Goal: Task Accomplishment & Management: Use online tool/utility

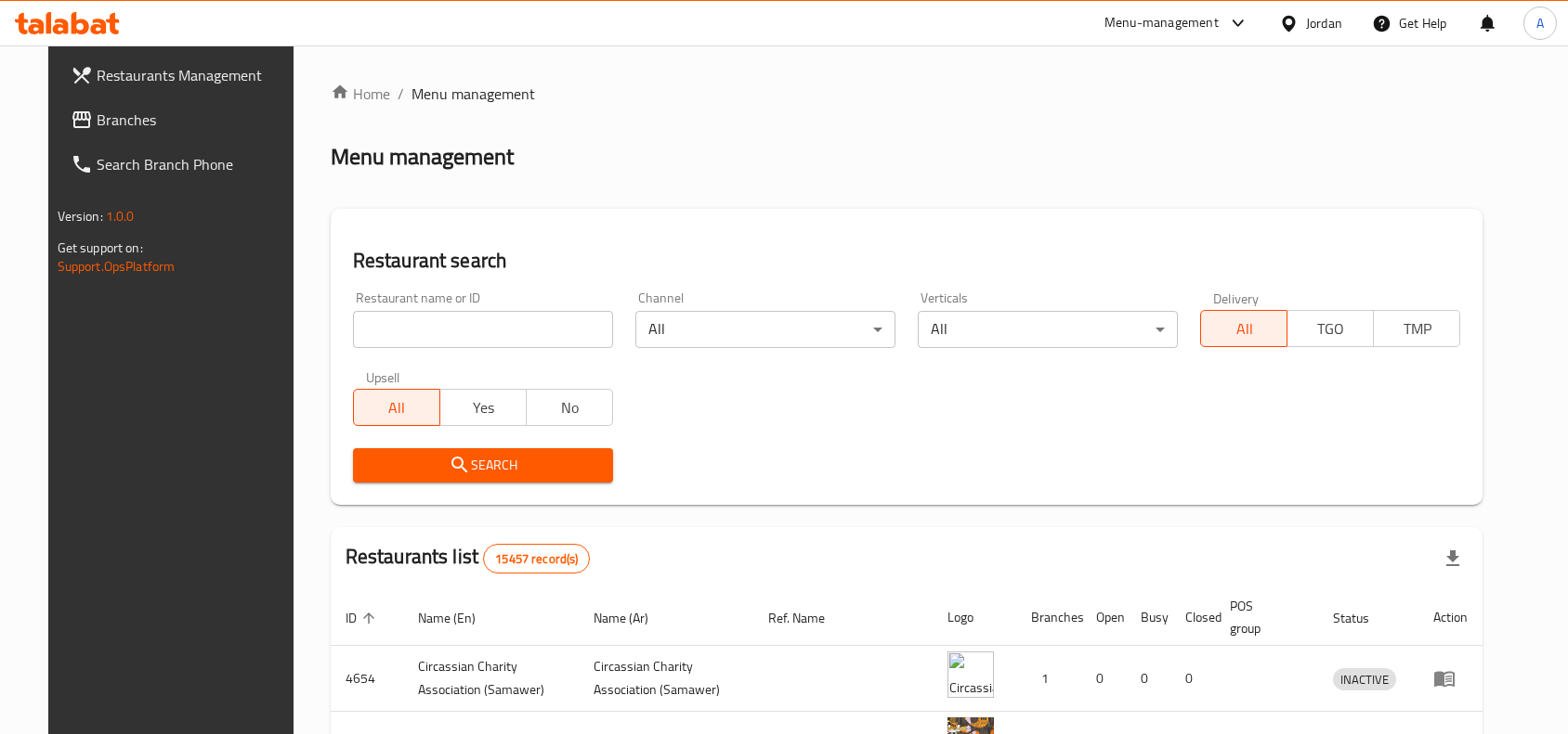
scroll to position [24, 0]
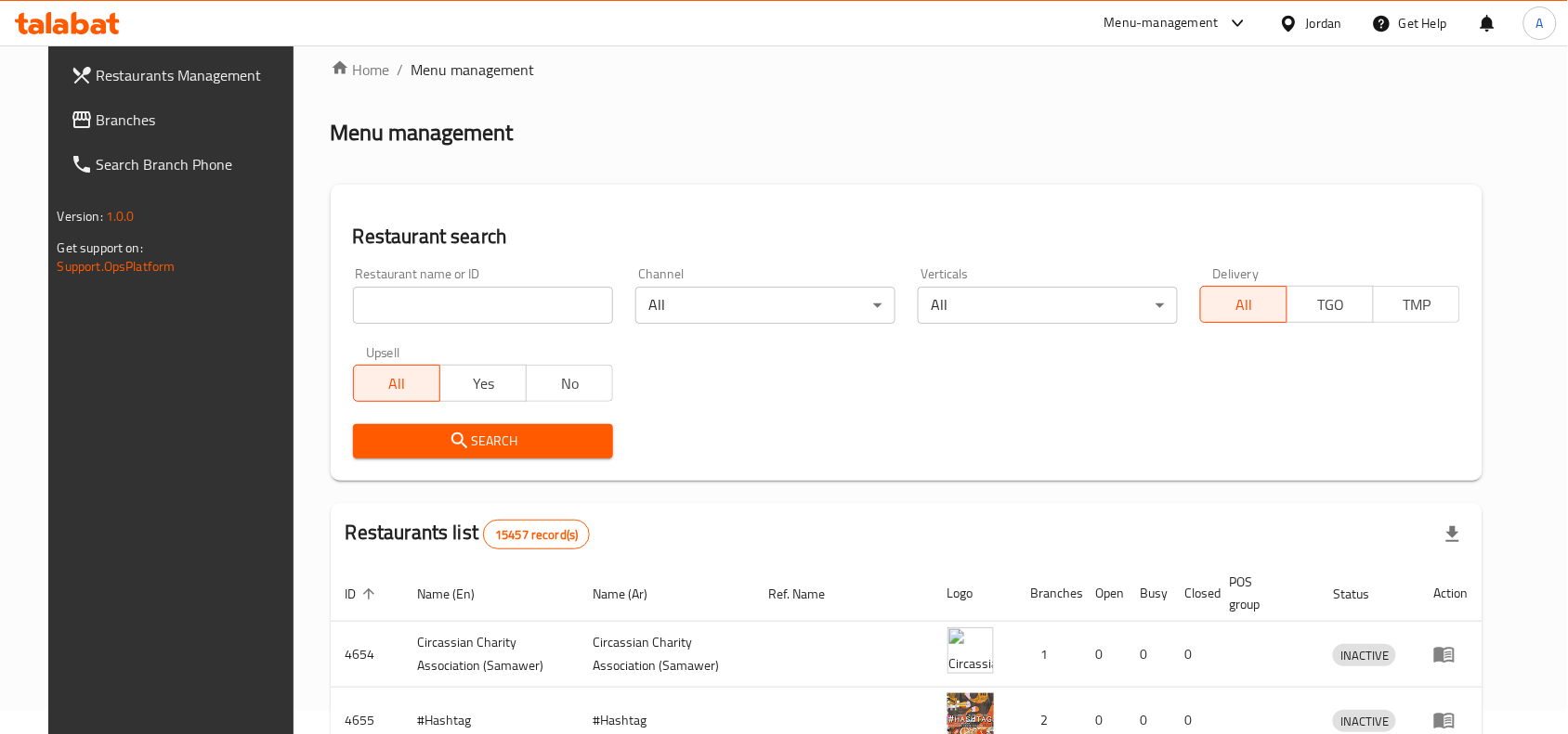
drag, startPoint x: 0, startPoint y: 0, endPoint x: 574, endPoint y: 310, distance: 652.4
click at [574, 310] on input "search" at bounding box center [482, 306] width 260 height 37
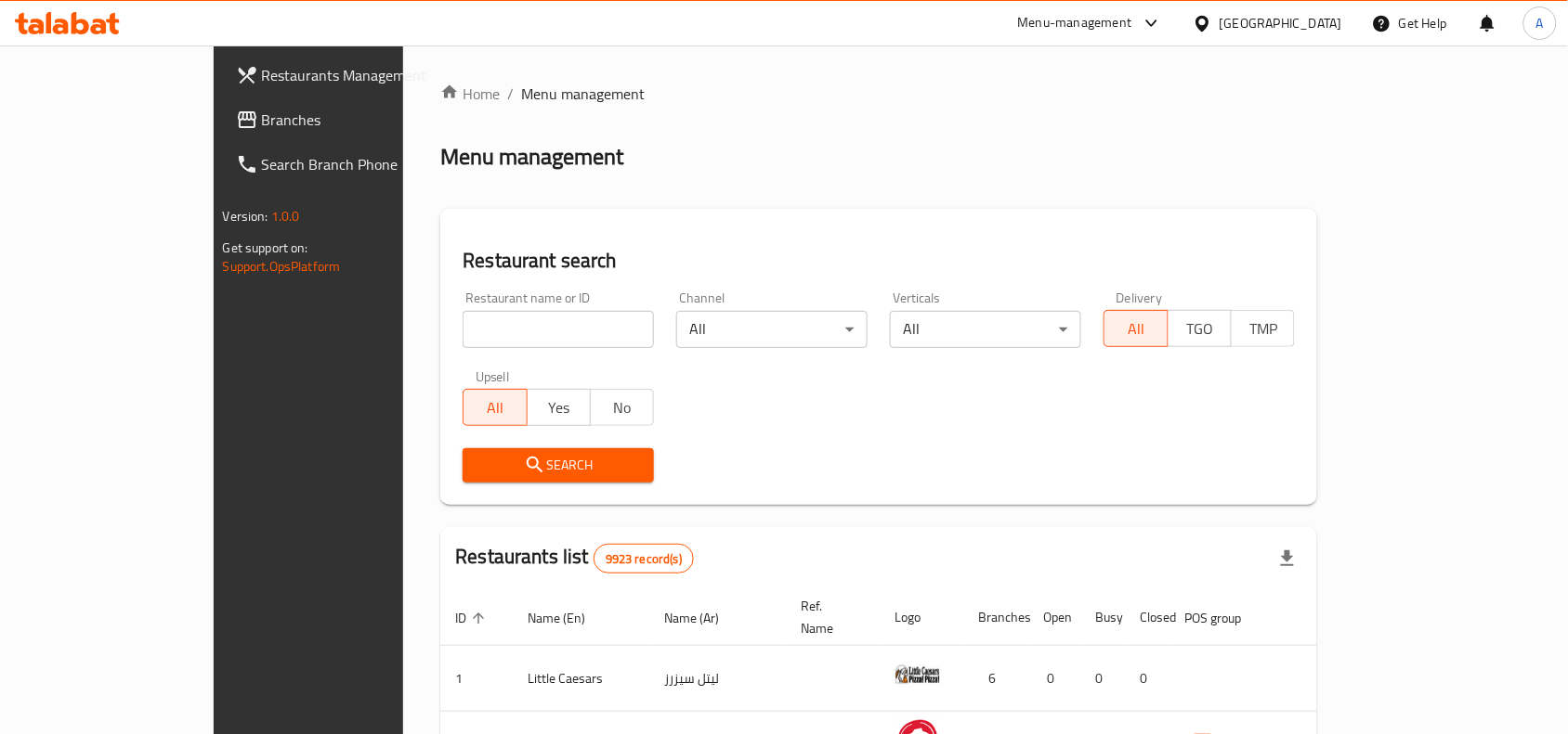
click at [213, 136] on div "Restaurants Management Branches Search Branch Phone Version: 1.0.0 Get support …" at bounding box center [784, 650] width 1141 height 1210
click at [221, 94] on link "Restaurants Management" at bounding box center [348, 75] width 254 height 45
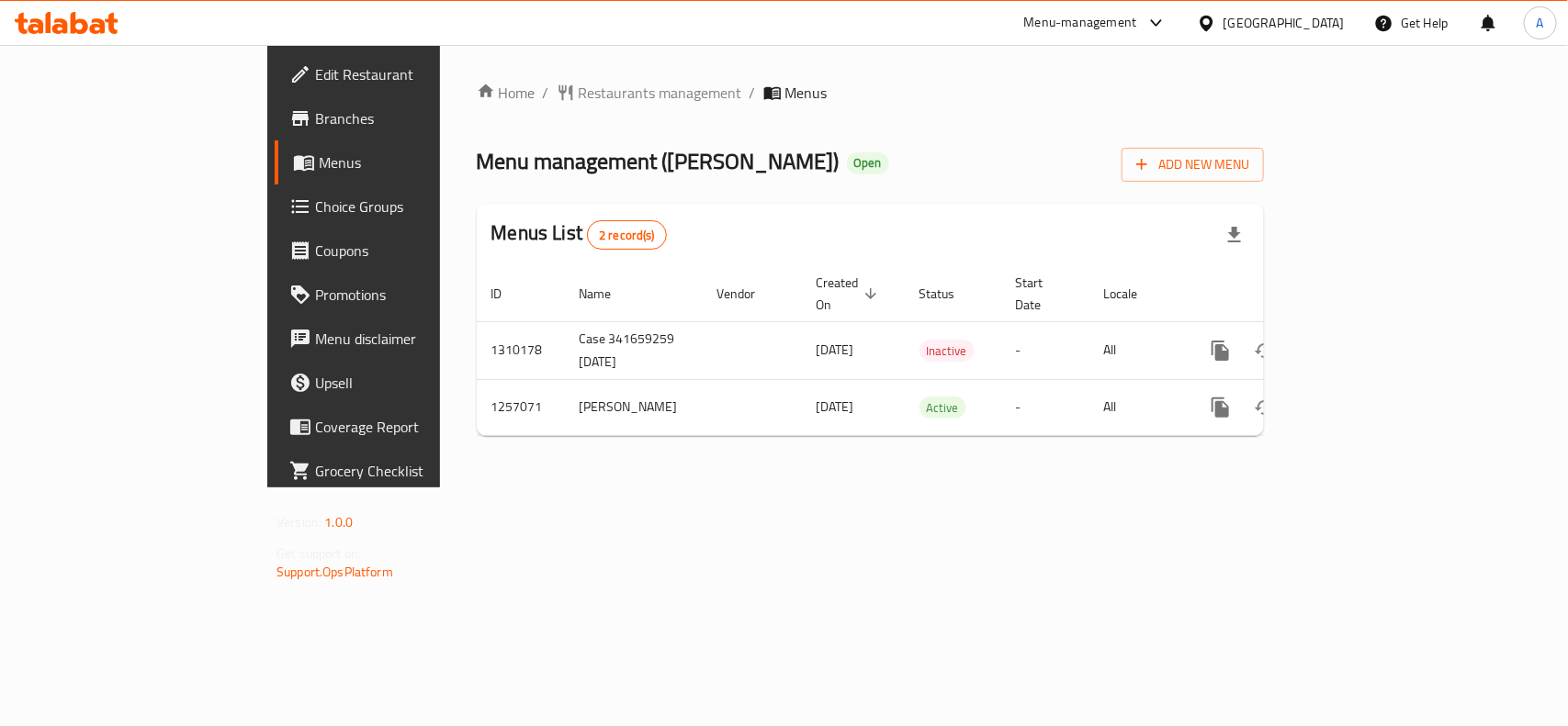
drag, startPoint x: 1373, startPoint y: 179, endPoint x: 1425, endPoint y: 297, distance: 128.9
click at [1264, 194] on div "Home / Restaurants management / Menus Menu management ( Andra ) Open Add New Me…" at bounding box center [870, 266] width 787 height 369
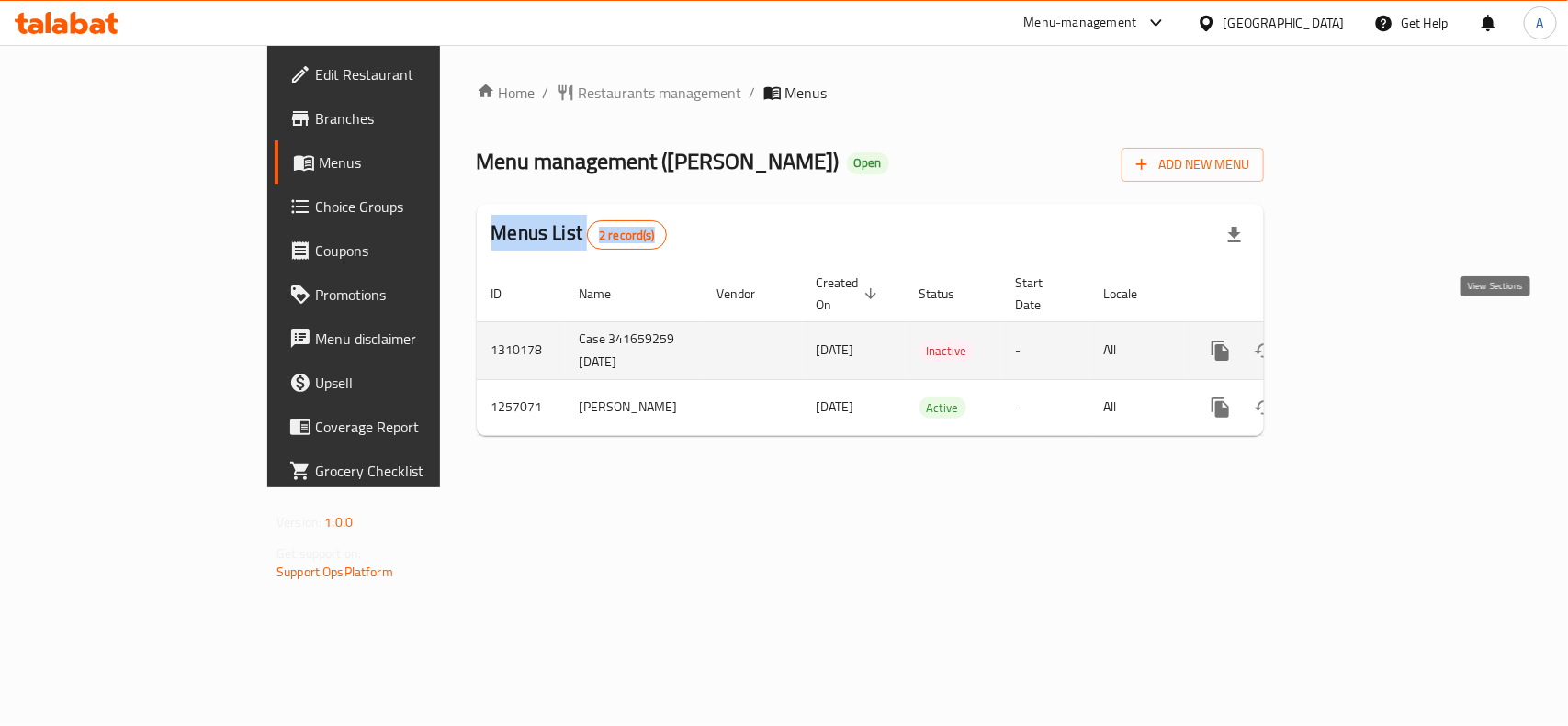
click at [1364, 340] on icon "enhanced table" at bounding box center [1353, 350] width 22 height 22
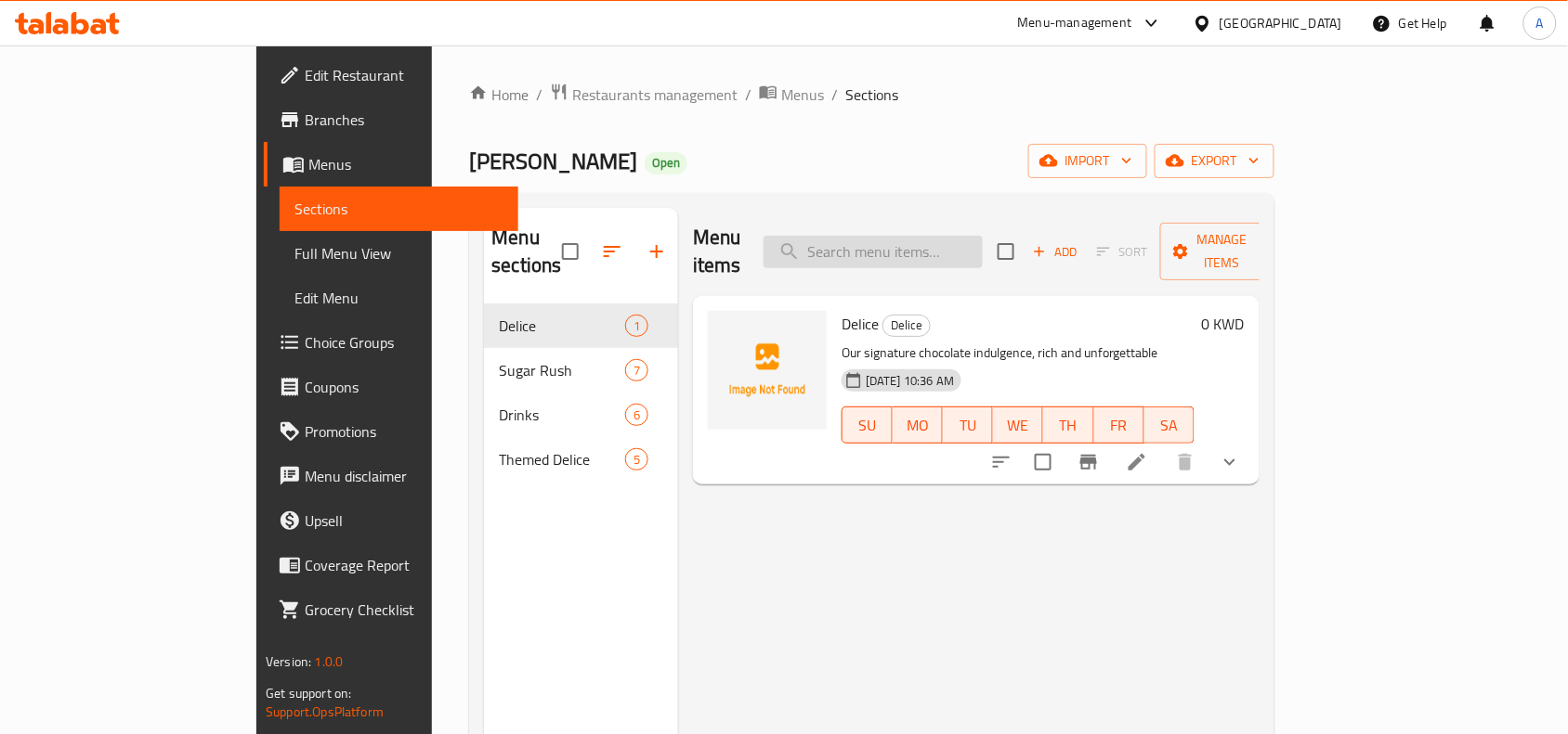
drag, startPoint x: 850, startPoint y: 229, endPoint x: 870, endPoint y: 241, distance: 23.3
click at [851, 229] on div "Menu items Add Sort Manage items" at bounding box center [977, 252] width 567 height 89
click at [935, 242] on input "search" at bounding box center [873, 251] width 219 height 32
type input "birth"
click at [841, 311] on span "Happy Birthday" at bounding box center [890, 324] width 97 height 28
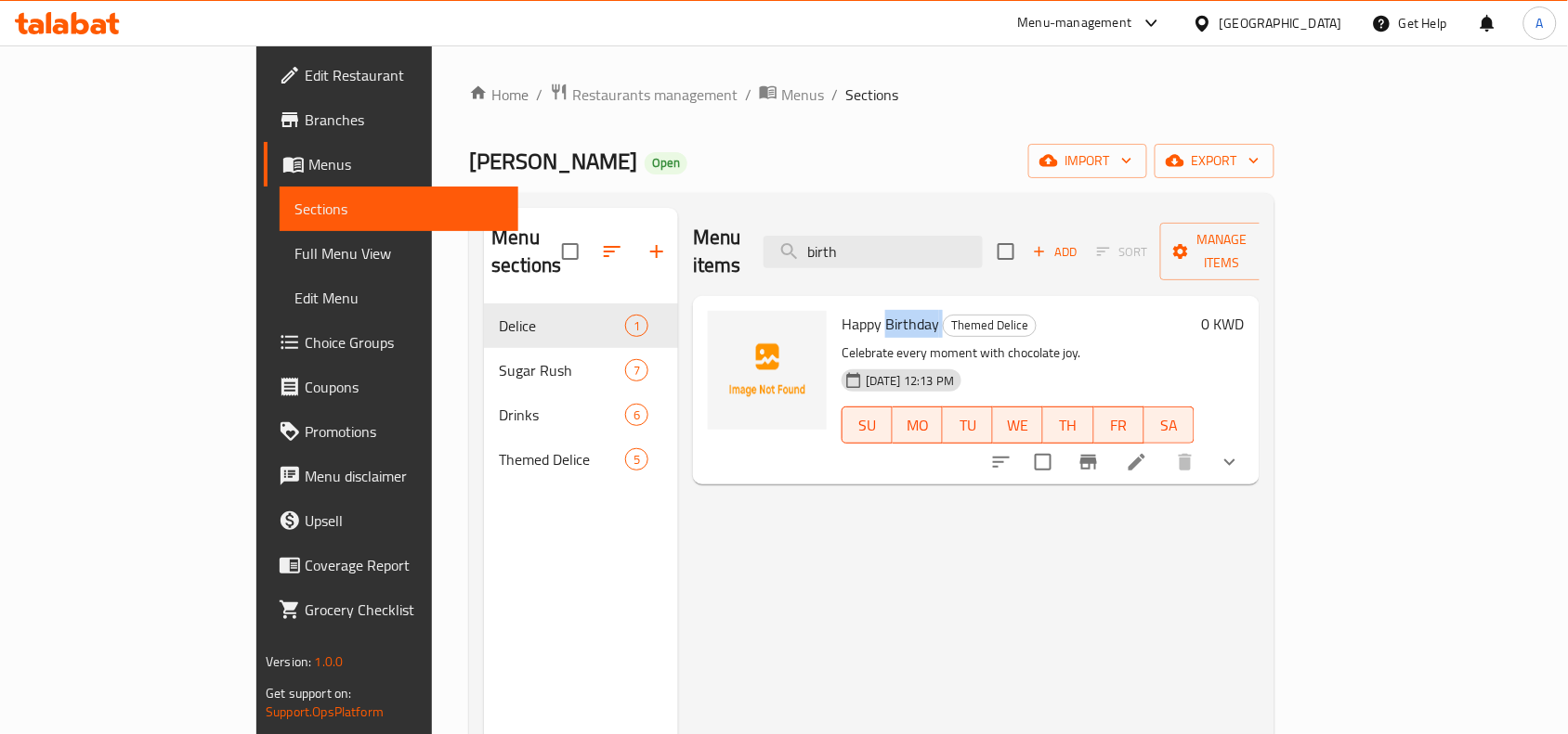
click at [841, 311] on span "Happy Birthday" at bounding box center [890, 324] width 97 height 28
click at [939, 197] on div "Menu sections Delice 1 Sugar Rush 7 Drinks 6 Themed Delice 5 Menu items birth A…" at bounding box center [872, 574] width 804 height 764
click at [732, 336] on div at bounding box center [767, 371] width 119 height 119
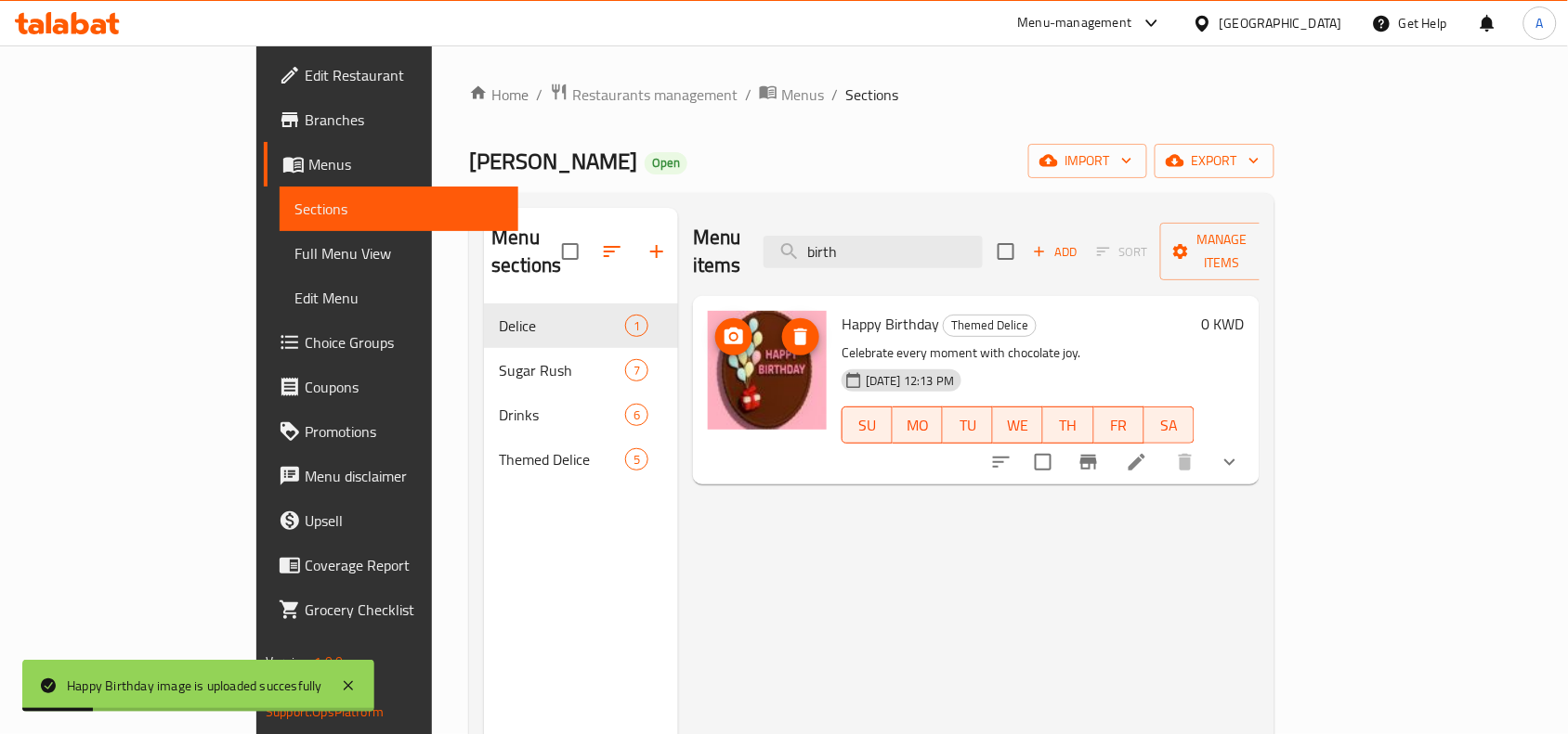
click at [795, 329] on icon "delete image" at bounding box center [801, 337] width 13 height 17
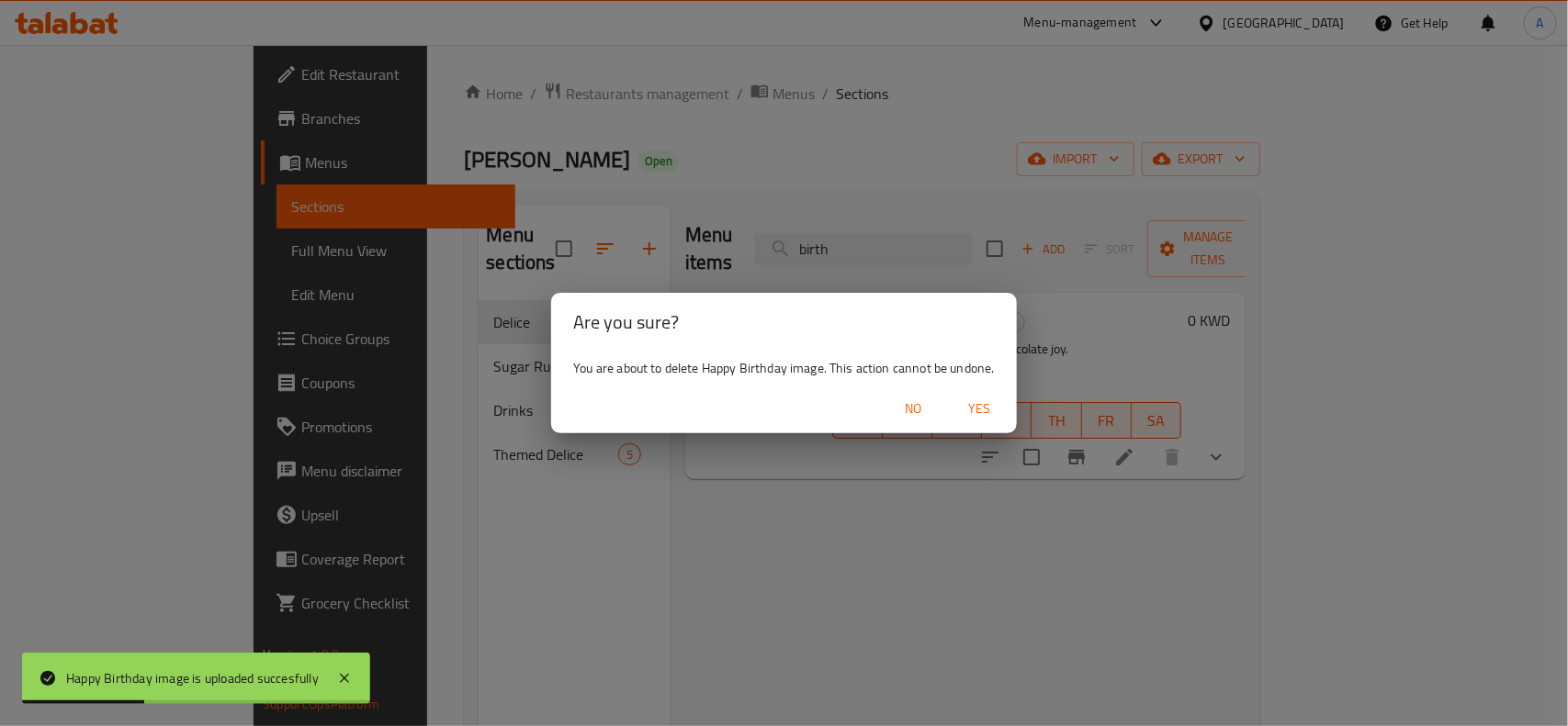
click at [988, 411] on span "Yes" at bounding box center [980, 409] width 44 height 23
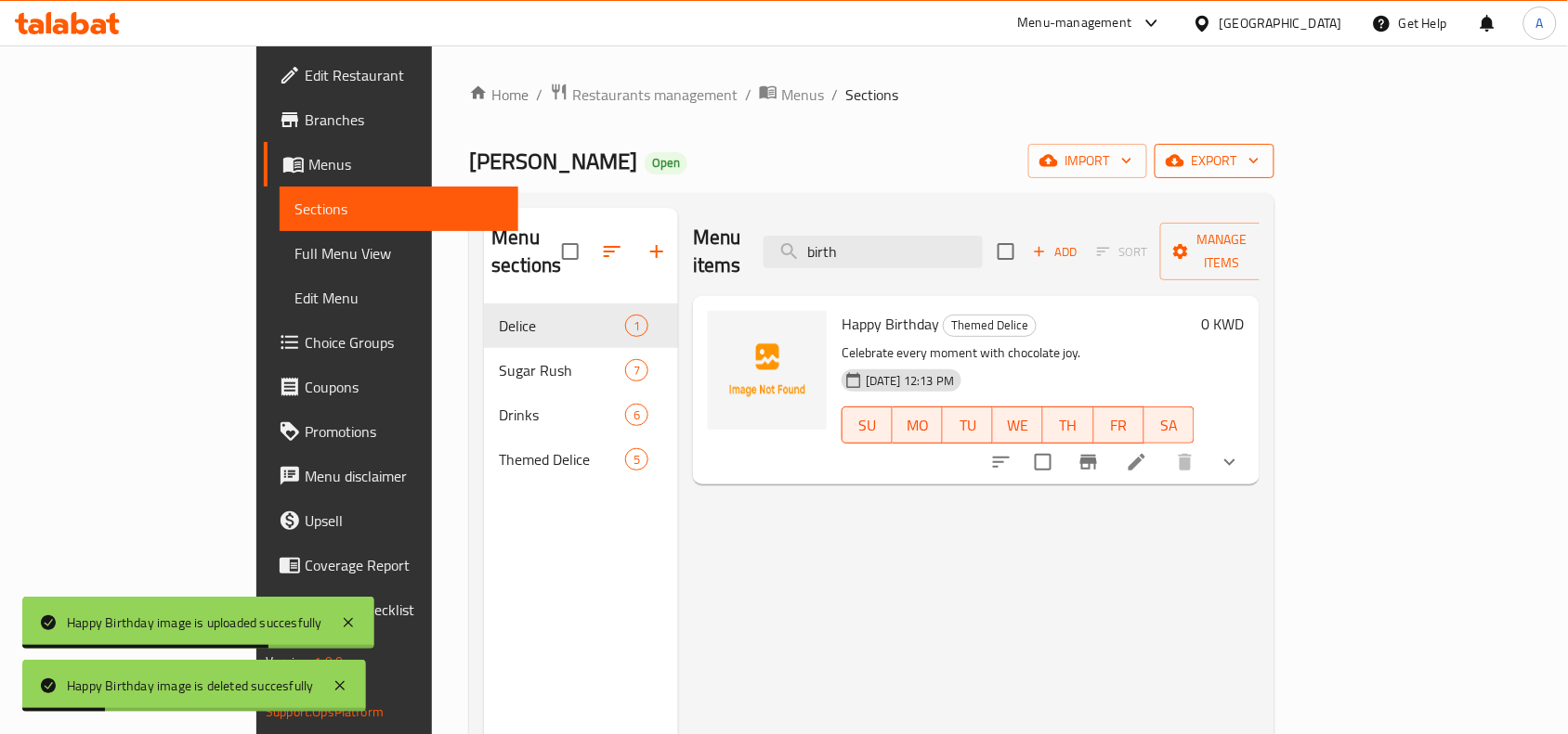
click at [1259, 164] on span "export" at bounding box center [1214, 162] width 91 height 23
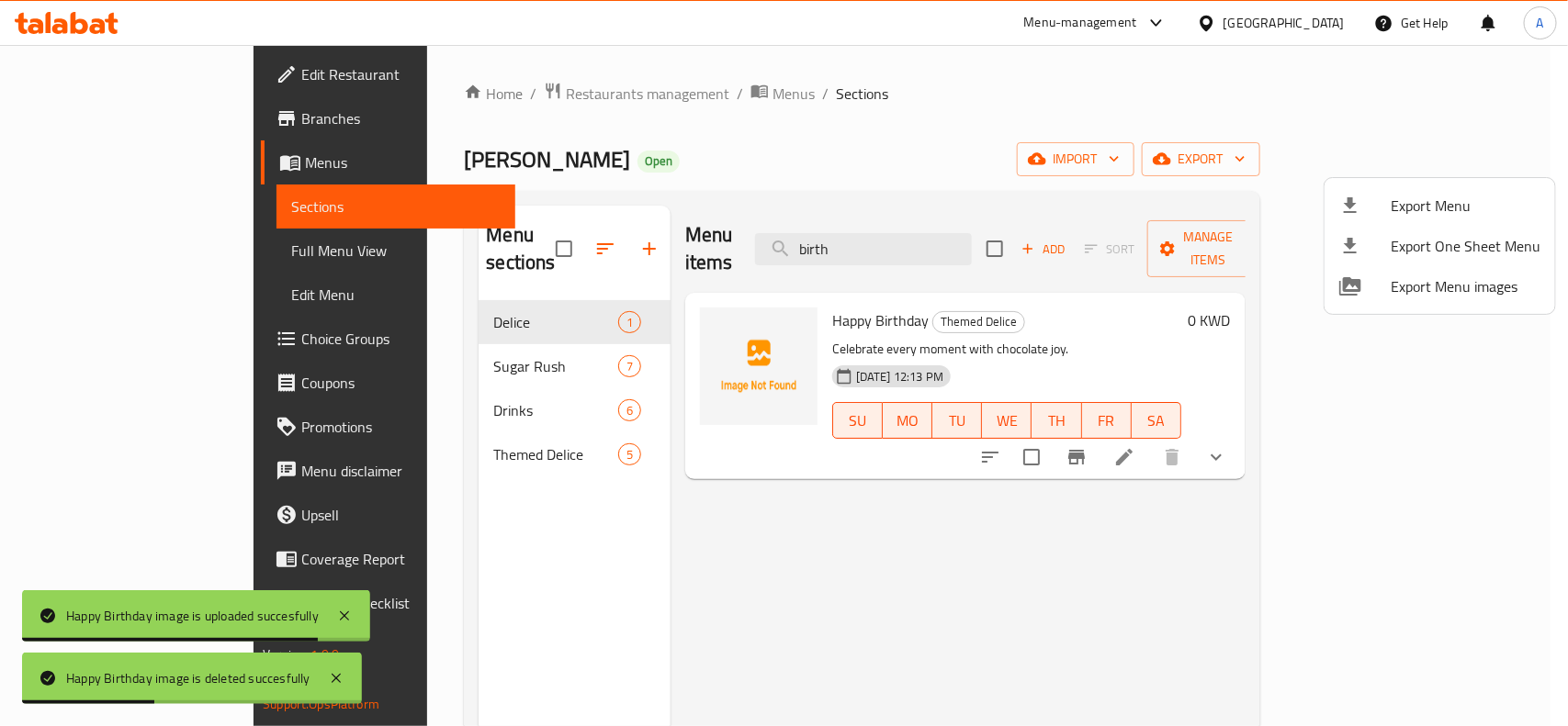
click at [1111, 139] on div at bounding box center [784, 363] width 1568 height 726
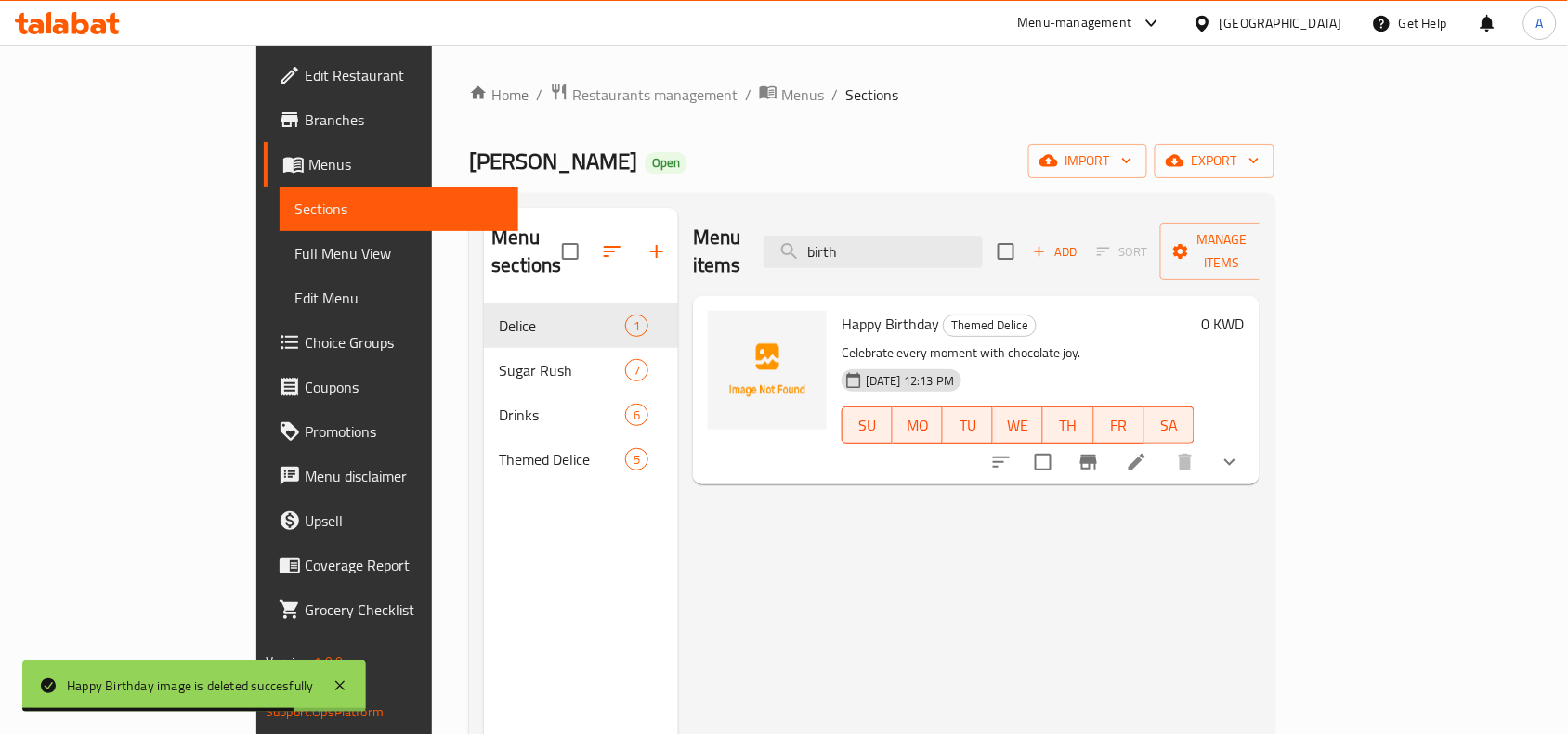
click at [294, 244] on span "Full Menu View" at bounding box center [398, 253] width 209 height 22
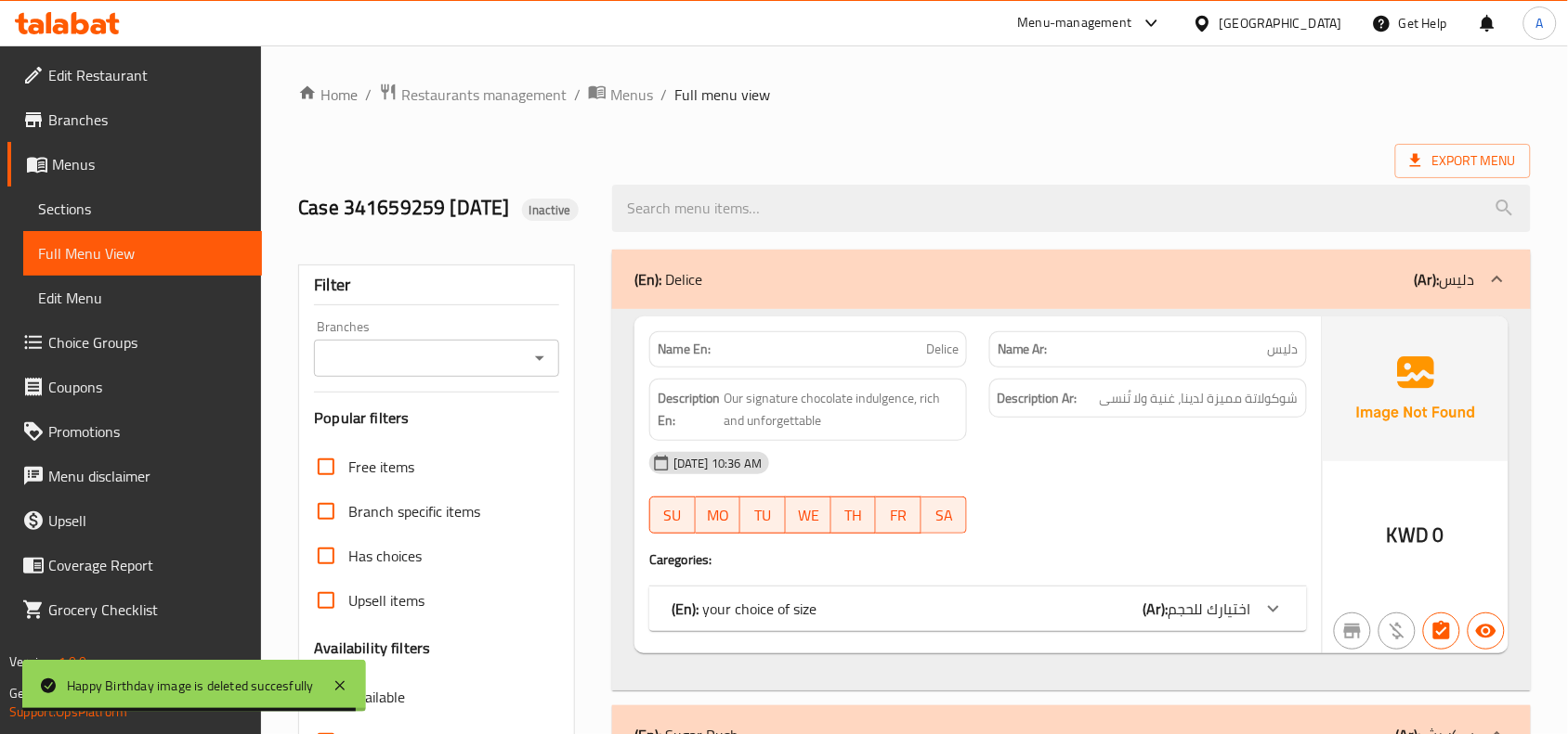
click at [545, 369] on div "Branches" at bounding box center [436, 358] width 245 height 37
click at [532, 377] on div "Branches" at bounding box center [436, 358] width 245 height 37
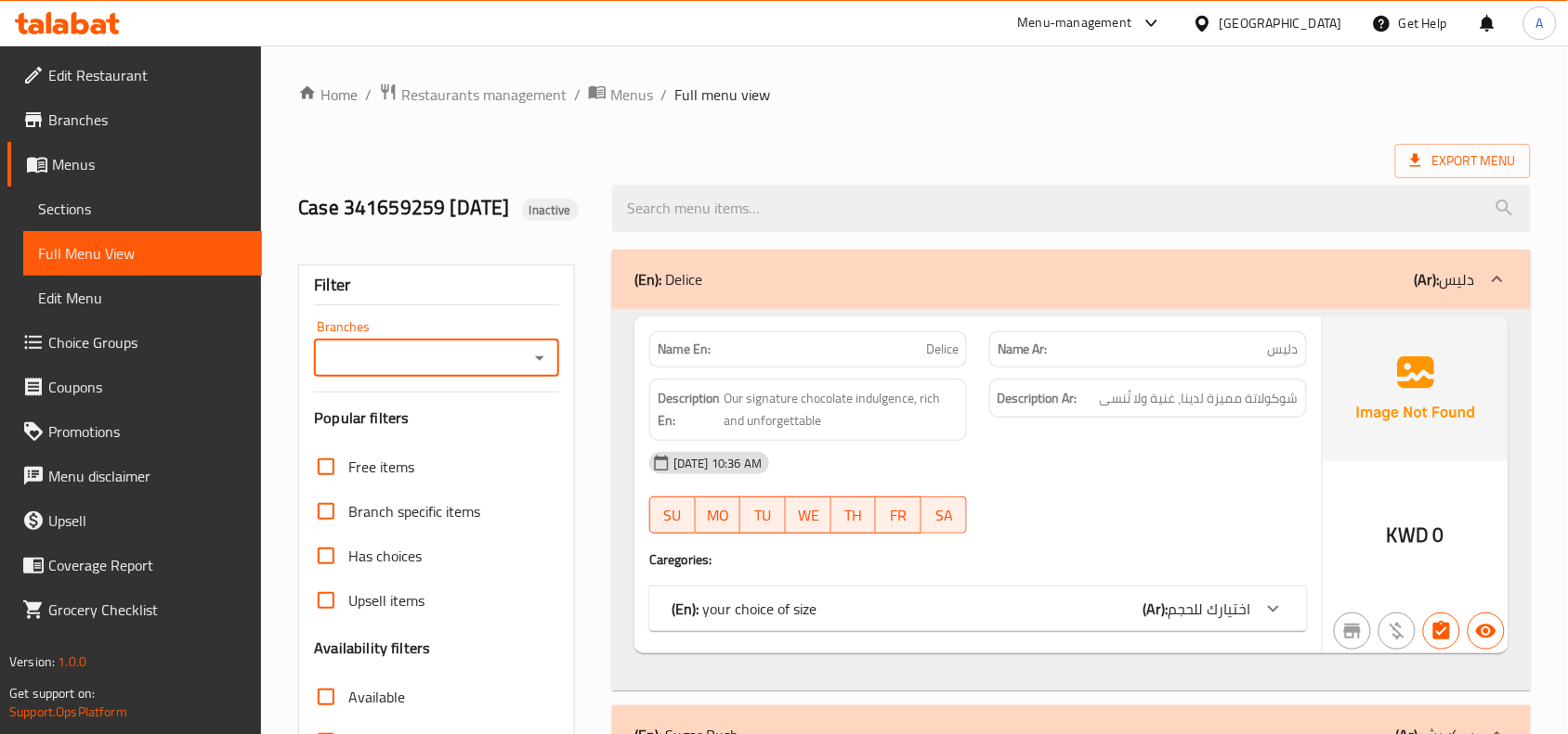
click at [530, 370] on icon "Open" at bounding box center [540, 358] width 22 height 22
click at [599, 231] on div "Case 341659259 7/9/2025 Inactive" at bounding box center [444, 208] width 314 height 83
click at [354, 407] on div "Filter Branches Branches Popular filters Free items Branch specific items Has c…" at bounding box center [436, 607] width 277 height 686
click at [446, 377] on div "Branches" at bounding box center [436, 358] width 245 height 37
click at [533, 370] on icon "Open" at bounding box center [540, 358] width 22 height 22
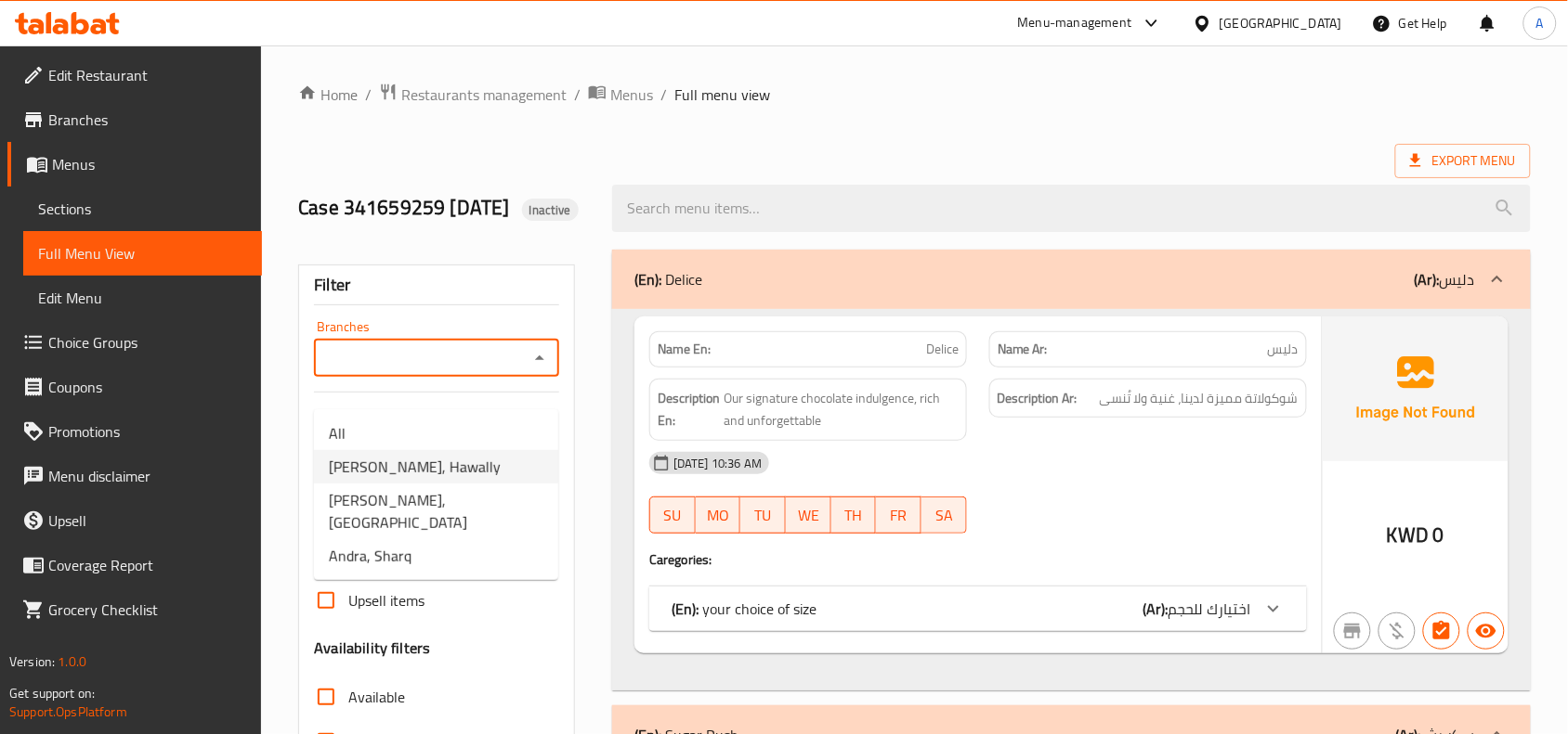
click at [447, 460] on li "Andra, Hawally" at bounding box center [435, 467] width 244 height 33
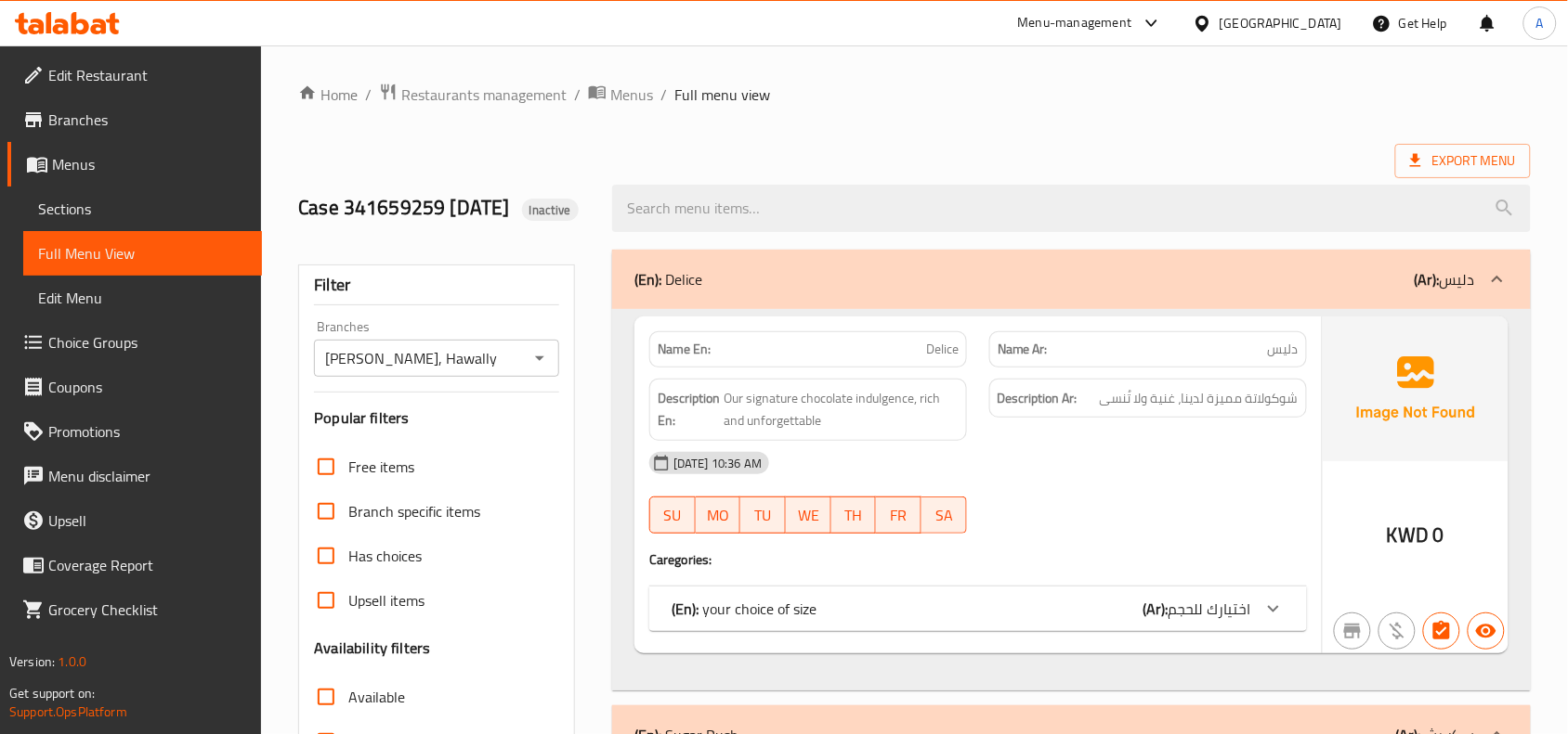
click at [485, 377] on div "Andra, Hawally Branches" at bounding box center [436, 358] width 245 height 37
click at [529, 370] on icon "Open" at bounding box center [540, 358] width 22 height 22
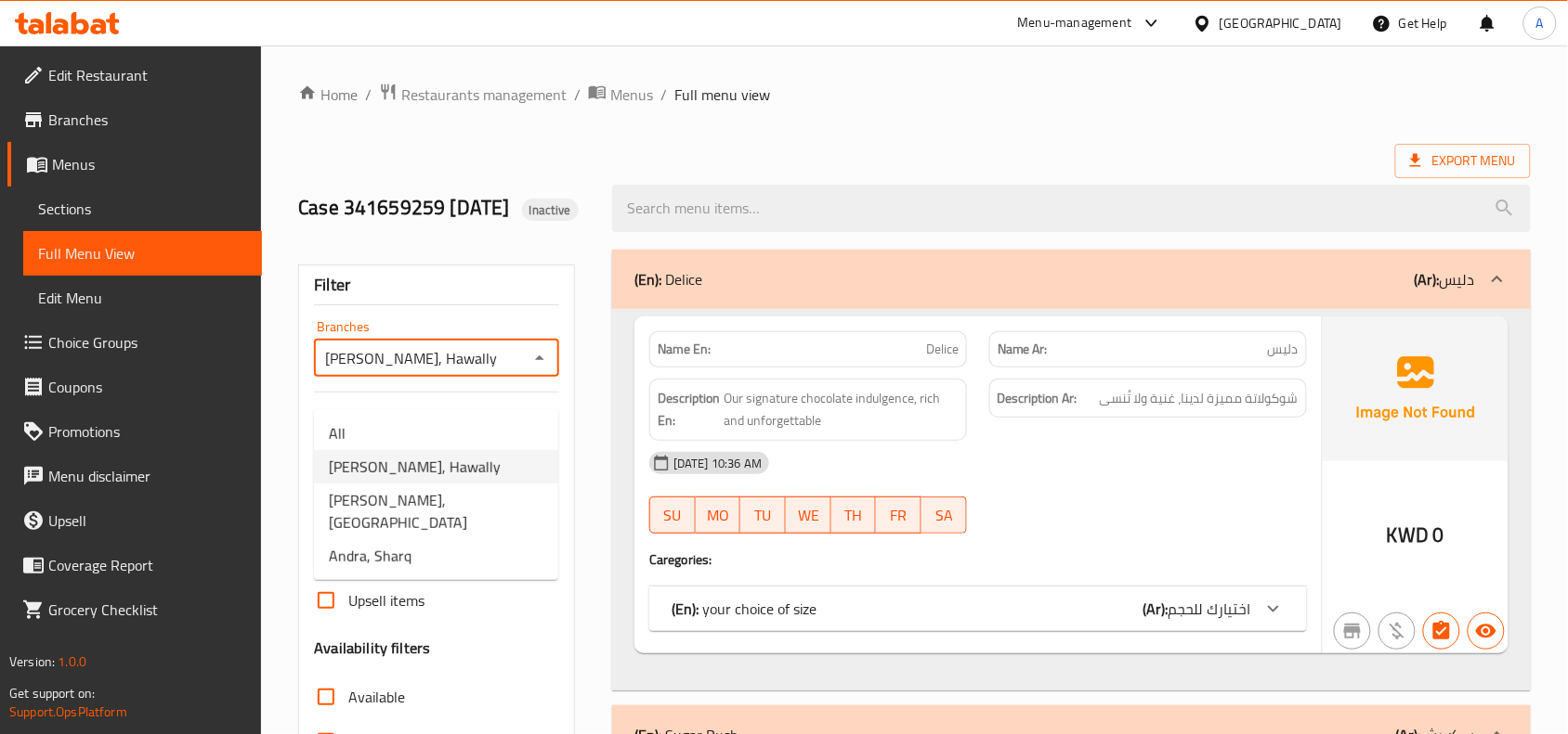
click at [536, 370] on icon "Close" at bounding box center [540, 358] width 22 height 22
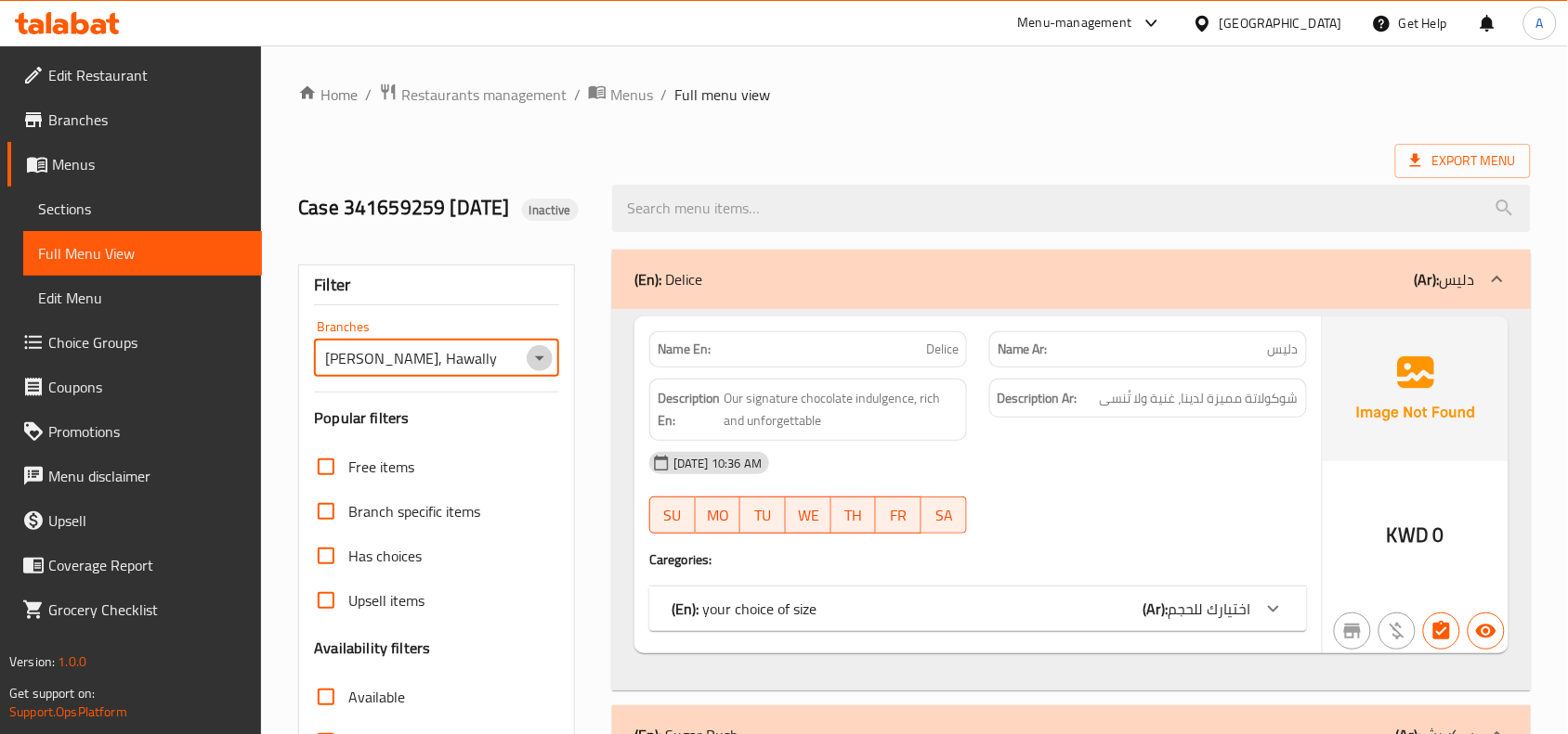
click at [536, 361] on icon "Open" at bounding box center [540, 358] width 10 height 5
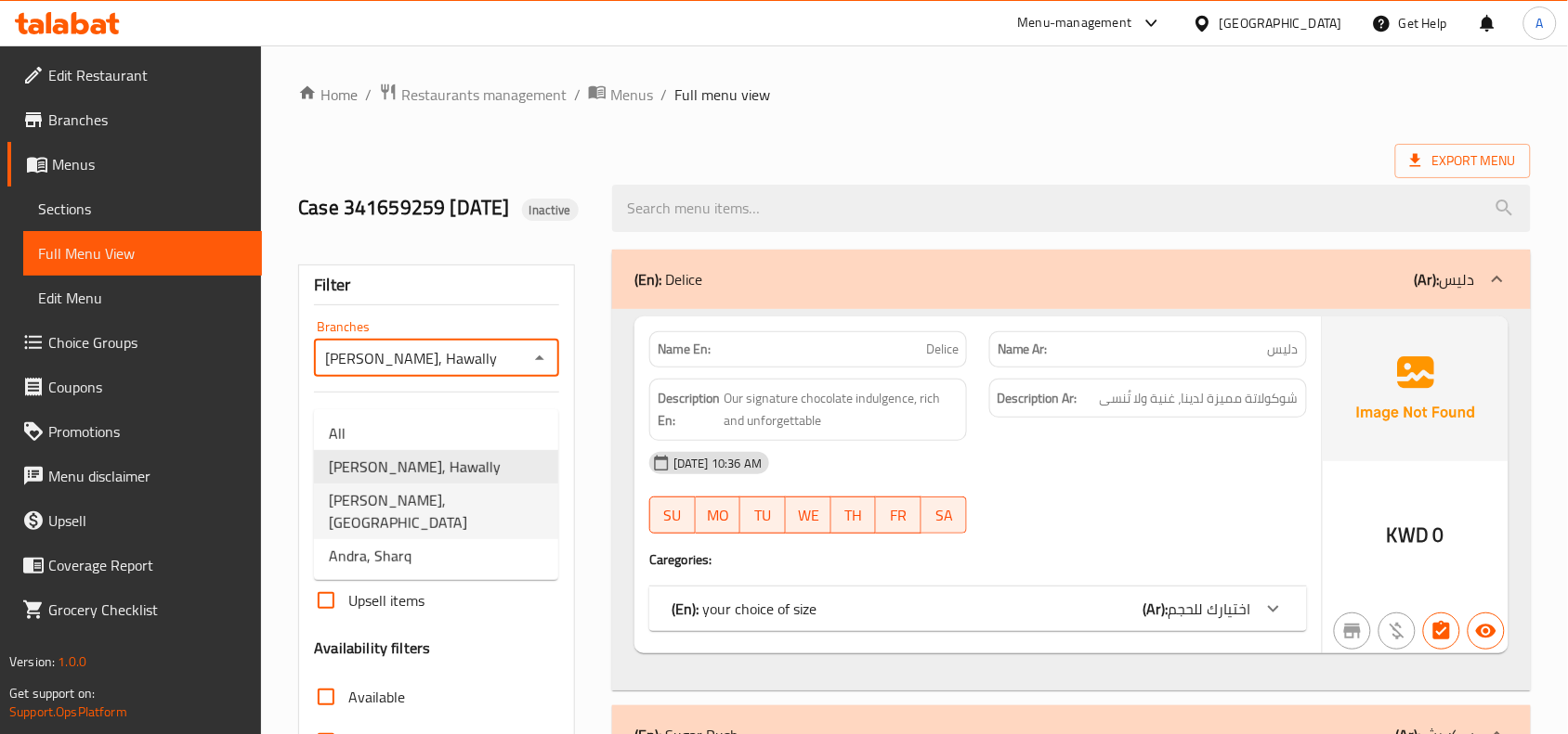
click at [513, 493] on li "Andra, Shamiya" at bounding box center [435, 511] width 244 height 55
type input "Andra, Shamiya"
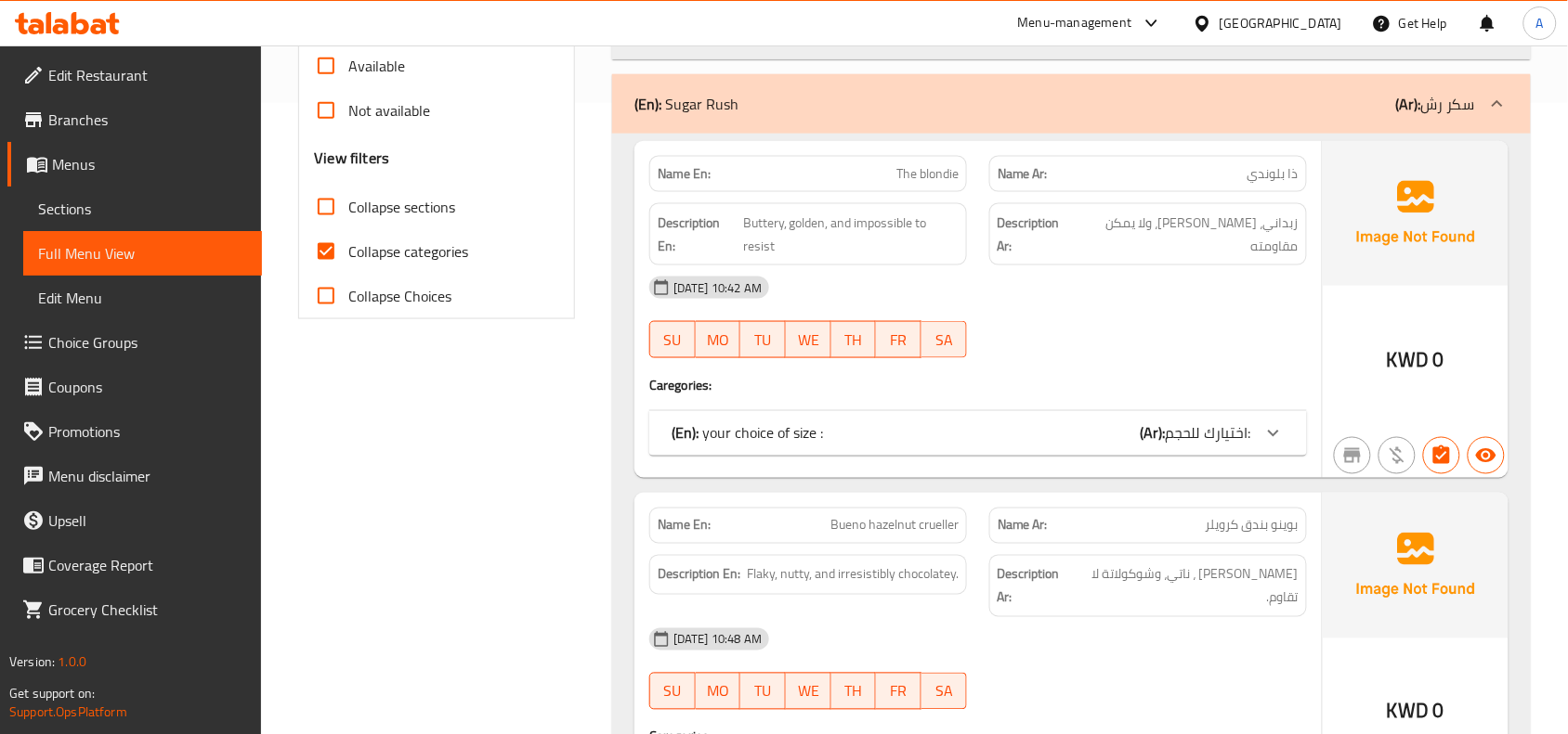
scroll to position [51, 0]
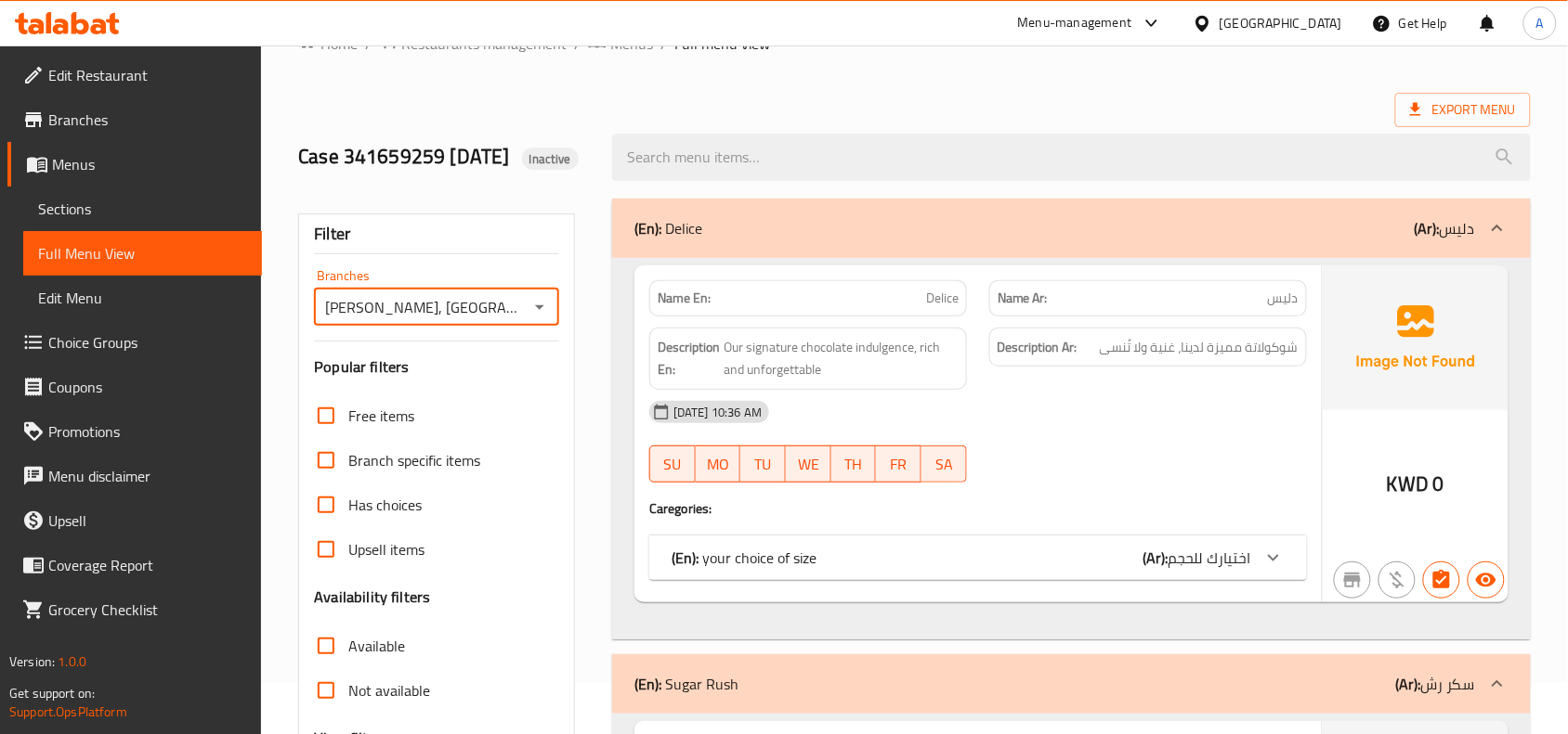
click at [424, 326] on div "Andra, Shamiya Branches" at bounding box center [436, 308] width 245 height 37
click at [546, 318] on icon "Open" at bounding box center [540, 307] width 22 height 22
drag, startPoint x: 433, startPoint y: 332, endPoint x: 545, endPoint y: 372, distance: 118.9
click at [433, 320] on input "Andra, Shamiya" at bounding box center [421, 307] width 204 height 26
click at [541, 318] on icon "Open" at bounding box center [540, 307] width 22 height 22
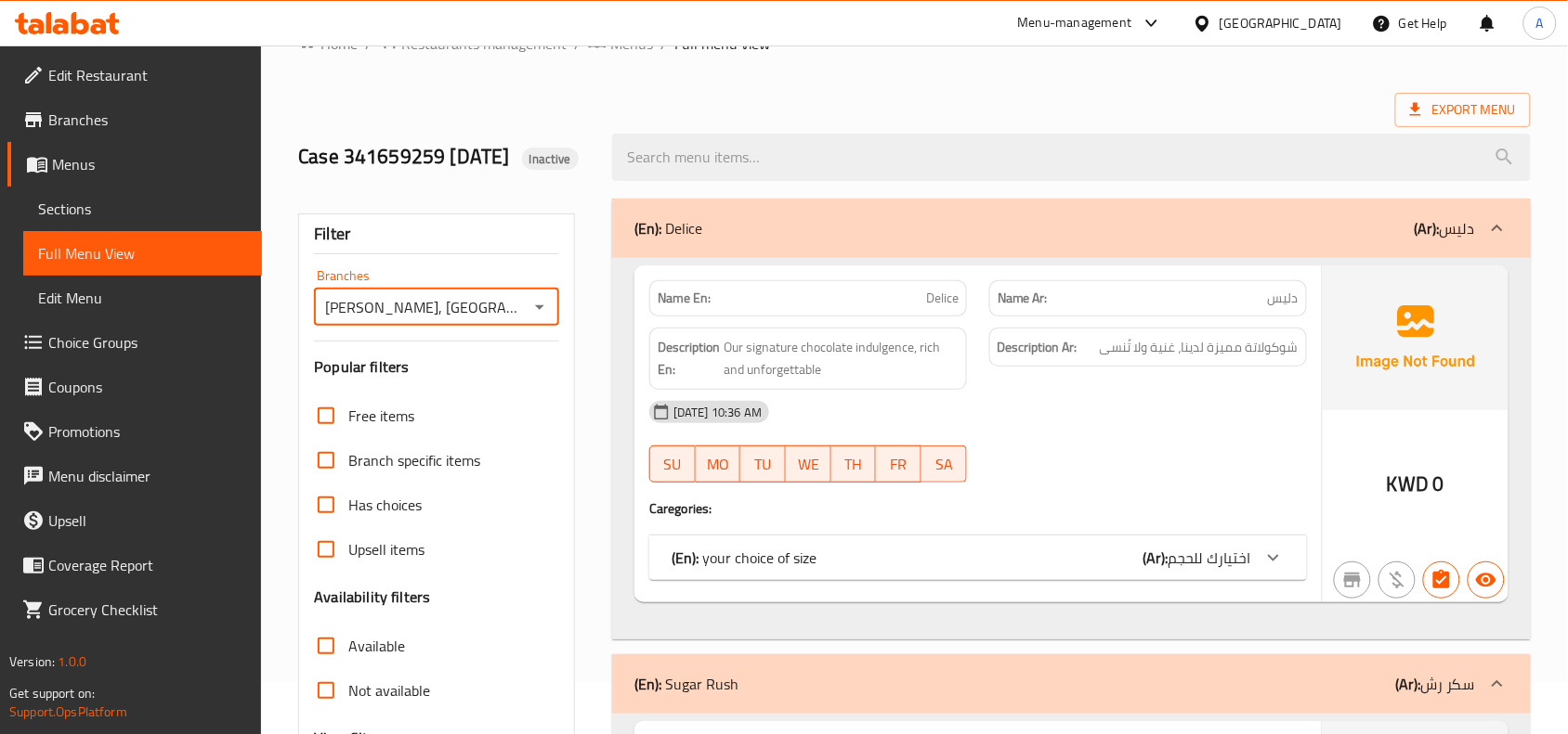
click at [146, 127] on span "Branches" at bounding box center [148, 120] width 199 height 22
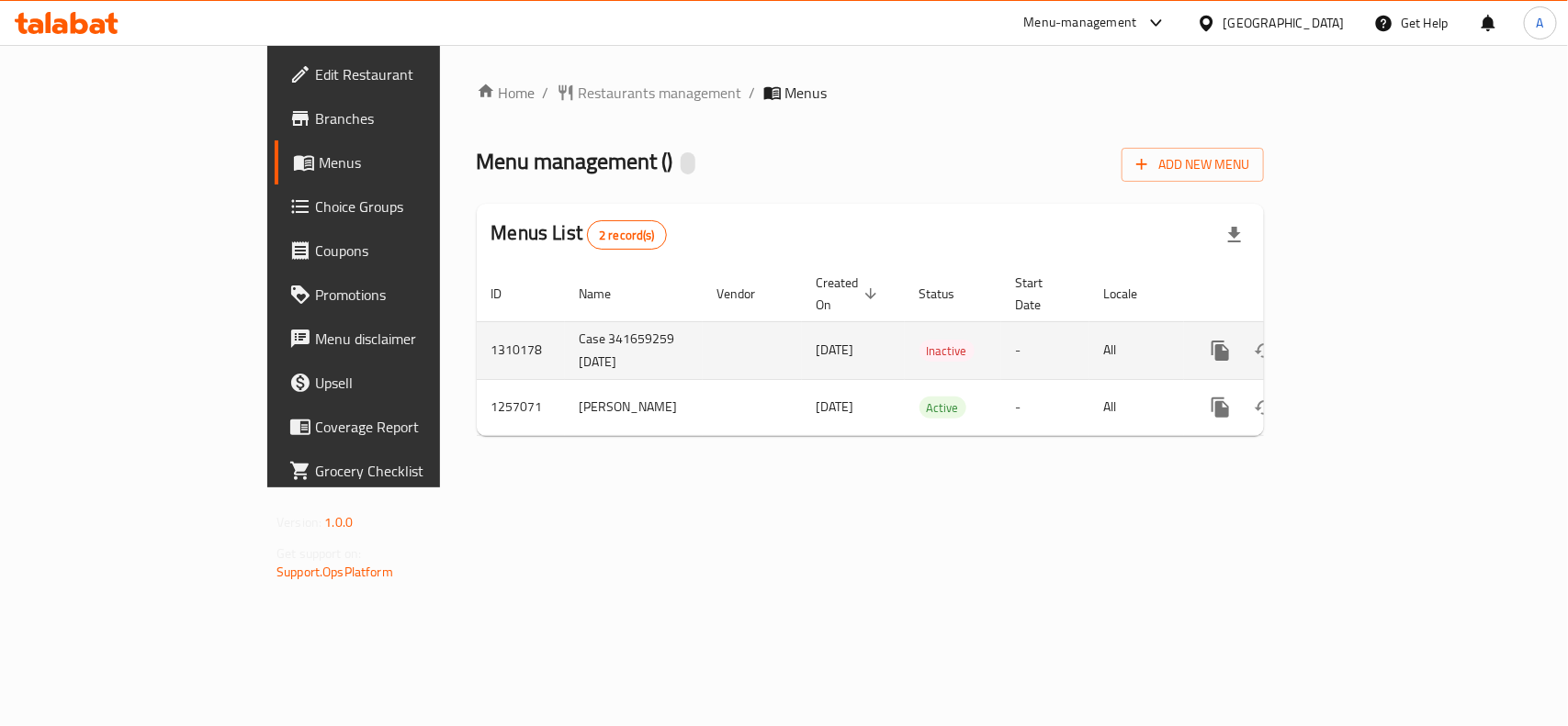
click at [1364, 340] on icon "enhanced table" at bounding box center [1353, 350] width 22 height 22
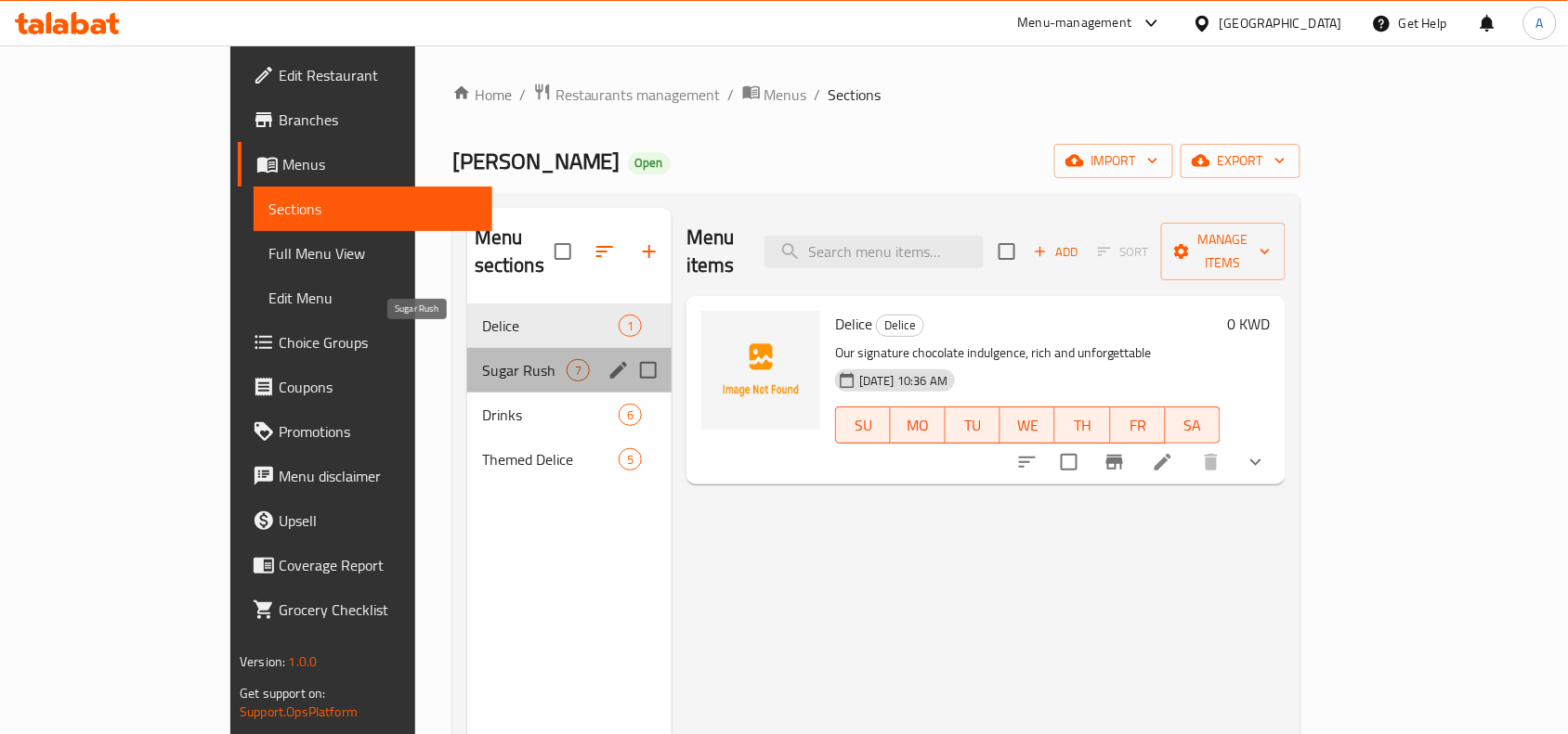
click at [482, 359] on span "Sugar Rush" at bounding box center [524, 370] width 85 height 22
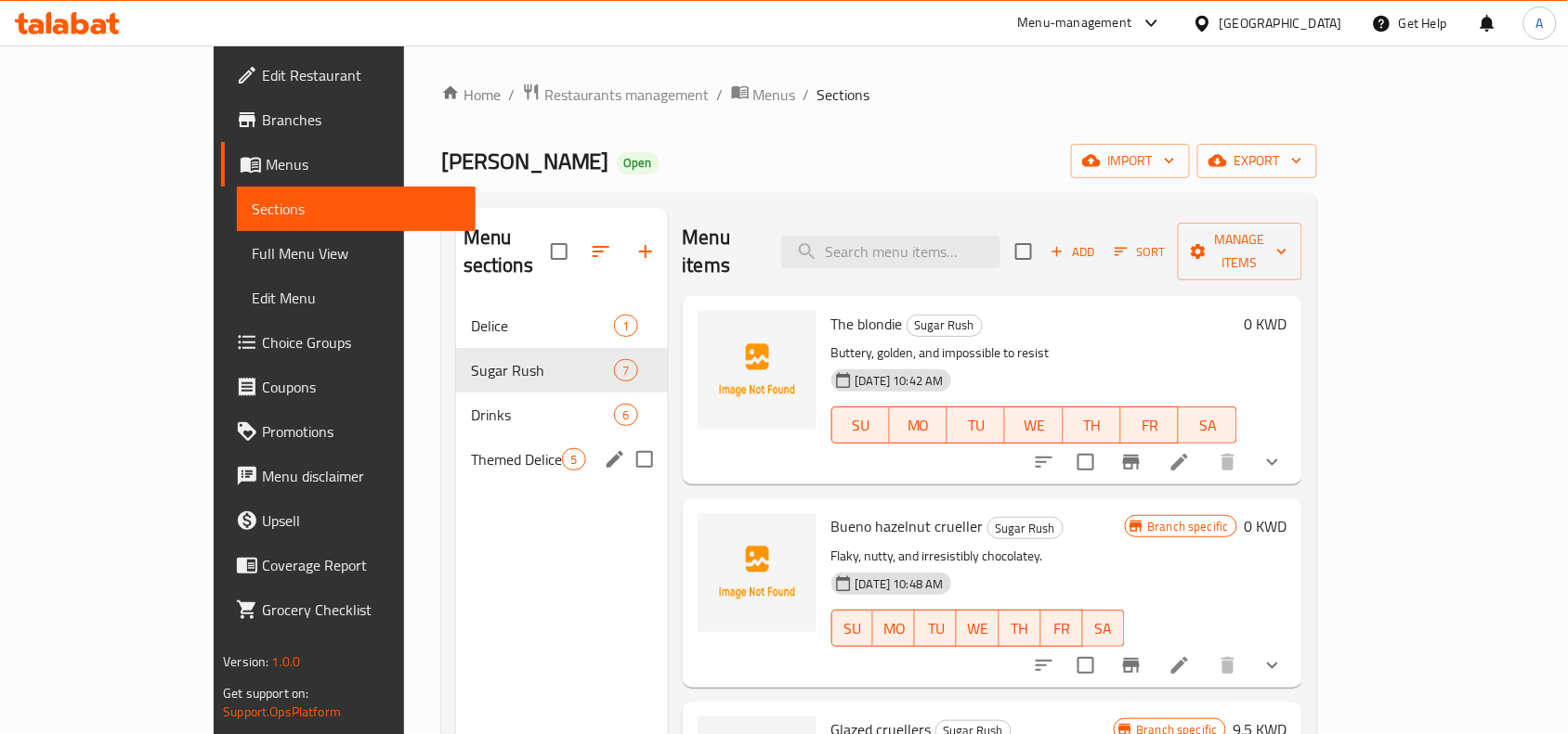
click at [456, 437] on div "Themed Delice 5" at bounding box center [561, 459] width 211 height 45
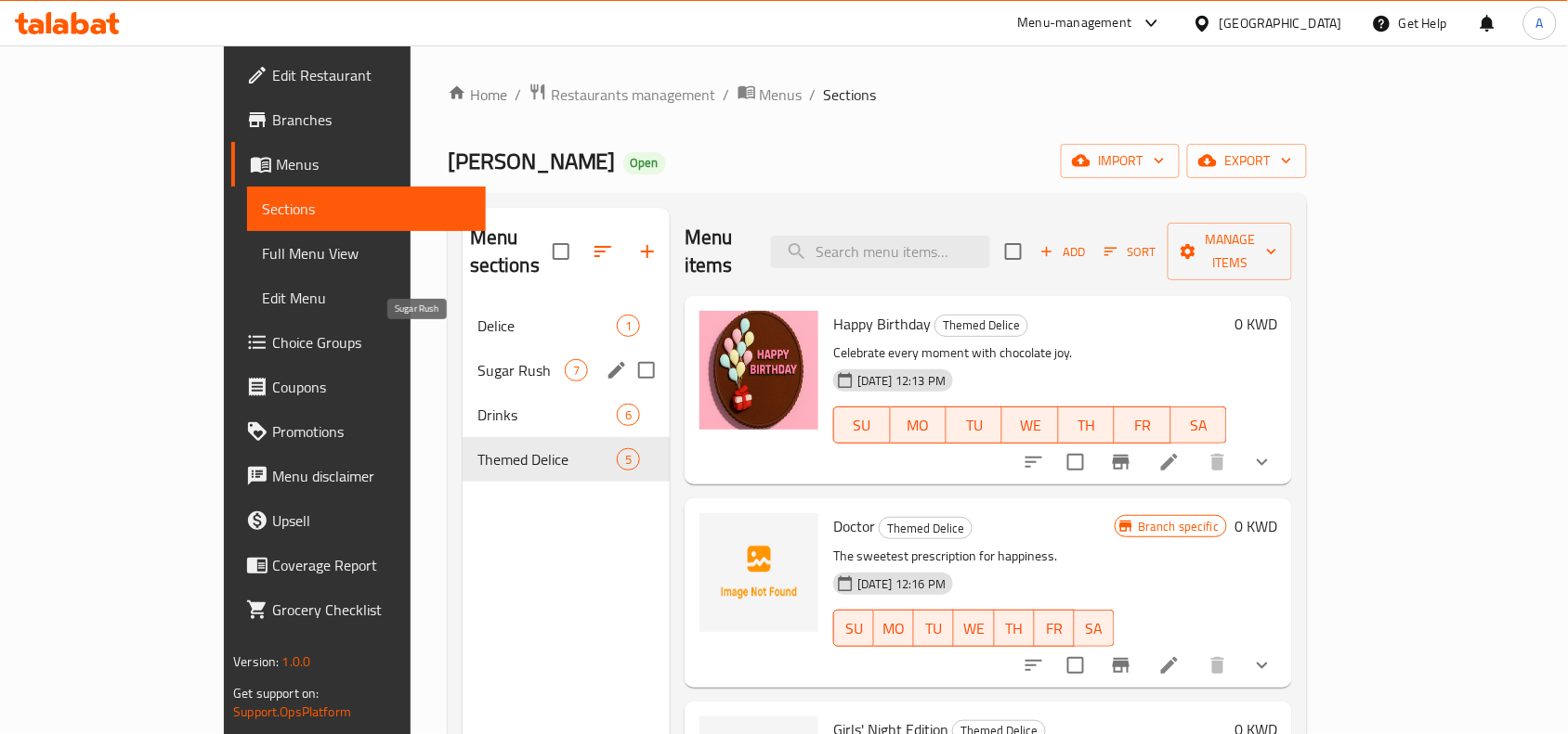
click at [488, 314] on span "Delice" at bounding box center [546, 325] width 139 height 22
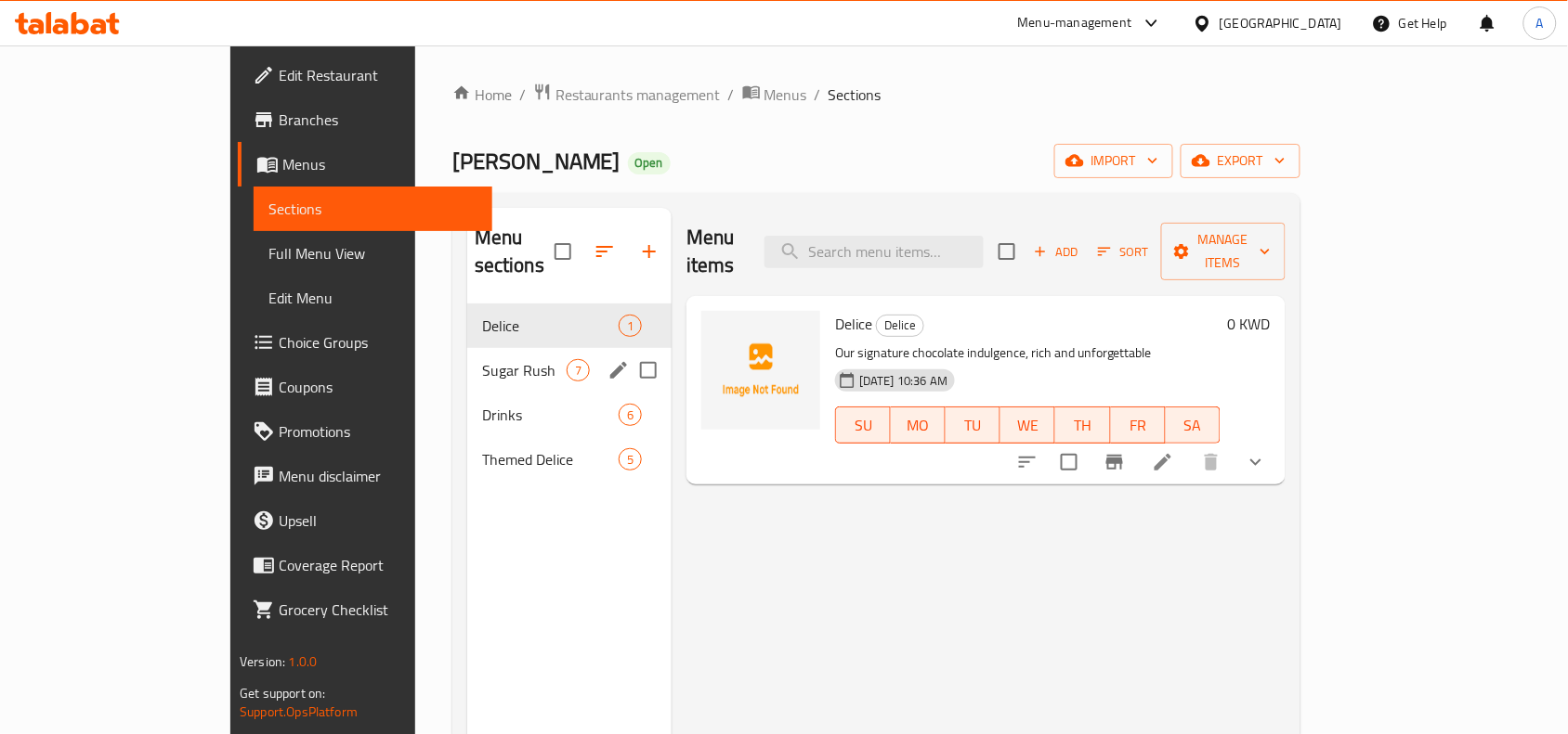
click at [488, 362] on div "Sugar Rush 7" at bounding box center [570, 371] width 205 height 45
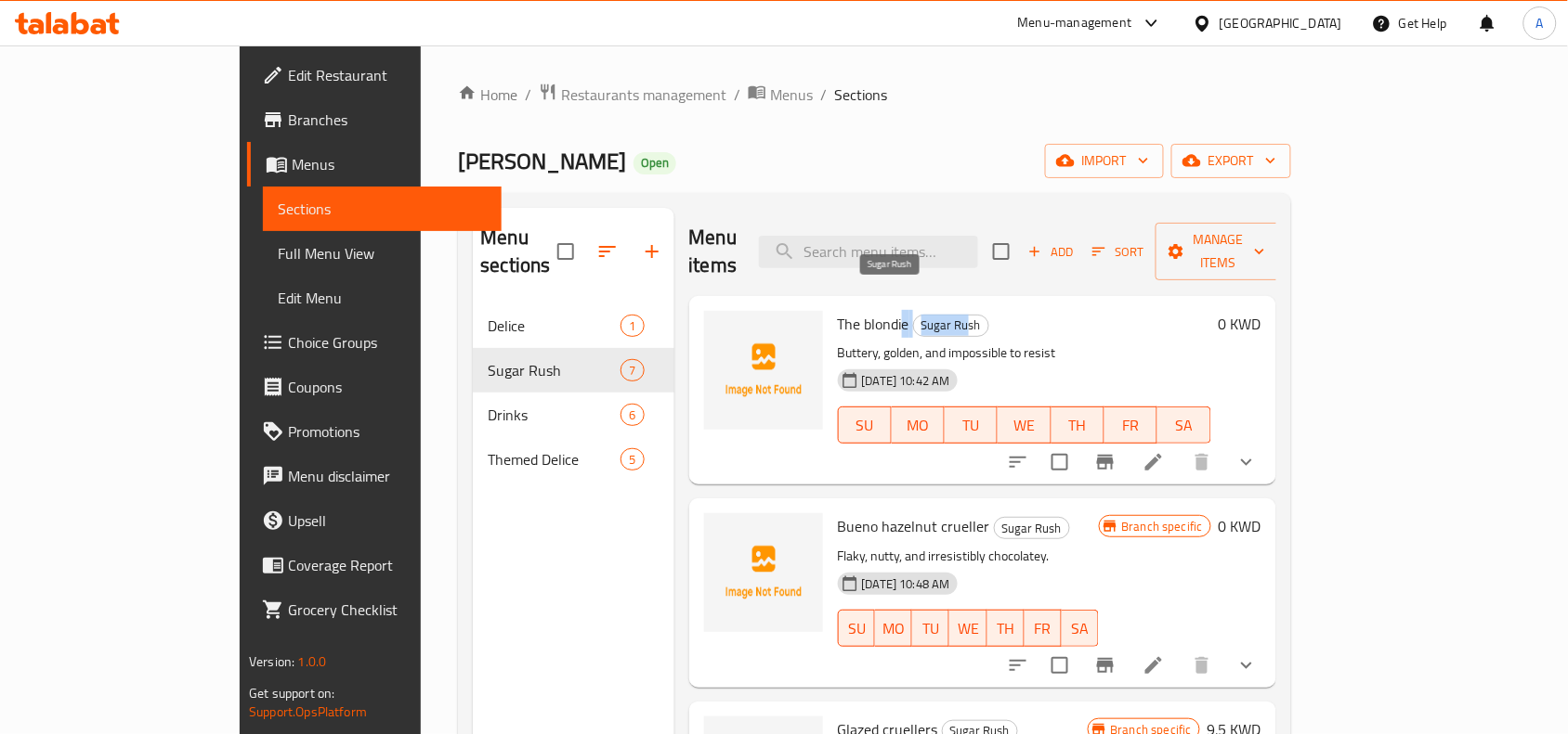
drag, startPoint x: 843, startPoint y: 294, endPoint x: 904, endPoint y: 299, distance: 61.2
click at [904, 312] on h6 "The blondie Sugar Rush" at bounding box center [1024, 324] width 373 height 26
click at [697, 156] on div "[PERSON_NAME] Open import export" at bounding box center [874, 161] width 833 height 34
click at [770, 102] on span "Menus" at bounding box center [792, 94] width 43 height 22
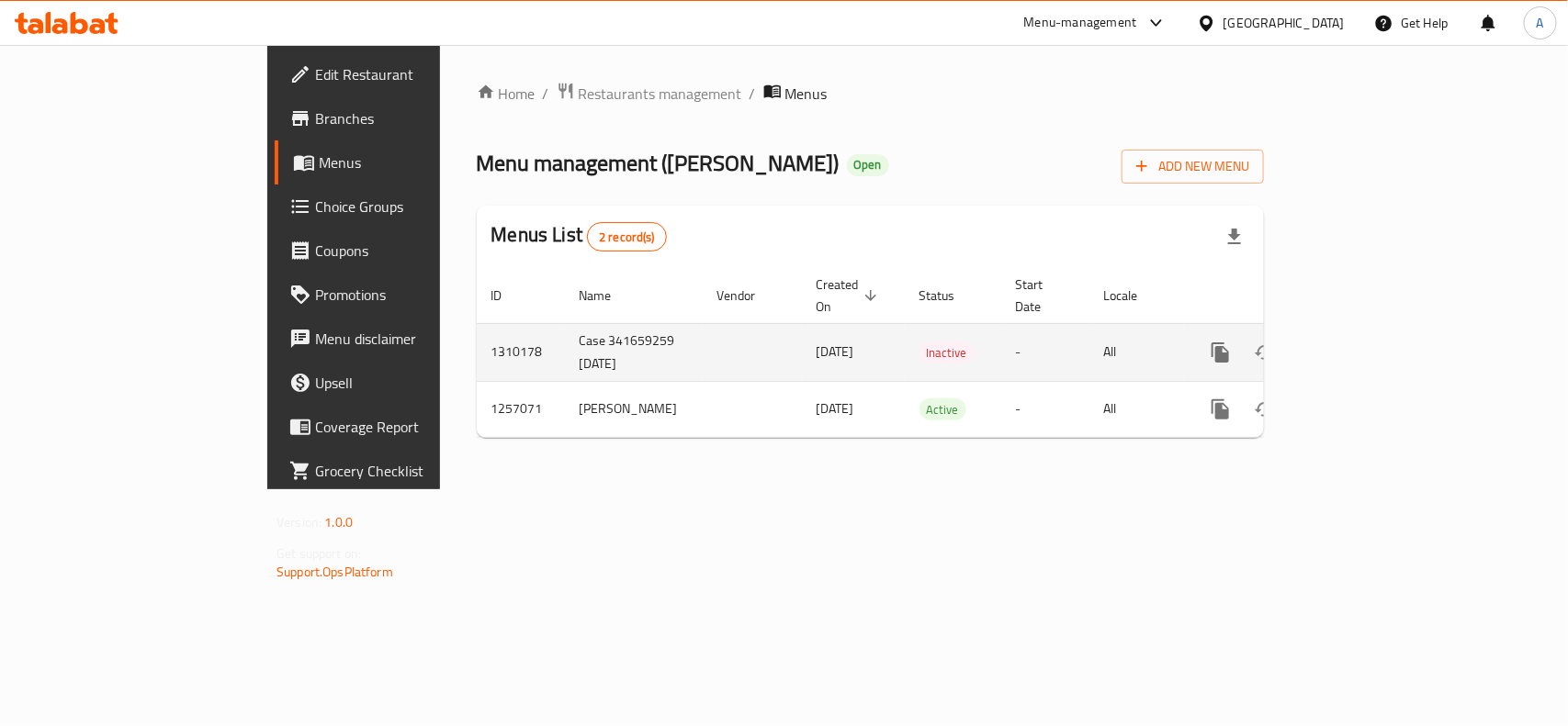
click at [477, 331] on td "1310178" at bounding box center [521, 352] width 89 height 58
click at [1362, 345] on icon "enhanced table" at bounding box center [1352, 352] width 16 height 16
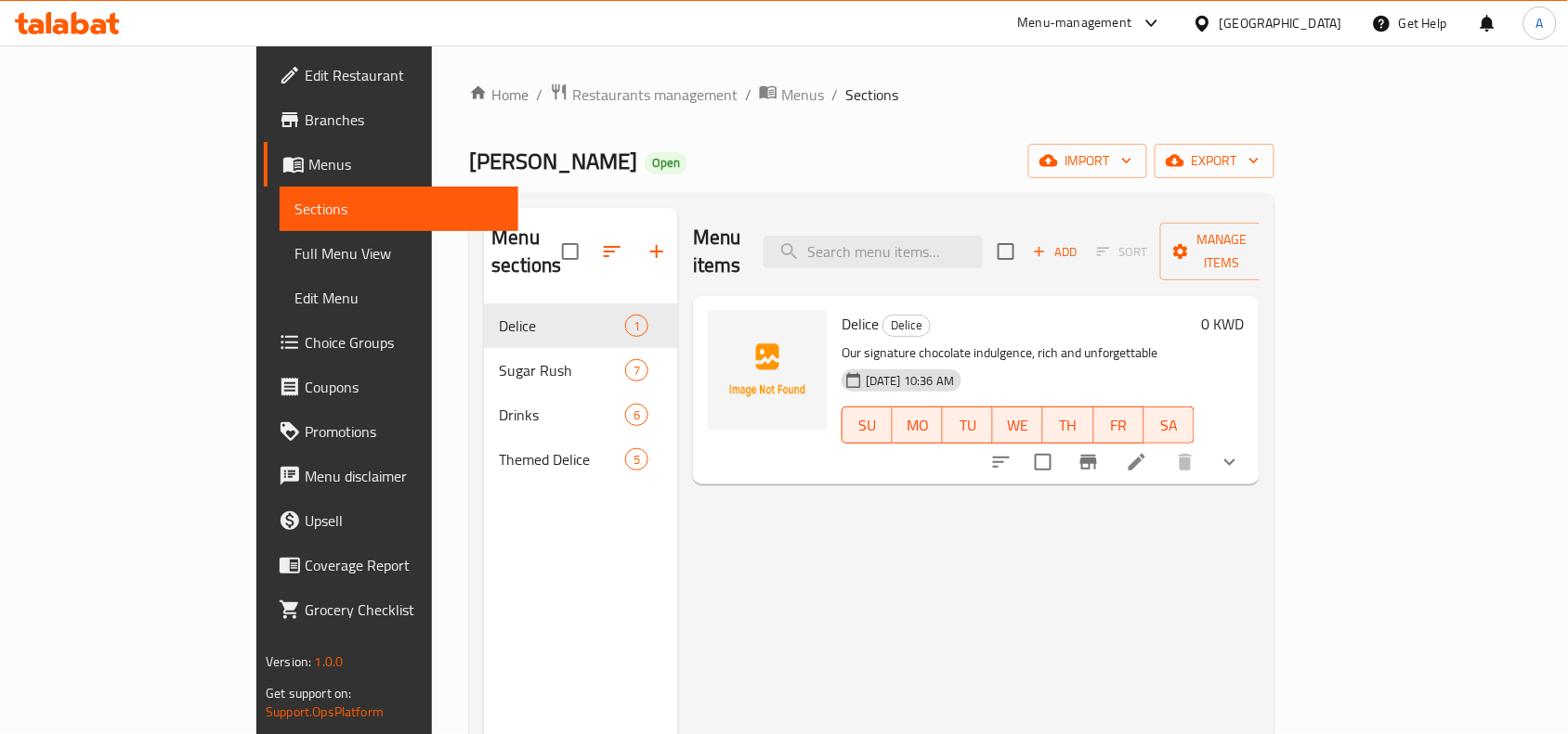
click at [294, 247] on span "Full Menu View" at bounding box center [398, 253] width 209 height 22
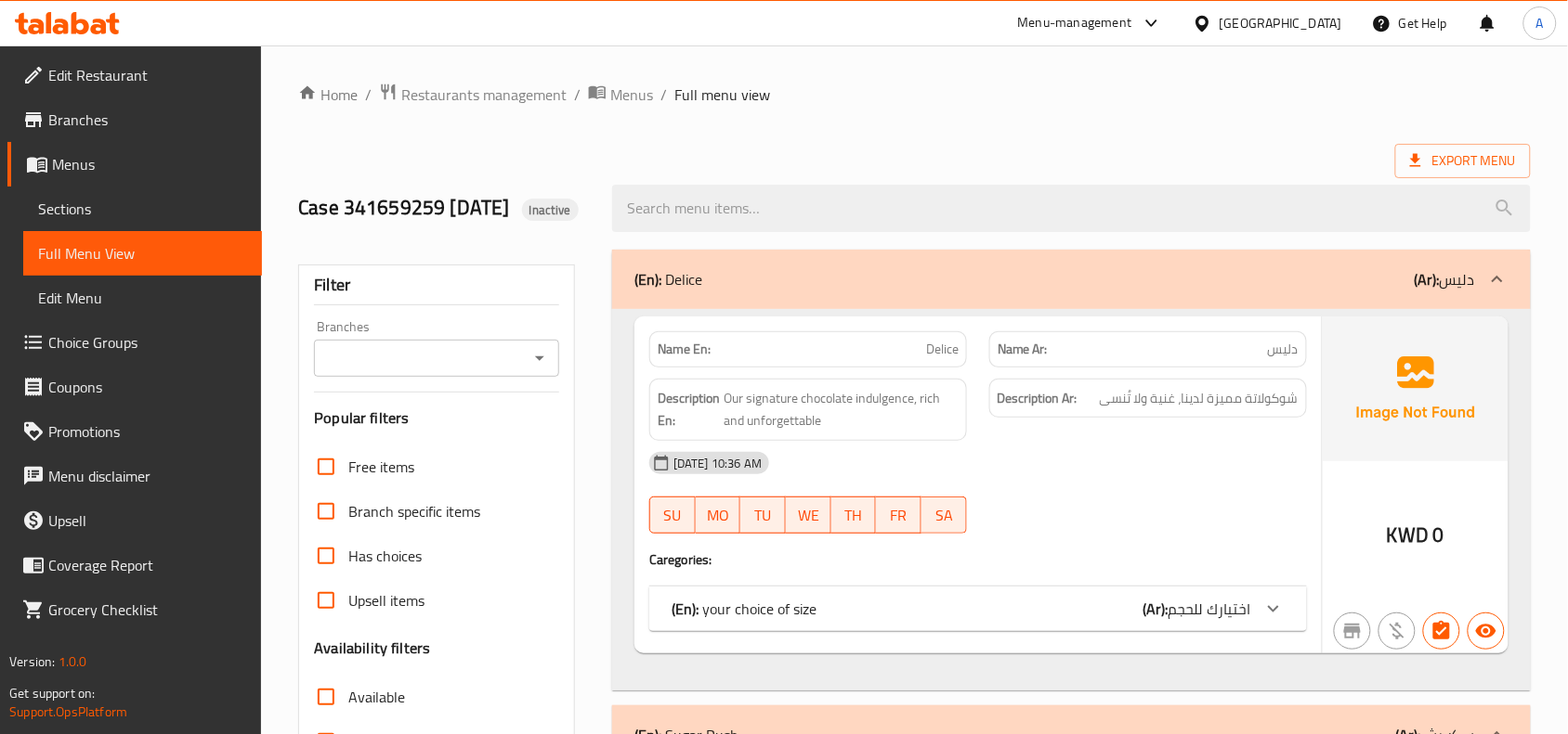
click at [472, 369] on div "Branches" at bounding box center [436, 358] width 245 height 37
click at [534, 370] on icon "Open" at bounding box center [540, 358] width 22 height 22
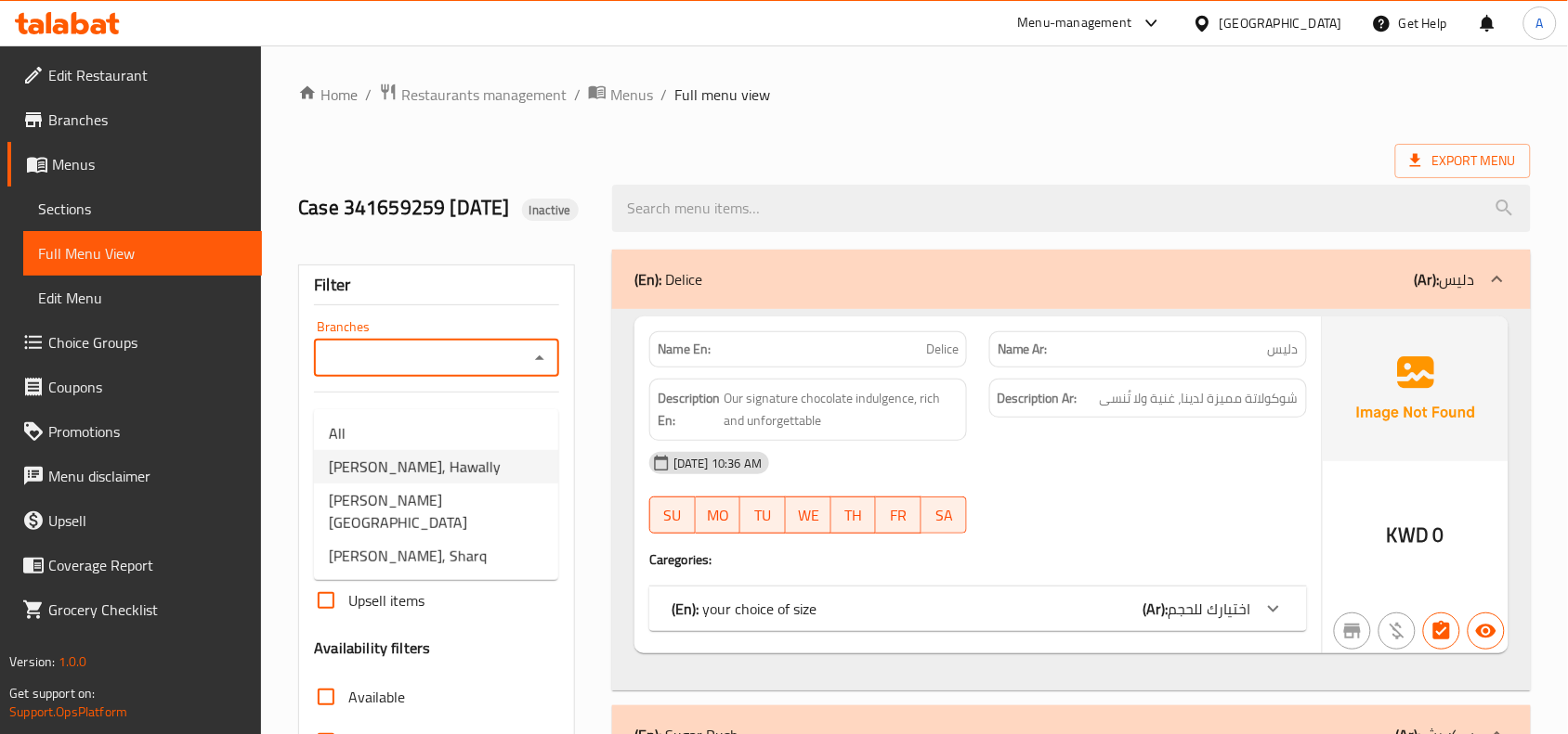
click at [467, 462] on li "Andra, Hawally" at bounding box center [435, 467] width 244 height 33
type input "Andra, Hawally"
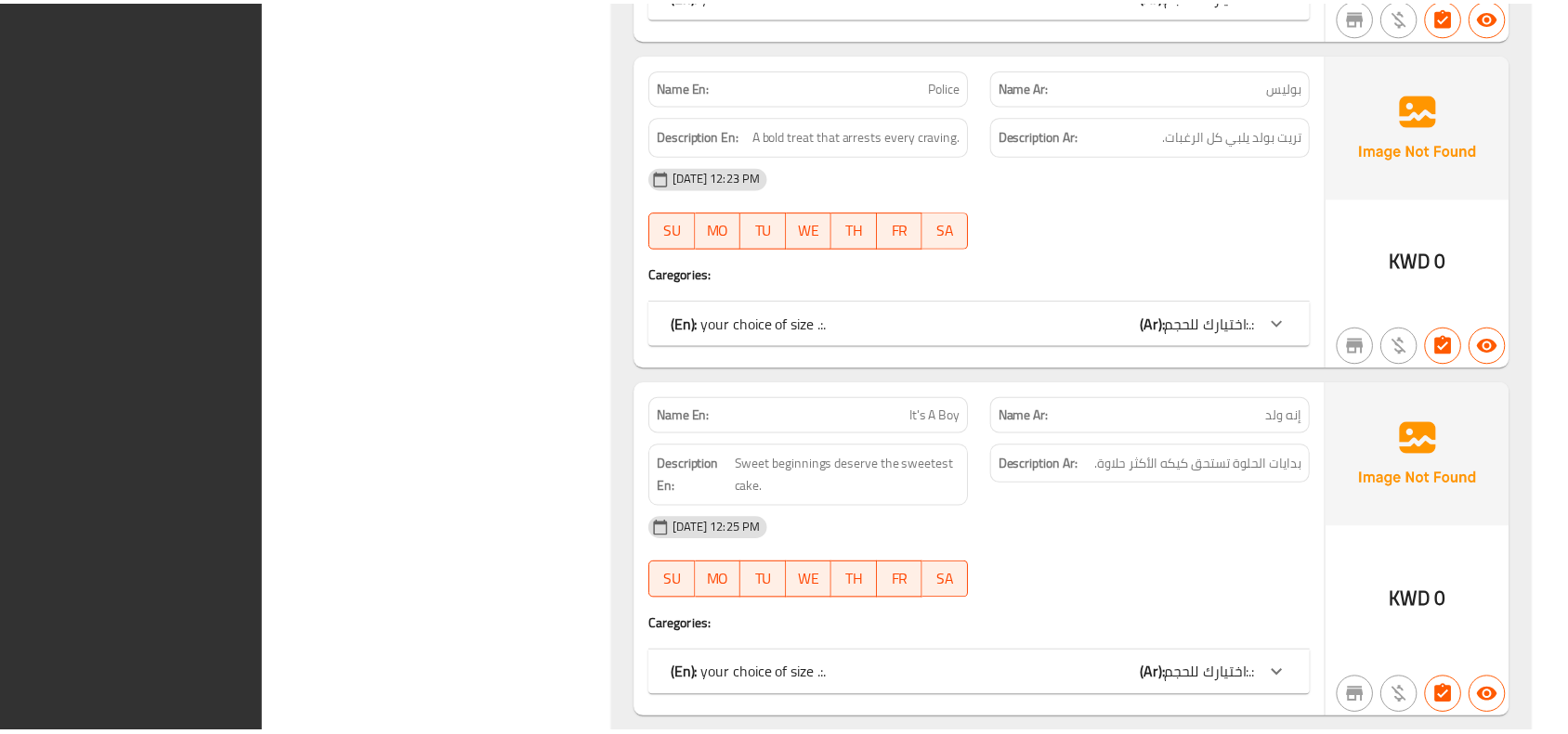
scroll to position [5506, 0]
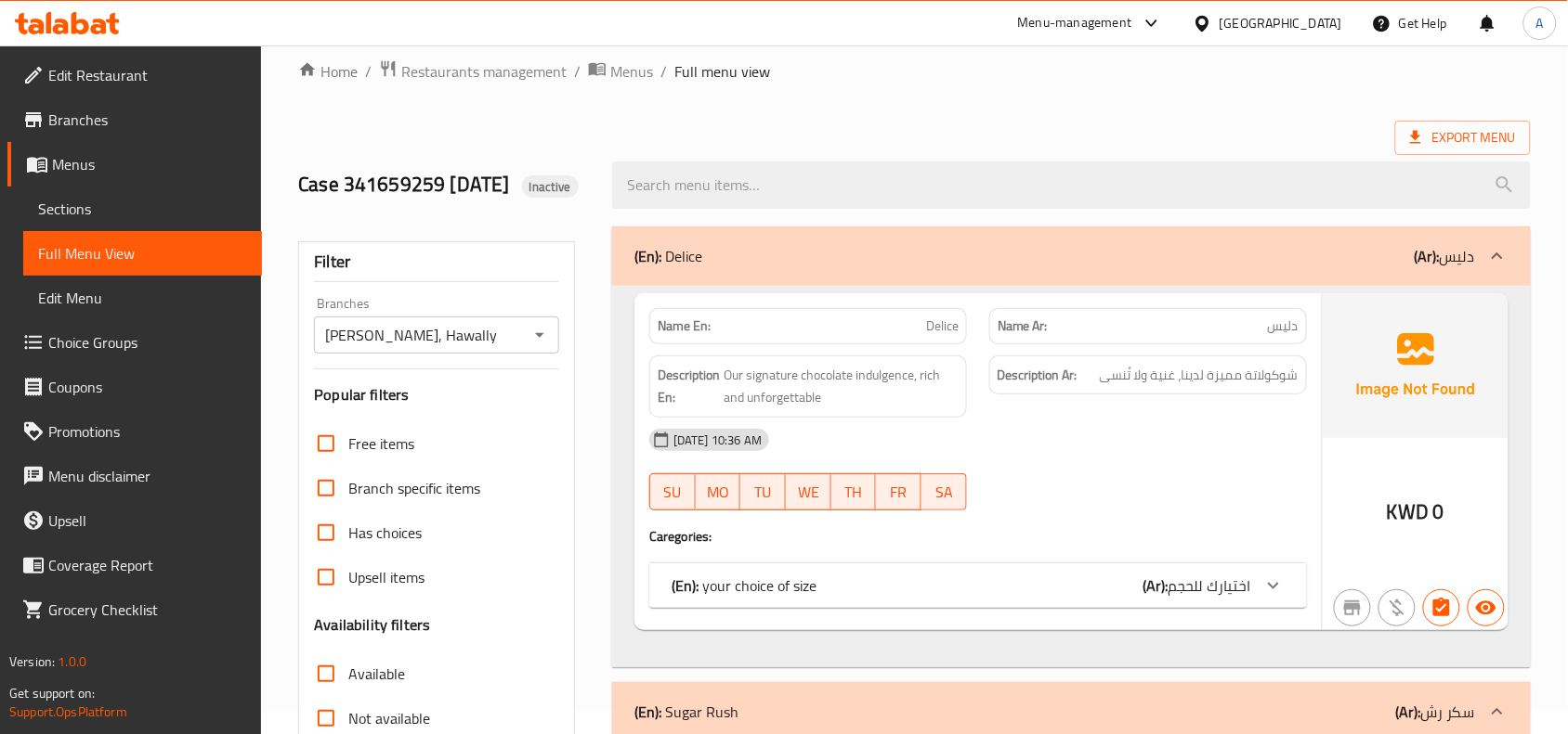
scroll to position [0, 0]
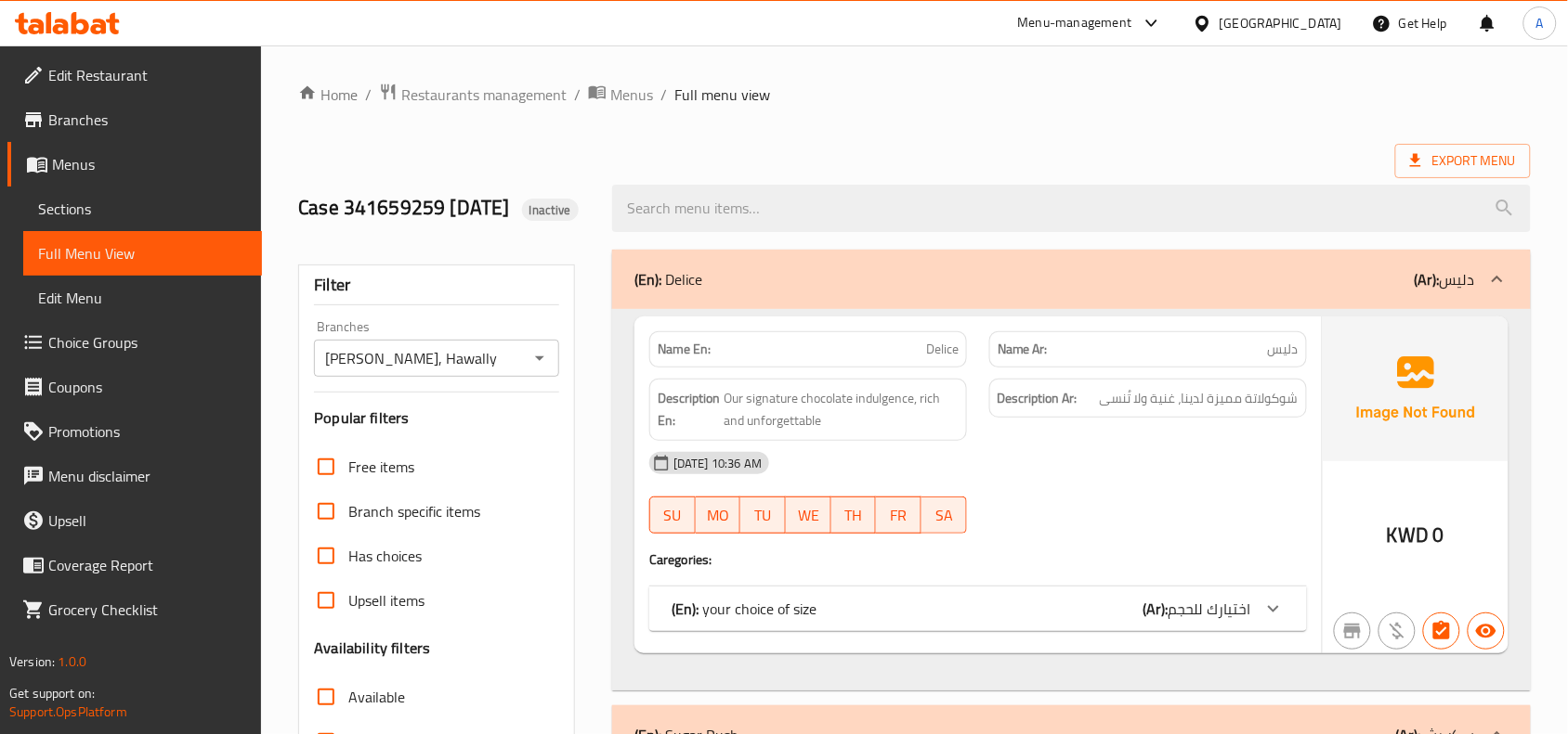
click at [1362, 397] on img at bounding box center [1415, 388] width 186 height 145
click at [939, 360] on div "Name En: Delice" at bounding box center [808, 349] width 317 height 36
click at [1403, 419] on img at bounding box center [1415, 388] width 186 height 145
click at [634, 89] on span "Menus" at bounding box center [632, 94] width 43 height 22
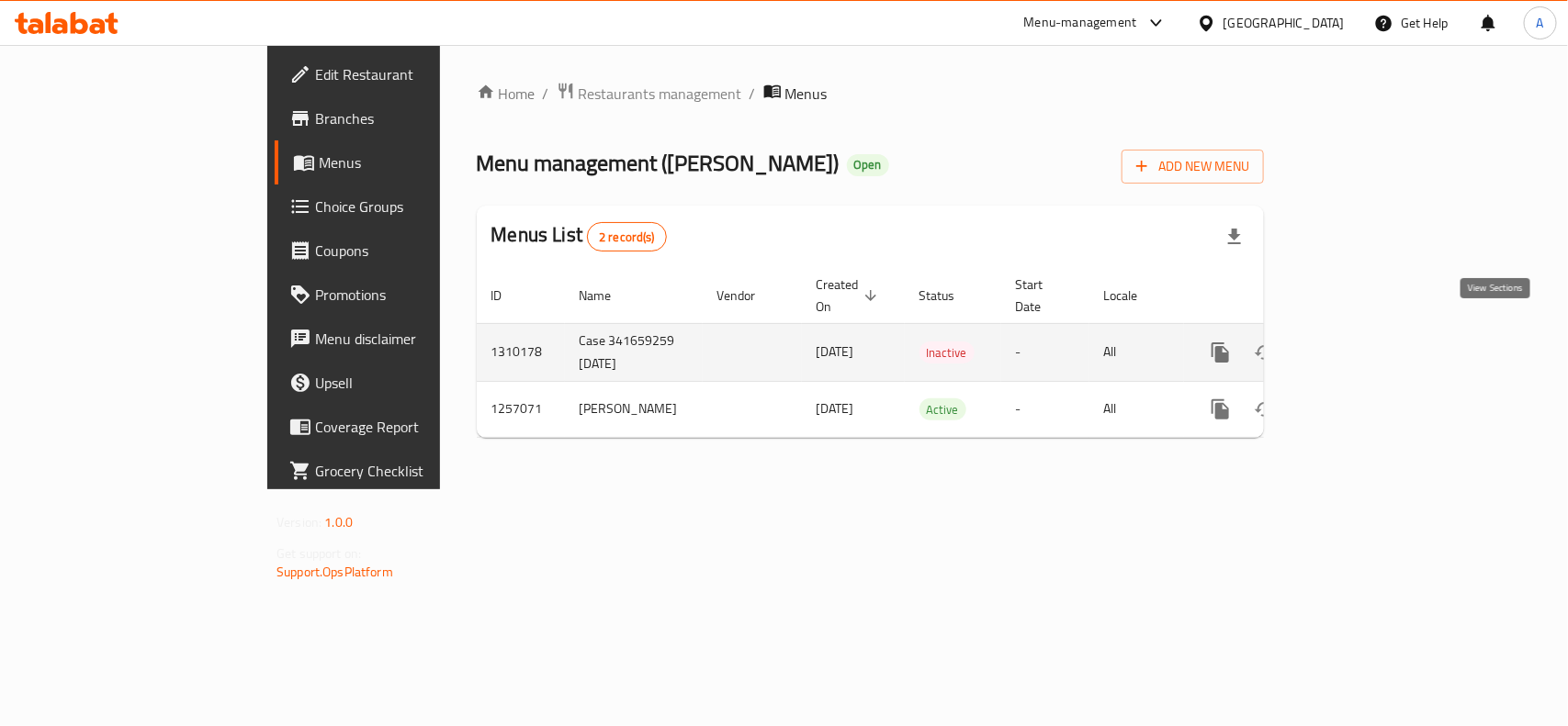
click at [1375, 330] on link "enhanced table" at bounding box center [1353, 352] width 44 height 44
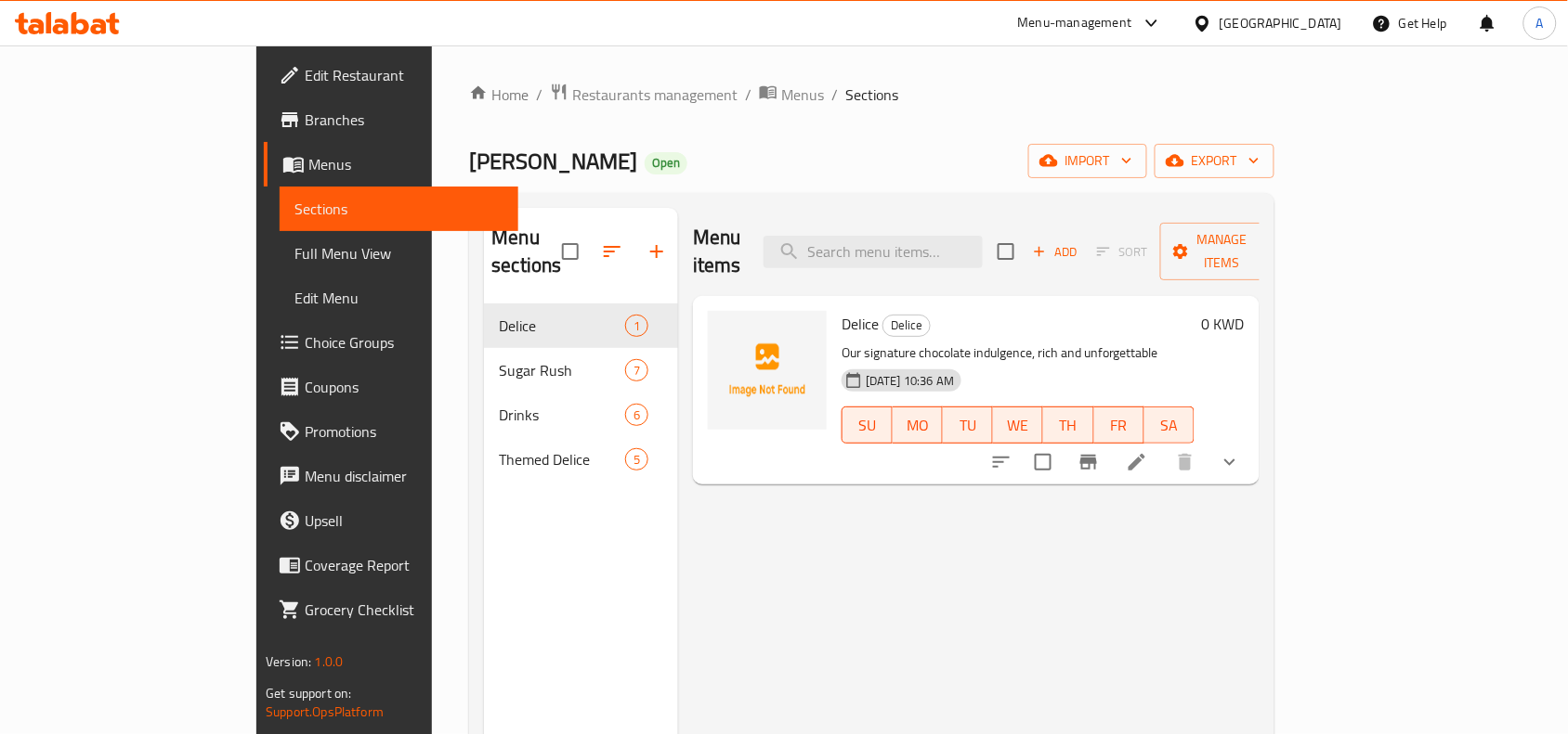
click at [702, 490] on div "Menu items Add Sort Manage items Delice Delice Our signature chocolate indulgen…" at bounding box center [968, 575] width 581 height 734
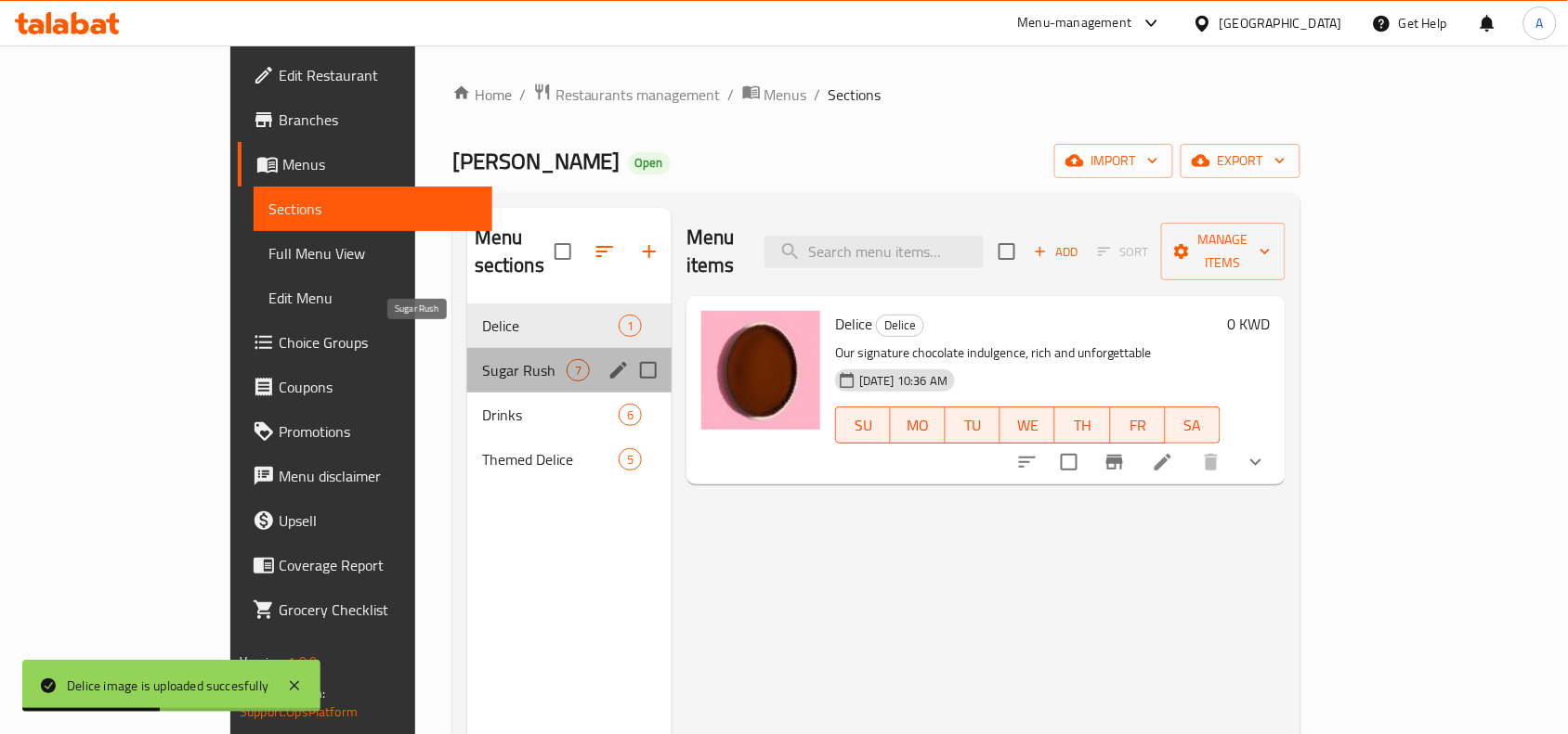
drag, startPoint x: 437, startPoint y: 346, endPoint x: 553, endPoint y: 349, distance: 116.0
click at [482, 359] on span "Sugar Rush" at bounding box center [524, 370] width 85 height 22
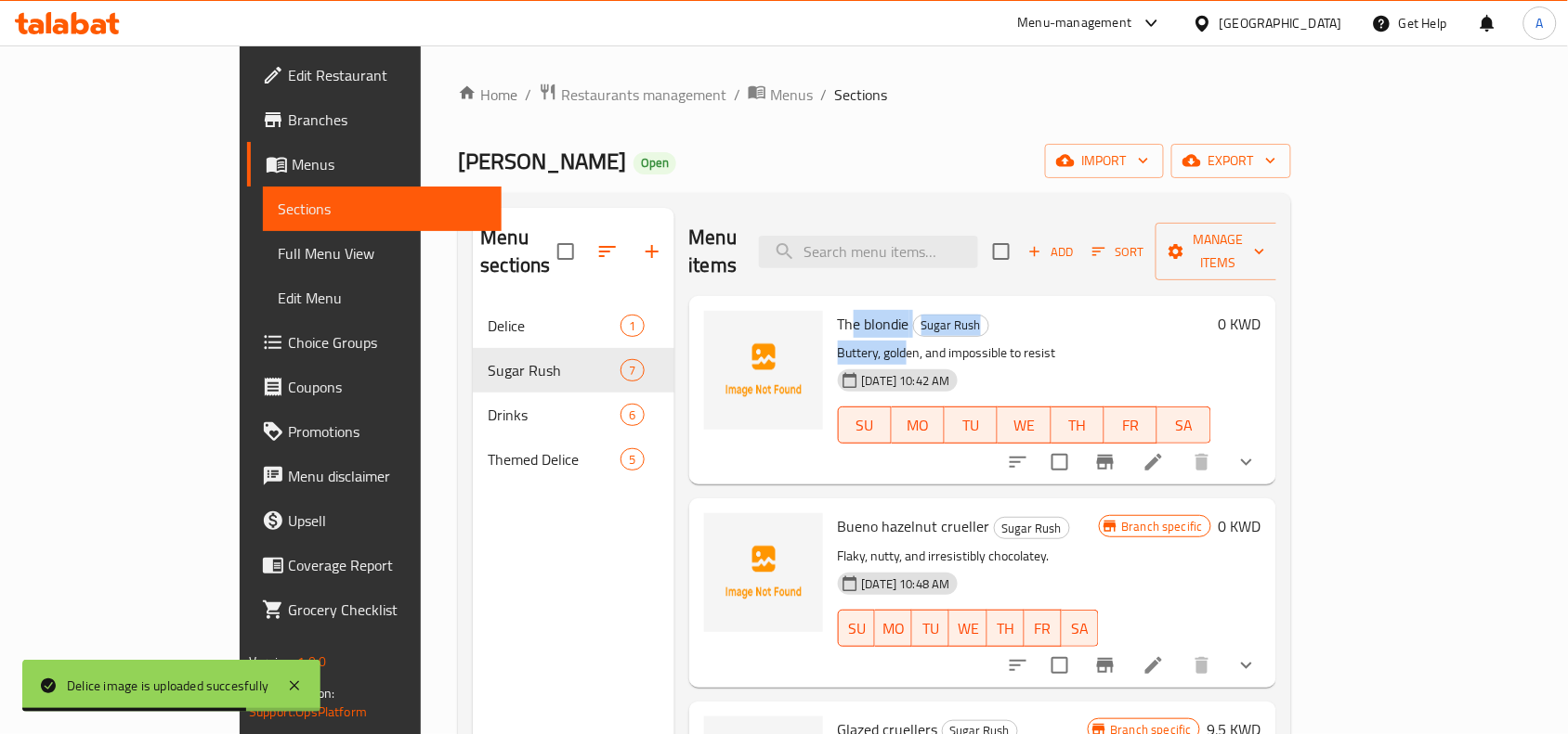
drag, startPoint x: 792, startPoint y: 298, endPoint x: 892, endPoint y: 335, distance: 106.6
click at [850, 330] on div "The blondie Sugar Rush Buttery, golden, and impossible to resist 07-09-2025 10:…" at bounding box center [1025, 390] width 389 height 173
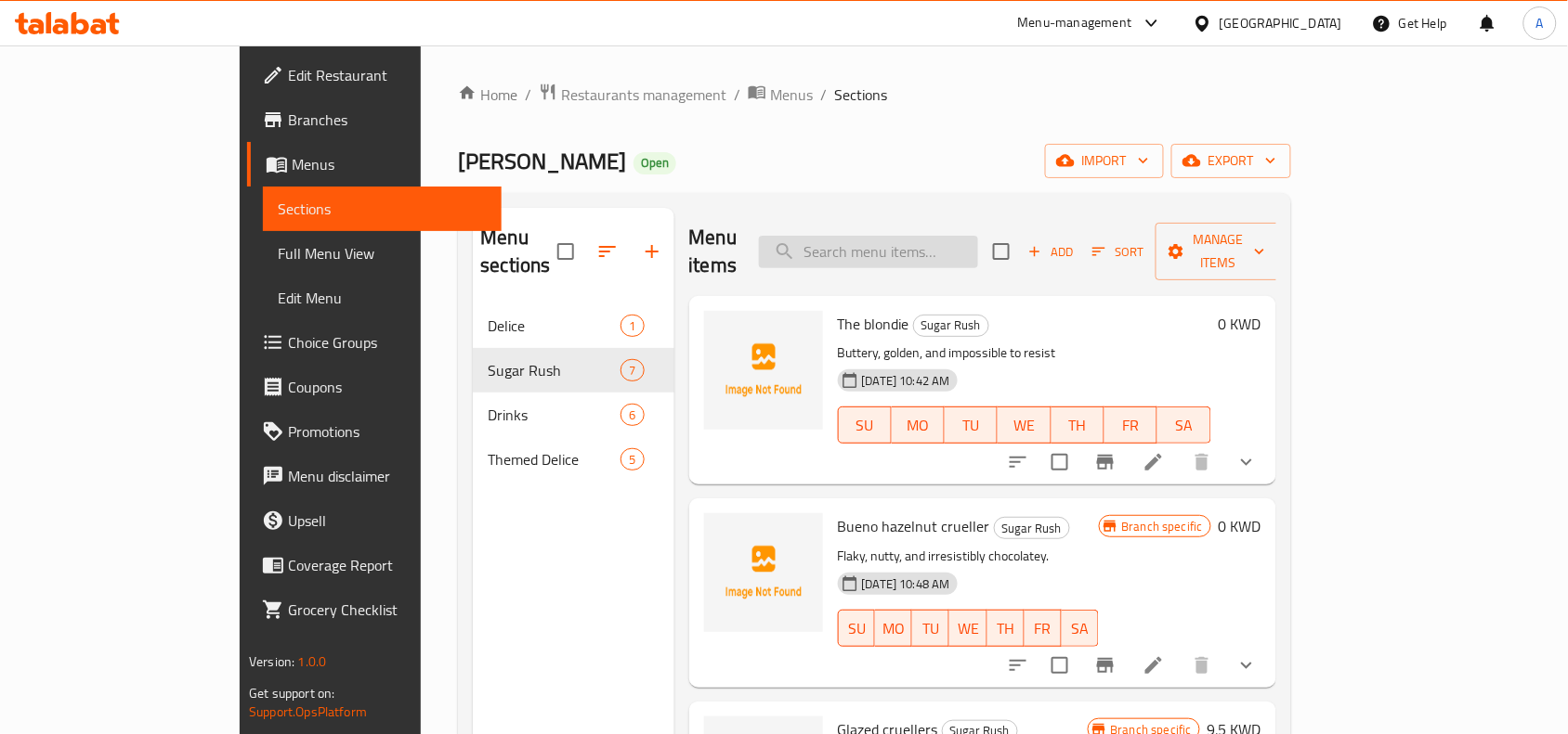
click at [917, 244] on input "search" at bounding box center [868, 251] width 219 height 32
click at [838, 311] on span "The blondie" at bounding box center [873, 324] width 71 height 28
click at [1056, 171] on div "Andra Open import export" at bounding box center [874, 161] width 833 height 34
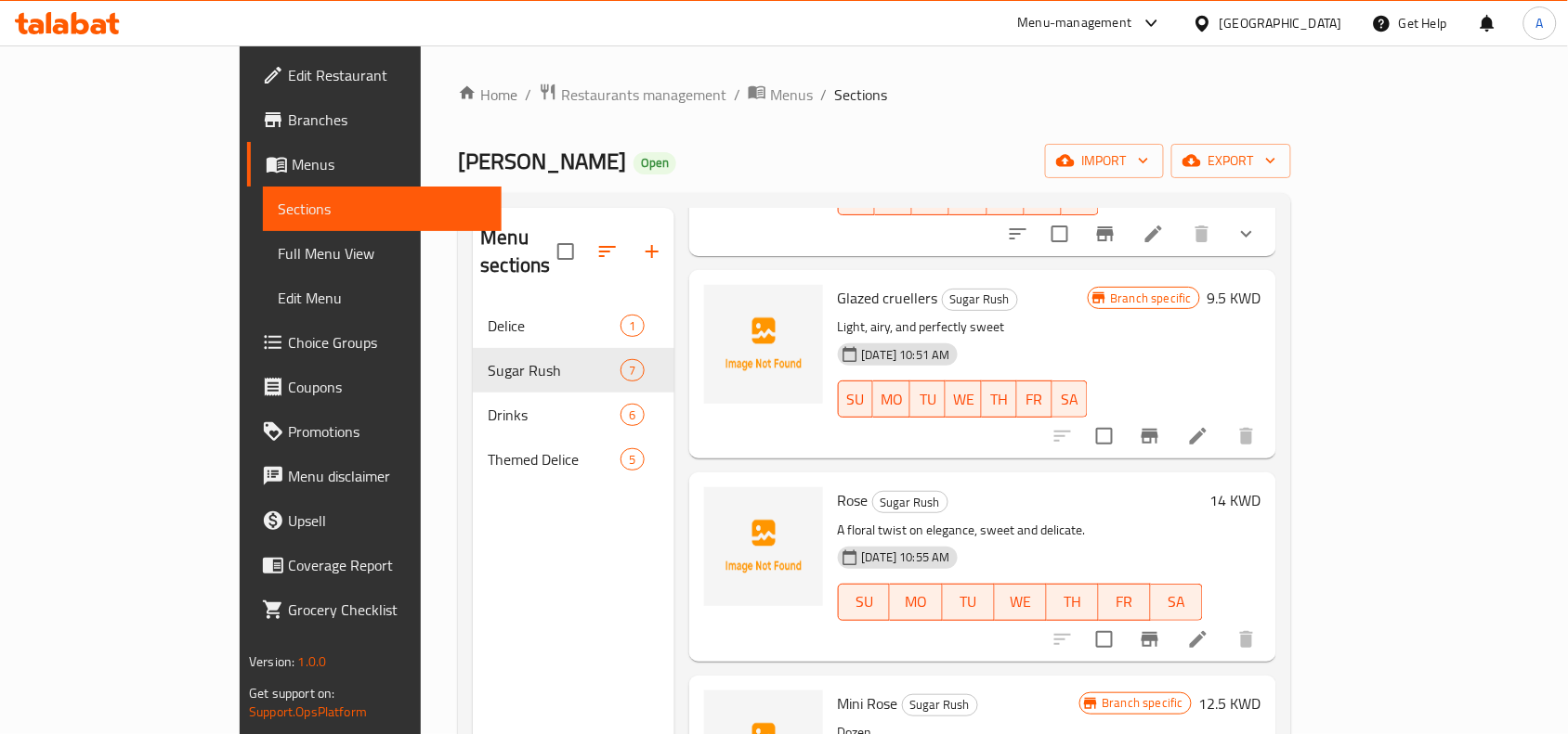
scroll to position [464, 0]
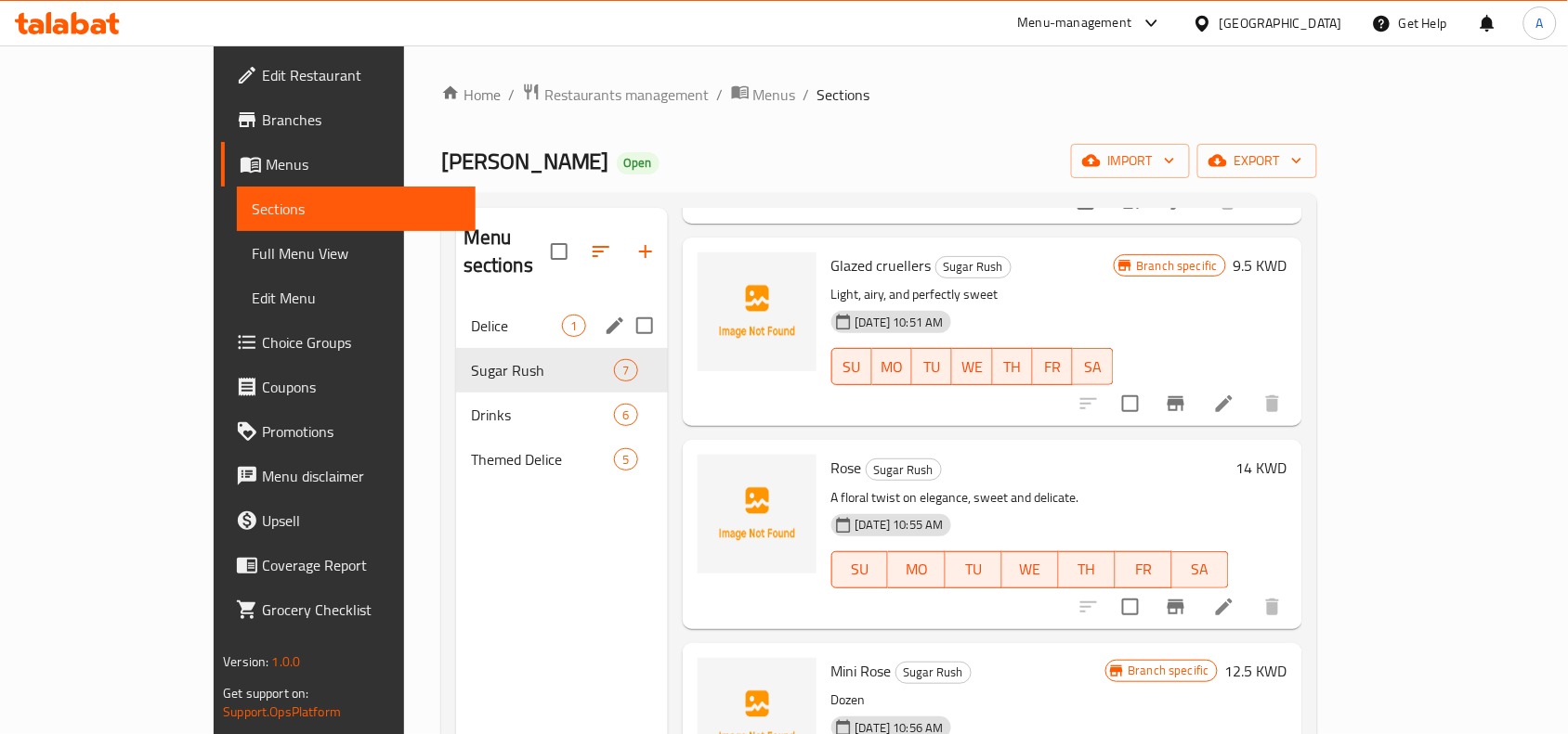
click at [456, 318] on div "Delice 1" at bounding box center [561, 326] width 211 height 45
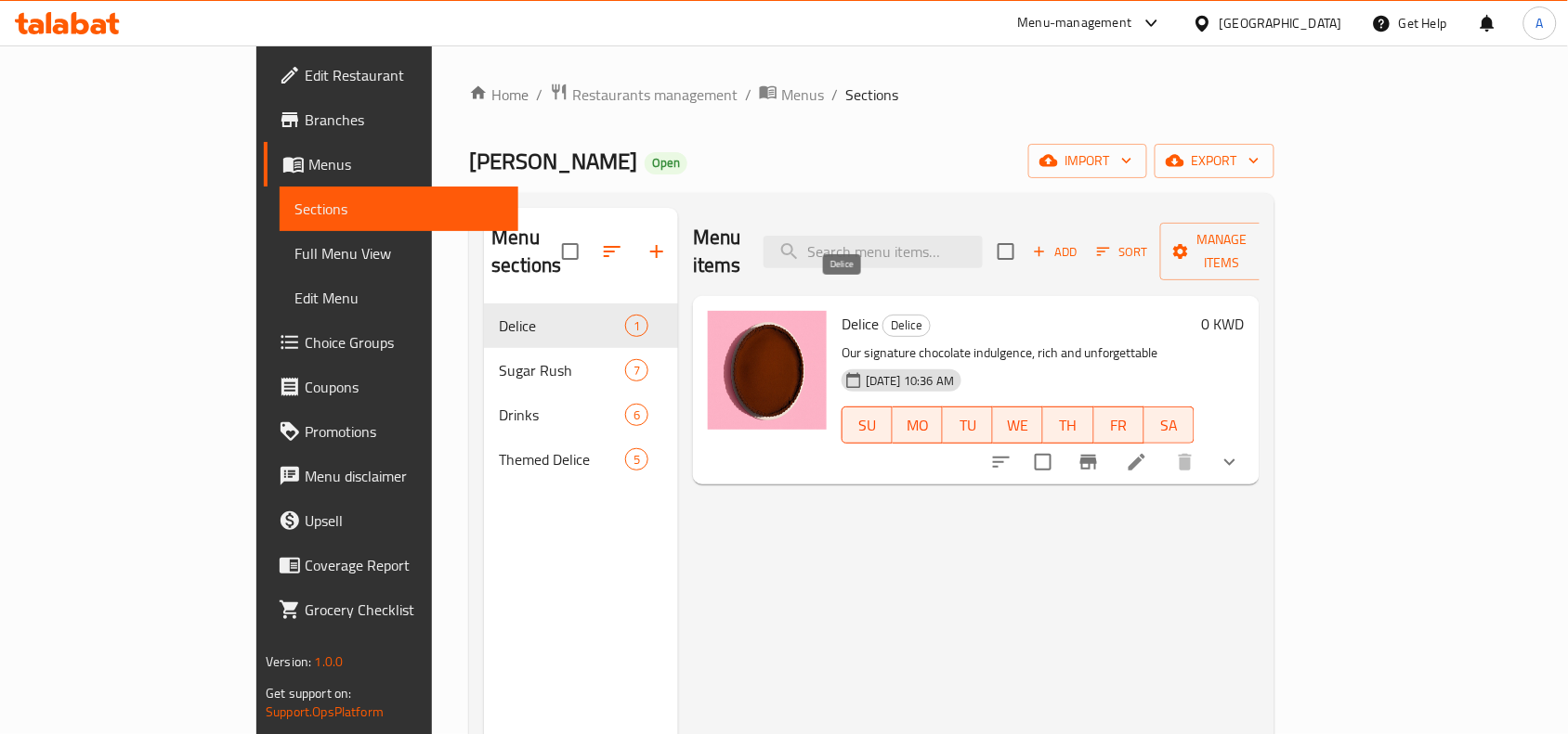
click at [841, 311] on span "Delice" at bounding box center [860, 324] width 37 height 28
copy span "Delice"
click at [948, 210] on div "Menu items Add Sort Manage items" at bounding box center [977, 252] width 567 height 89
click at [943, 236] on input "search" at bounding box center [873, 251] width 219 height 32
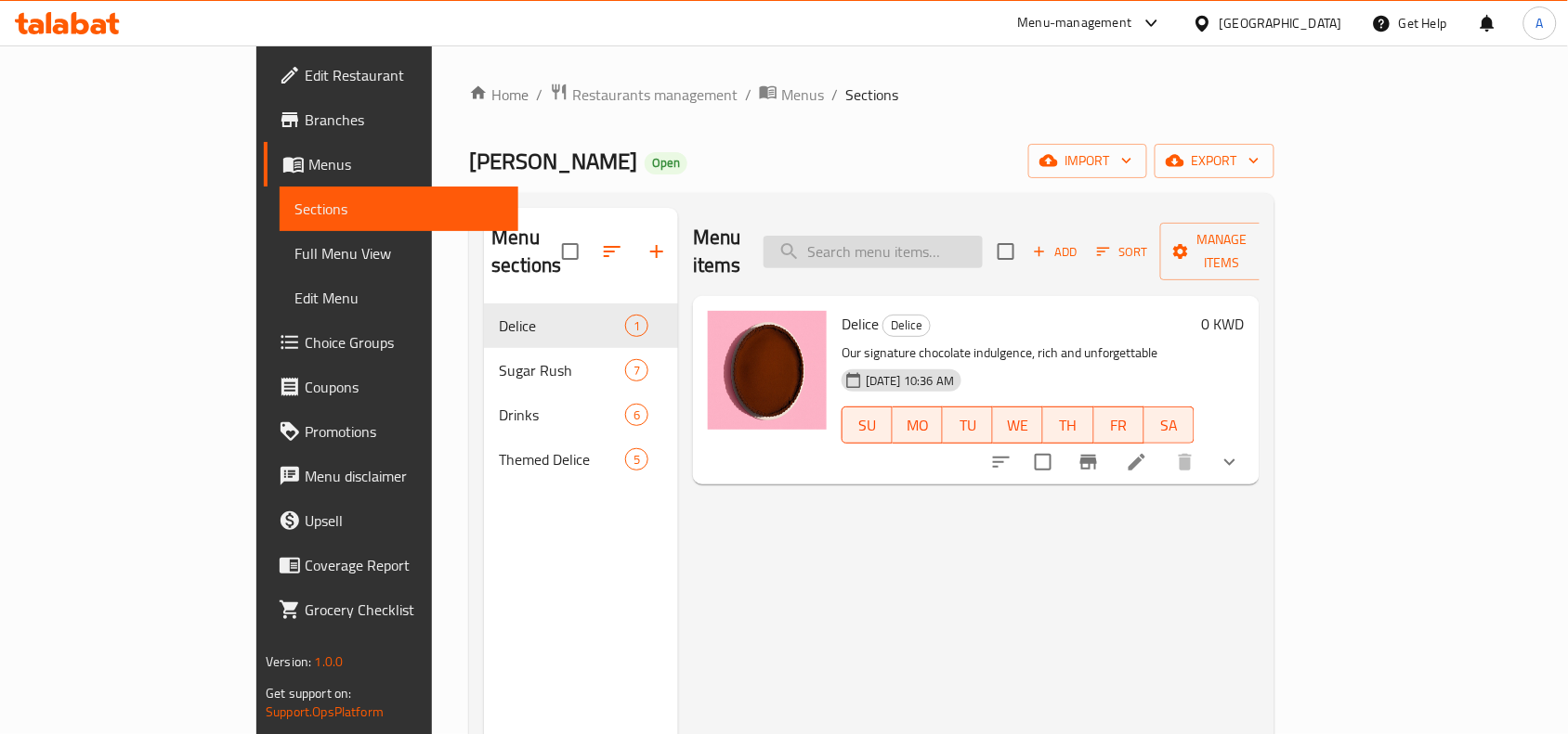
paste input "Delice"
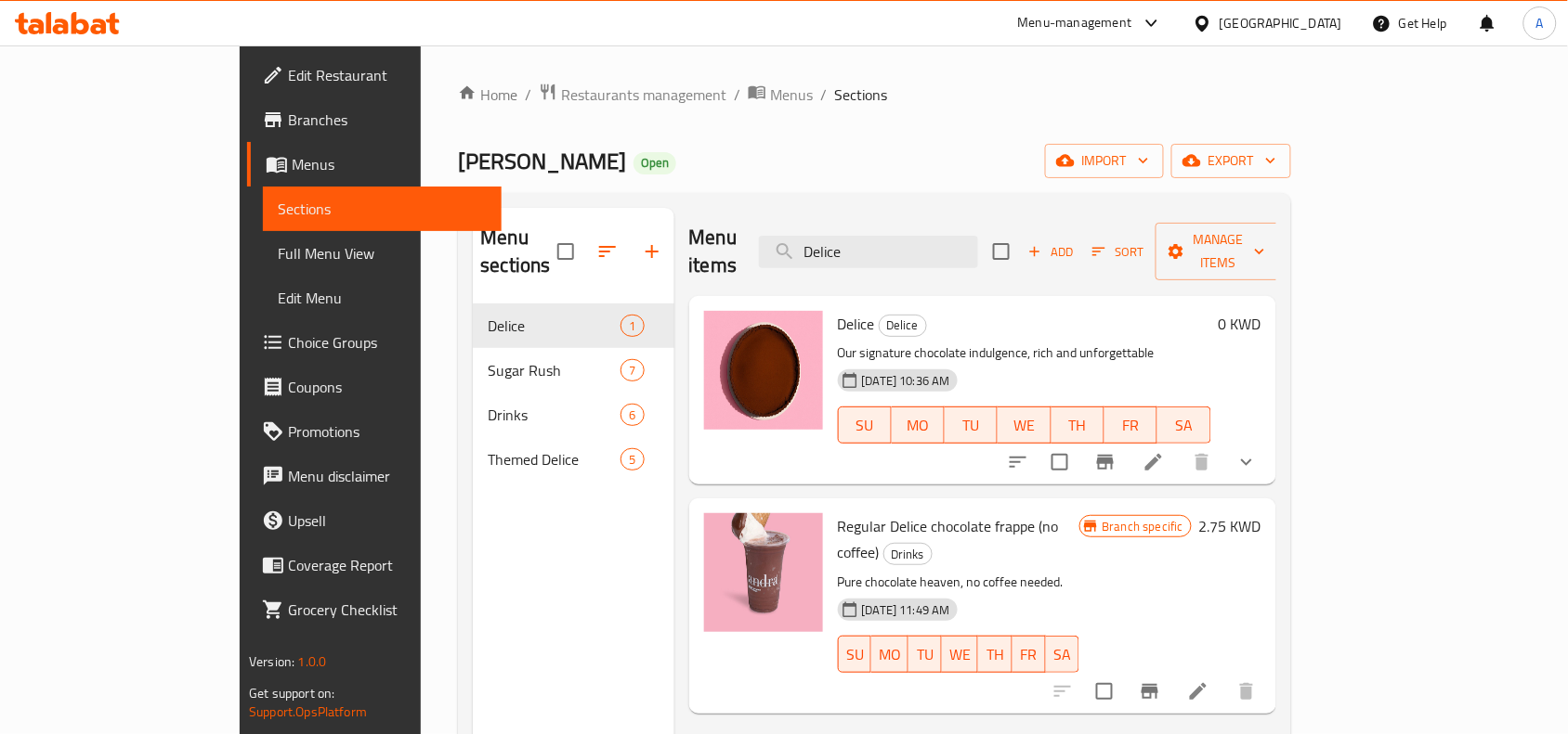
type input "Delice"
drag, startPoint x: 804, startPoint y: 496, endPoint x: 1000, endPoint y: 495, distance: 196.0
click at [1000, 513] on span "Regular Delice chocolate frappe (no coffee)" at bounding box center [948, 539] width 221 height 54
click at [1003, 513] on span "Regular Delice chocolate frappe (no coffee)" at bounding box center [948, 539] width 221 height 54
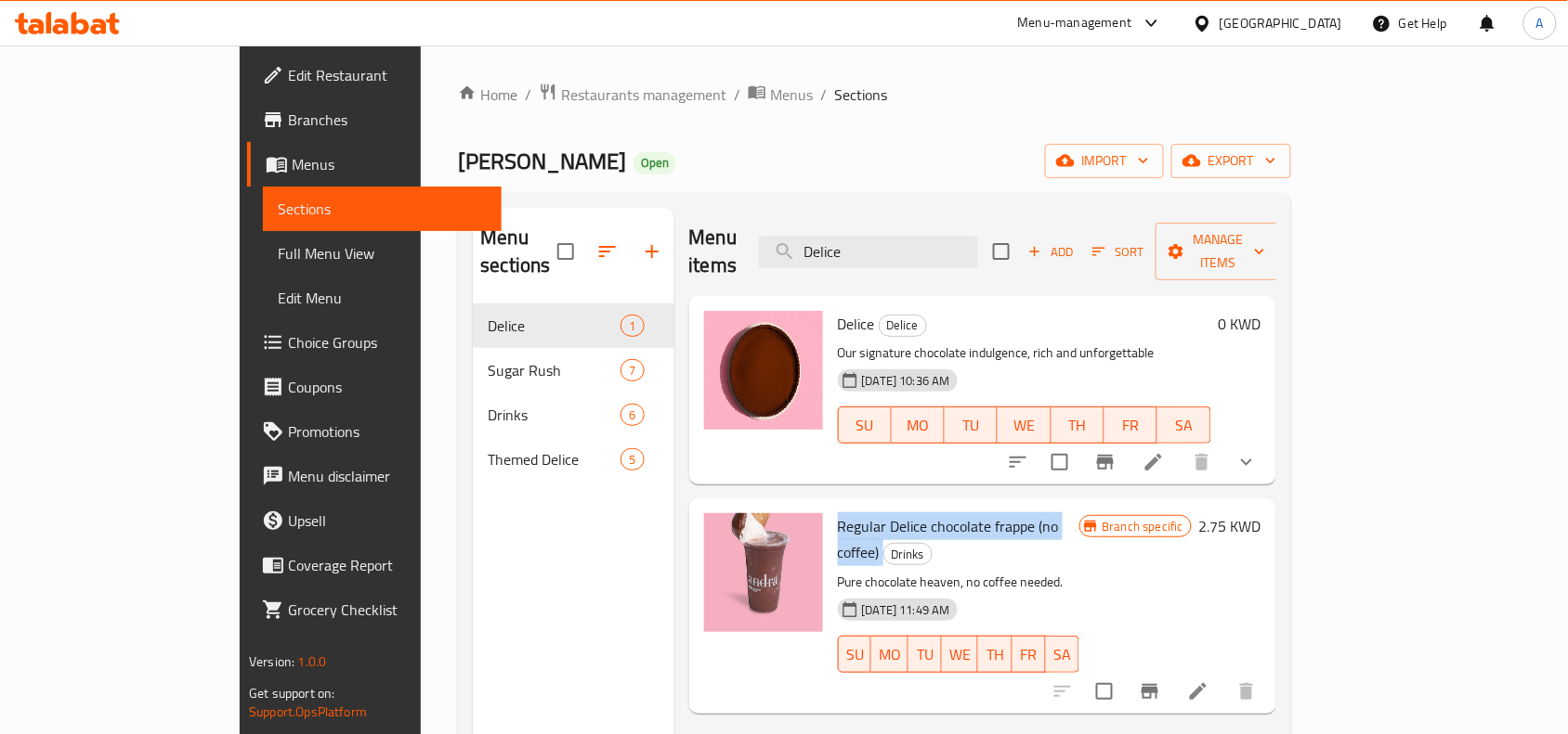
click at [1003, 513] on span "Regular Delice chocolate frappe (no coffee)" at bounding box center [948, 539] width 221 height 54
click at [963, 236] on input "Delice" at bounding box center [868, 251] width 219 height 32
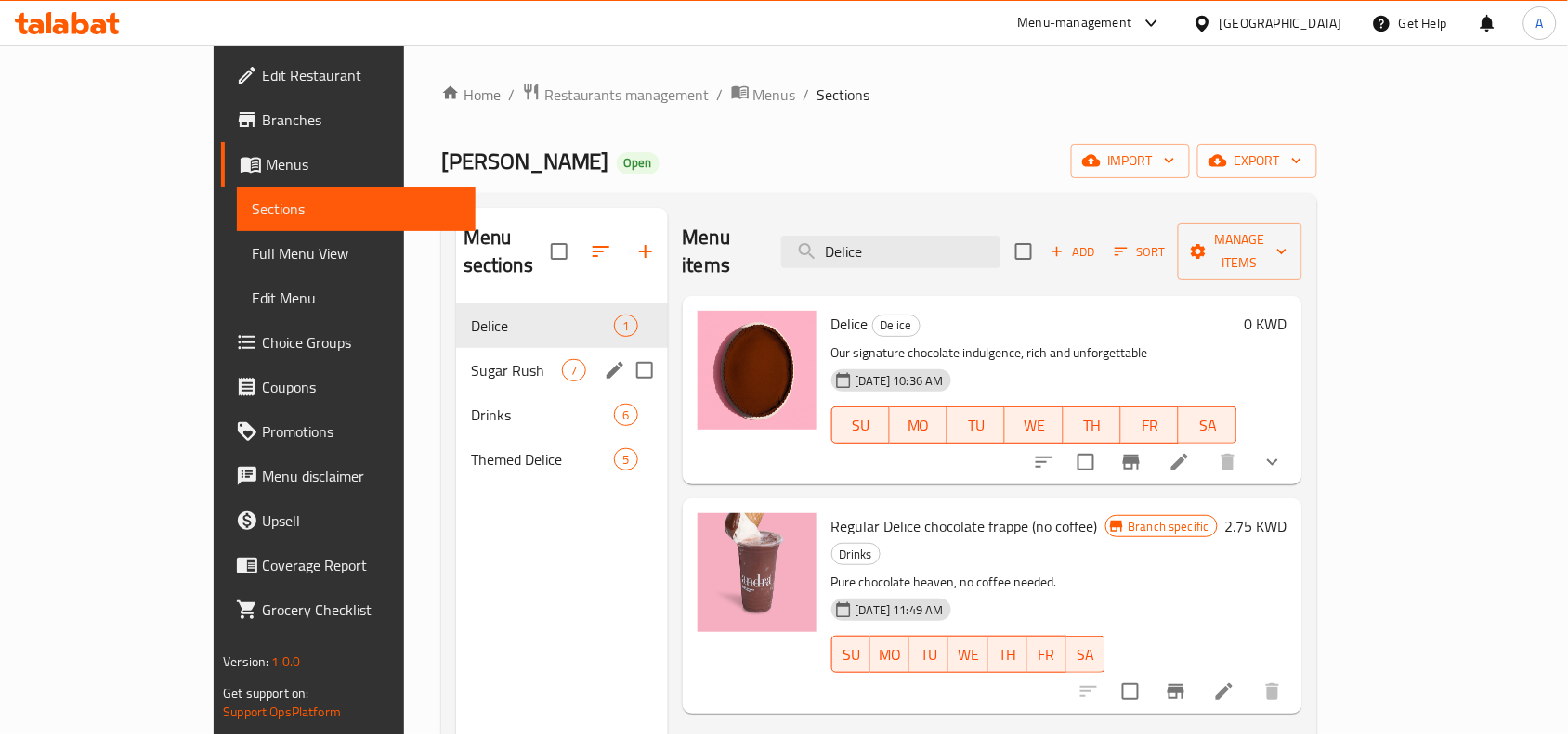
click at [456, 349] on div "Sugar Rush 7" at bounding box center [561, 371] width 211 height 45
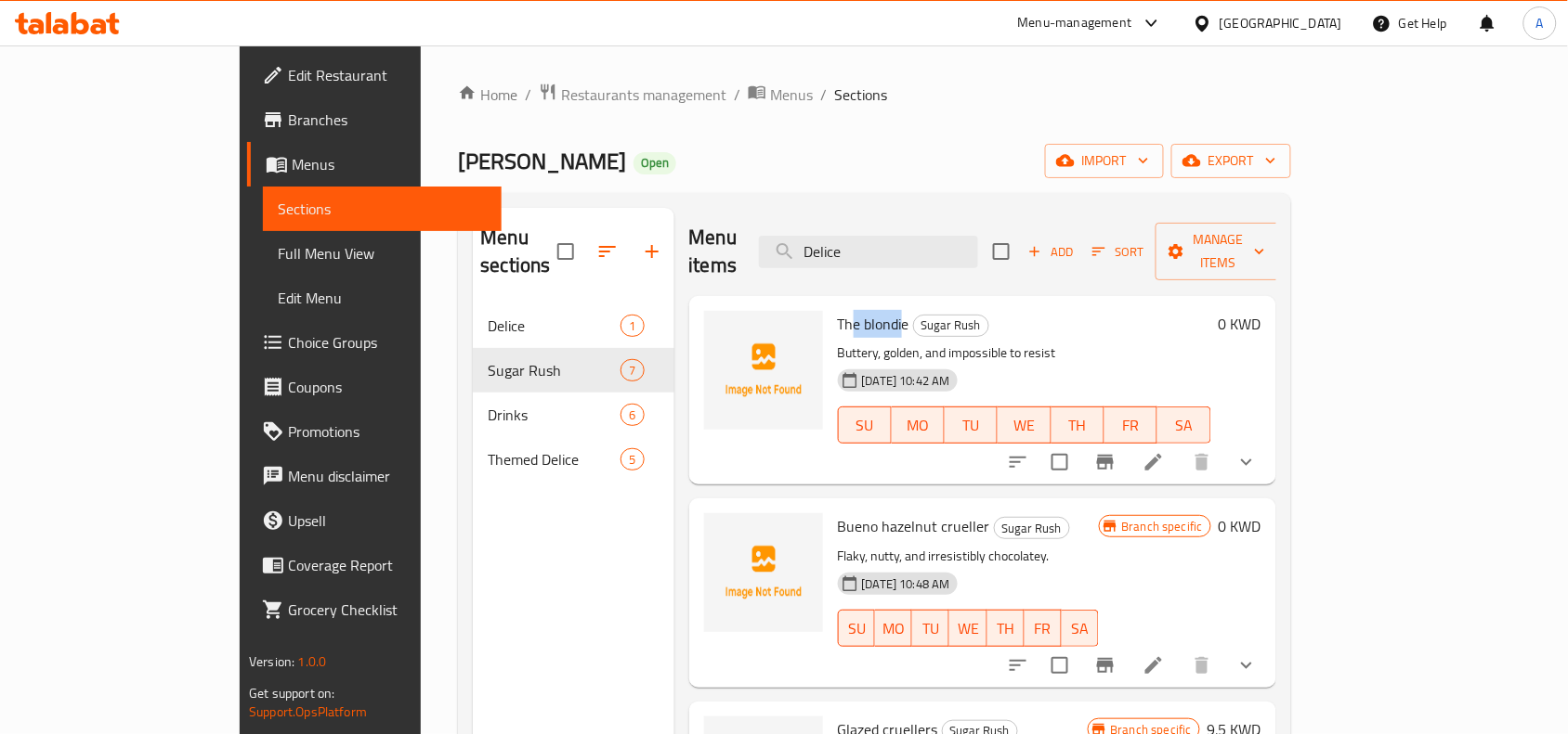
drag, startPoint x: 795, startPoint y: 292, endPoint x: 843, endPoint y: 304, distance: 49.5
click at [843, 311] on span "The blondie" at bounding box center [873, 324] width 71 height 28
click at [838, 311] on span "The blondie" at bounding box center [873, 324] width 71 height 28
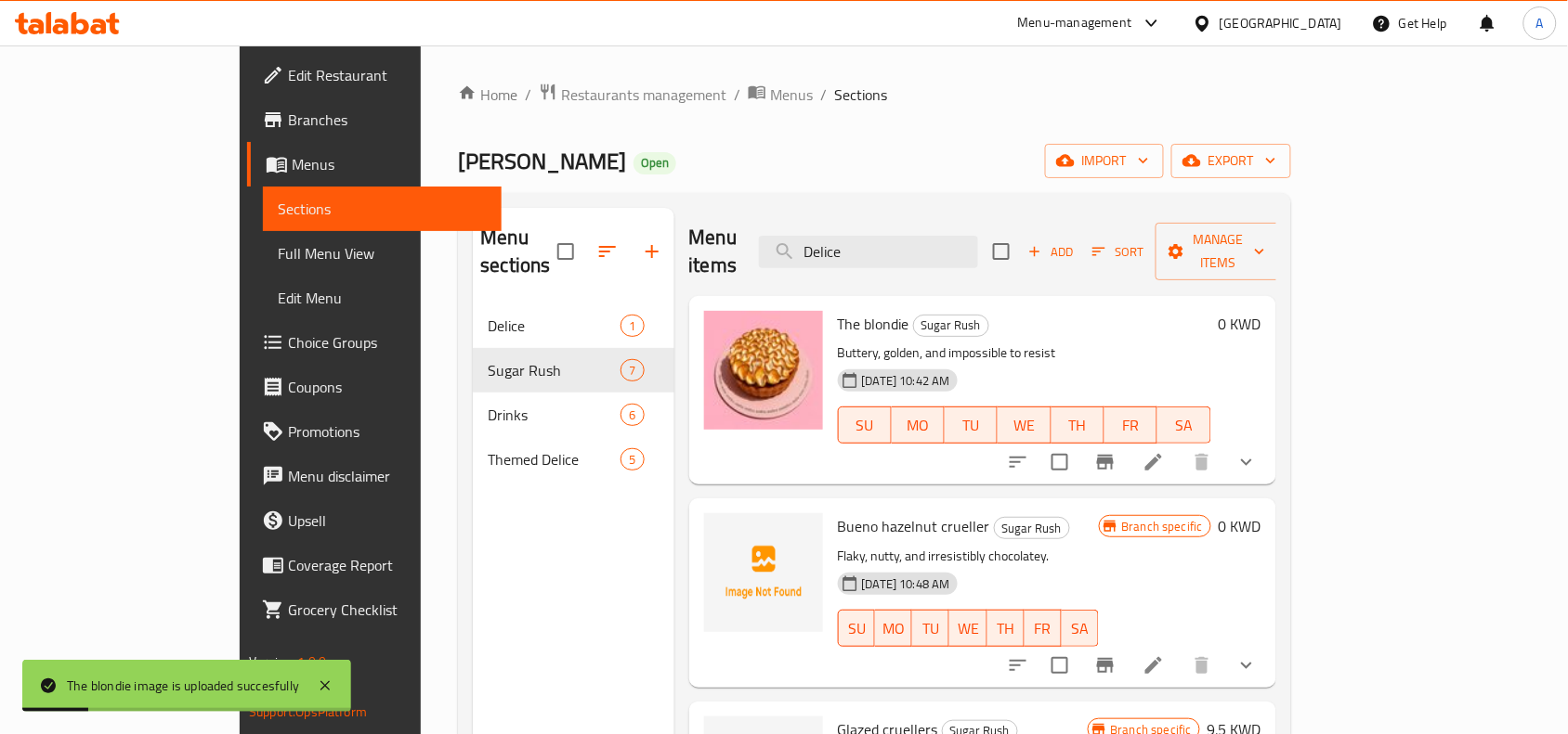
click at [1006, 169] on div "Andra Open import export" at bounding box center [874, 161] width 833 height 34
click at [978, 251] on input "Delice" at bounding box center [868, 251] width 219 height 32
click at [1018, 182] on div "Home / Restaurants management / Menus / Sections Andra Open import export Menu …" at bounding box center [874, 520] width 833 height 874
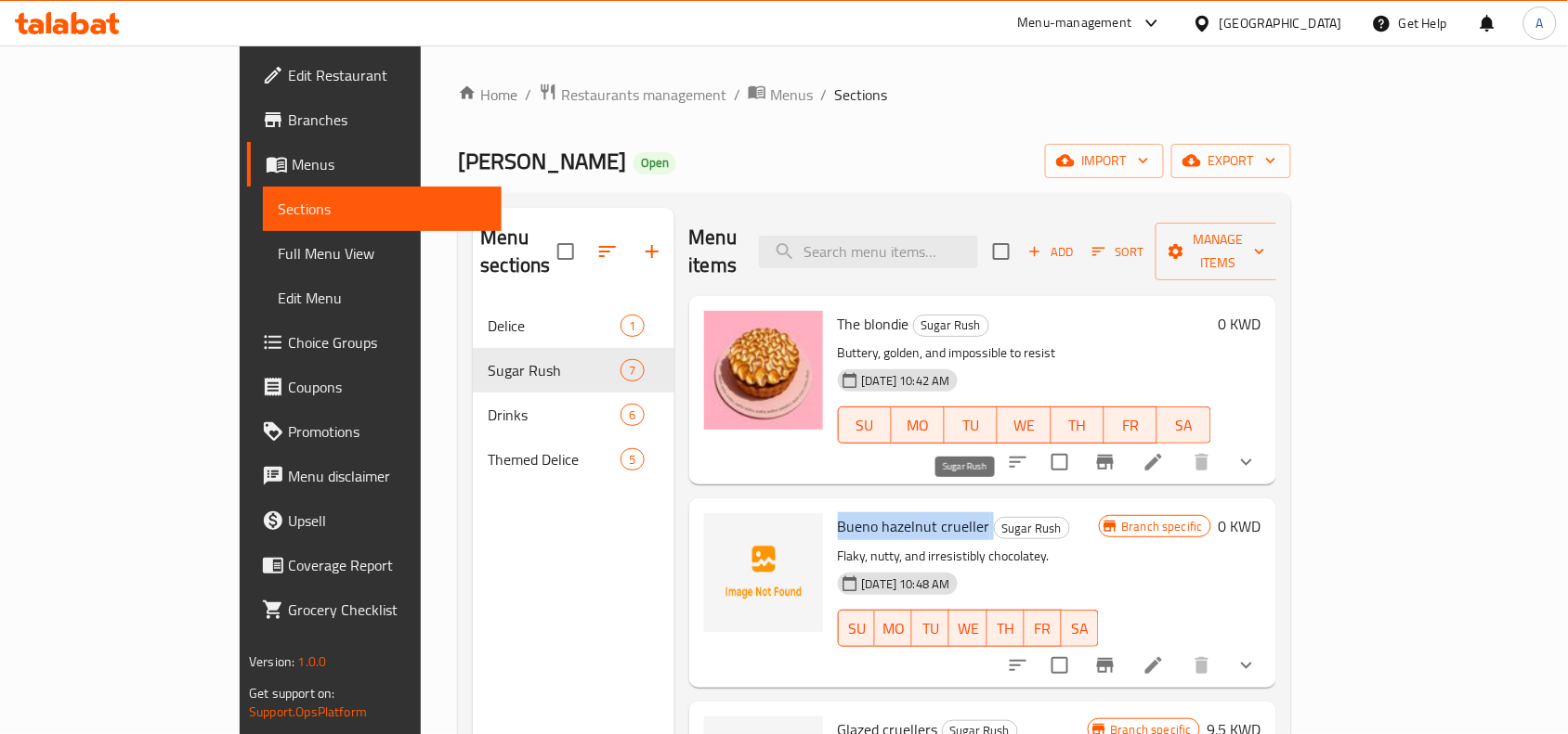
drag, startPoint x: 795, startPoint y: 498, endPoint x: 929, endPoint y: 506, distance: 134.2
click at [929, 506] on div "Bueno hazelnut crueller Sugar Rush Flaky, nutty, and irresistibly chocolatey. 0…" at bounding box center [968, 593] width 276 height 173
click at [838, 311] on span "The blondie" at bounding box center [873, 324] width 71 height 28
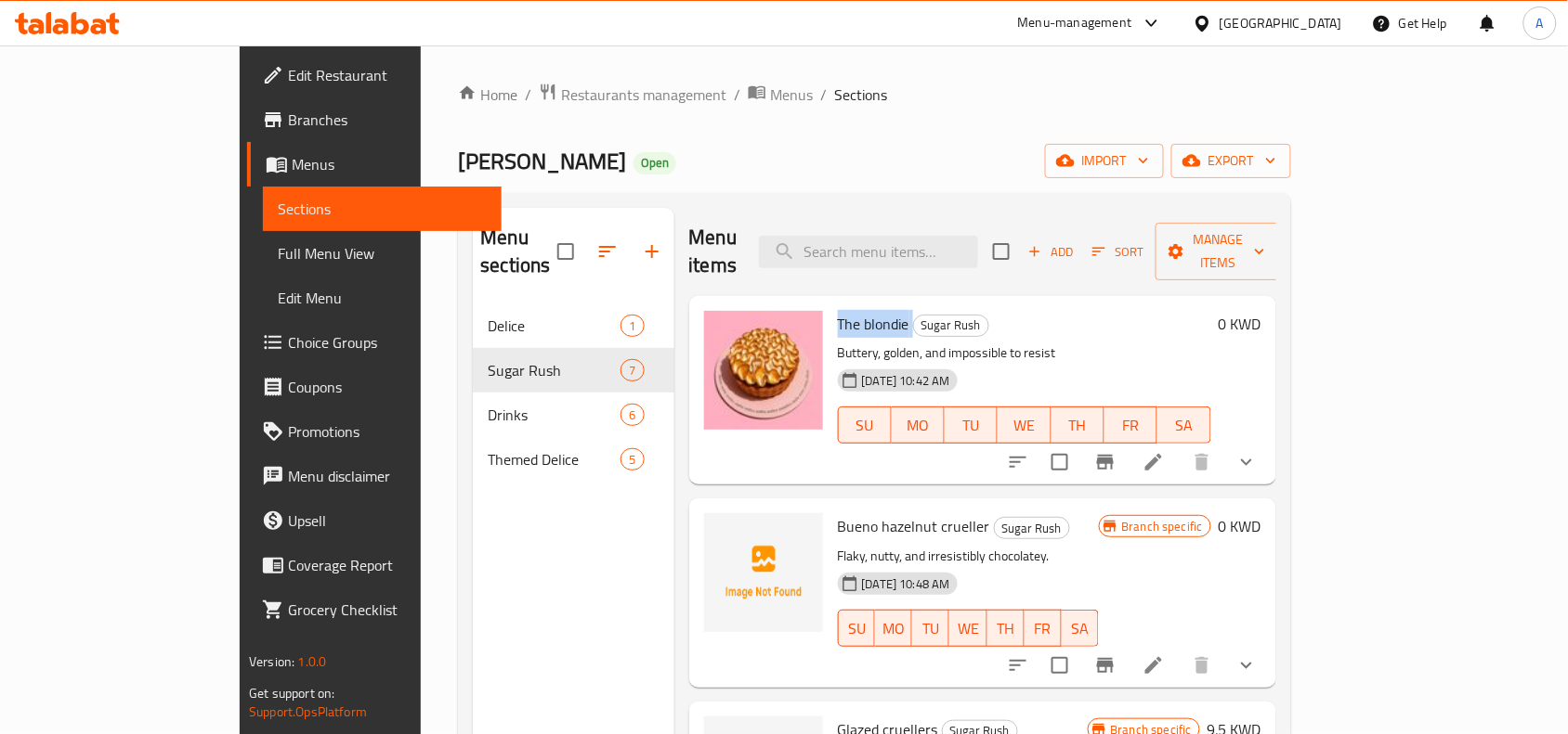
copy h6 "The blondie"
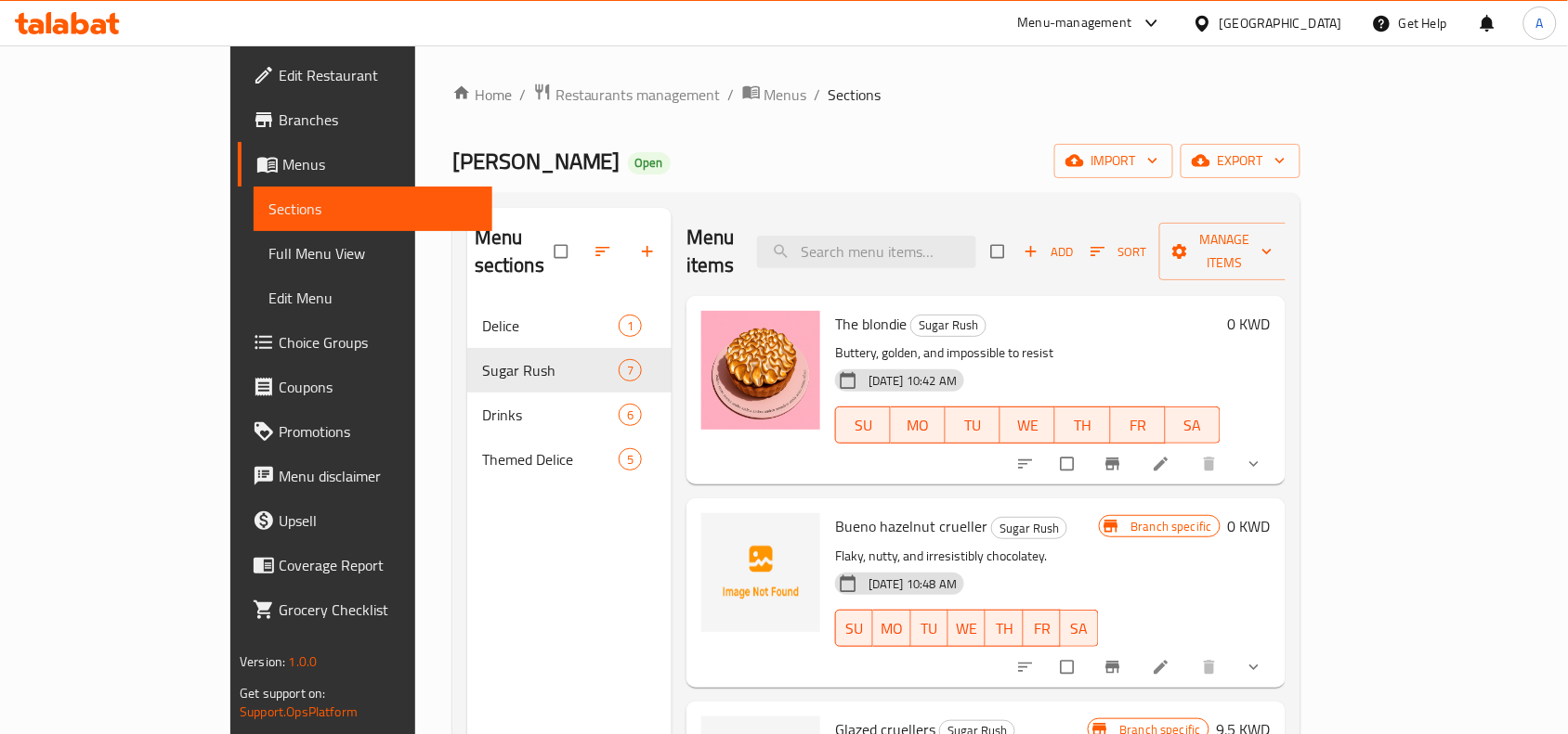
click at [839, 311] on span "The blondie" at bounding box center [870, 324] width 71 height 28
copy h6 "blondie"
click at [899, 241] on input "search" at bounding box center [866, 251] width 219 height 32
paste input "blondie"
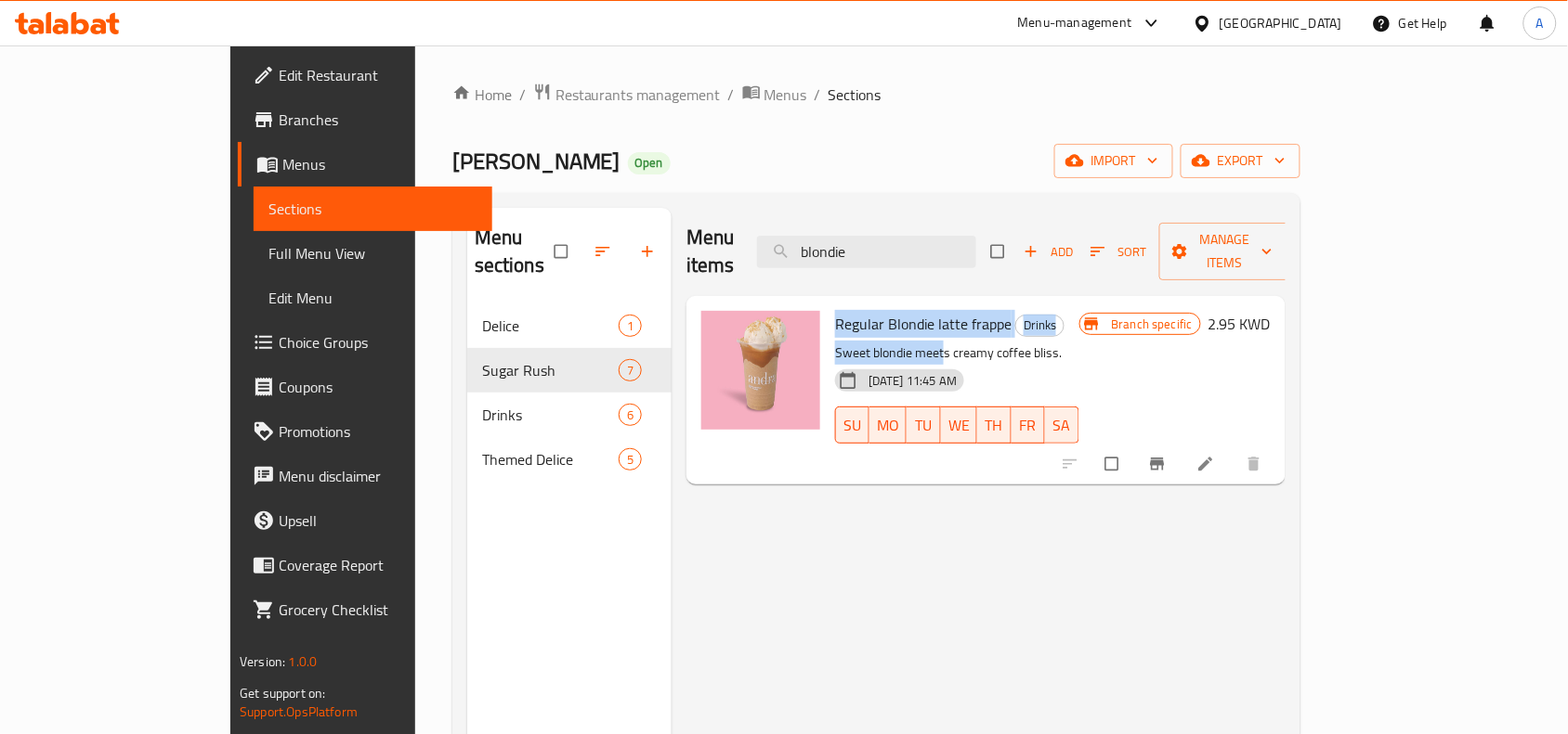
drag, startPoint x: 769, startPoint y: 299, endPoint x: 884, endPoint y: 312, distance: 115.7
click at [884, 312] on div "Regular Blondie latte frappe Drinks Sweet blondie meets creamy coffee bliss. [D…" at bounding box center [957, 390] width 259 height 173
click at [915, 311] on span "Regular Blondie latte frappe" at bounding box center [922, 324] width 176 height 28
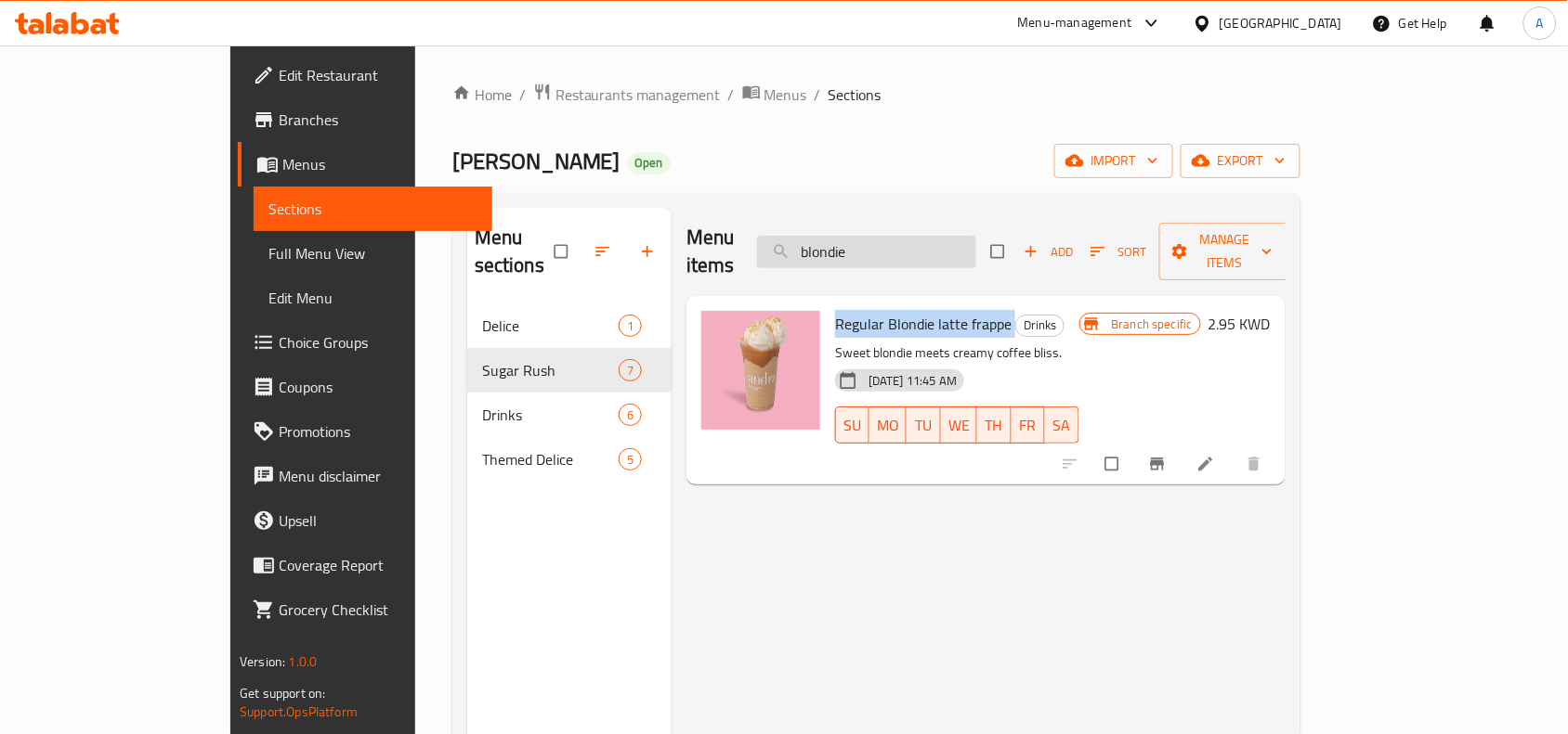
click at [976, 236] on input "blondie" at bounding box center [866, 251] width 219 height 32
type input "b"
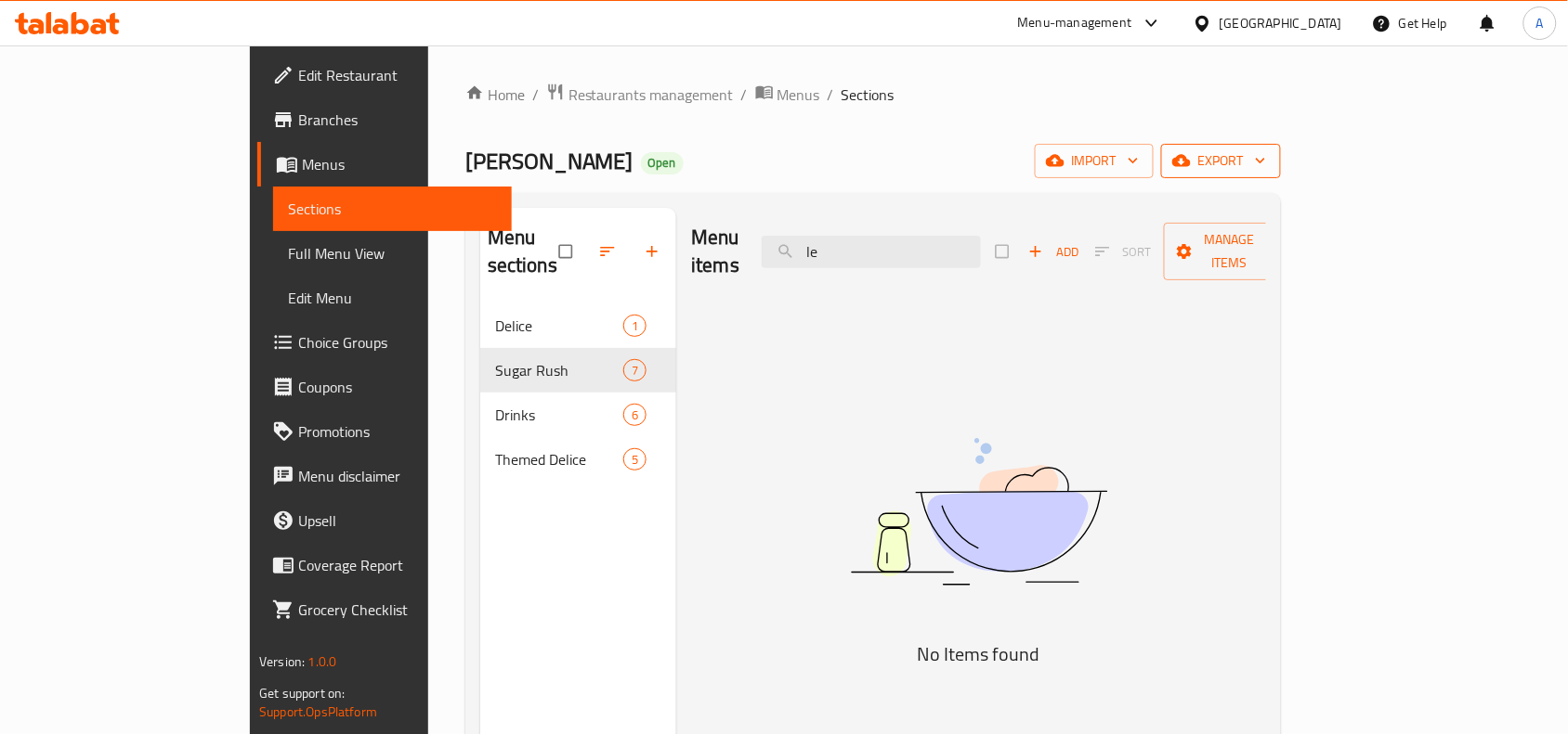
type input "l"
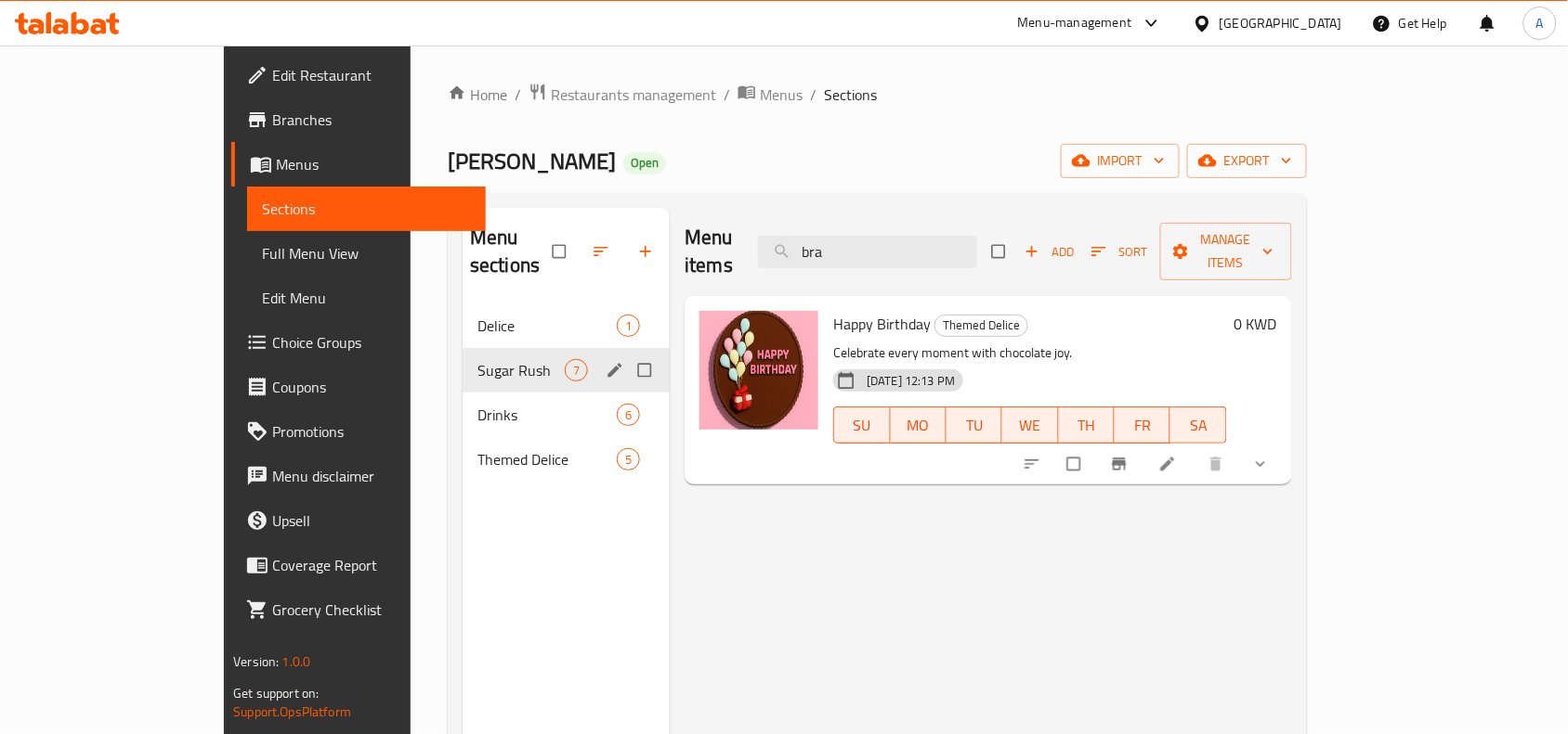
click at [463, 362] on div "Sugar Rush 7" at bounding box center [566, 371] width 207 height 45
click at [463, 409] on div "Drinks 6" at bounding box center [566, 415] width 207 height 45
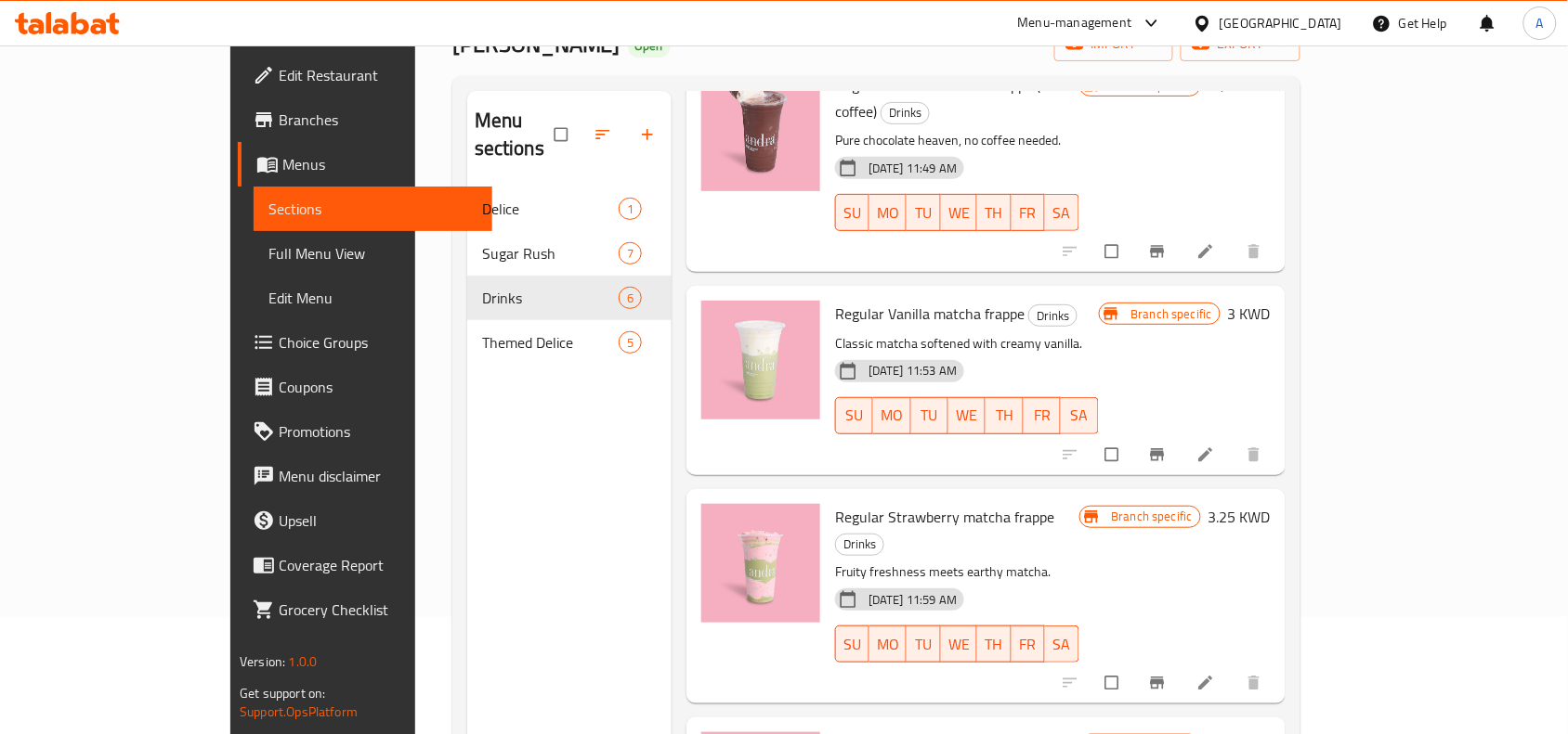
scroll to position [261, 0]
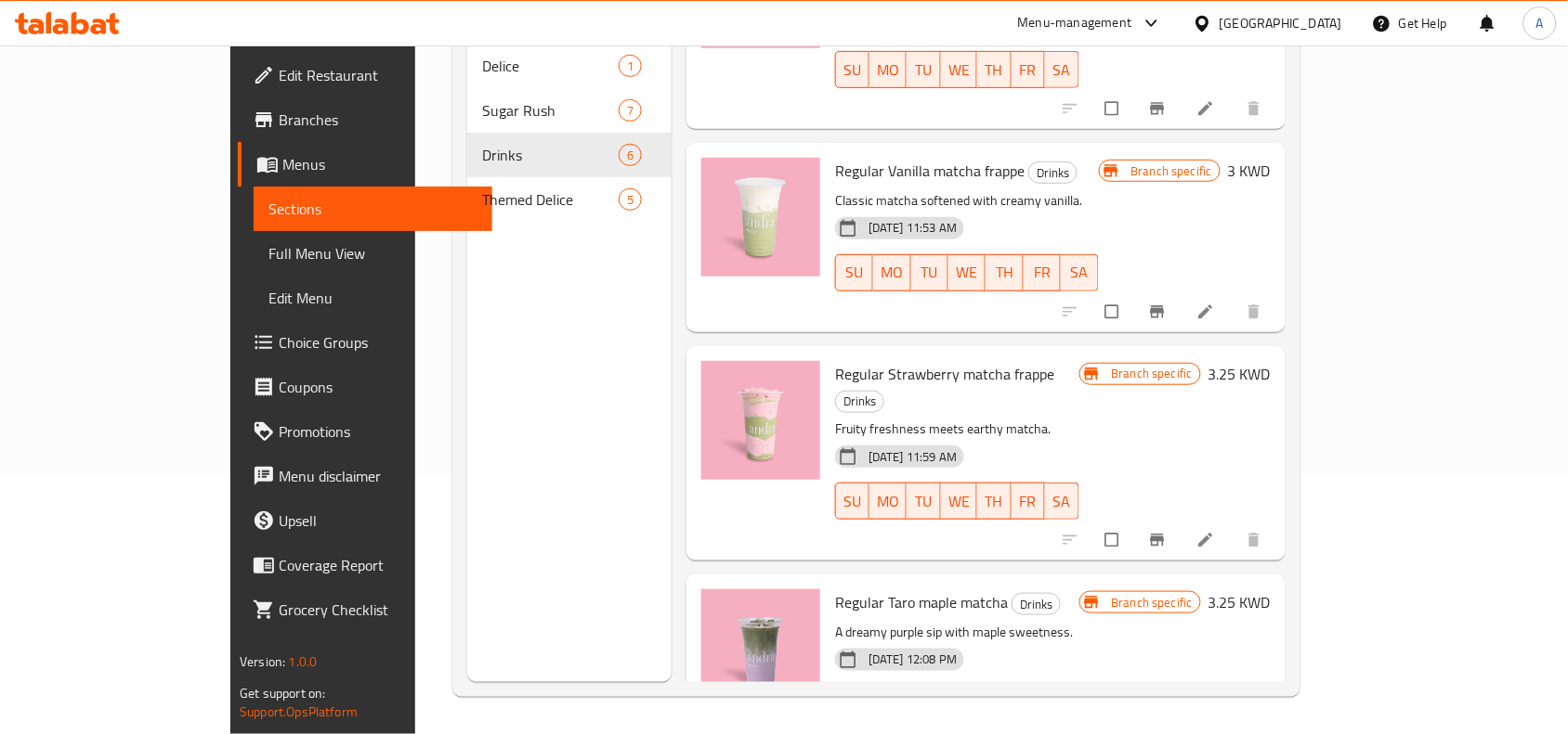
click at [467, 196] on nav "Delice 1 Sugar Rush 7 Drinks 6 Themed Delice 5" at bounding box center [570, 132] width 205 height 193
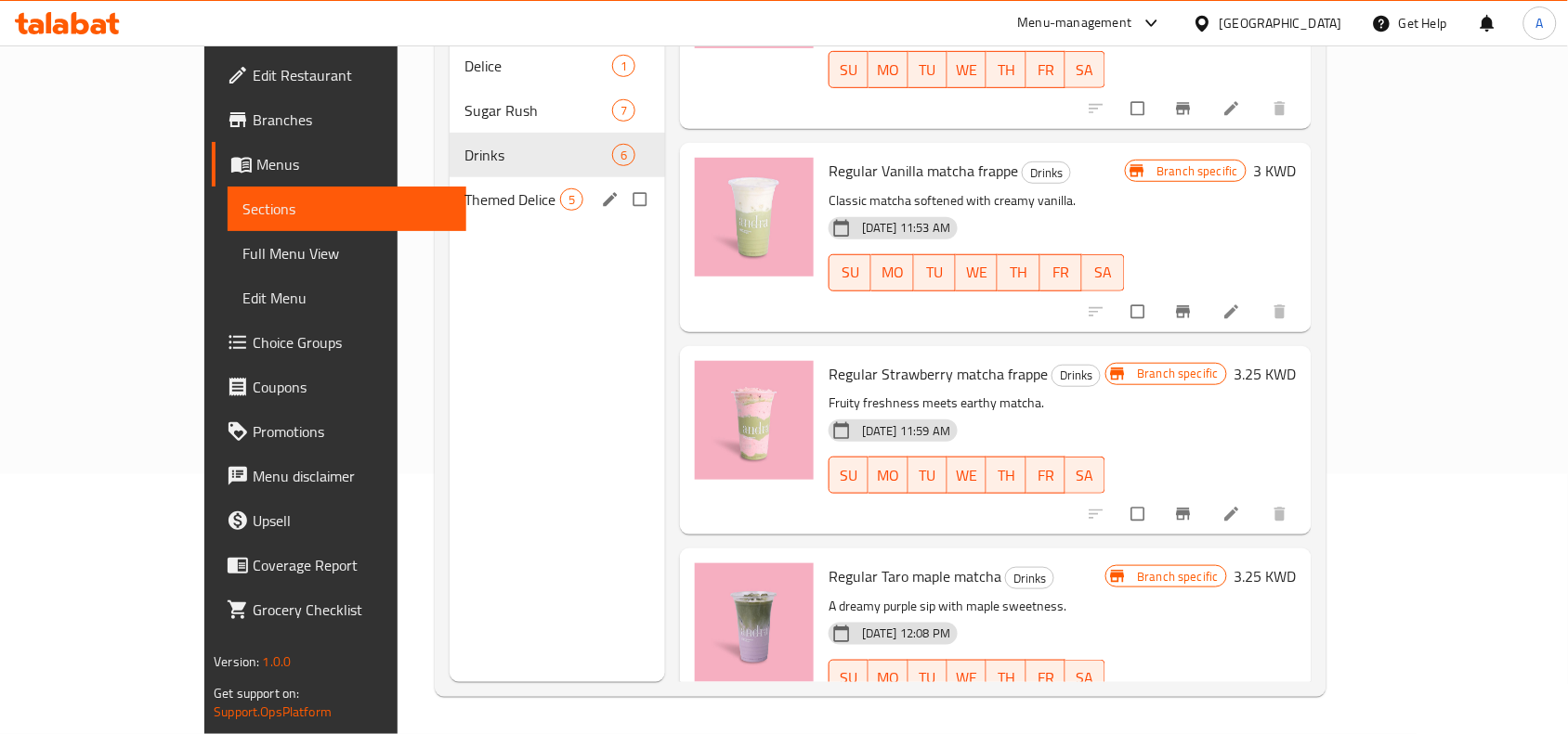
click at [465, 189] on span "Themed Delice" at bounding box center [512, 200] width 95 height 22
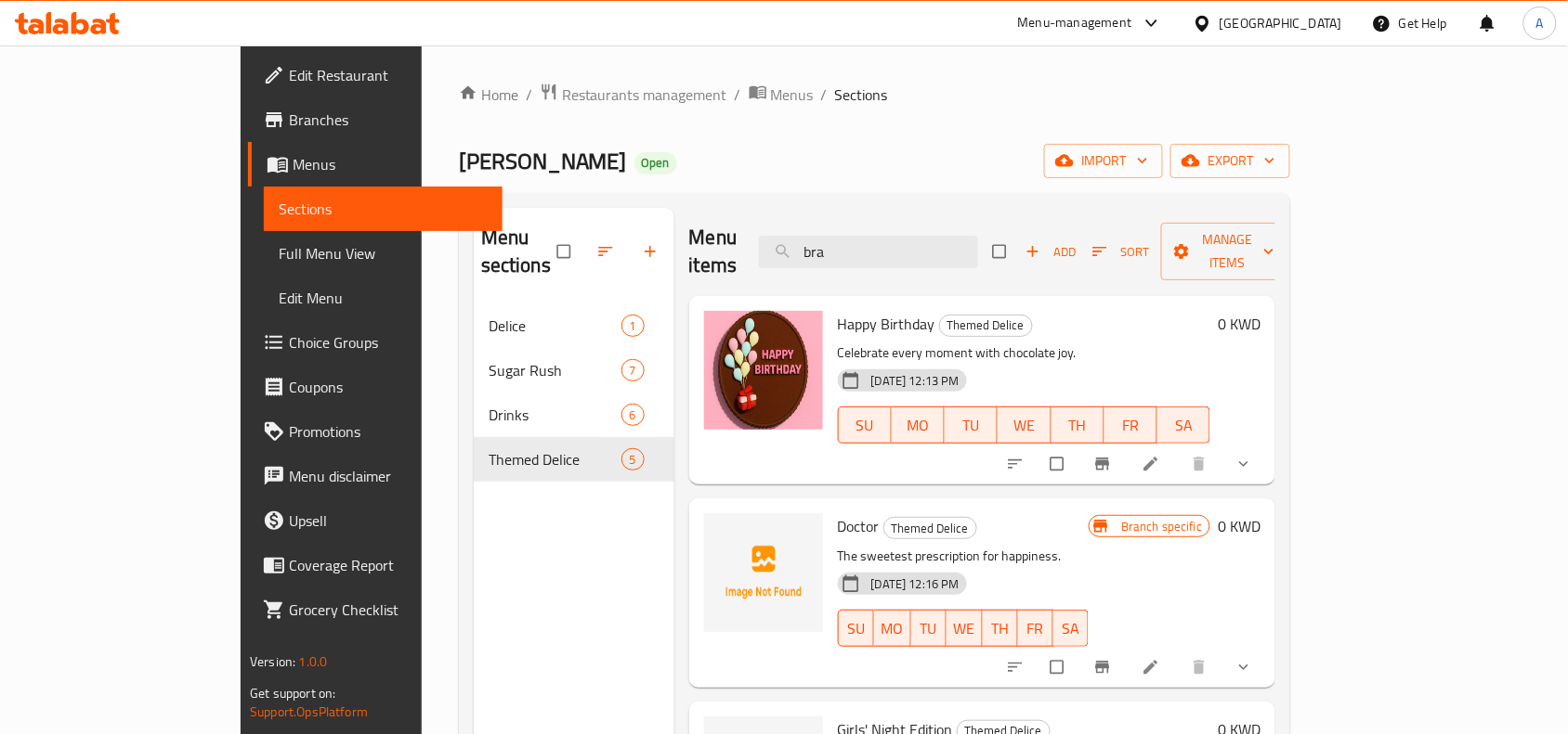
click at [533, 525] on div "Menu sections Delice 1 Sugar Rush 7 Drinks 6 Themed Delice 5" at bounding box center [574, 575] width 201 height 734
drag, startPoint x: 394, startPoint y: 569, endPoint x: 628, endPoint y: 643, distance: 245.4
click at [473, 582] on div "Menu sections Delice 1 Sugar Rush 7 Drinks 6 Themed Delice 5" at bounding box center [574, 575] width 201 height 734
click at [976, 169] on div "Andra Open import export" at bounding box center [875, 161] width 833 height 34
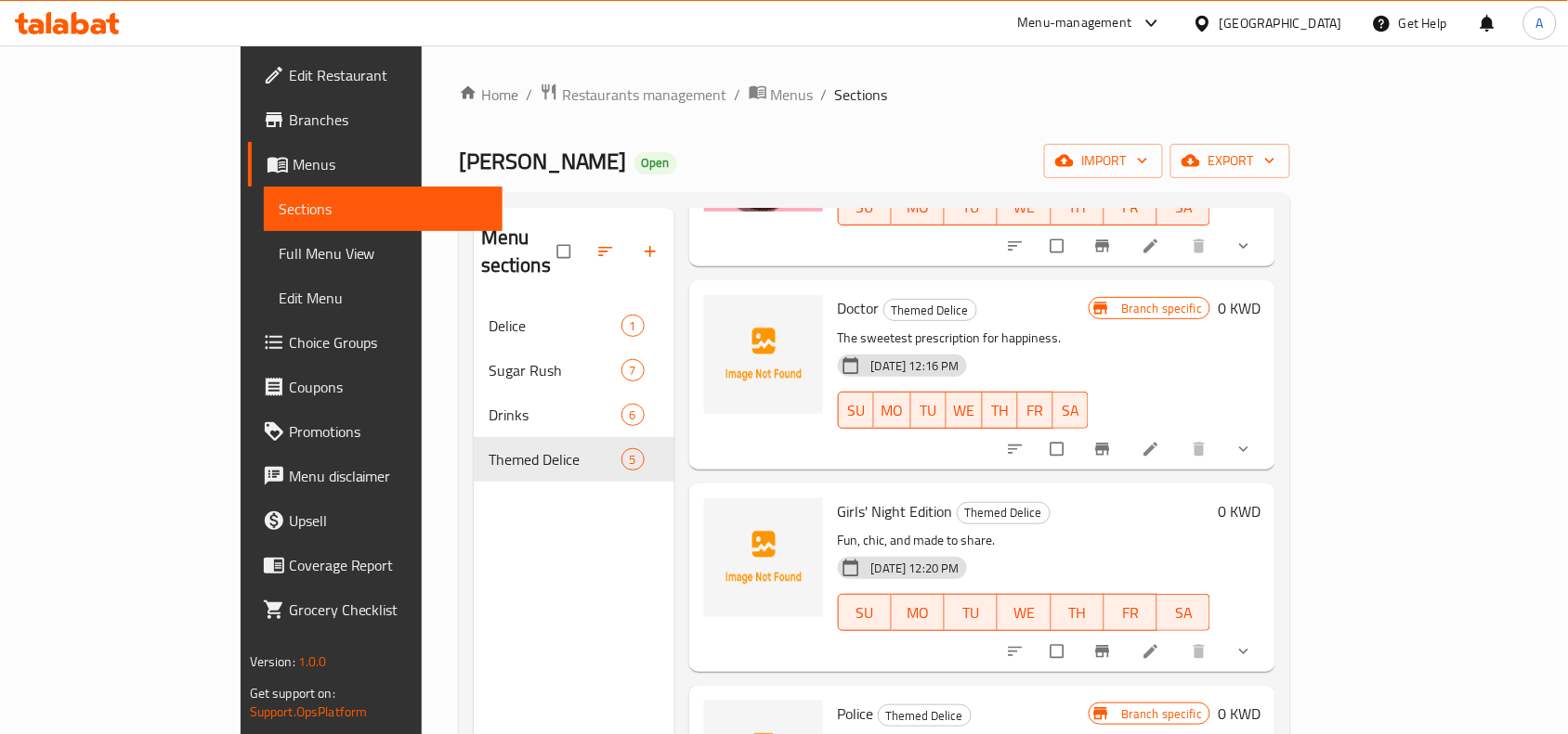
scroll to position [232, 0]
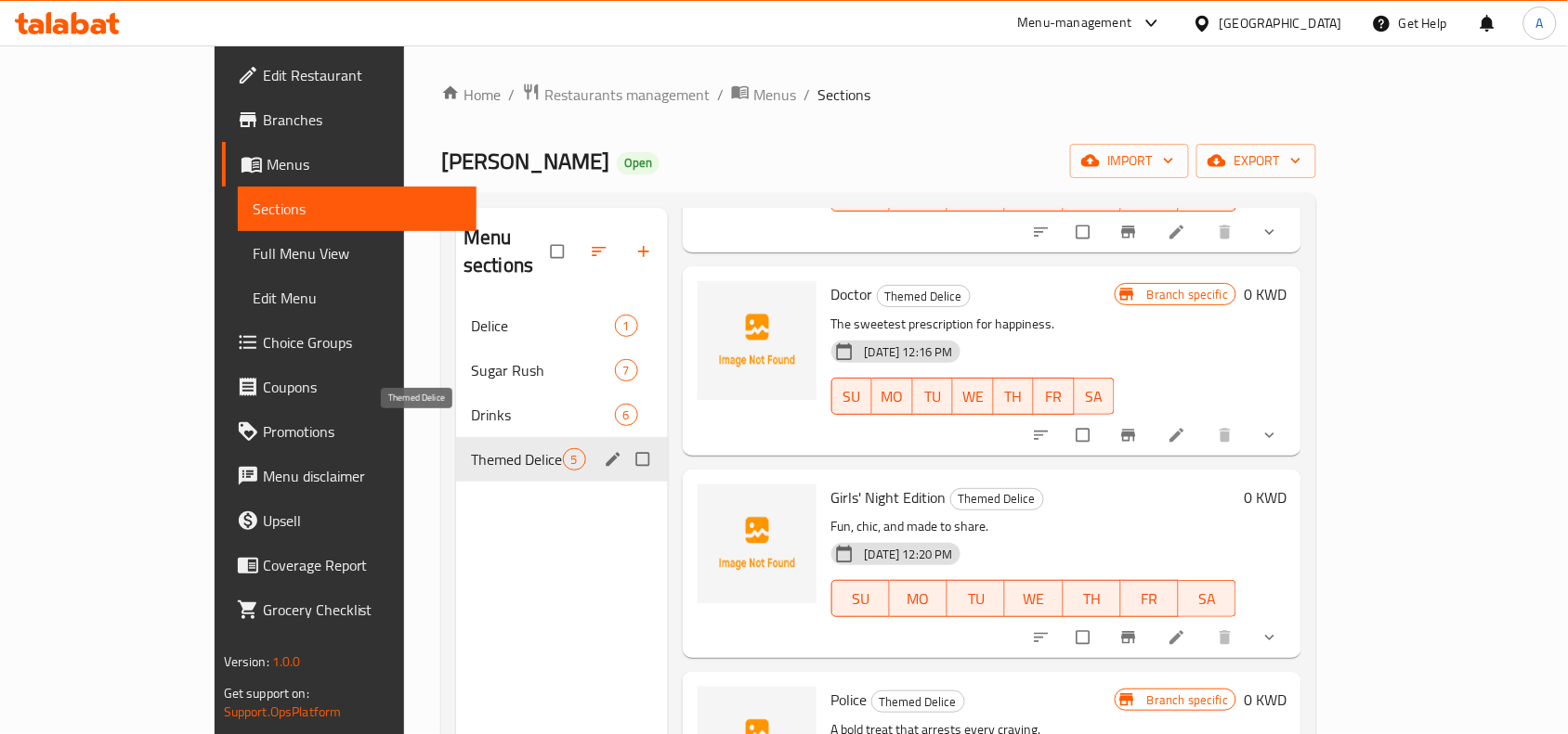
click at [471, 404] on span "Drinks" at bounding box center [542, 415] width 143 height 22
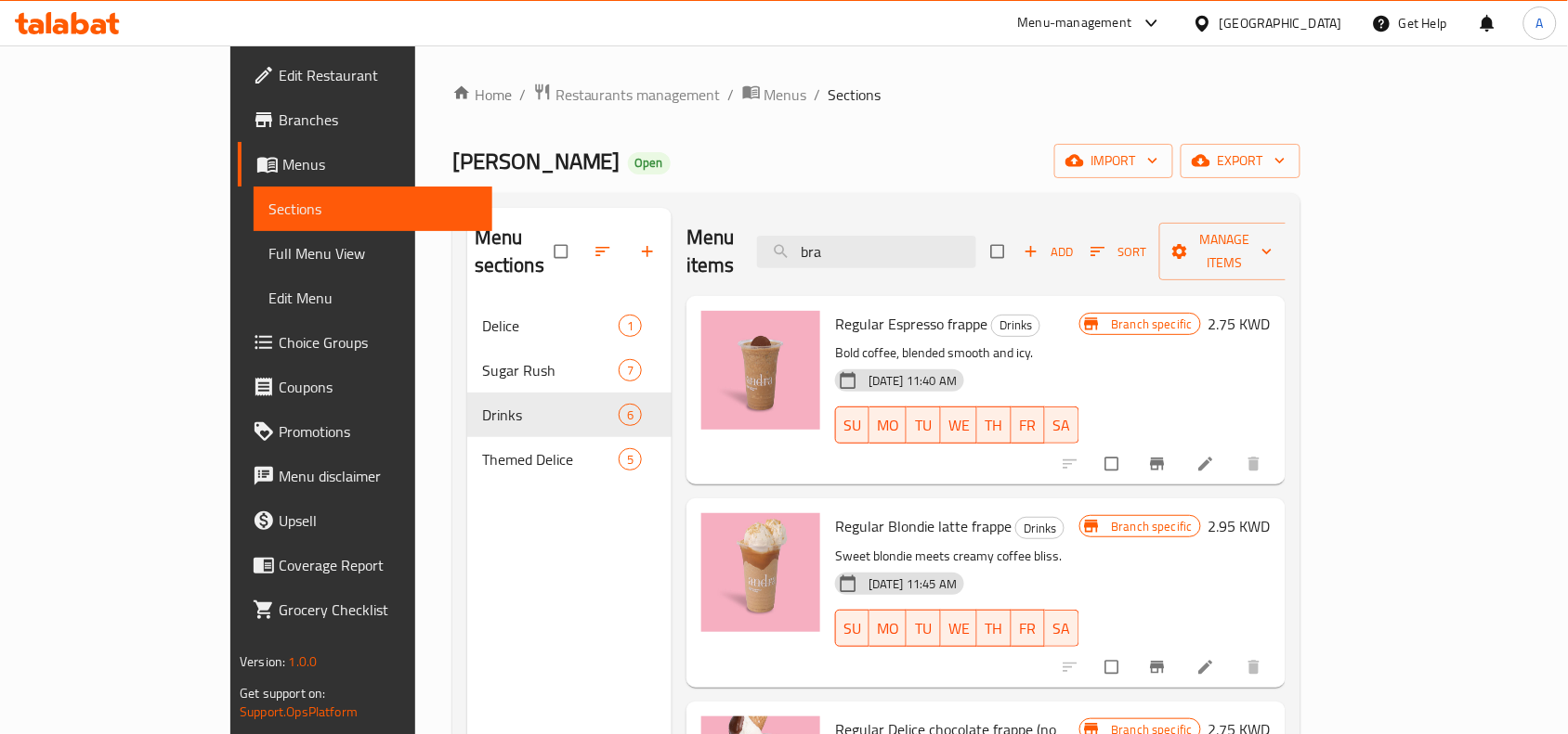
scroll to position [116, 0]
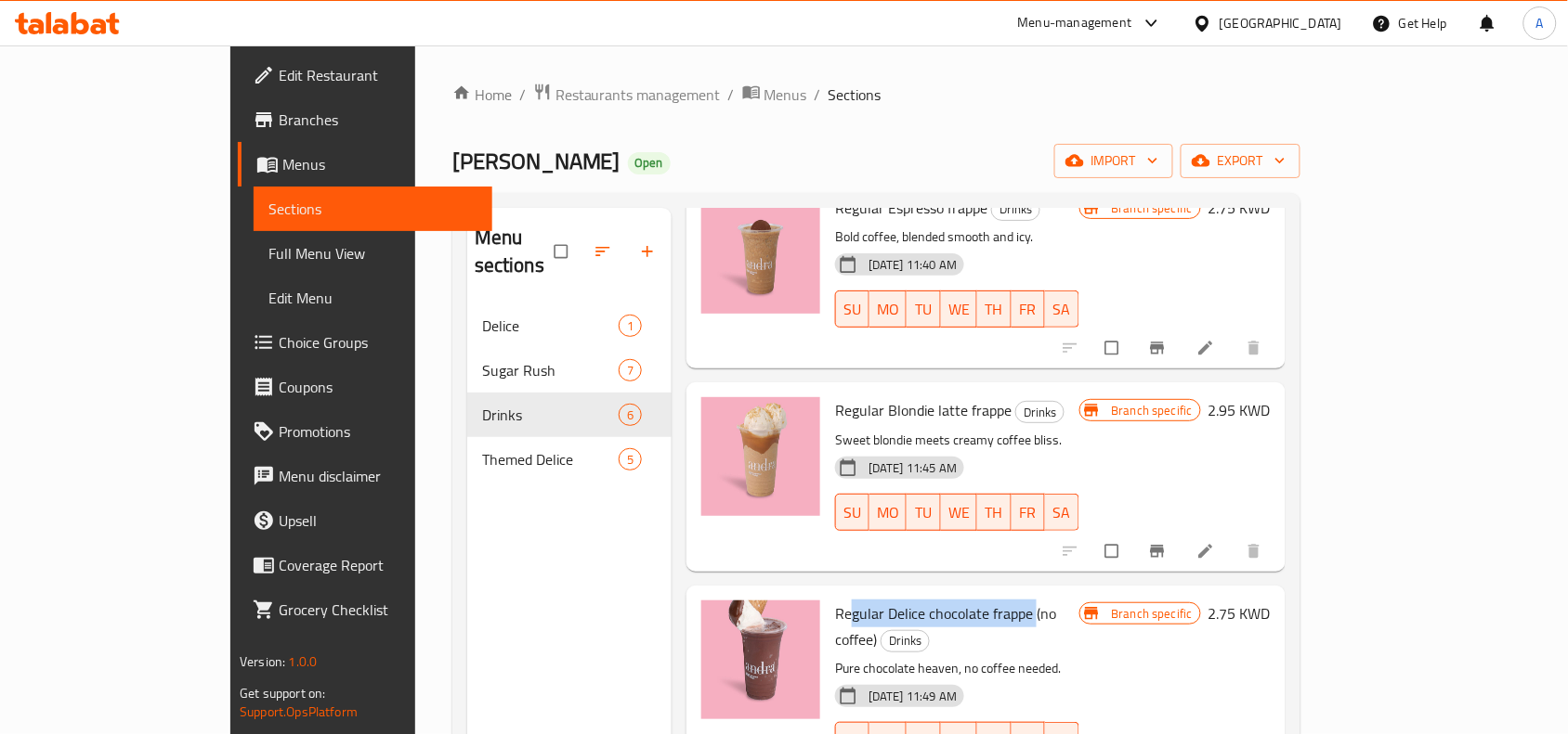
drag, startPoint x: 795, startPoint y: 578, endPoint x: 977, endPoint y: 577, distance: 182.0
click at [977, 600] on span "Regular Delice chocolate frappe (no coffee)" at bounding box center [945, 626] width 221 height 54
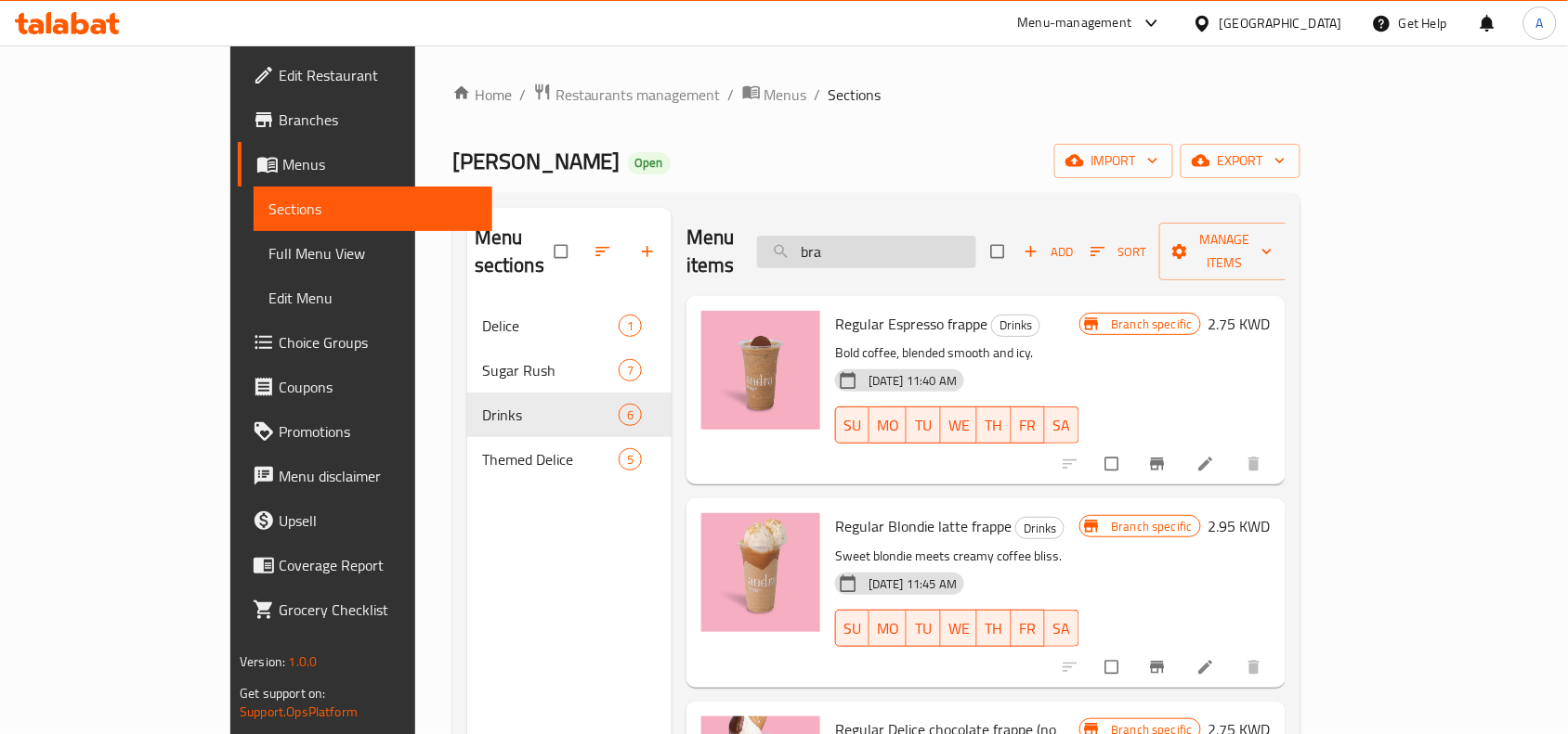
click at [919, 244] on input "bra" at bounding box center [866, 251] width 219 height 32
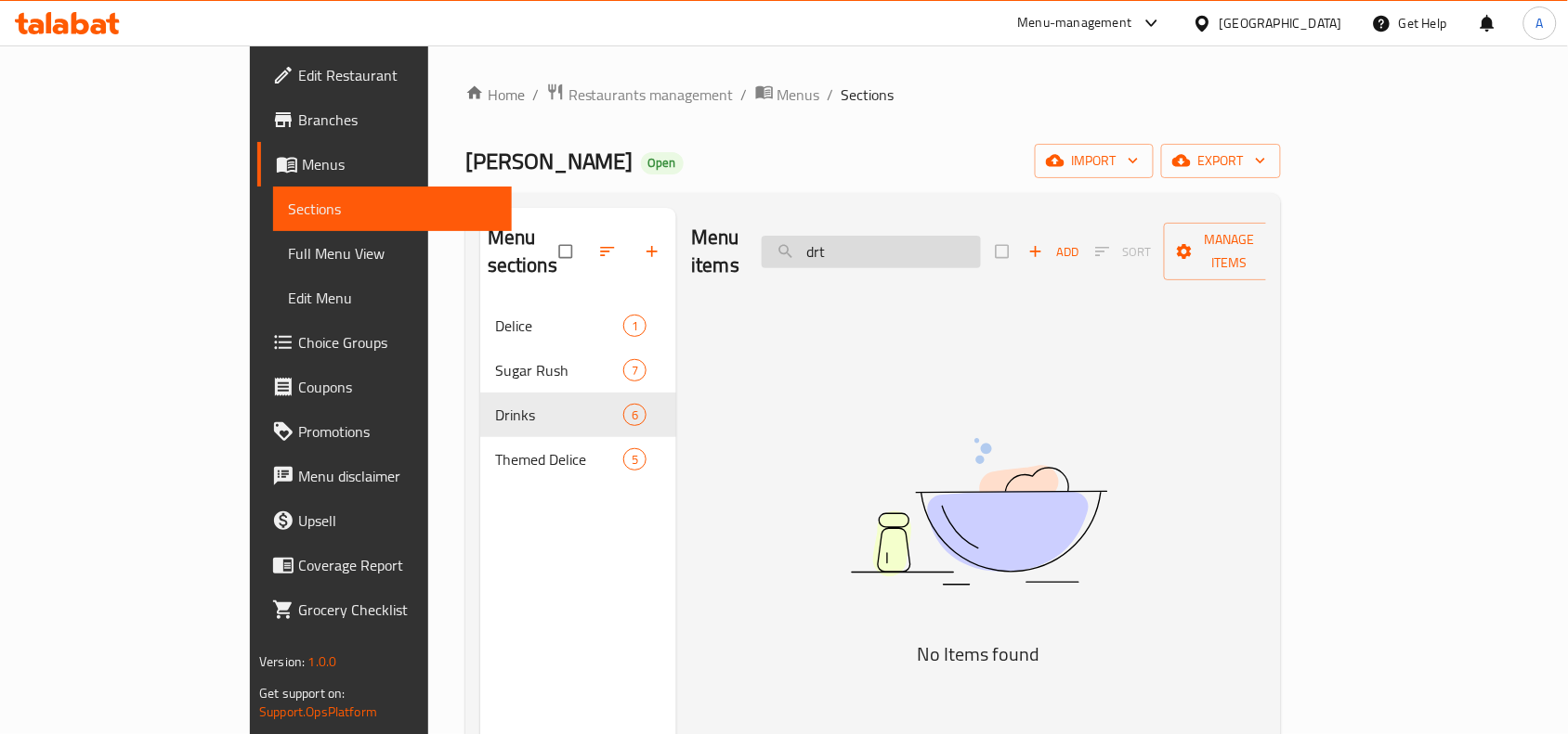
click at [919, 244] on input "drt" at bounding box center [871, 251] width 219 height 32
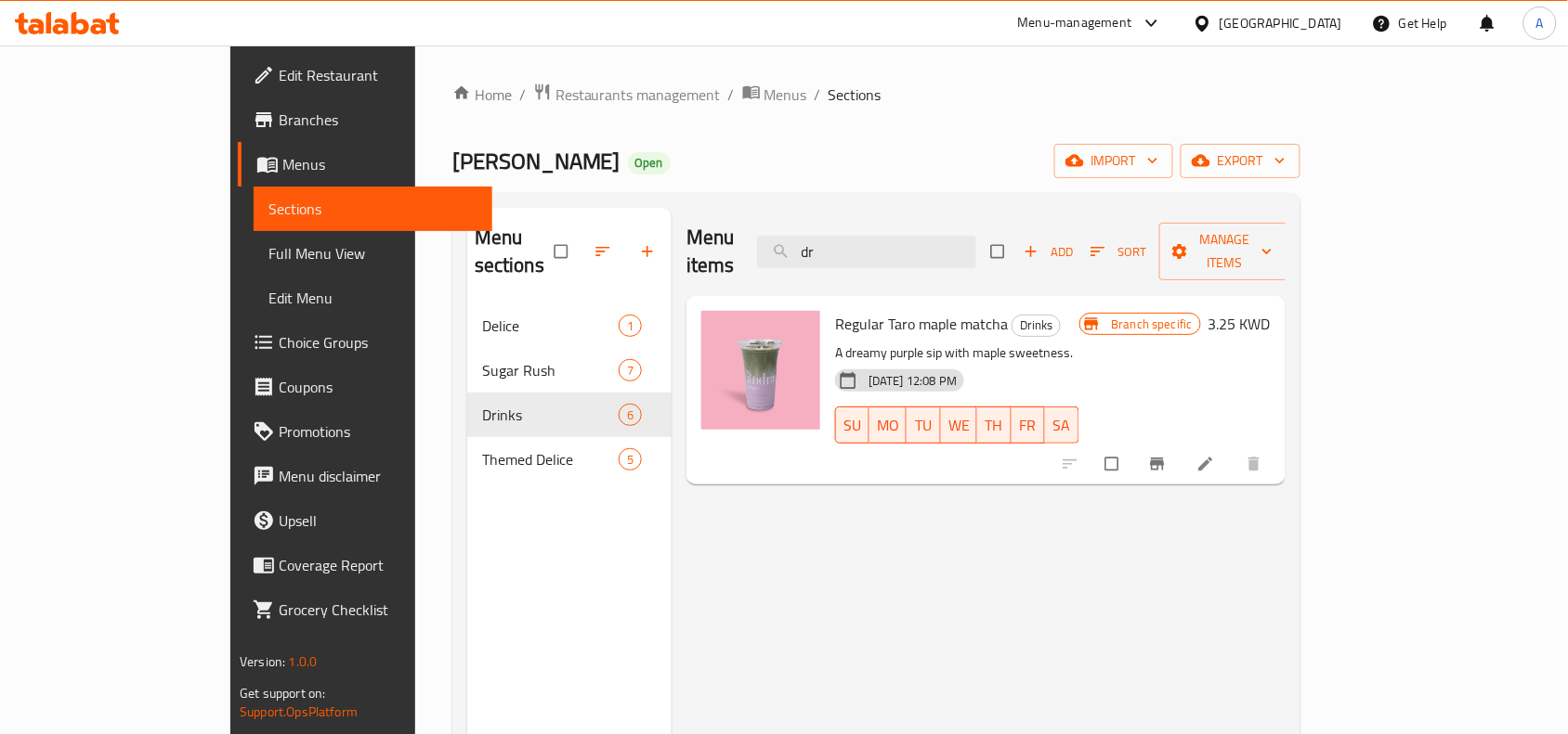
type input "dr"
drag, startPoint x: 776, startPoint y: 294, endPoint x: 901, endPoint y: 297, distance: 125.0
click at [888, 311] on span "Regular Taro maple matcha" at bounding box center [920, 324] width 172 height 28
click at [976, 236] on input "dr" at bounding box center [866, 251] width 219 height 32
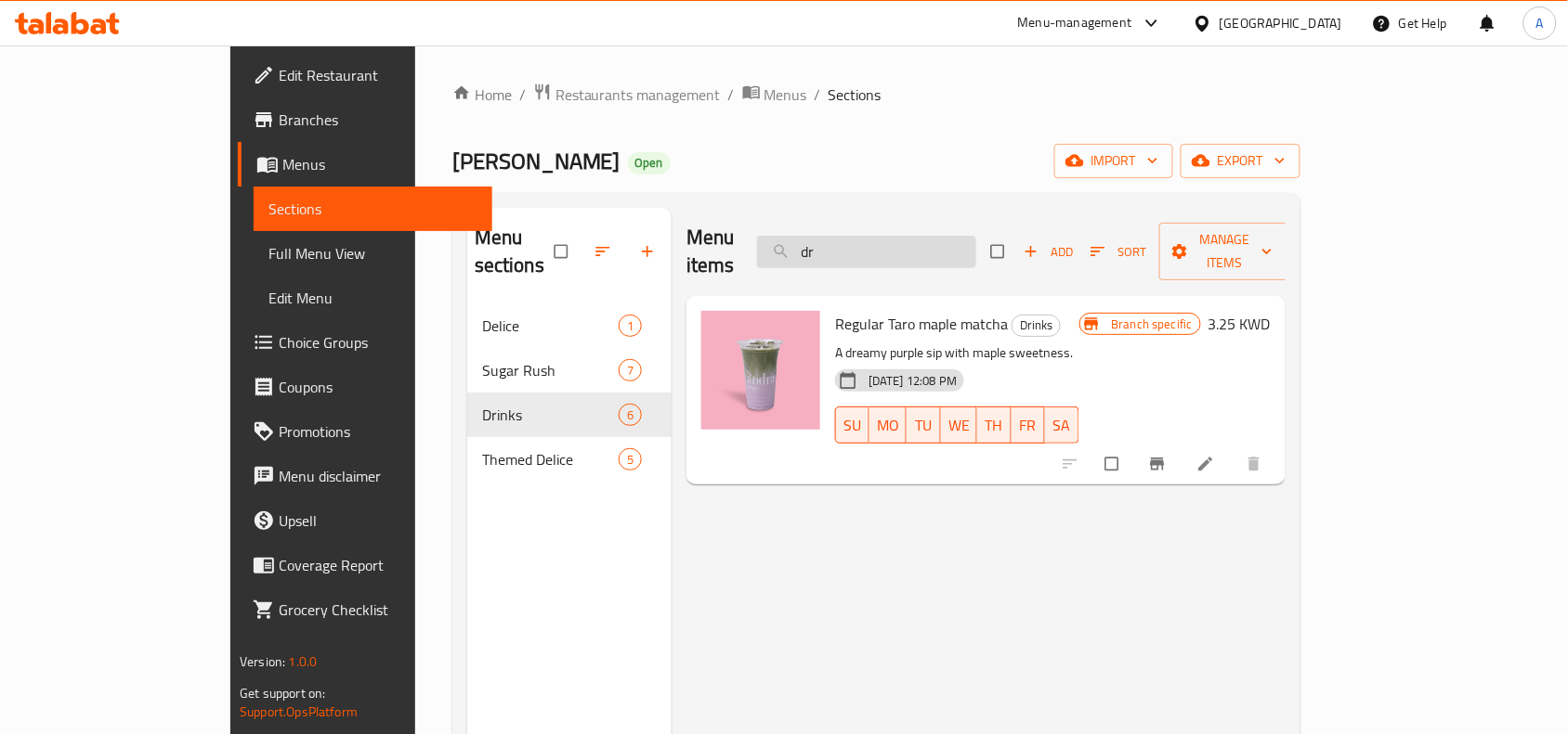
click at [976, 236] on input "dr" at bounding box center [866, 251] width 219 height 32
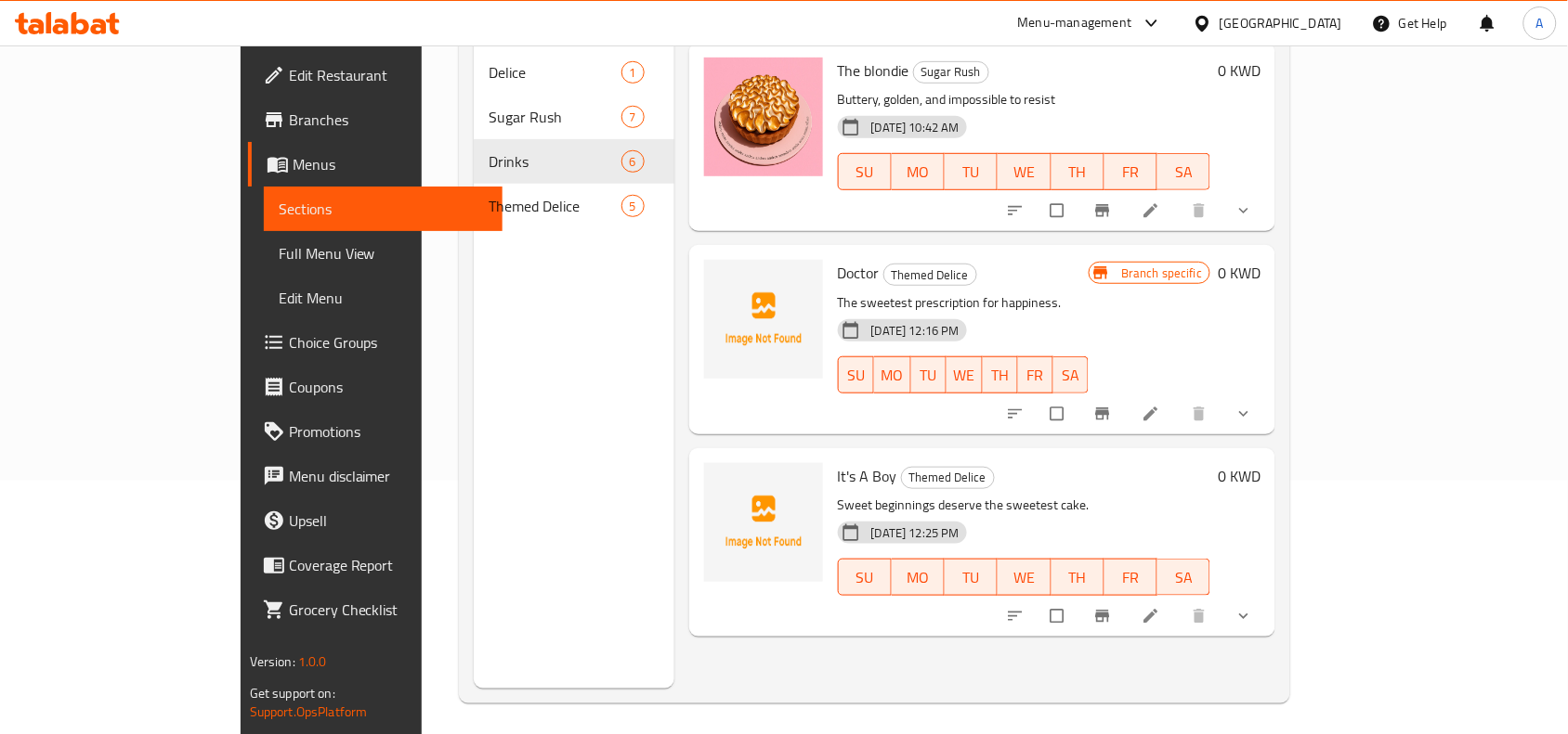
scroll to position [261, 0]
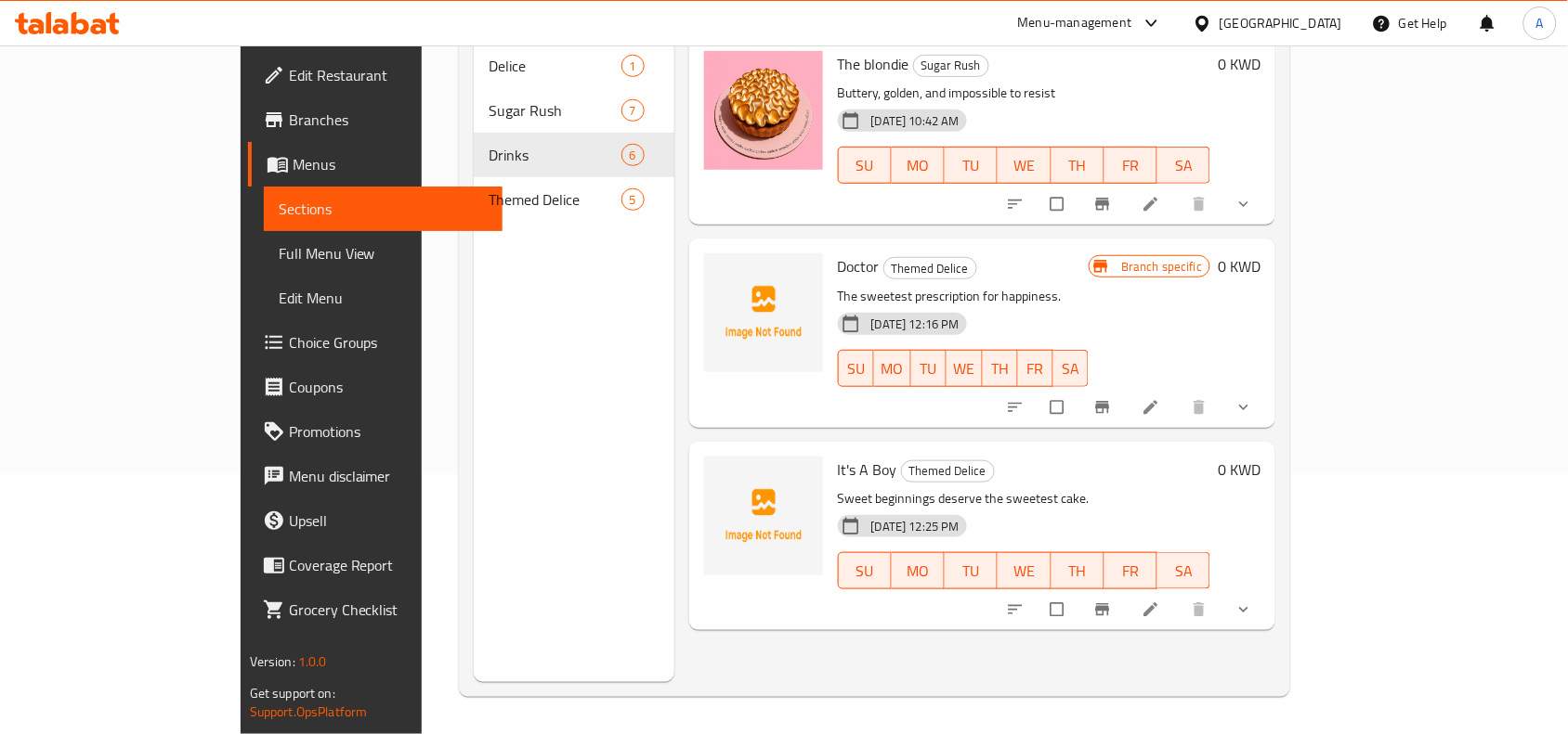
type input "the"
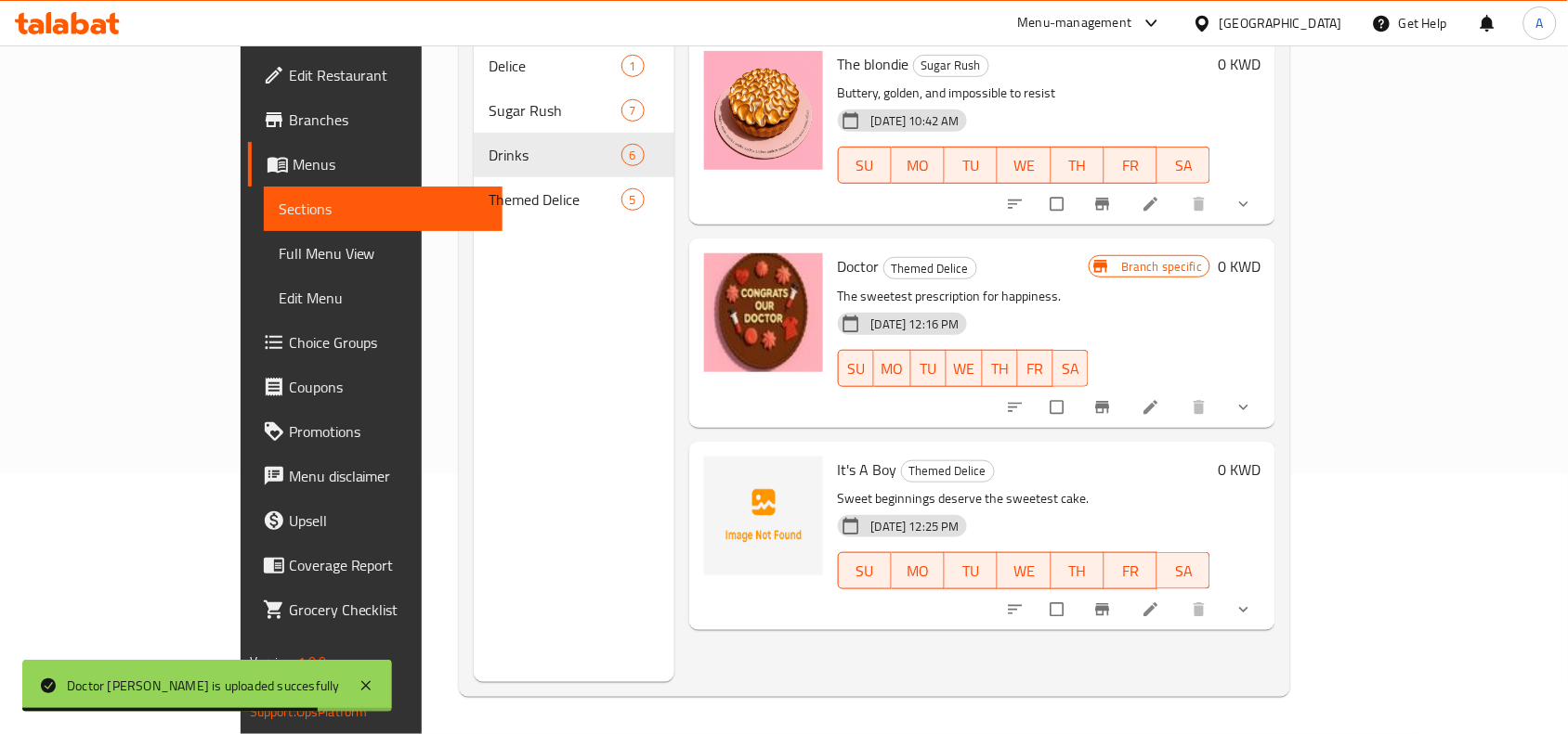
click at [1164, 398] on link at bounding box center [1152, 407] width 22 height 18
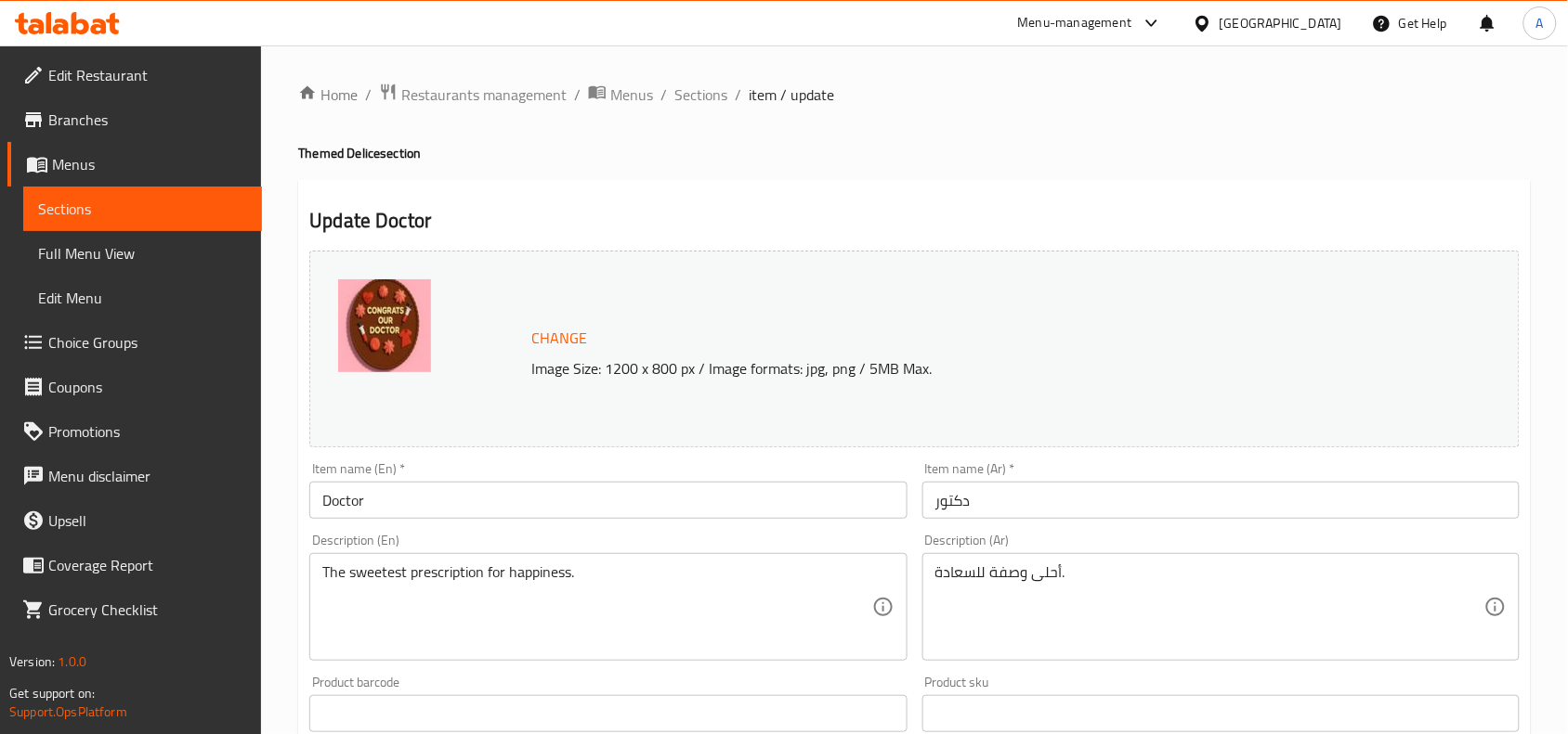
click at [391, 334] on img at bounding box center [384, 325] width 93 height 92
drag, startPoint x: 391, startPoint y: 334, endPoint x: 763, endPoint y: 297, distance: 373.8
click at [763, 297] on div "Change Image Size: 1200 x 800 px / Image formats: jpg, png / 5MB Max." at bounding box center [915, 349] width 1211 height 197
click at [801, 332] on div "Change Image Size: 1200 x 800 px / Image formats: jpg, png / 5MB Max." at bounding box center [955, 349] width 864 height 60
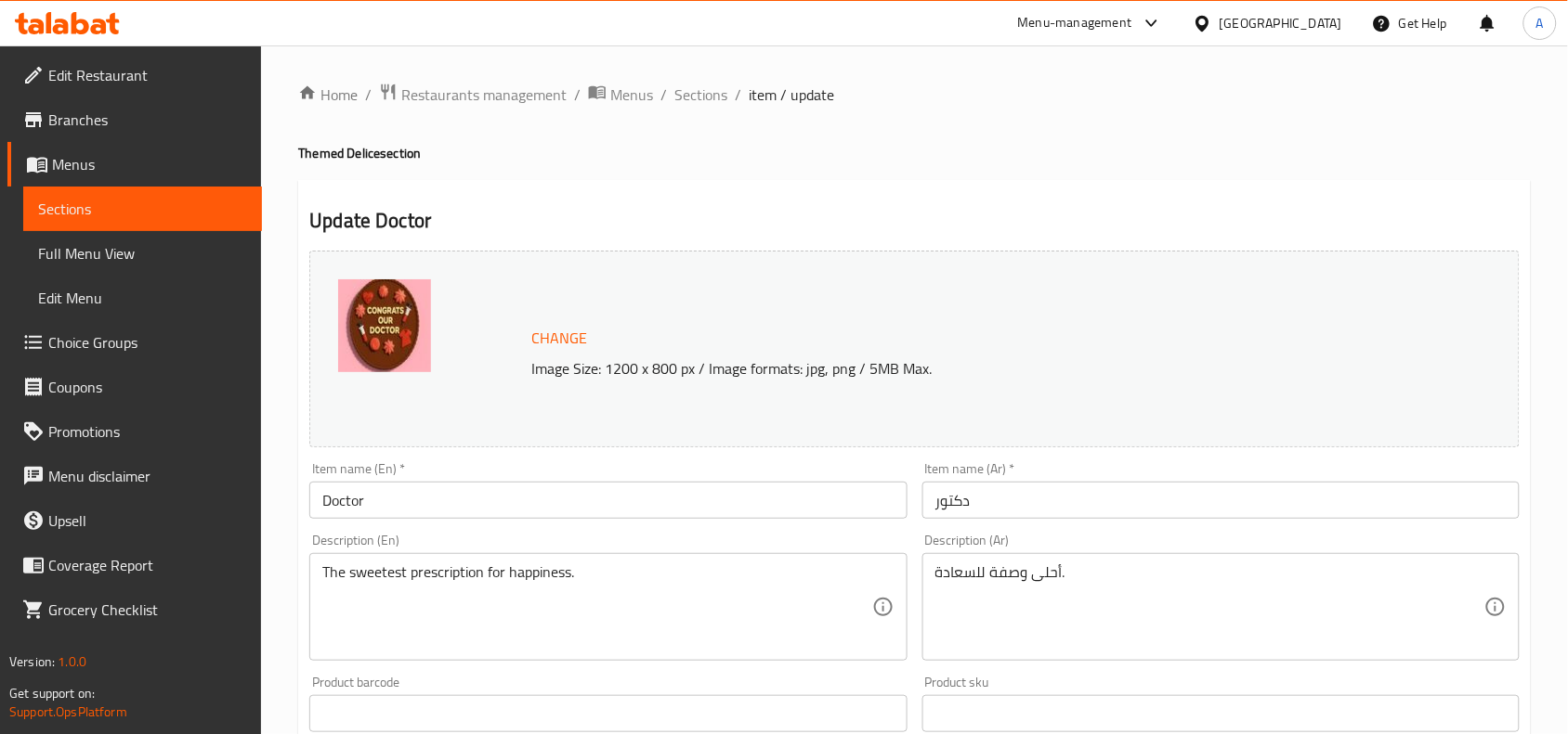
click at [805, 357] on p "Image Size: 1200 x 800 px / Image formats: jpg, png / 5MB Max." at bounding box center [955, 368] width 864 height 22
click at [553, 332] on span "Change" at bounding box center [559, 339] width 56 height 27
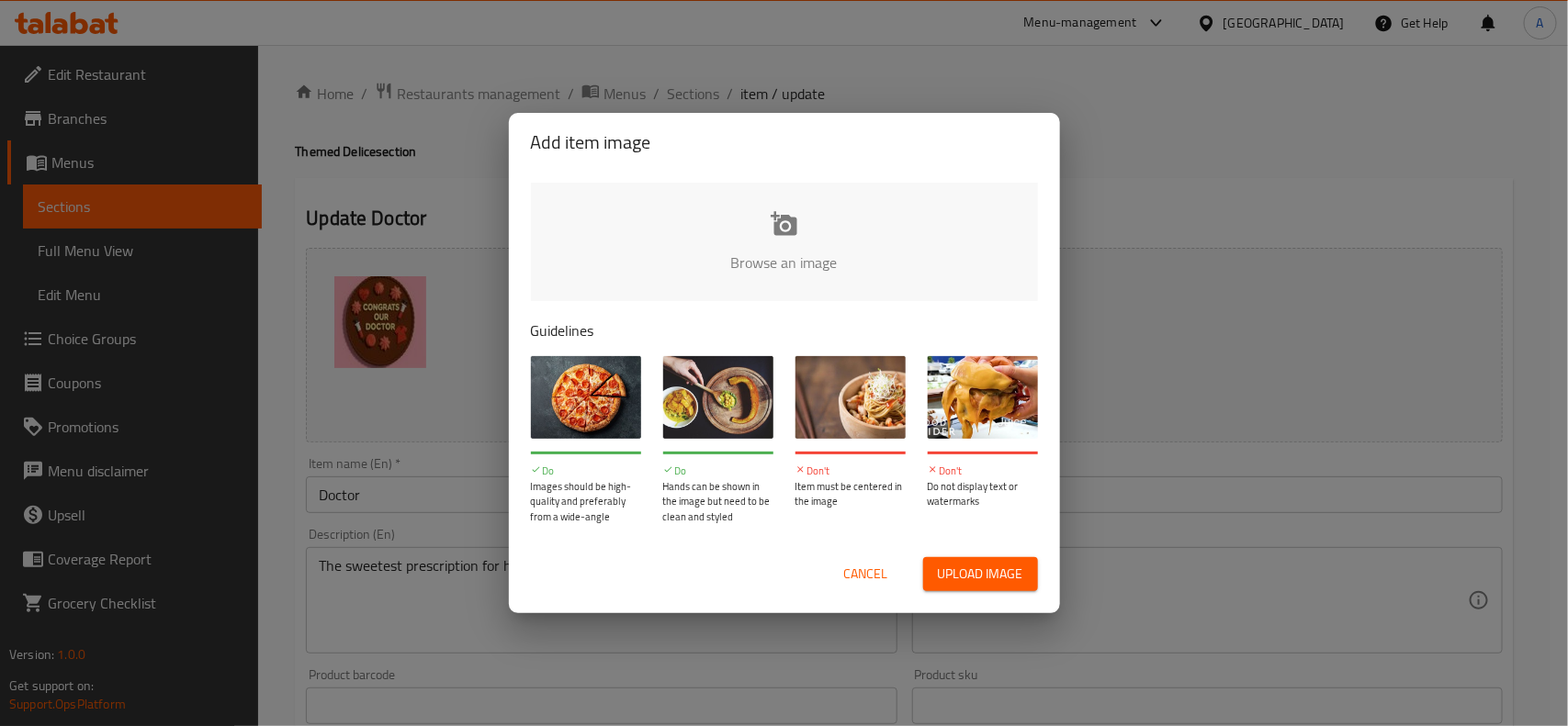
click at [726, 250] on input "file" at bounding box center [1405, 269] width 1749 height 171
click at [1151, 104] on div "Add item image Browse an image Guidelines Do Images should be high-quality and …" at bounding box center [784, 363] width 1568 height 726
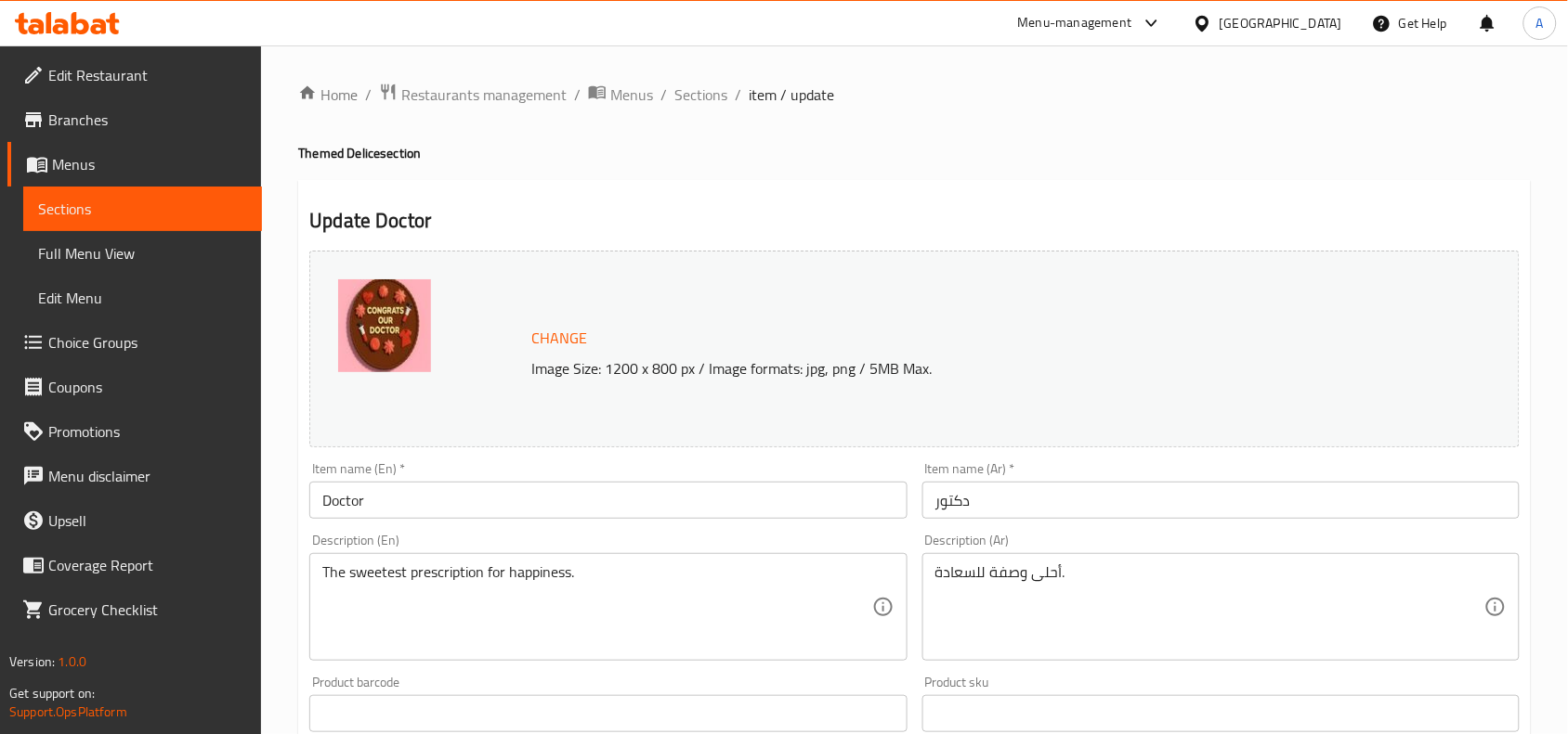
click at [426, 323] on div at bounding box center [430, 349] width 186 height 139
click at [409, 322] on img at bounding box center [384, 325] width 93 height 92
click at [391, 322] on img at bounding box center [384, 325] width 93 height 92
click at [774, 163] on h4 "Themed Delice section" at bounding box center [915, 153] width 1233 height 18
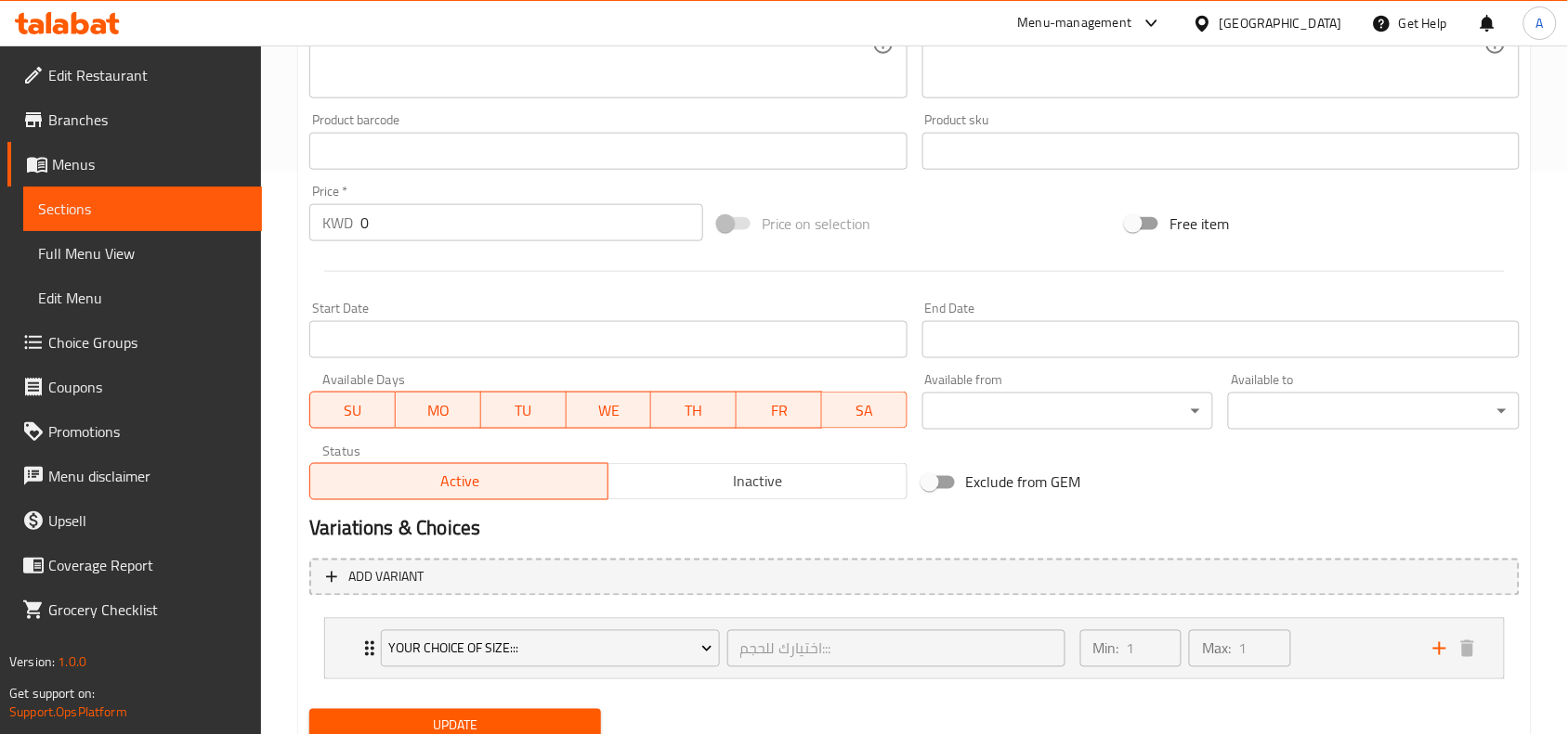
scroll to position [634, 0]
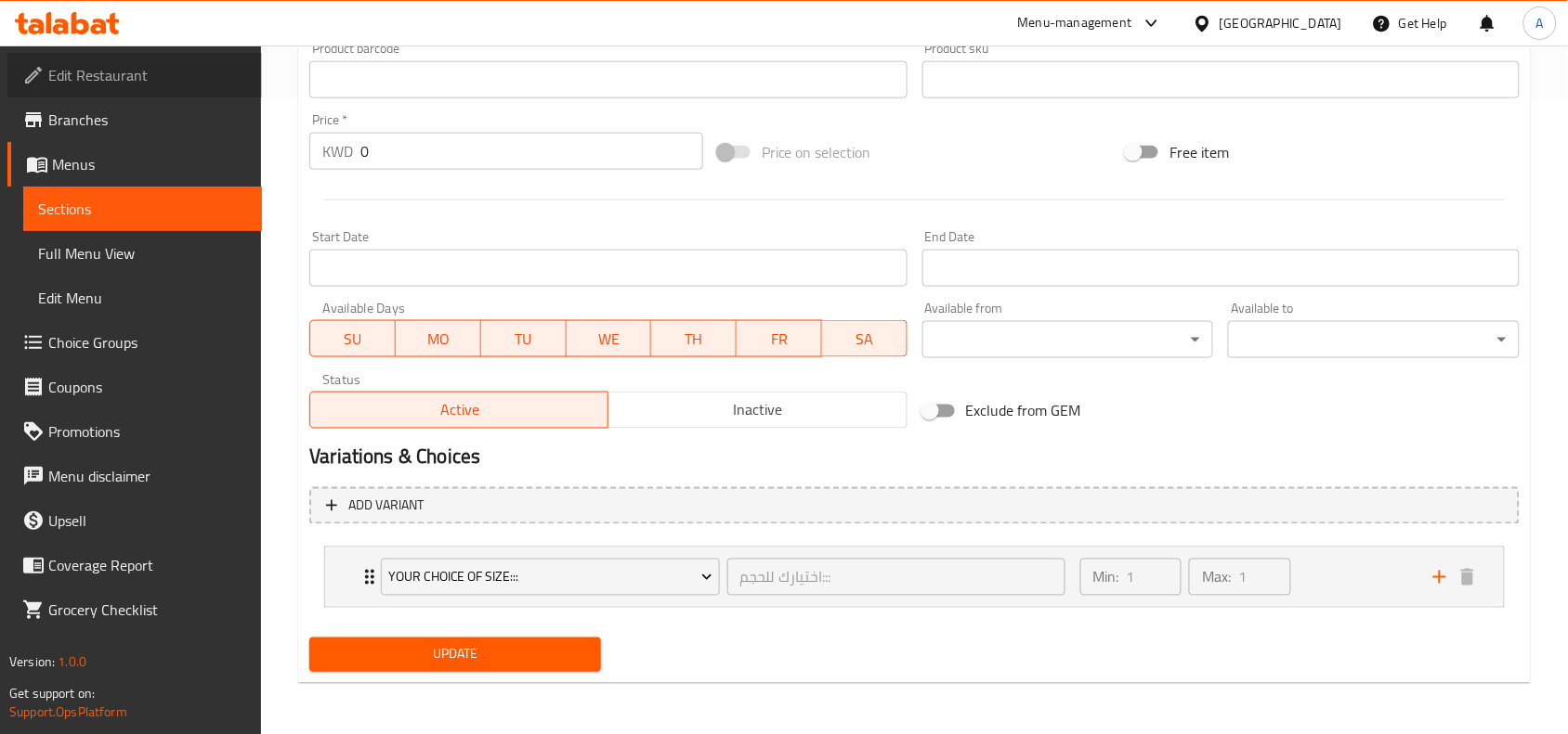
click at [177, 76] on span "Edit Restaurant" at bounding box center [148, 75] width 199 height 22
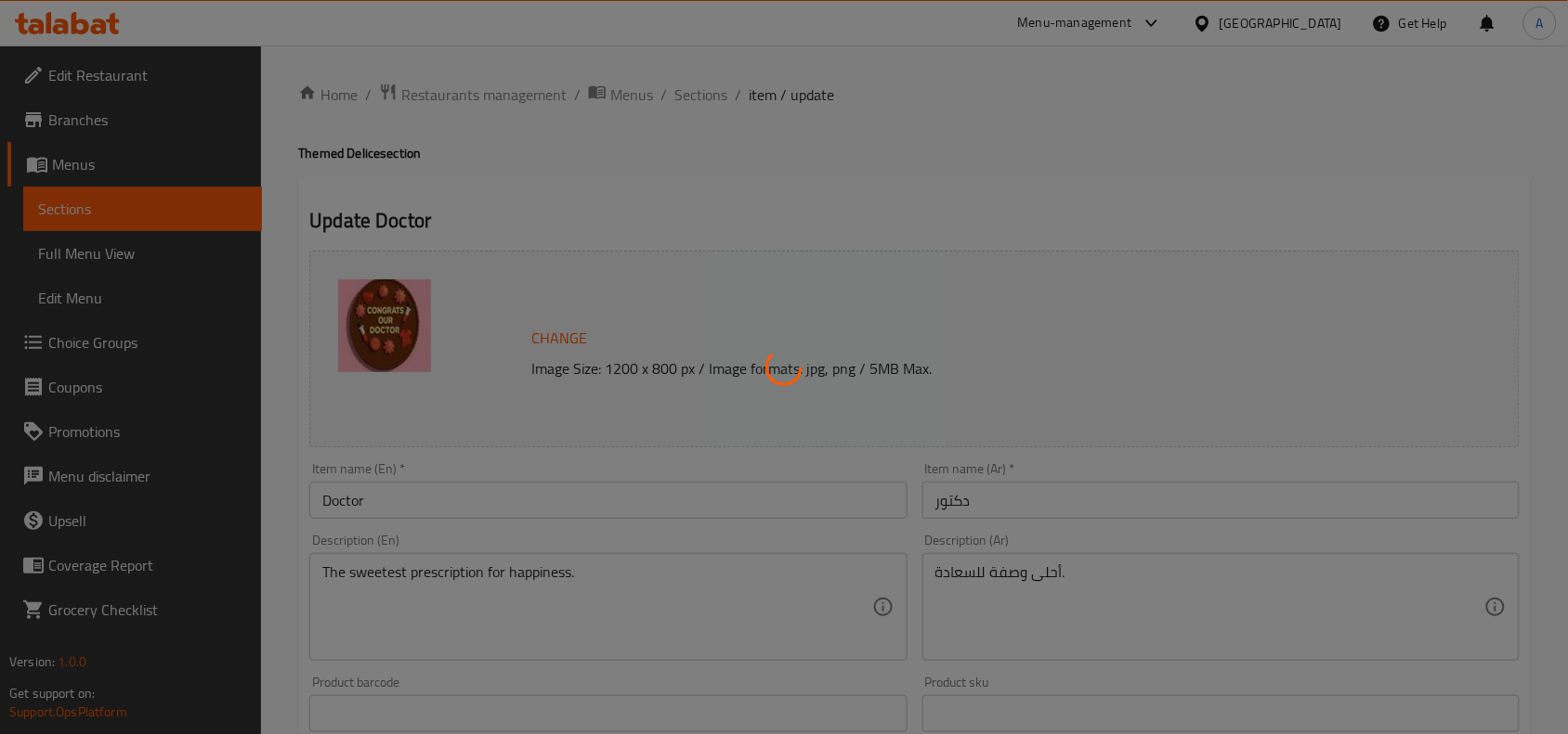
click at [696, 97] on div at bounding box center [784, 367] width 1568 height 734
drag, startPoint x: 151, startPoint y: 294, endPoint x: 166, endPoint y: 158, distance: 136.8
click at [151, 294] on div at bounding box center [784, 367] width 1568 height 734
click at [155, 76] on div at bounding box center [784, 367] width 1568 height 734
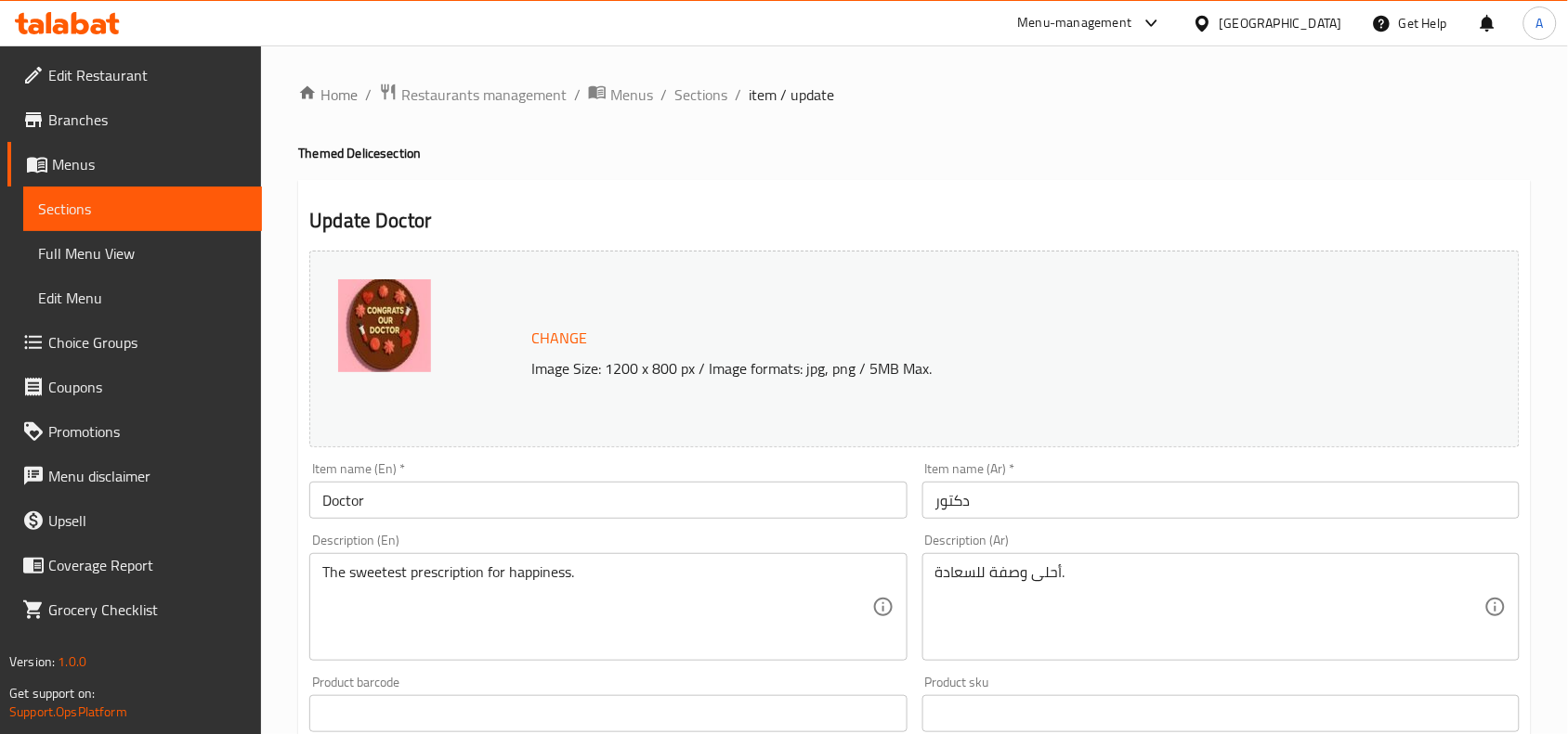
click at [155, 76] on span "Edit Restaurant" at bounding box center [148, 75] width 199 height 22
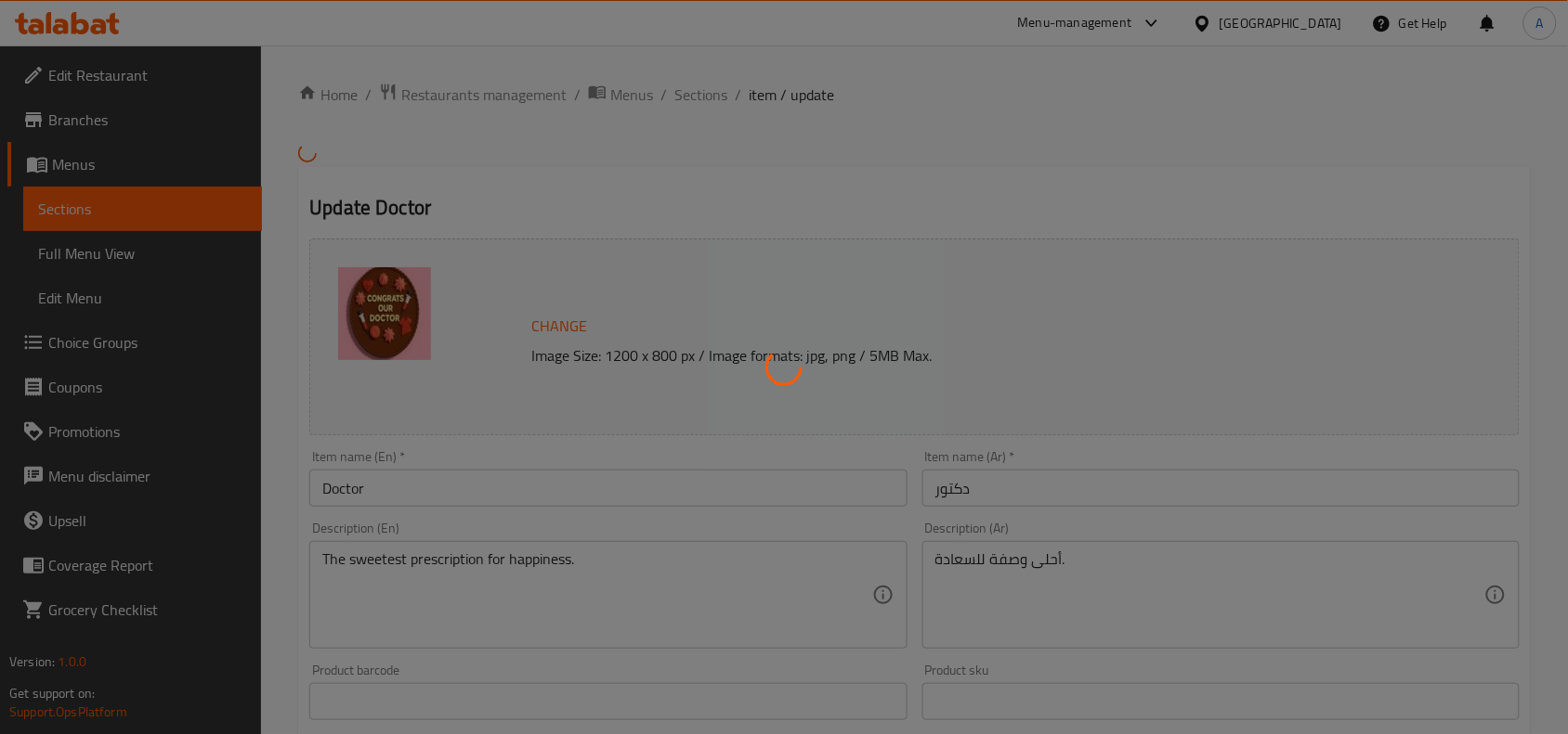
click at [680, 98] on div at bounding box center [784, 367] width 1568 height 734
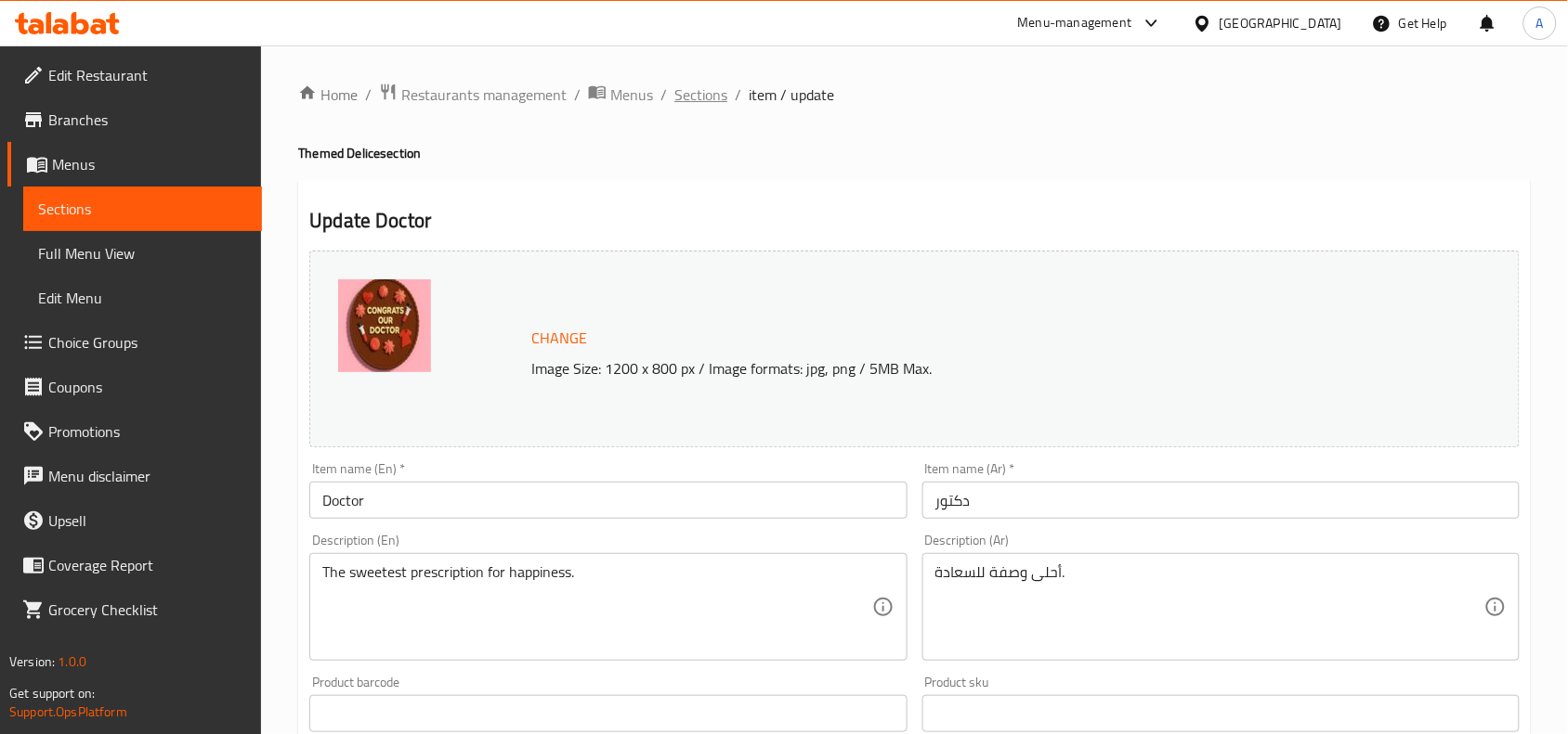
click at [706, 97] on span "Sections" at bounding box center [700, 94] width 53 height 22
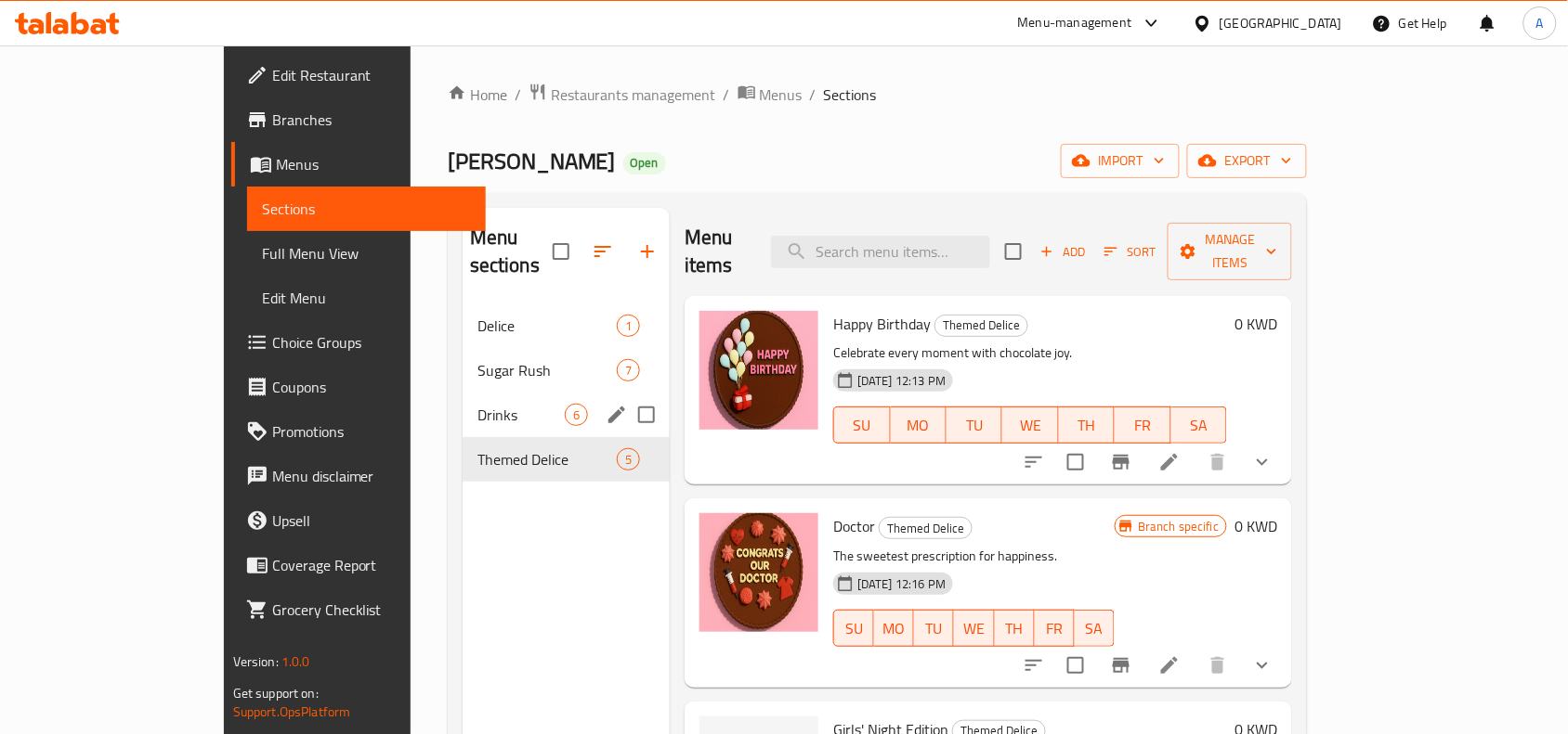
click at [463, 404] on div "Drinks 6" at bounding box center [566, 415] width 207 height 45
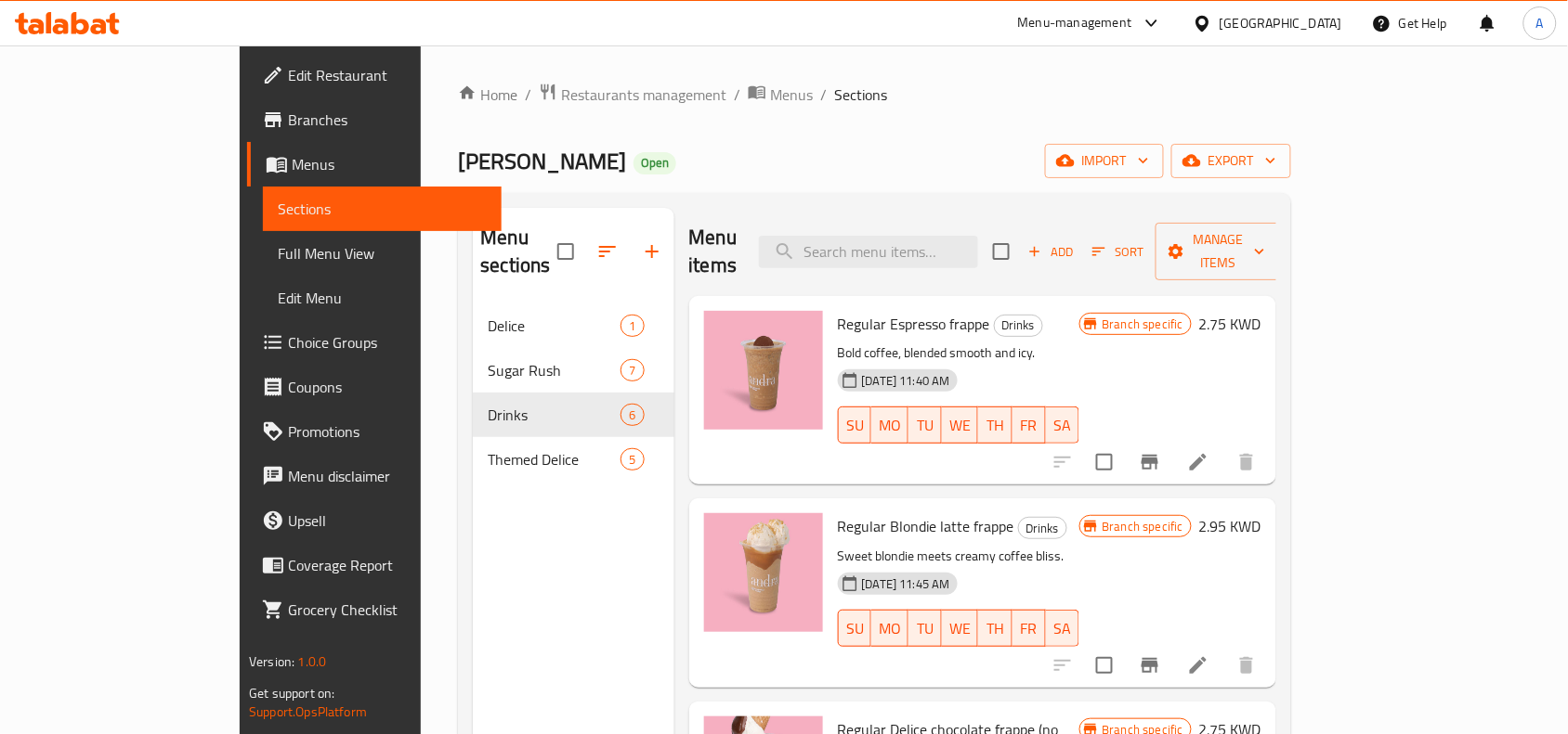
click at [872, 220] on div "Menu items Add Sort Manage items" at bounding box center [983, 252] width 587 height 89
click at [896, 236] on input "search" at bounding box center [868, 251] width 219 height 32
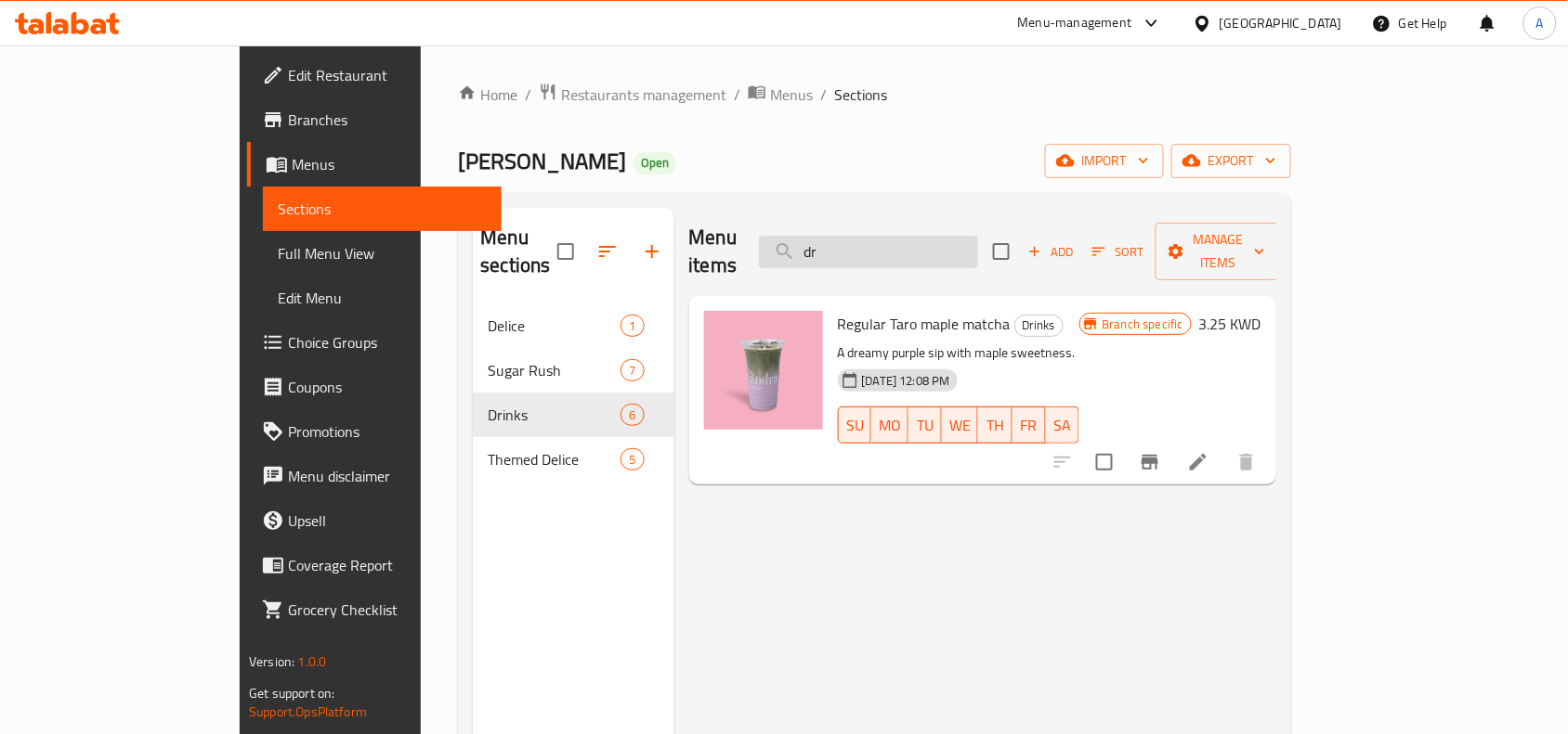
click at [978, 236] on input "dr" at bounding box center [868, 251] width 219 height 32
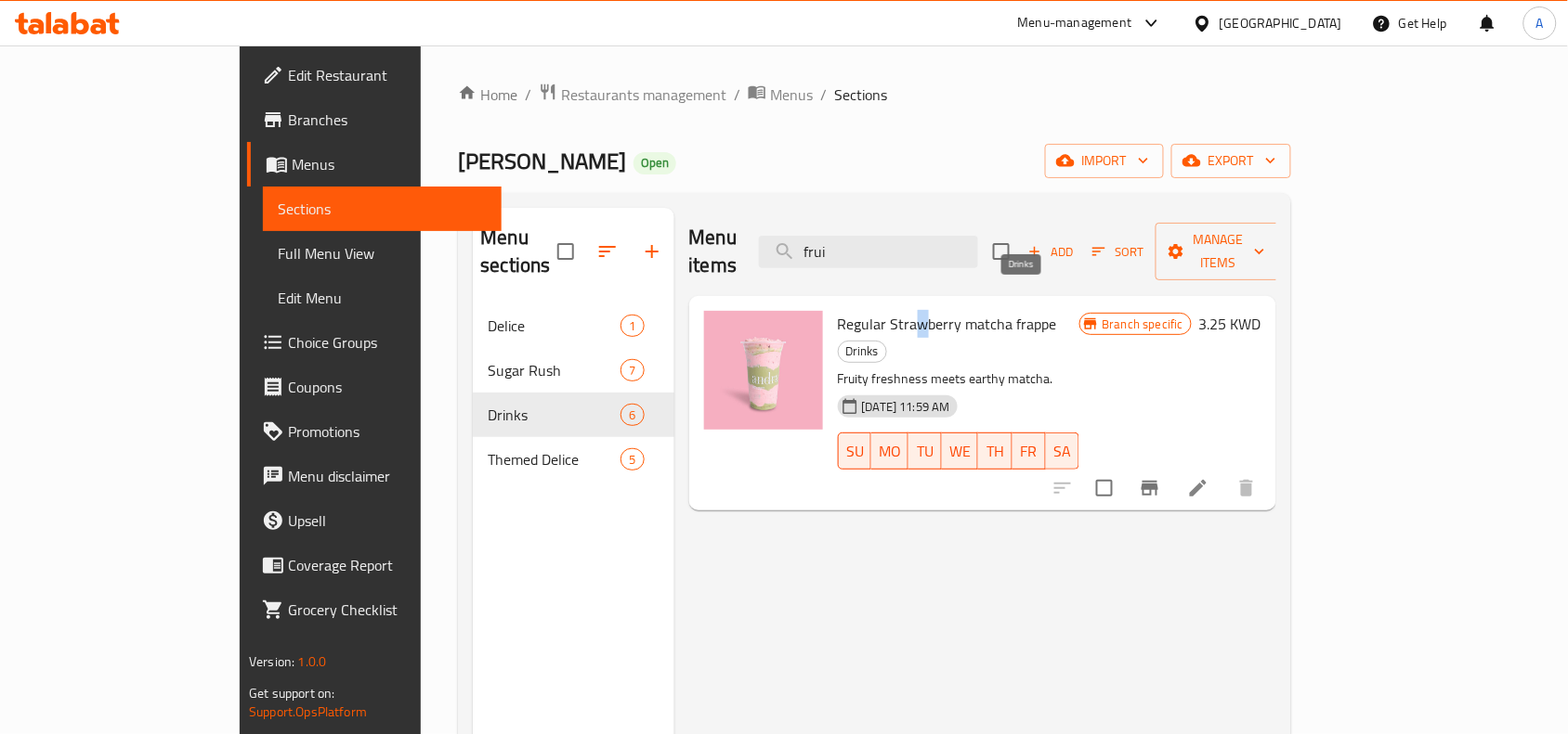
drag, startPoint x: 866, startPoint y: 293, endPoint x: 867, endPoint y: 281, distance: 12.0
click at [867, 311] on span "Regular Strawberry matcha frappe" at bounding box center [947, 324] width 219 height 28
click at [908, 296] on div "Regular Strawberry matcha frappe Drinks Fruity freshness meets earthy matcha. 0…" at bounding box center [983, 403] width 587 height 214
click at [935, 236] on input "frui" at bounding box center [868, 251] width 219 height 32
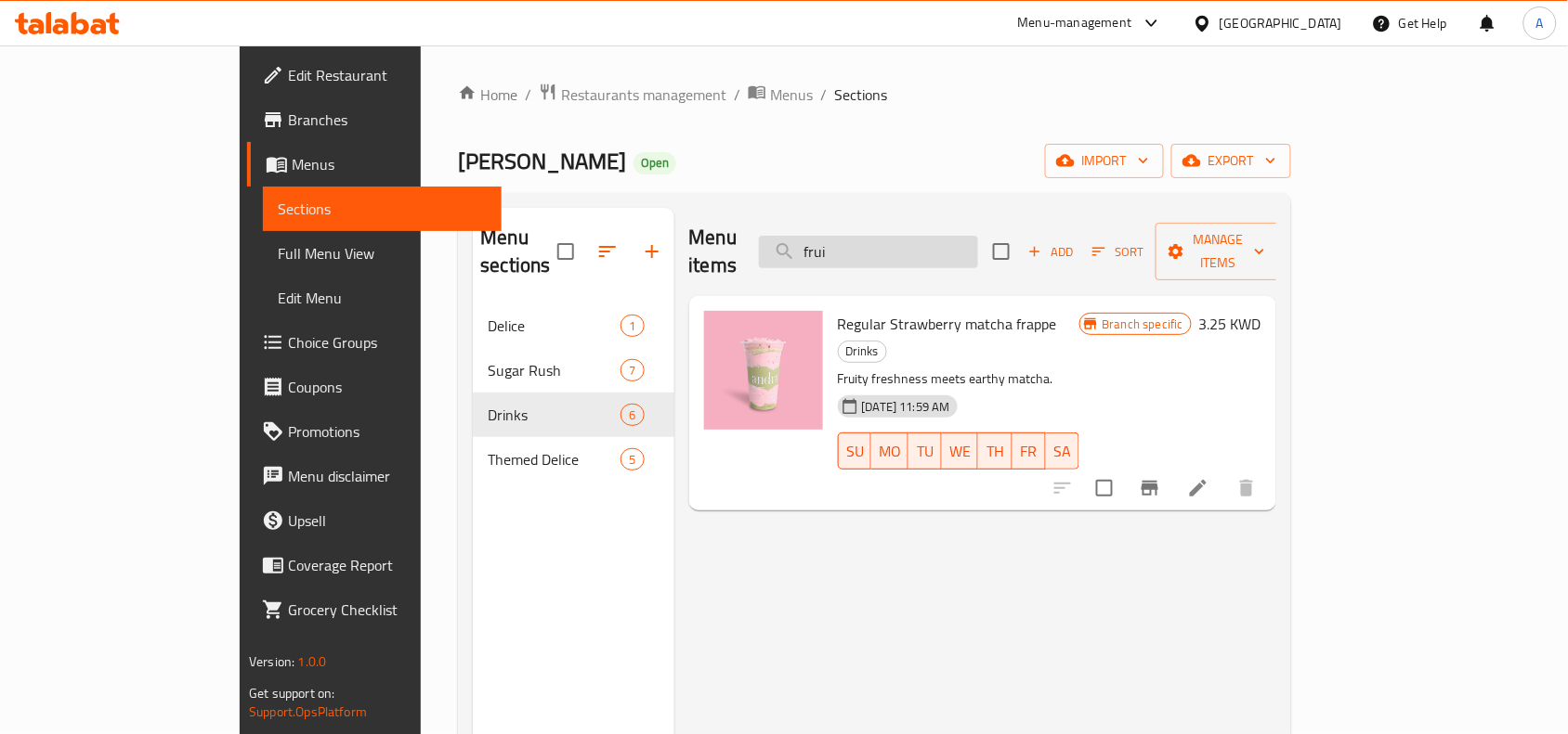
click at [978, 239] on input "frui" at bounding box center [868, 251] width 219 height 32
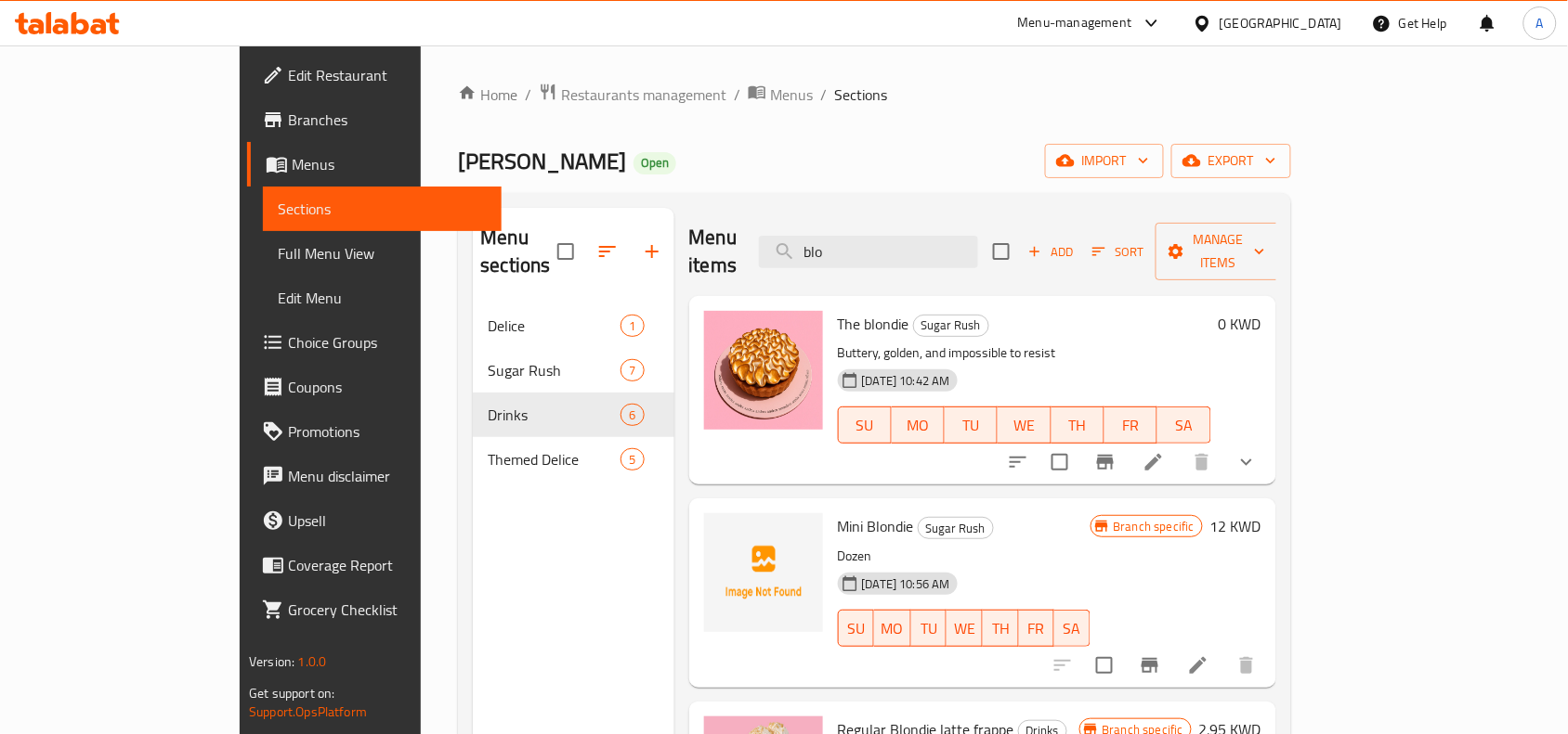
click at [838, 513] on span "Mini Blondie" at bounding box center [876, 527] width 76 height 28
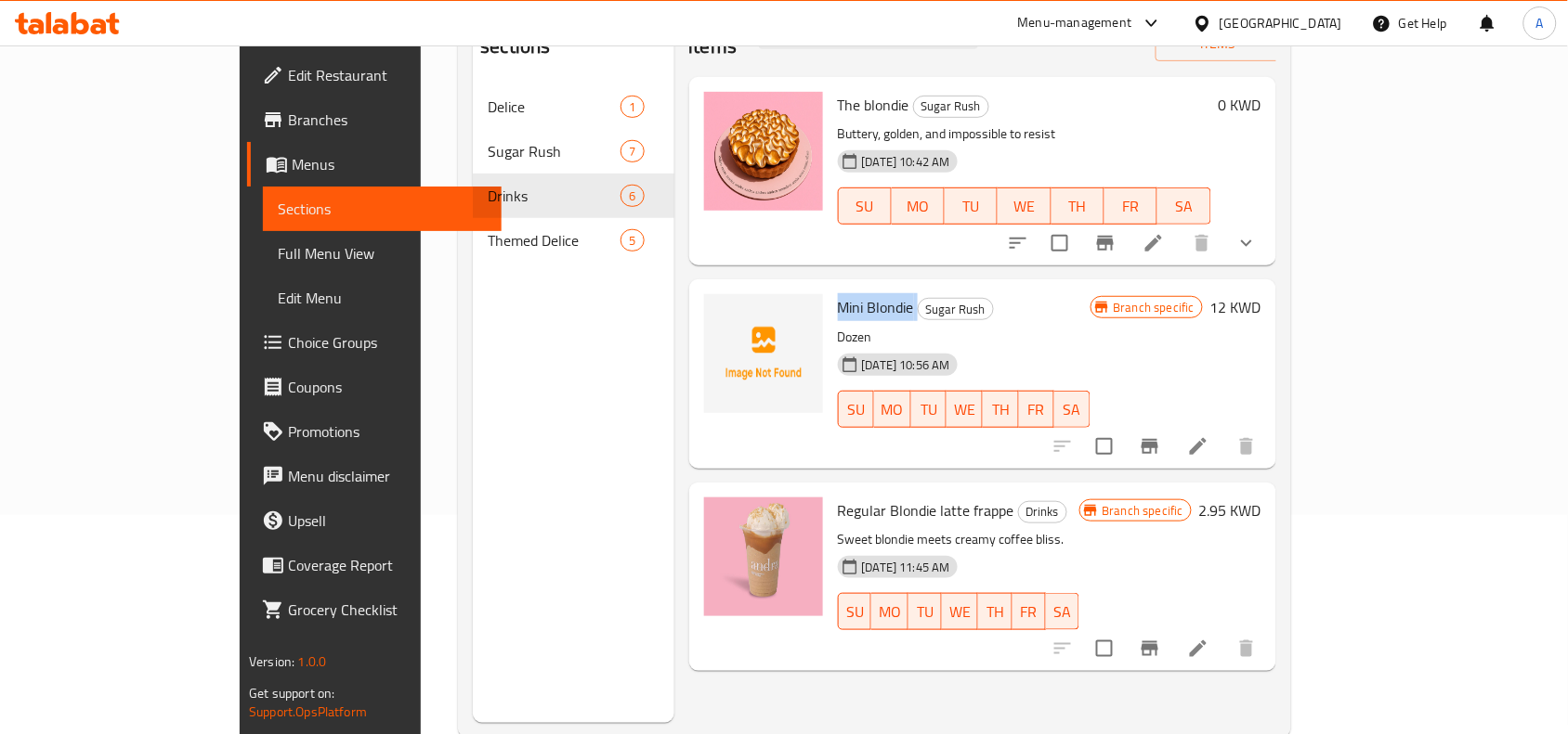
scroll to position [261, 0]
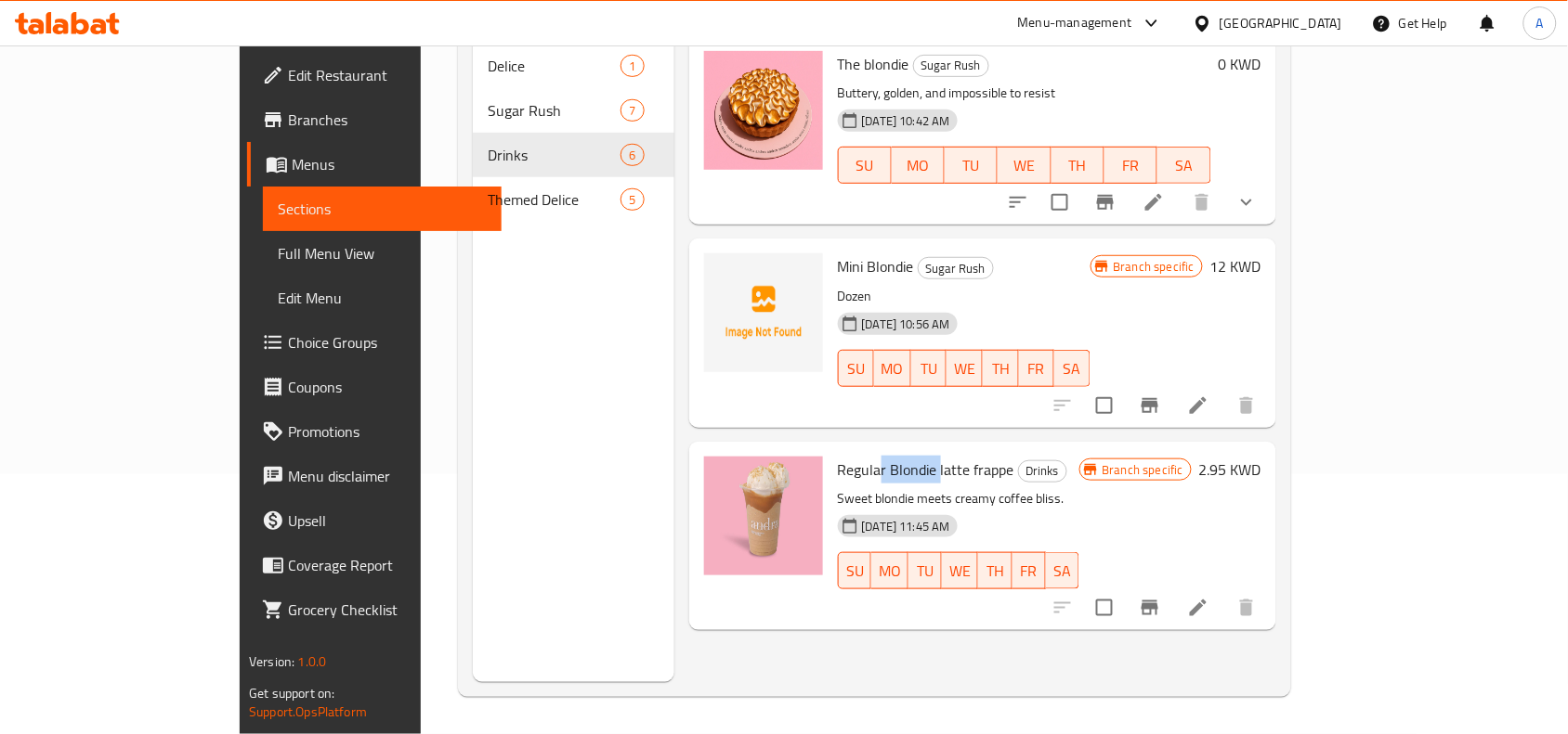
drag, startPoint x: 820, startPoint y: 437, endPoint x: 878, endPoint y: 449, distance: 59.2
click at [878, 456] on span "Regular Blondie latte frappe" at bounding box center [925, 469] width 176 height 28
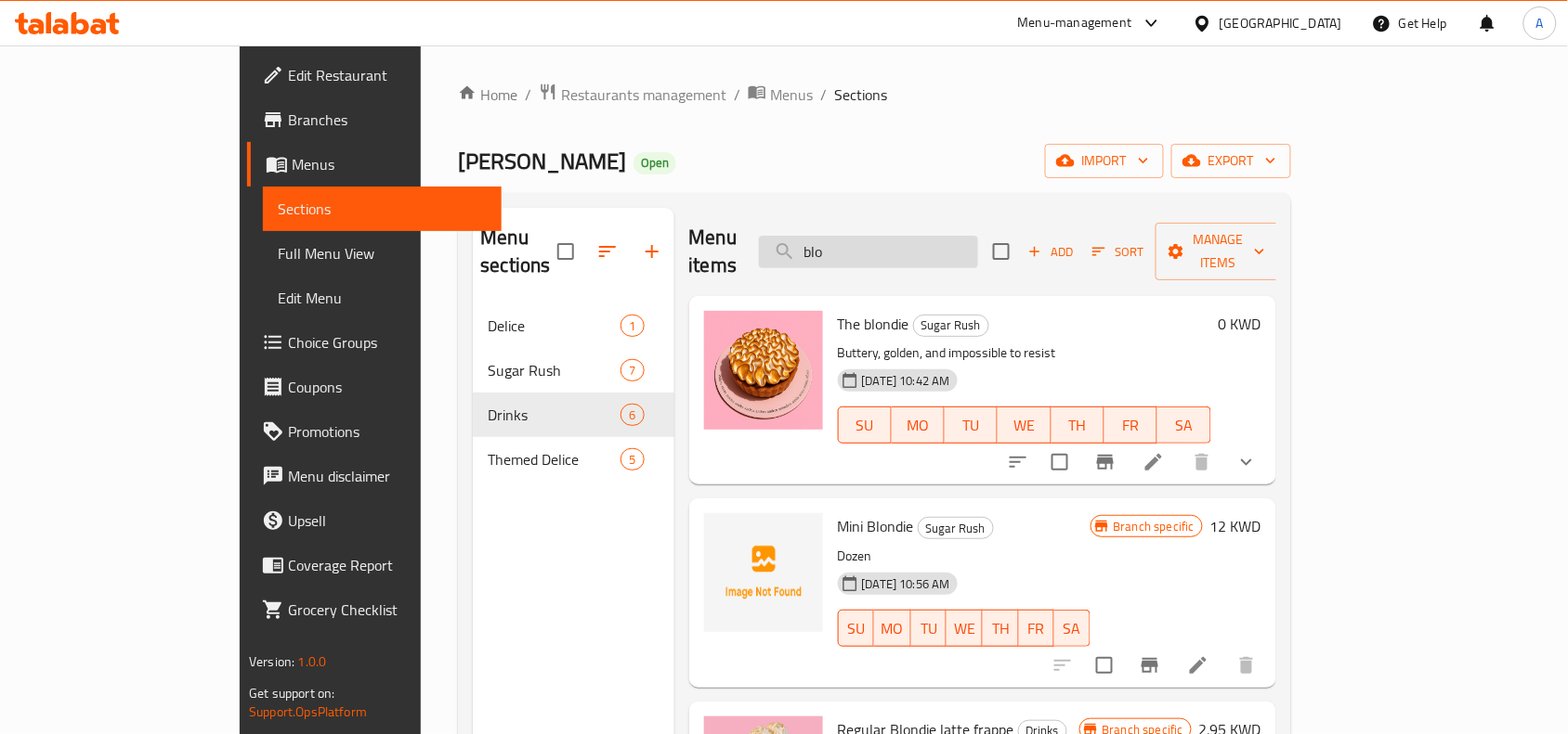
click at [978, 236] on input "blo" at bounding box center [868, 251] width 219 height 32
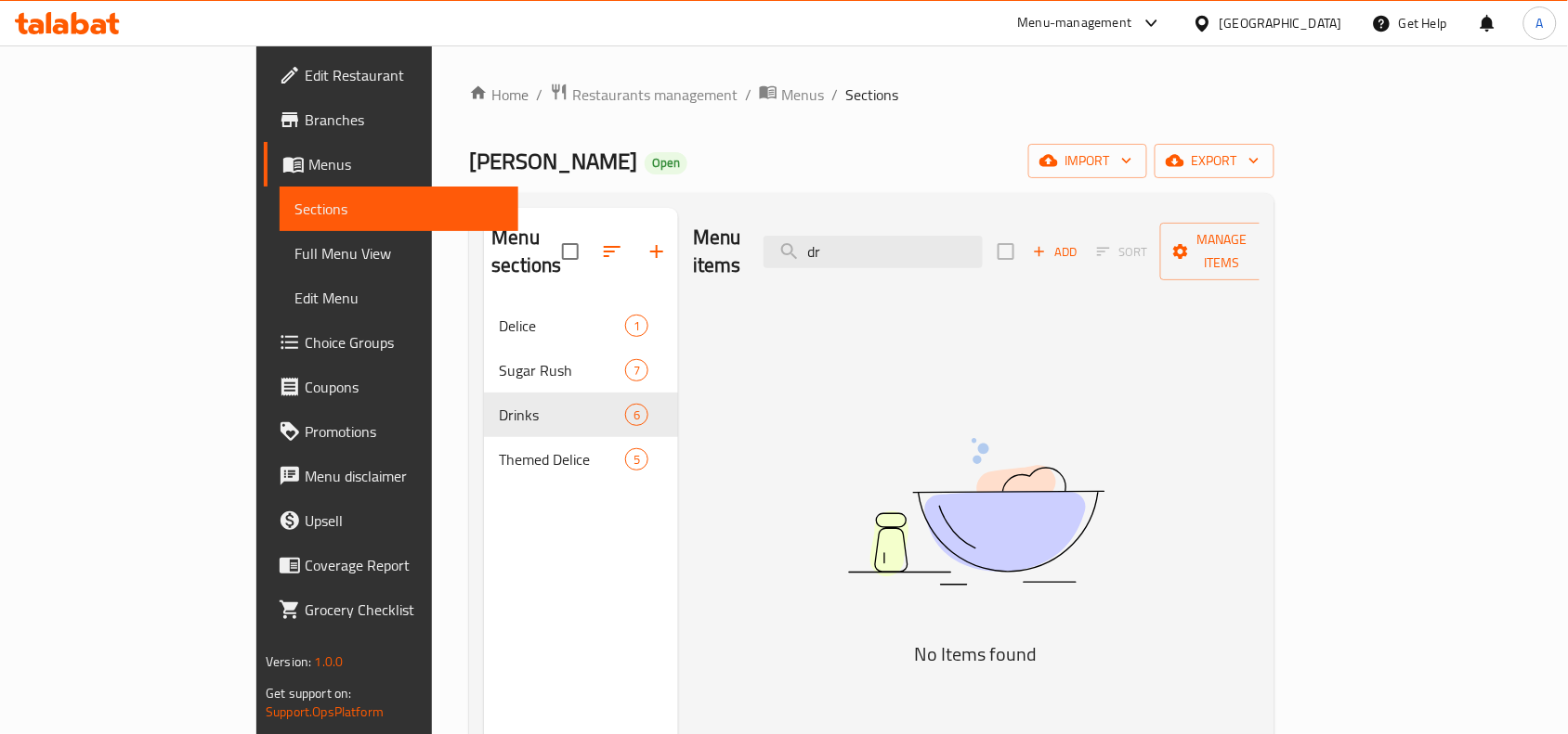
type input "d"
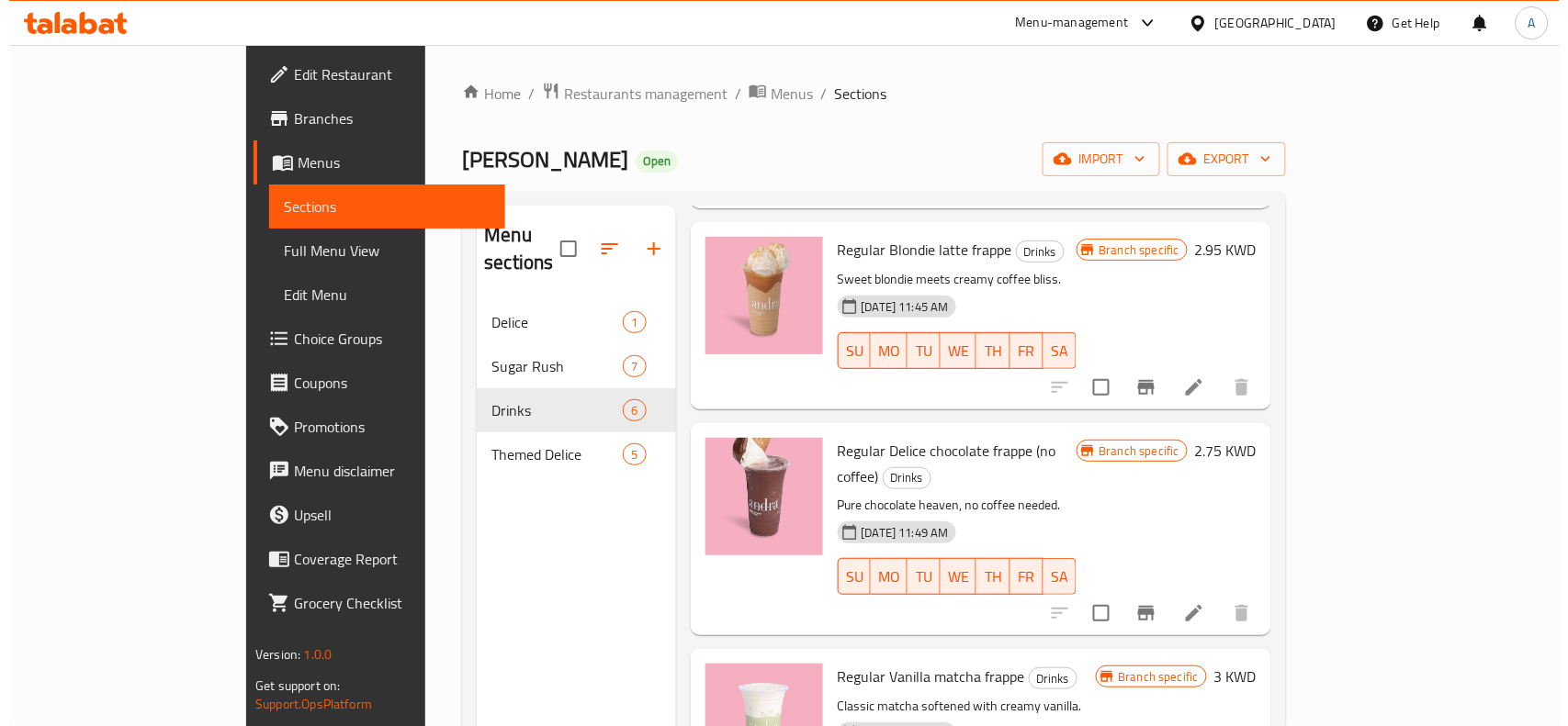
scroll to position [522, 0]
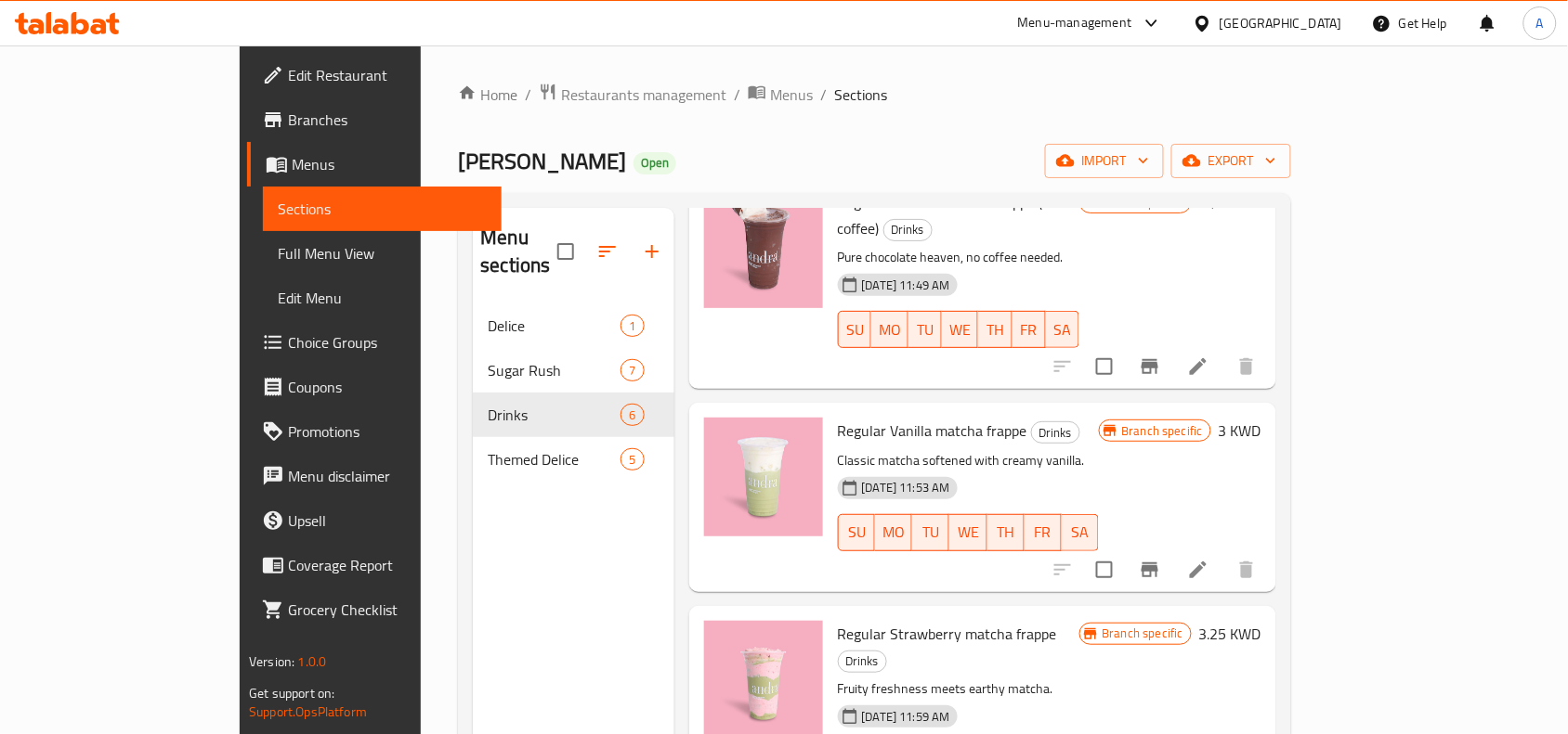
click at [263, 289] on link "Edit Menu" at bounding box center [382, 298] width 239 height 45
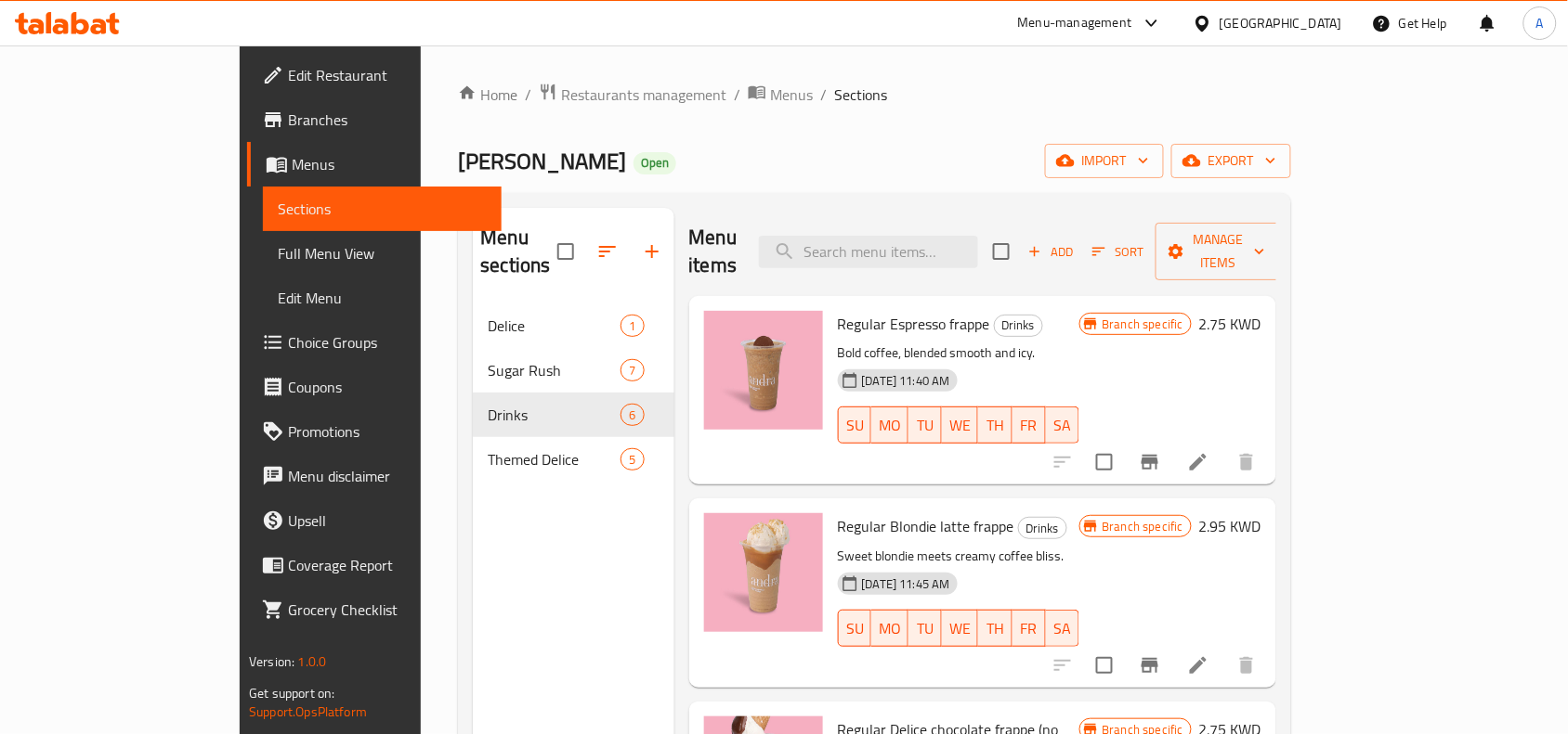
click at [472, 456] on nav "Delice 1 Sugar Rush 7 Drinks 6 Themed Delice 5" at bounding box center [573, 392] width 201 height 193
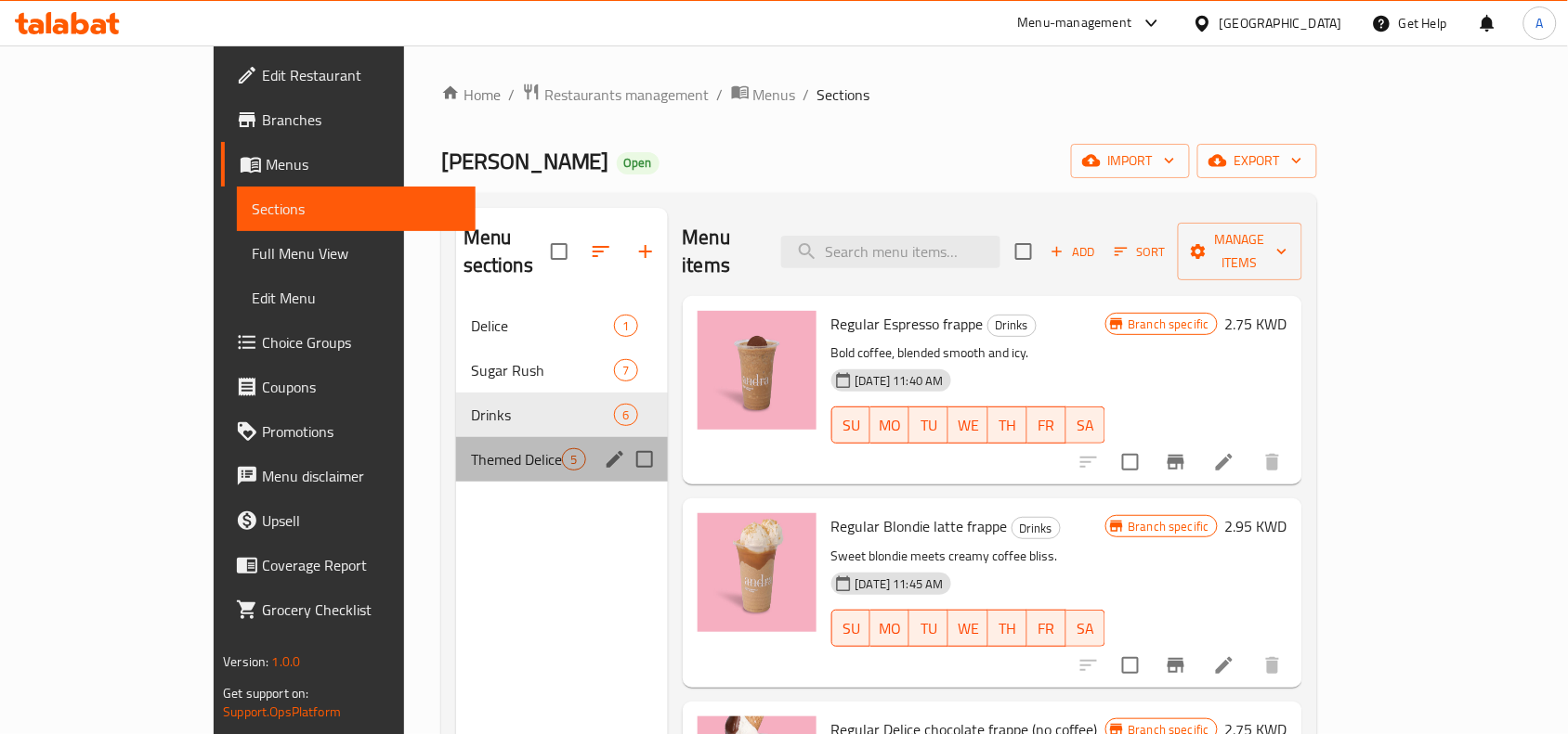
click at [456, 446] on div "Themed Delice 5" at bounding box center [561, 459] width 211 height 45
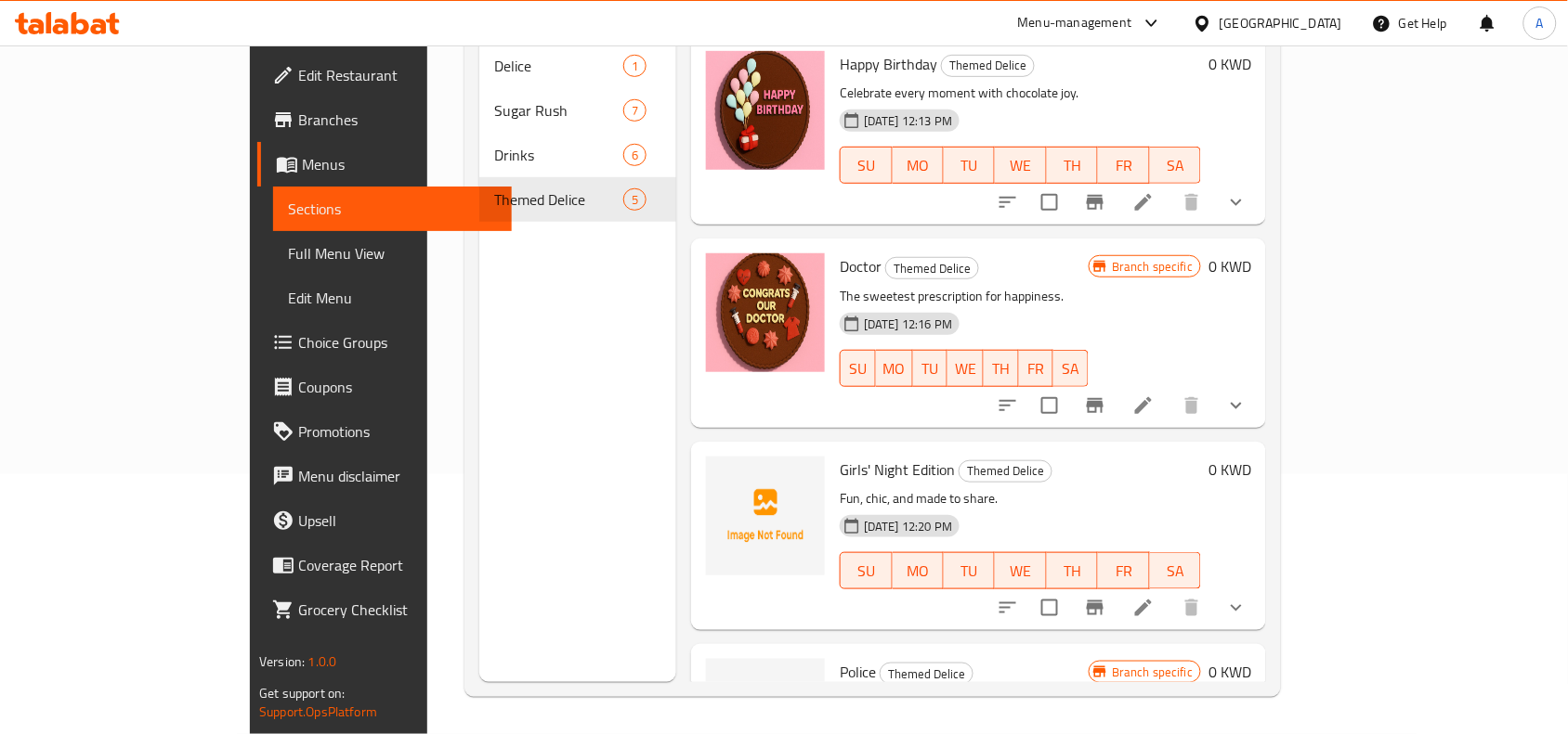
scroll to position [325, 0]
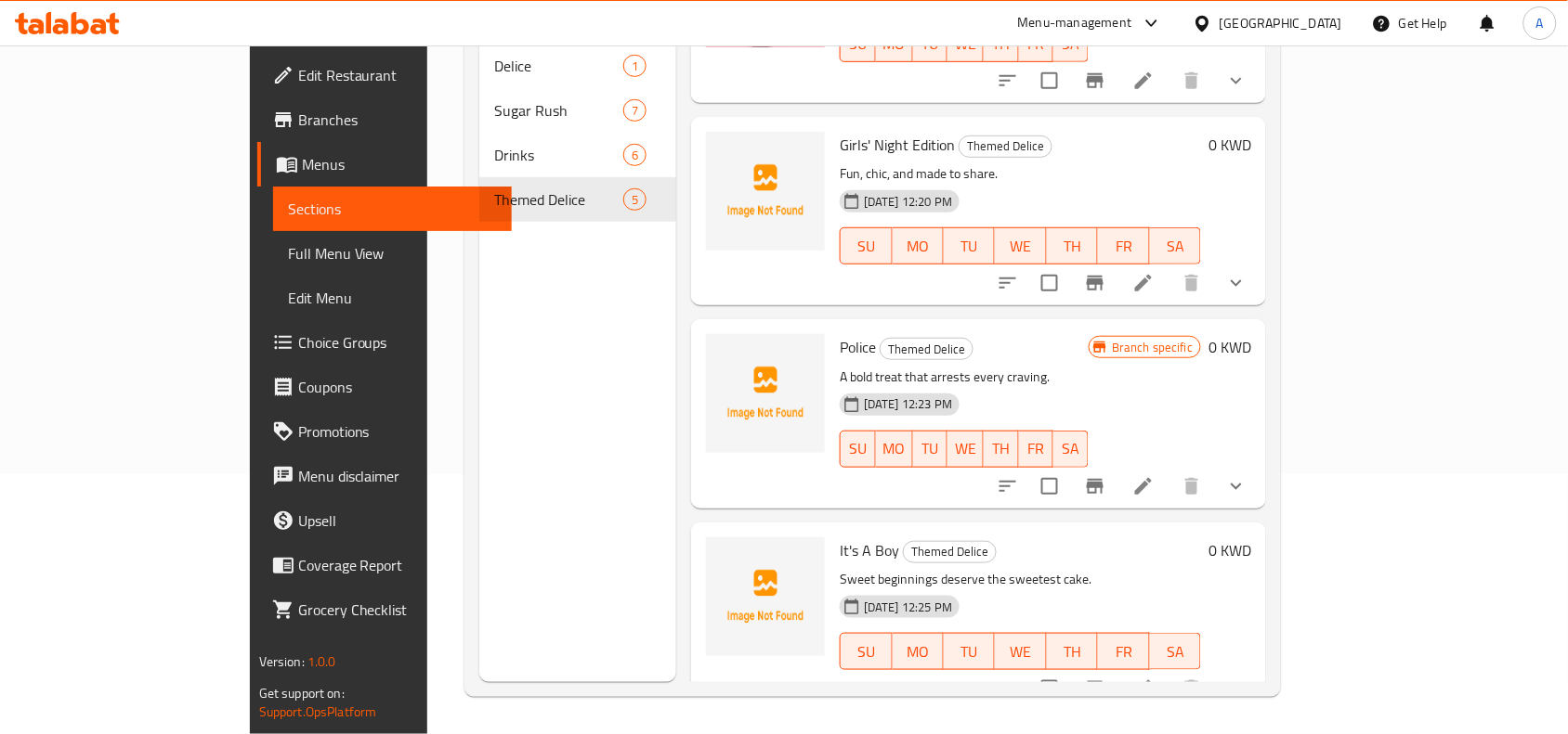
drag, startPoint x: 1152, startPoint y: 147, endPoint x: 1515, endPoint y: 165, distance: 363.4
click at [1152, 163] on p "Fun, chic, and made to share." at bounding box center [1020, 174] width 361 height 23
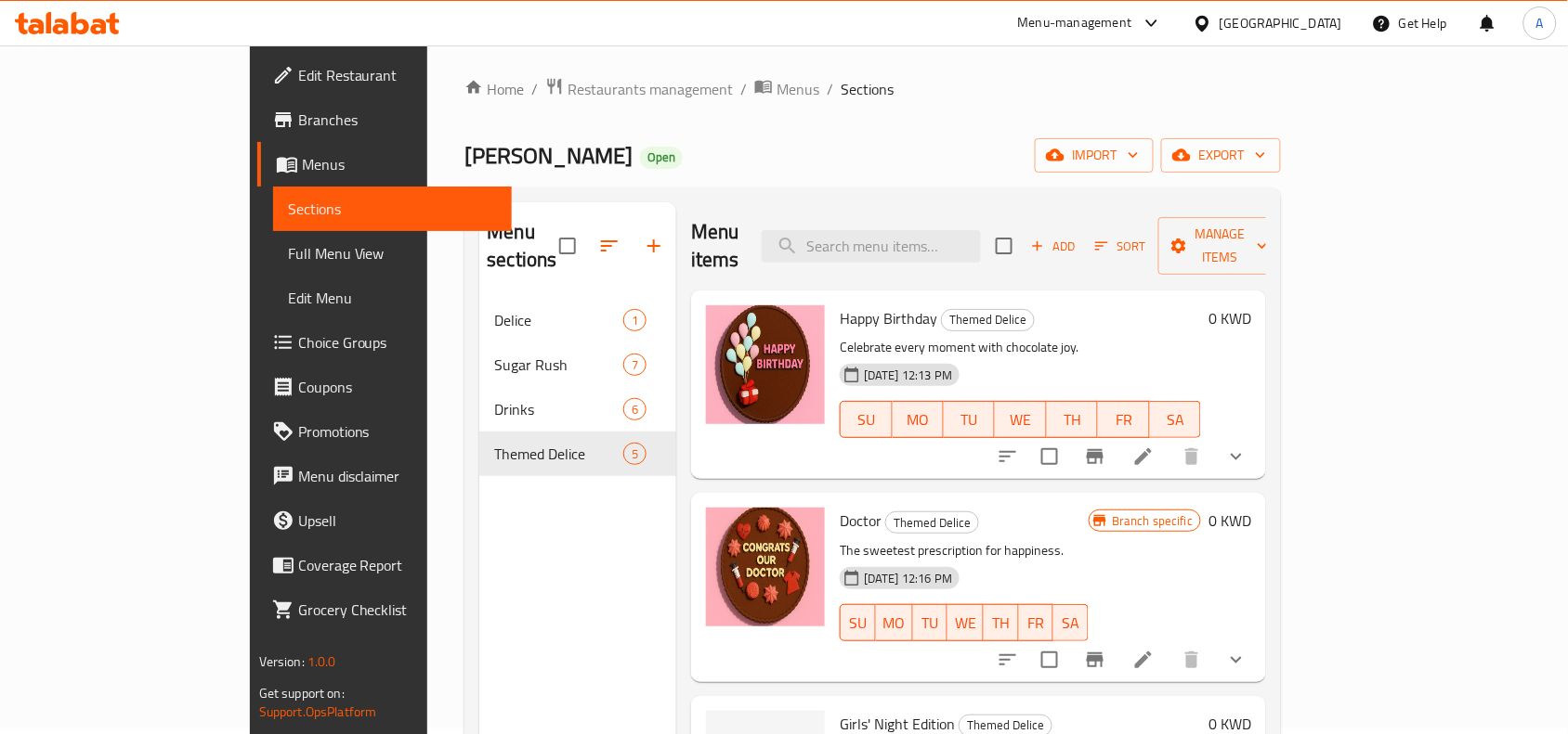
scroll to position [0, 0]
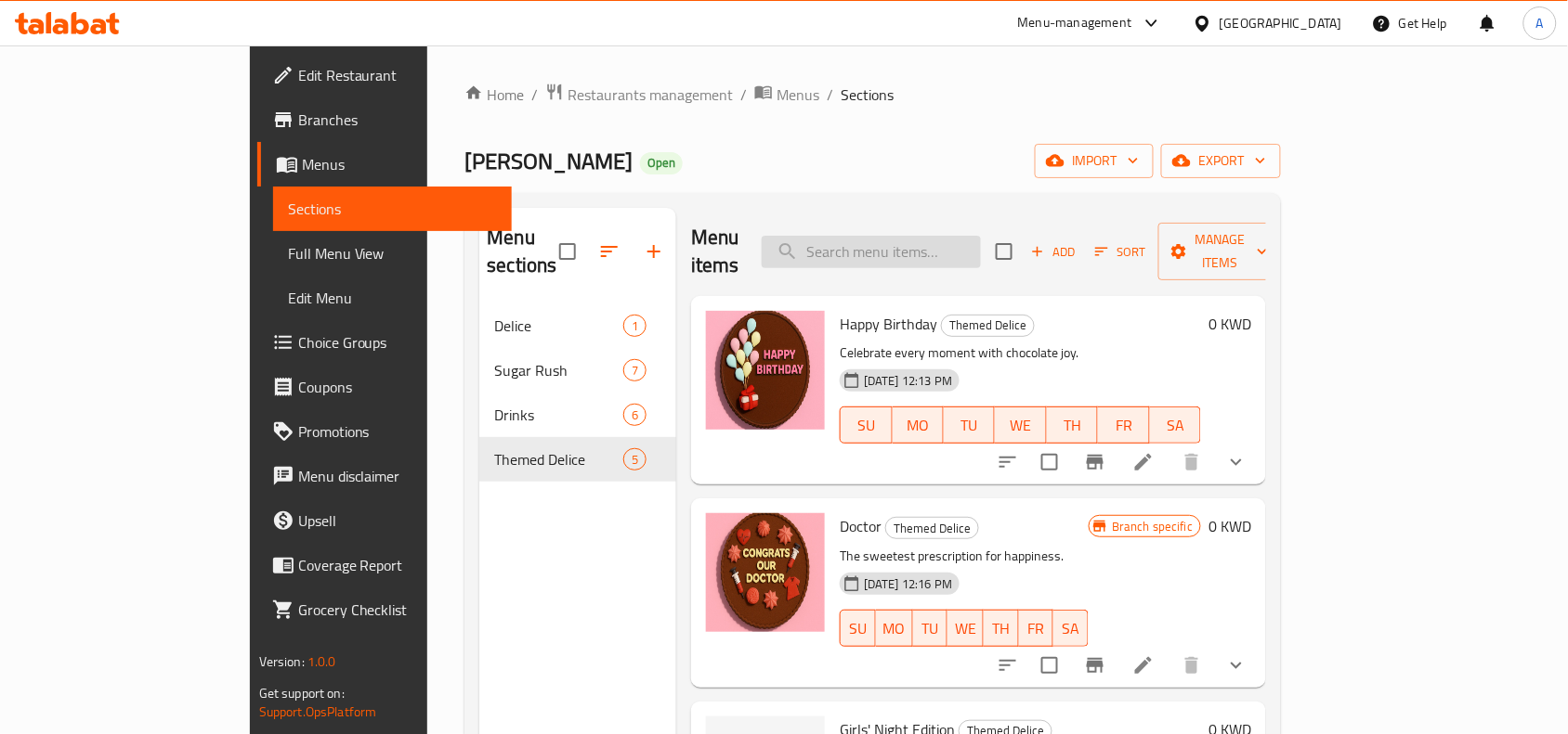
click at [981, 236] on input "search" at bounding box center [871, 251] width 219 height 32
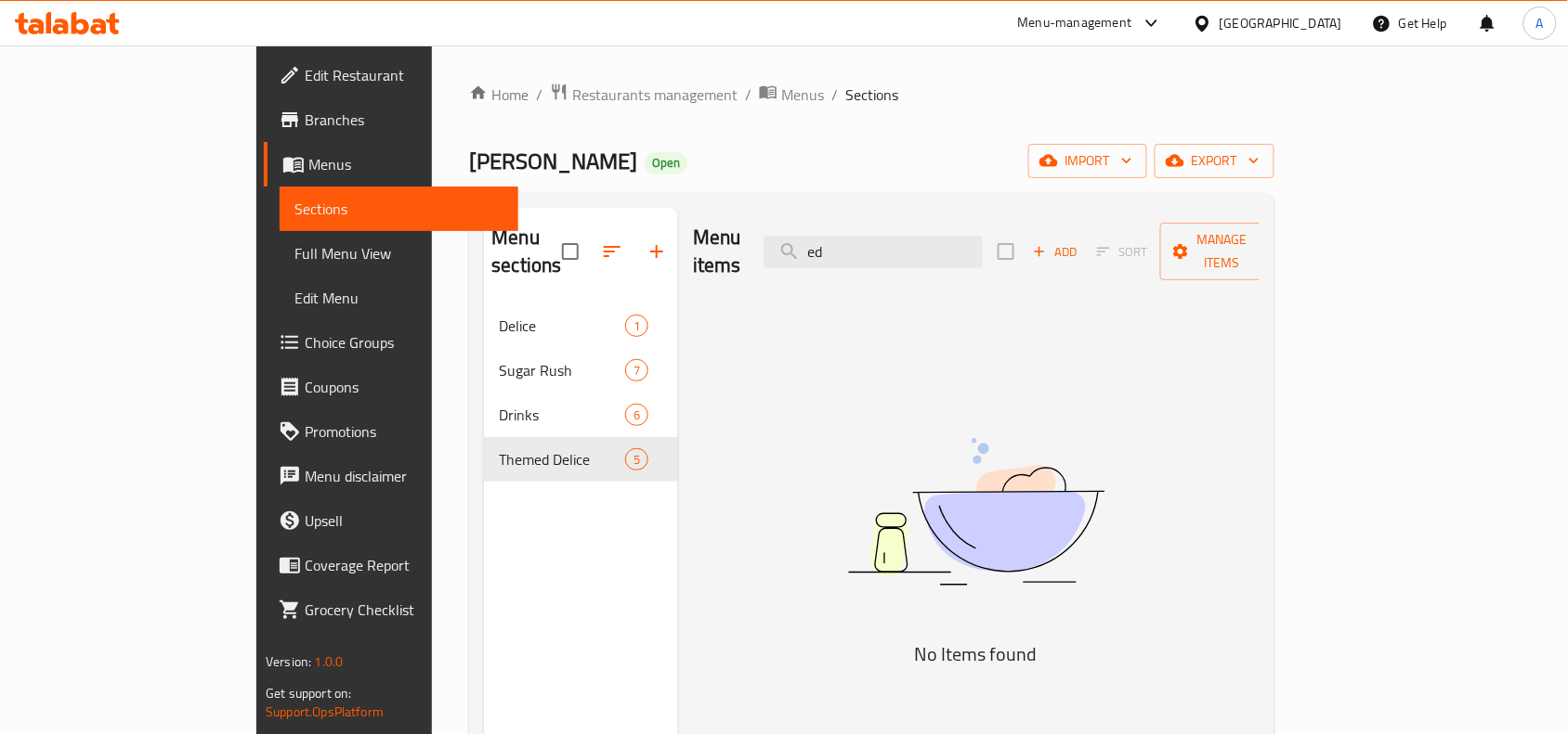
type input "e"
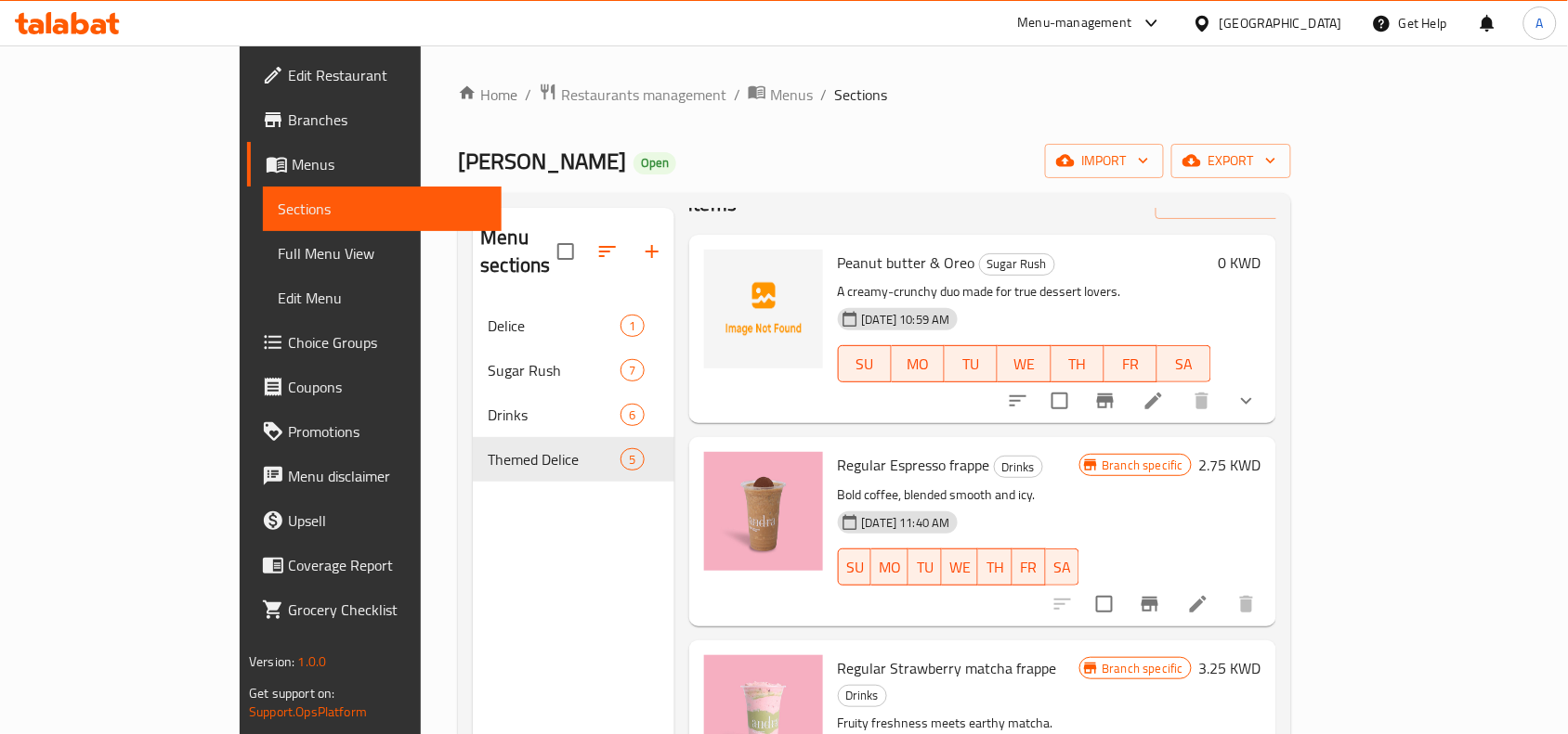
scroll to position [116, 0]
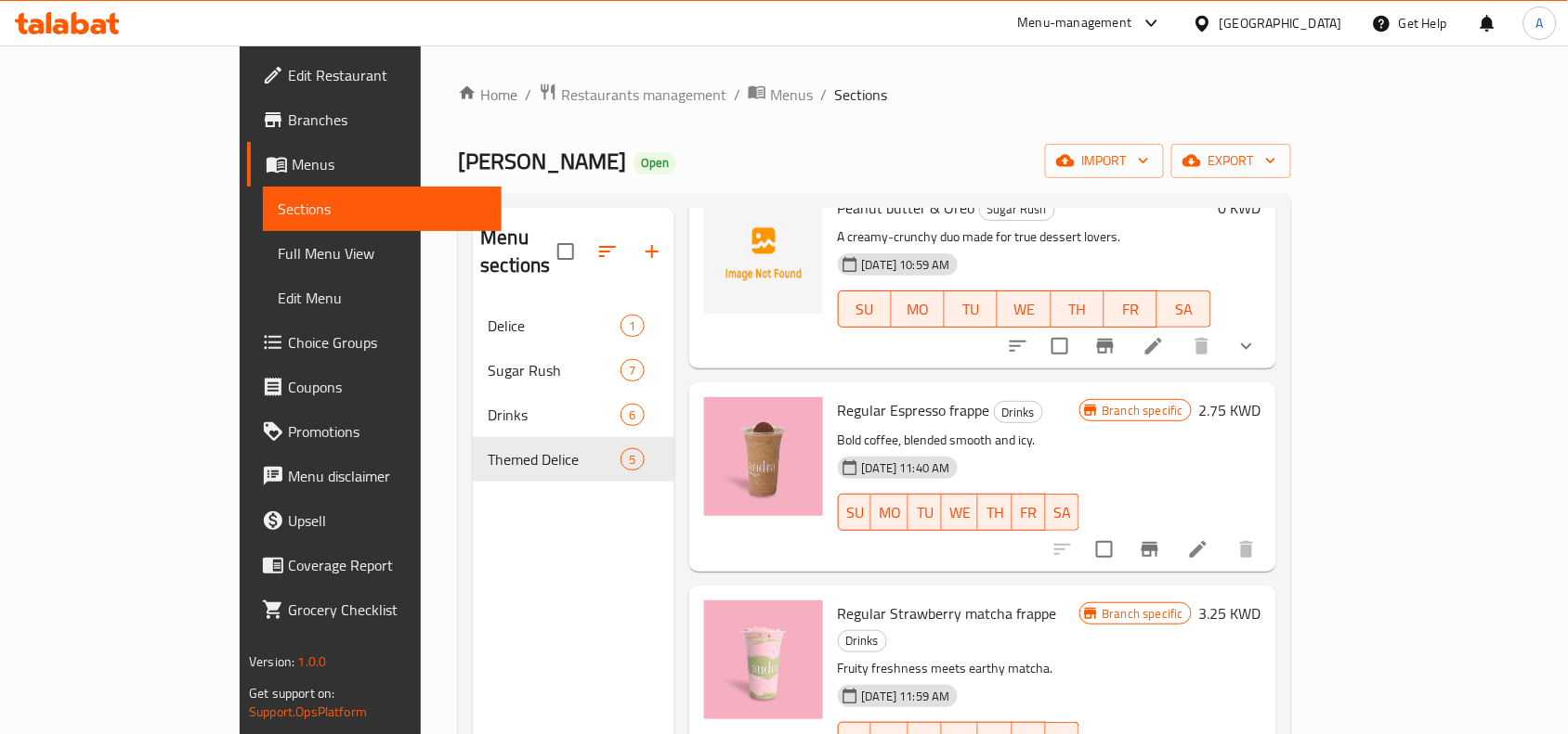
click at [879, 202] on div "Menu sections Delice 1 Sugar Rush 7 Drinks 6 Themed Delice 5 Menu items ess Add…" at bounding box center [874, 574] width 833 height 764
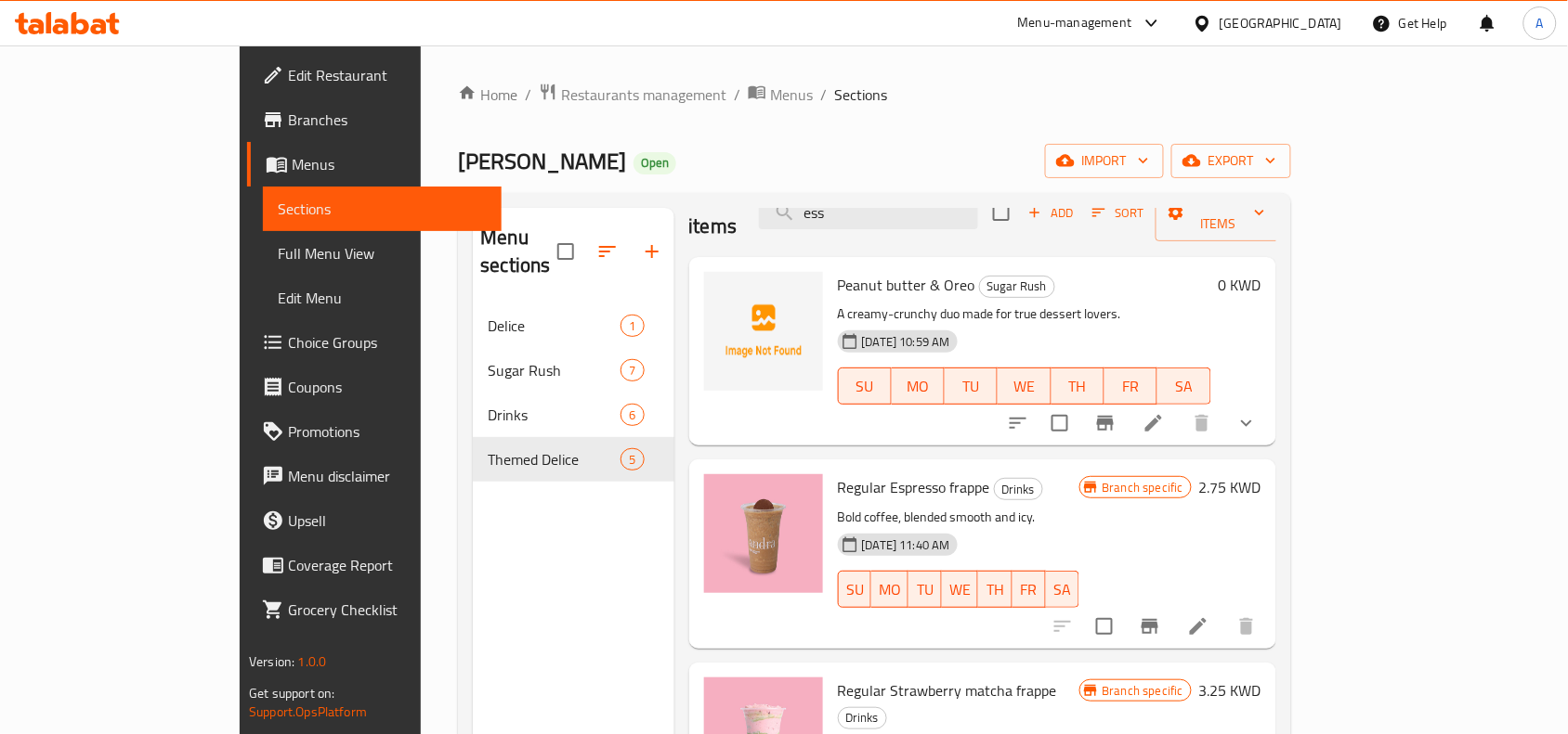
scroll to position [0, 0]
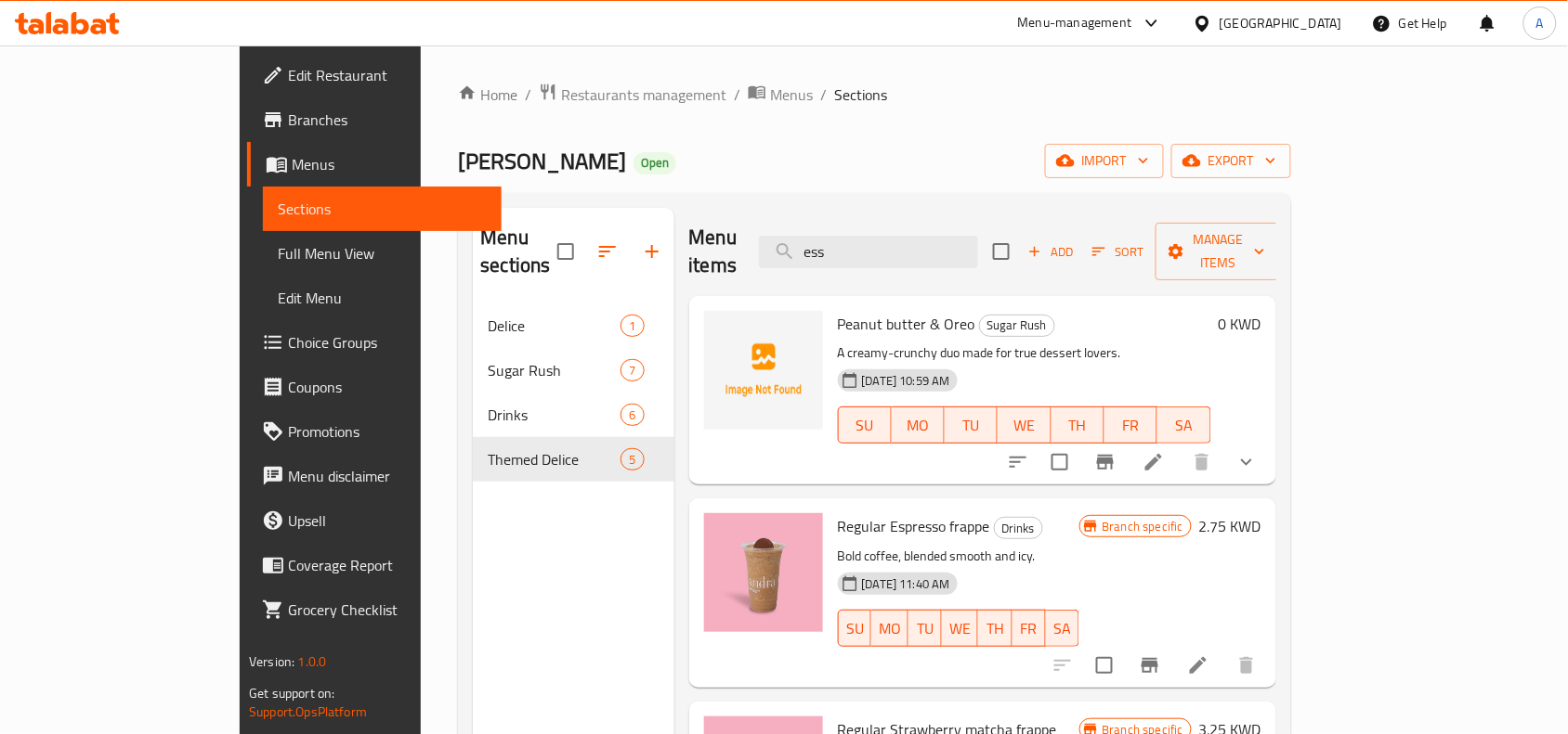
click at [890, 260] on div "Menu items ess Add Sort Manage items" at bounding box center [983, 252] width 587 height 89
click at [978, 236] on input "ess" at bounding box center [868, 251] width 219 height 32
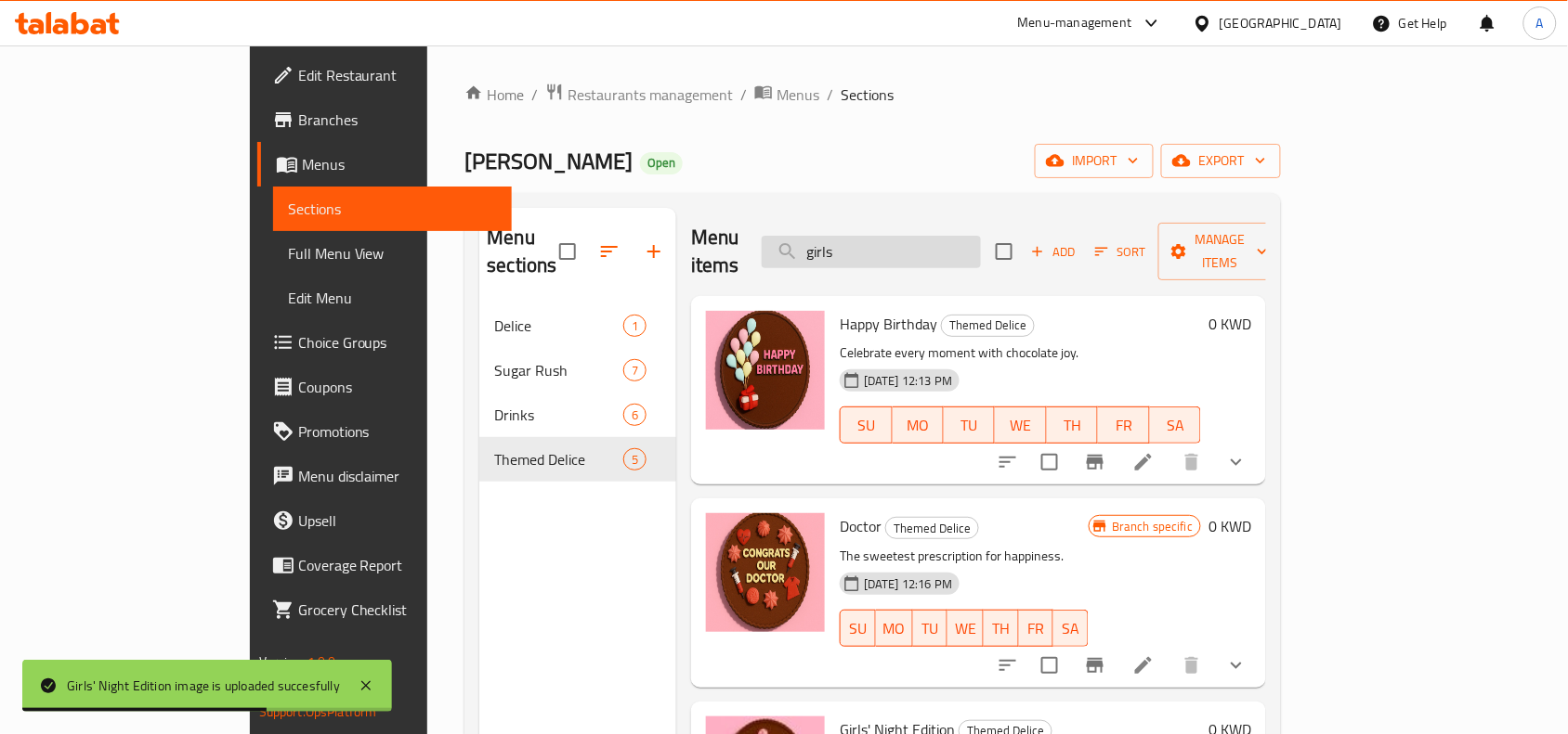
click at [954, 243] on input "girls" at bounding box center [871, 251] width 219 height 32
click at [936, 236] on input "boy" at bounding box center [871, 251] width 219 height 32
click at [972, 253] on input "poli" at bounding box center [871, 251] width 219 height 32
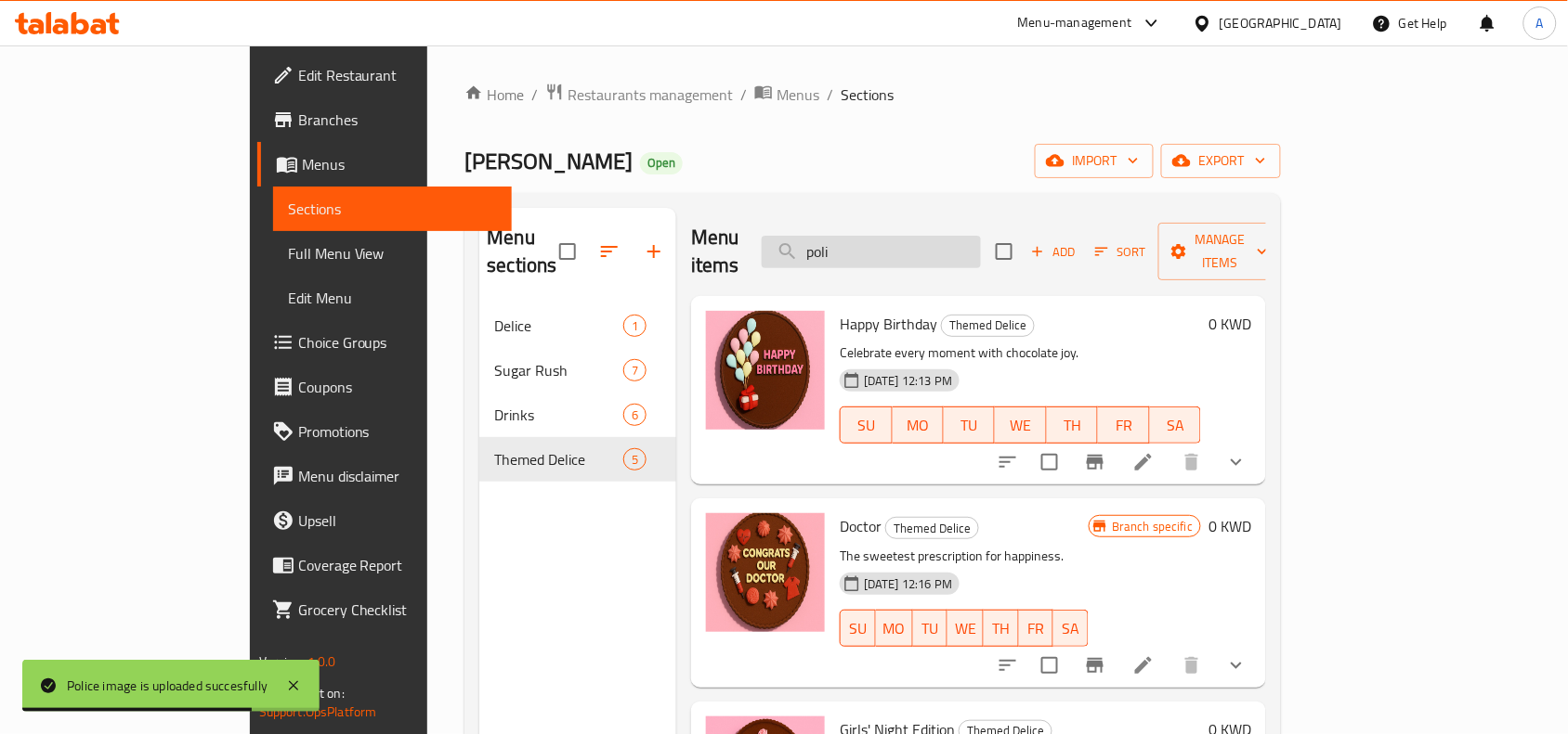
click at [972, 253] on input "poli" at bounding box center [871, 251] width 219 height 32
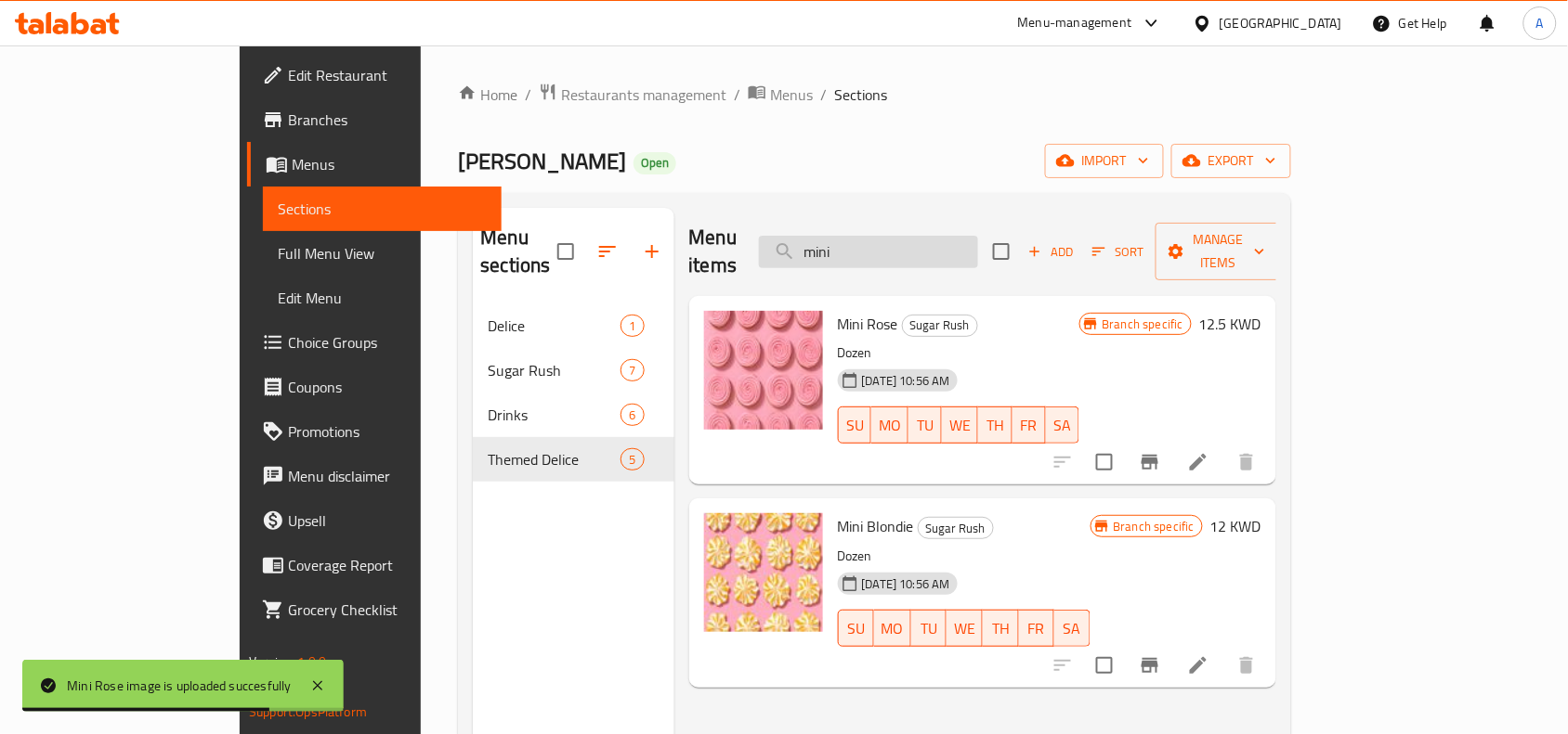
drag, startPoint x: 1074, startPoint y: 271, endPoint x: 1055, endPoint y: 246, distance: 31.4
click at [1074, 296] on div "Mini Rose Sugar Rush Dozen 07-09-2025 10:56 AM SU MO TU WE TH FR SA Branch spec…" at bounding box center [983, 390] width 587 height 189
click at [978, 239] on input "mini" at bounding box center [868, 251] width 219 height 32
click at [838, 311] on span "Mini Rose" at bounding box center [868, 324] width 60 height 28
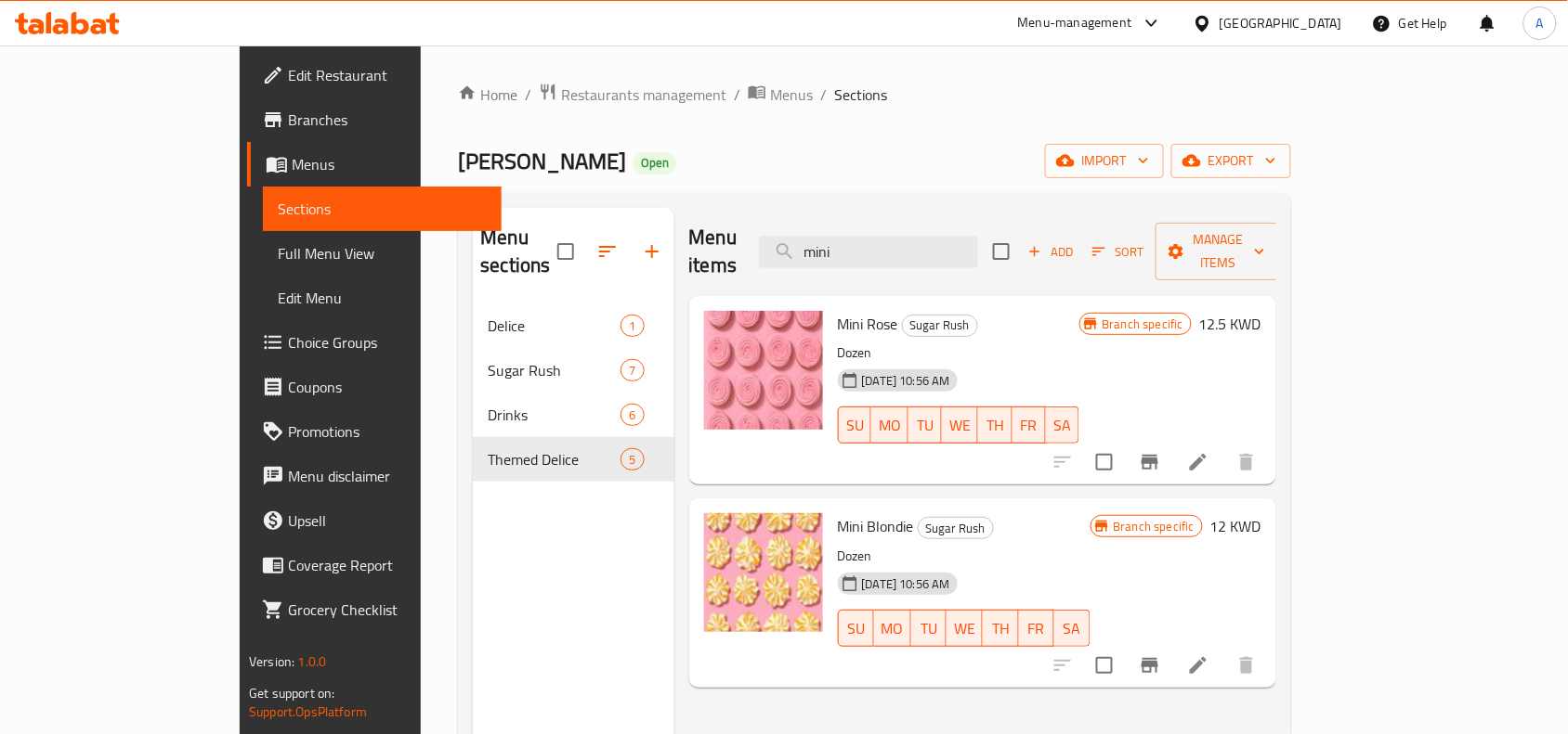
click at [838, 311] on span "Mini Rose" at bounding box center [868, 324] width 60 height 28
copy h6 "Rose"
click at [946, 238] on input "mini" at bounding box center [868, 251] width 219 height 32
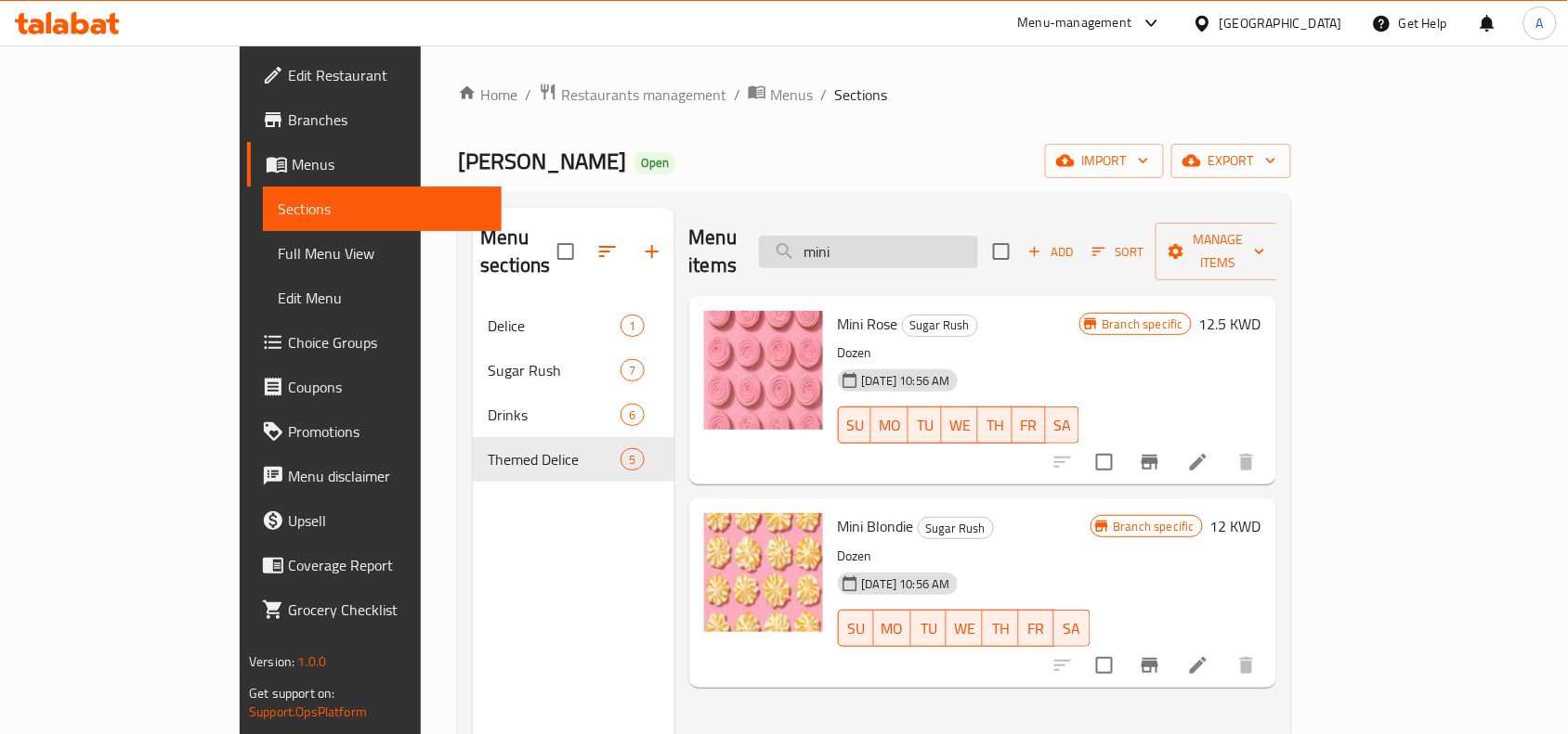
paste input "Rose"
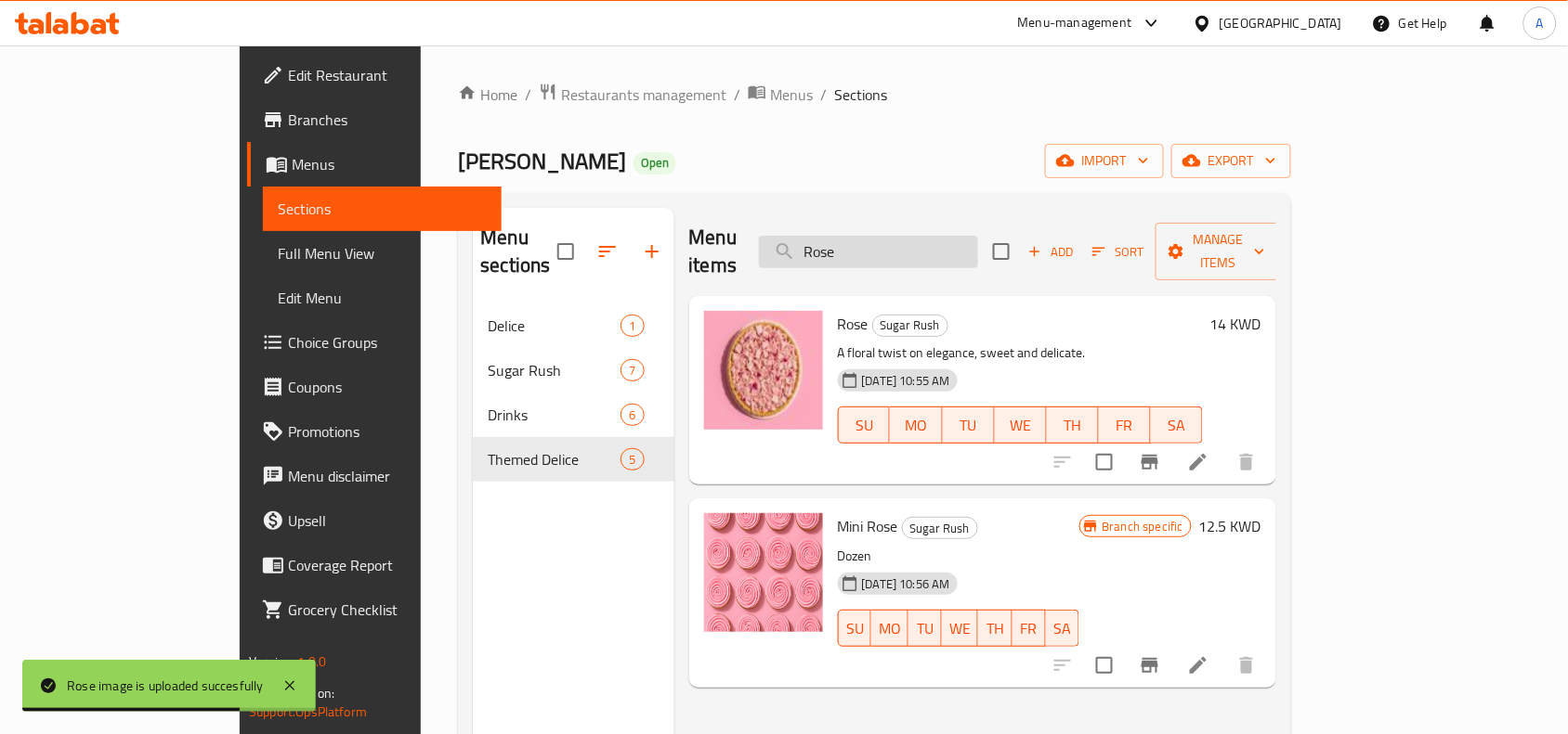
click at [950, 236] on input "Rose" at bounding box center [868, 251] width 219 height 32
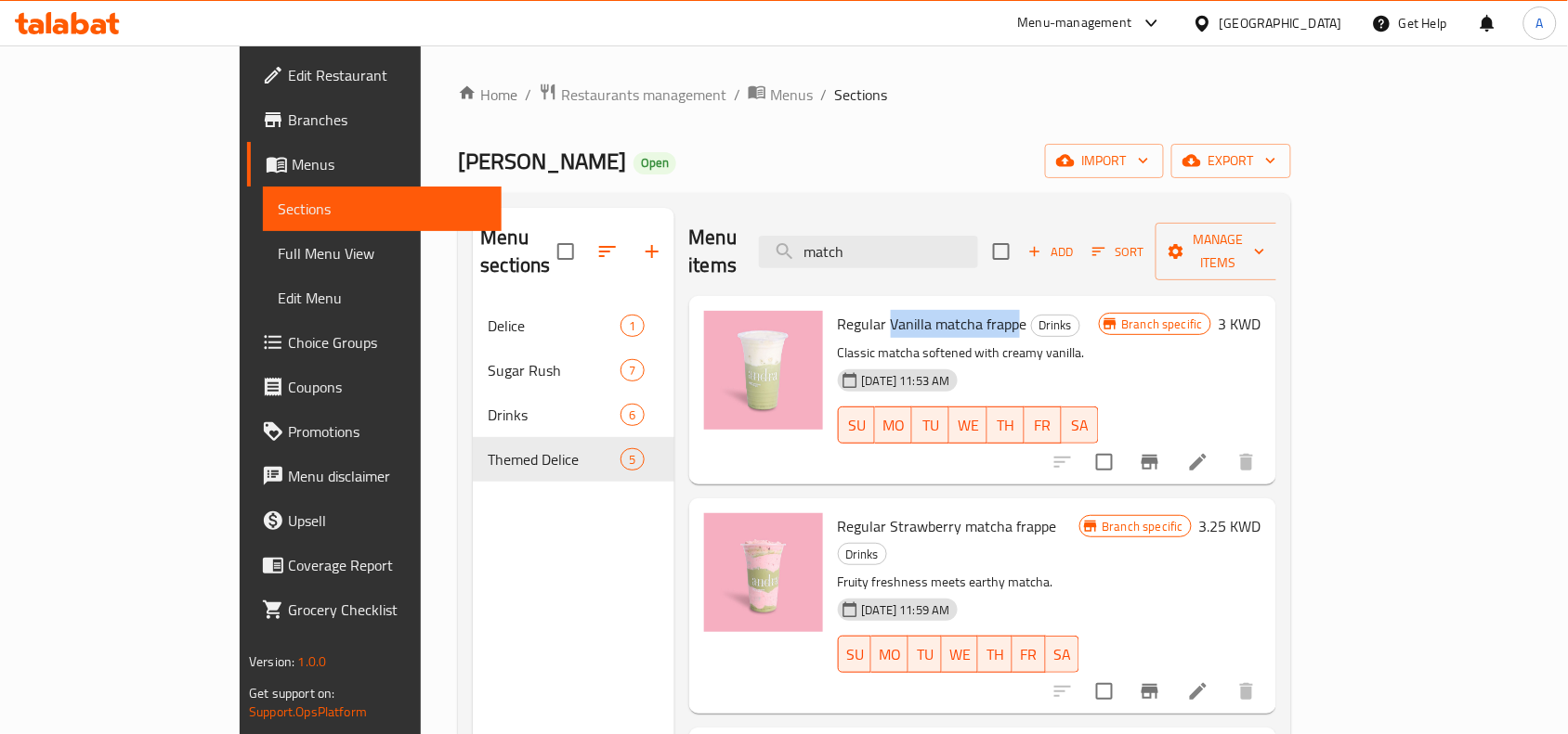
drag, startPoint x: 830, startPoint y: 289, endPoint x: 958, endPoint y: 280, distance: 128.3
click at [958, 304] on div "Regular Vanilla matcha frappe Drinks Classic matcha softened with creamy vanill…" at bounding box center [968, 390] width 276 height 173
click at [879, 311] on span "Regular Vanilla matcha frappe" at bounding box center [932, 324] width 190 height 28
drag, startPoint x: 818, startPoint y: 481, endPoint x: 962, endPoint y: 494, distance: 144.6
click at [962, 506] on div "Regular Strawberry matcha frappe Drinks Fruity freshness meets earthy matcha. 0…" at bounding box center [958, 606] width 256 height 200
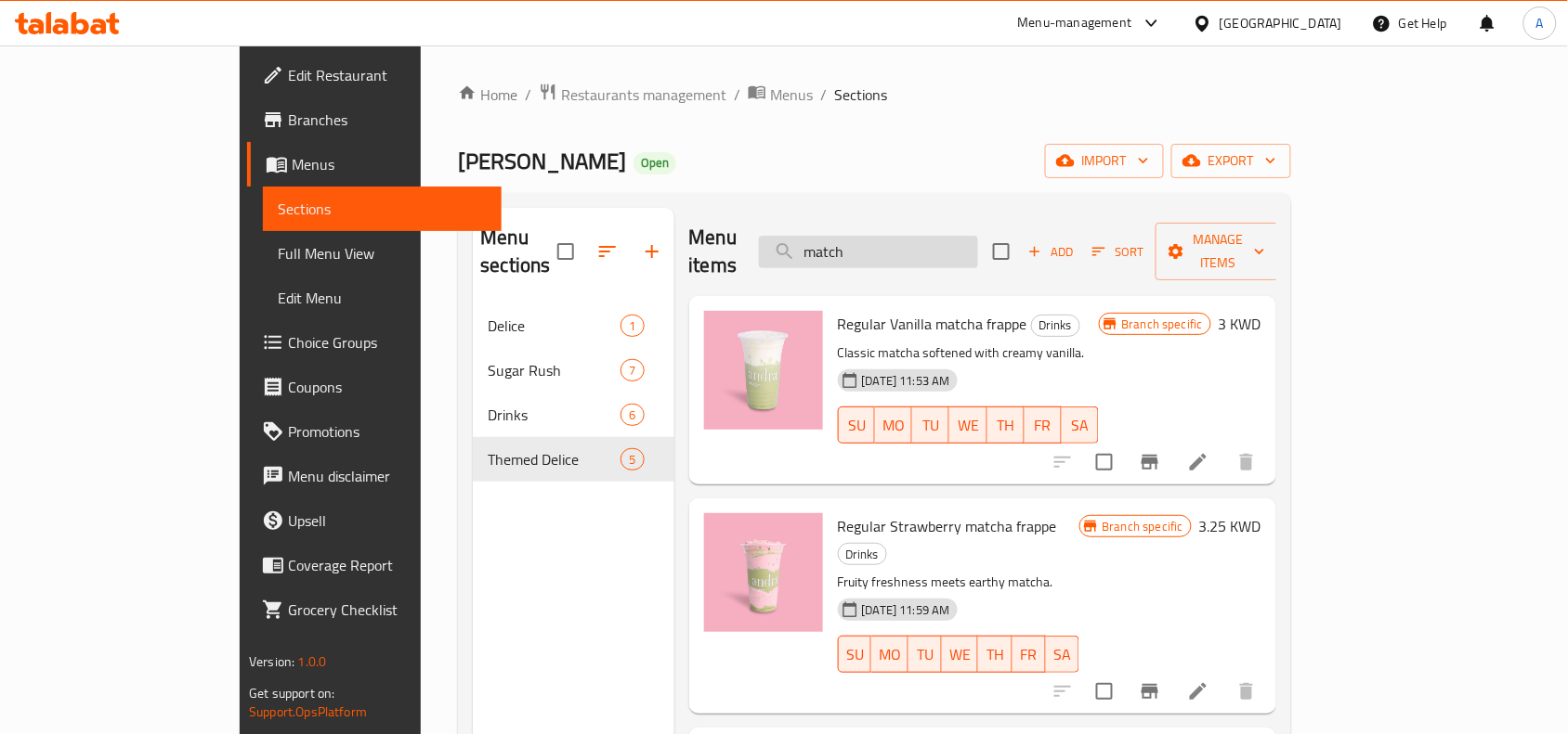
click at [978, 236] on input "match" at bounding box center [868, 251] width 219 height 32
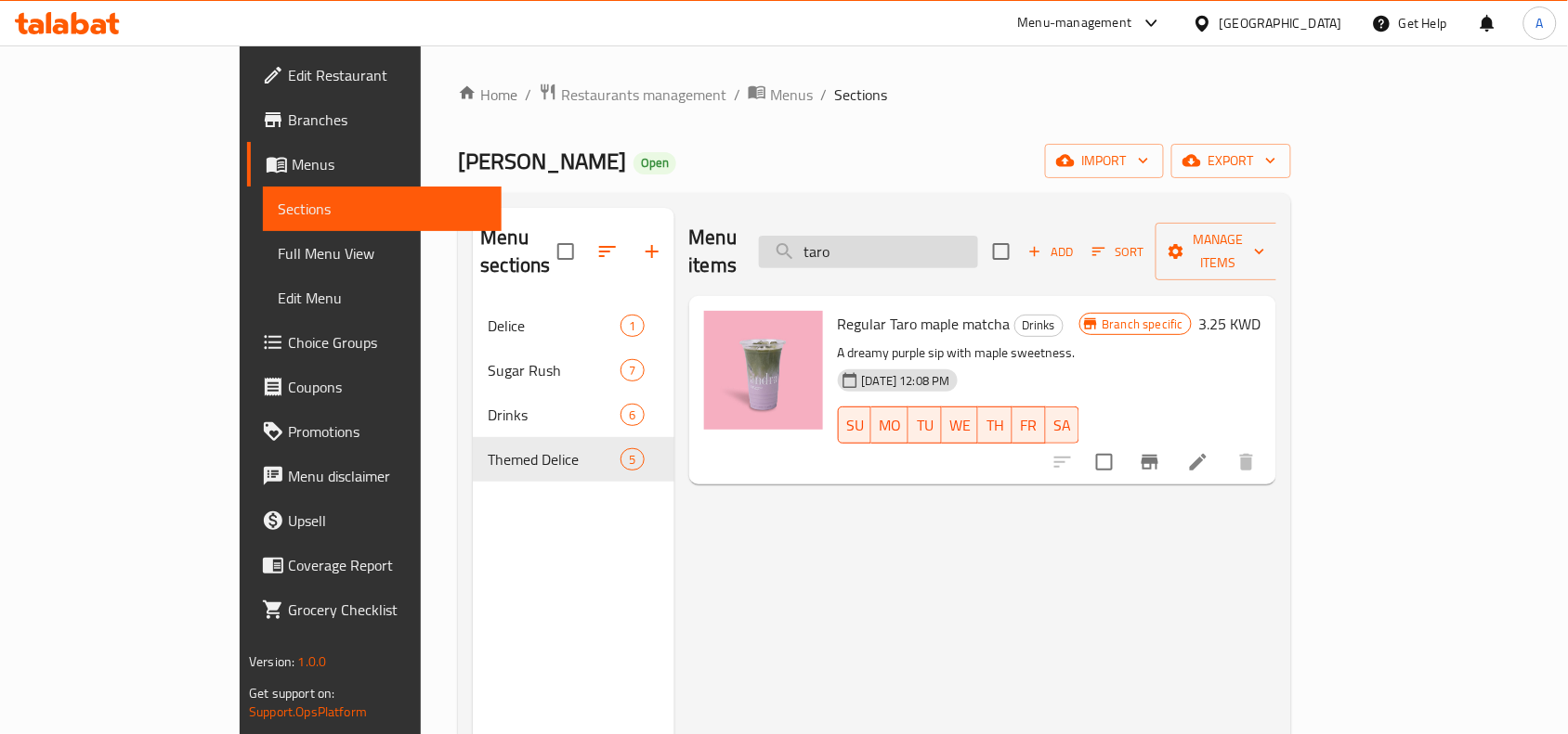
click at [938, 244] on input "taro" at bounding box center [868, 251] width 219 height 32
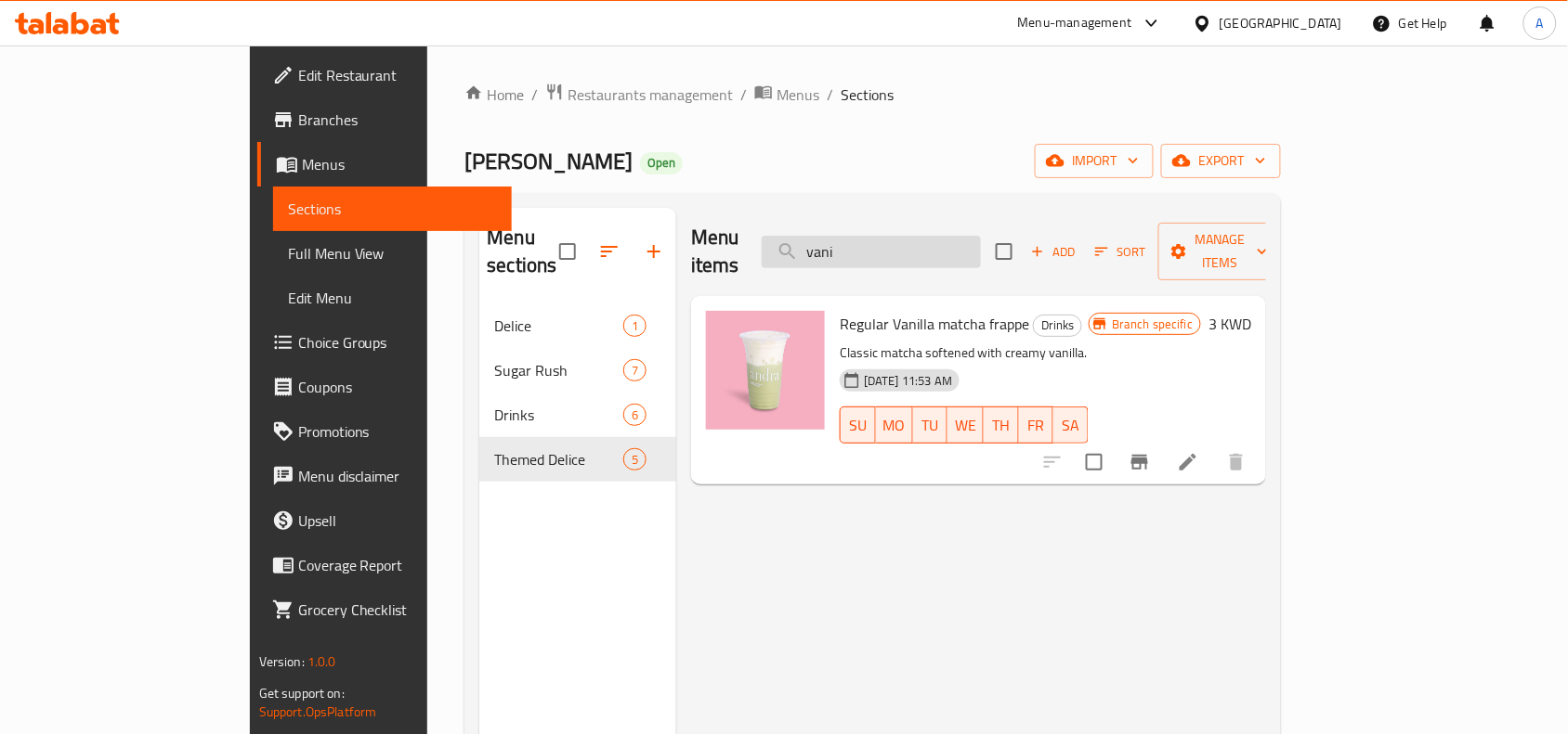
click at [981, 236] on input "vani" at bounding box center [871, 251] width 219 height 32
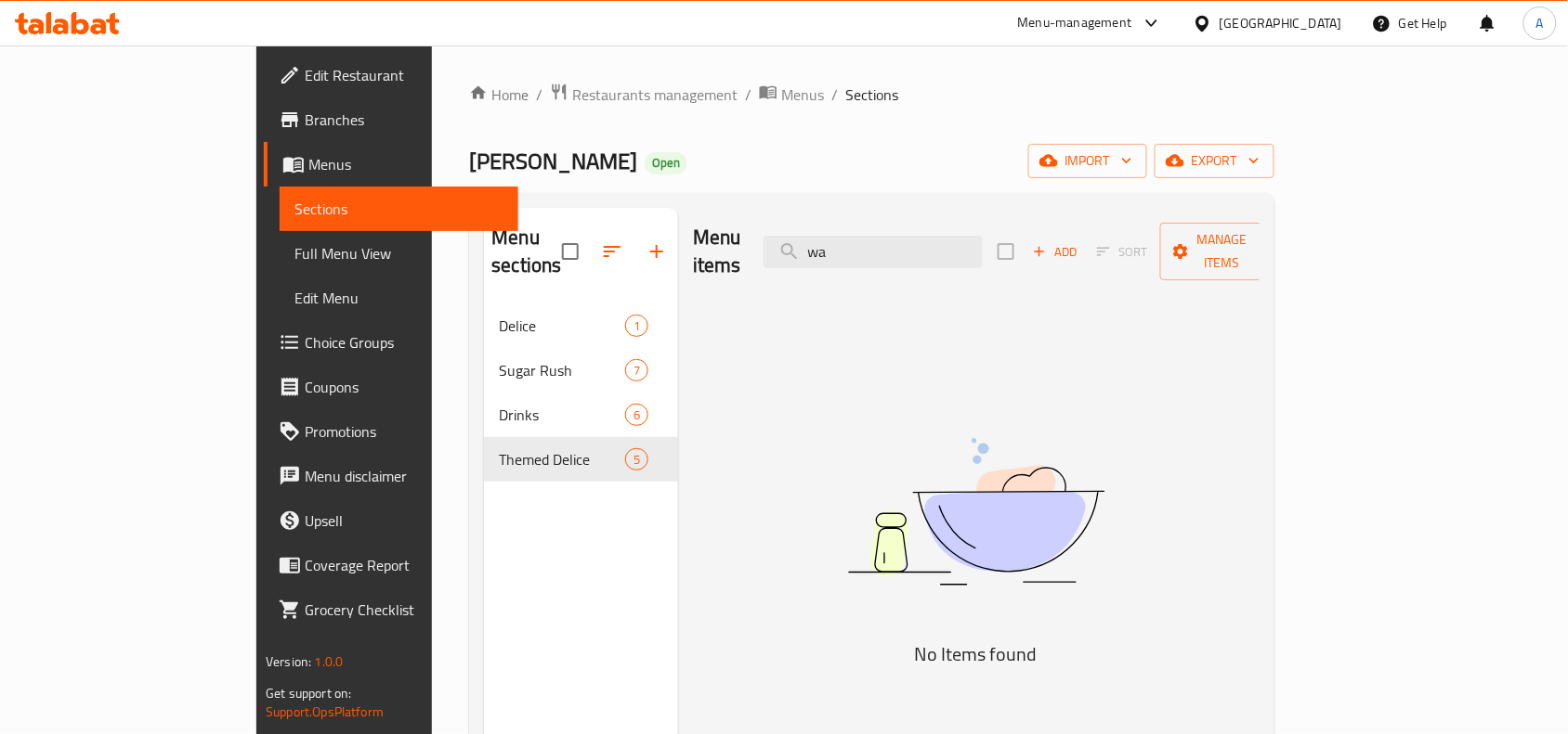
type input "w"
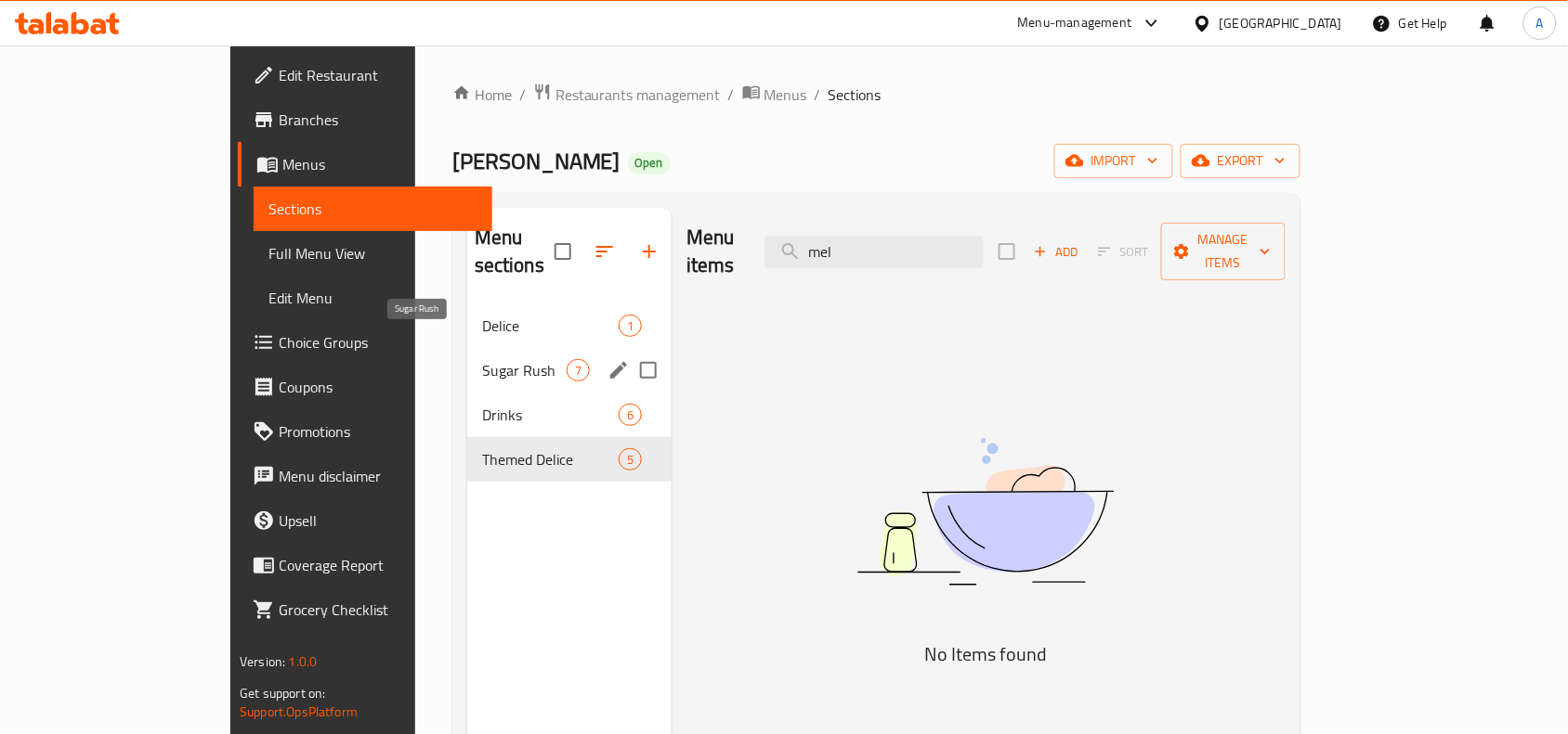
type input "mel"
click at [482, 314] on span "Delice" at bounding box center [550, 325] width 136 height 22
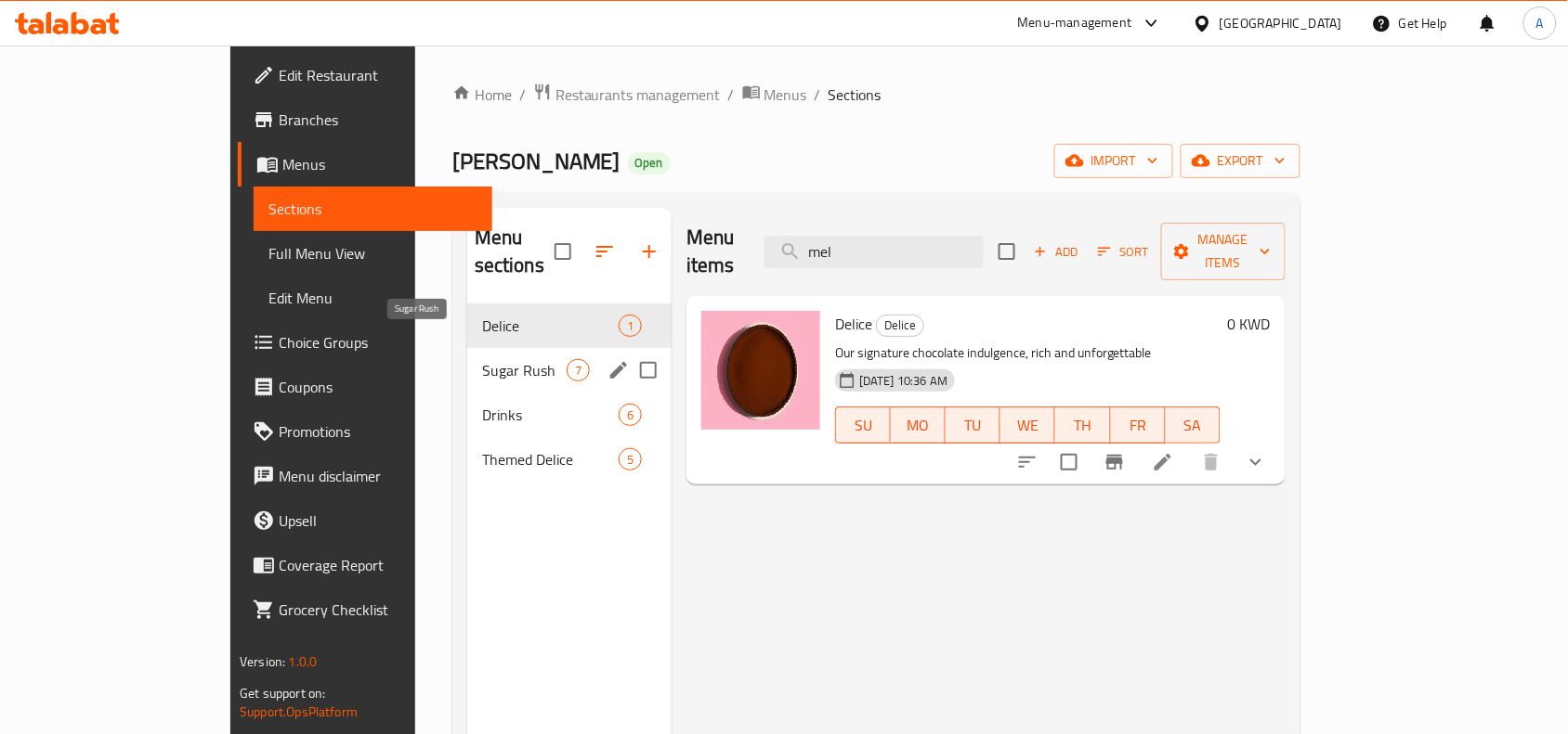
click at [482, 359] on span "Sugar Rush" at bounding box center [524, 370] width 85 height 22
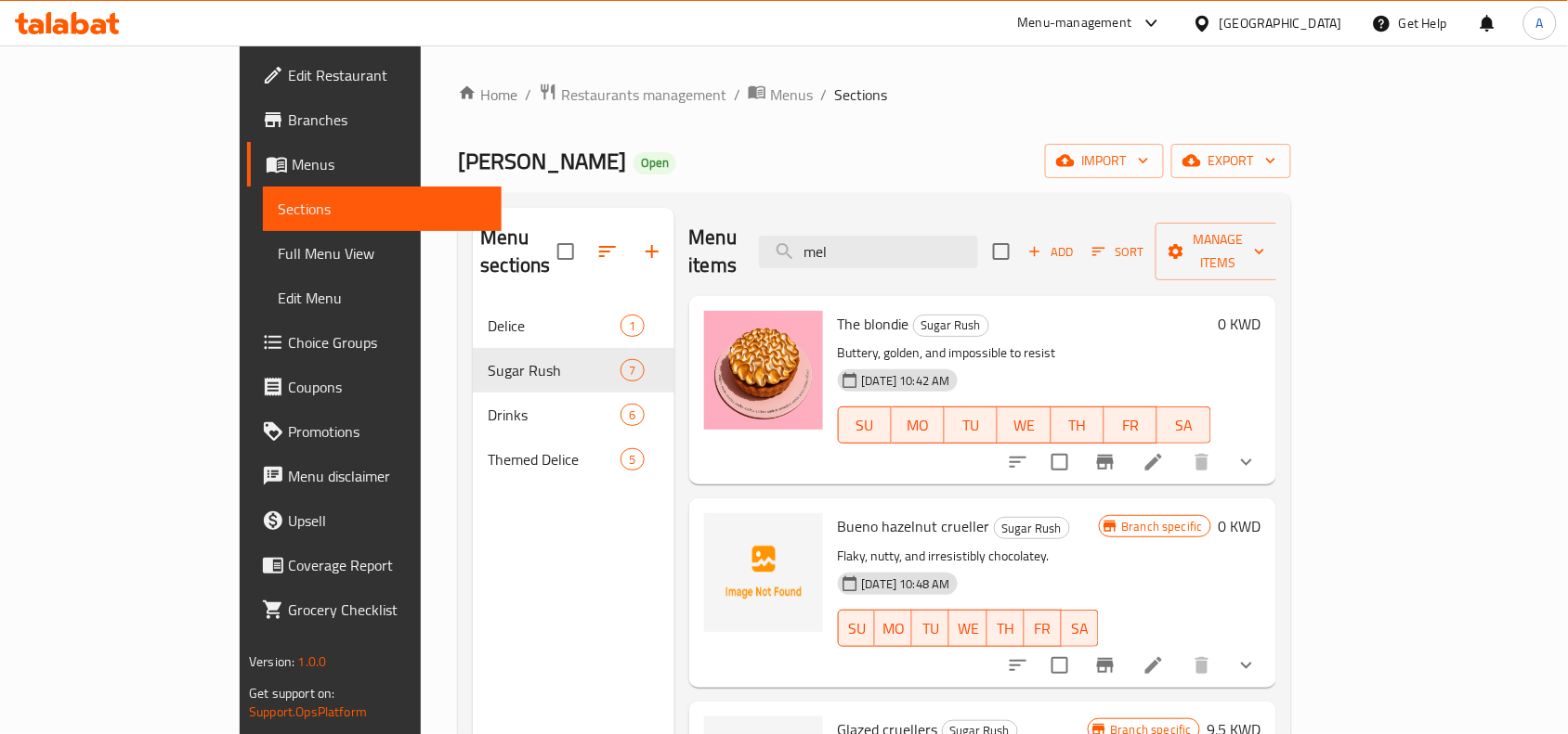
scroll to position [116, 0]
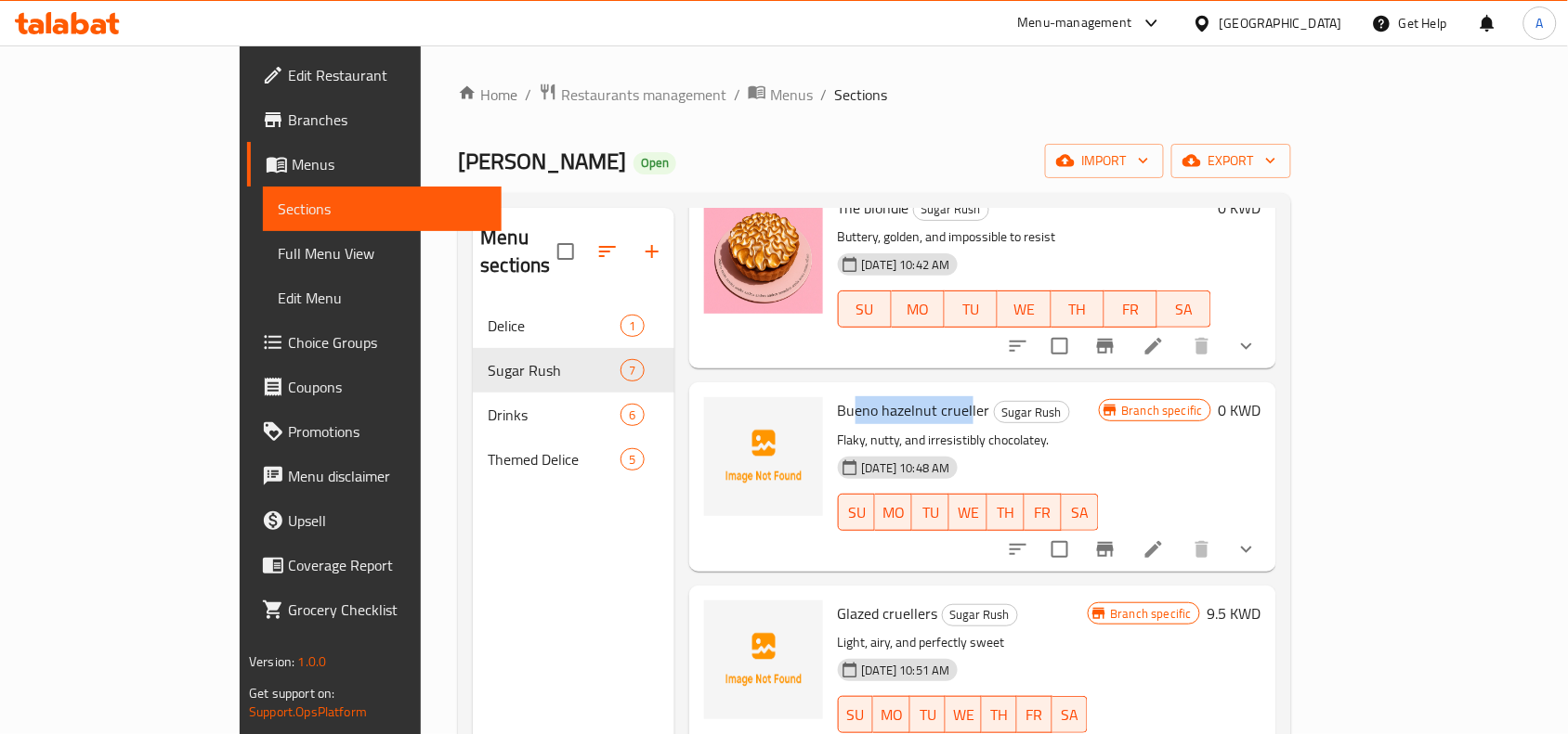
drag, startPoint x: 792, startPoint y: 385, endPoint x: 911, endPoint y: 392, distance: 119.2
click at [911, 396] on span "Bueno hazelnut crueller" at bounding box center [914, 410] width 152 height 28
click at [913, 396] on span "Bueno hazelnut crueller" at bounding box center [914, 410] width 152 height 28
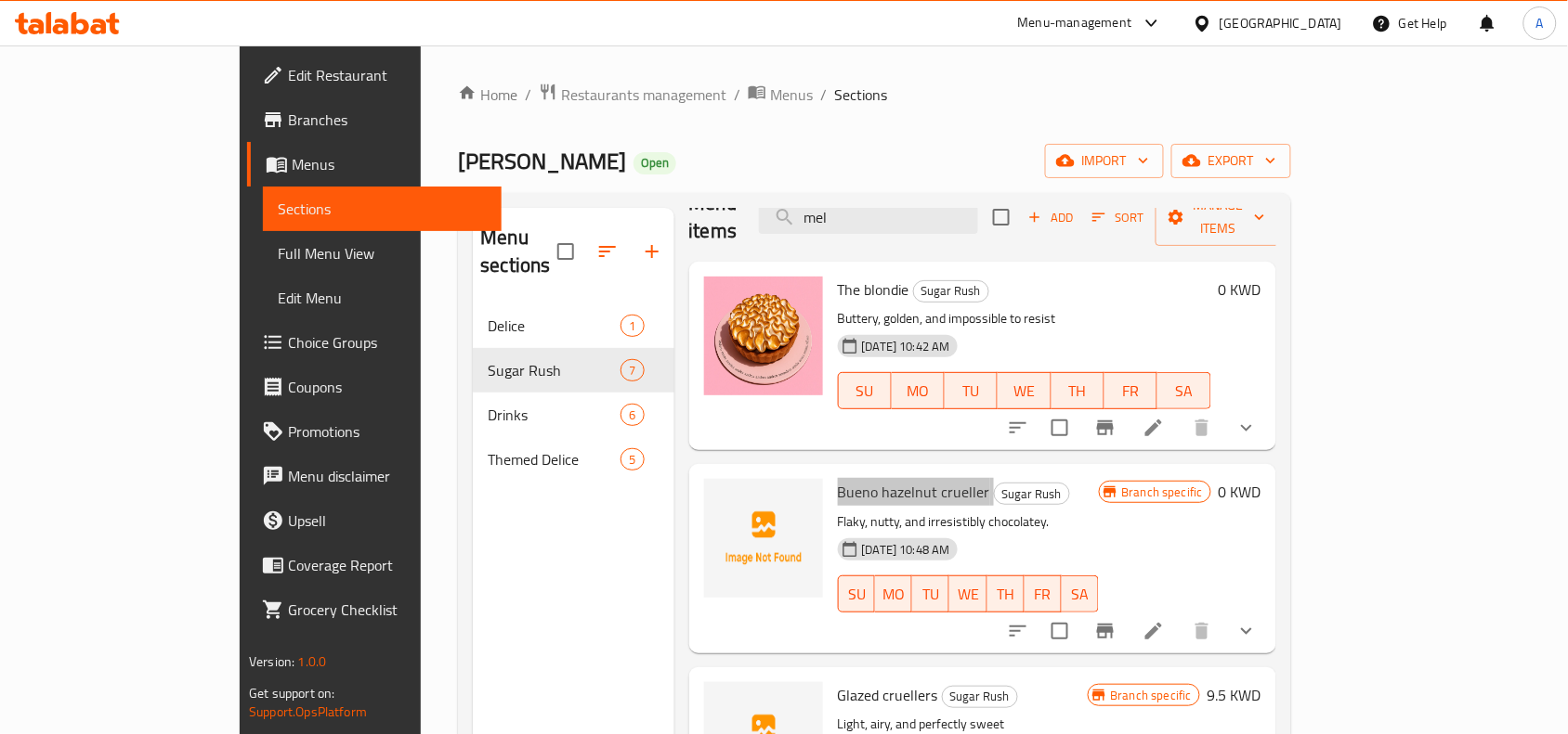
scroll to position [151, 0]
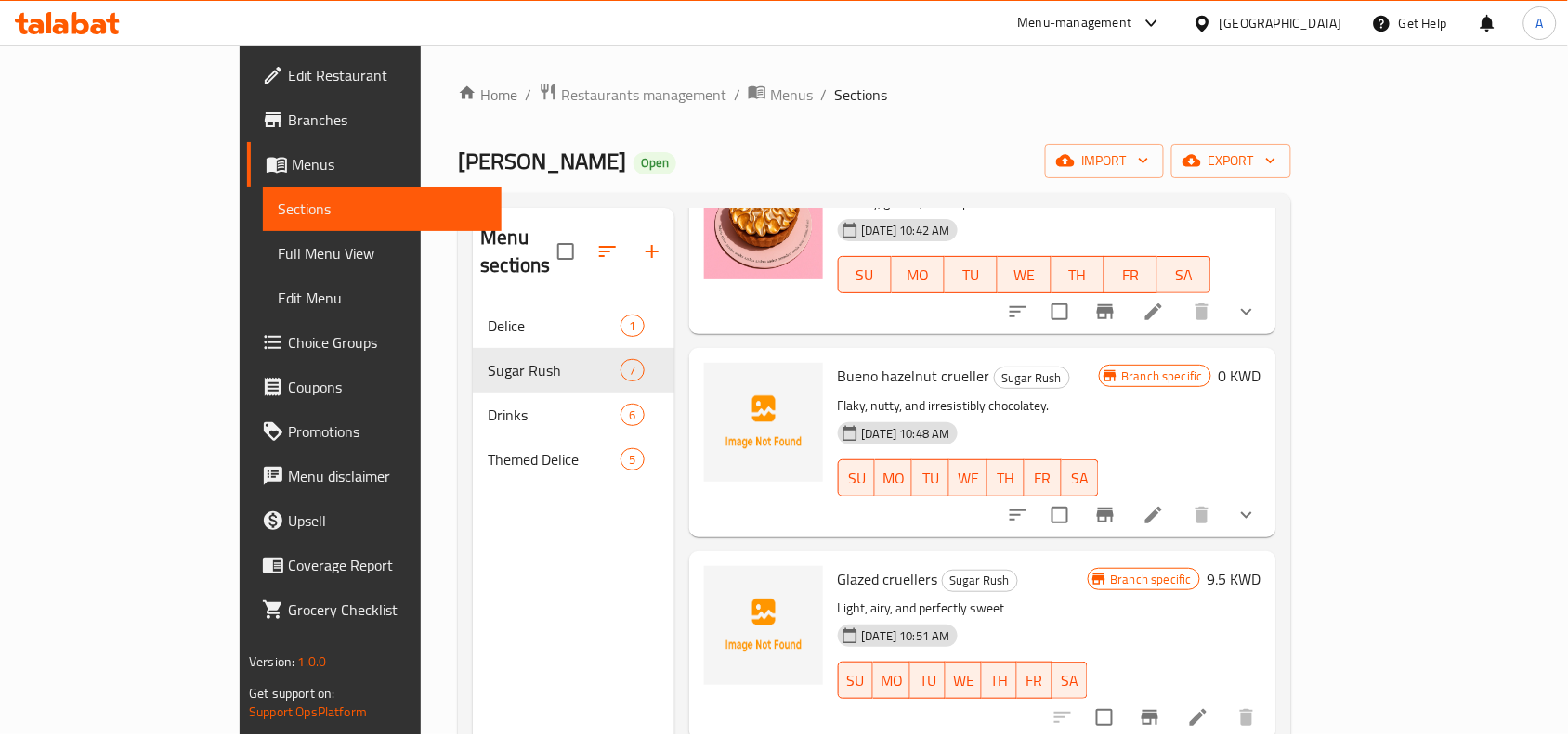
click at [838, 566] on span "Glazed cruellers" at bounding box center [887, 579] width 100 height 28
drag, startPoint x: 813, startPoint y: 536, endPoint x: 1507, endPoint y: 489, distance: 695.6
click at [838, 566] on span "Glazed cruellers" at bounding box center [887, 579] width 100 height 28
click at [846, 362] on span "Bueno hazelnut crueller" at bounding box center [914, 376] width 152 height 28
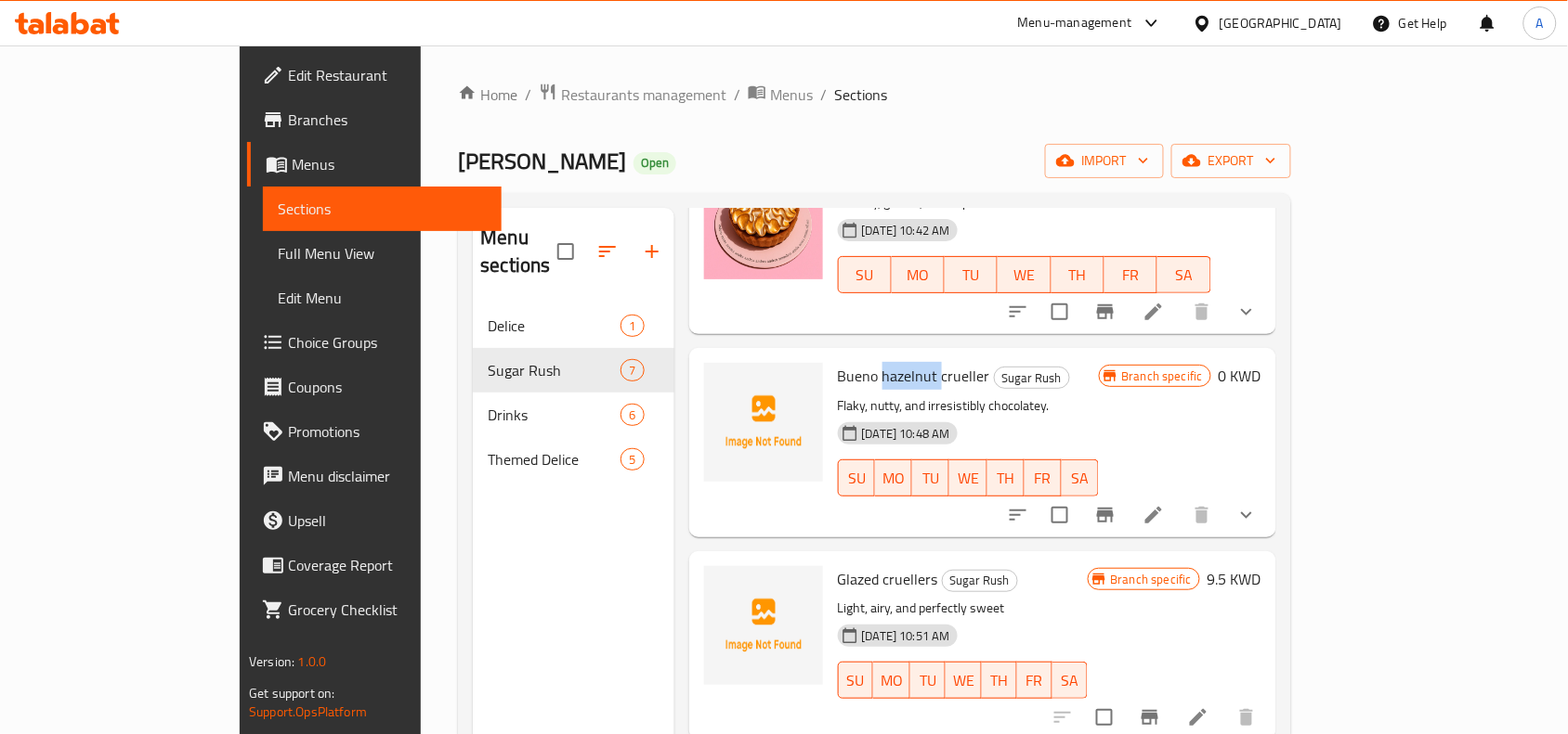
click at [846, 362] on span "Bueno hazelnut crueller" at bounding box center [914, 376] width 152 height 28
copy h6 "Bueno hazelnut crueller"
click at [1099, 394] on p "Flaky, nutty, and irresistibly chocolatey." at bounding box center [968, 406] width 261 height 23
click at [838, 566] on span "Glazed cruellers" at bounding box center [887, 579] width 100 height 28
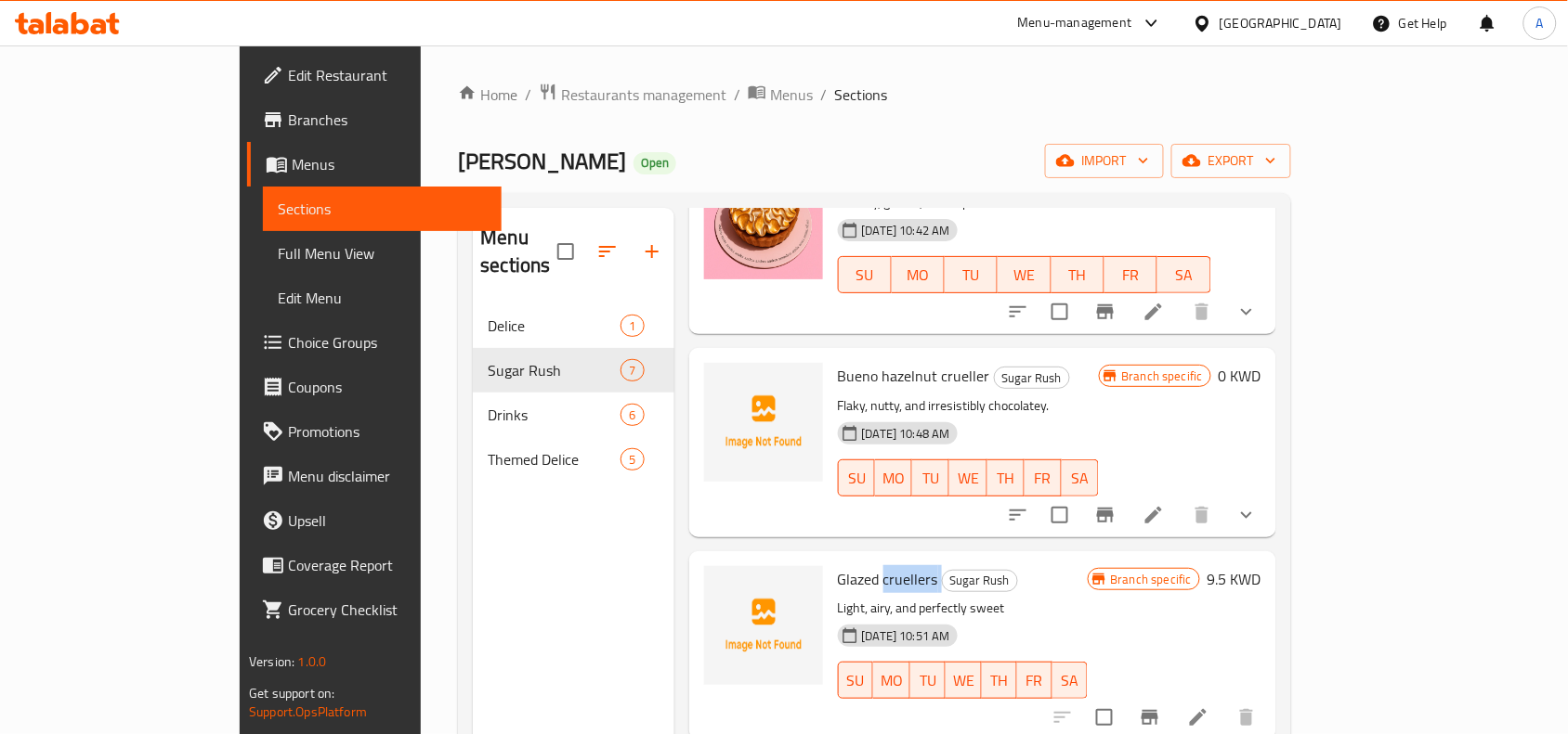
click at [838, 566] on span "Glazed cruellers" at bounding box center [887, 579] width 100 height 28
copy h6 "Glazed cruellers"
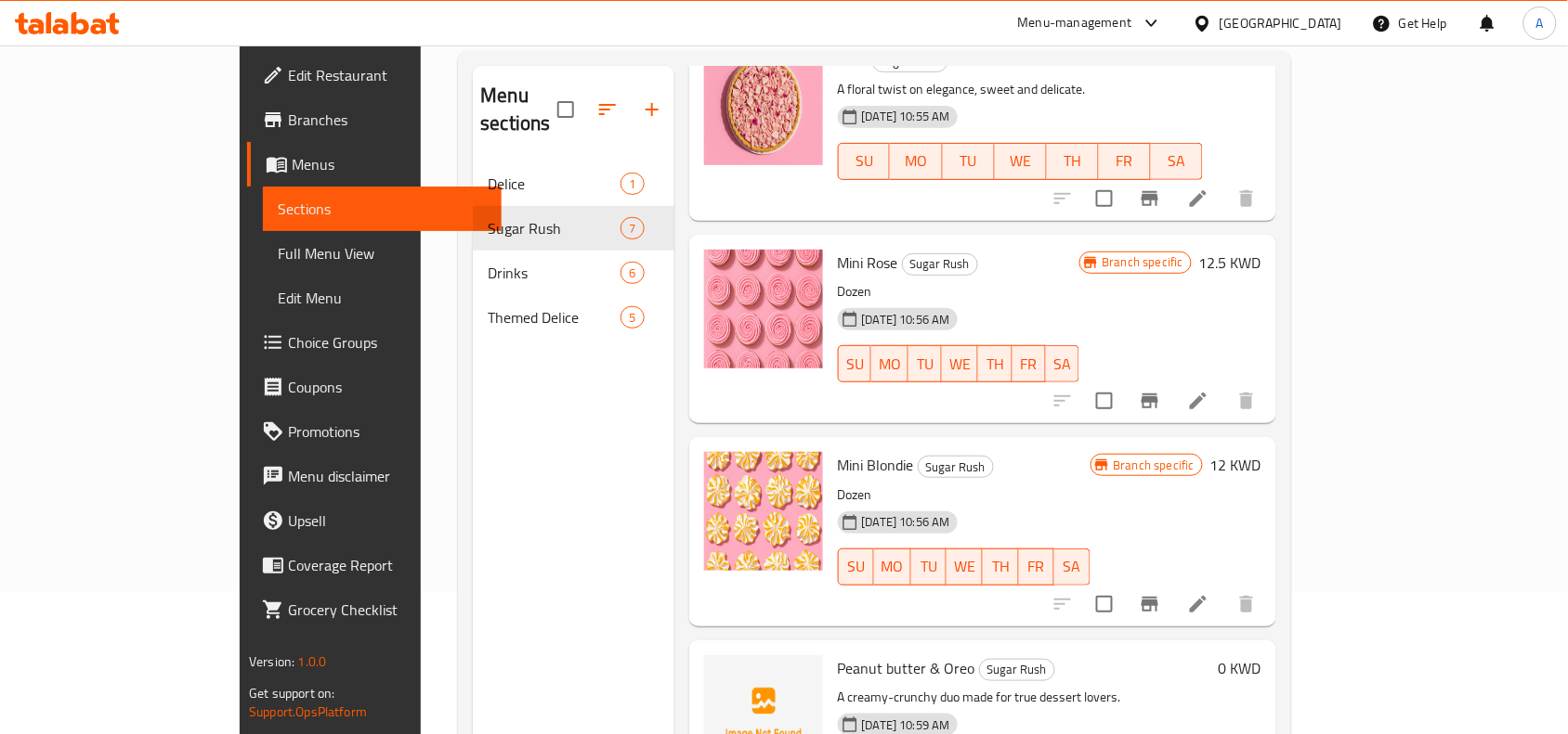
scroll to position [261, 0]
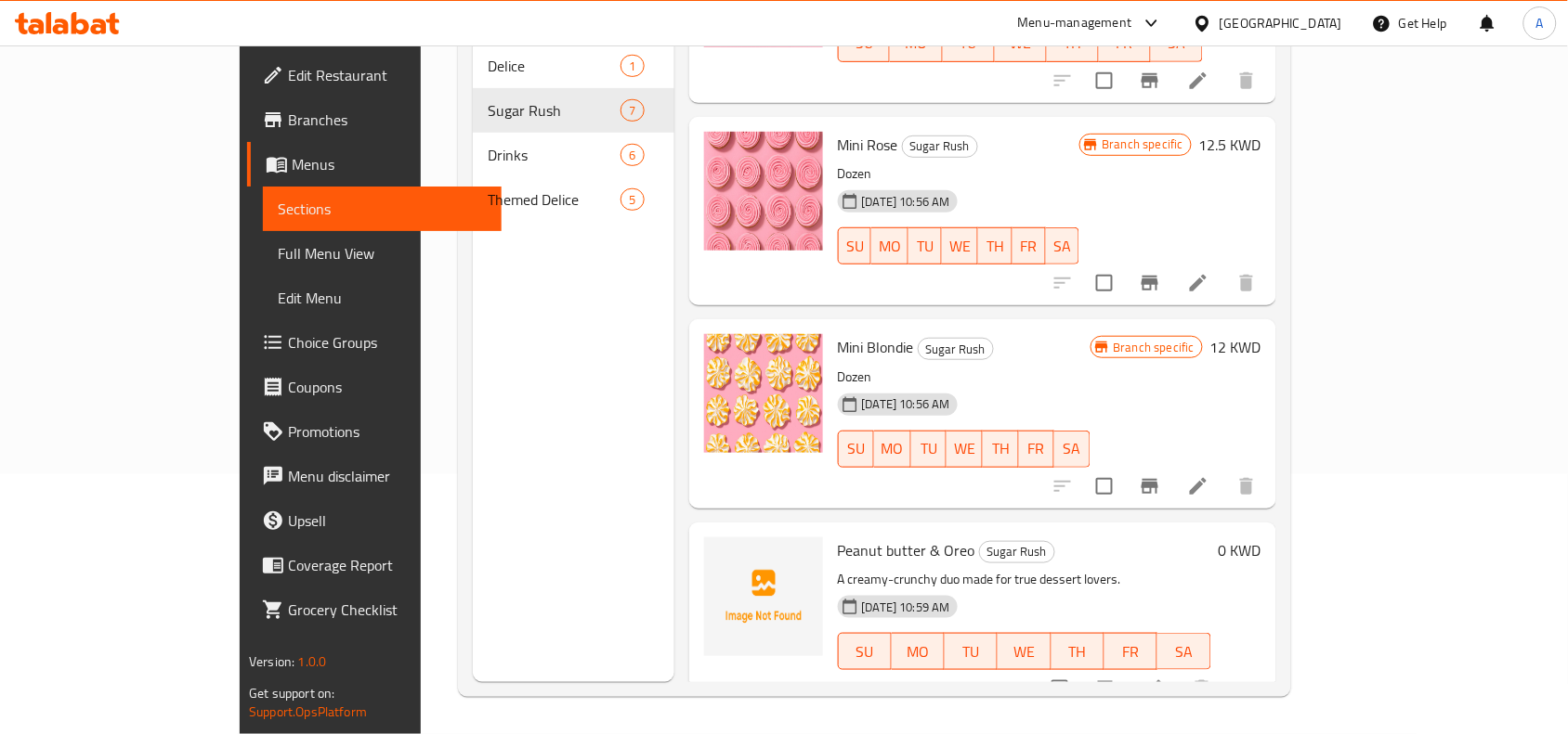
click at [864, 536] on span "Peanut butter & Oreo" at bounding box center [906, 550] width 137 height 28
click at [878, 569] on p "A creamy-crunchy duo made for true dessert lovers." at bounding box center [1024, 580] width 373 height 23
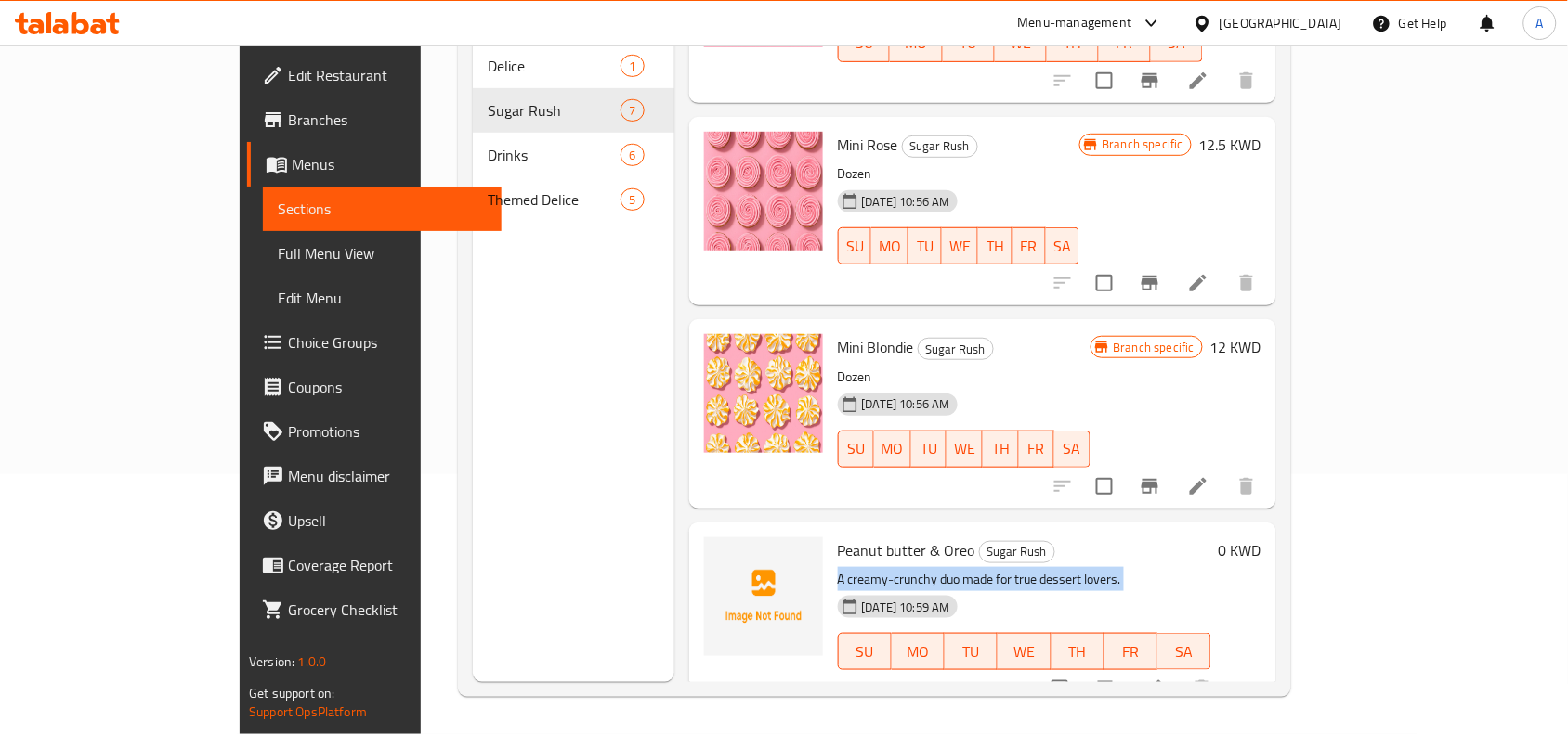
click at [878, 569] on p "A creamy-crunchy duo made for true dessert lovers." at bounding box center [1024, 580] width 373 height 23
click at [875, 536] on span "Peanut butter & Oreo" at bounding box center [906, 550] width 137 height 28
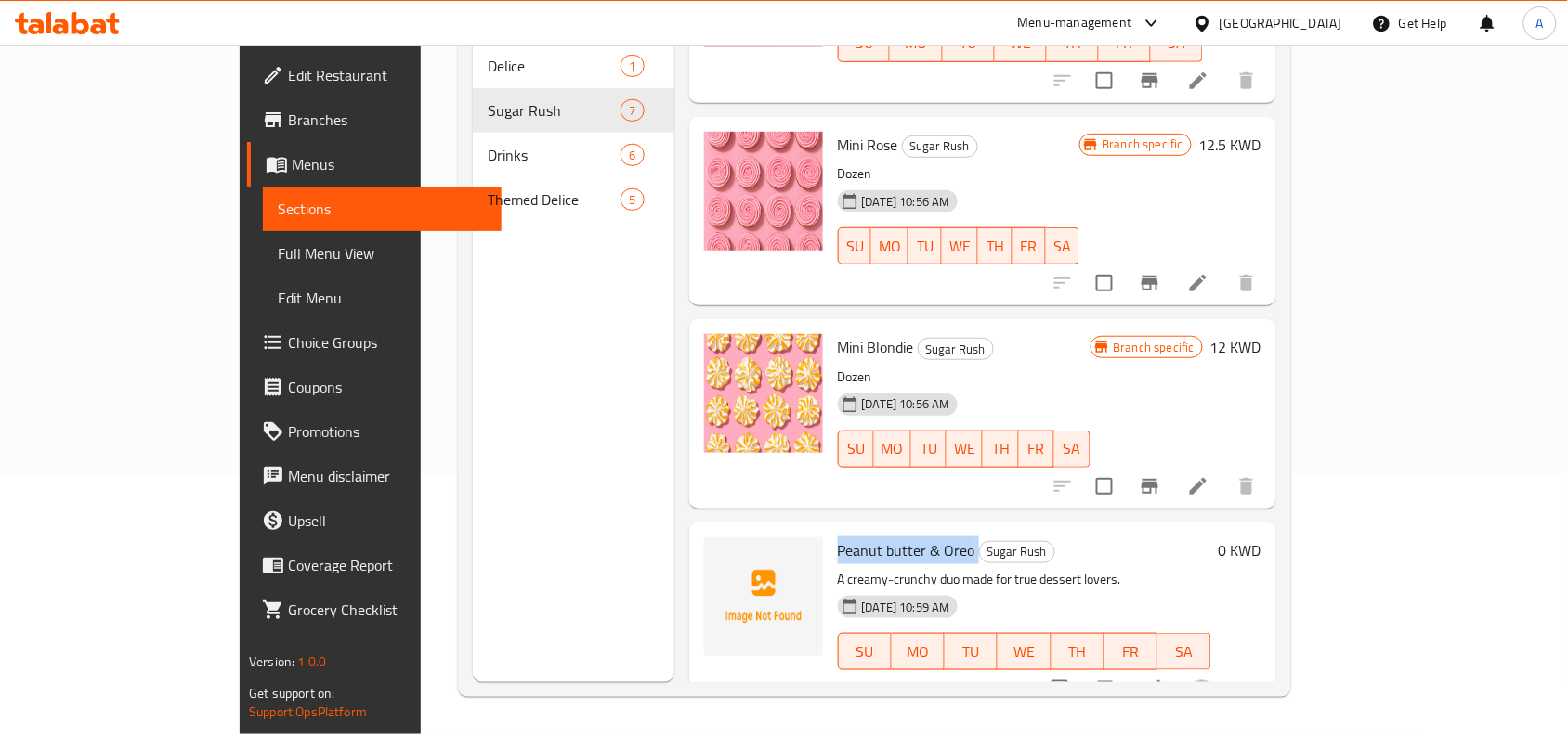
click at [875, 536] on span "Peanut butter & Oreo" at bounding box center [906, 550] width 137 height 28
copy h6 "Peanut butter & Oreo"
click at [278, 249] on span "Full Menu View" at bounding box center [382, 253] width 209 height 22
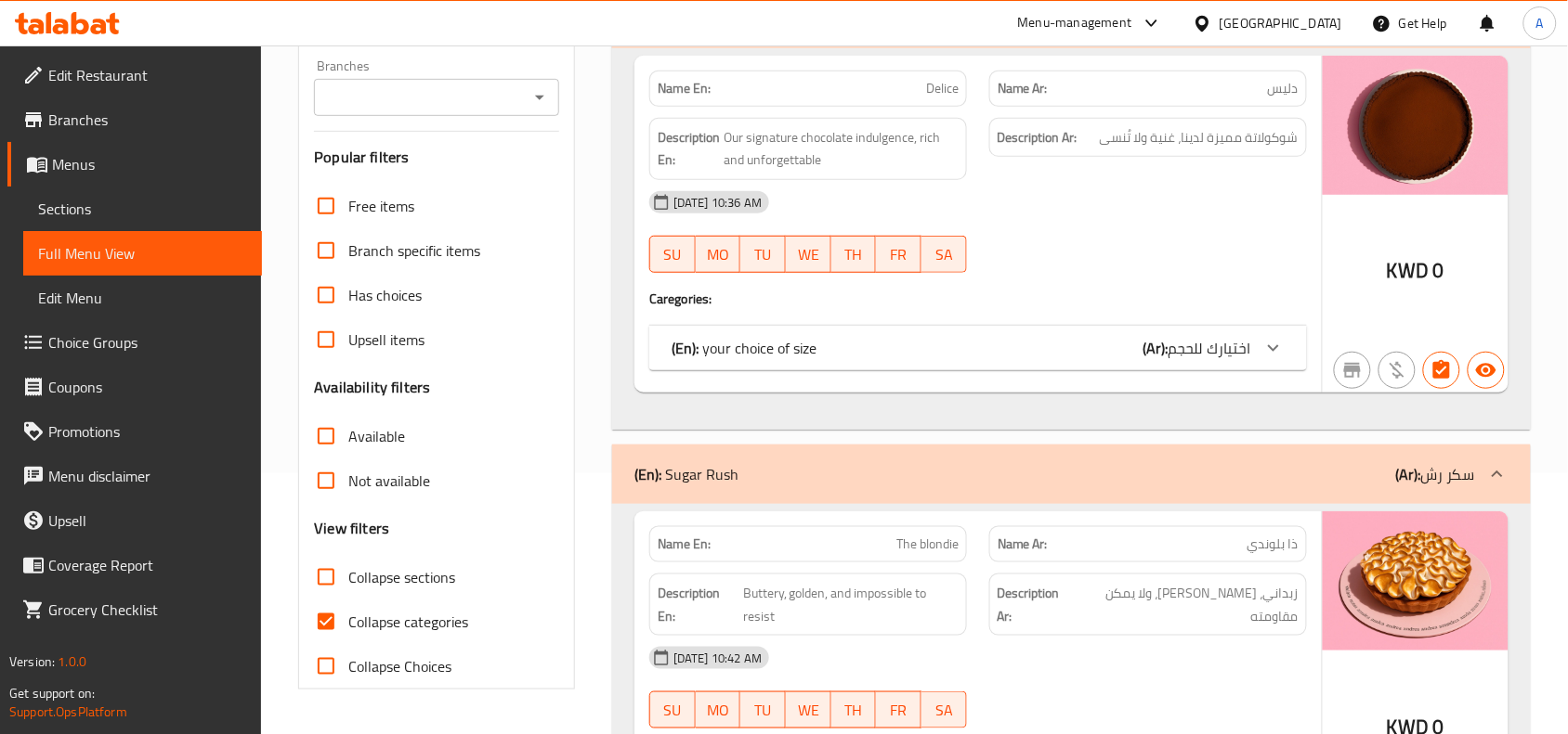
click at [470, 116] on div "Branches" at bounding box center [436, 97] width 245 height 37
click at [493, 111] on input "Branches" at bounding box center [421, 97] width 204 height 26
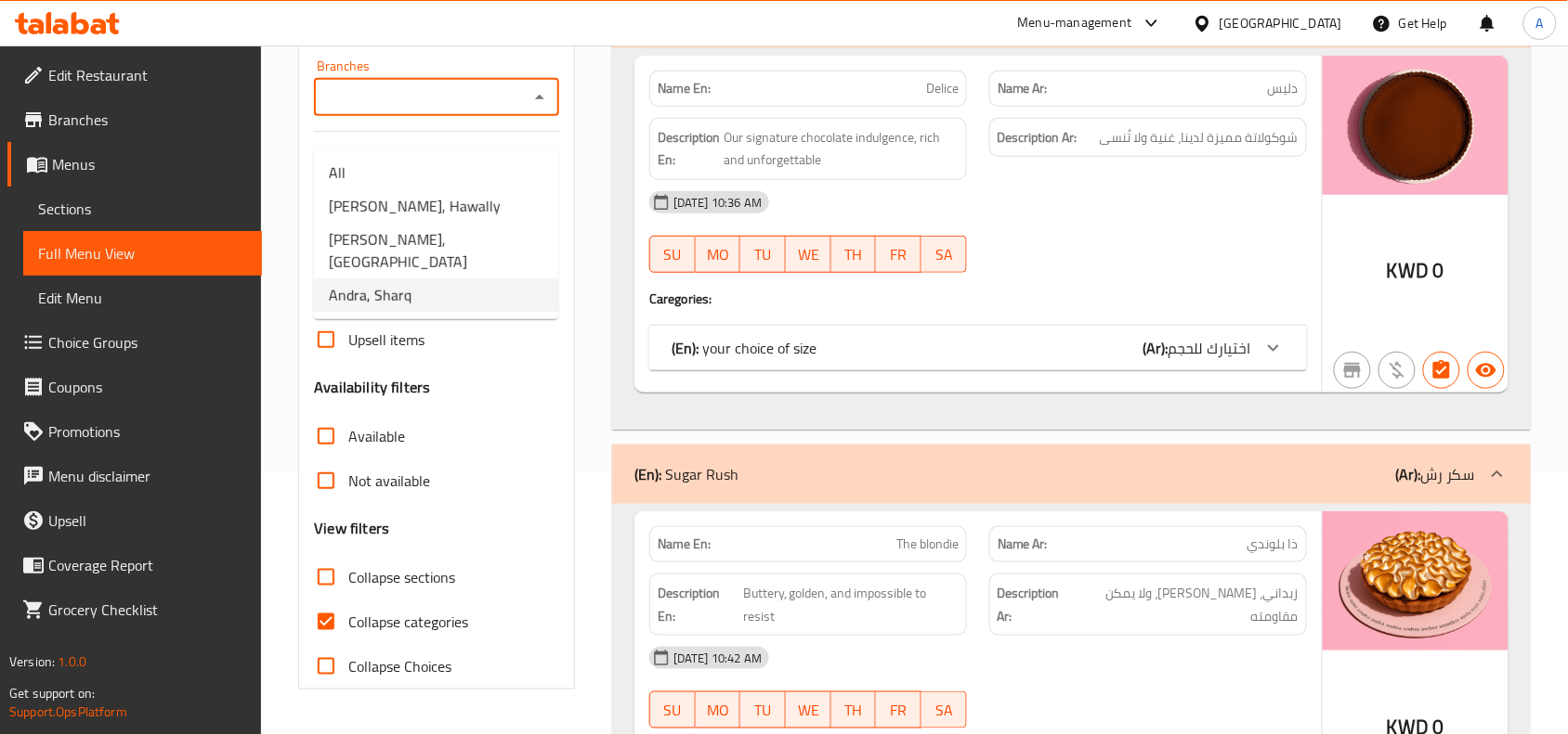
click at [515, 278] on li "Andra, Sharq" at bounding box center [435, 295] width 244 height 33
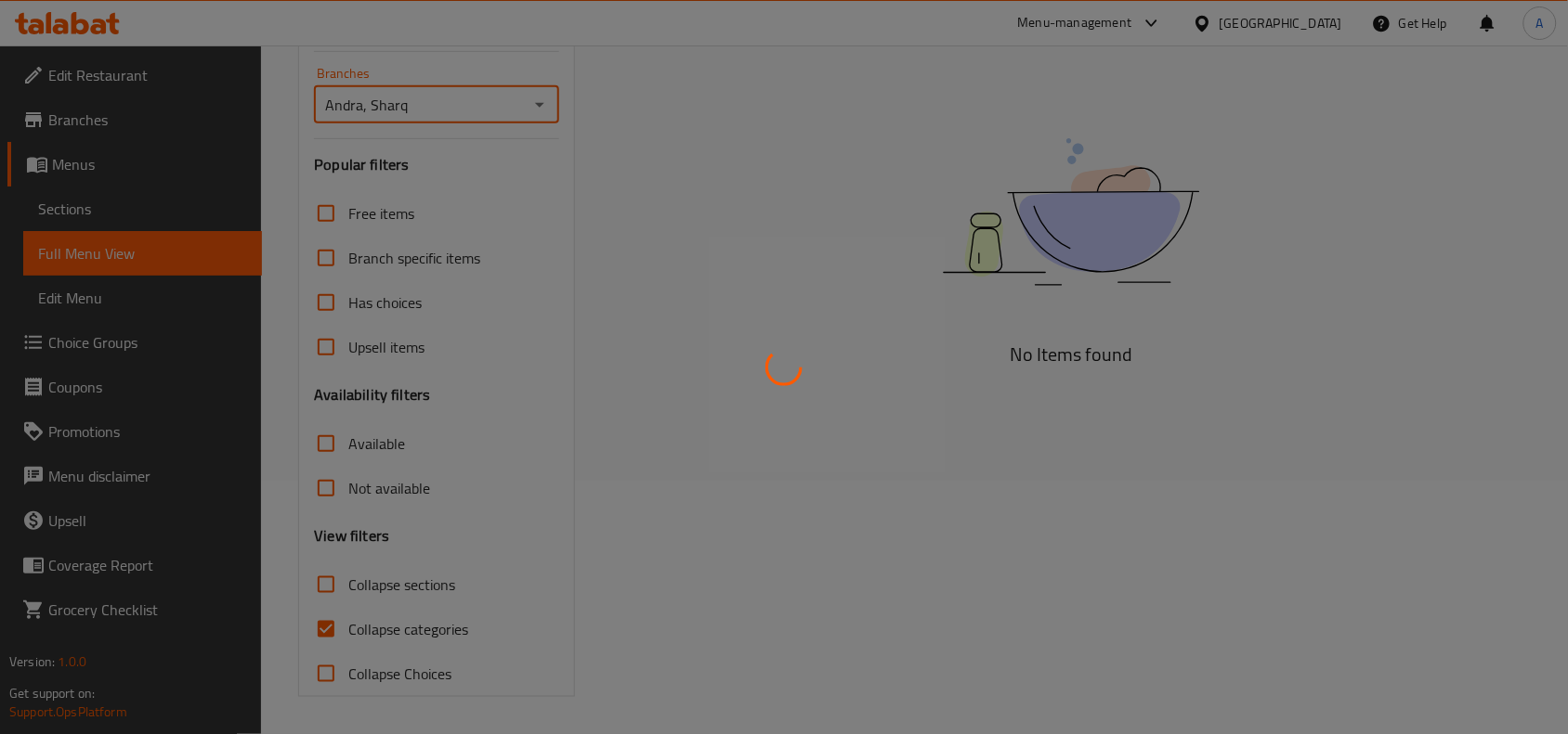
click at [497, 149] on div at bounding box center [784, 367] width 1568 height 734
click at [484, 105] on div at bounding box center [784, 367] width 1568 height 734
click at [484, 113] on div at bounding box center [784, 367] width 1568 height 734
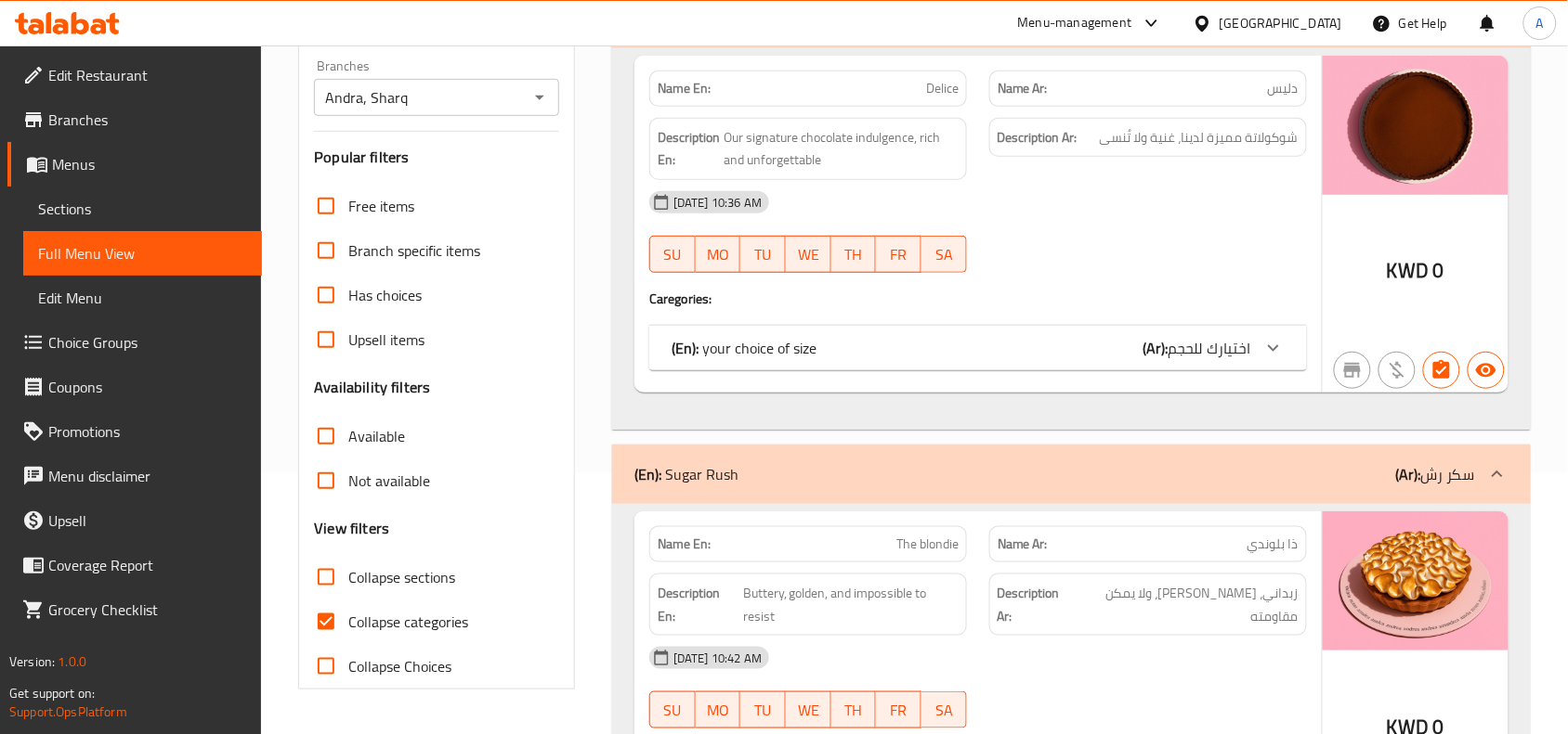
click at [474, 111] on input "Andra, Sharq" at bounding box center [421, 97] width 204 height 26
click at [497, 111] on input "Andra, Sharq" at bounding box center [421, 97] width 204 height 26
click at [525, 116] on div "Andra, Sharq Branches" at bounding box center [436, 97] width 245 height 37
click at [488, 111] on input "Andra, Sharq" at bounding box center [421, 97] width 204 height 26
click at [545, 109] on icon "Open" at bounding box center [540, 97] width 22 height 22
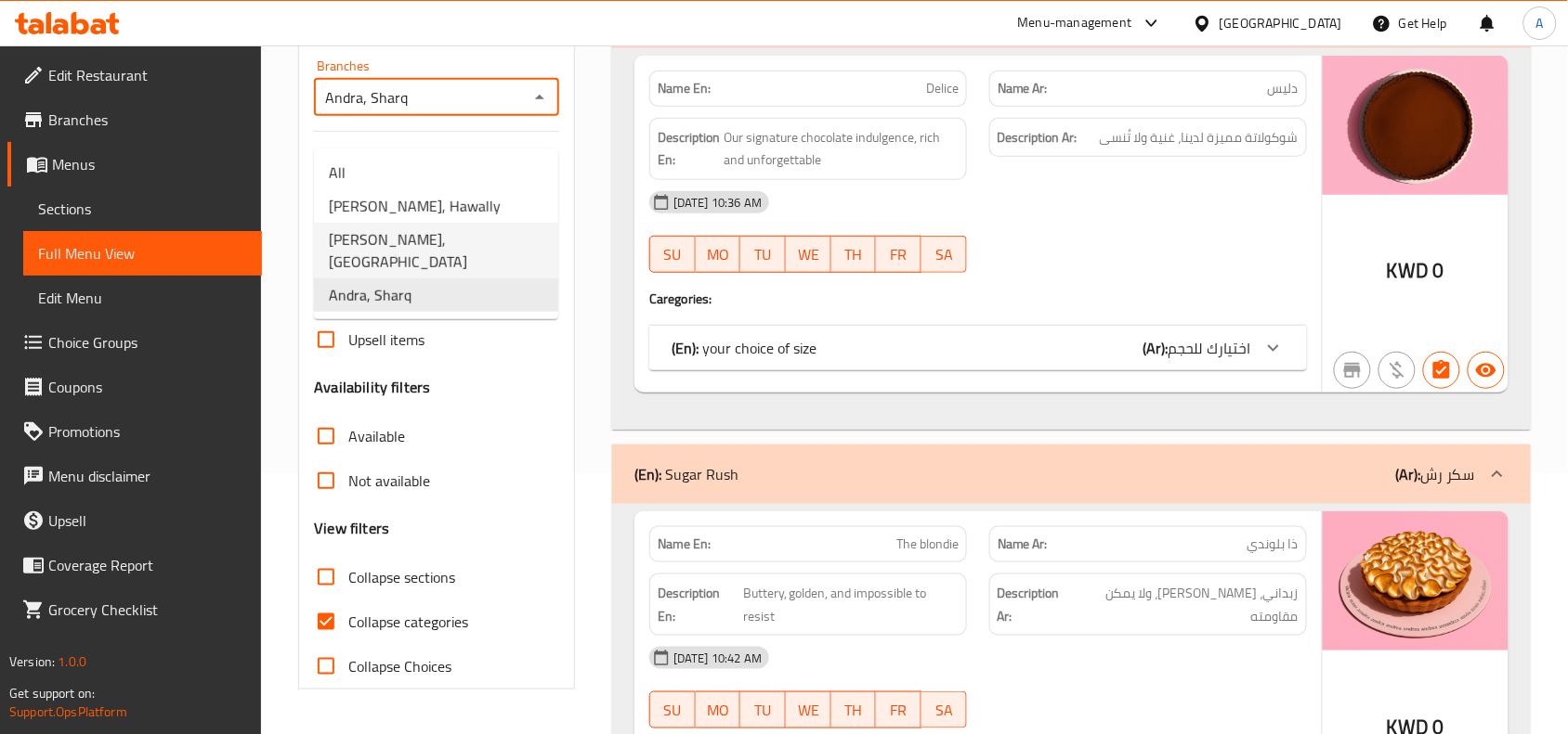
click at [453, 251] on li "Andra, Shamiya" at bounding box center [435, 250] width 244 height 55
type input "Andra, Shamiya"
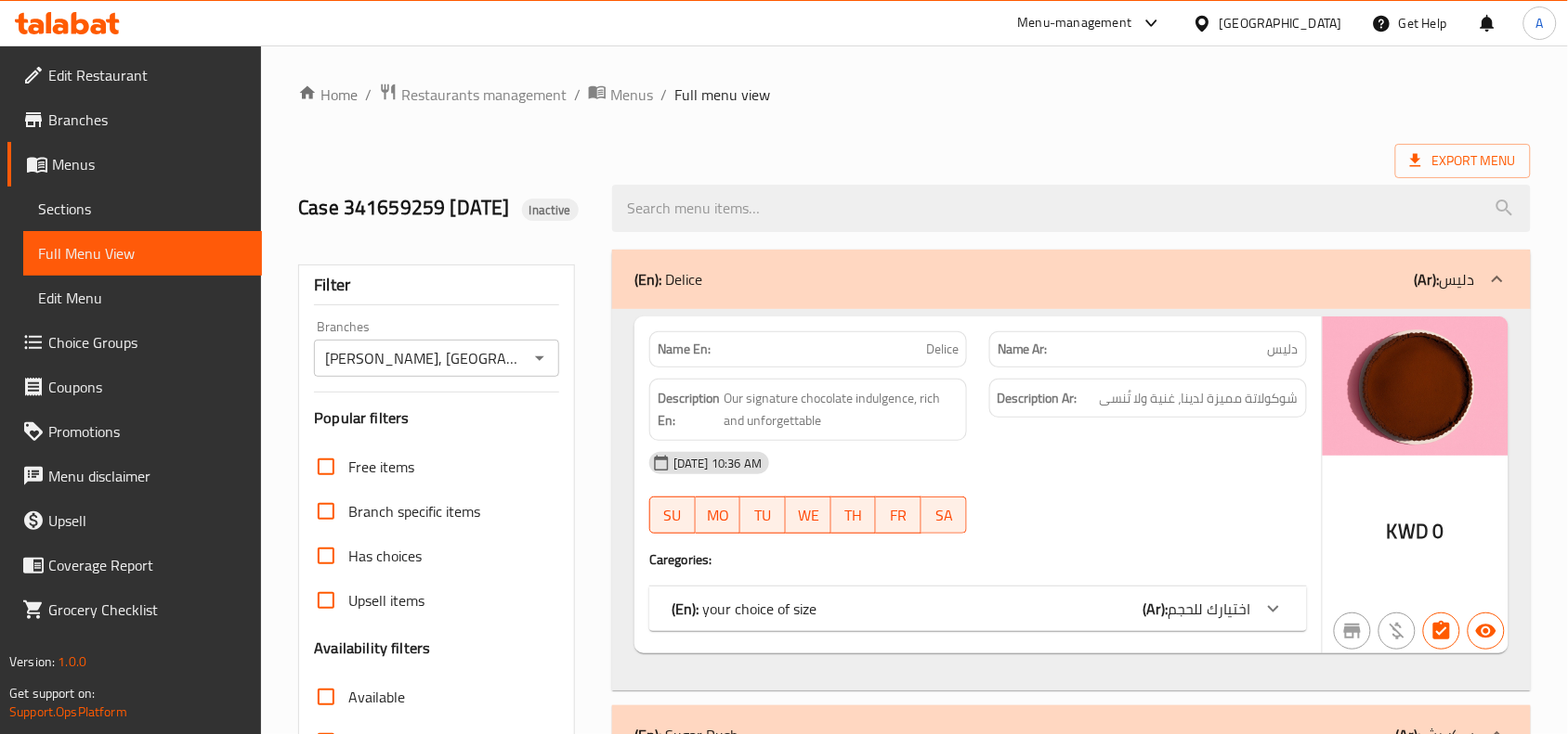
click at [1135, 146] on div "Export Menu" at bounding box center [915, 161] width 1233 height 34
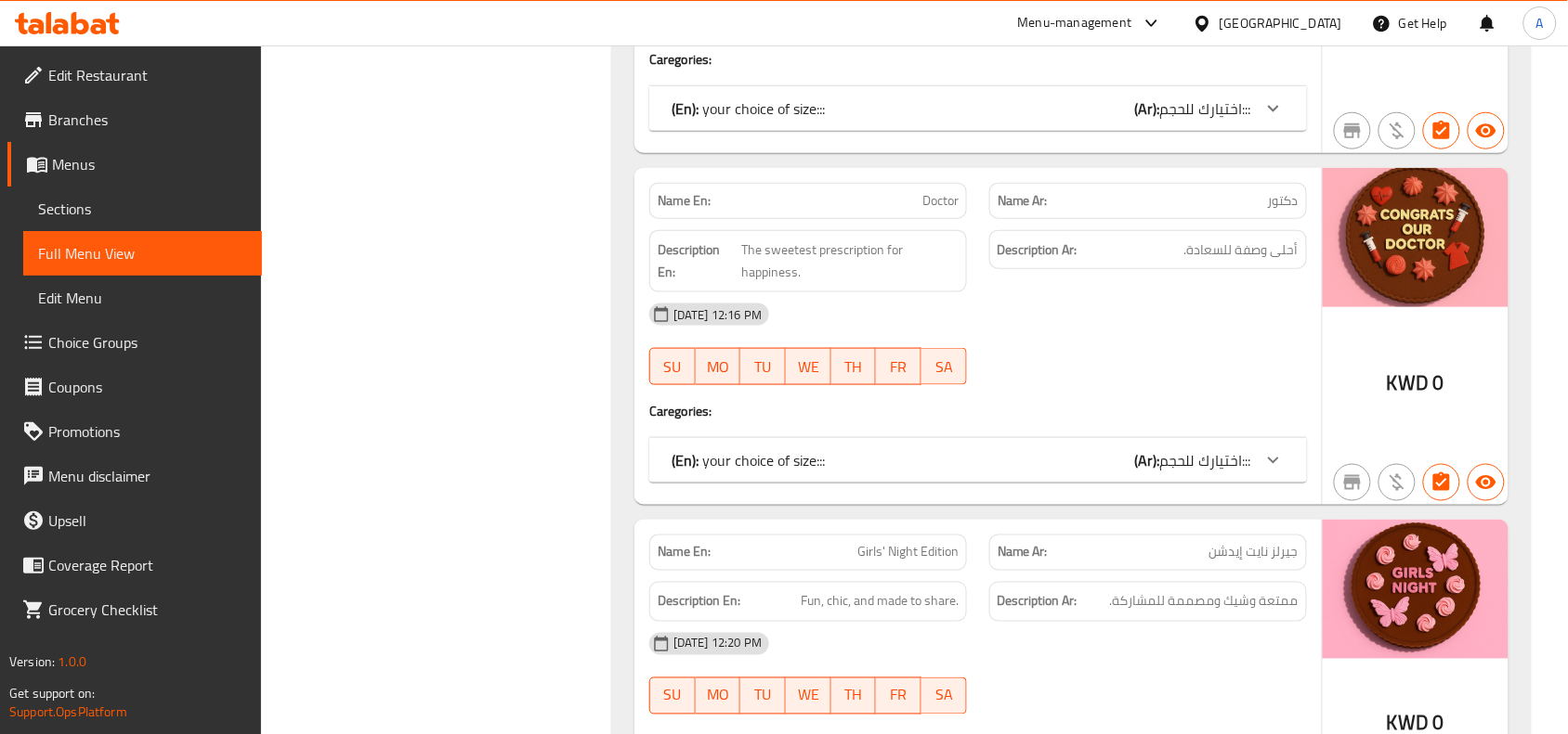
scroll to position [4694, 0]
click at [1326, 13] on div "Kuwait" at bounding box center [1281, 22] width 123 height 20
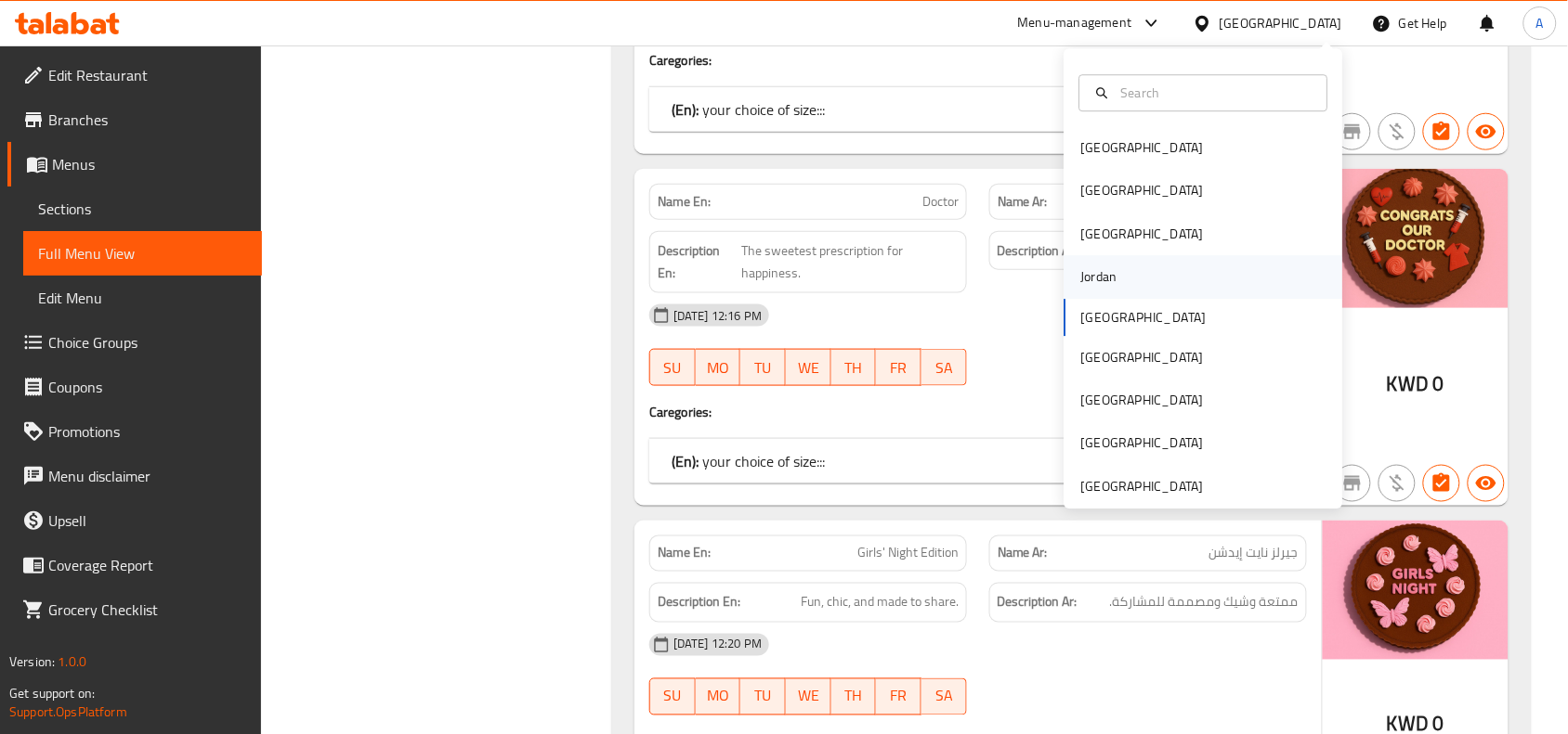
click at [1093, 276] on div "Jordan" at bounding box center [1099, 277] width 36 height 20
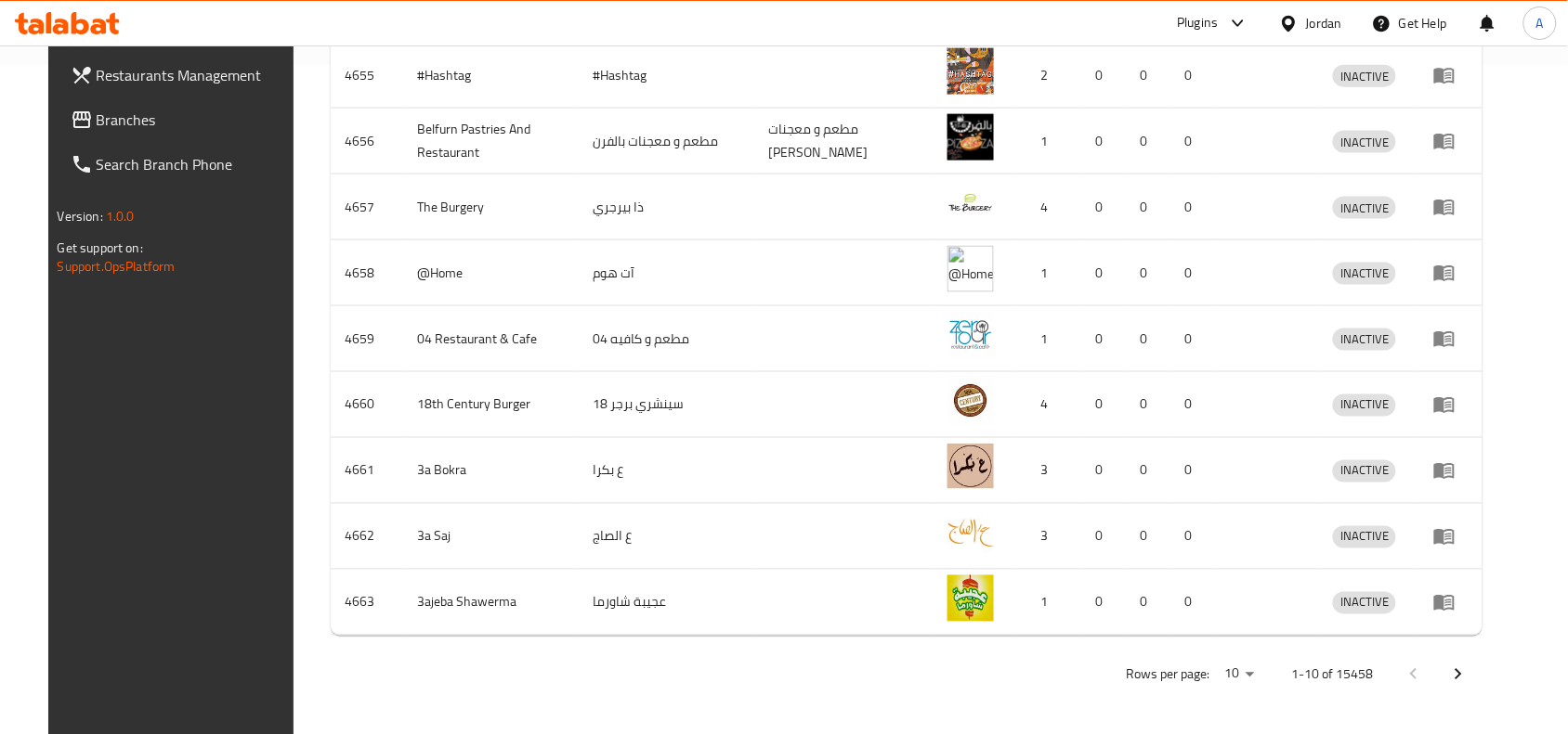
click at [135, 111] on span "Branches" at bounding box center [196, 120] width 199 height 22
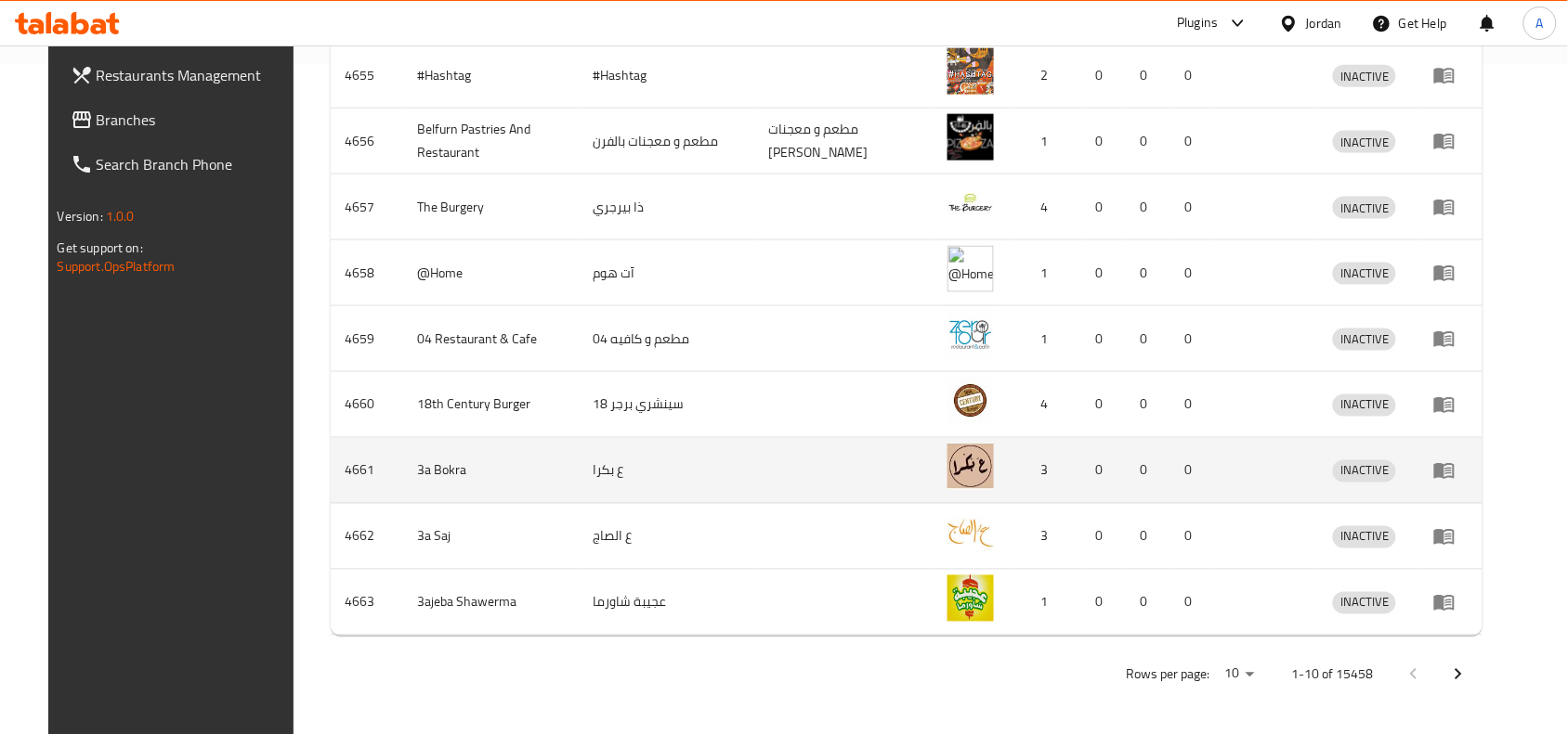
scroll to position [205, 0]
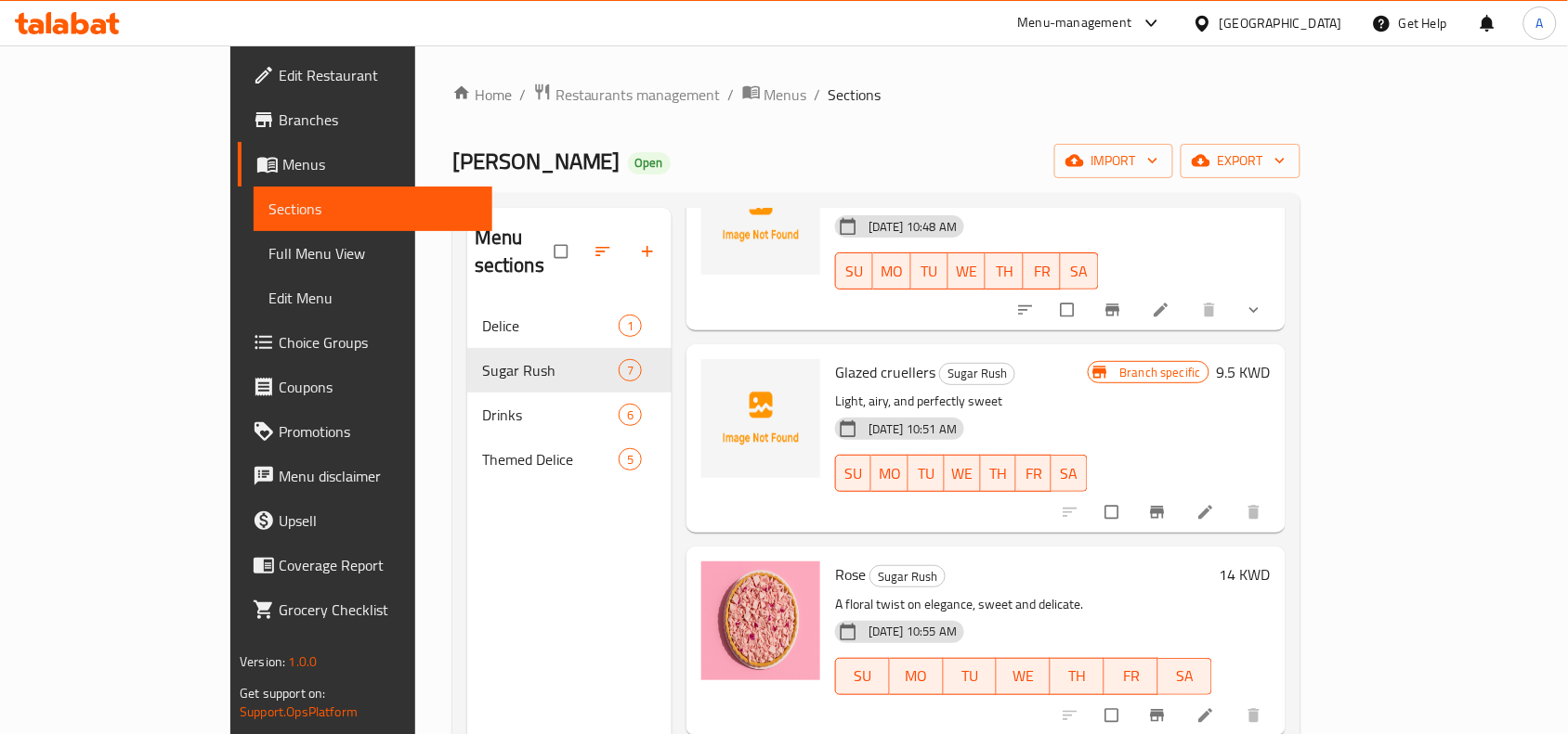
scroll to position [349, 0]
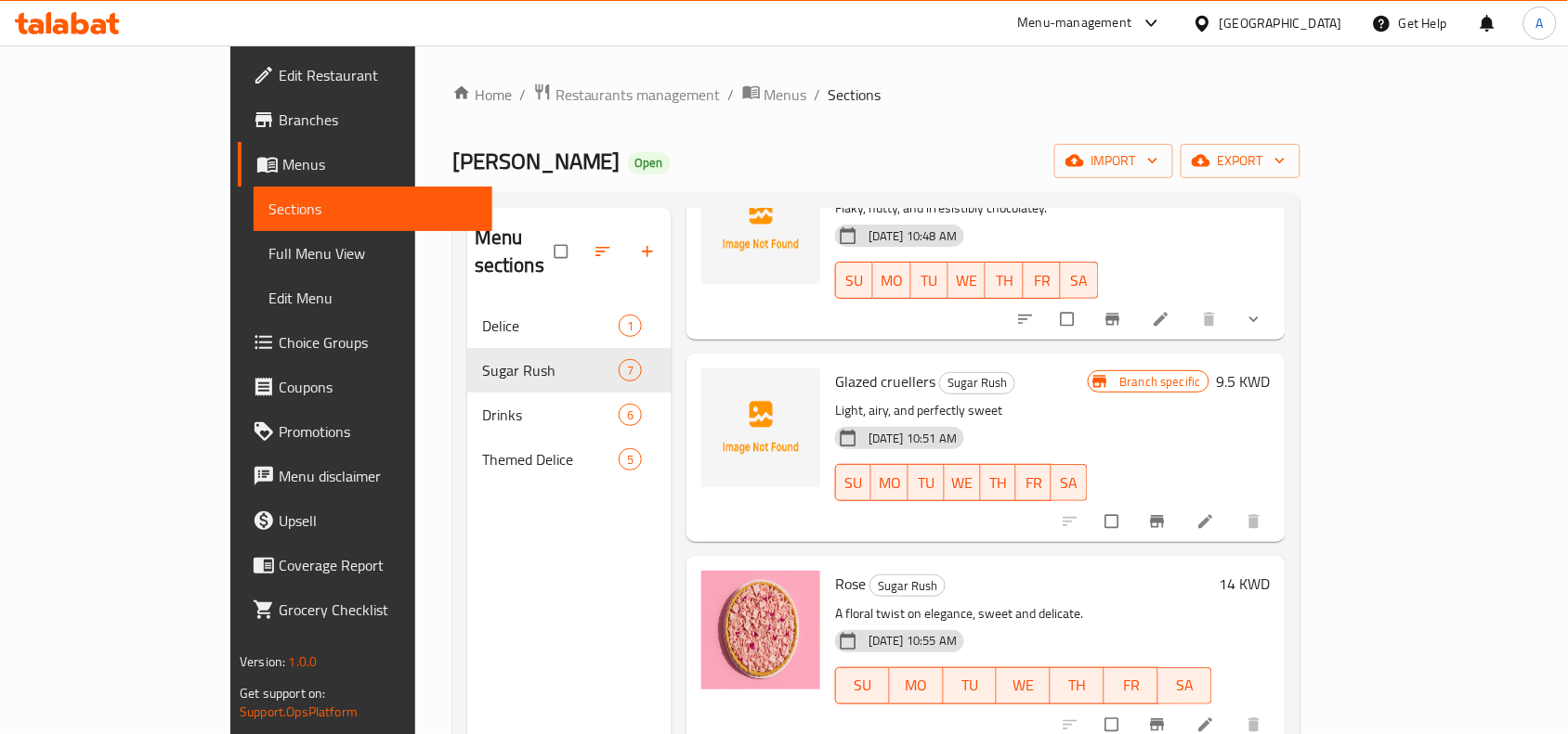
click at [843, 368] on span "Glazed cruellers" at bounding box center [884, 382] width 100 height 28
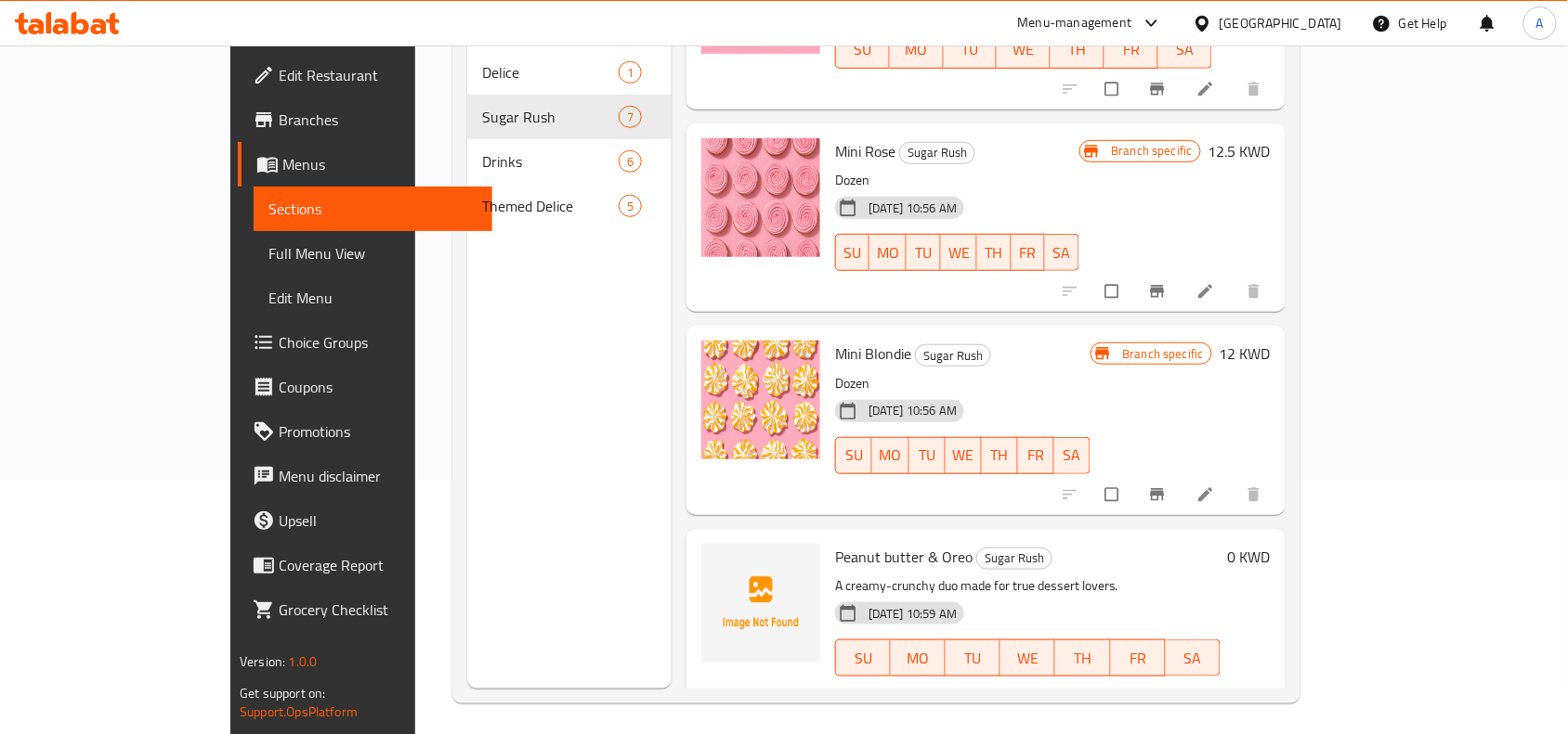
scroll to position [261, 0]
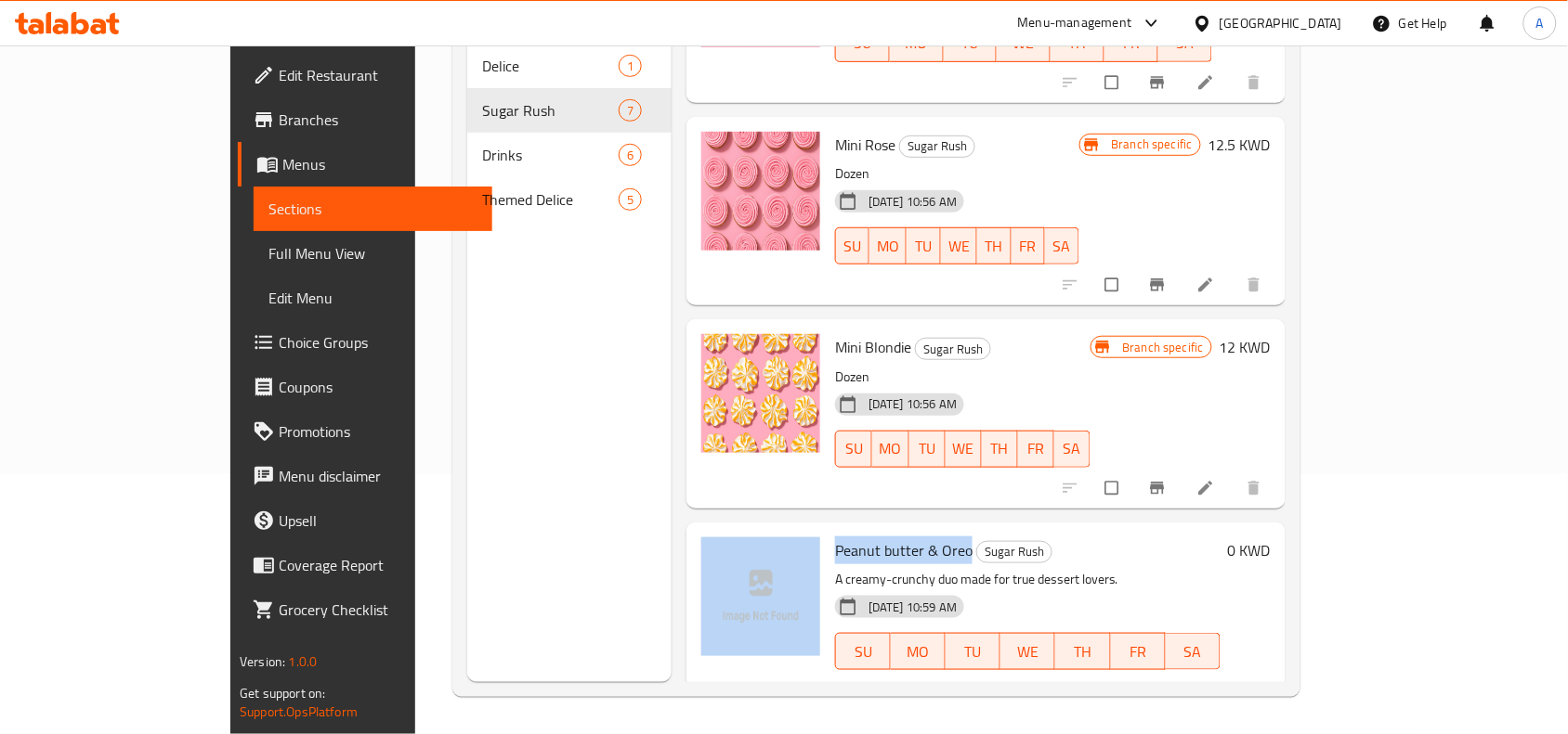
drag, startPoint x: 911, startPoint y: 517, endPoint x: 767, endPoint y: 525, distance: 144.2
click at [767, 531] on div "Peanut butter & Oreo Sugar Rush A creamy-crunchy duo made for true dessert love…" at bounding box center [987, 617] width 584 height 173
click at [701, 374] on img at bounding box center [761, 393] width 119 height 119
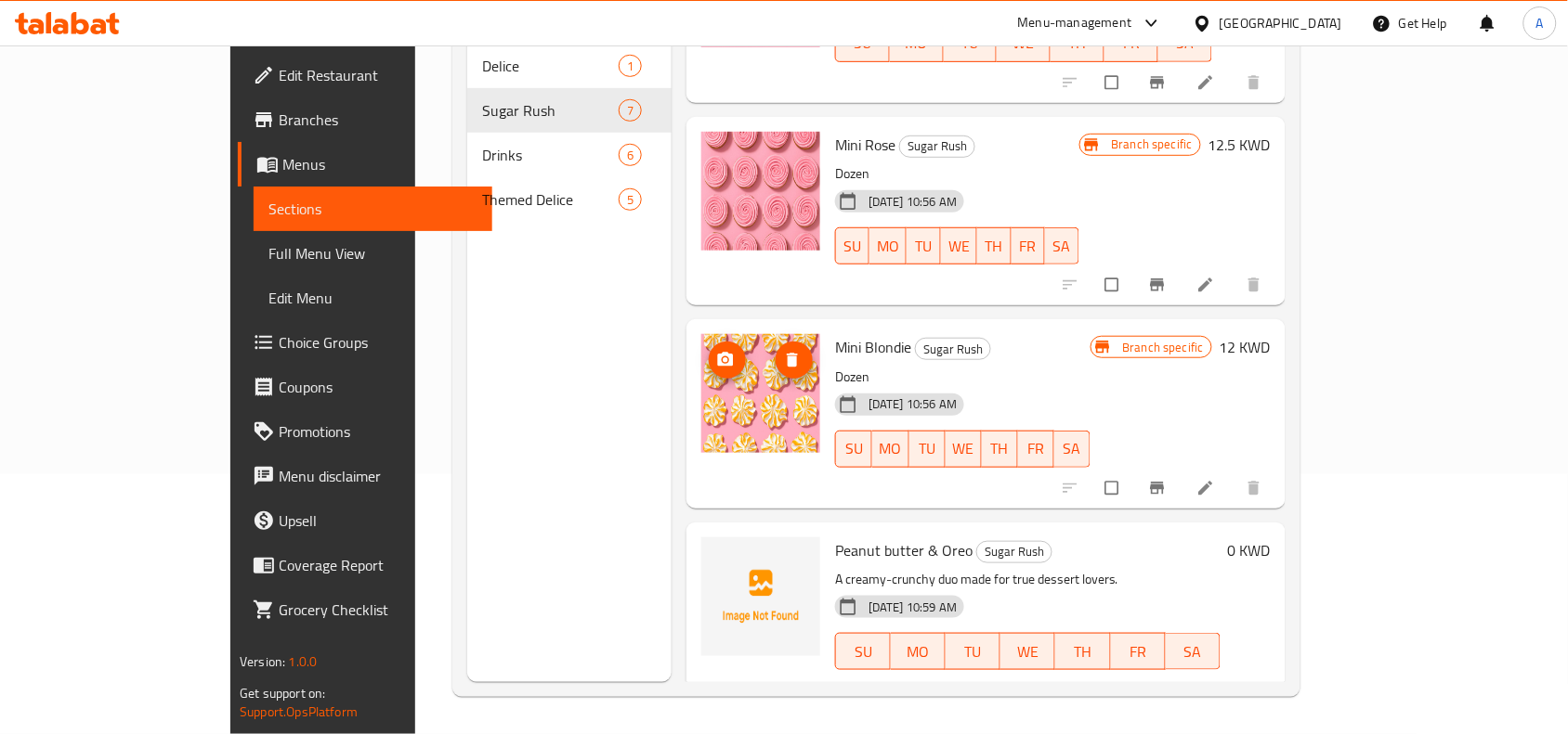
click at [475, 376] on div "Menu sections Delice 1 Sugar Rush 7 Drinks 6 Themed Delice 5" at bounding box center [570, 315] width 205 height 734
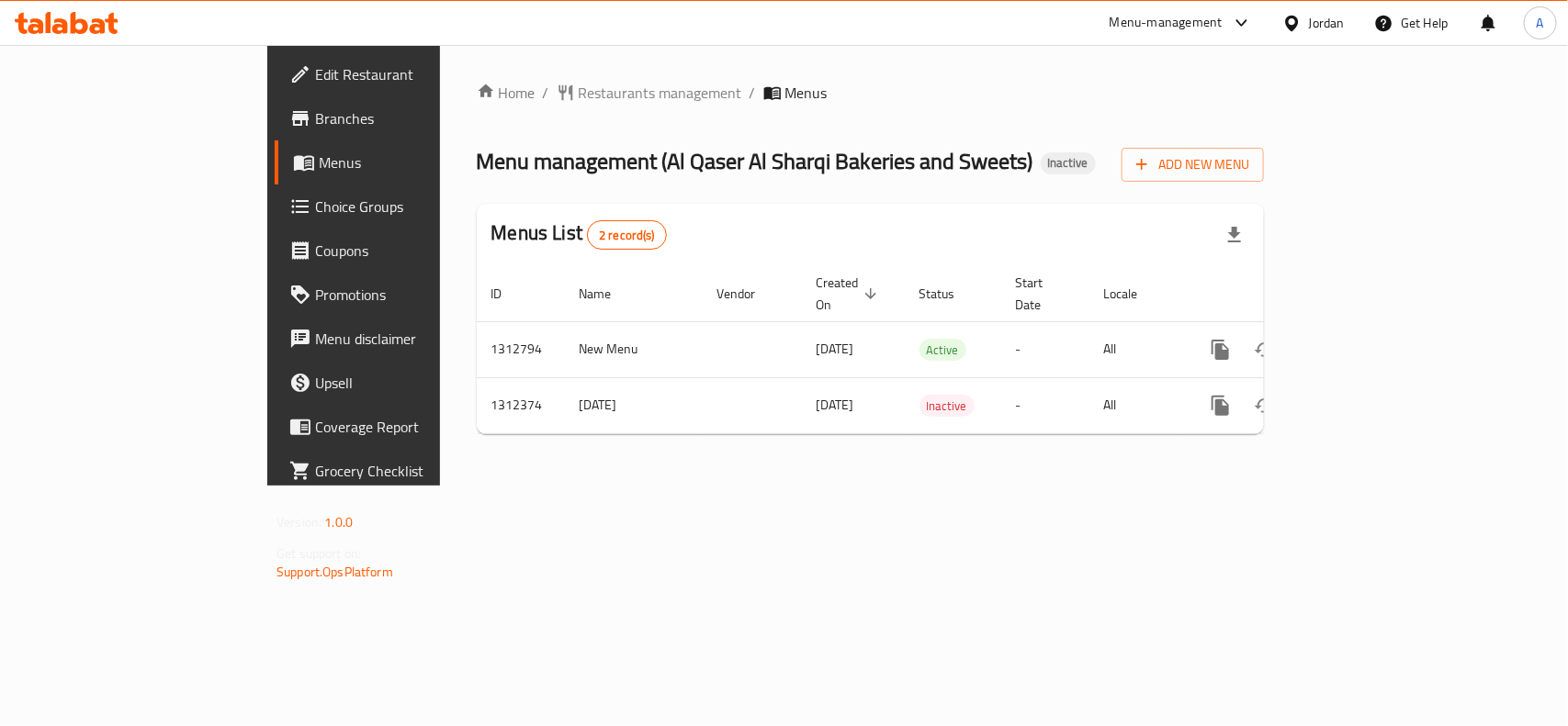
click at [1174, 486] on div "Home / Restaurants management / Menus Menu management ( Al Qaser Al Sharqi Bake…" at bounding box center [871, 266] width 861 height 441
click at [315, 122] on span "Branches" at bounding box center [414, 118] width 199 height 22
click at [1264, 176] on div "Menu management ( Al Qaser Al Sharqi Bakeries and Sweets ) Inactive Add New Menu" at bounding box center [870, 161] width 787 height 41
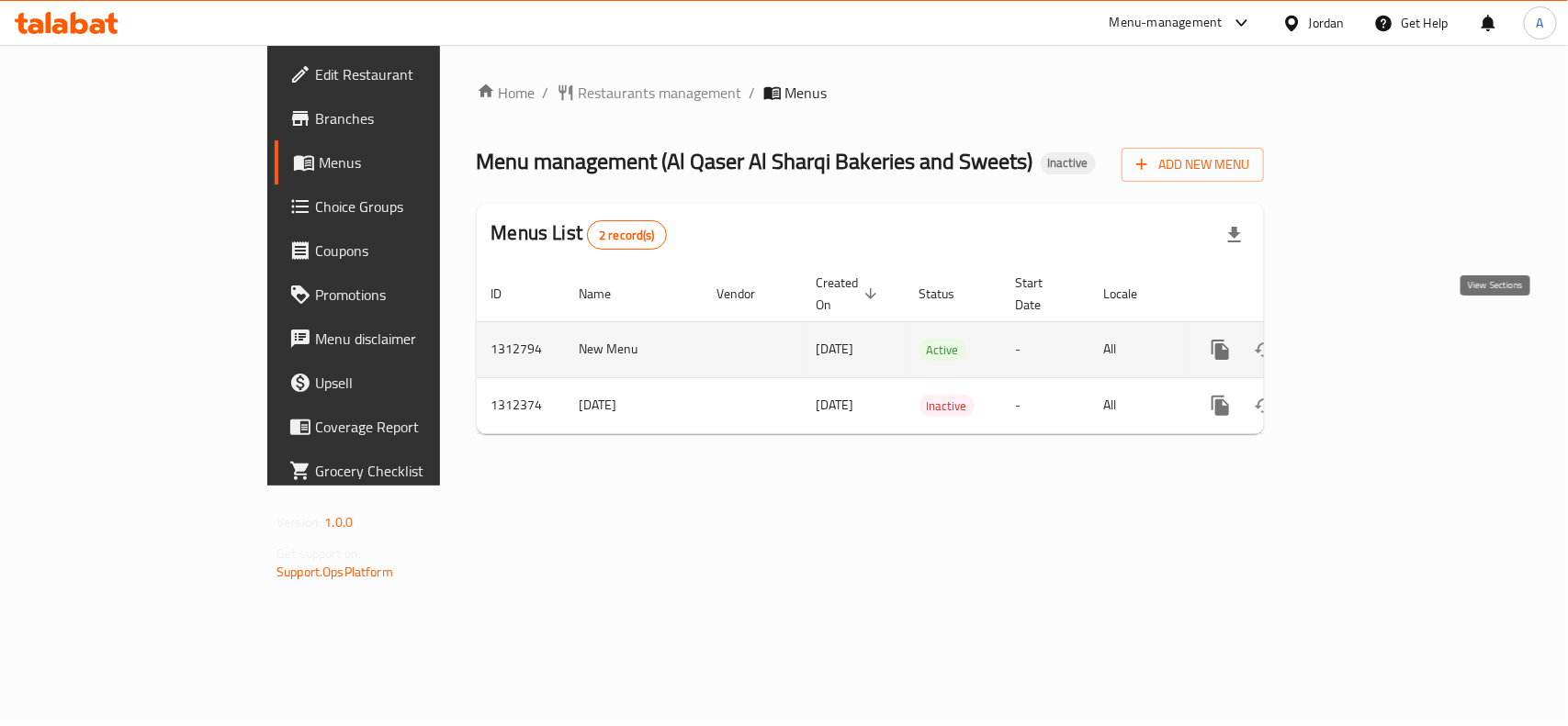
click at [1375, 328] on link "enhanced table" at bounding box center [1353, 350] width 44 height 44
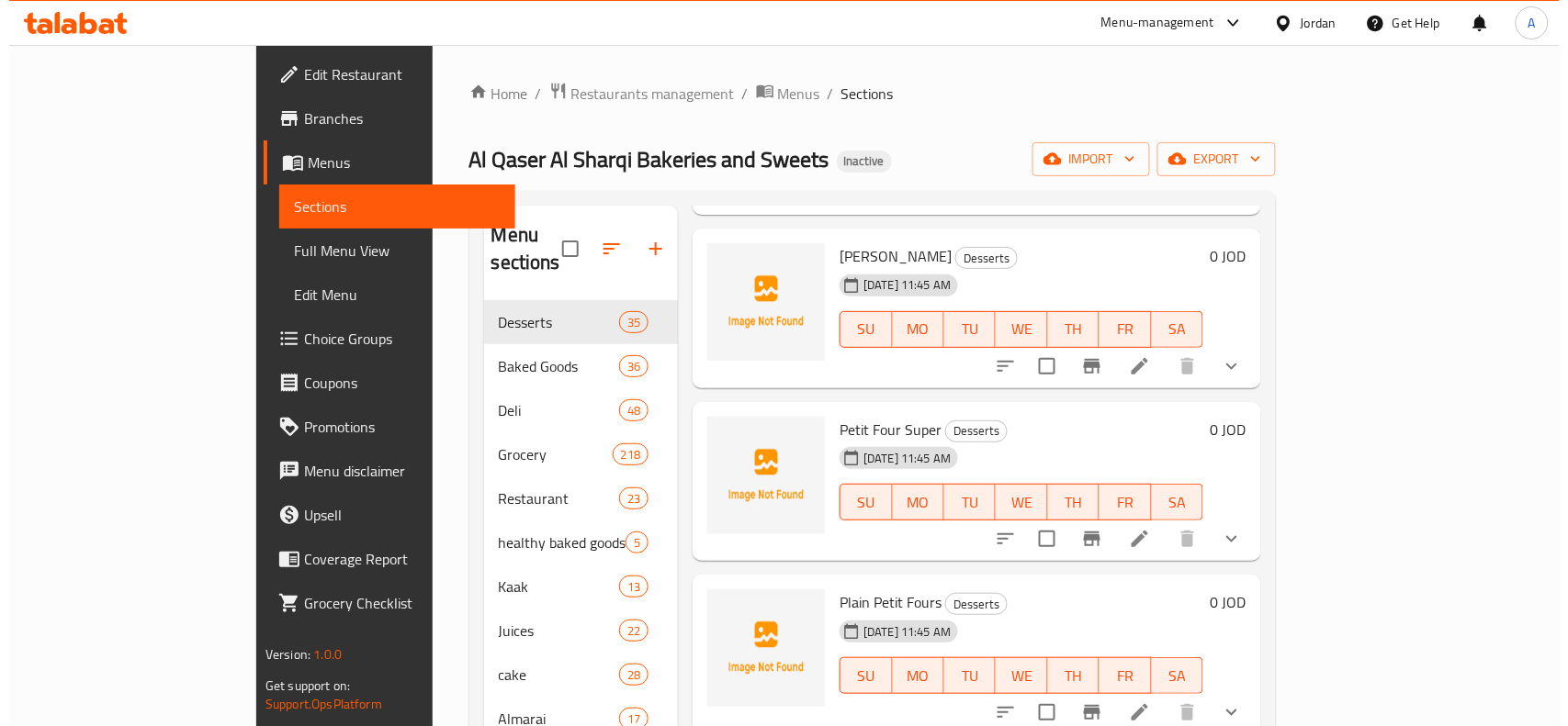
scroll to position [1263, 0]
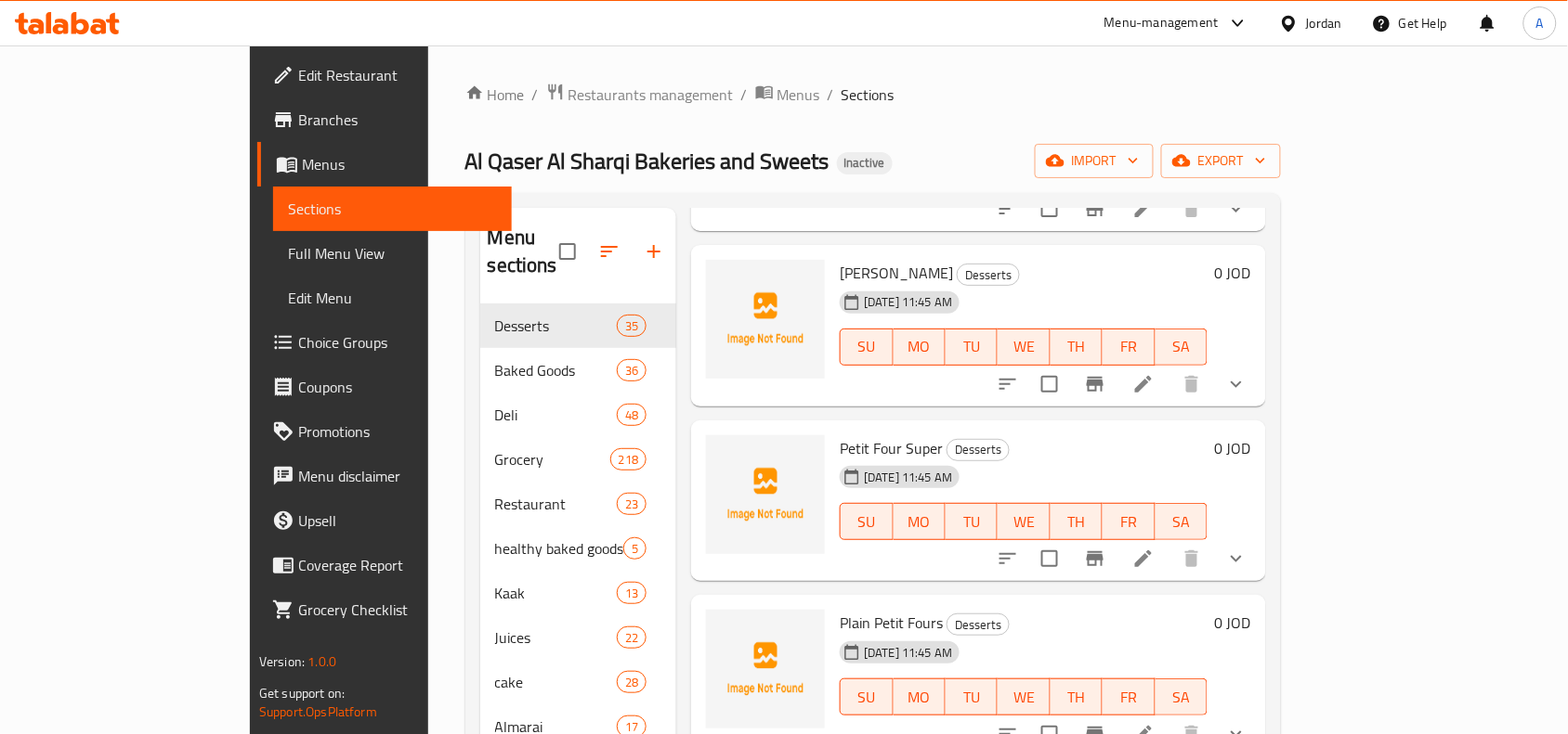
drag, startPoint x: 1300, startPoint y: 34, endPoint x: 1305, endPoint y: 16, distance: 18.7
click at [1300, 34] on div "Jordan" at bounding box center [1310, 23] width 93 height 45
click at [1306, 14] on div "Jordan" at bounding box center [1324, 22] width 36 height 20
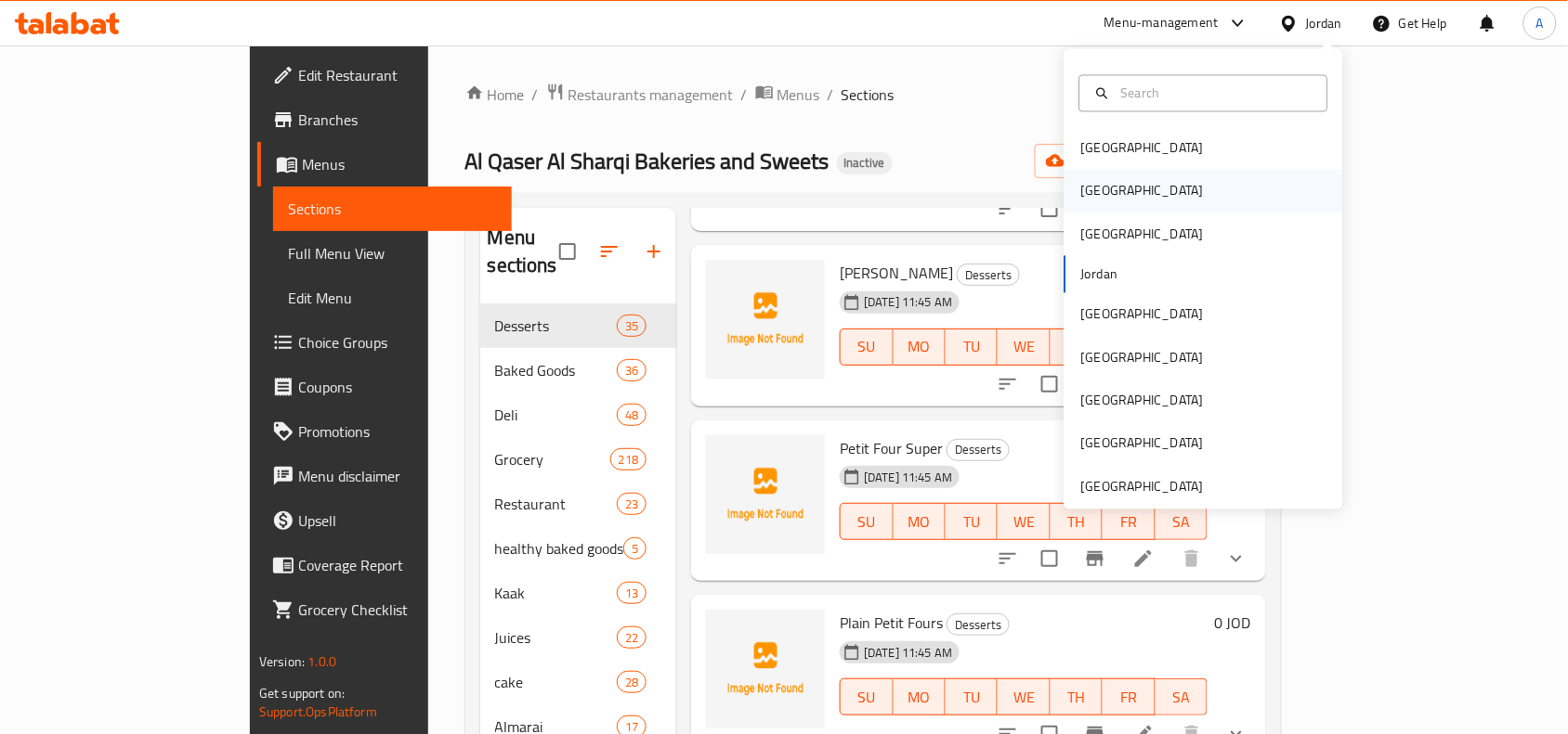
click at [1119, 188] on div "[GEOGRAPHIC_DATA]" at bounding box center [1204, 192] width 279 height 43
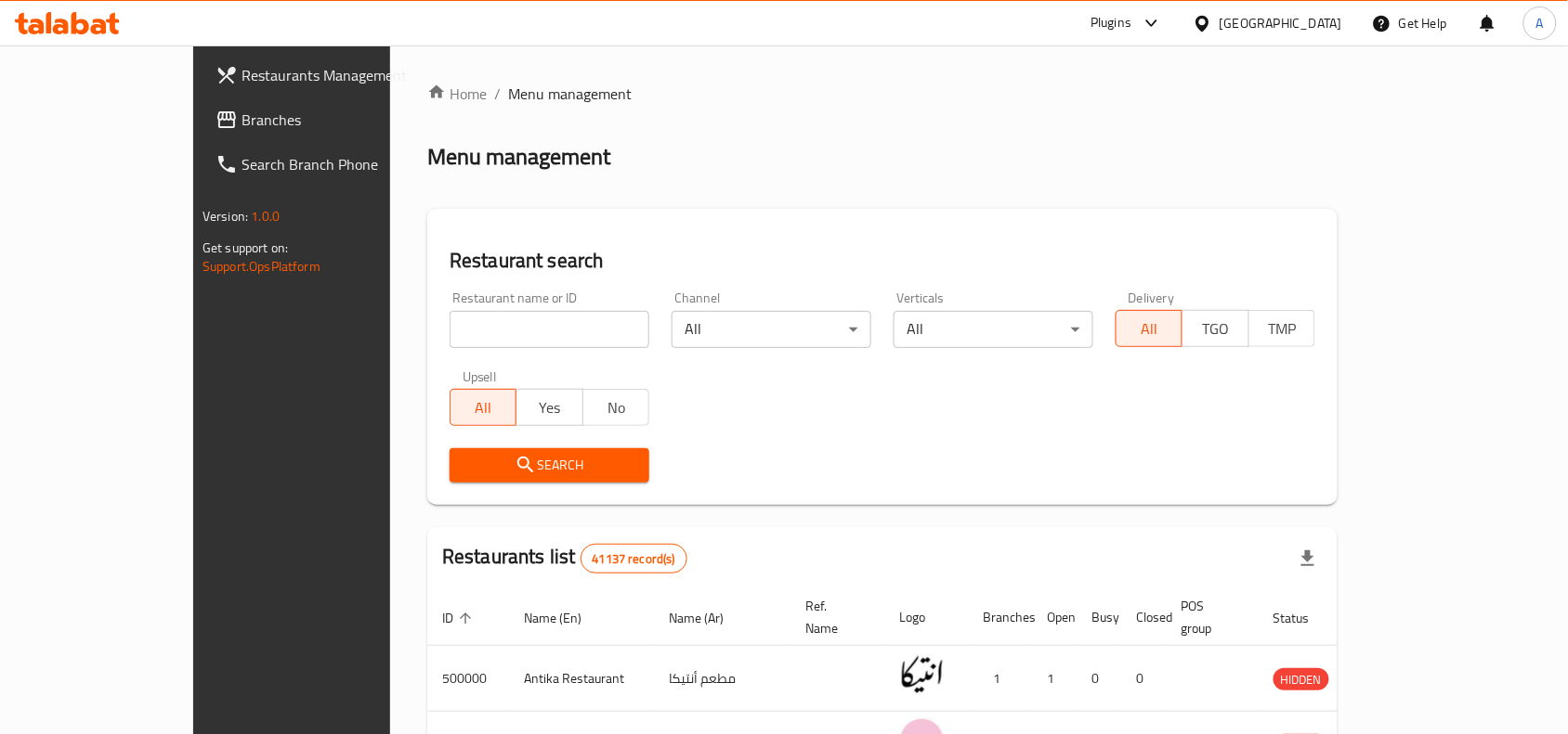
click at [450, 313] on input "search" at bounding box center [549, 330] width 200 height 37
paste input "683530"
type input "683530"
click button "Search" at bounding box center [549, 465] width 200 height 34
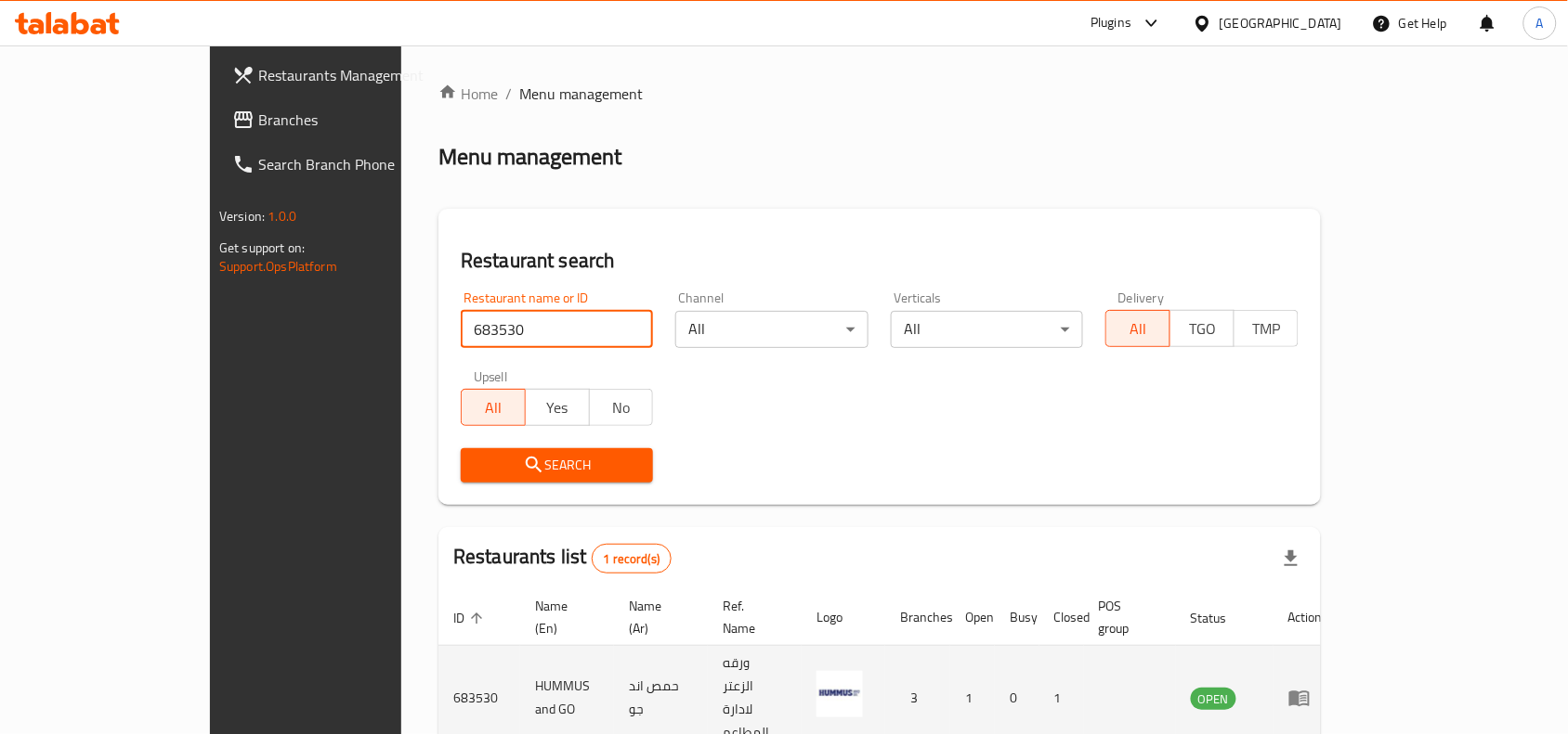
click at [1323, 687] on link "enhanced table" at bounding box center [1305, 698] width 34 height 22
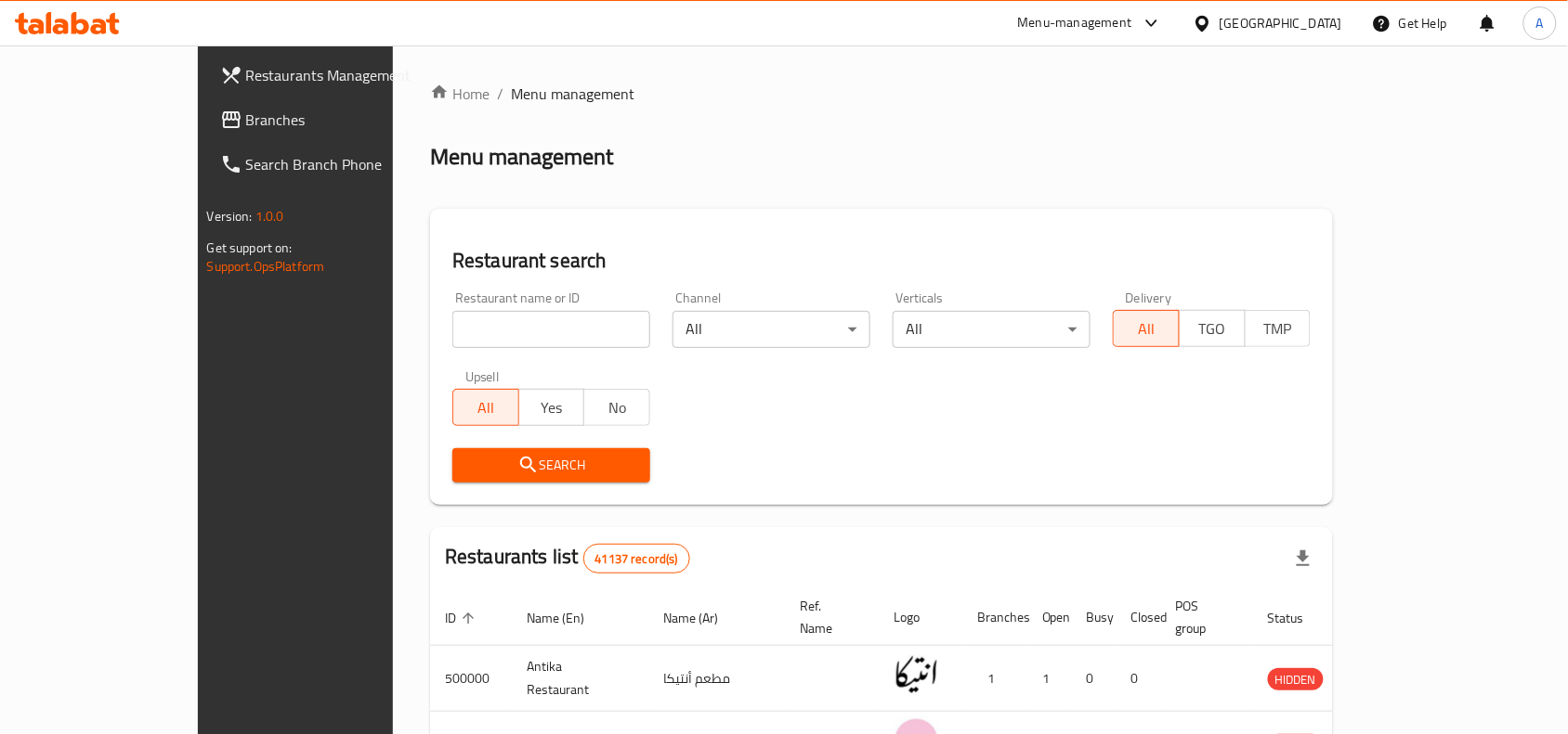
drag, startPoint x: 0, startPoint y: 0, endPoint x: 541, endPoint y: 318, distance: 627.5
click at [541, 318] on input "search" at bounding box center [551, 330] width 198 height 37
paste input "683530"
type input "683530"
click button "Search" at bounding box center [551, 465] width 198 height 34
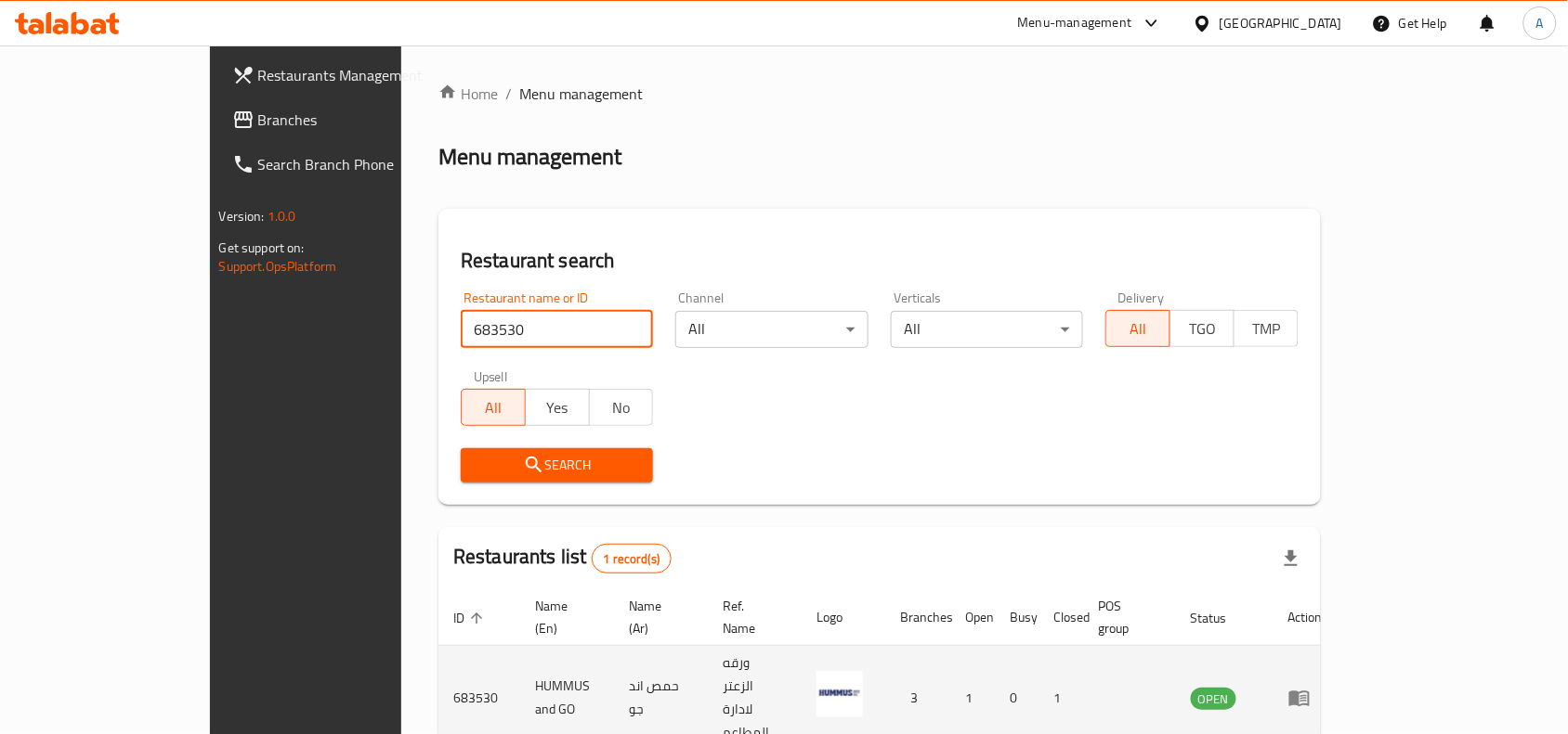
click at [863, 672] on img "enhanced table" at bounding box center [840, 695] width 47 height 47
drag, startPoint x: 925, startPoint y: 661, endPoint x: 890, endPoint y: 660, distance: 35.0
click at [863, 672] on img "enhanced table" at bounding box center [840, 695] width 47 height 47
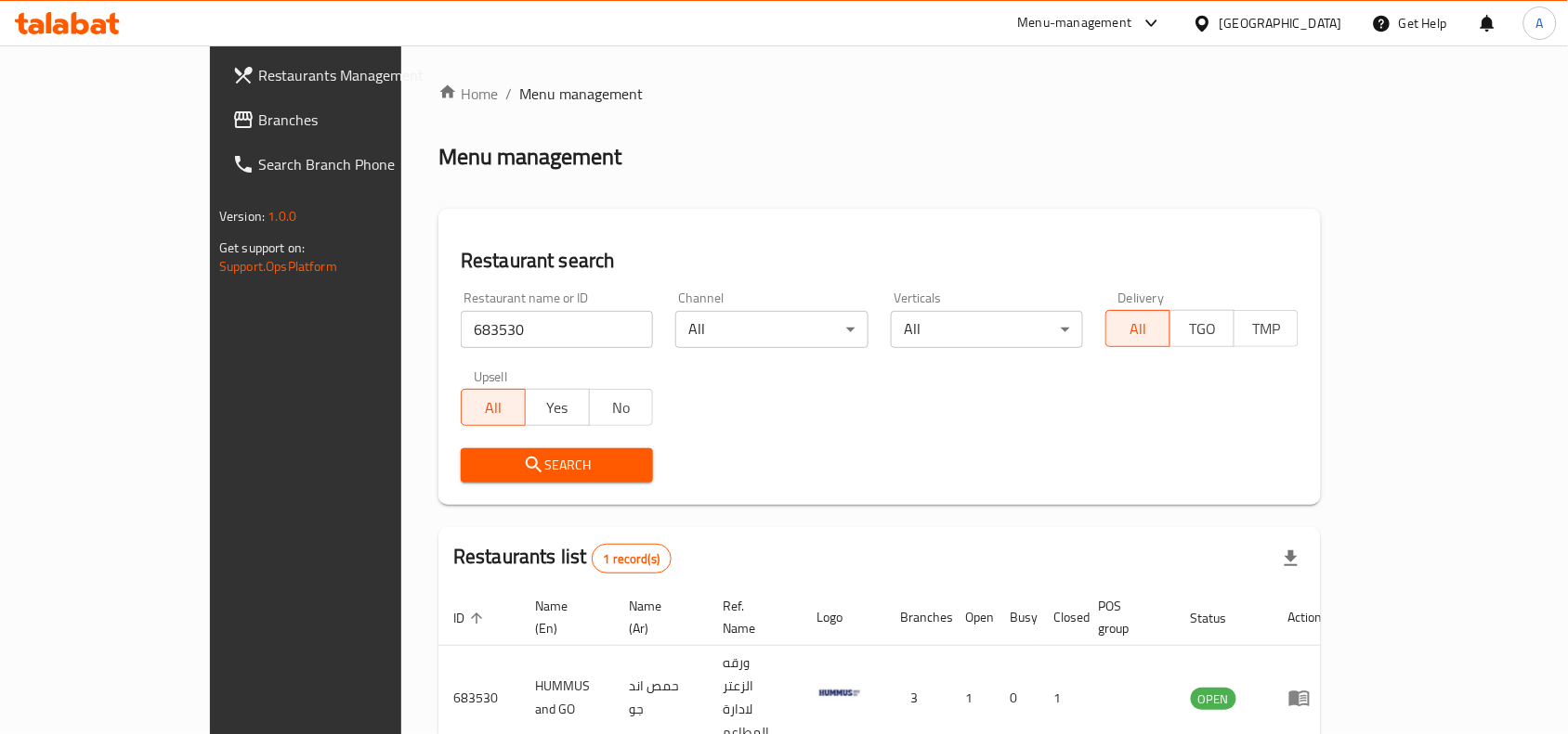
drag, startPoint x: 892, startPoint y: 660, endPoint x: 1497, endPoint y: 653, distance: 605.0
click at [1323, 687] on link "enhanced table" at bounding box center [1305, 698] width 34 height 22
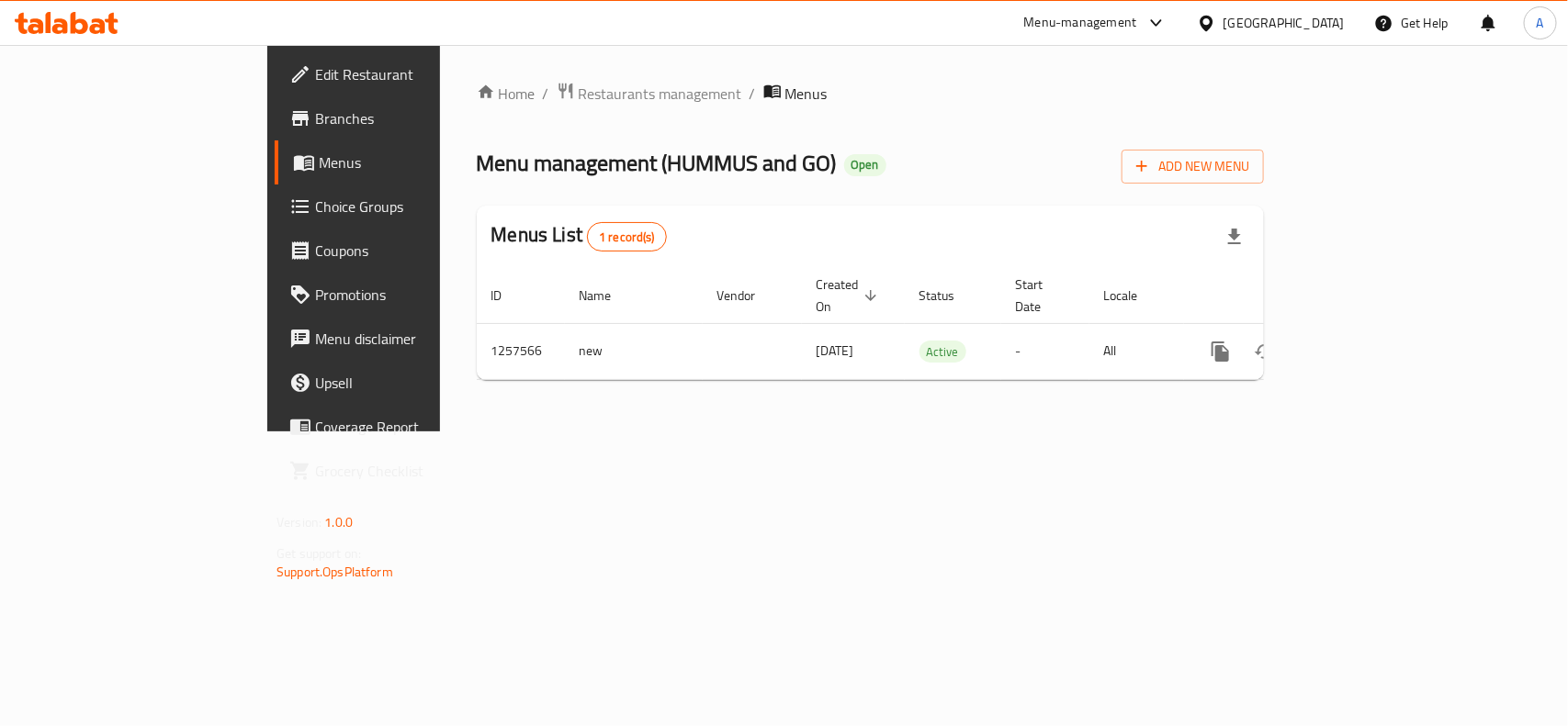
click at [786, 92] on span "Menus" at bounding box center [807, 93] width 42 height 22
click at [315, 65] on span "Edit Restaurant" at bounding box center [414, 74] width 199 height 22
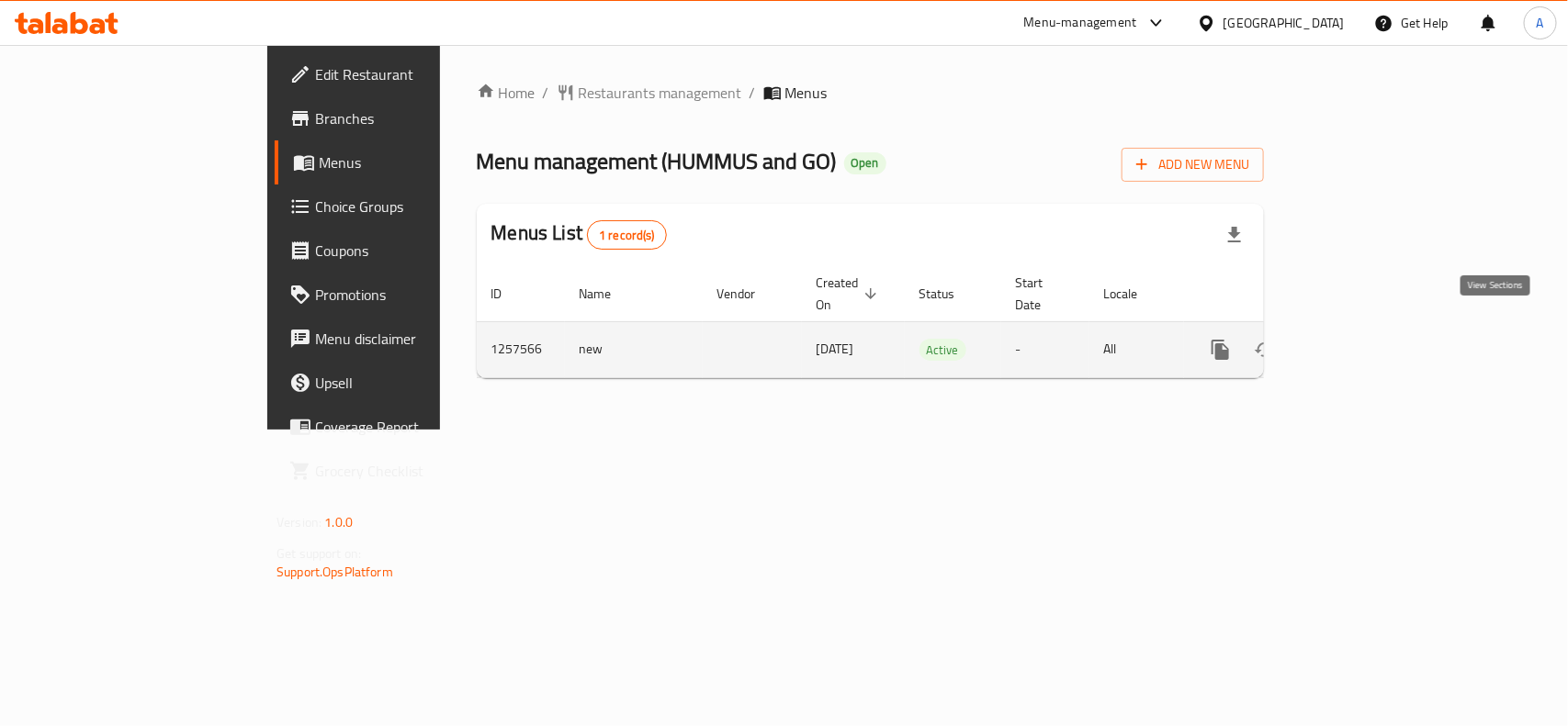
click at [1375, 337] on link "enhanced table" at bounding box center [1353, 350] width 44 height 44
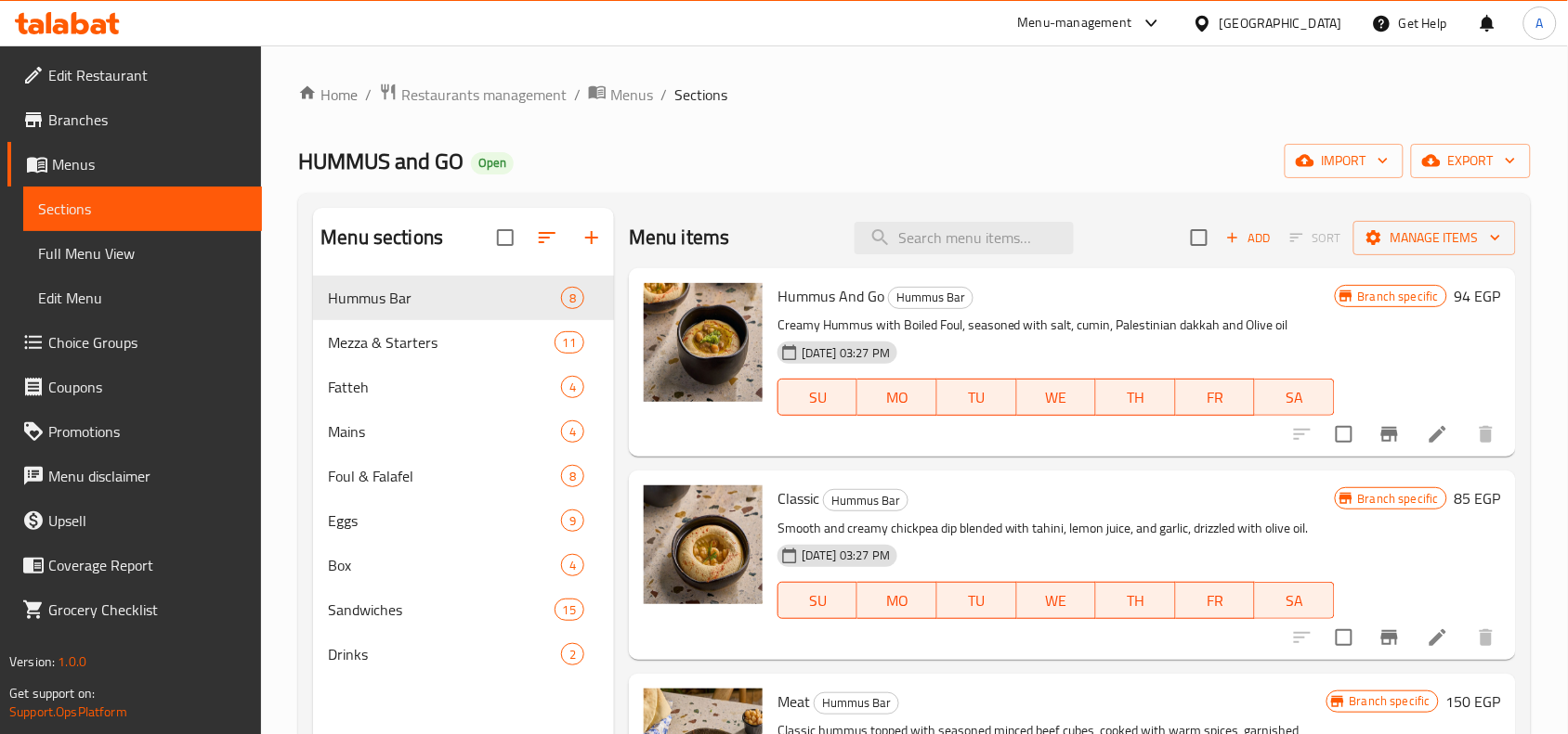
click at [618, 109] on div "Home / Restaurants management / Menus / Sections HUMMUS and GO Open import expo…" at bounding box center [915, 520] width 1233 height 874
click at [632, 84] on span "Menus" at bounding box center [632, 94] width 43 height 22
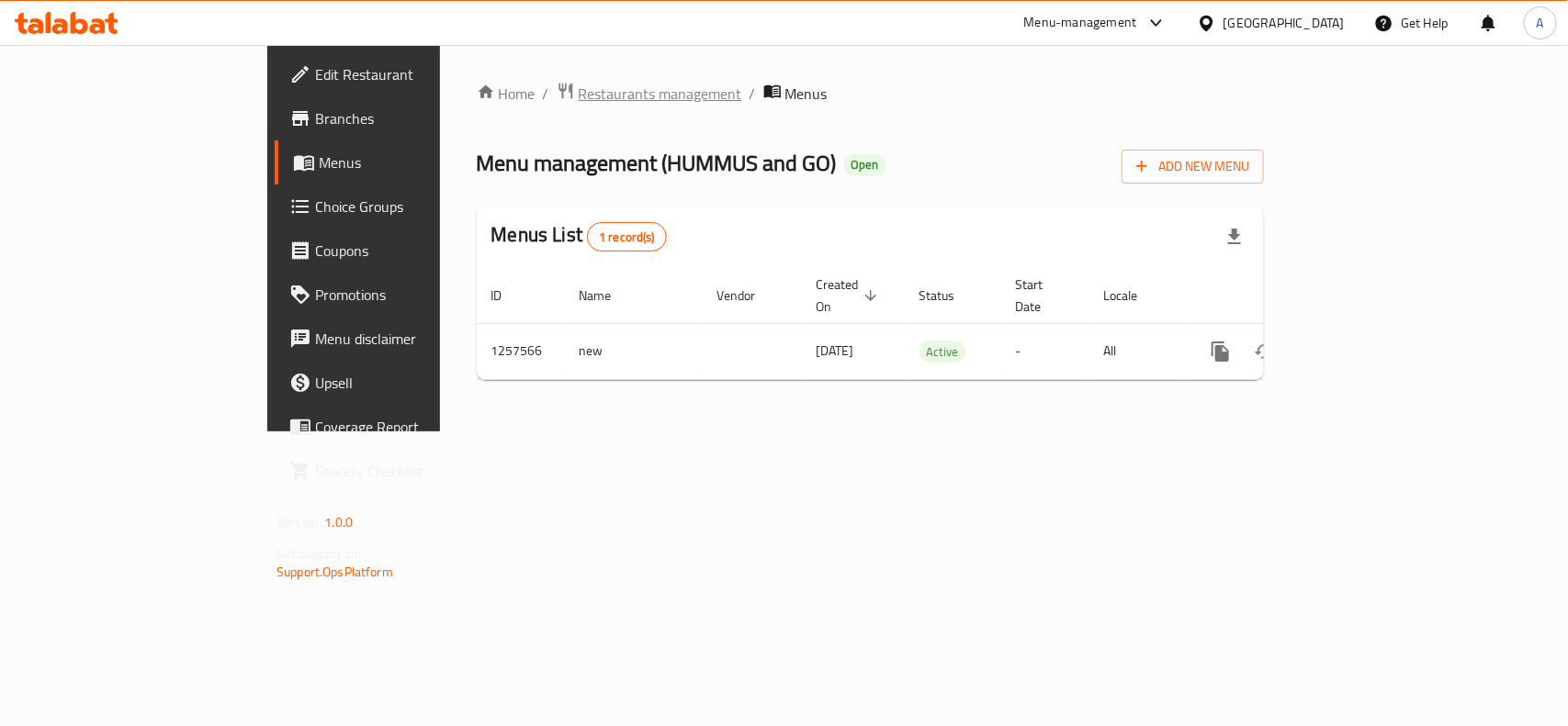
click at [579, 92] on span "Restaurants management" at bounding box center [661, 93] width 164 height 22
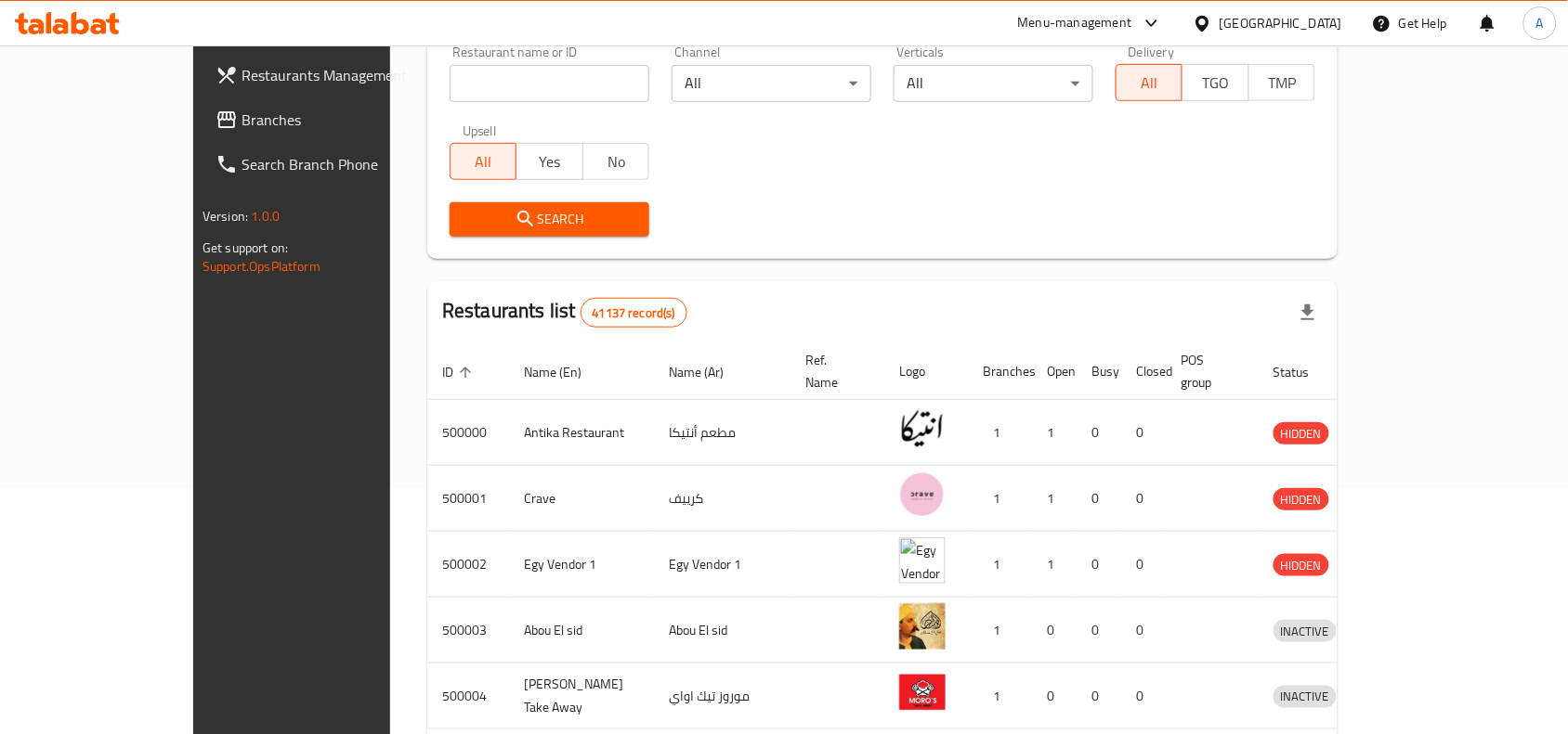
scroll to position [38, 0]
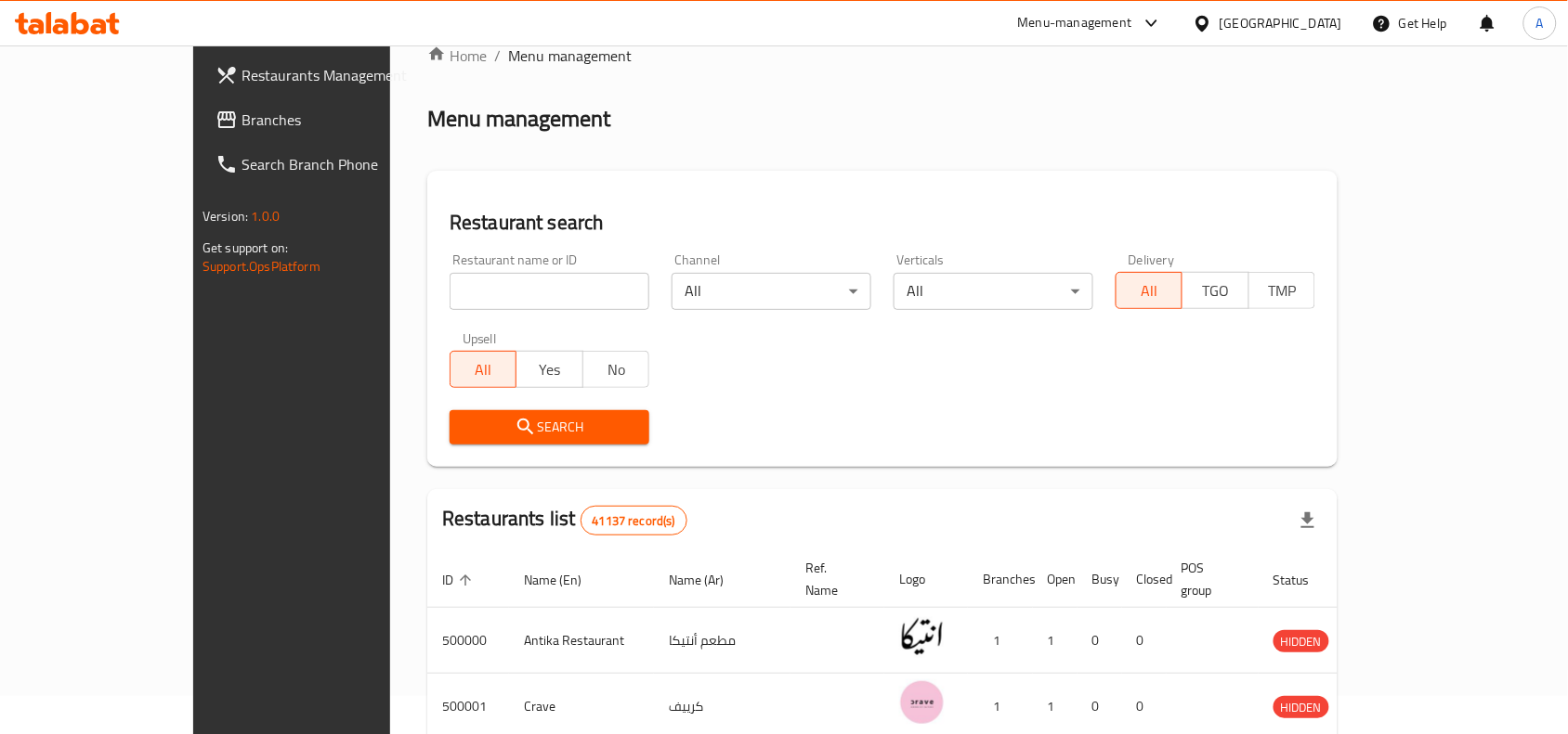
click at [865, 60] on ol "Home / Menu management" at bounding box center [882, 55] width 911 height 22
click at [1223, 382] on div "Restaurant name or ID Restaurant name or ID Channel All ​ Verticals All ​ Deliv…" at bounding box center [882, 349] width 888 height 213
click at [1319, 19] on div "Egypt" at bounding box center [1281, 22] width 123 height 20
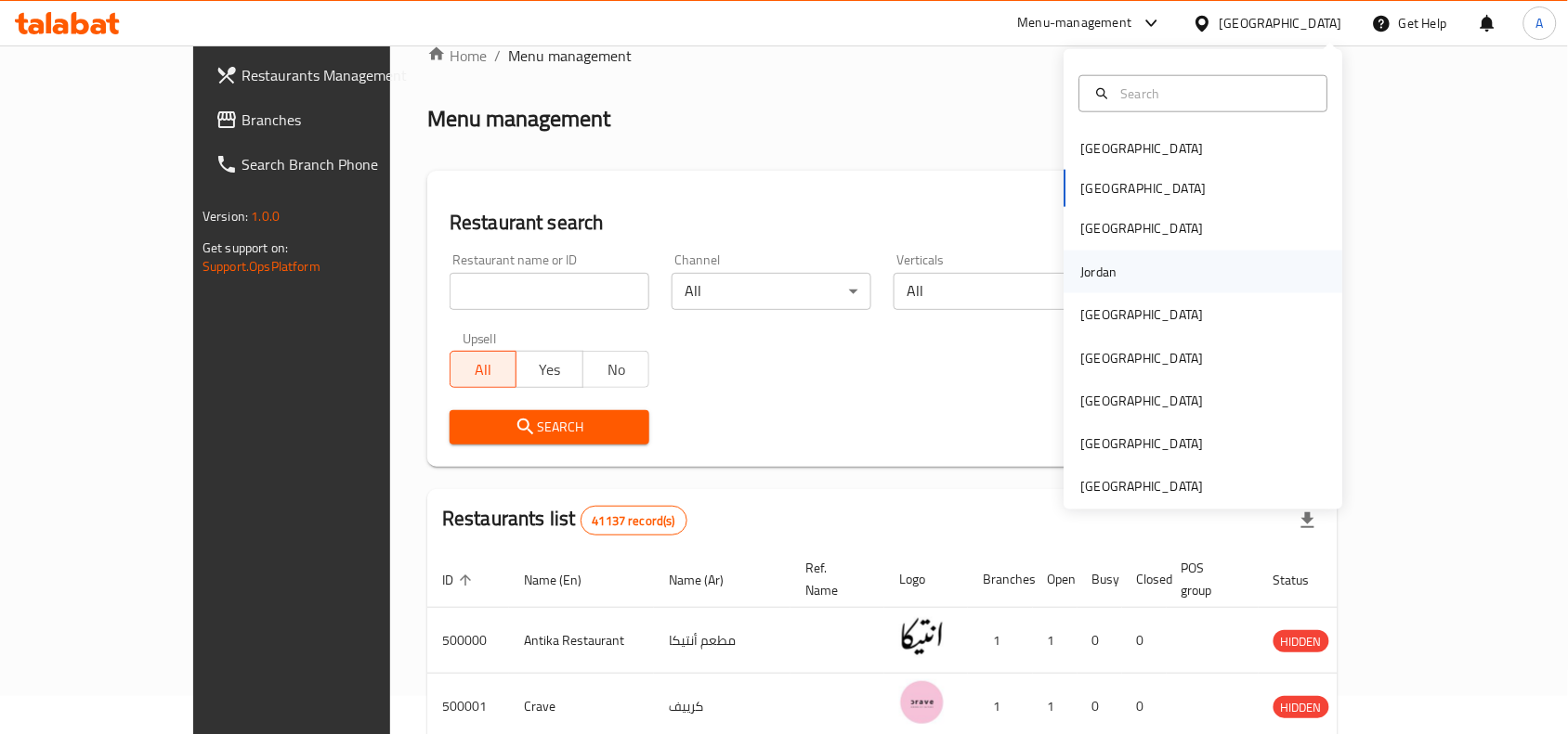
click at [1121, 266] on div "Jordan" at bounding box center [1204, 273] width 279 height 43
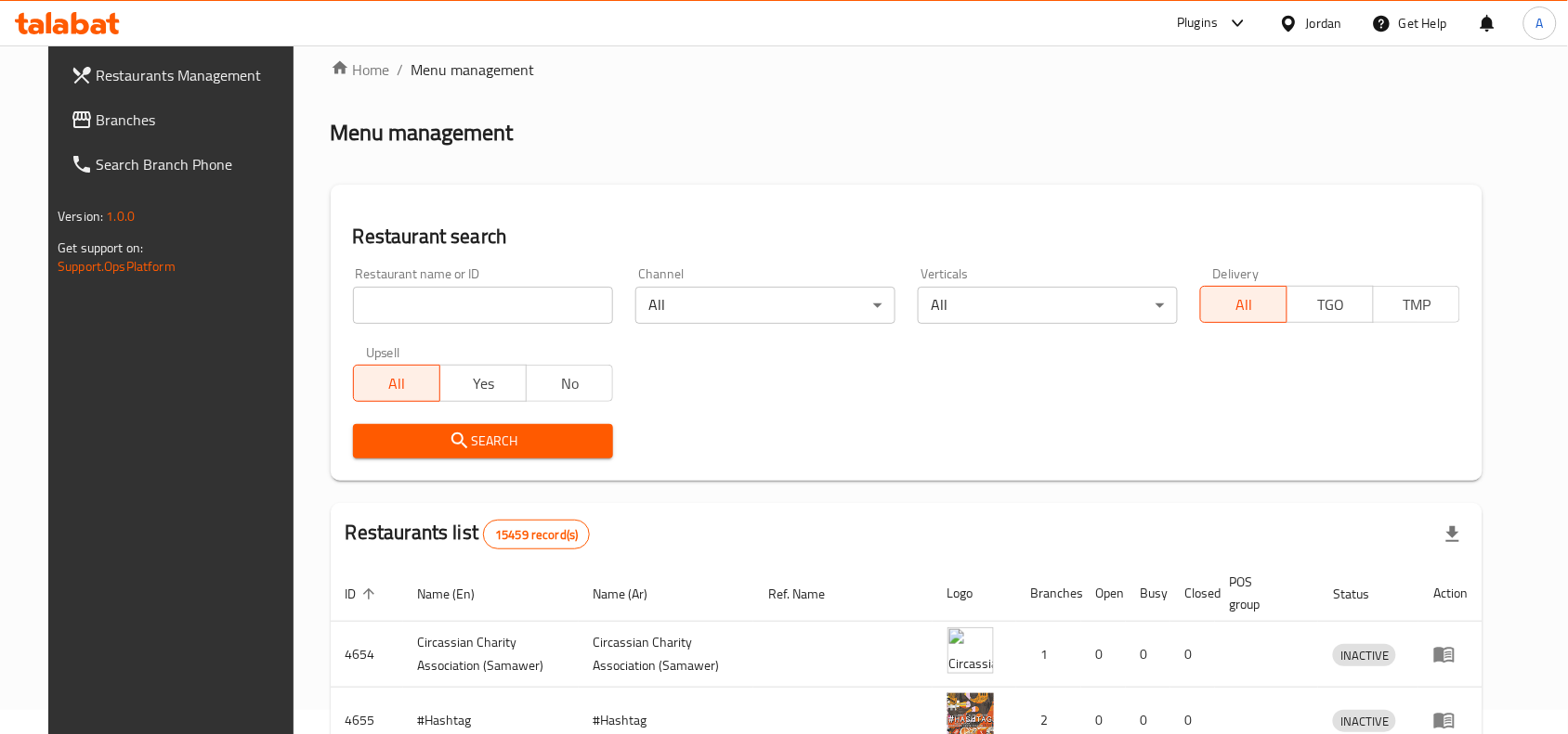
scroll to position [38, 0]
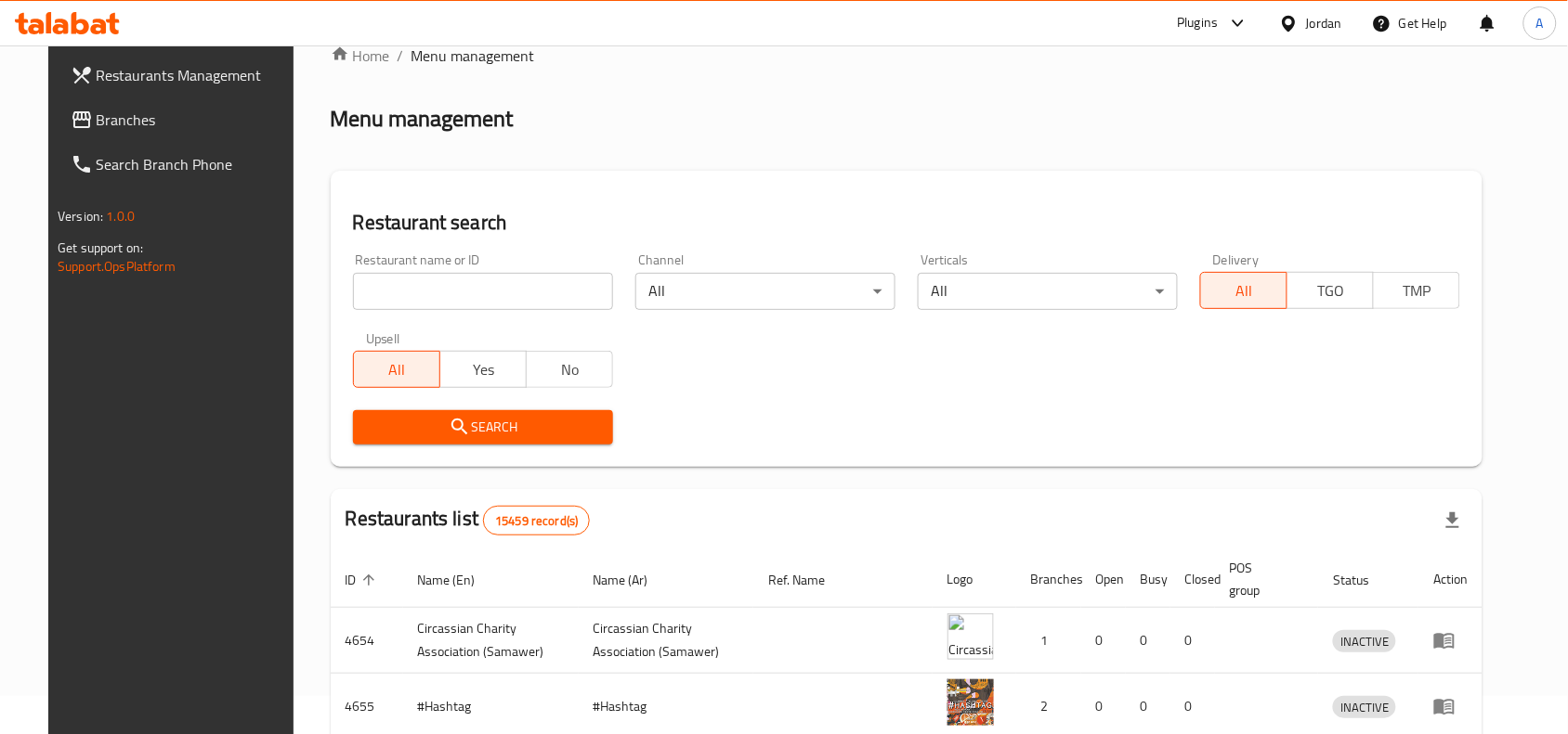
click at [251, 110] on div at bounding box center [784, 367] width 1568 height 734
click at [232, 110] on span "Branches" at bounding box center [196, 120] width 199 height 22
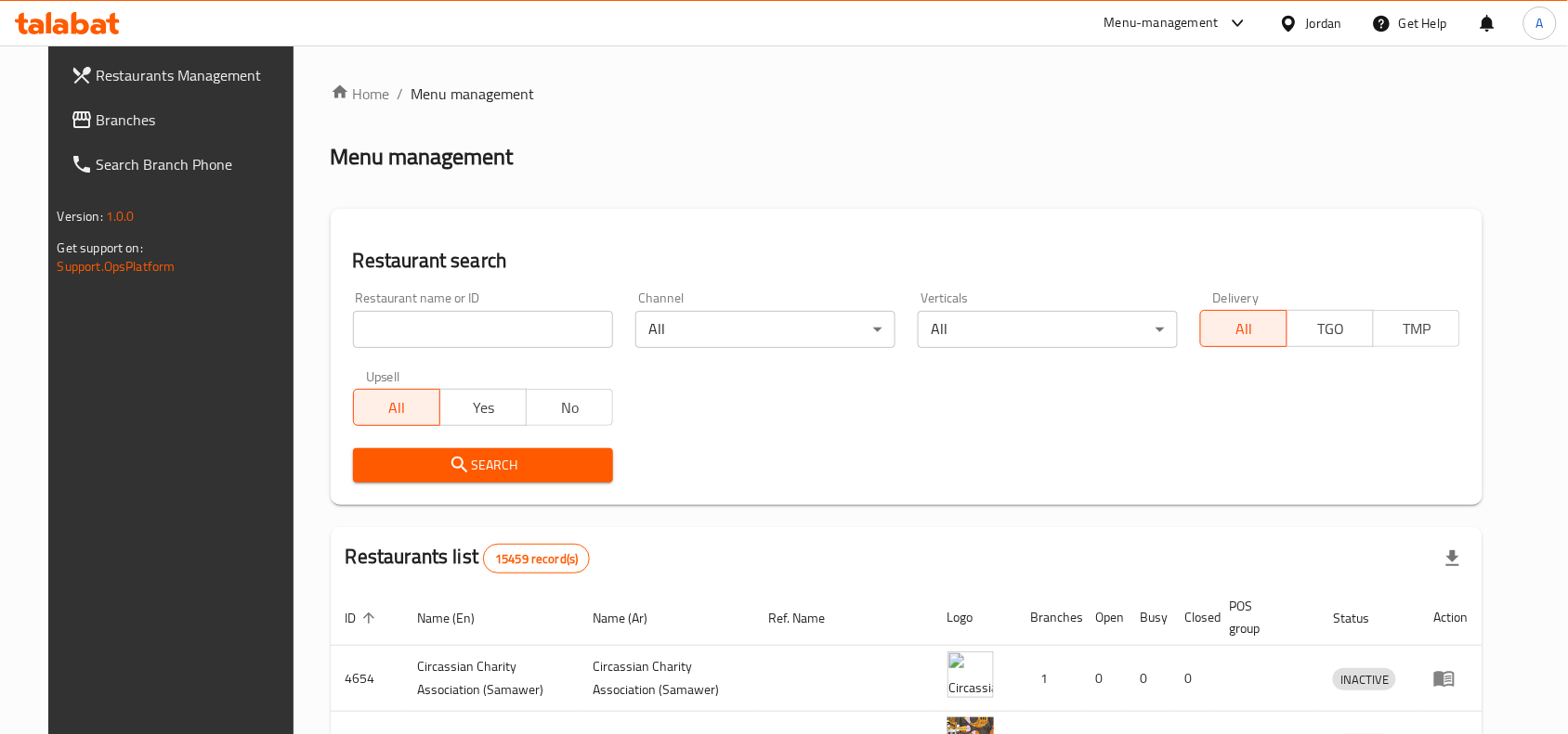
click at [68, 121] on div "Restaurants Management Branches Search Branch Phone Version: 1.0.0 Get support …" at bounding box center [785, 635] width 1473 height 1179
click at [447, 317] on input "search" at bounding box center [482, 330] width 260 height 37
click at [1318, 28] on div "Jordan" at bounding box center [1324, 22] width 36 height 20
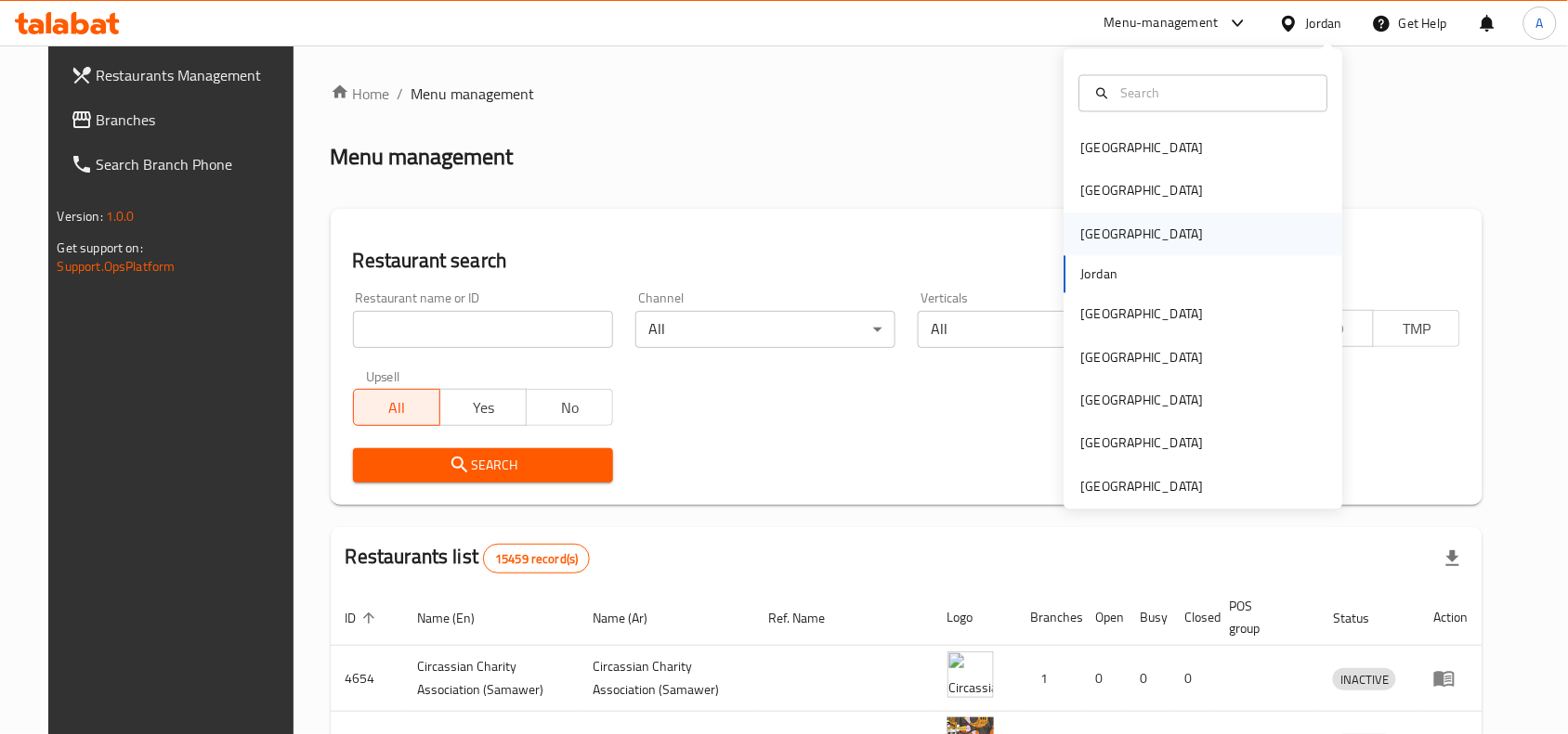
click at [1081, 238] on div "Iraq" at bounding box center [1142, 234] width 123 height 20
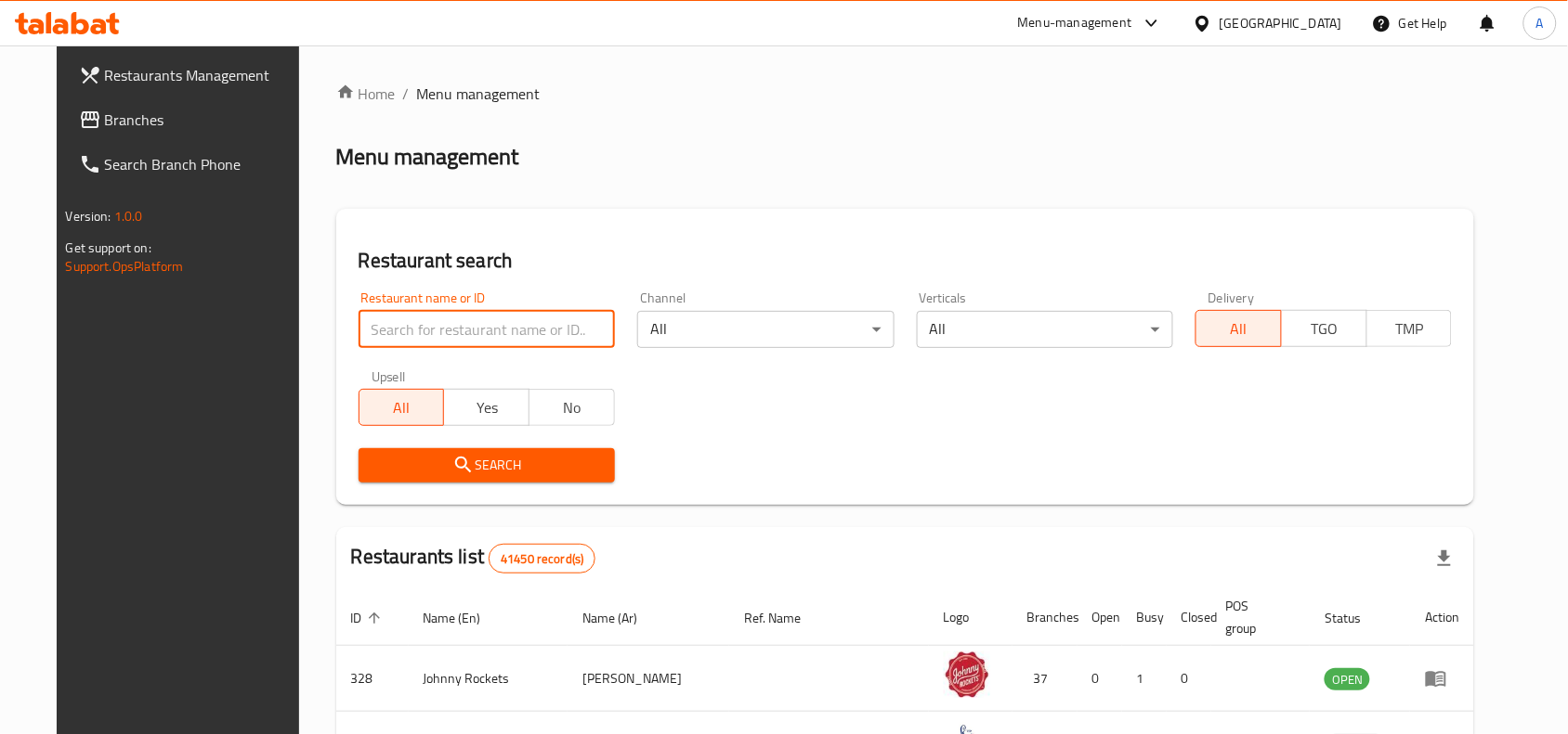
click at [465, 315] on input "search" at bounding box center [486, 330] width 256 height 37
paste input "770853"
type input "770853"
click button "Search" at bounding box center [486, 465] width 256 height 34
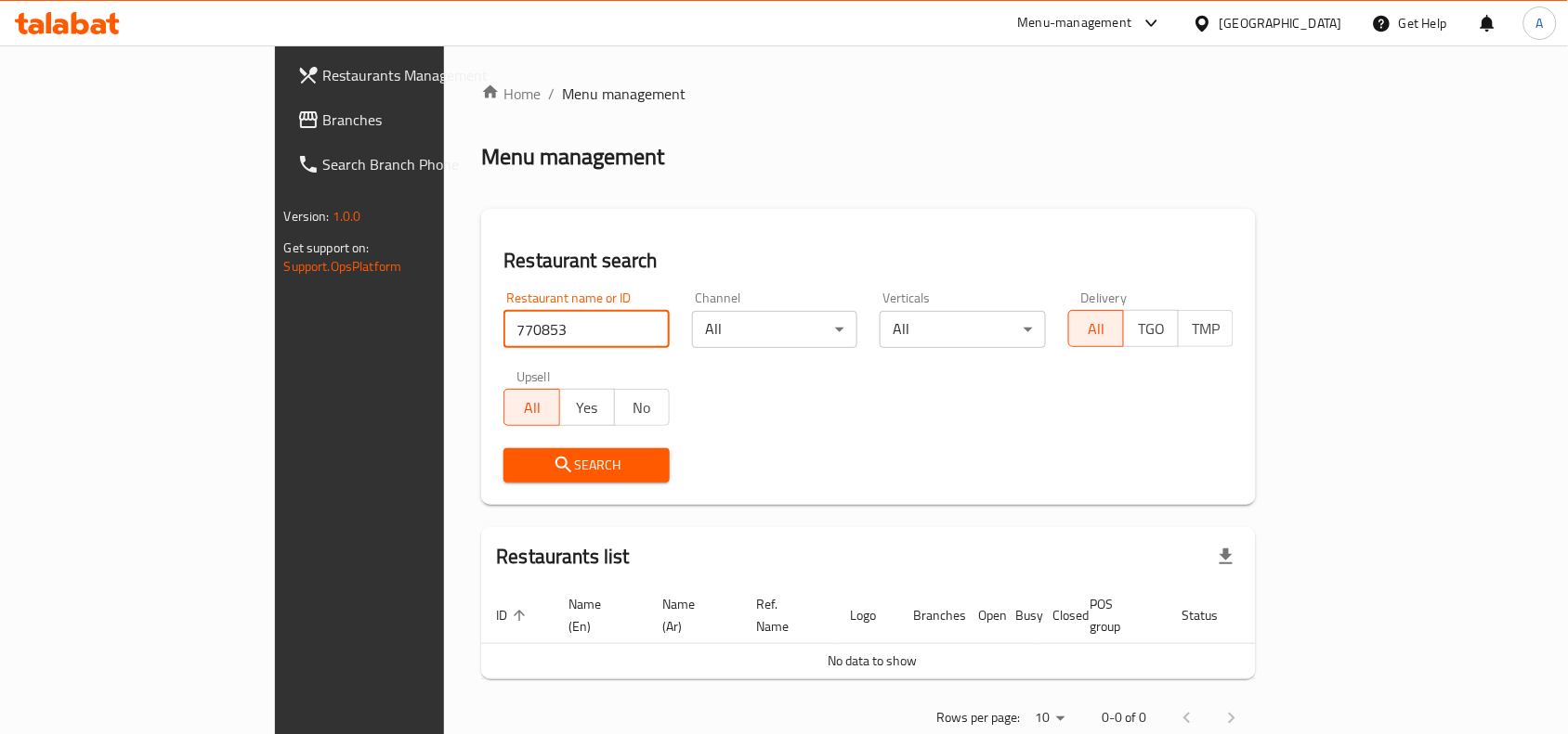
scroll to position [24, 0]
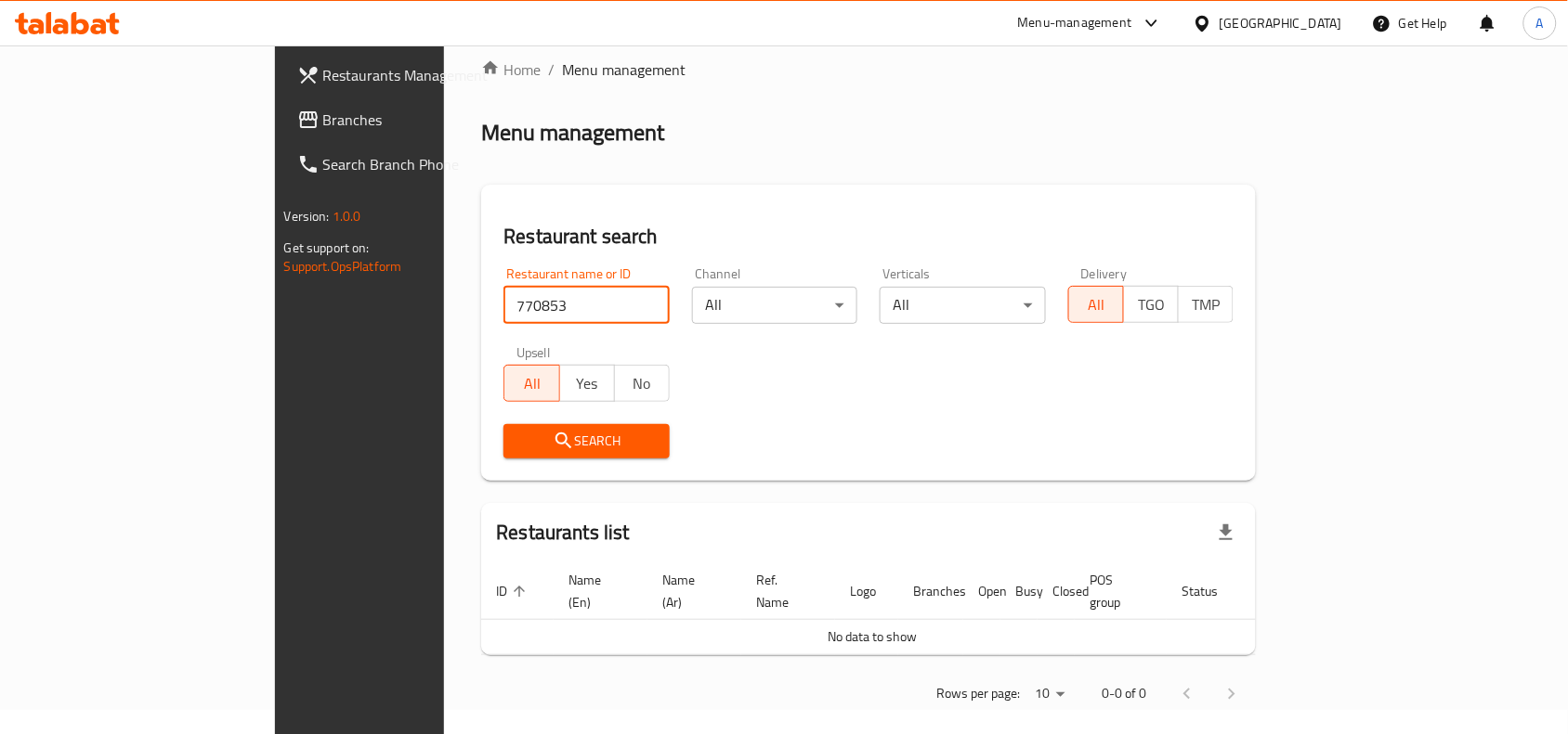
click at [323, 124] on span "Branches" at bounding box center [423, 120] width 199 height 22
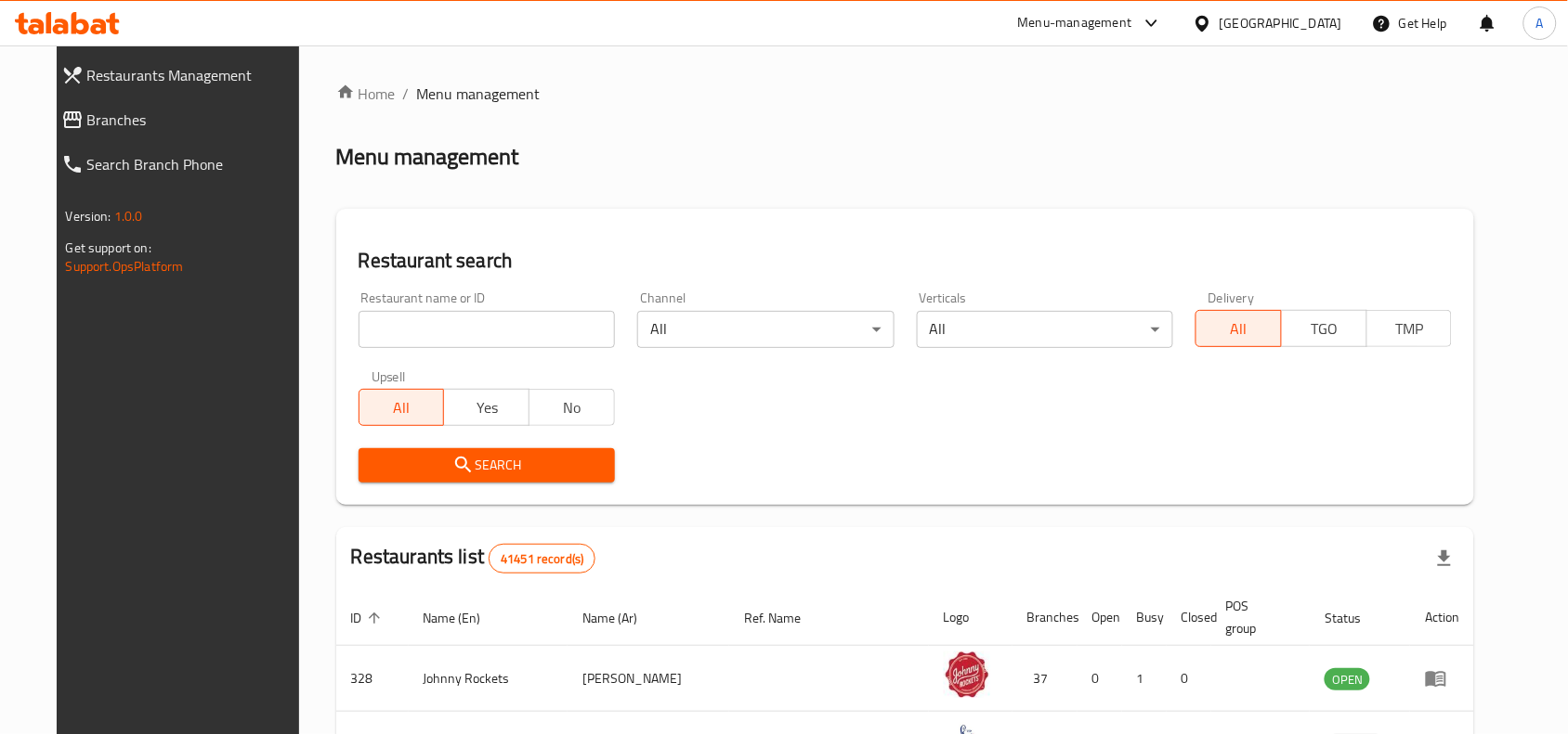
click at [494, 313] on input "search" at bounding box center [486, 330] width 256 height 37
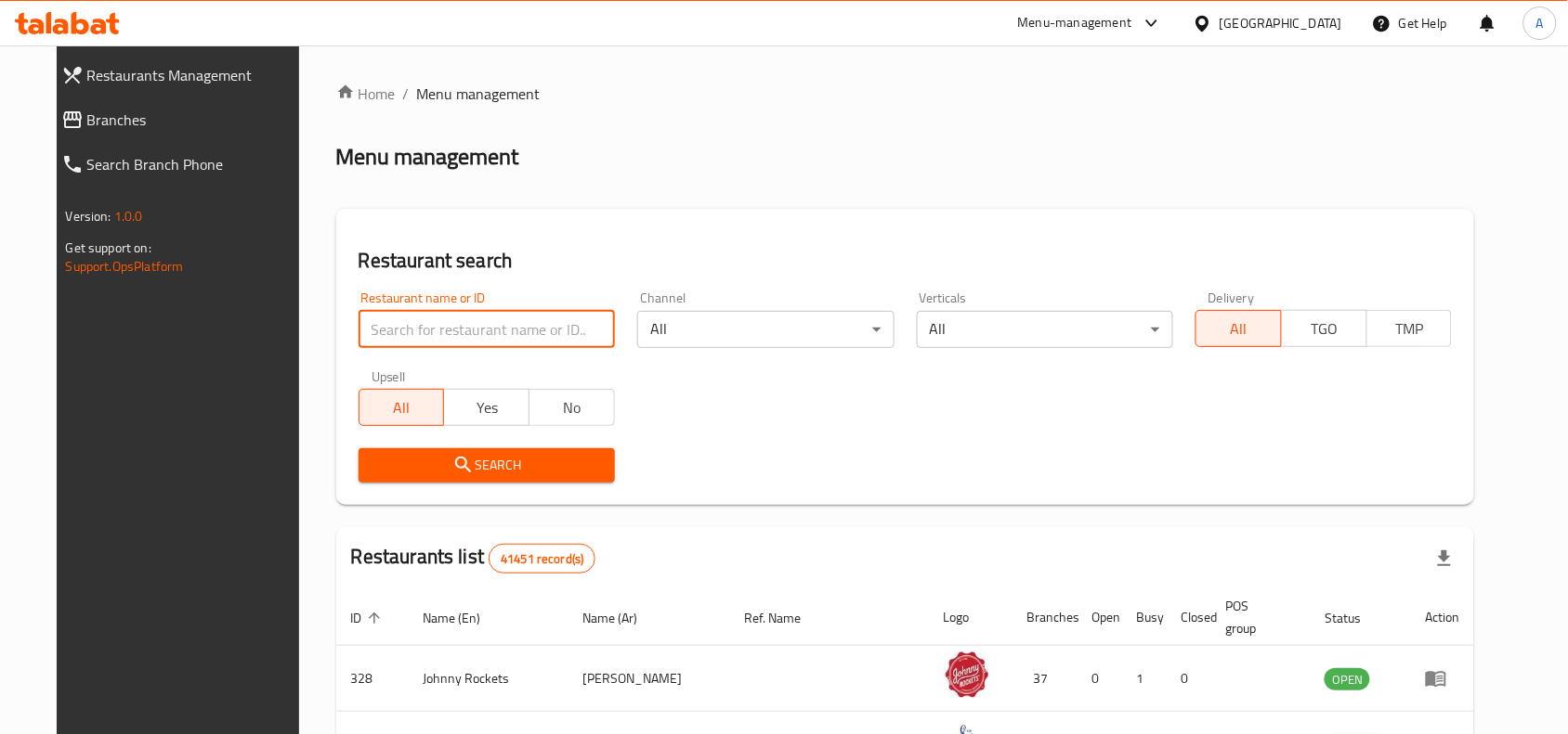
paste input "679730"
type input "679730"
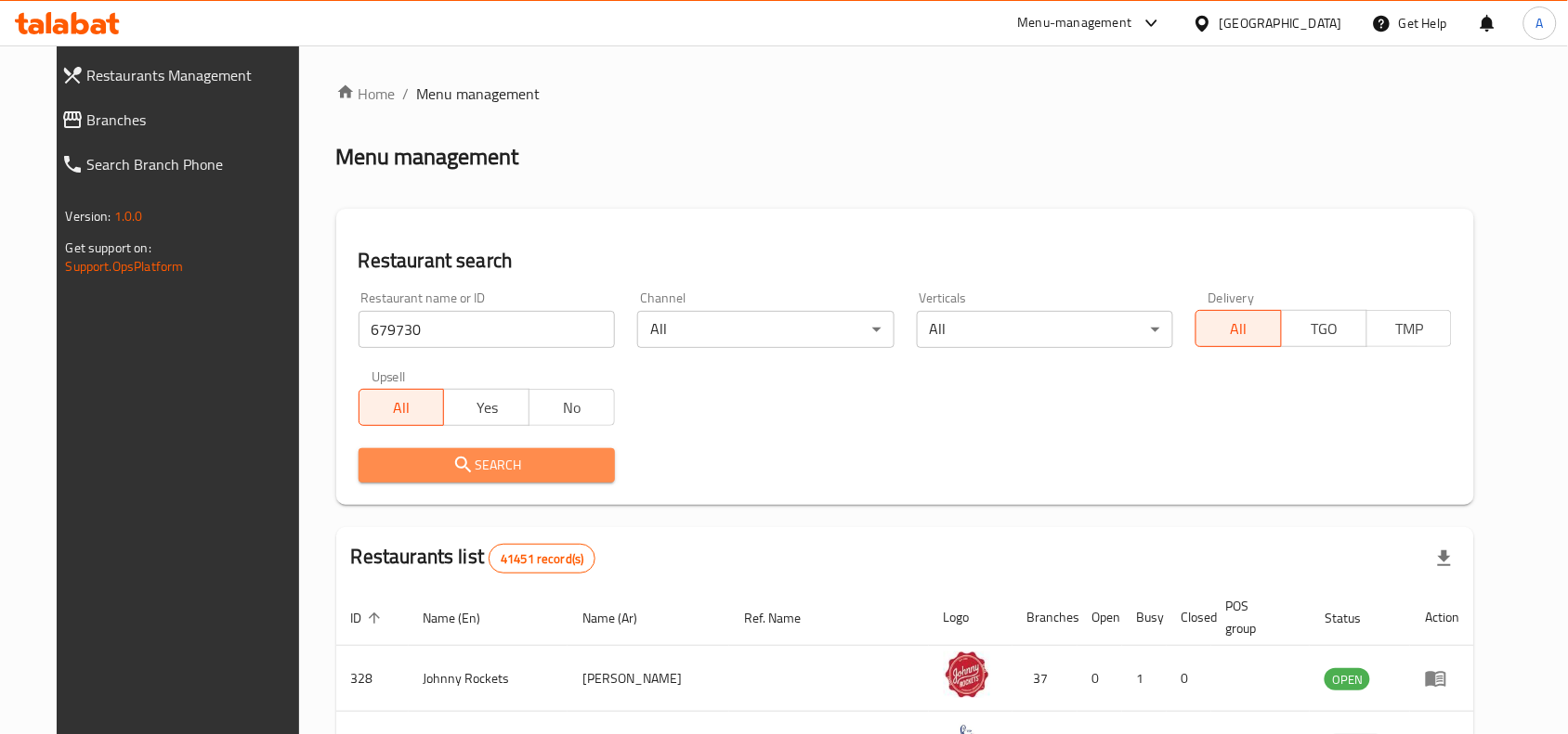
click at [557, 459] on span "Search" at bounding box center [486, 465] width 227 height 23
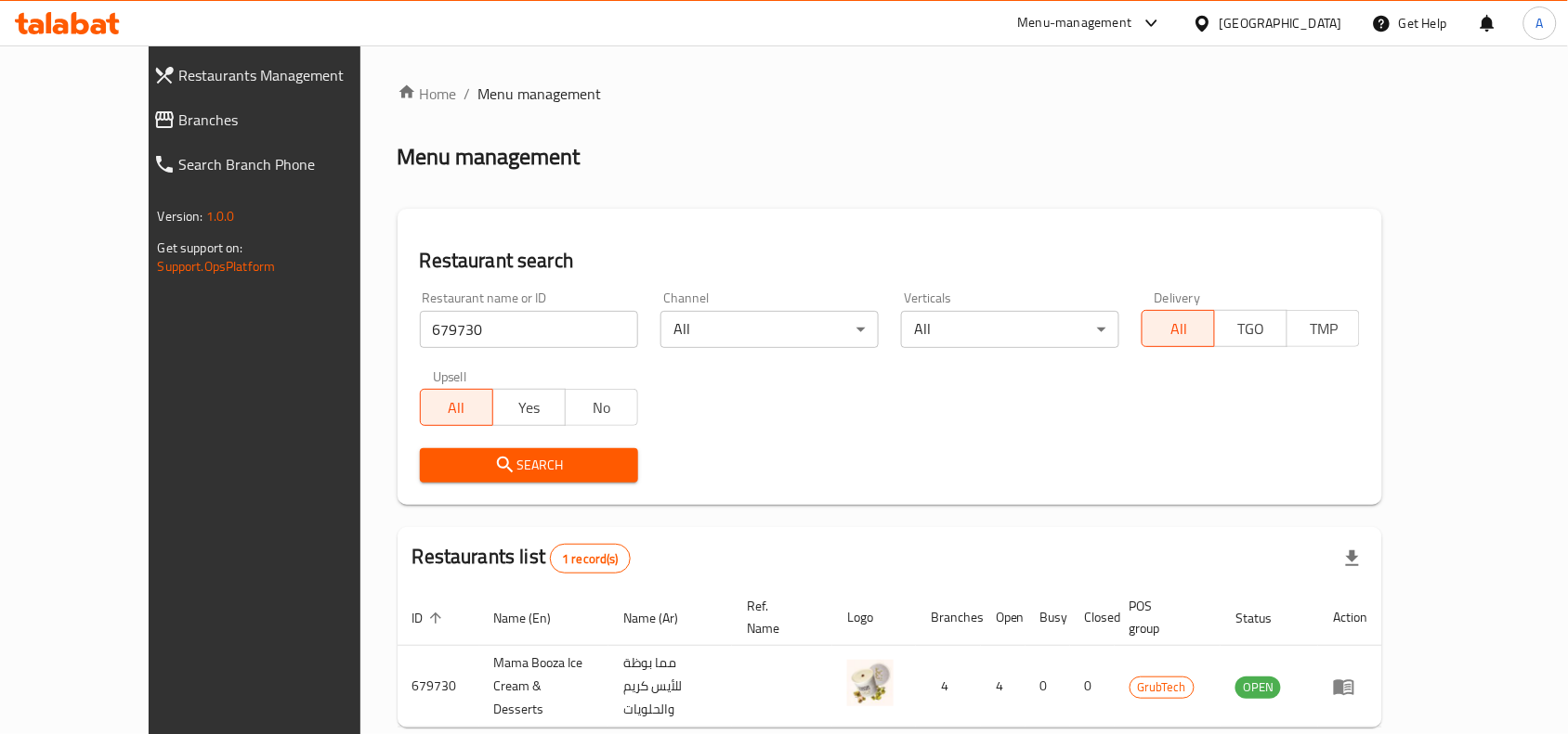
scroll to position [57, 0]
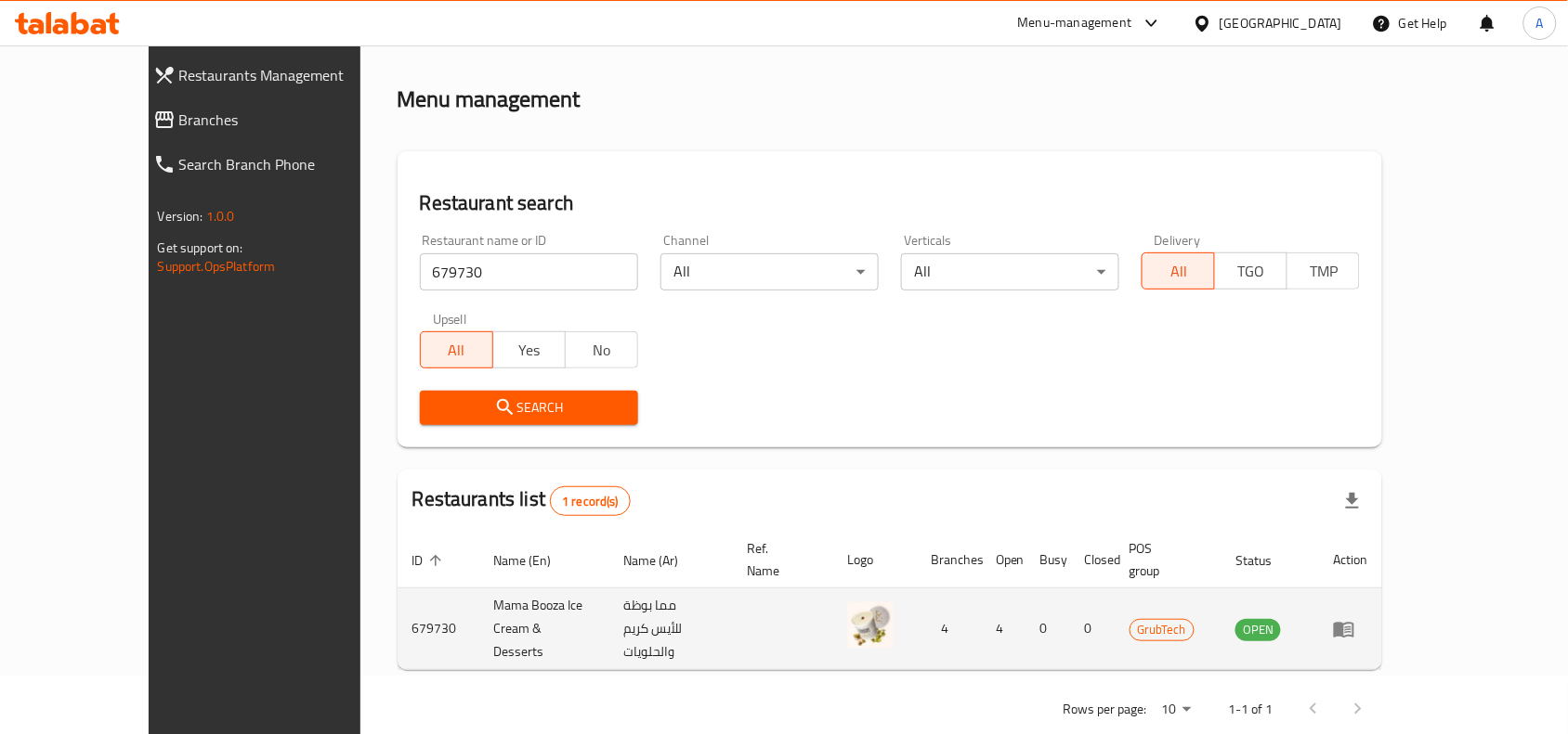
click at [1355, 622] on icon "enhanced table" at bounding box center [1344, 630] width 20 height 16
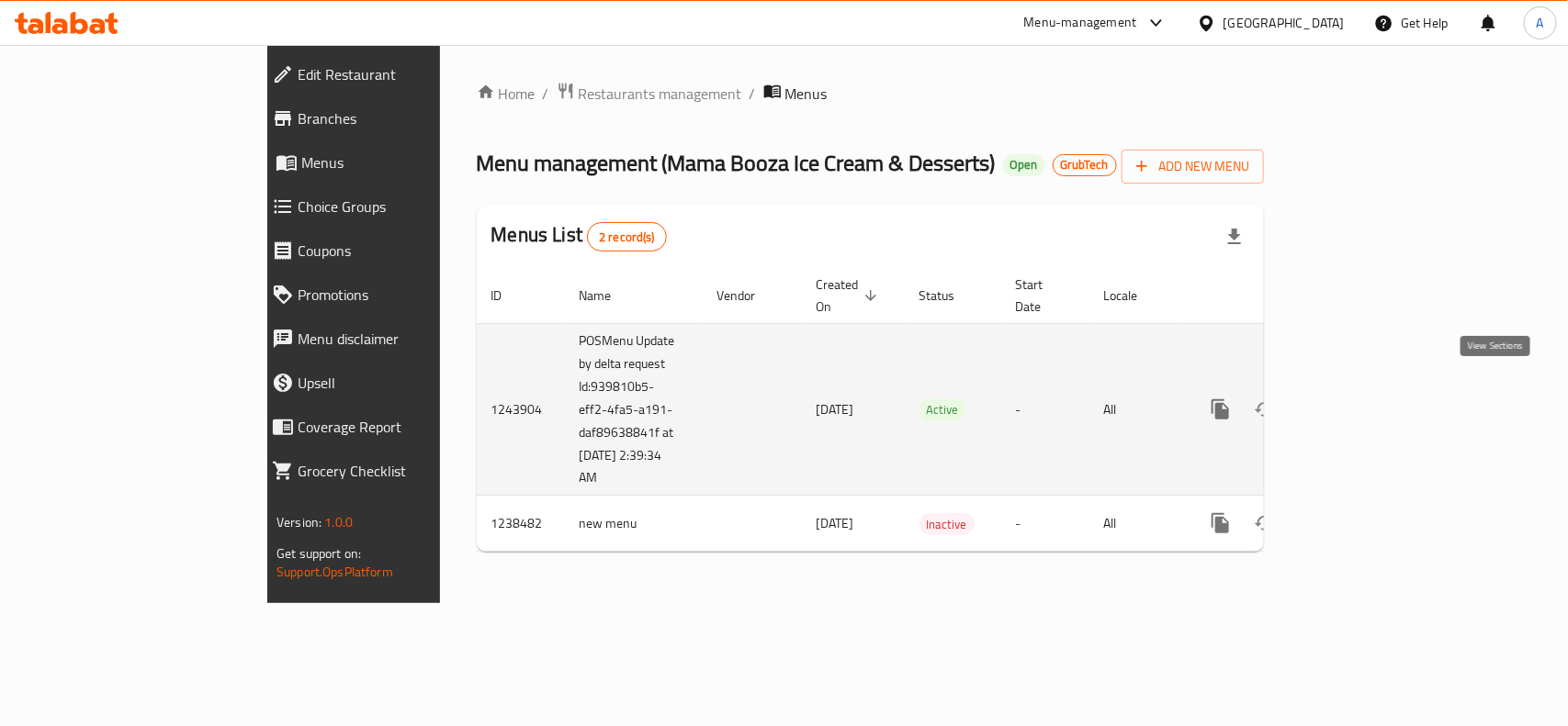
click at [1375, 409] on link "enhanced table" at bounding box center [1353, 410] width 44 height 44
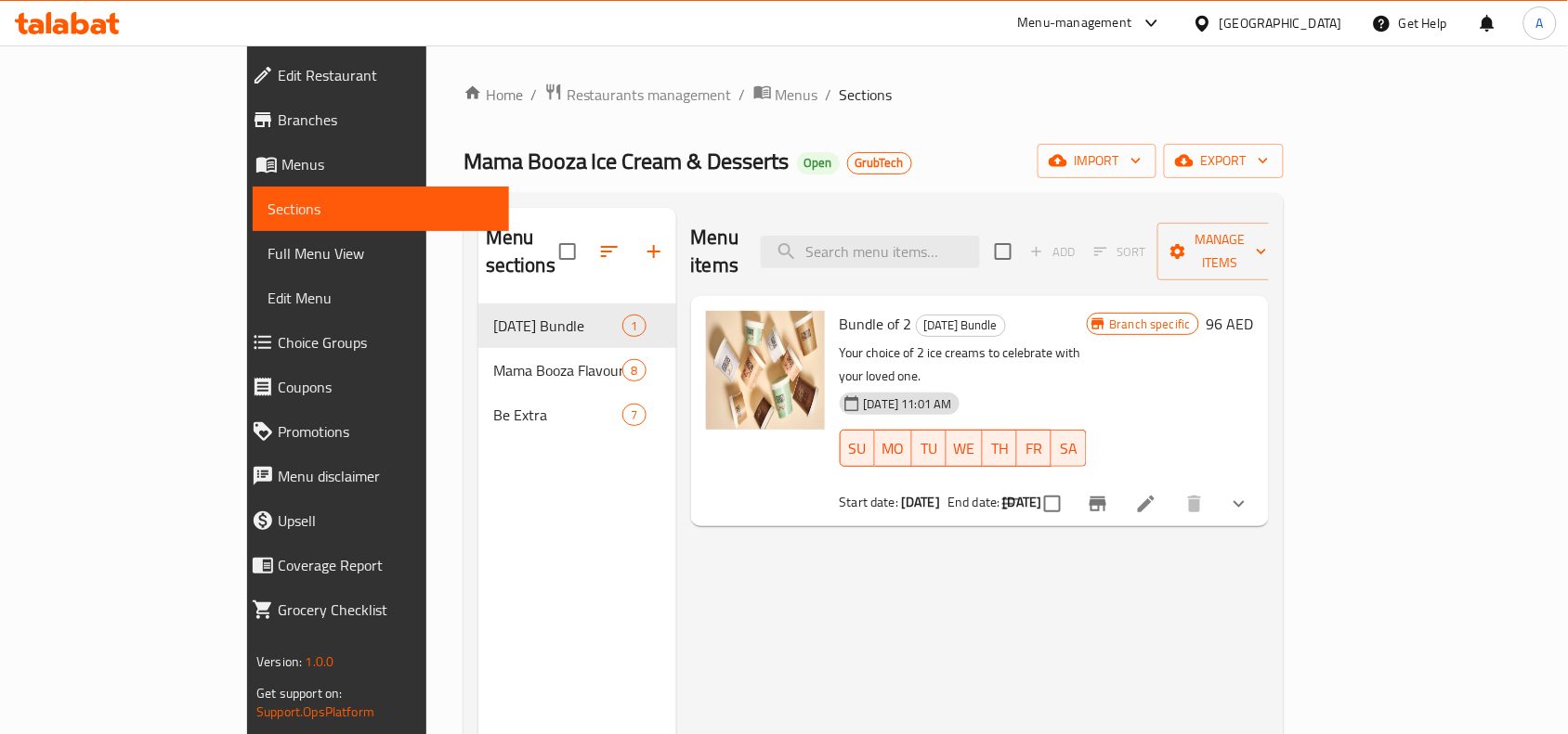
click at [278, 86] on span "Edit Restaurant" at bounding box center [386, 75] width 216 height 22
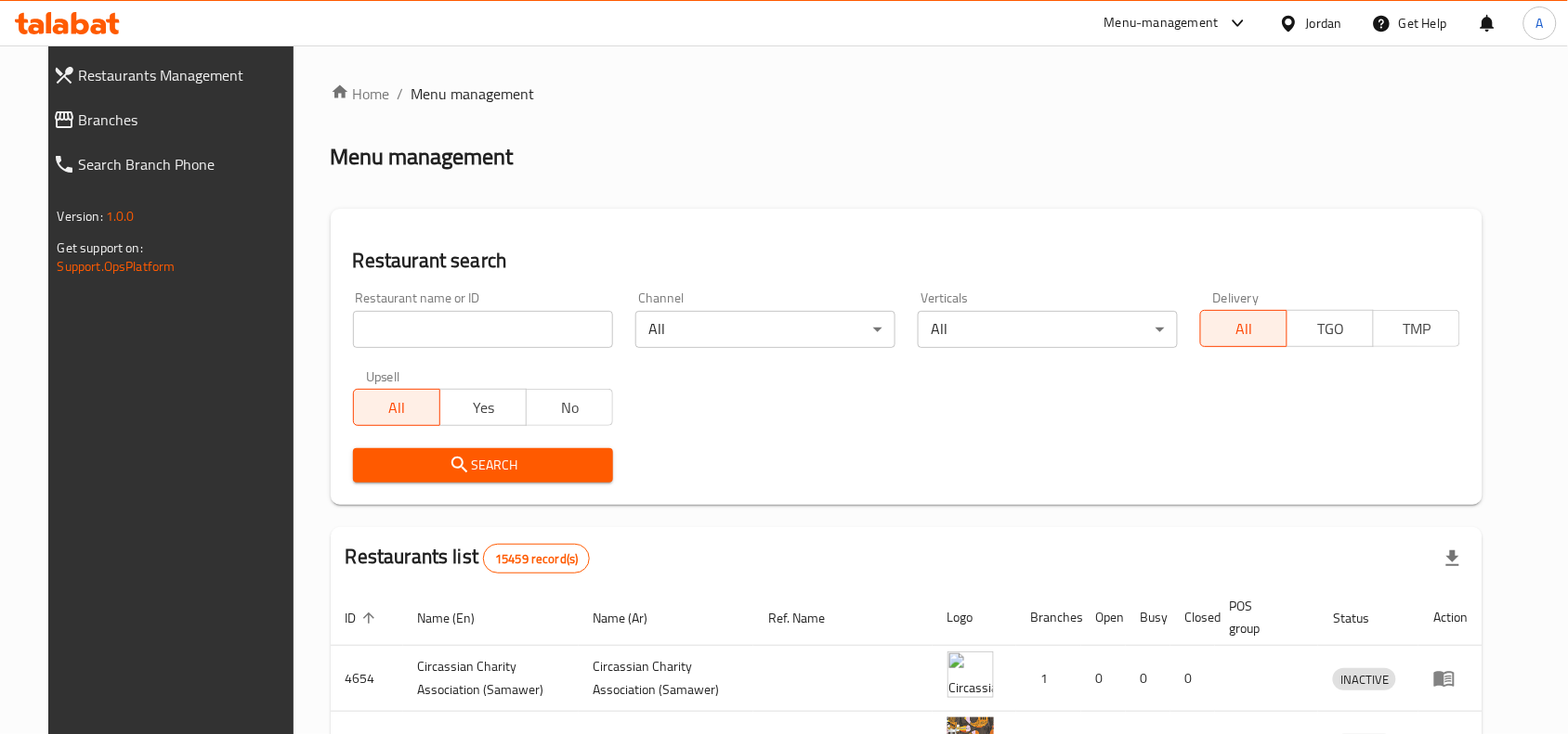
click at [154, 131] on link "Branches" at bounding box center [173, 120] width 272 height 45
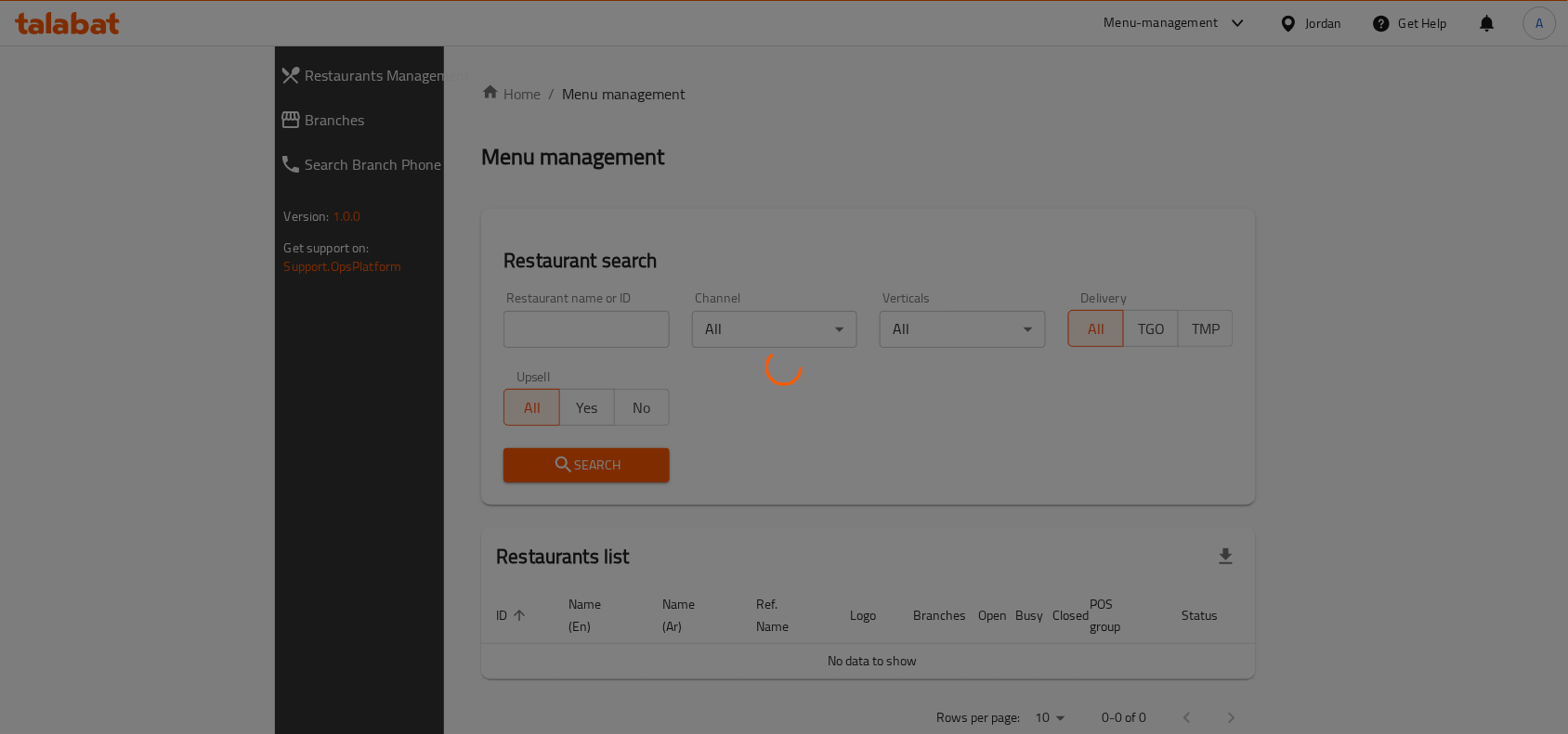
click at [456, 289] on div at bounding box center [784, 367] width 1568 height 734
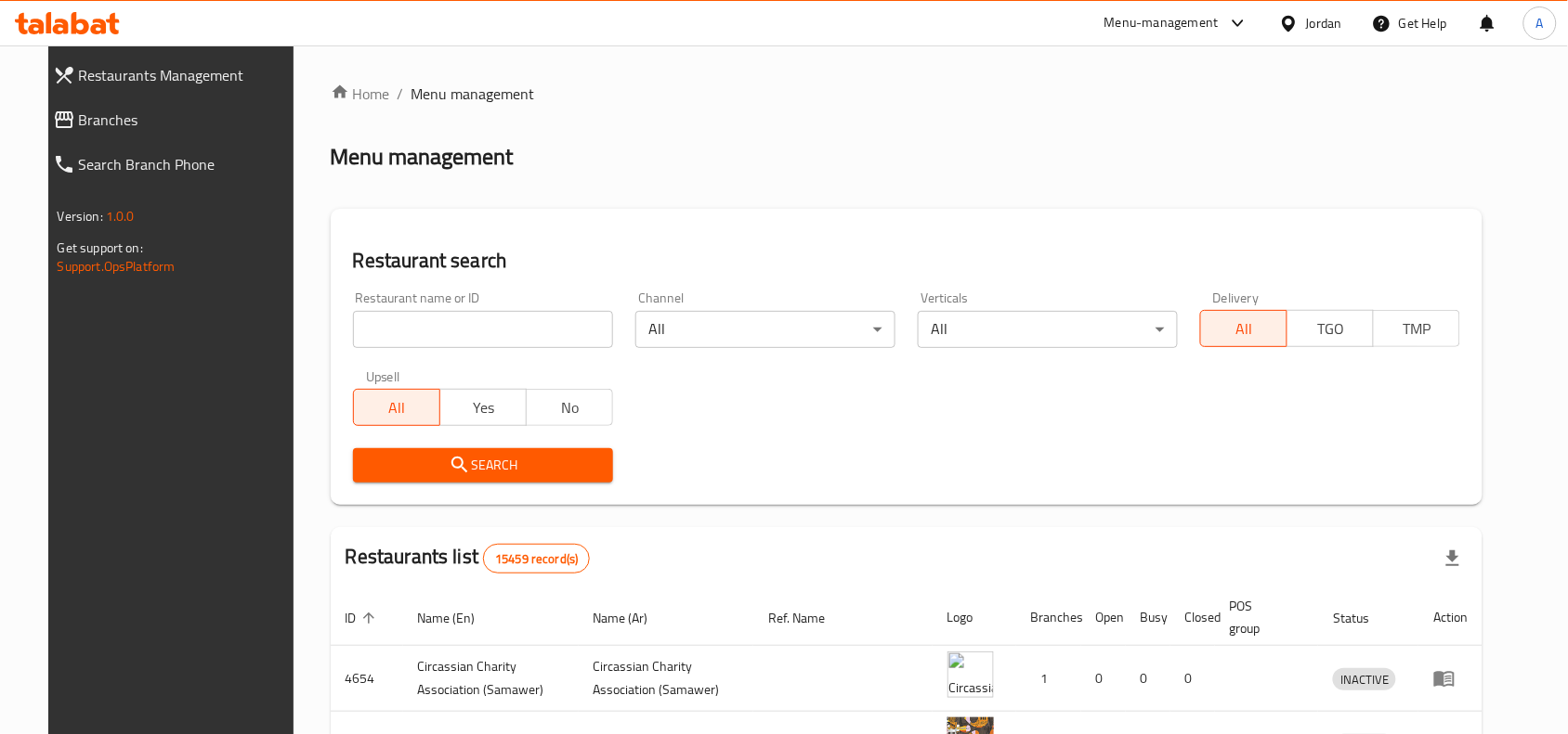
click at [392, 328] on input "search" at bounding box center [482, 330] width 260 height 37
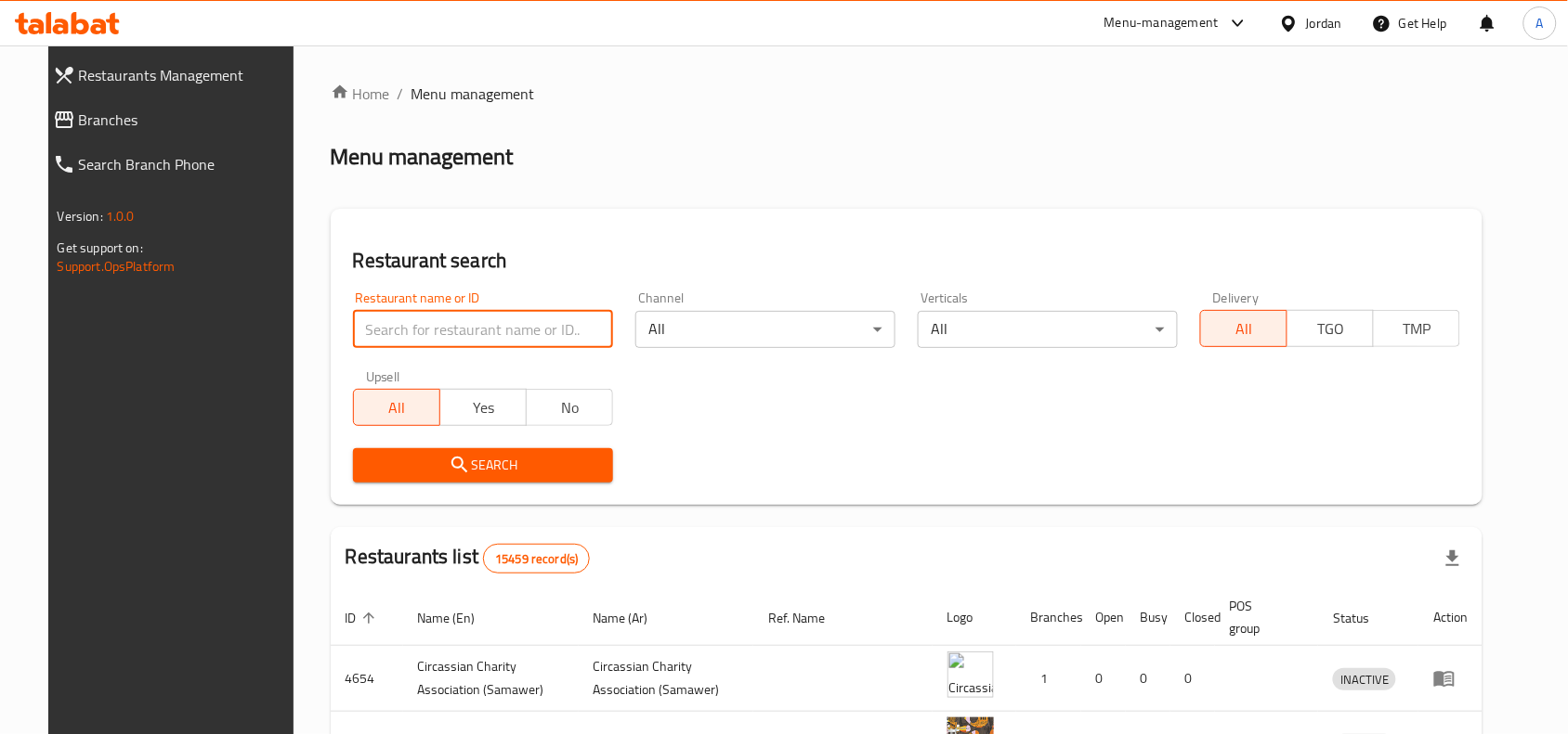
paste input "655217"
type input "655217"
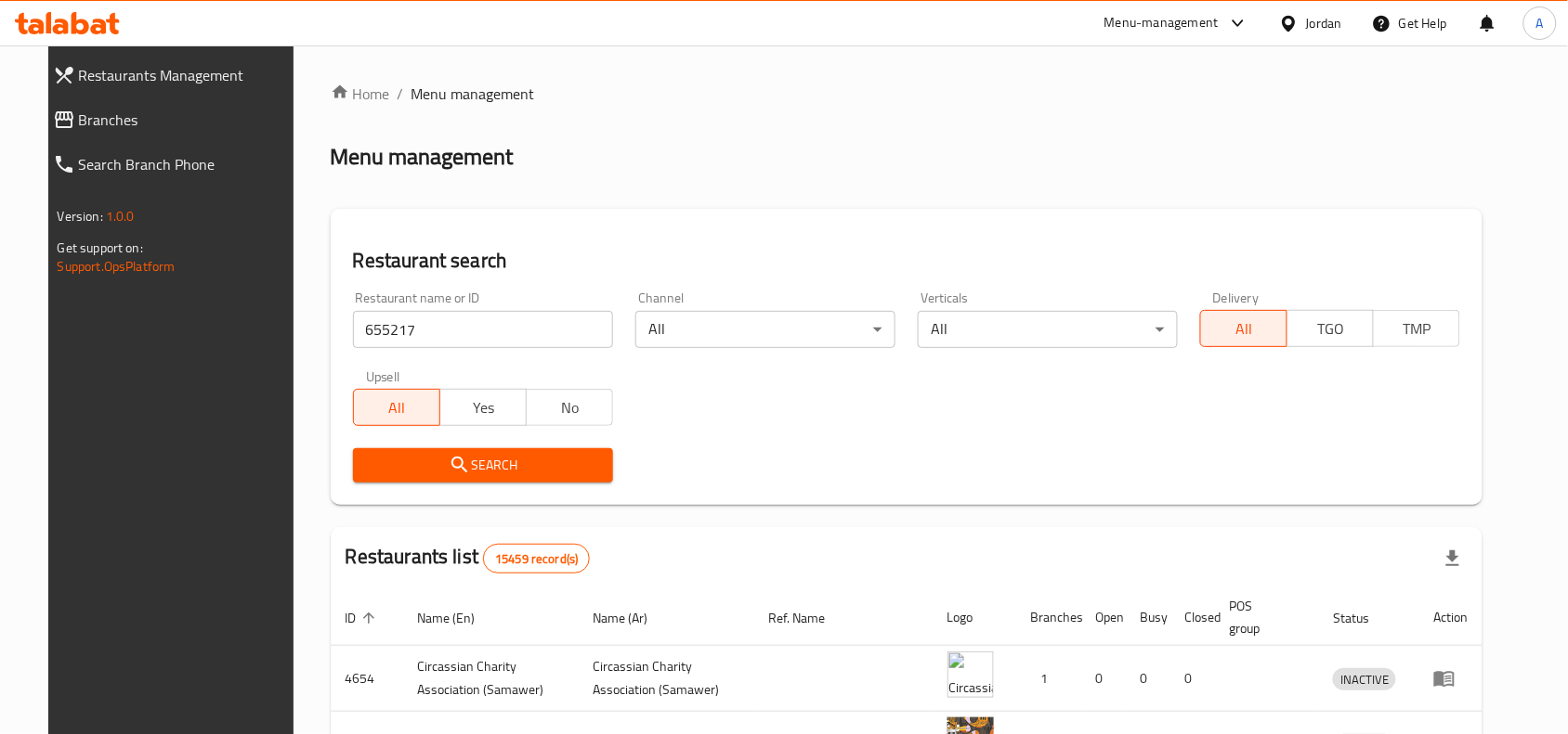
click at [481, 459] on span "Search" at bounding box center [483, 465] width 231 height 23
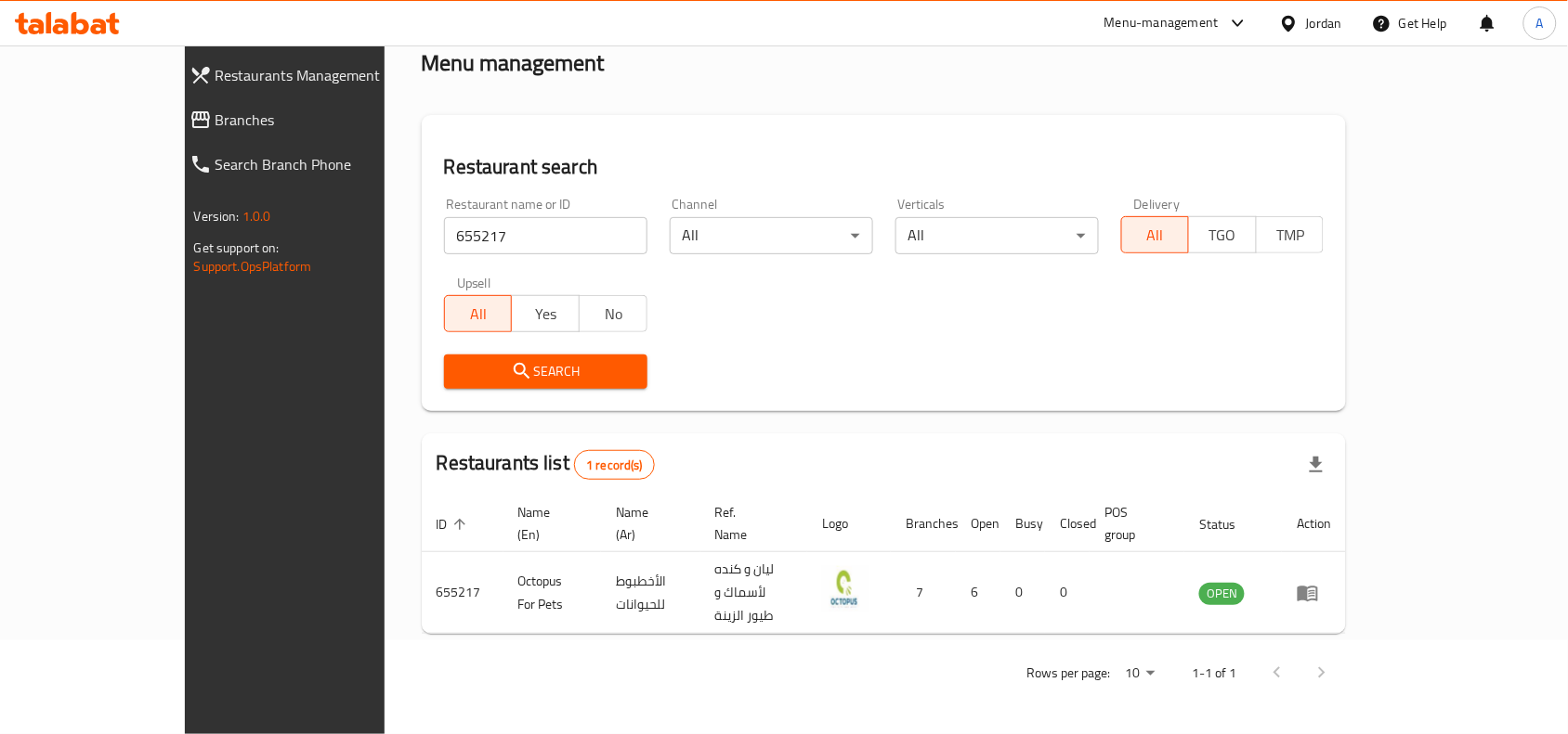
scroll to position [57, 0]
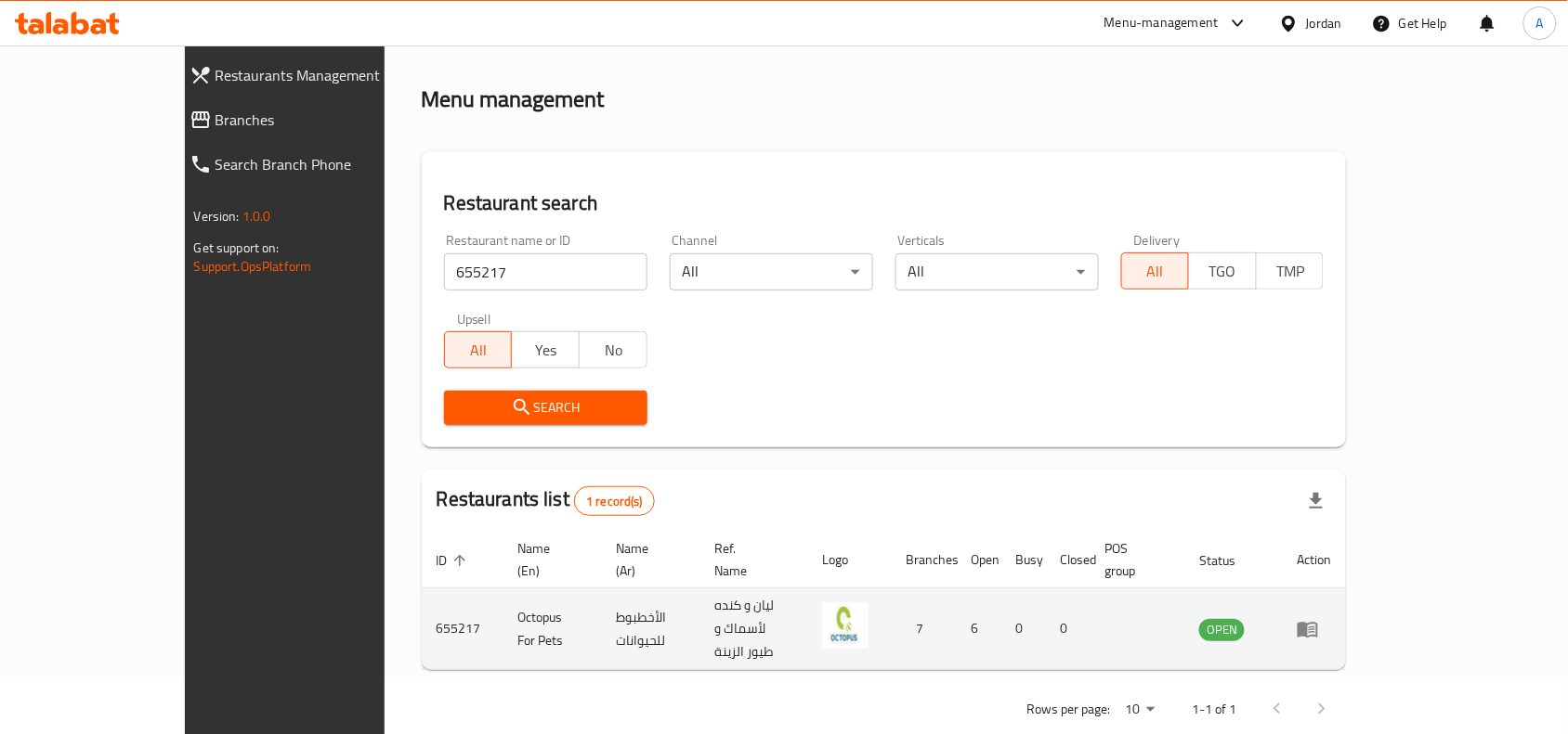
click at [1346, 613] on td "enhanced table" at bounding box center [1314, 630] width 64 height 82
click at [1318, 622] on icon "enhanced table" at bounding box center [1307, 630] width 20 height 16
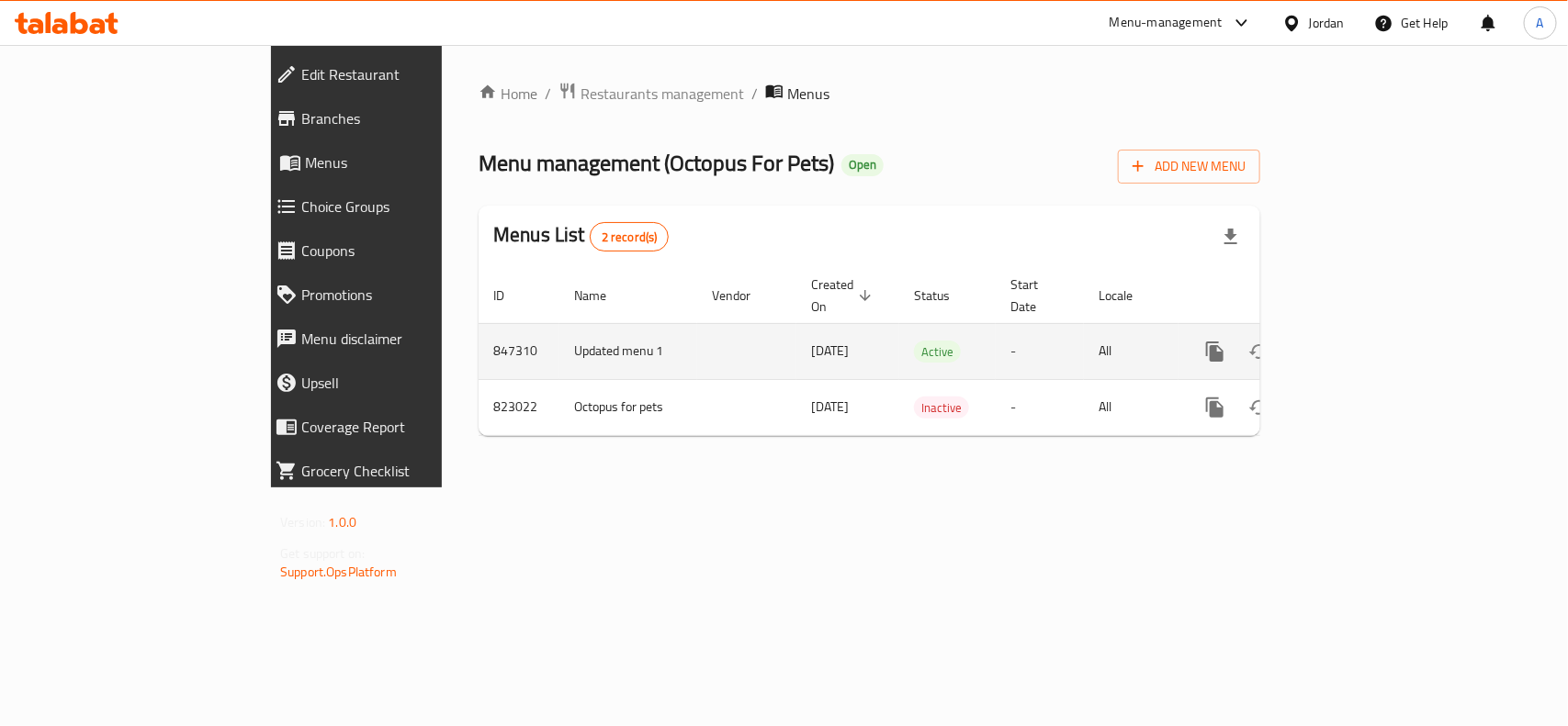
click at [1370, 329] on link "enhanced table" at bounding box center [1347, 351] width 44 height 44
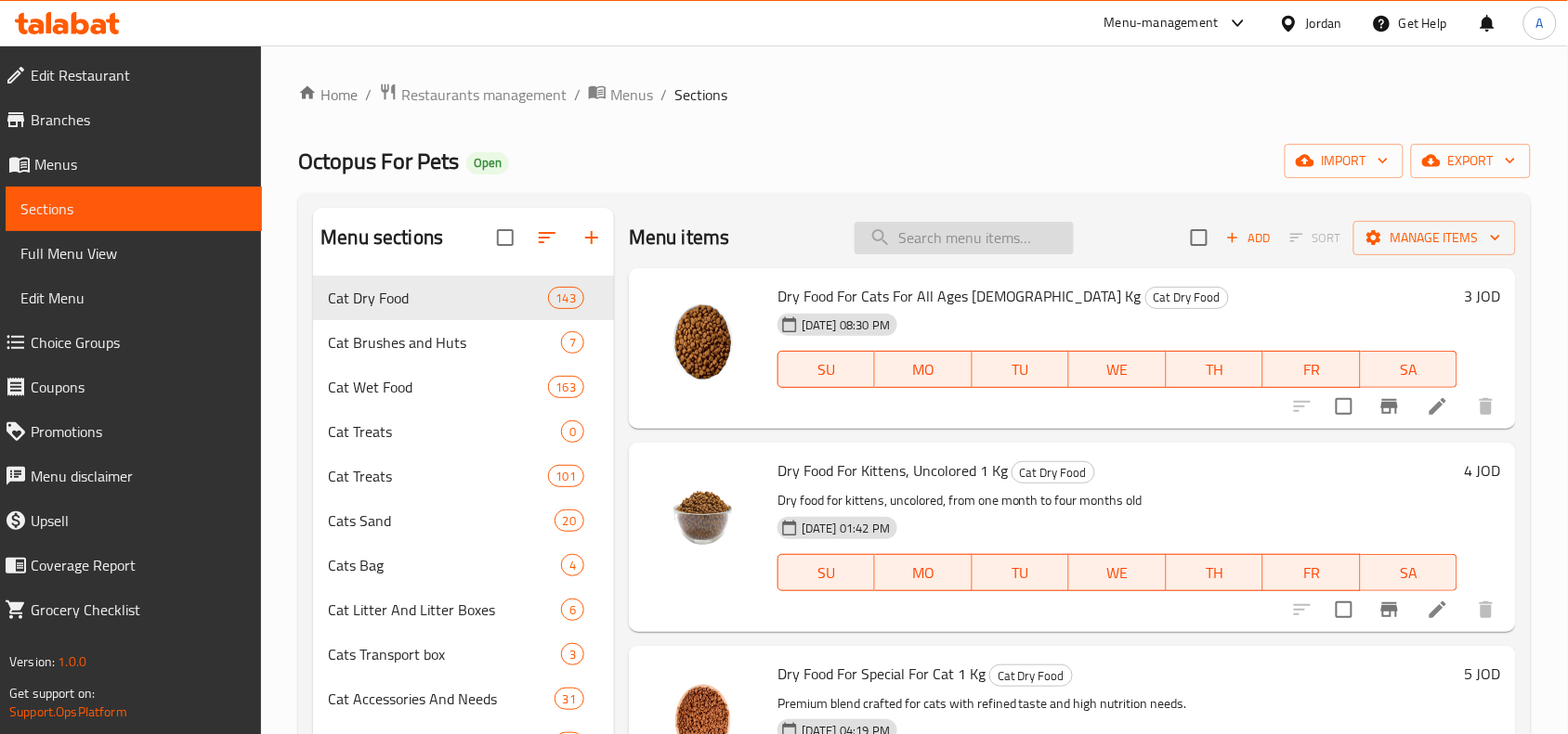
click at [968, 239] on input "search" at bounding box center [964, 238] width 219 height 32
type input "ؤمثشة"
drag, startPoint x: 1514, startPoint y: 195, endPoint x: 864, endPoint y: 253, distance: 652.6
click at [861, 255] on div "Menu items Add Sort Manage items" at bounding box center [1072, 239] width 887 height 60
click at [865, 253] on input "search" at bounding box center [964, 238] width 219 height 32
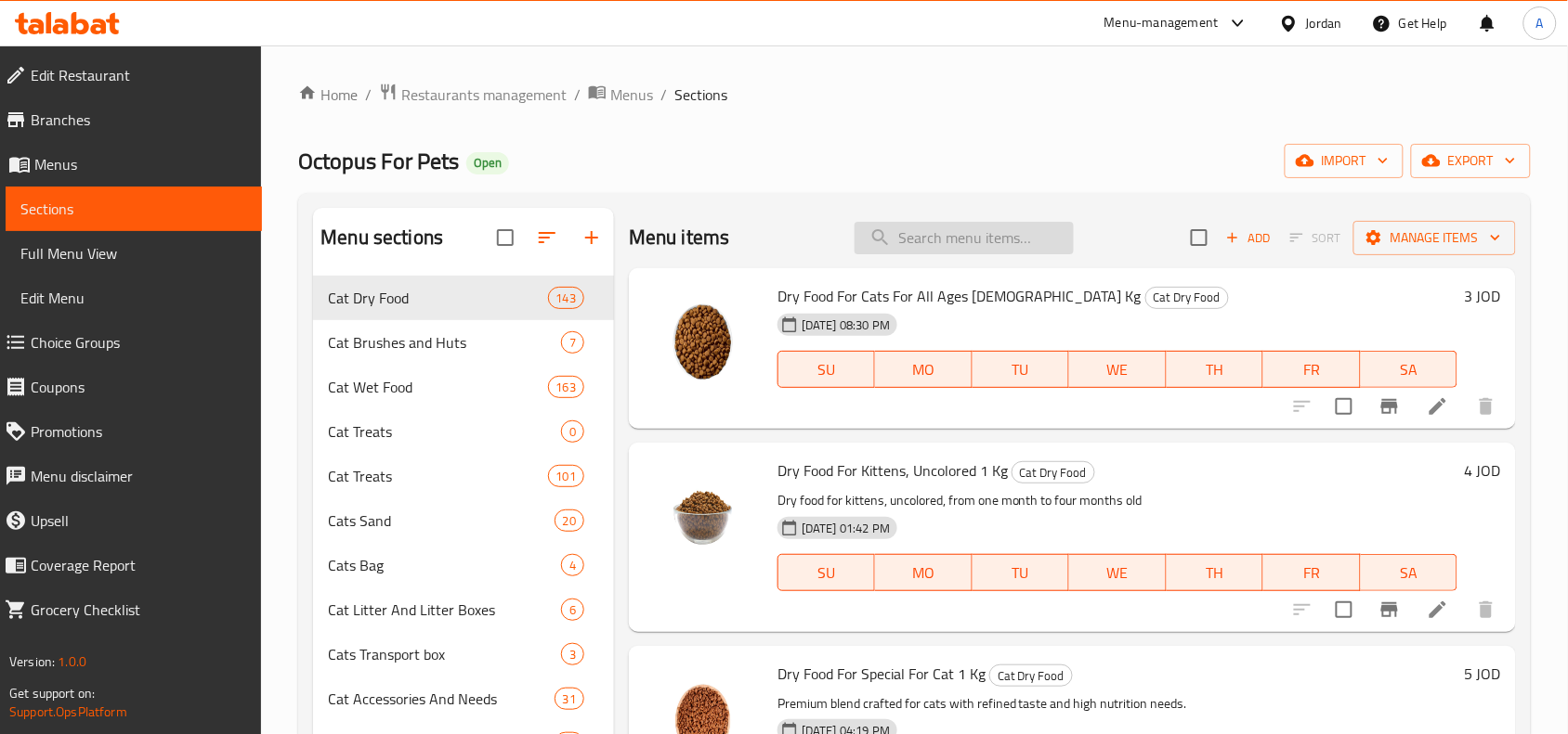
click at [916, 226] on input "search" at bounding box center [964, 238] width 219 height 32
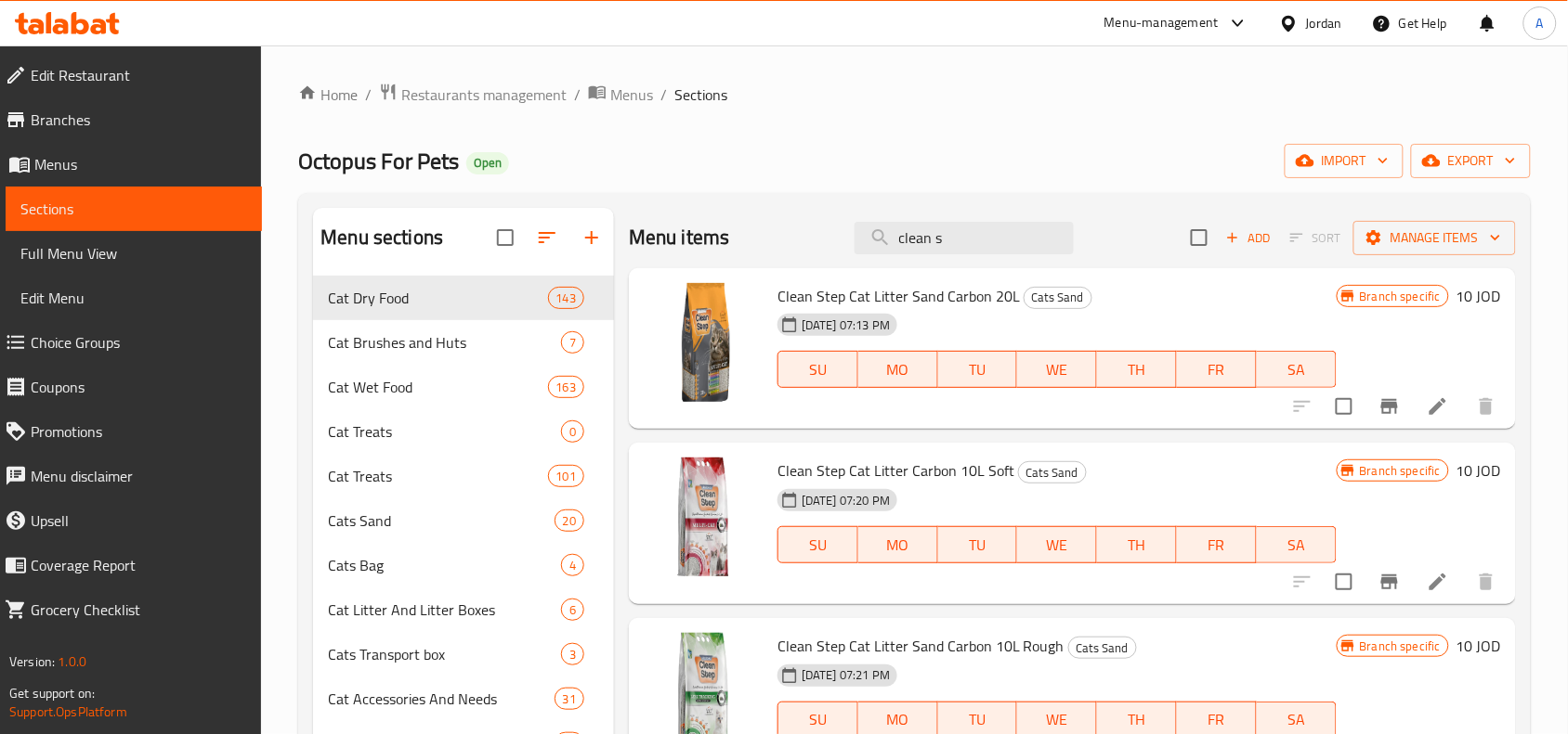
type input "clean s"
click at [171, 104] on link "Branches" at bounding box center [126, 120] width 272 height 45
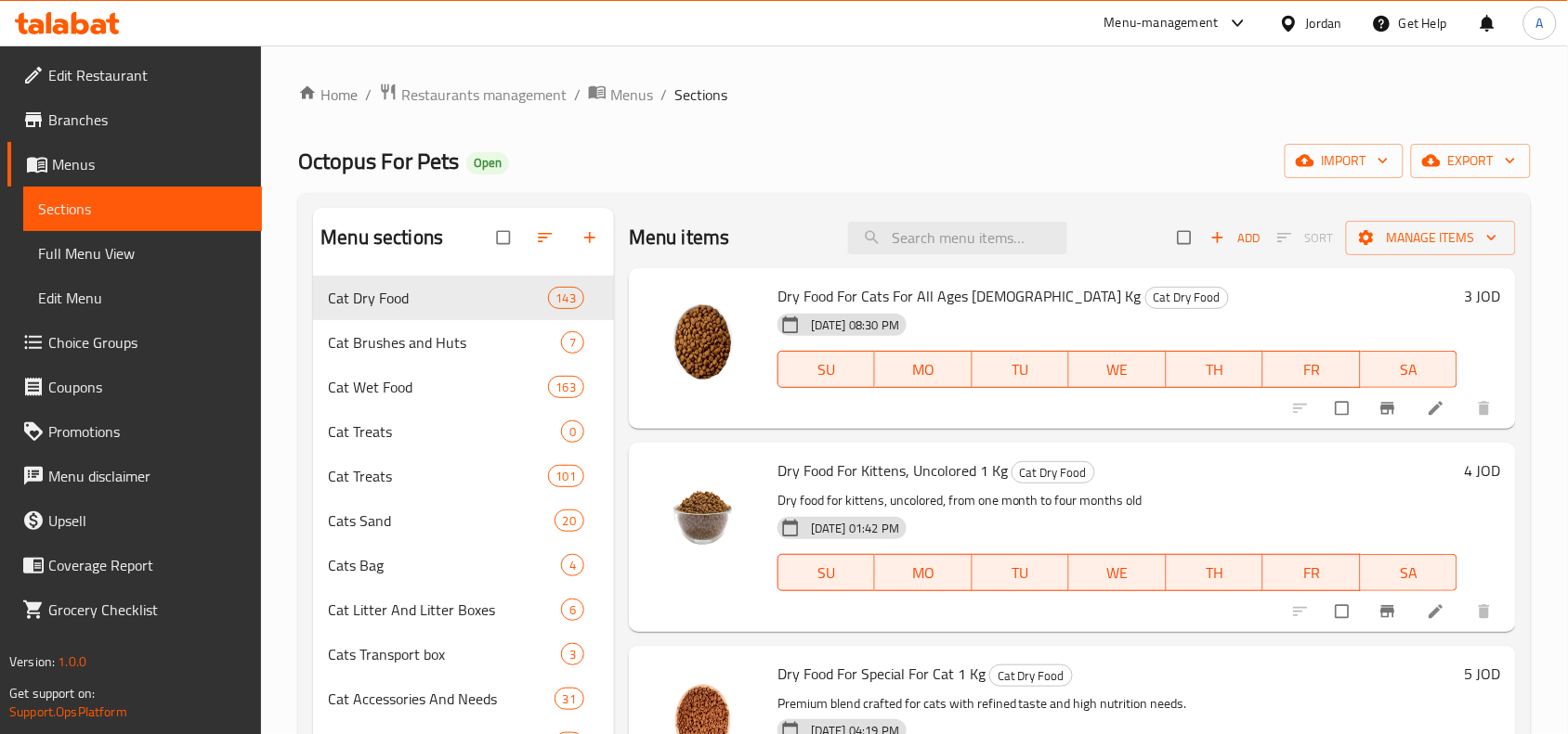
drag, startPoint x: 145, startPoint y: 261, endPoint x: 1098, endPoint y: 77, distance: 970.6
click at [145, 261] on span "Full Menu View" at bounding box center [142, 253] width 209 height 22
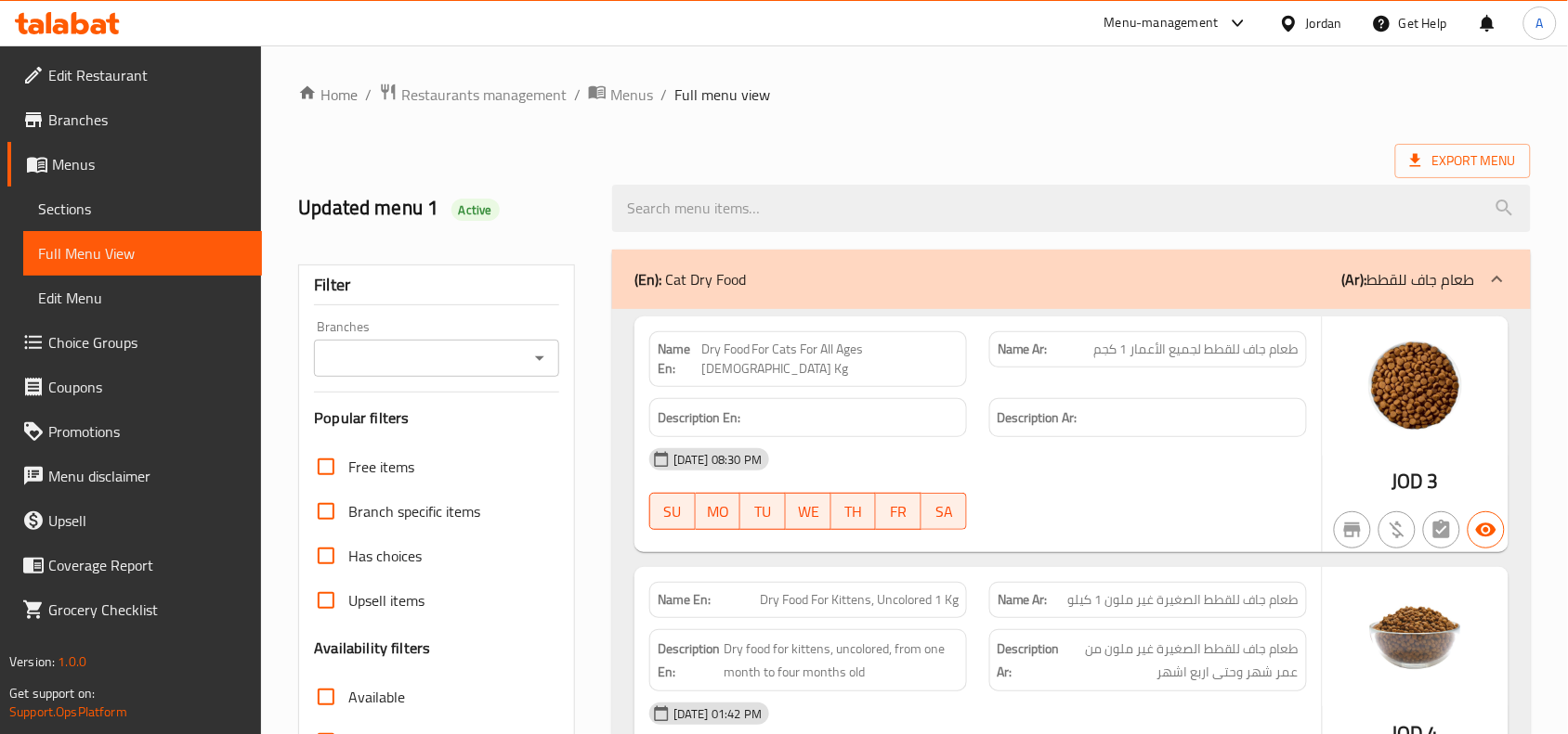
click at [493, 372] on div "Branches" at bounding box center [436, 358] width 245 height 37
click at [504, 364] on input "Branches" at bounding box center [421, 358] width 204 height 26
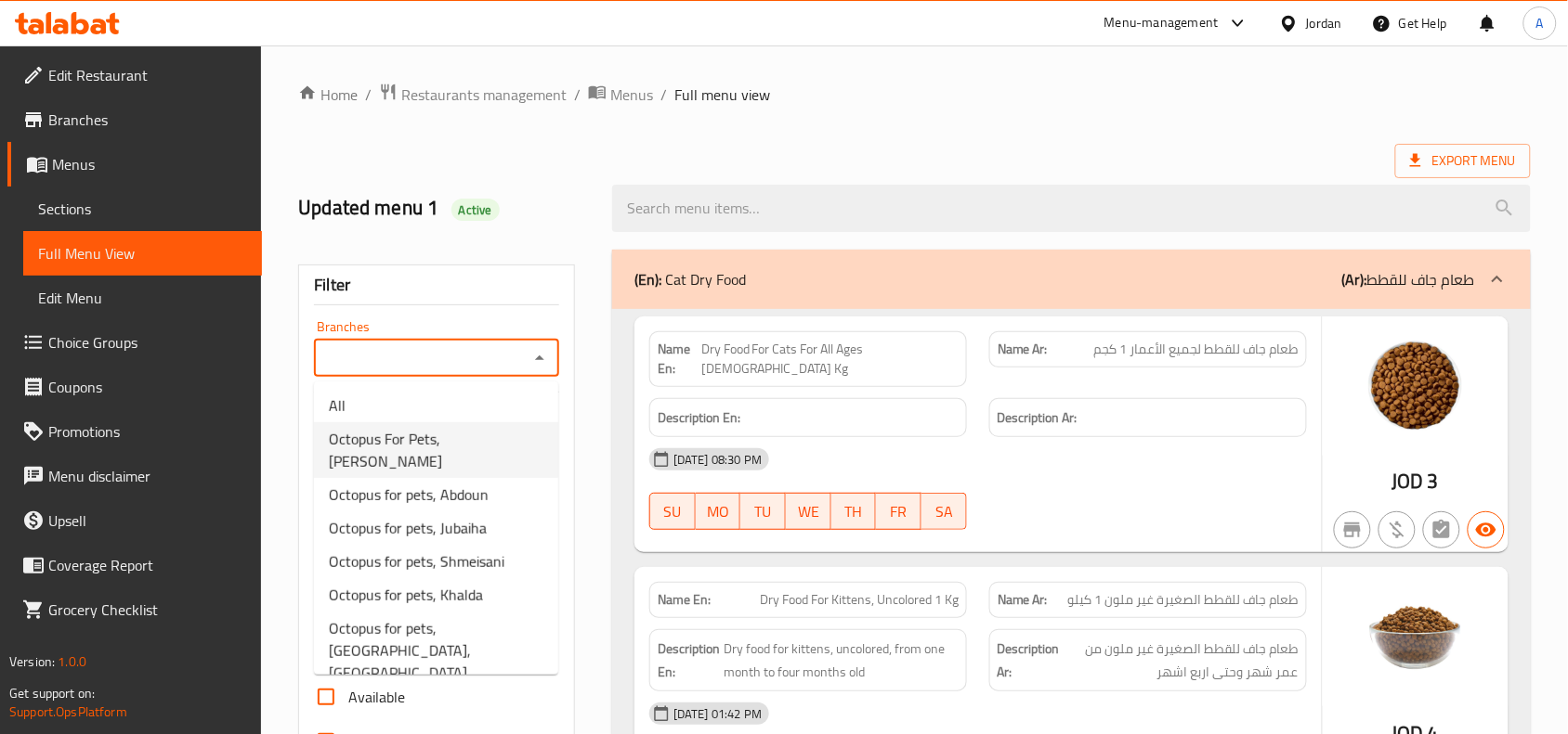
click at [504, 434] on li "Octopus For Pets, [PERSON_NAME]" at bounding box center [435, 450] width 244 height 55
type input "Octopus For Pets, [PERSON_NAME]"
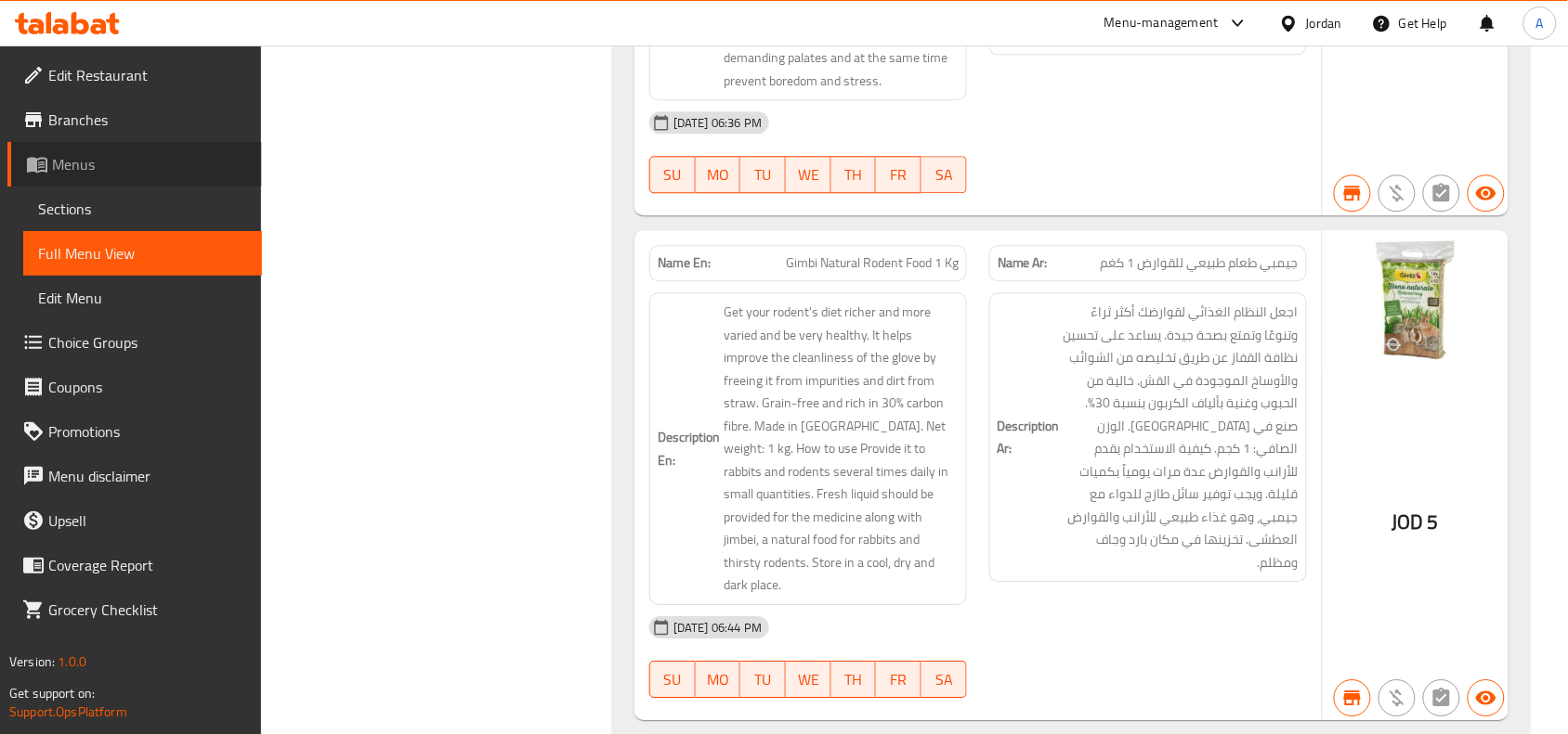
click at [98, 163] on span "Menus" at bounding box center [149, 164] width 195 height 22
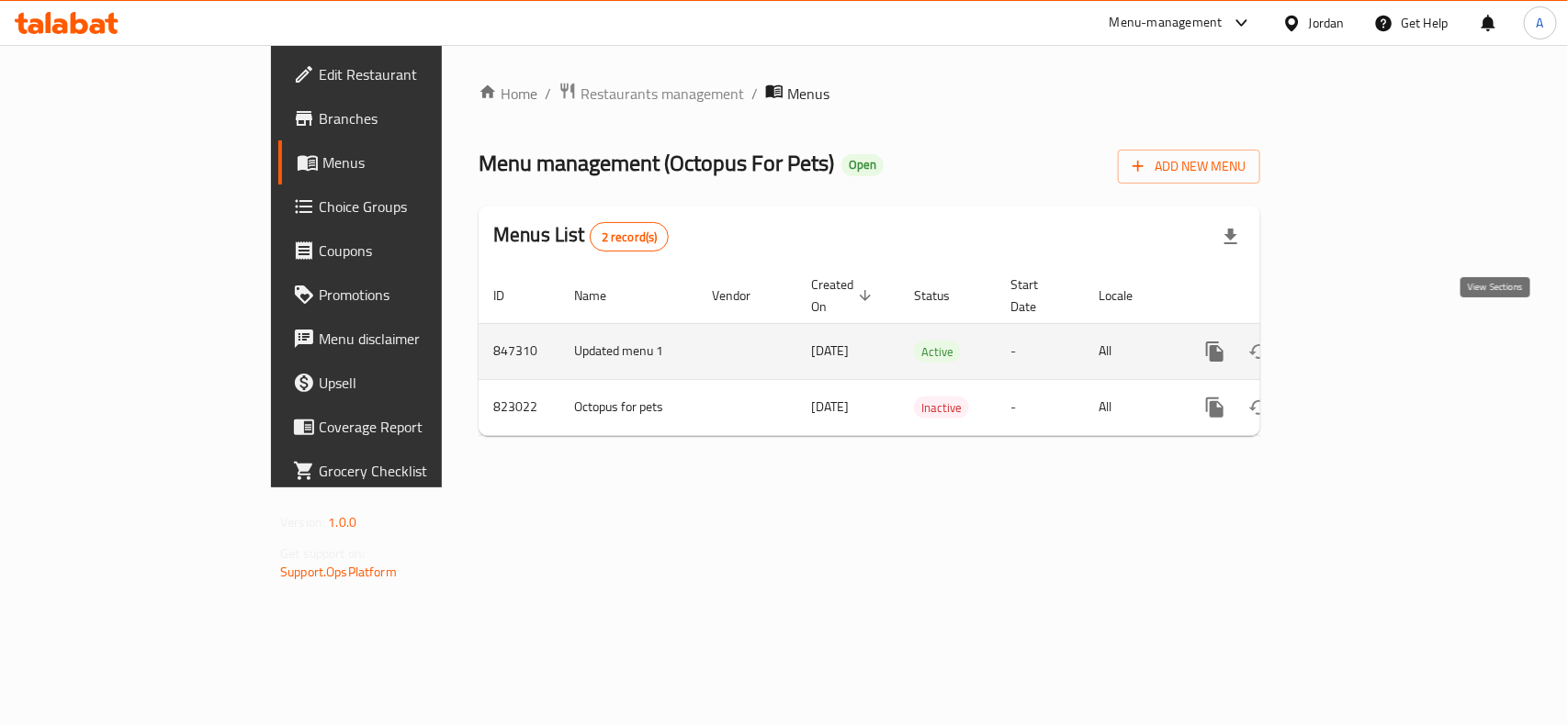
click at [1356, 344] on icon "enhanced table" at bounding box center [1347, 351] width 16 height 16
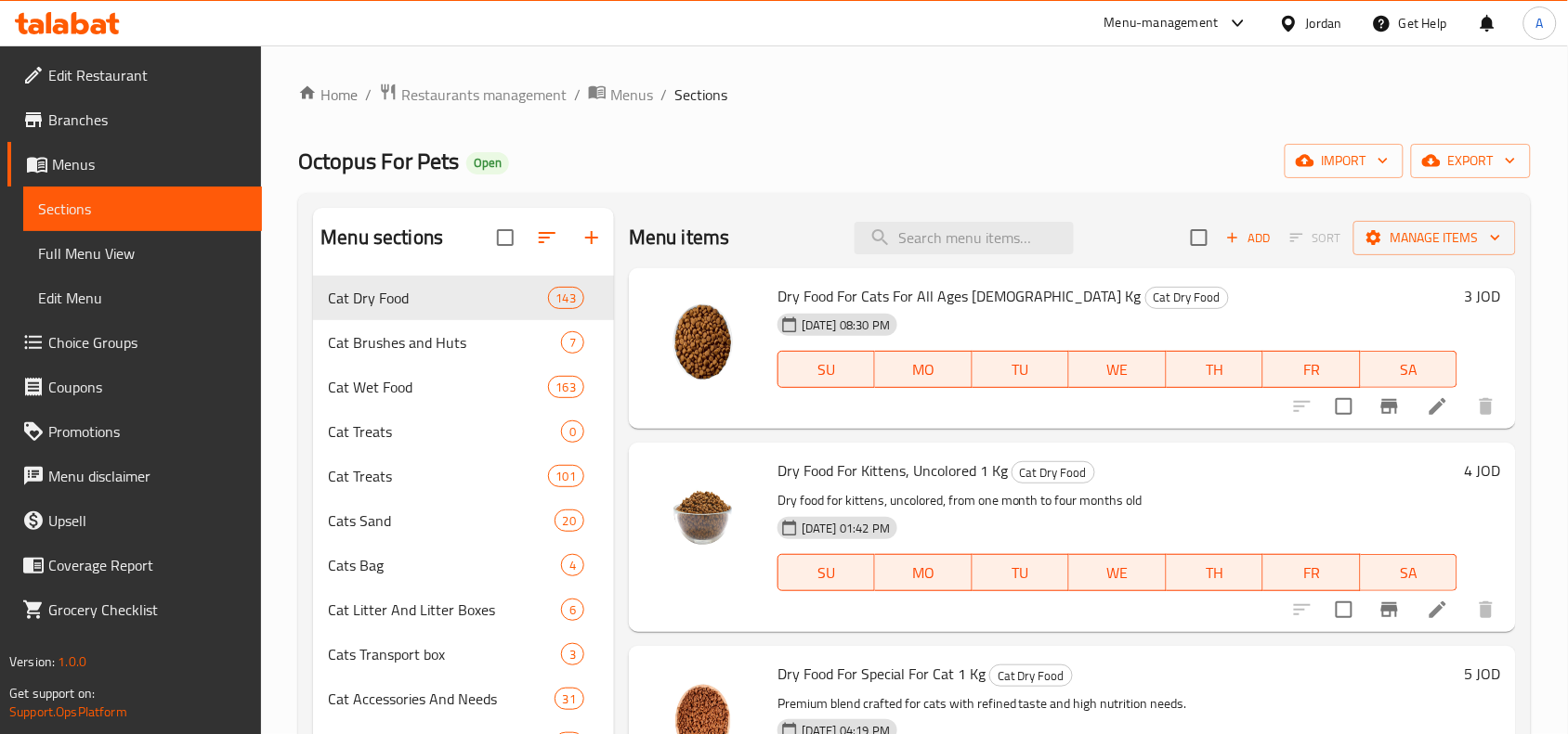
click at [950, 218] on div "Menu items Add Sort Manage items" at bounding box center [1072, 239] width 887 height 60
click at [944, 249] on input "search" at bounding box center [964, 238] width 219 height 32
type input "v"
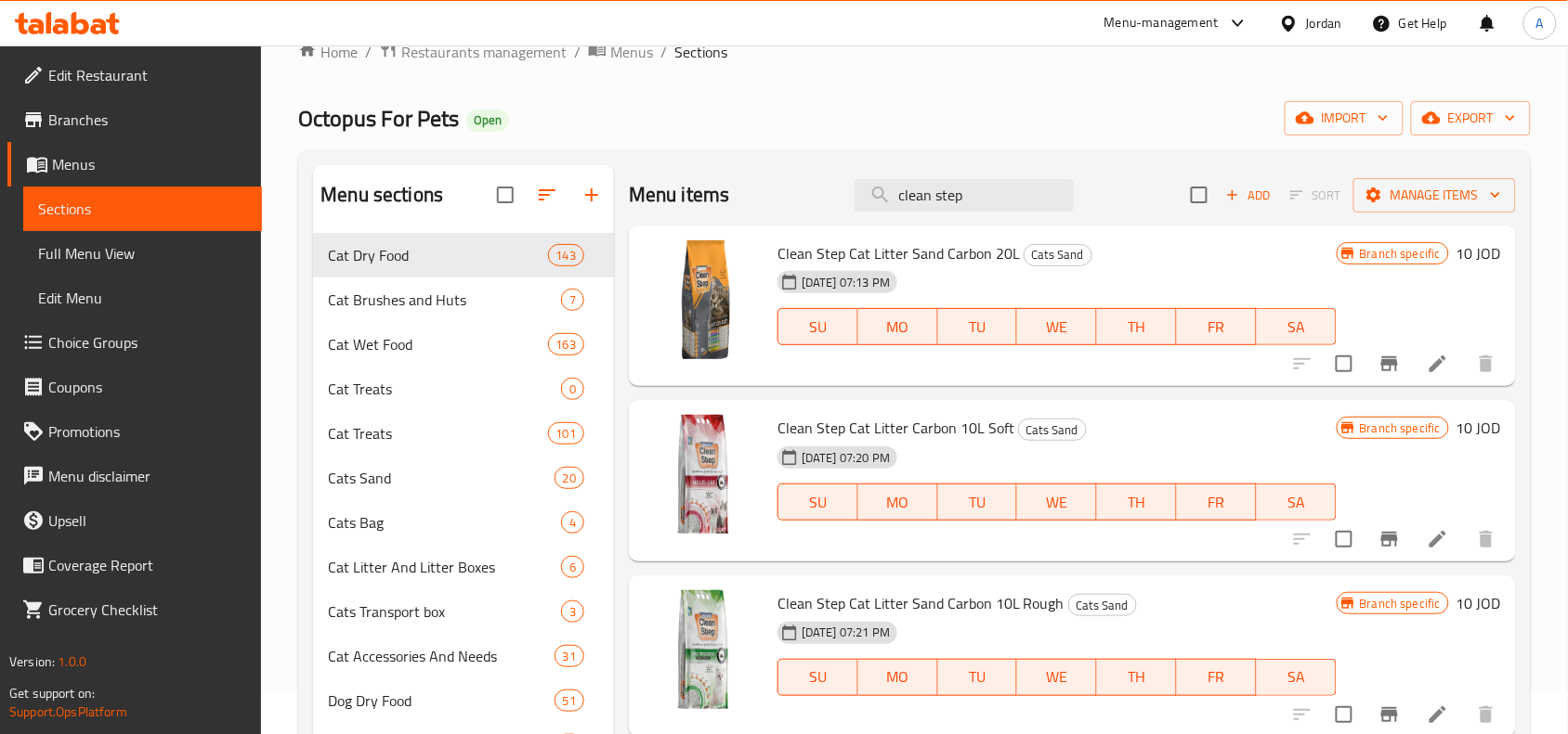
scroll to position [116, 0]
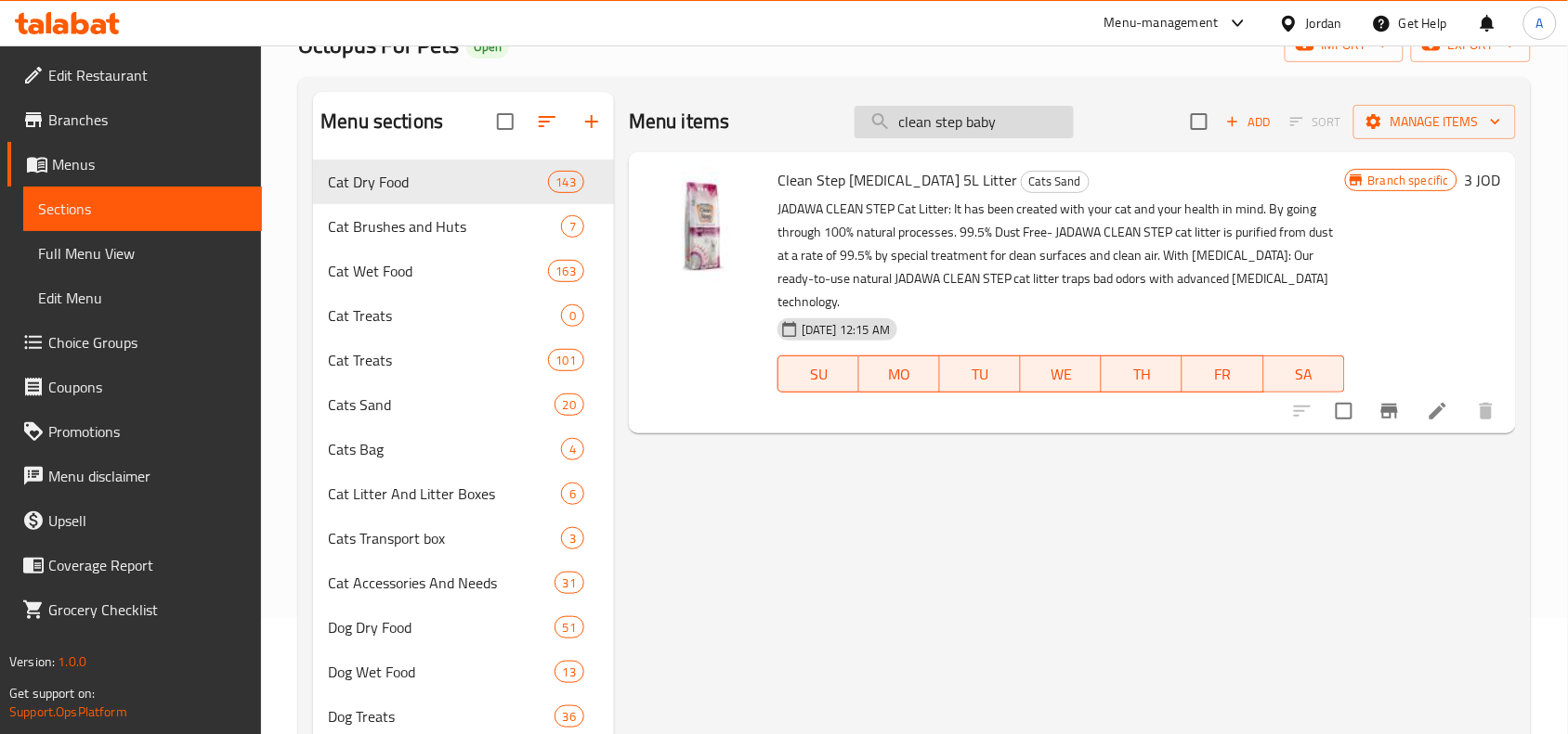
click at [1032, 130] on input "clean step baby" at bounding box center [964, 122] width 219 height 32
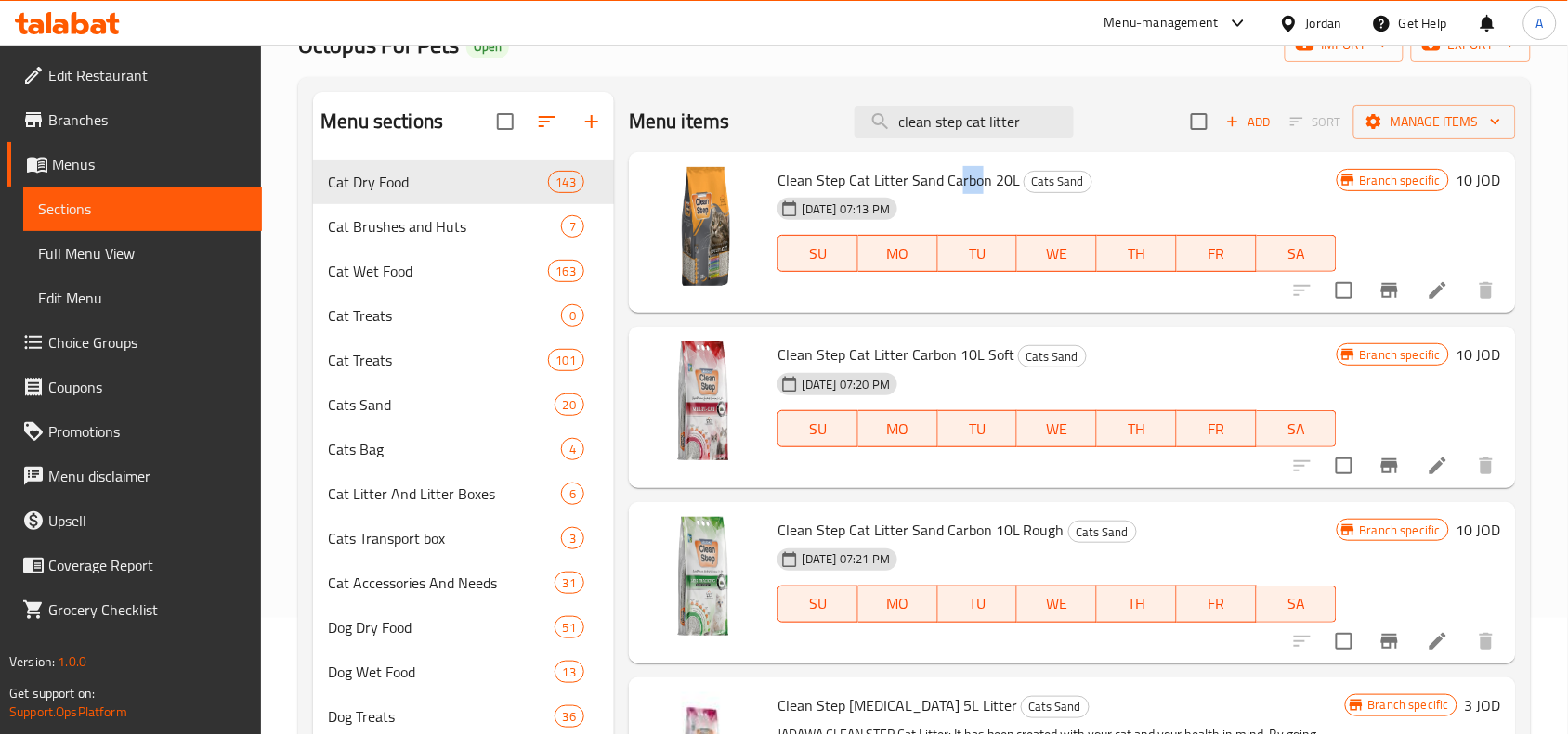
drag, startPoint x: 982, startPoint y: 181, endPoint x: 959, endPoint y: 188, distance: 24.0
click at [959, 188] on span "Clean Step Cat Litter Sand Carbon 20L" at bounding box center [898, 180] width 243 height 28
click at [1036, 109] on input "clean step cat litter" at bounding box center [964, 122] width 219 height 32
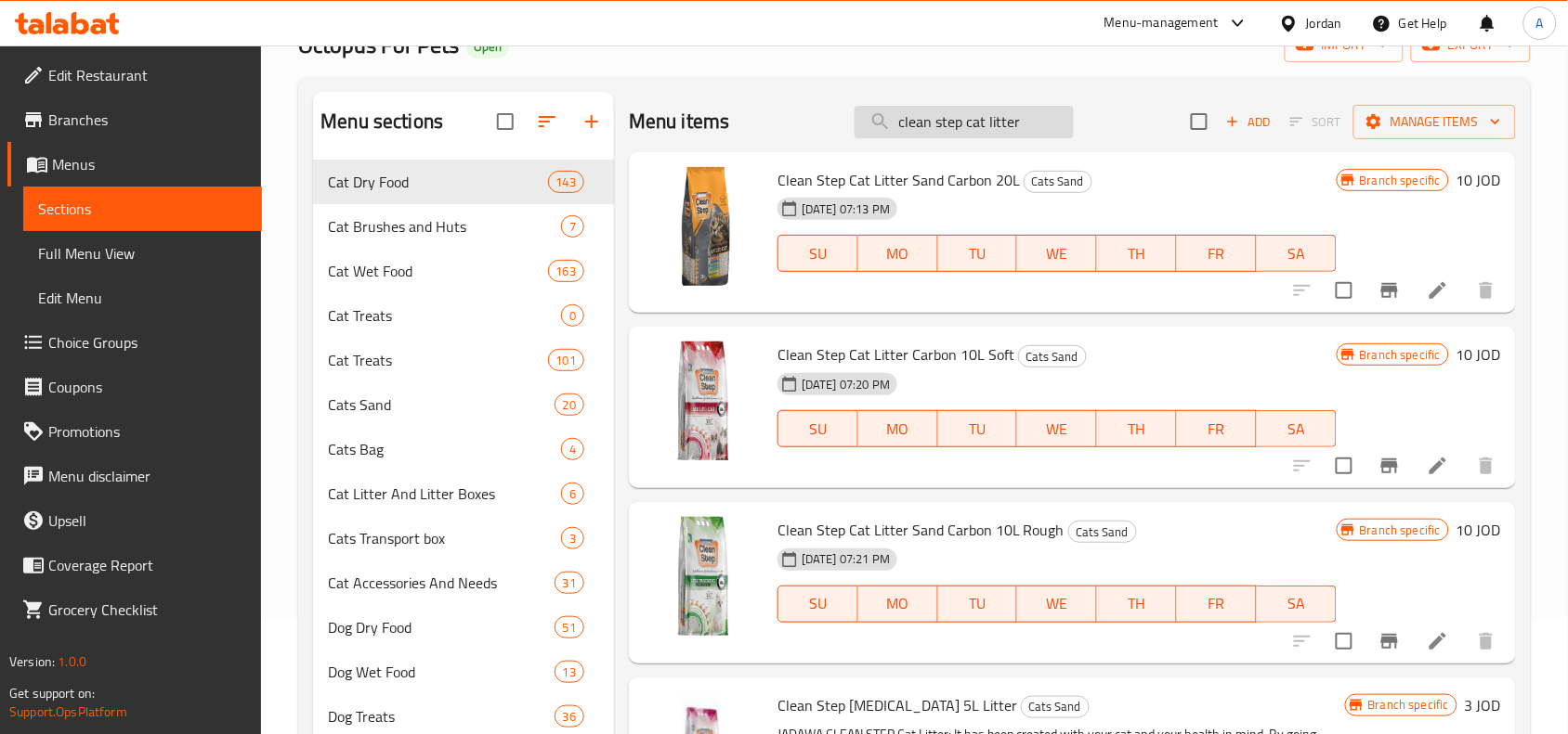
paste input "Carbon"
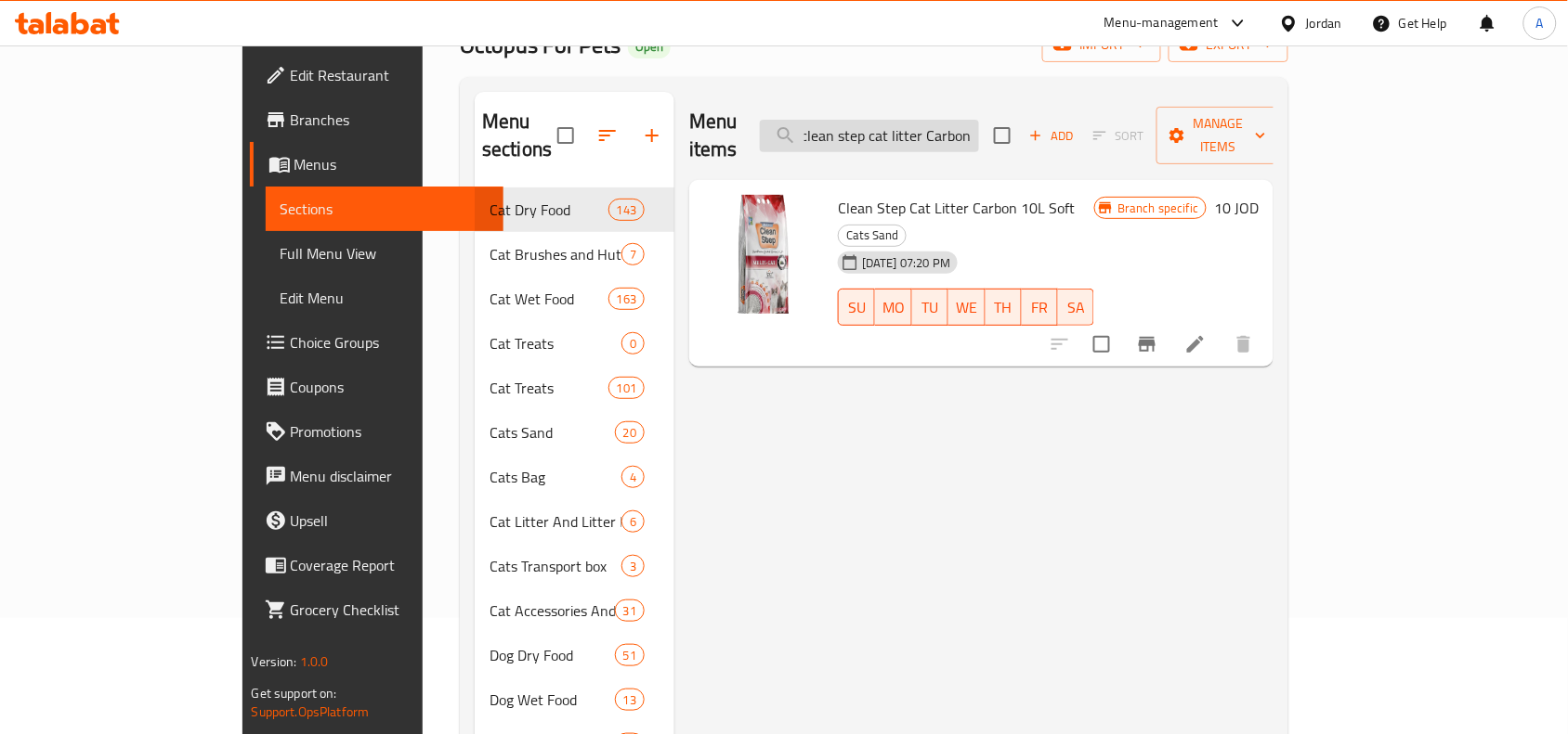
click at [979, 126] on input "clean step cat litter Carbon" at bounding box center [869, 135] width 219 height 32
click at [979, 122] on input "clean step cat litter Carbon" at bounding box center [869, 135] width 219 height 32
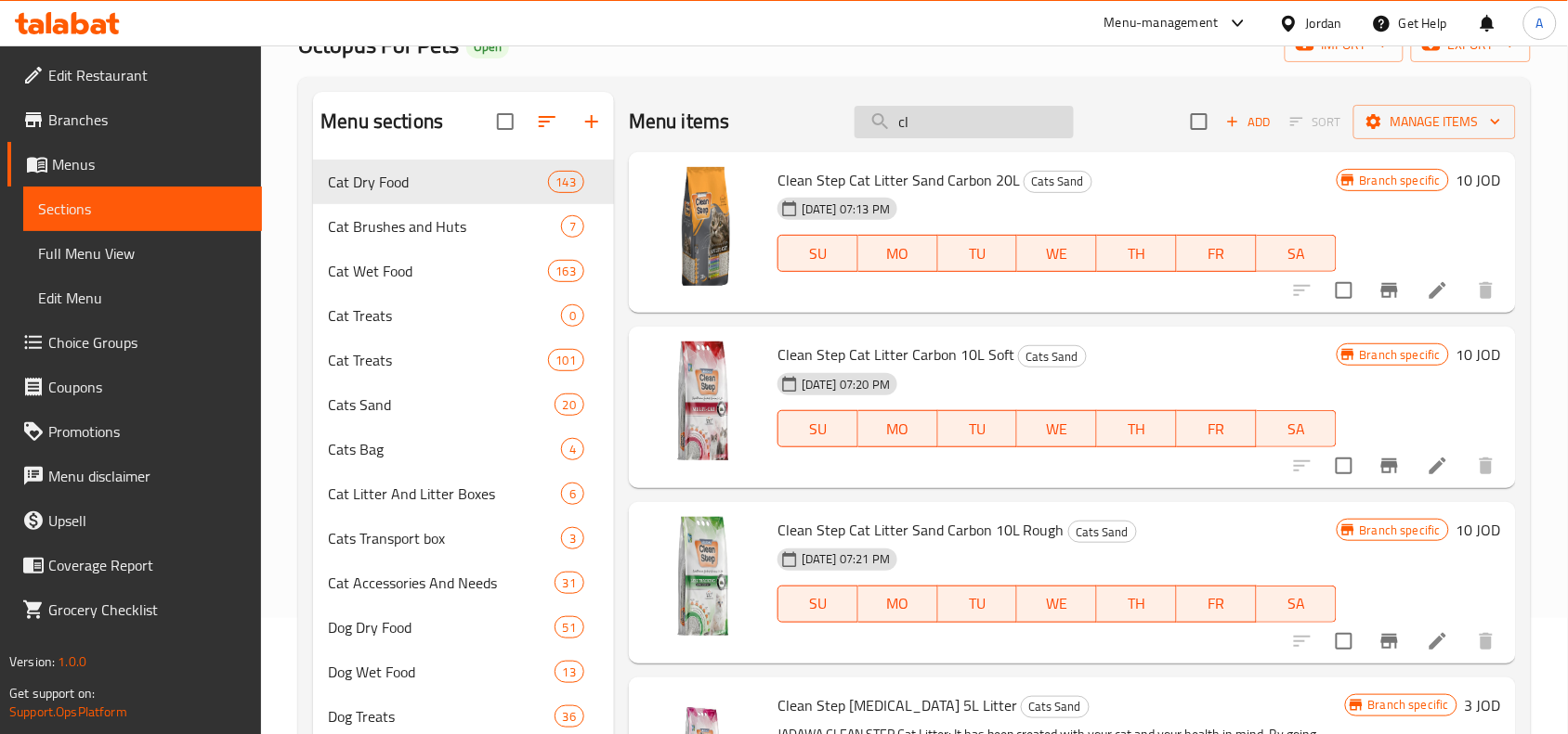
type input "c"
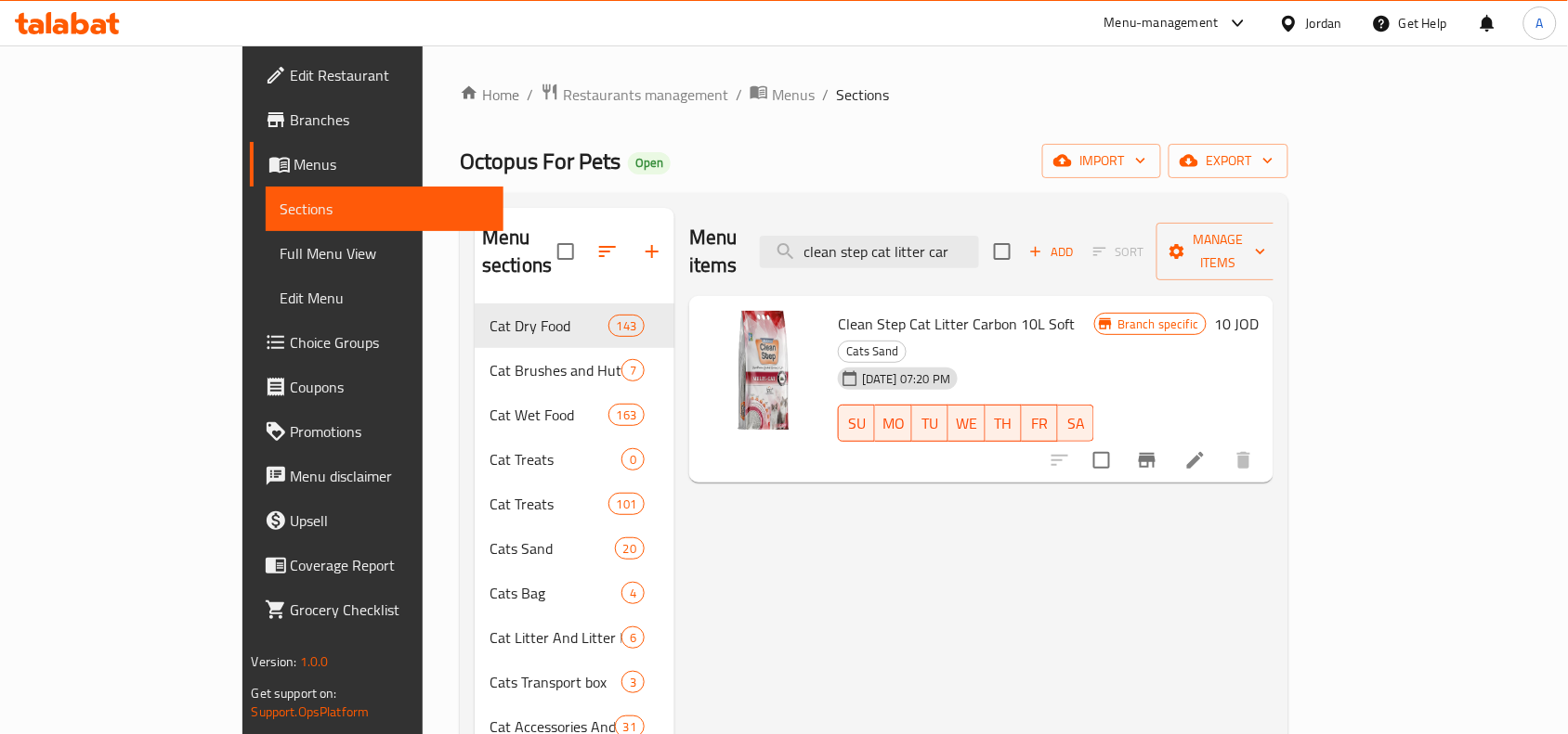
click at [939, 311] on span "Clean Step Cat Litter Carbon 10L Soft" at bounding box center [955, 324] width 237 height 28
click at [979, 242] on input "clean step cat litter car" at bounding box center [869, 251] width 219 height 32
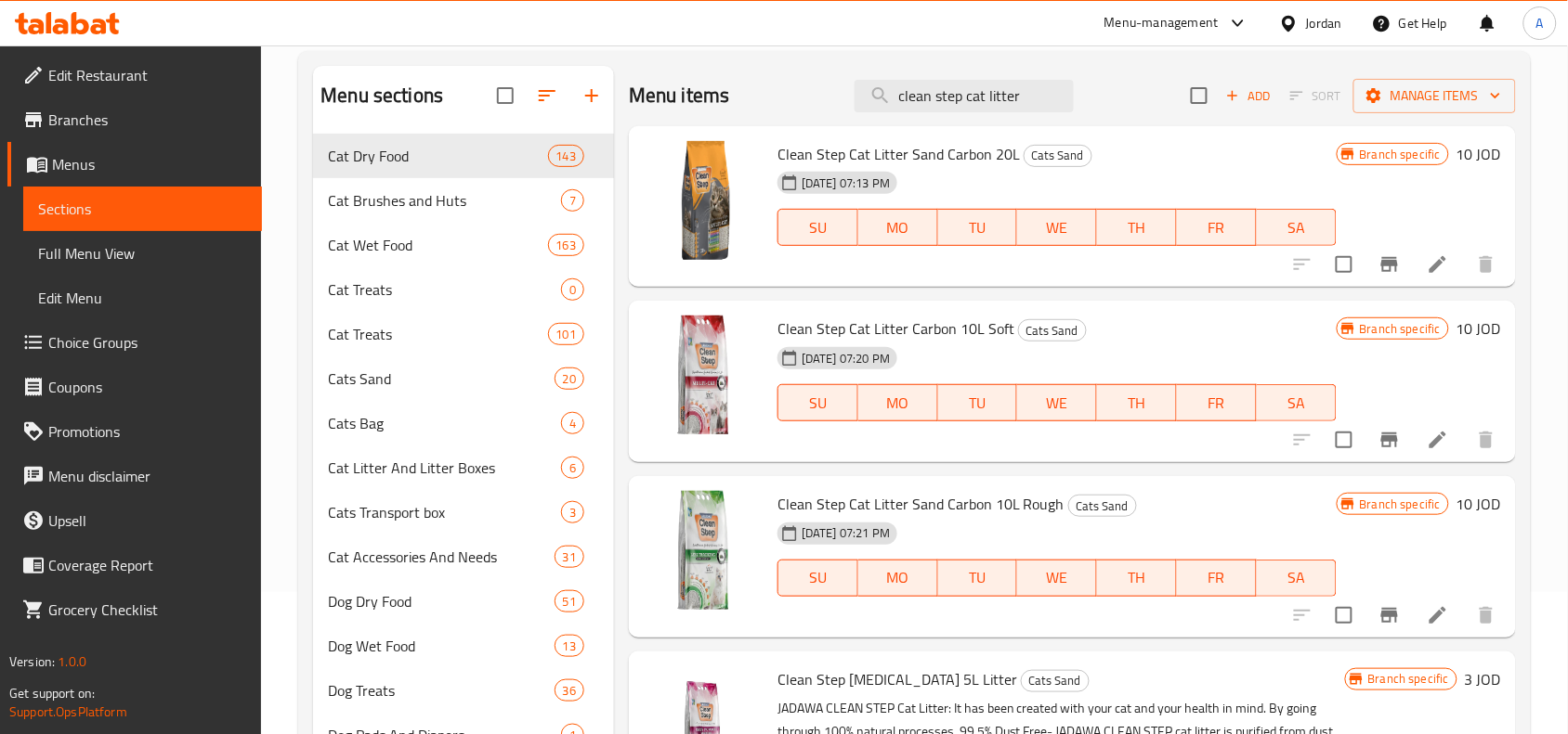
scroll to position [26, 0]
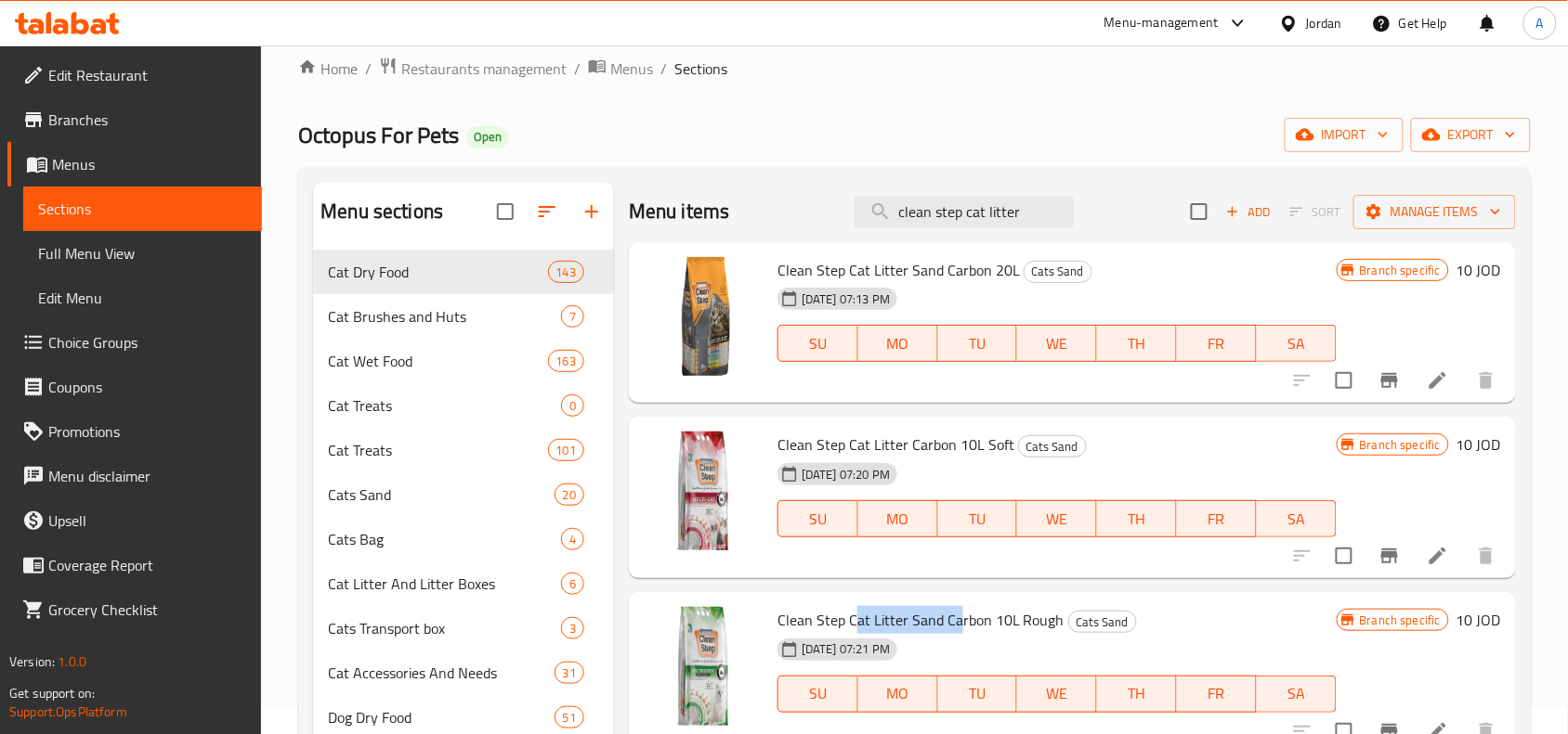
drag, startPoint x: 859, startPoint y: 620, endPoint x: 954, endPoint y: 627, distance: 95.3
click at [954, 627] on span "Clean Step Cat Litter Sand Carbon 10L Rough" at bounding box center [920, 620] width 287 height 28
drag, startPoint x: 850, startPoint y: 272, endPoint x: 976, endPoint y: 280, distance: 126.3
click at [976, 280] on span "Clean Step Cat Litter Sand Carbon 20L" at bounding box center [898, 270] width 243 height 28
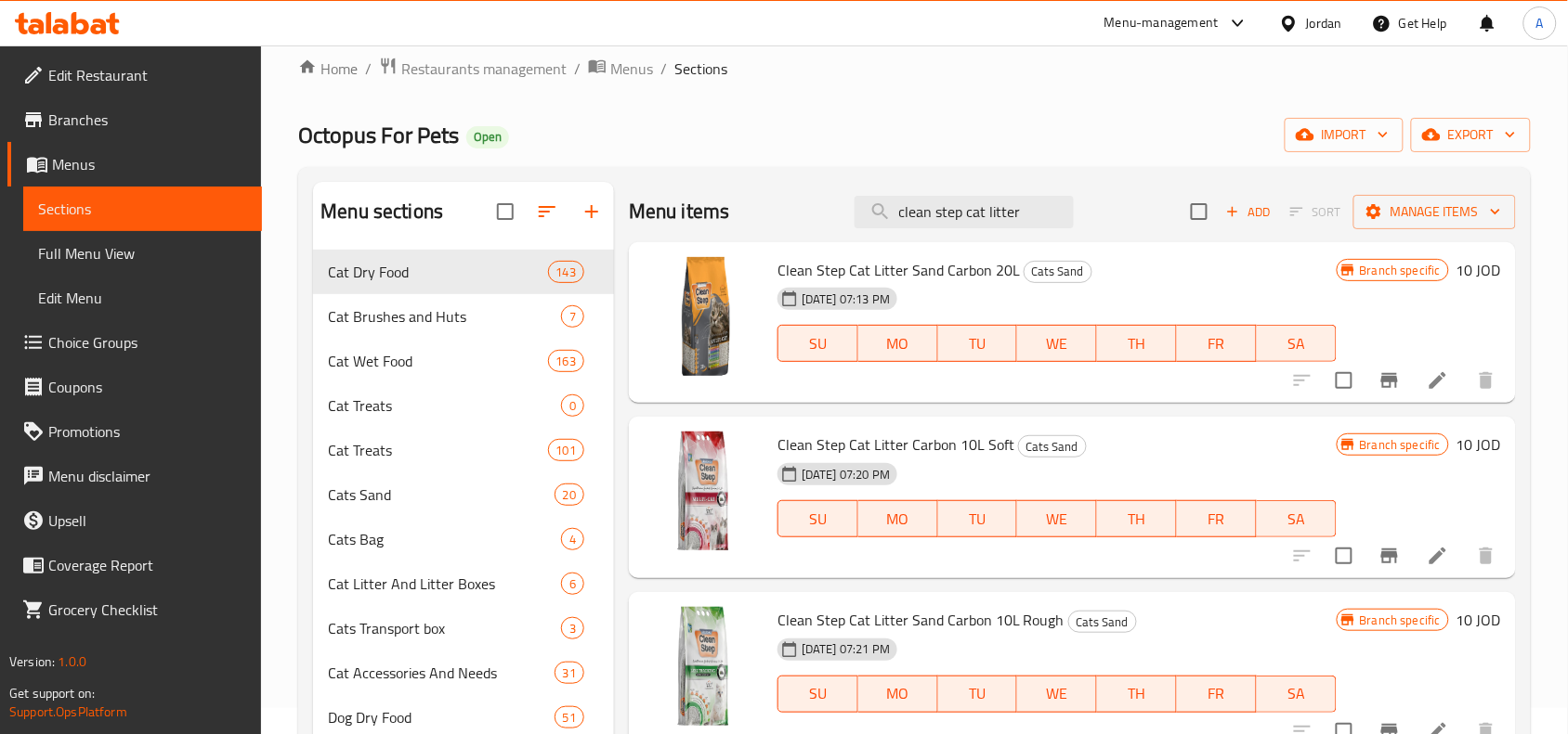
click at [1003, 268] on span "Clean Step Cat Litter Sand Carbon 20L" at bounding box center [898, 270] width 243 height 28
click at [815, 137] on div "Octopus For Pets Open import export" at bounding box center [915, 134] width 1233 height 34
drag, startPoint x: 1010, startPoint y: 213, endPoint x: 780, endPoint y: 205, distance: 230.1
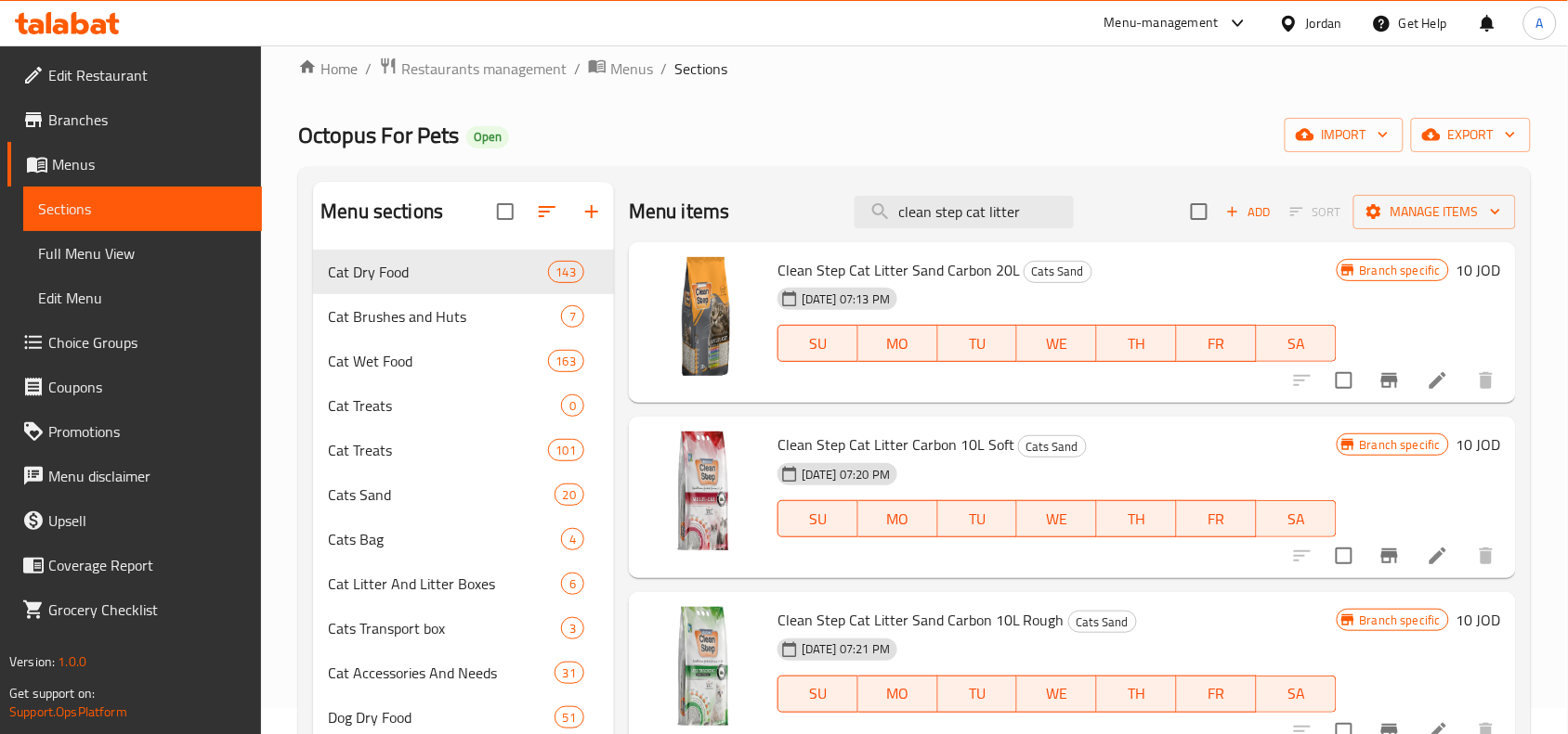
click at [780, 205] on div "Menu items clean step cat litter Add Sort Manage items" at bounding box center [1072, 212] width 887 height 60
click at [961, 209] on input "clean step cat litter" at bounding box center [964, 211] width 219 height 32
click at [898, 202] on input "clean step cat litter" at bounding box center [964, 211] width 219 height 32
click at [897, 205] on input "clean step cat litter" at bounding box center [964, 211] width 219 height 32
click at [892, 211] on input "clean step cat litter" at bounding box center [964, 211] width 219 height 32
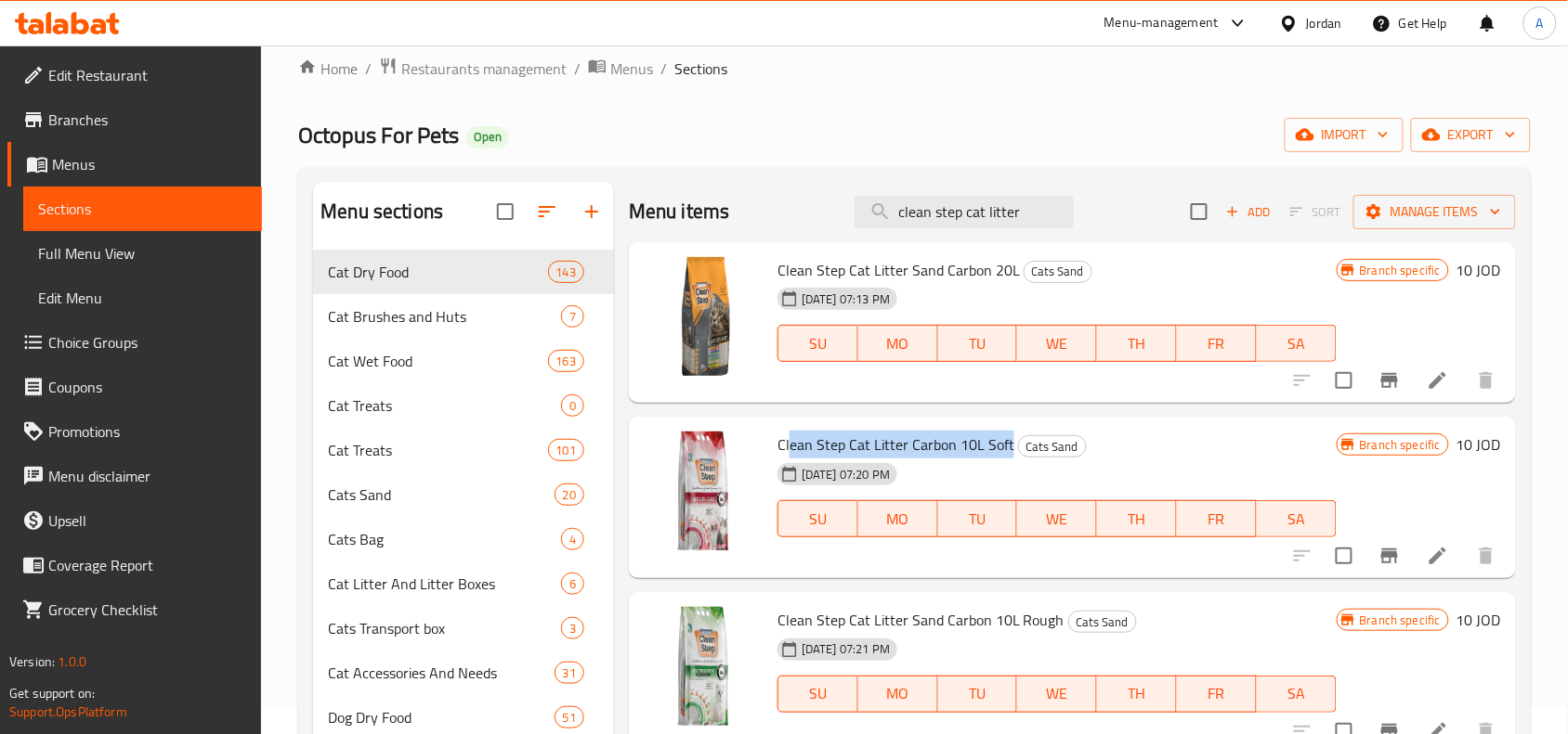
drag, startPoint x: 915, startPoint y: 442, endPoint x: 1005, endPoint y: 448, distance: 90.2
click at [1005, 448] on span "Clean Step Cat Litter Carbon 10L Soft" at bounding box center [895, 445] width 237 height 28
click at [1033, 611] on span "Clean Step Cat Litter Sand Carbon 10L Rough" at bounding box center [920, 620] width 287 height 28
copy h6 "Rough"
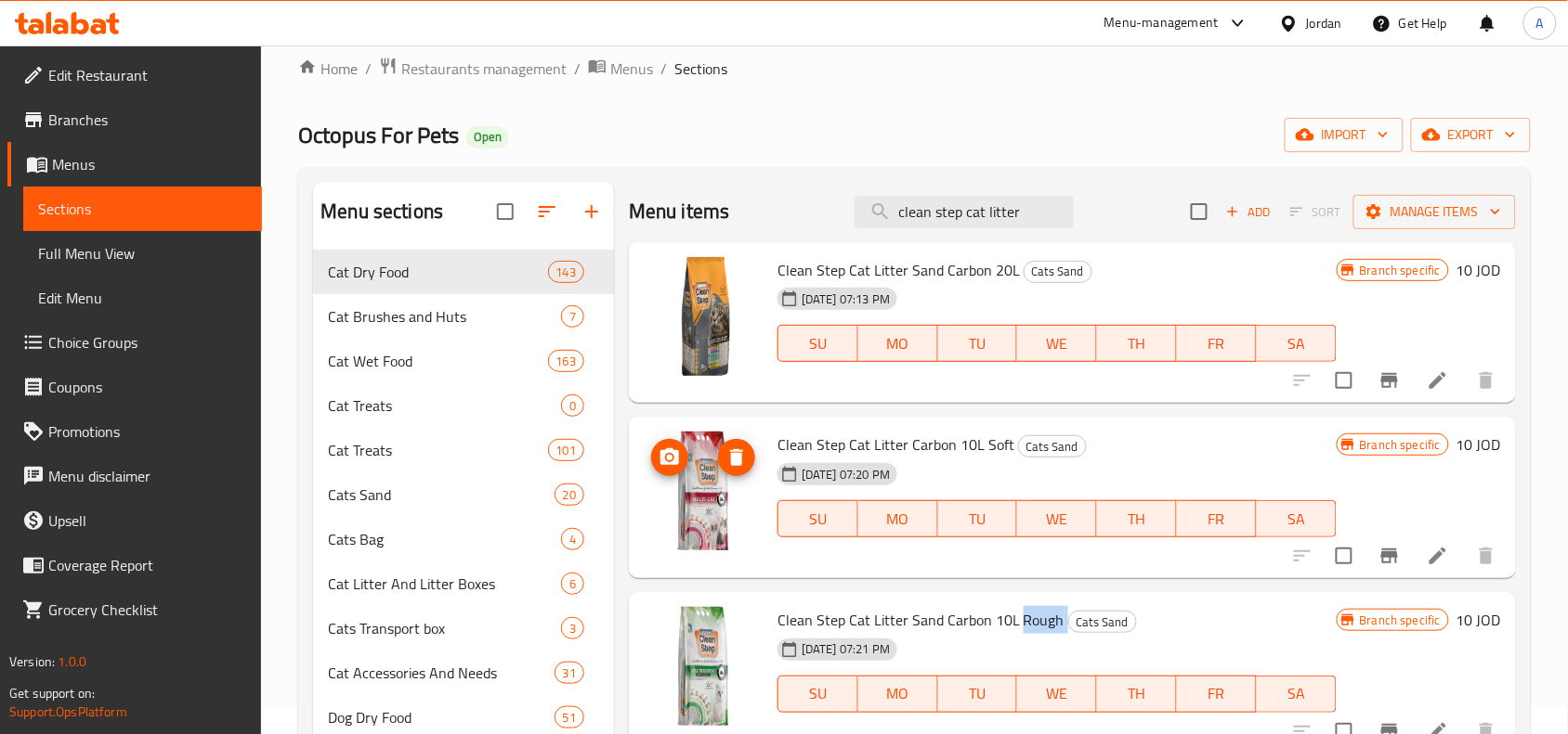
scroll to position [232, 0]
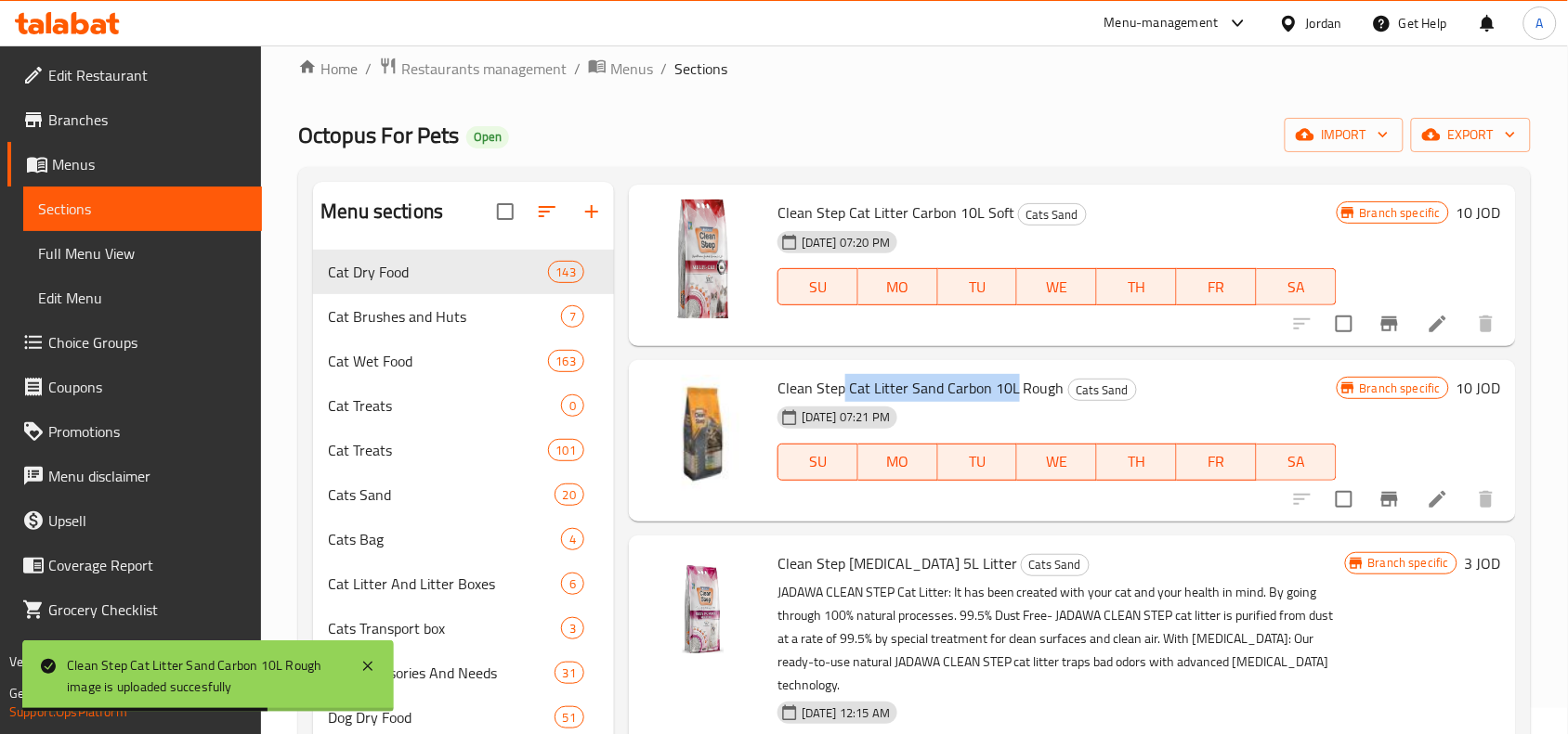
drag, startPoint x: 870, startPoint y: 385, endPoint x: 1040, endPoint y: 397, distance: 170.4
click at [1038, 397] on span "Clean Step Cat Litter Sand Carbon 10L Rough" at bounding box center [920, 387] width 287 height 28
click at [1040, 397] on span "Clean Step Cat Litter Sand Carbon 10L Rough" at bounding box center [920, 387] width 287 height 28
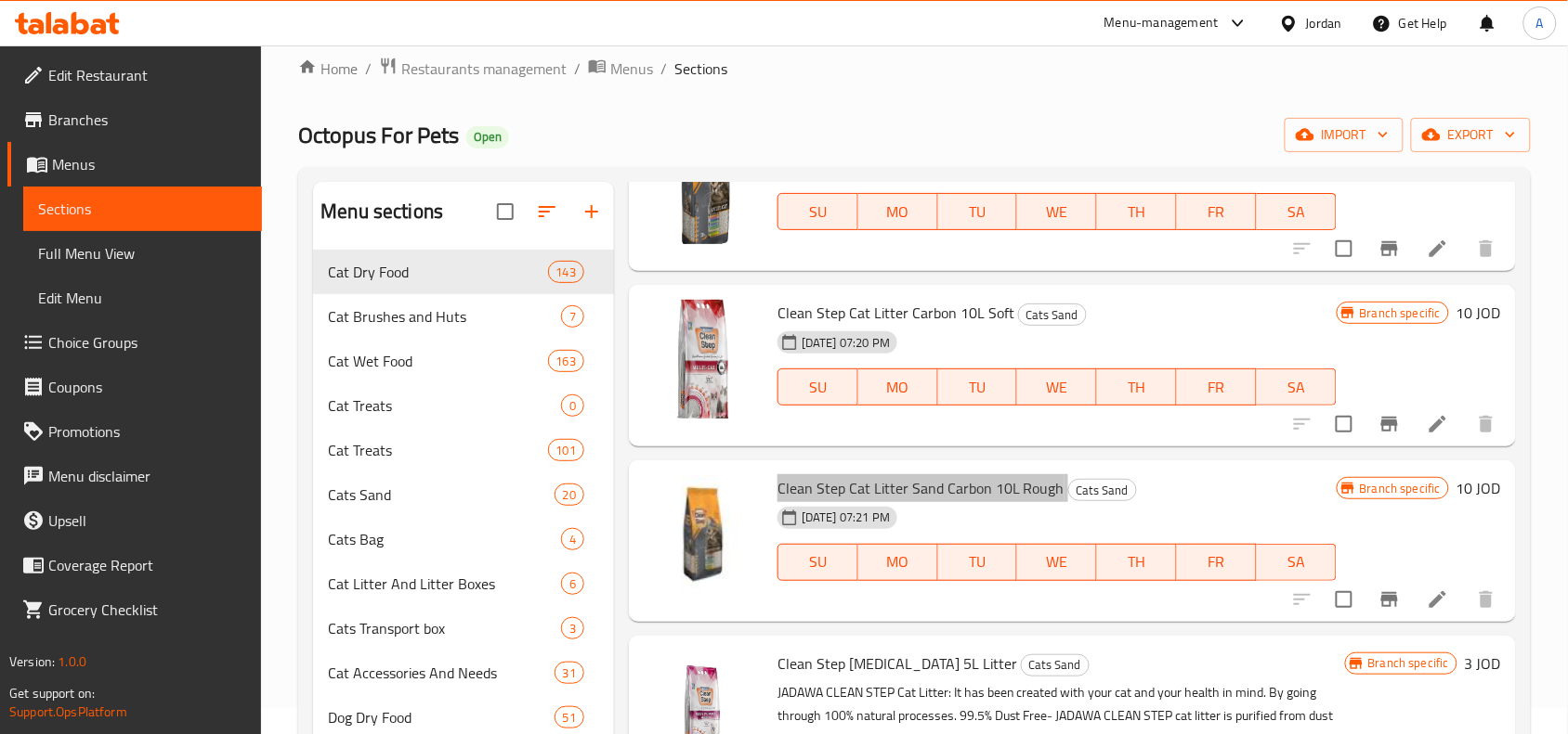
scroll to position [0, 0]
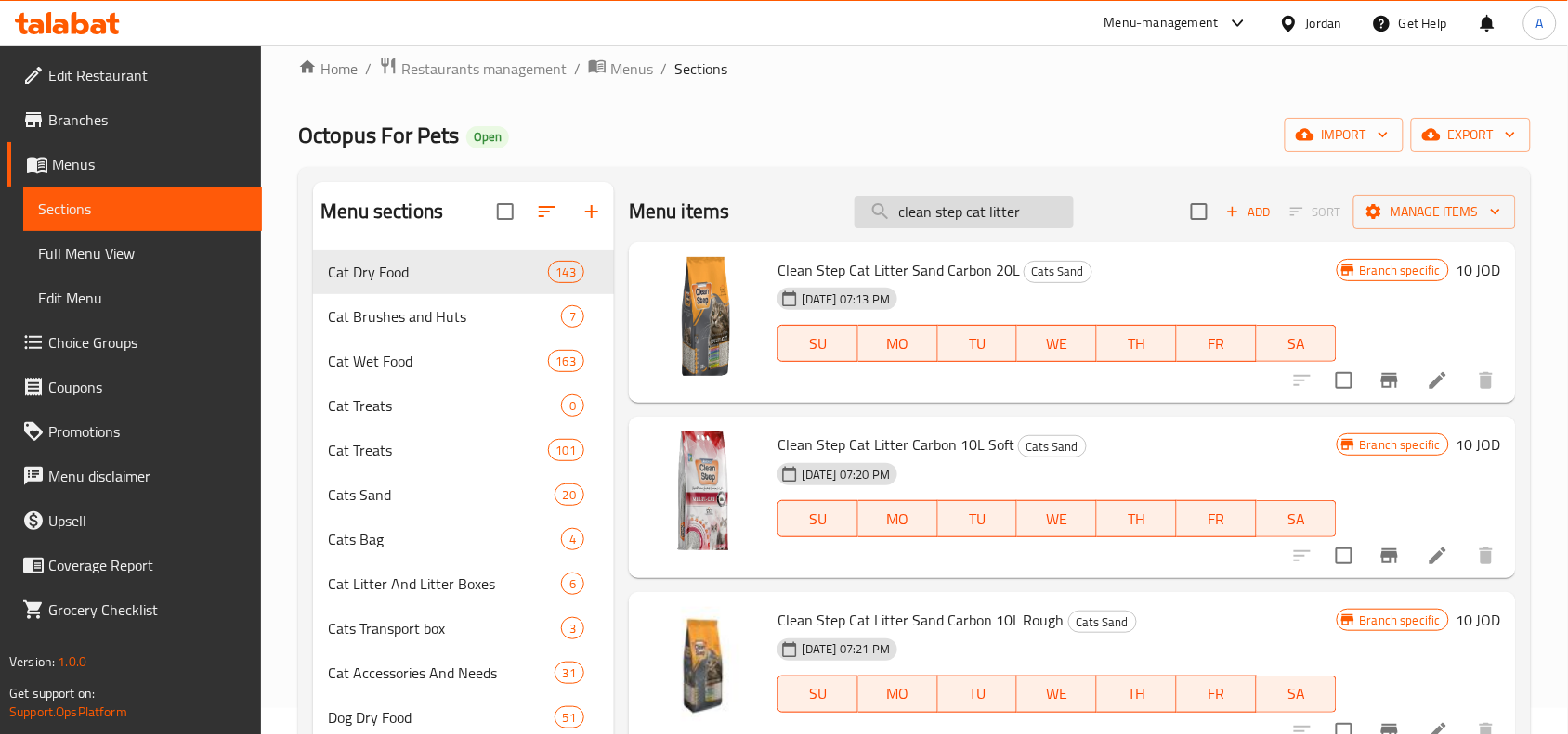
click at [957, 211] on input "clean step cat litter" at bounding box center [964, 211] width 219 height 32
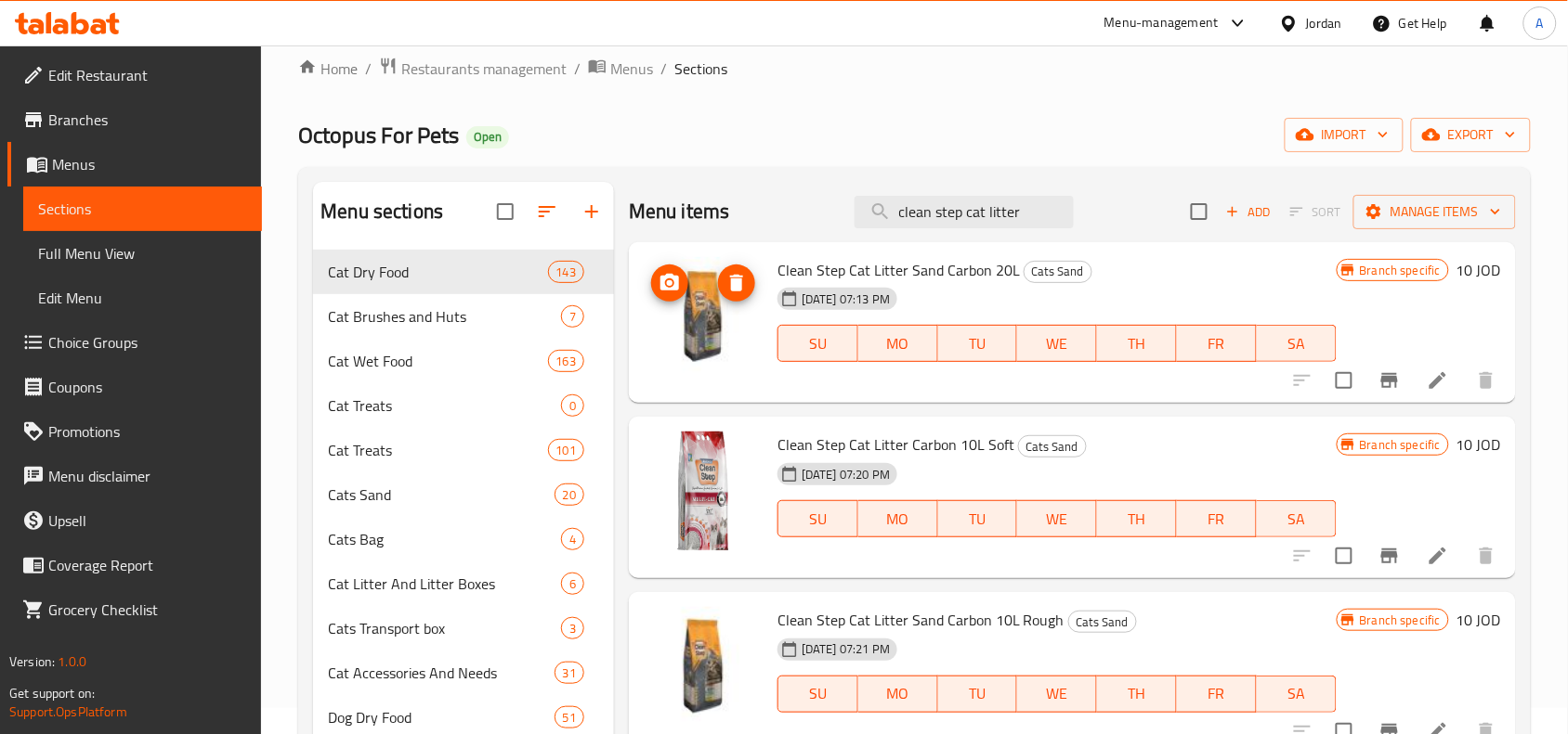
click at [697, 305] on img at bounding box center [703, 316] width 119 height 119
click at [990, 211] on input "clean step cat litter" at bounding box center [964, 211] width 219 height 32
drag, startPoint x: 959, startPoint y: 215, endPoint x: 1116, endPoint y: 205, distance: 157.3
click at [1116, 205] on div "Menu items clean step cat litter Add Sort Manage items" at bounding box center [1072, 212] width 887 height 60
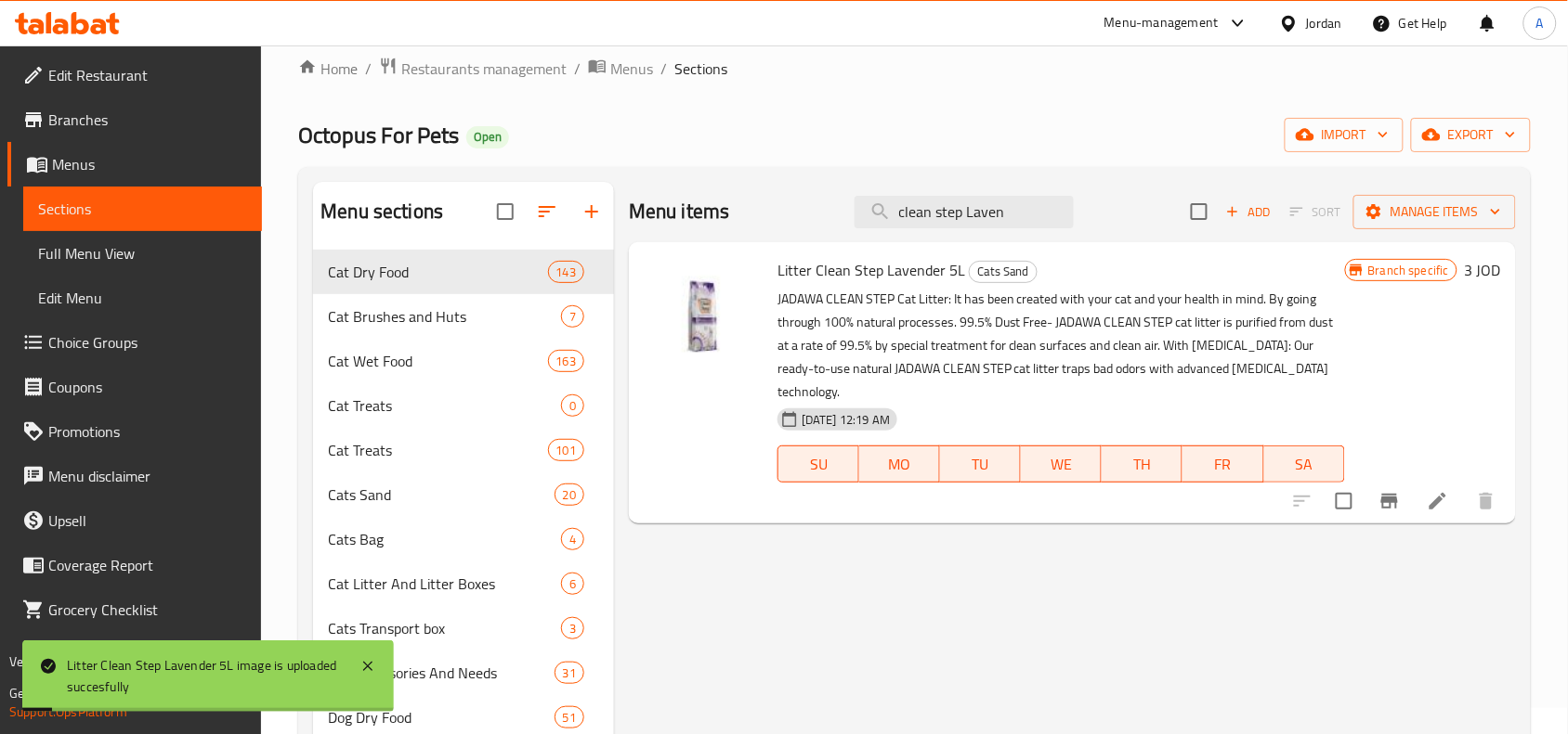
click at [851, 557] on div "Menu items clean step Laven Add Sort Manage items Litter Clean Step Lavender 5L…" at bounding box center [1064, 665] width 902 height 967
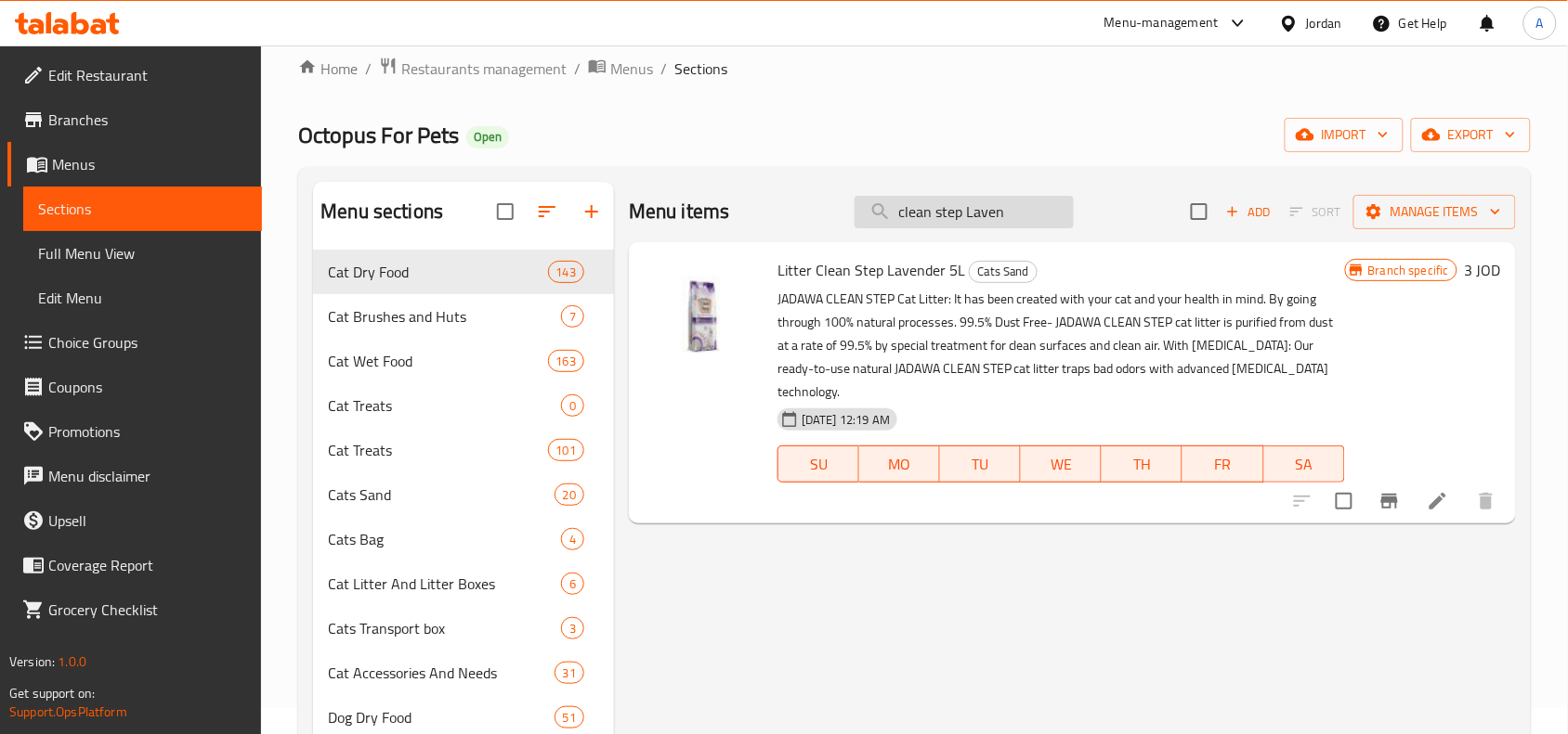
click at [985, 202] on input "clean step Laven" at bounding box center [964, 211] width 219 height 32
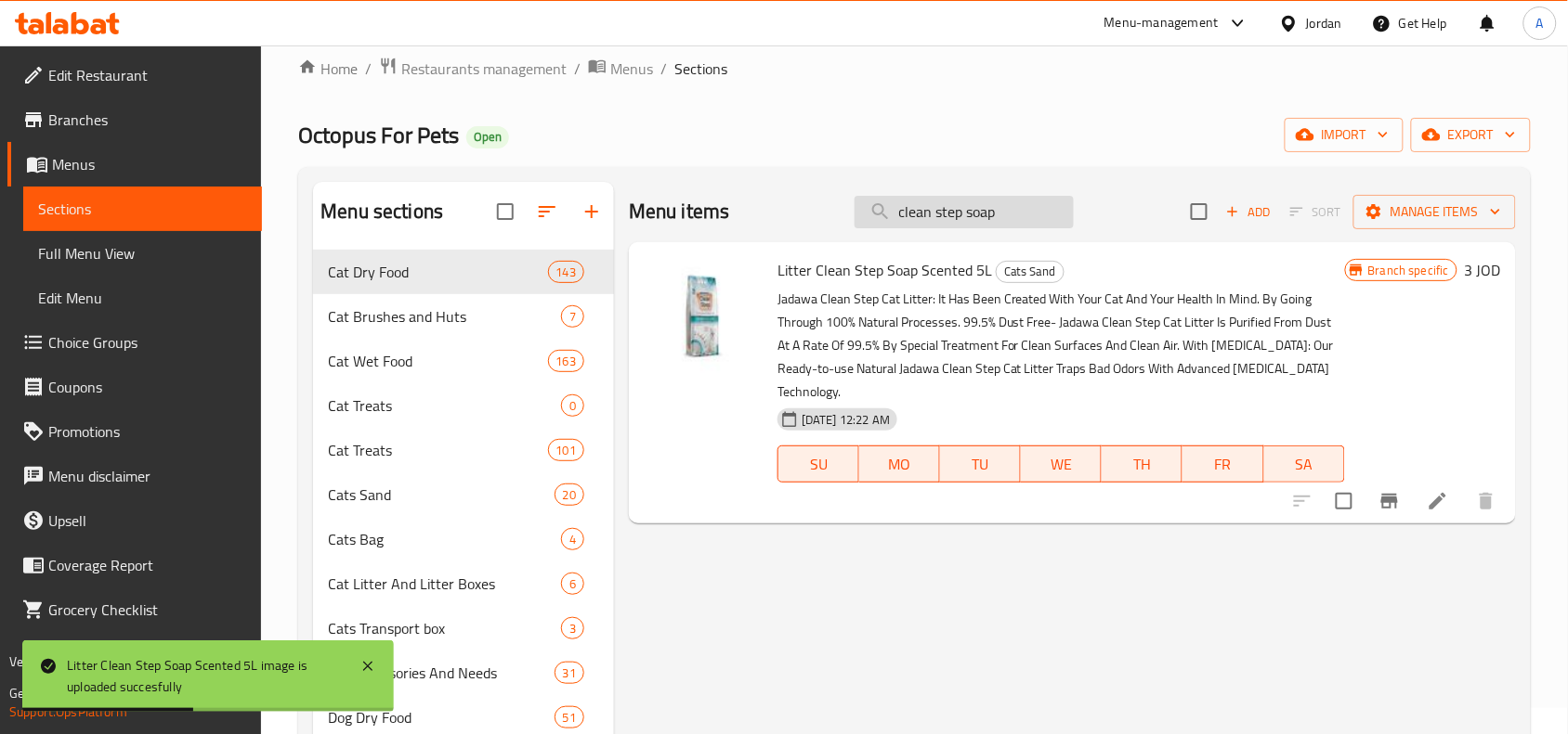
click at [971, 211] on input "clean step soap" at bounding box center [964, 211] width 219 height 32
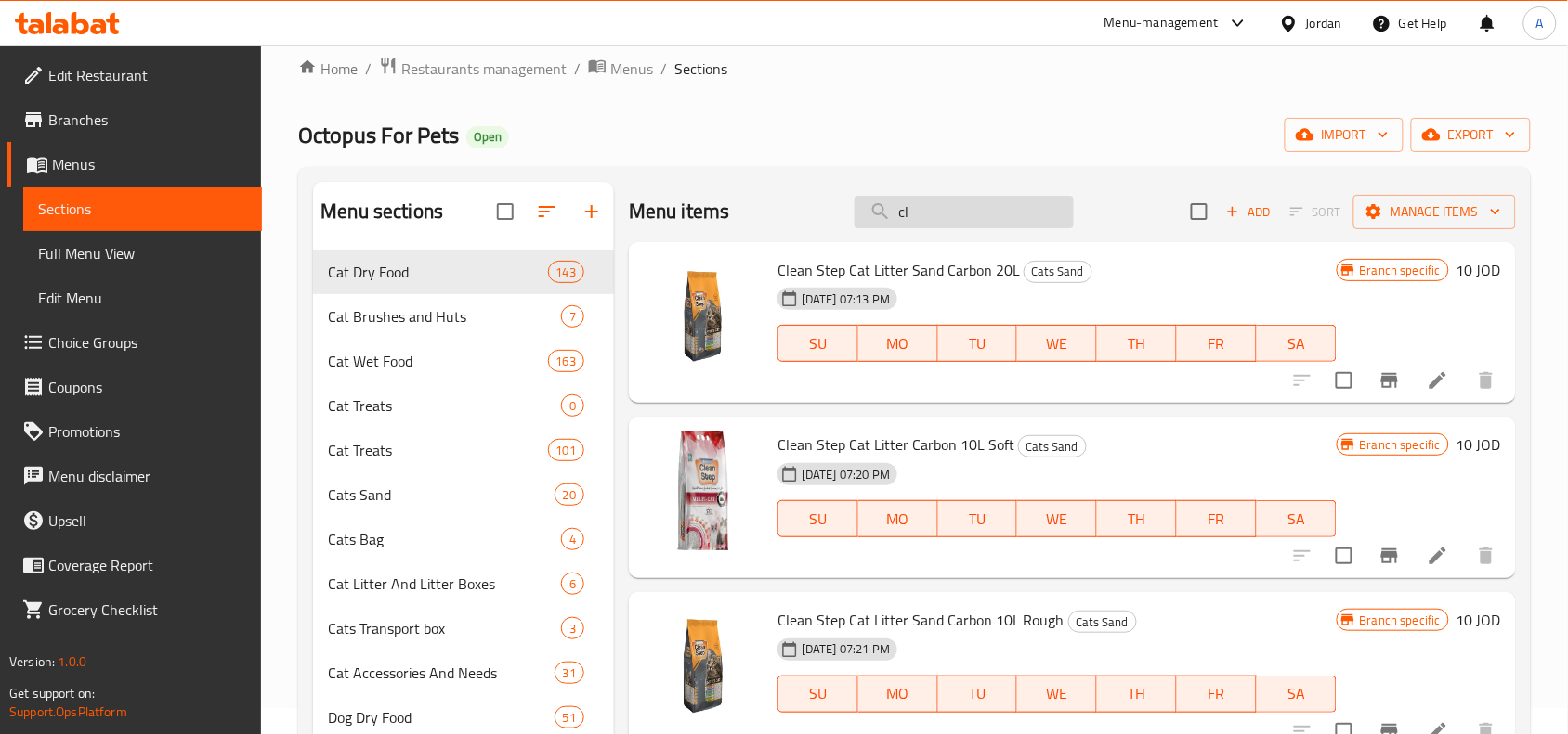
type input "c"
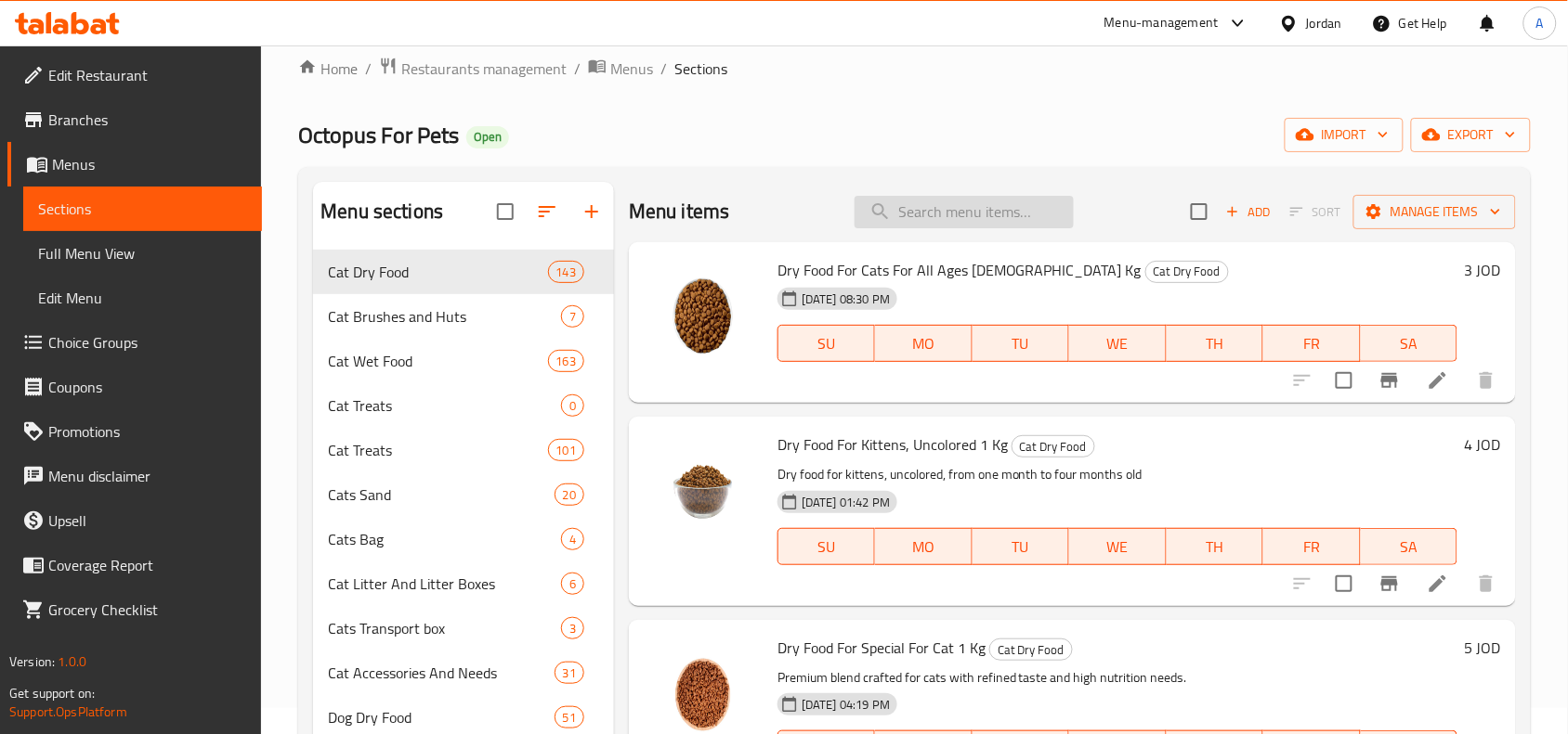
click at [978, 213] on input "search" at bounding box center [964, 211] width 219 height 32
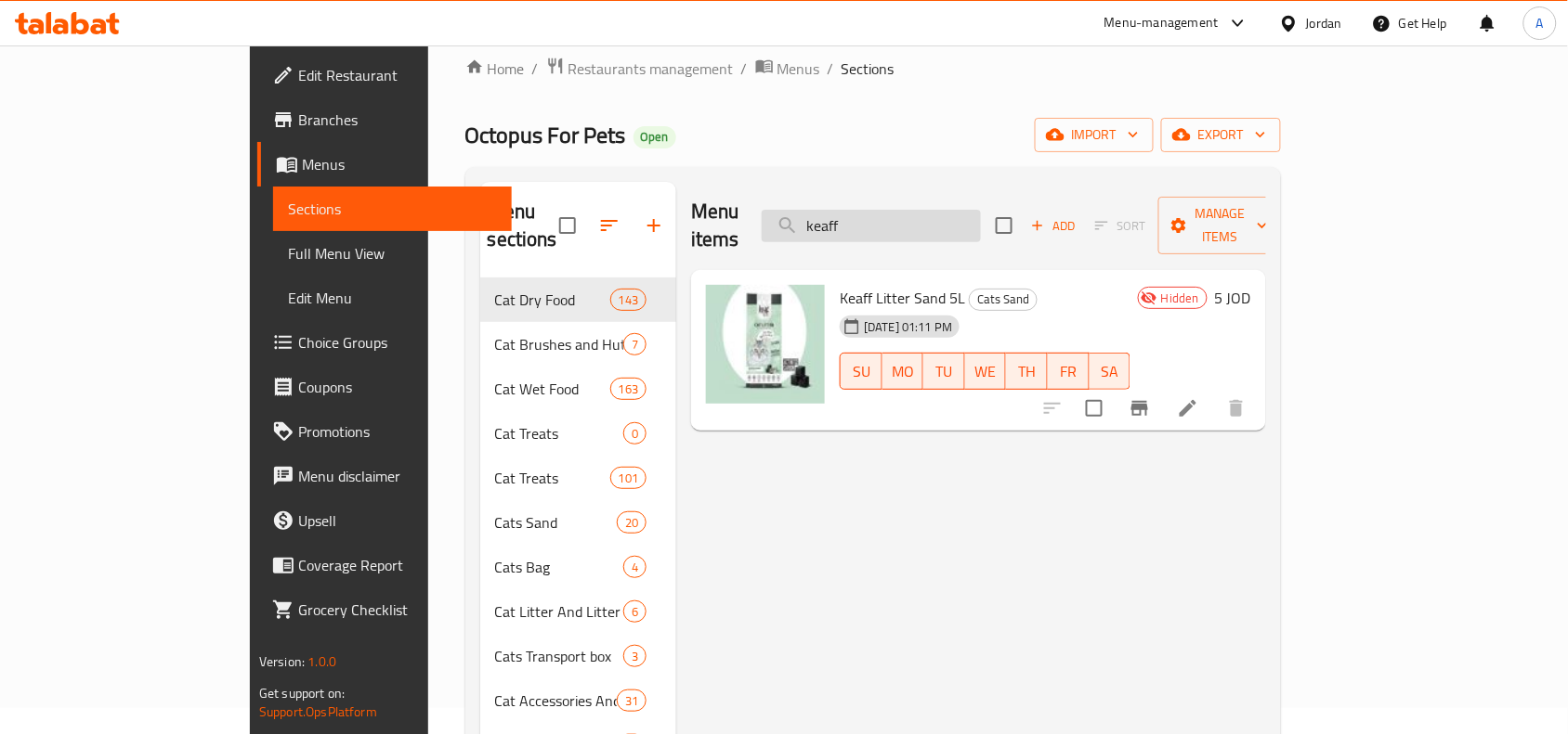
click at [981, 218] on input "keaff" at bounding box center [871, 226] width 219 height 32
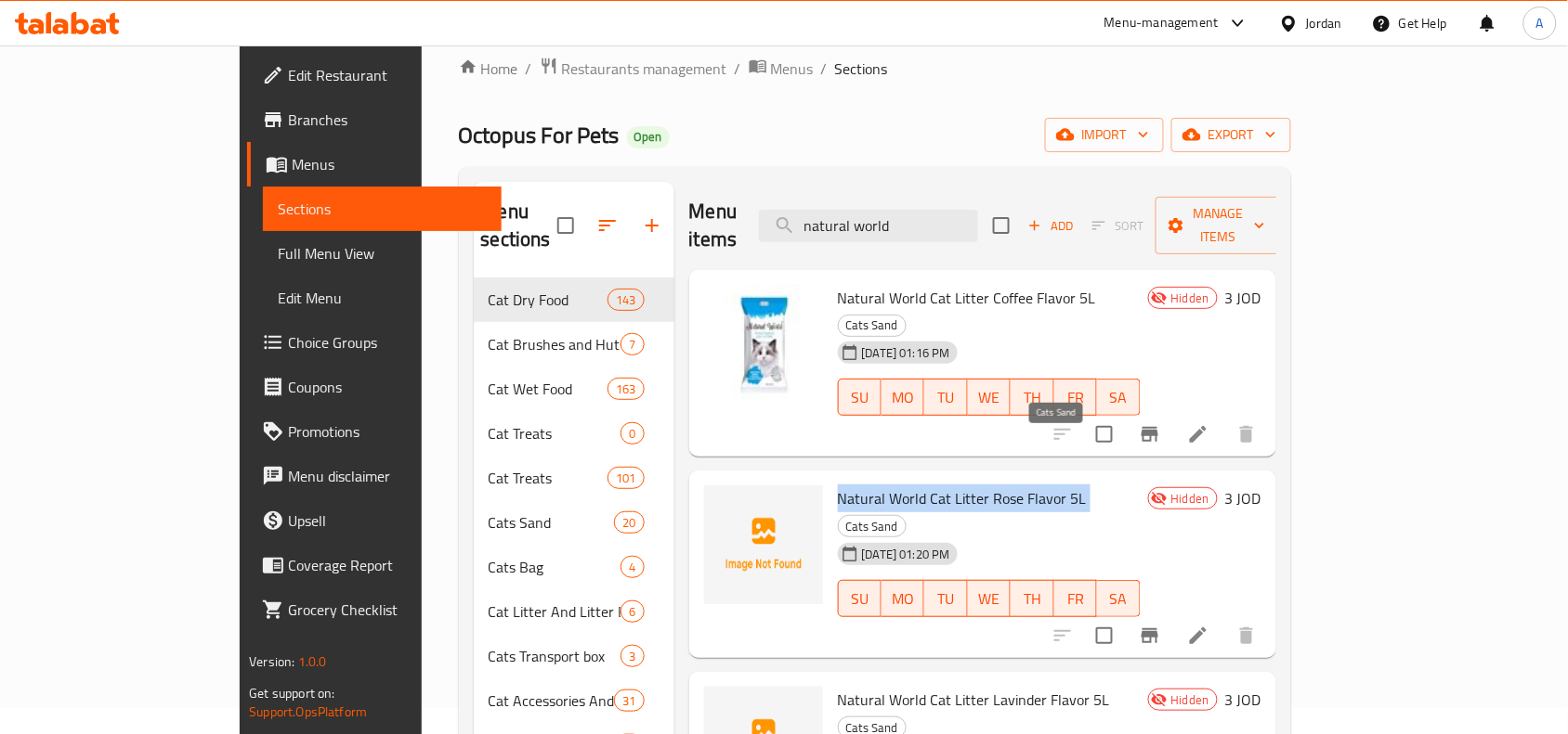
drag, startPoint x: 769, startPoint y: 447, endPoint x: 1031, endPoint y: 453, distance: 262.1
click at [1031, 478] on div "Natural World Cat Litter Rose Flavor 5L Cats Sand 18-09-2025 01:20 PM SU MO TU …" at bounding box center [989, 564] width 317 height 172
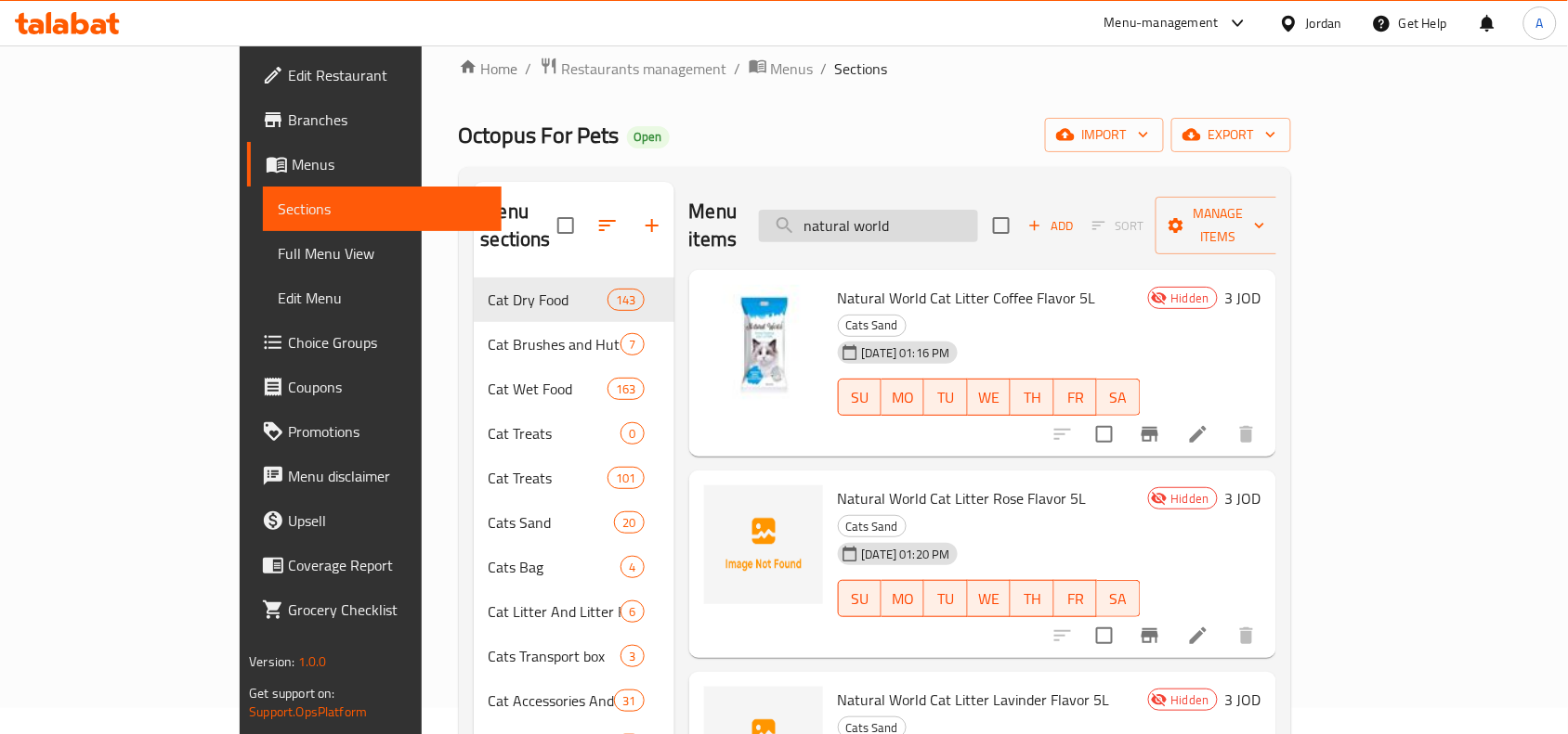
click at [976, 210] on input "natural world" at bounding box center [868, 226] width 219 height 32
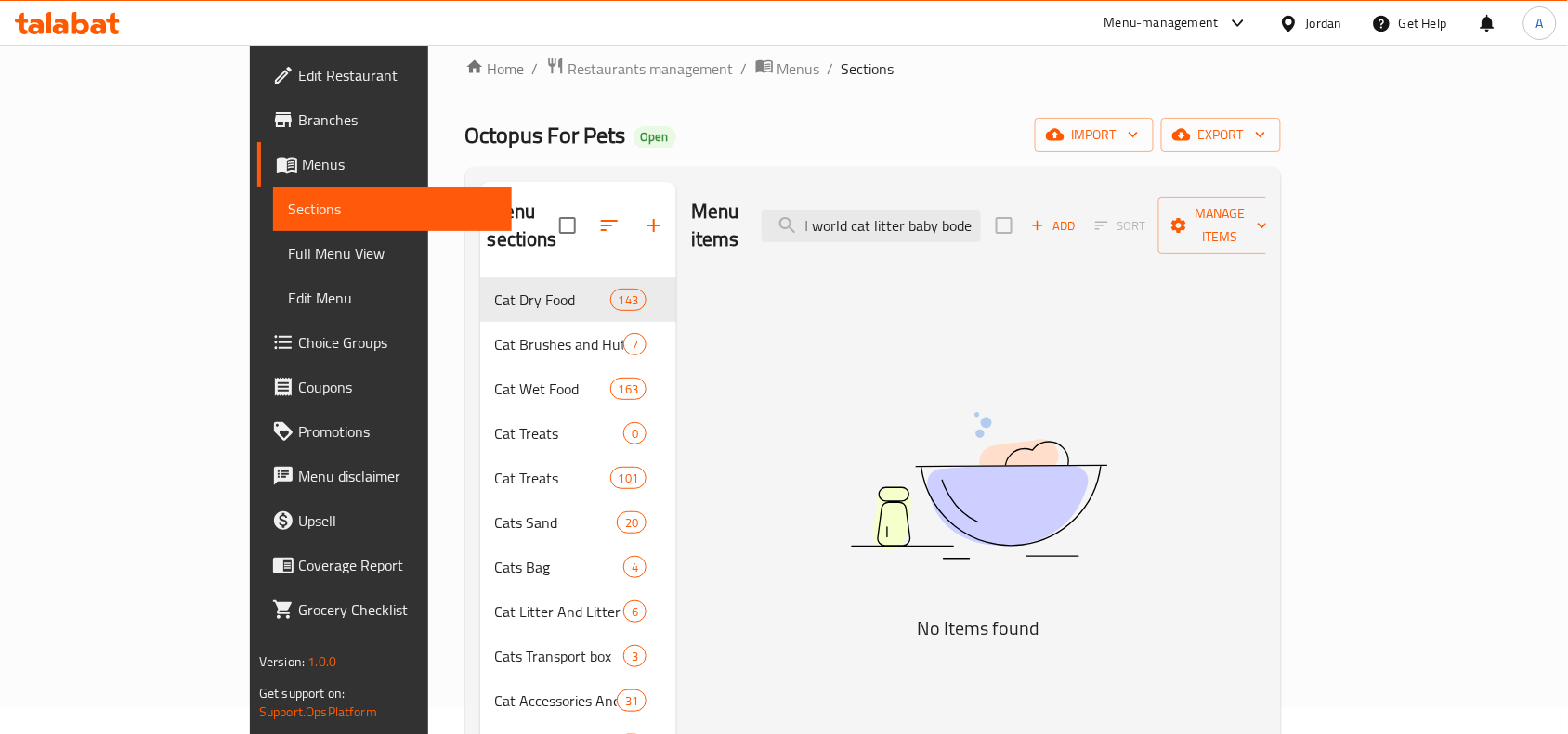
scroll to position [0, 49]
type input "natural world cat litter baby boder 10"
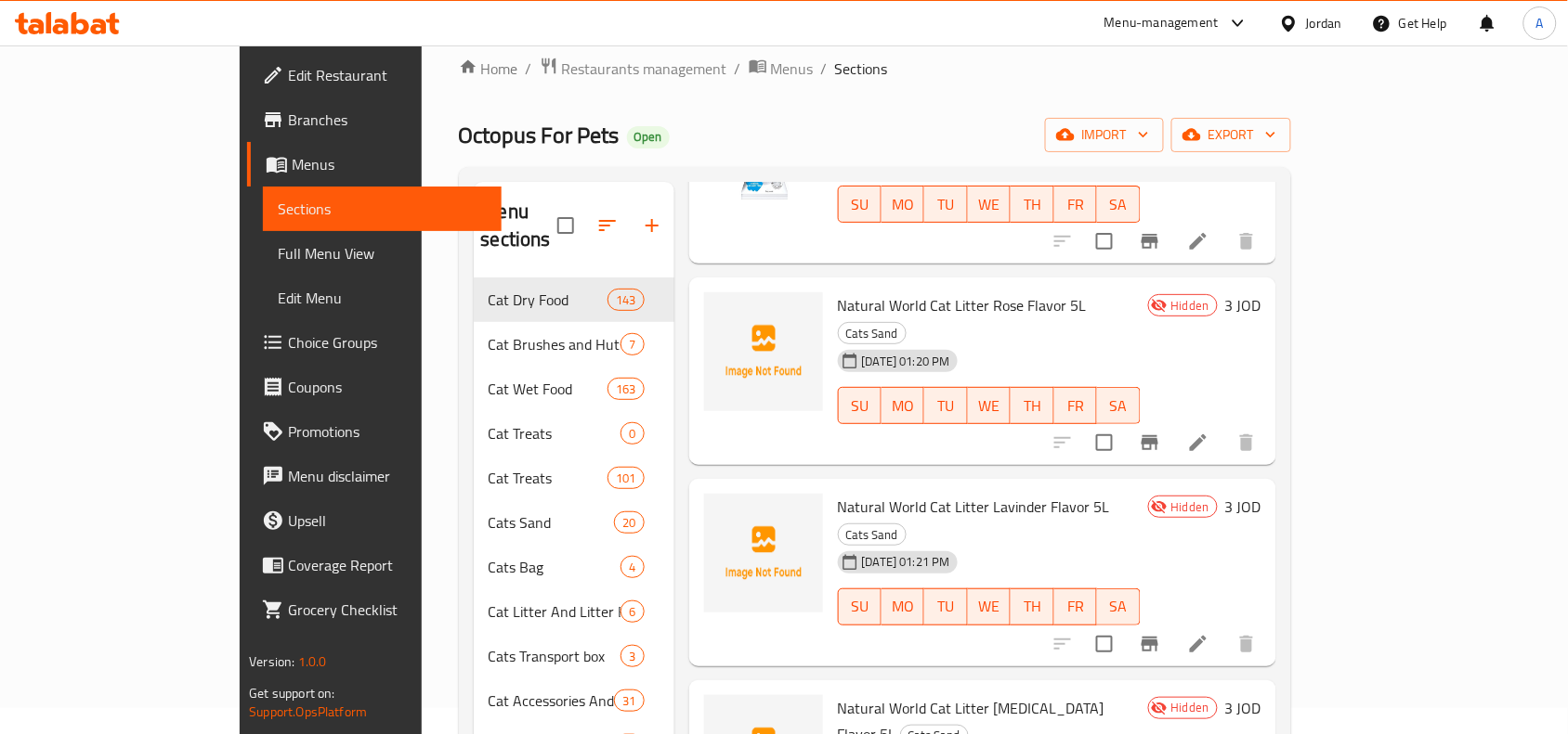
scroll to position [232, 0]
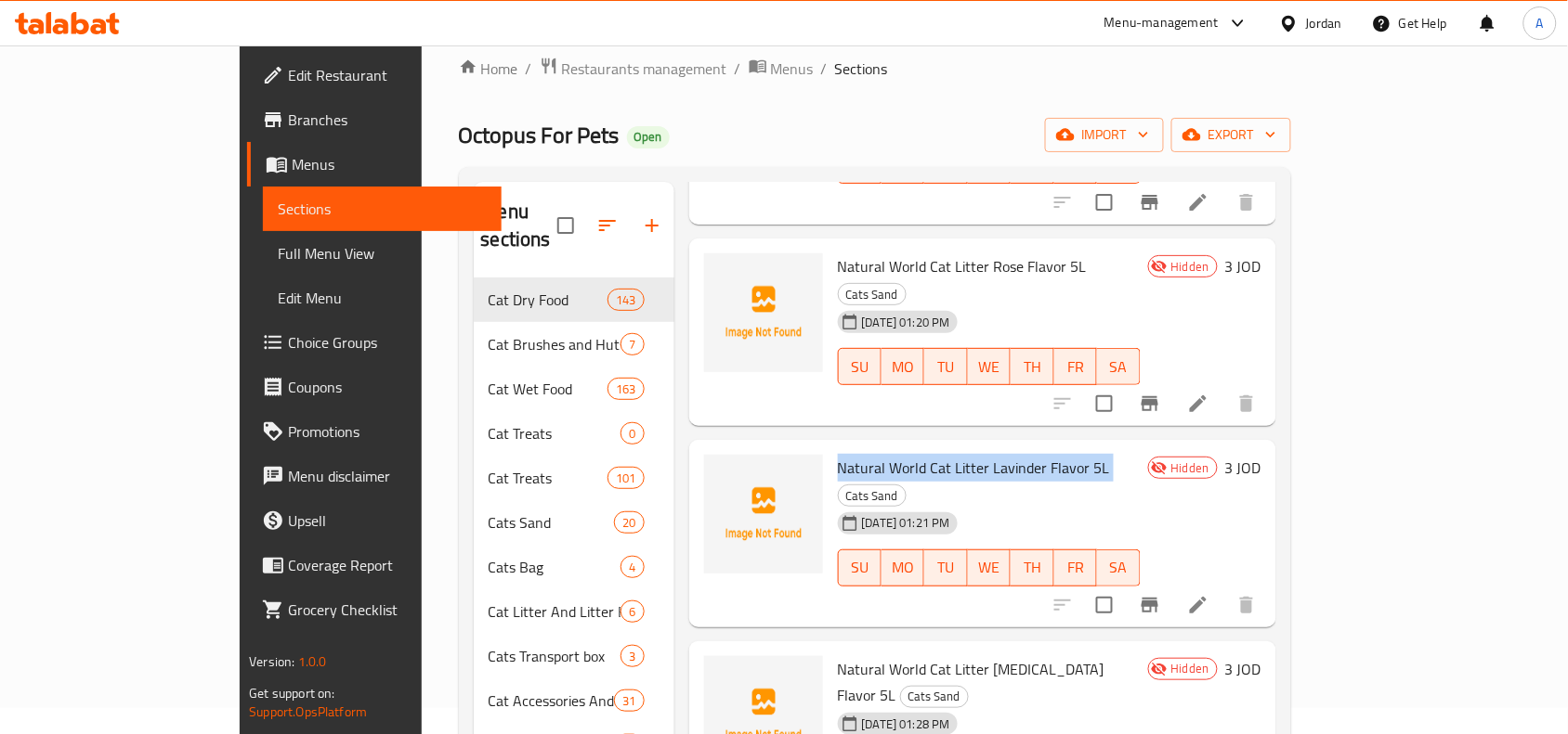
drag, startPoint x: 774, startPoint y: 386, endPoint x: 1045, endPoint y: 394, distance: 271.1
click at [1045, 448] on div "Natural World Cat Litter Lavinder Flavor 5L Cats Sand 18-09-2025 01:21 PM SU MO…" at bounding box center [989, 533] width 317 height 172
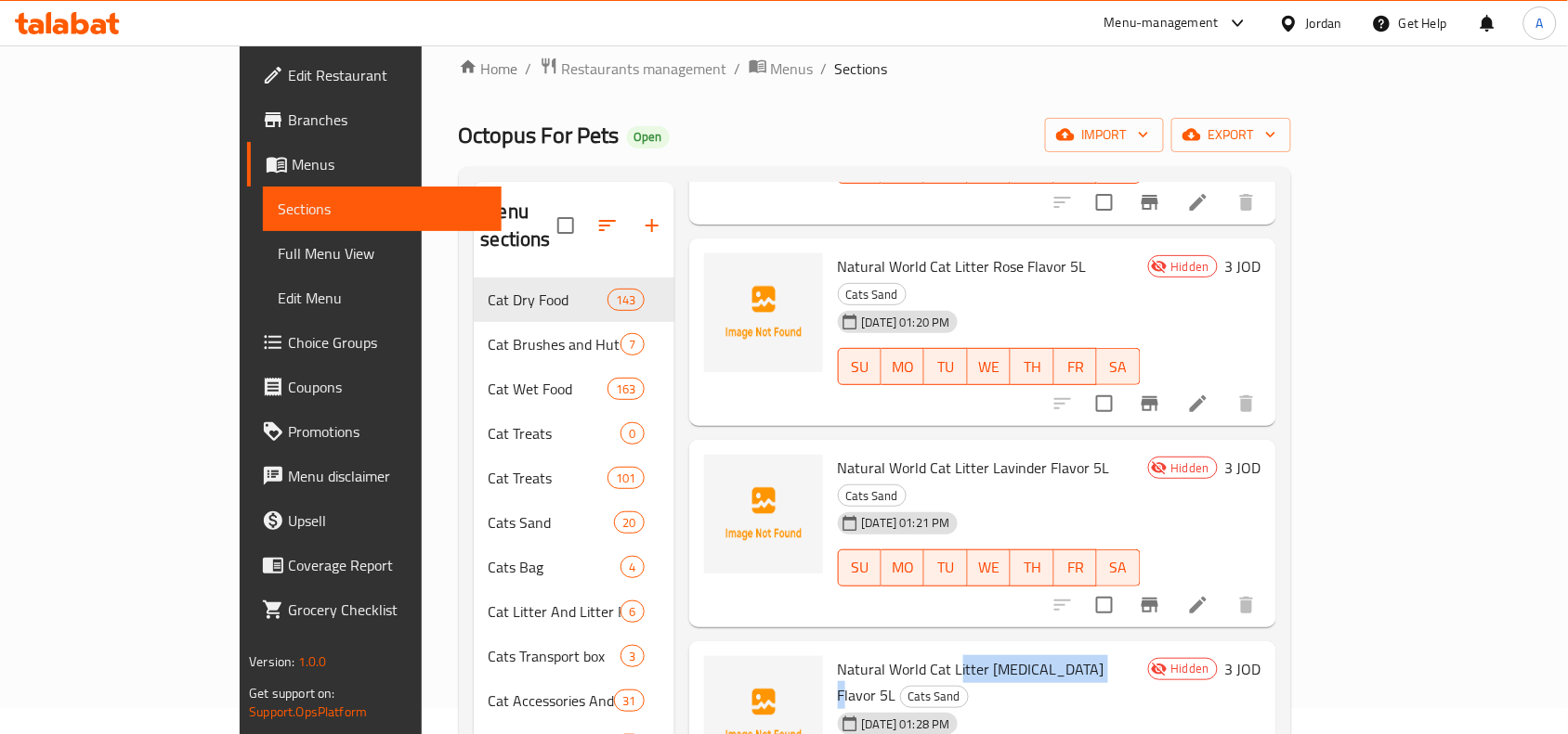
drag, startPoint x: 1034, startPoint y: 573, endPoint x: 898, endPoint y: 553, distance: 137.5
click at [898, 655] on span "Natural World Cat Litter [MEDICAL_DATA] Flavor 5L" at bounding box center [971, 681] width 267 height 54
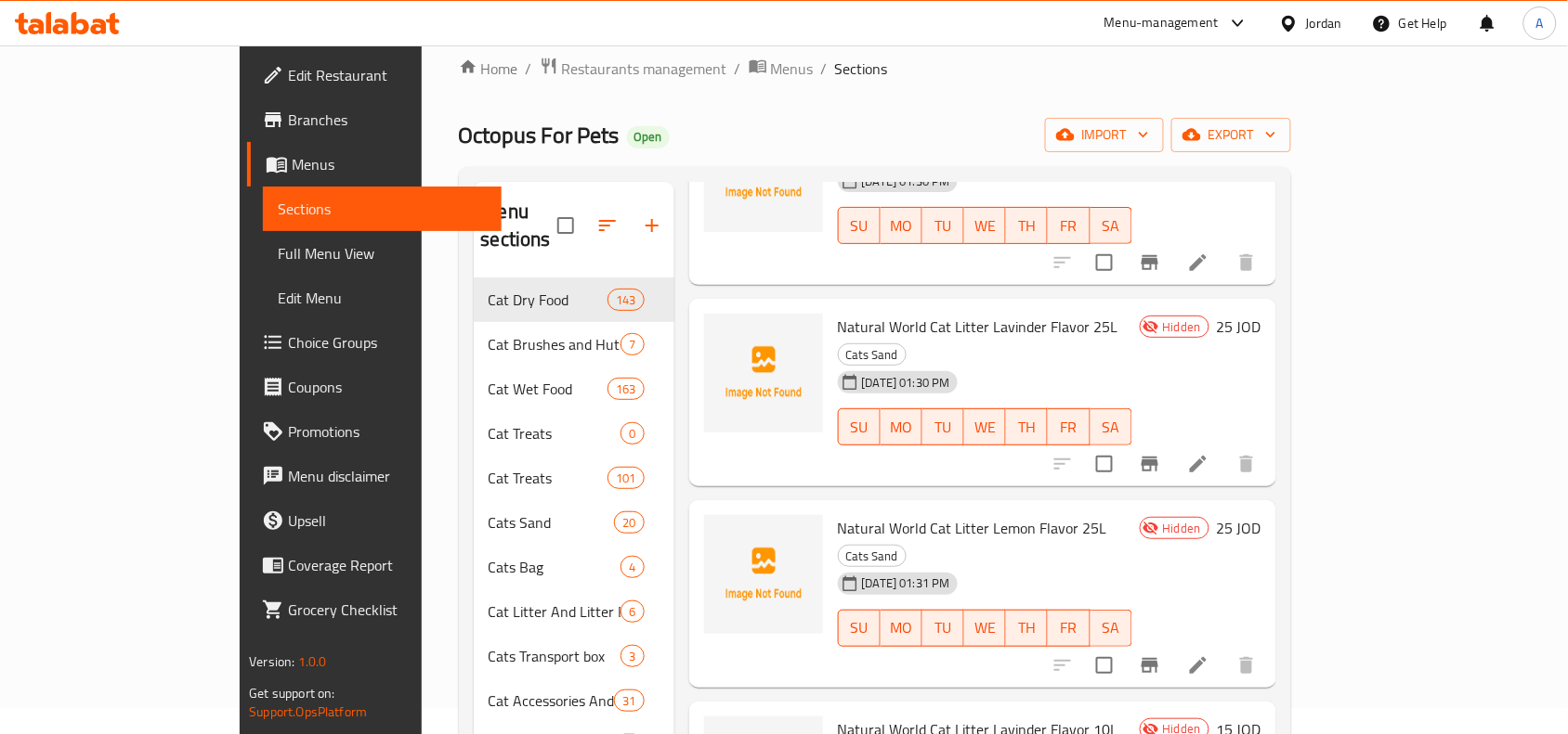
scroll to position [1180, 0]
drag, startPoint x: 802, startPoint y: 495, endPoint x: 944, endPoint y: 488, distance: 142.2
click at [944, 714] on span "Natural World Cat Litter Lavinder Flavor 10L" at bounding box center [978, 727] width 280 height 28
click at [954, 714] on span "Natural World Cat Litter Lavinder Flavor 10L" at bounding box center [978, 727] width 280 height 28
drag, startPoint x: 913, startPoint y: 495, endPoint x: 1015, endPoint y: 490, distance: 102.1
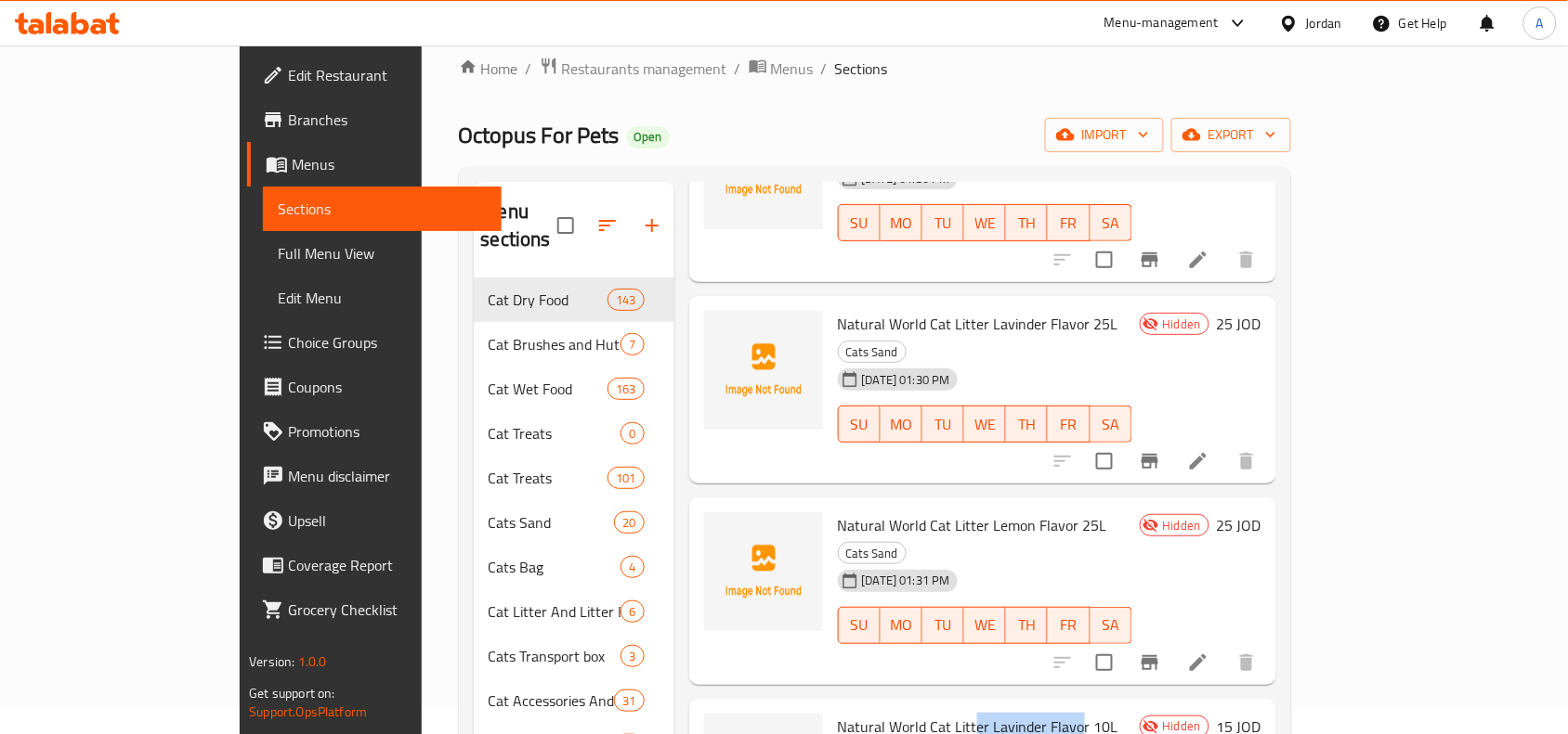
click at [1015, 714] on span "Natural World Cat Litter Lavinder Flavor 10L" at bounding box center [978, 727] width 280 height 28
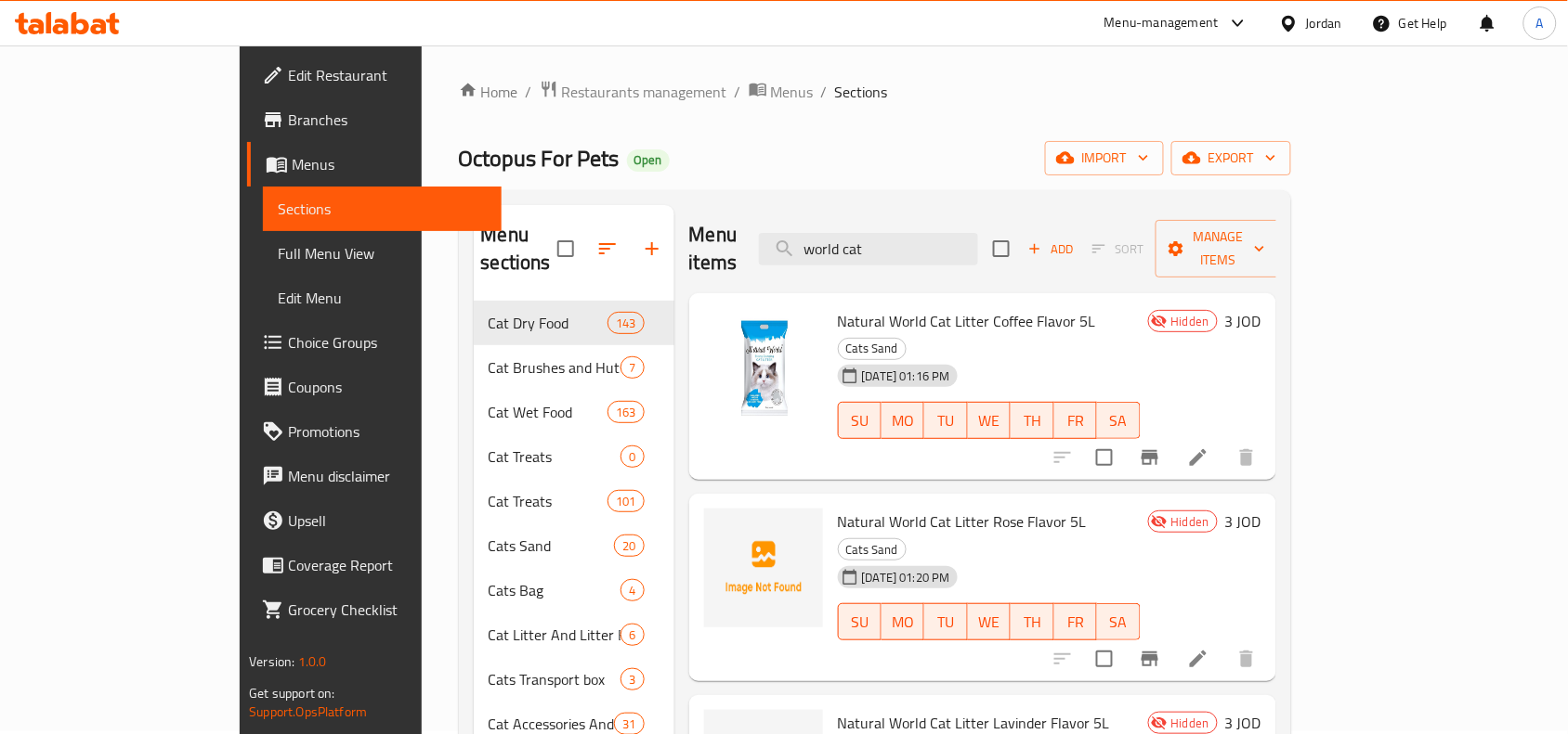
scroll to position [0, 0]
drag, startPoint x: 617, startPoint y: 244, endPoint x: 586, endPoint y: 232, distance: 33.2
click at [565, 251] on div "Menu sections Cat Dry Food 143 Cat Brushes and Huts 7 Cat Wet Food 163 Cat Trea…" at bounding box center [875, 706] width 803 height 995
click at [978, 236] on input "world cat" at bounding box center [868, 251] width 219 height 32
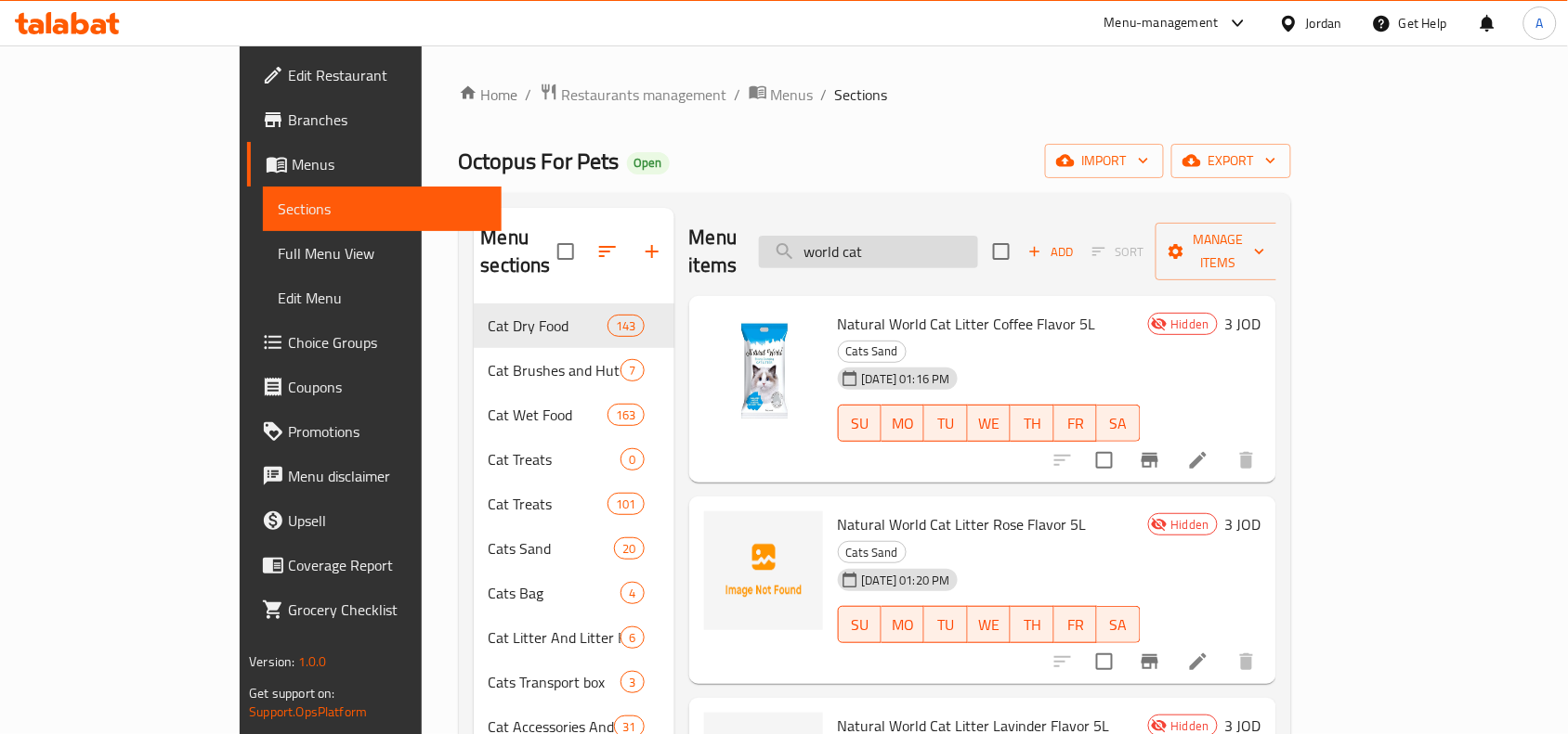
click at [978, 236] on input "world cat" at bounding box center [868, 251] width 219 height 32
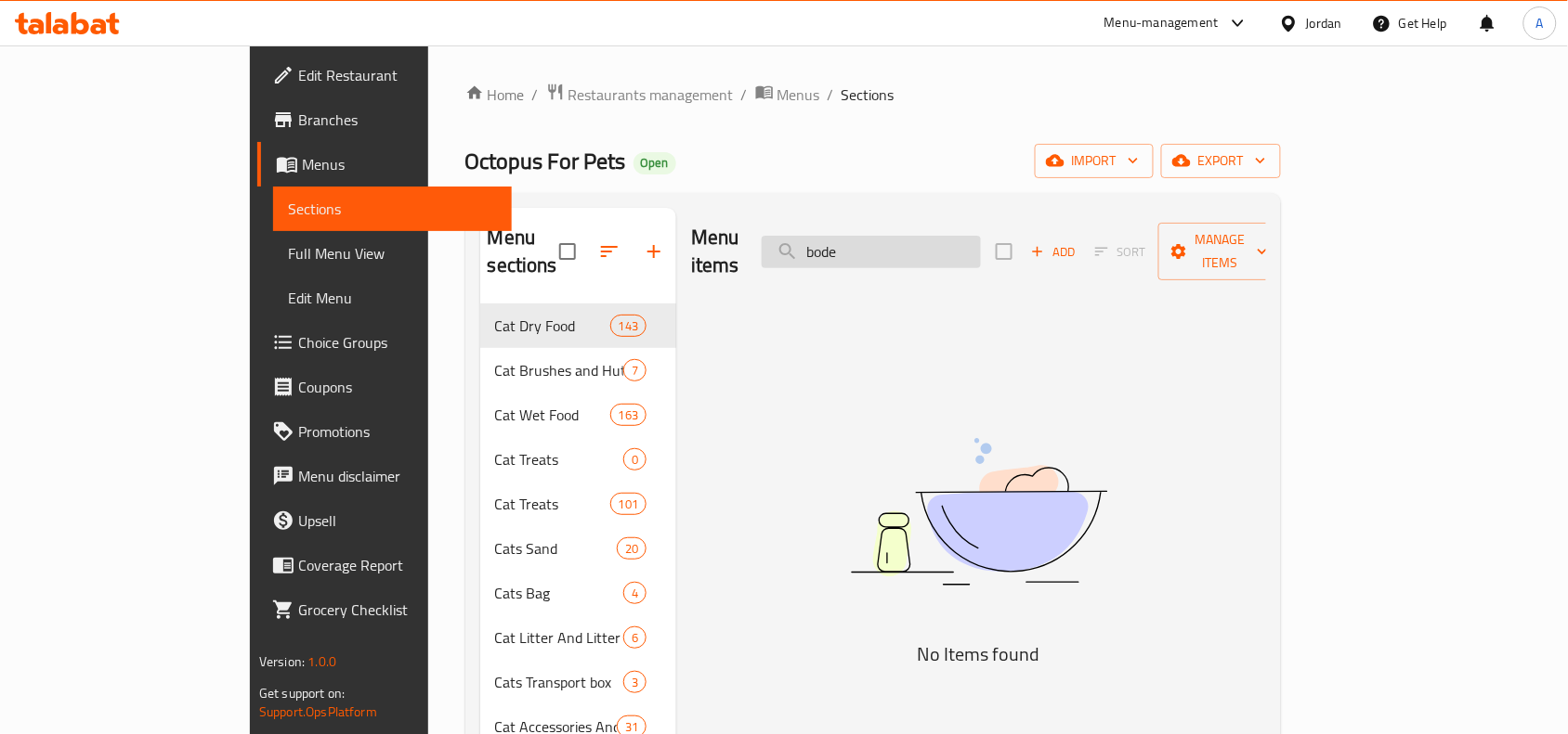
type input "bod"
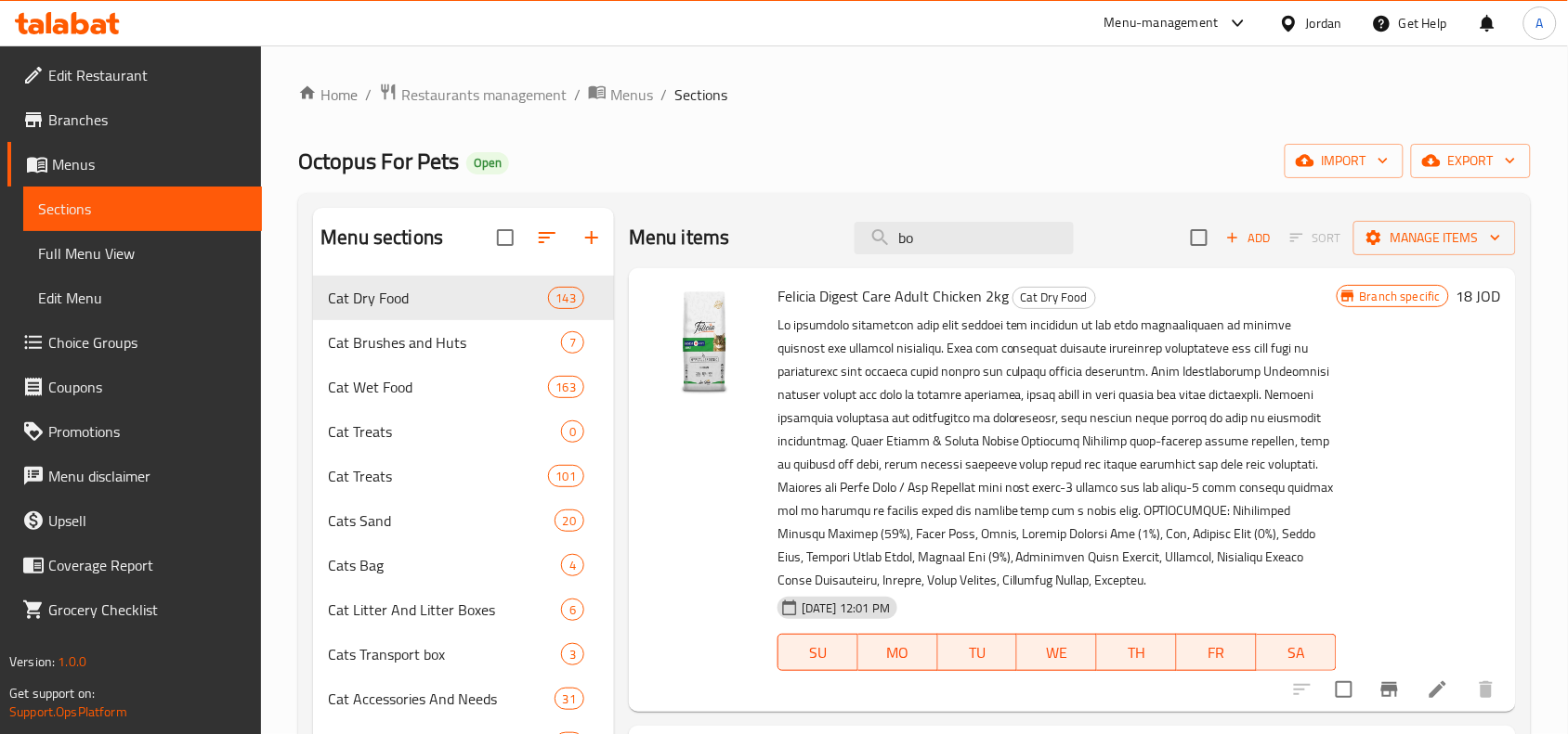
type input "b"
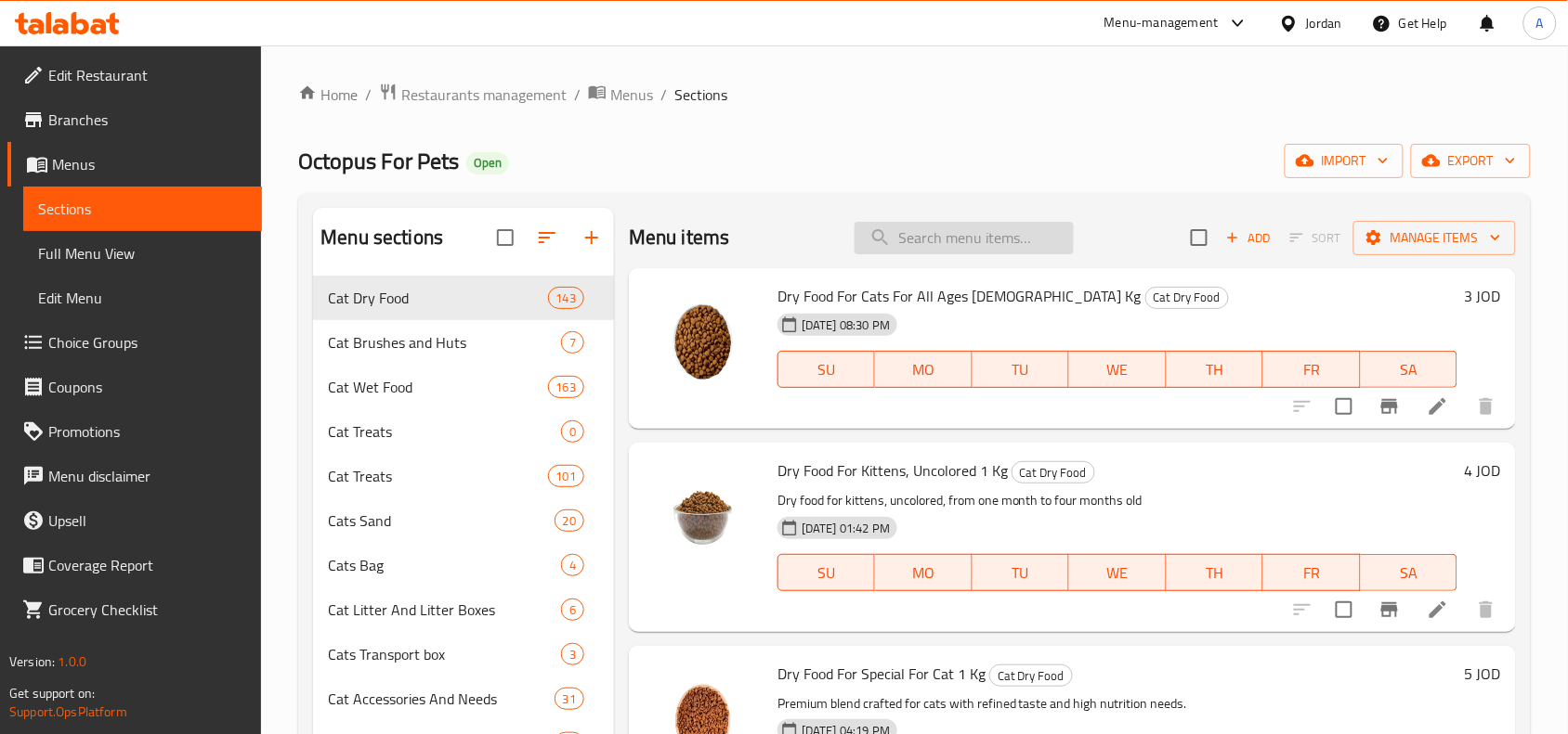
click at [985, 248] on input "search" at bounding box center [964, 238] width 219 height 32
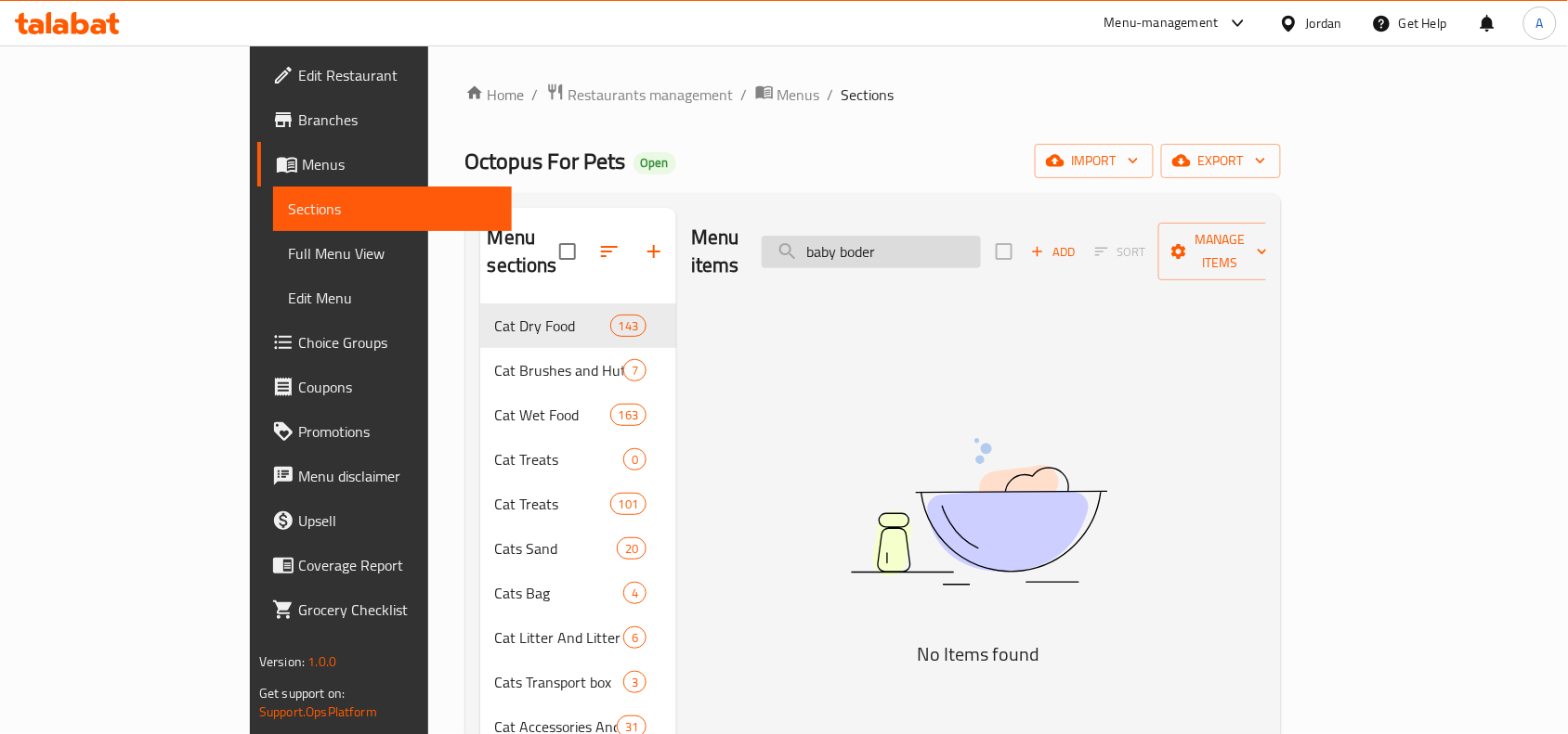
type input "baby"
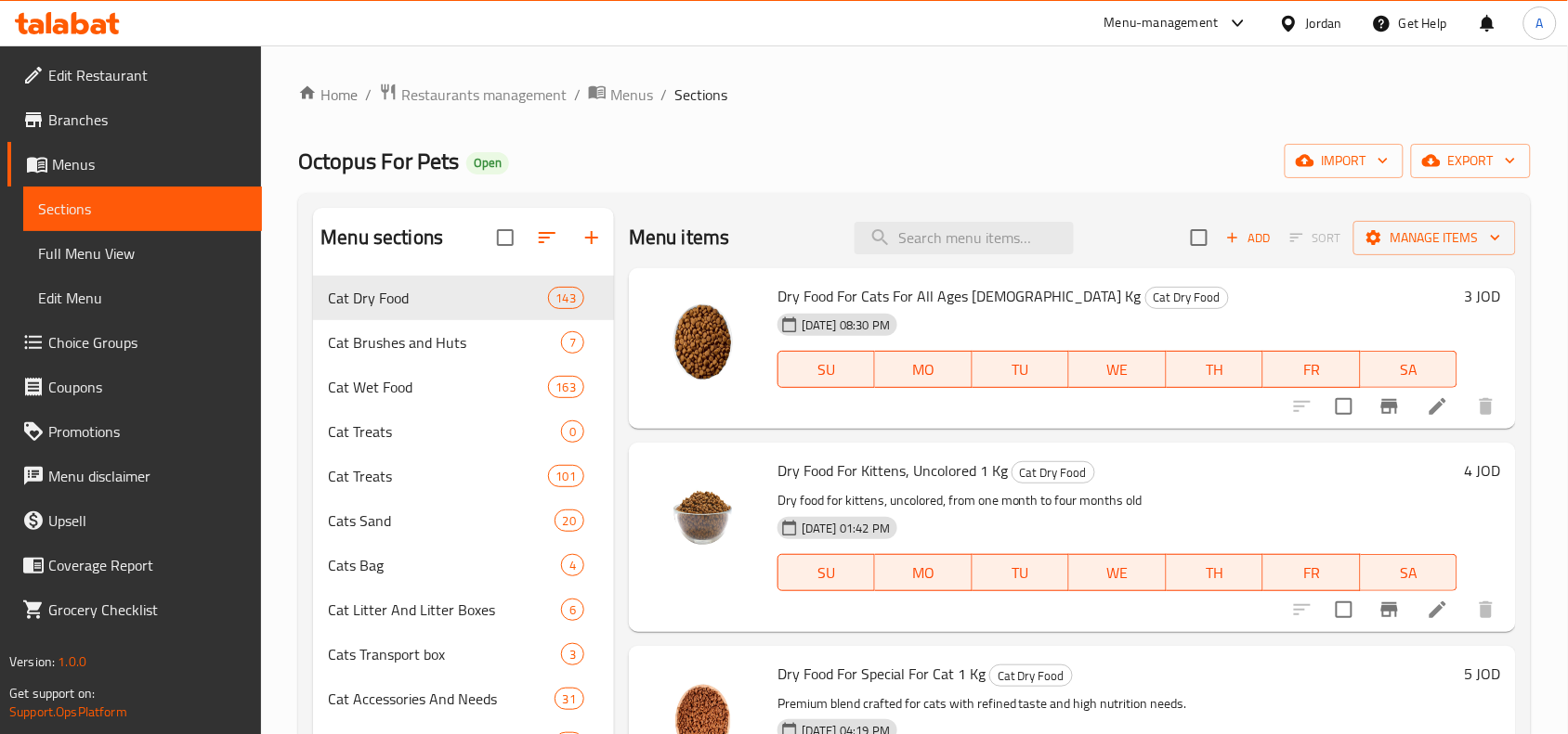
click at [954, 272] on div "Dry Food For Cats For All Ages [DEMOGRAPHIC_DATA] Kg Cat Dry Food [DATE] 08:30 …" at bounding box center [1072, 349] width 887 height 162
click at [991, 229] on input "search" at bounding box center [964, 238] width 219 height 32
click at [1047, 242] on input "search" at bounding box center [964, 238] width 219 height 32
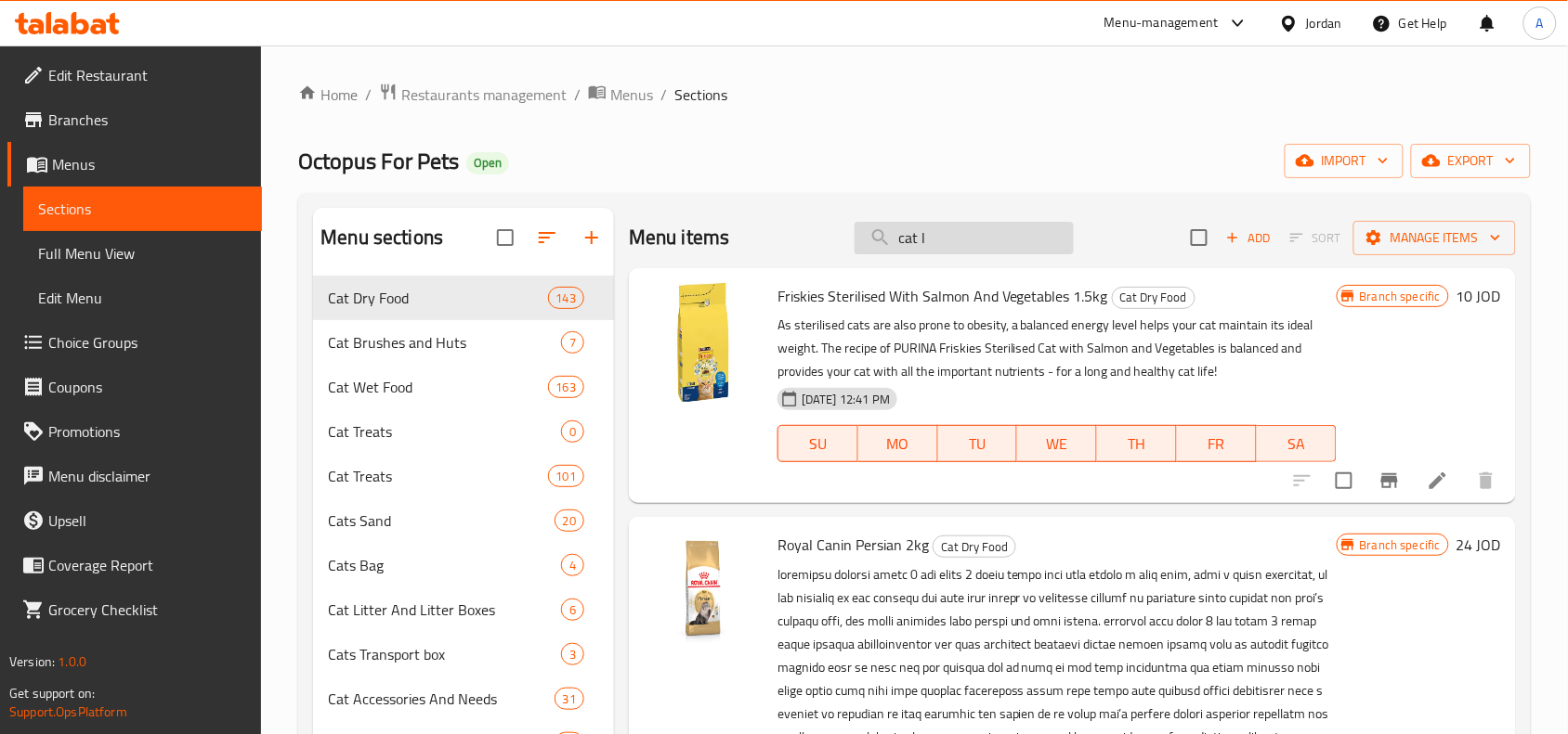
click at [1017, 243] on input "cat l" at bounding box center [964, 238] width 219 height 32
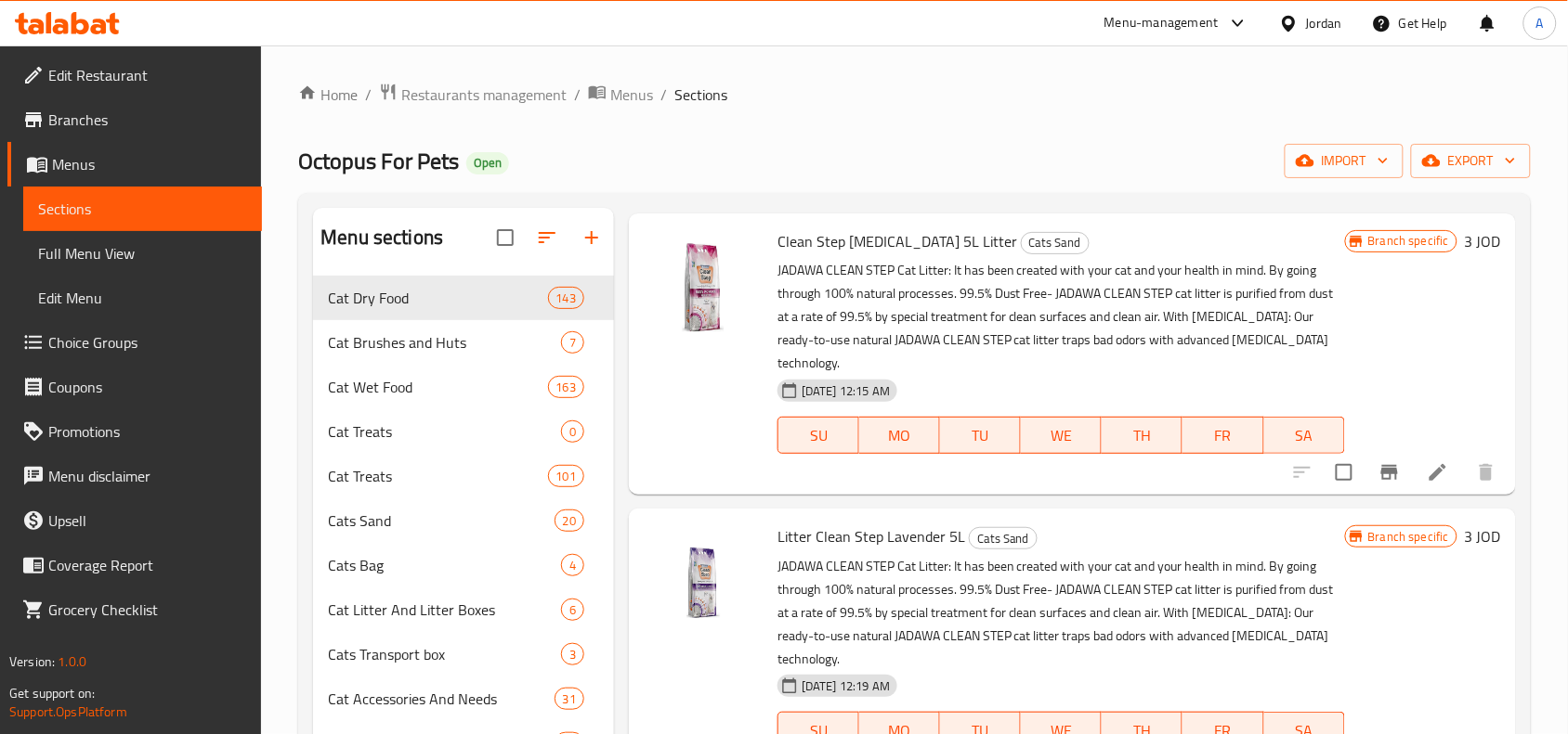
scroll to position [1045, 0]
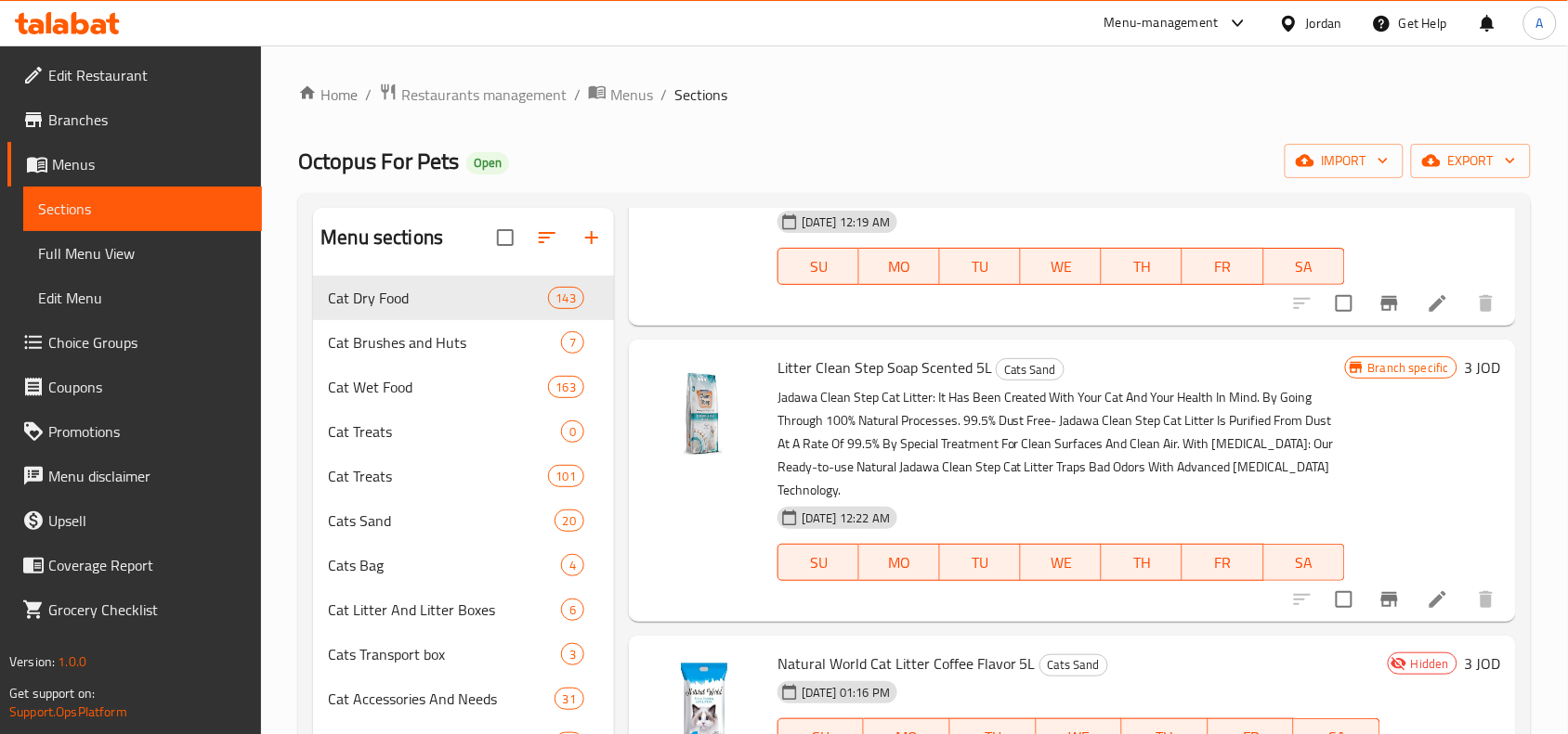
click at [883, 378] on span "Litter Clean Step Soap Scented 5L" at bounding box center [884, 367] width 214 height 28
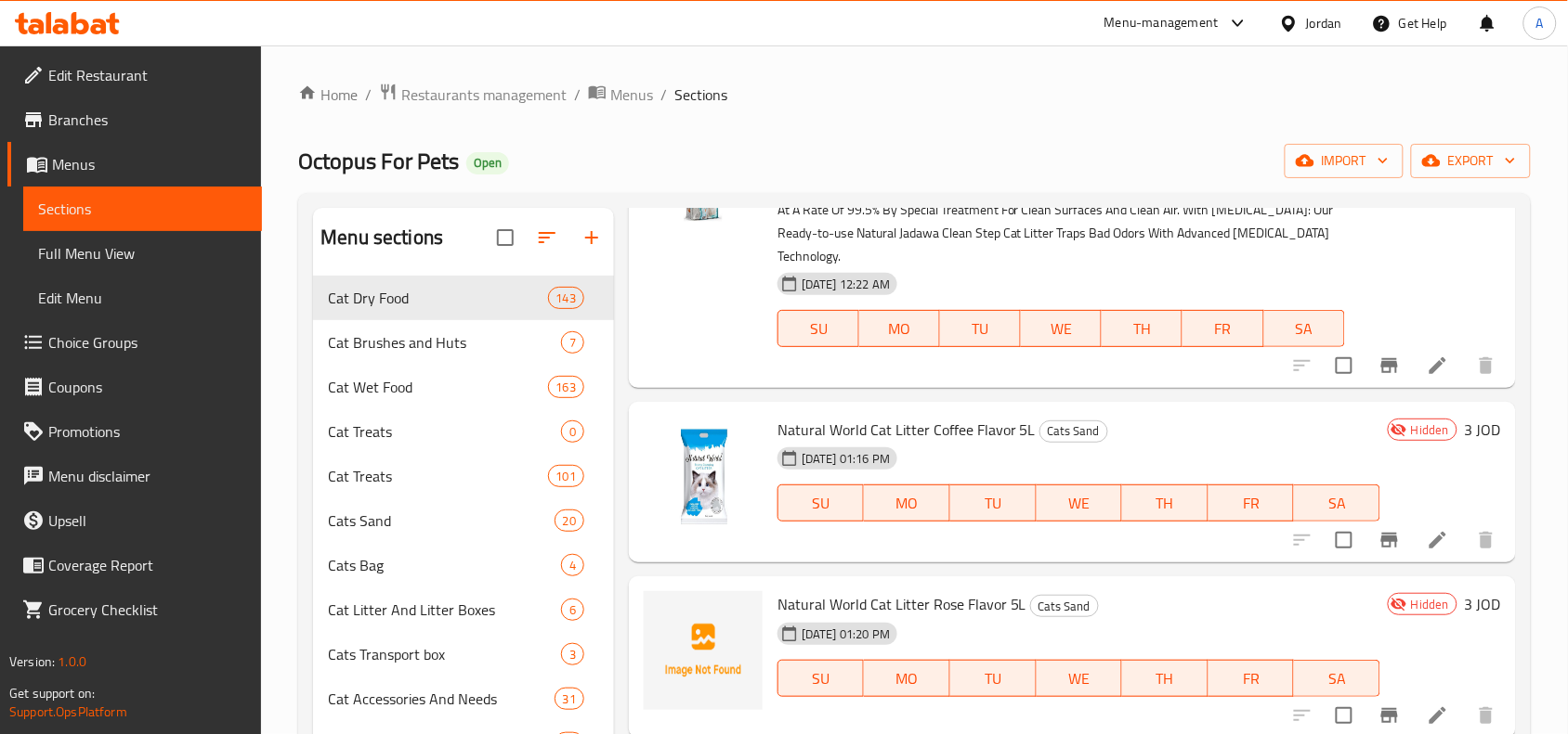
scroll to position [1277, 0]
drag, startPoint x: 793, startPoint y: 433, endPoint x: 1005, endPoint y: 428, distance: 212.1
click at [1005, 428] on span "Natural World Cat Litter Coffee Flavor 5L" at bounding box center [906, 431] width 258 height 28
click at [855, 430] on span "Natural World Cat Litter Coffee Flavor 5L" at bounding box center [906, 431] width 258 height 28
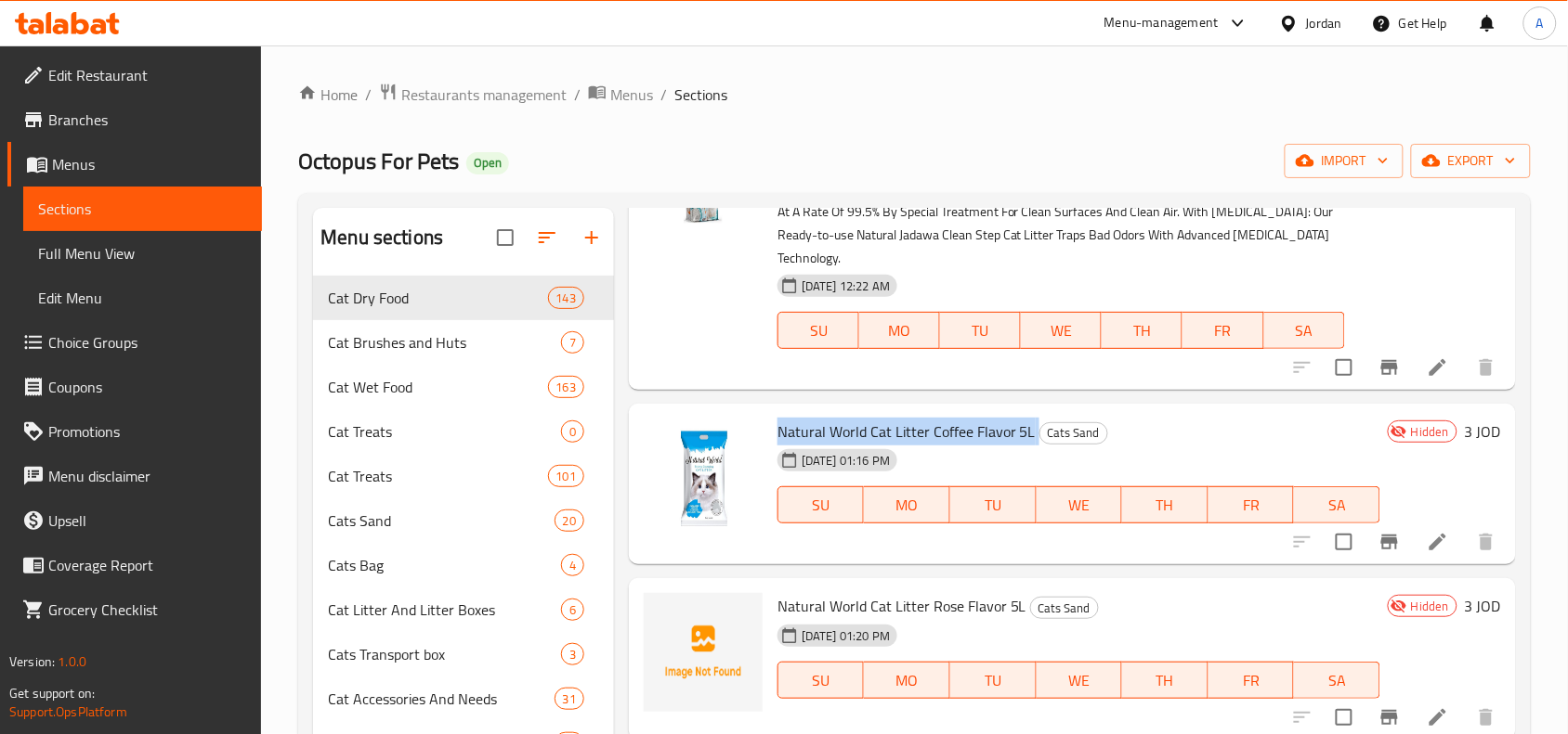
click at [855, 430] on span "Natural World Cat Litter Coffee Flavor 5L" at bounding box center [906, 431] width 258 height 28
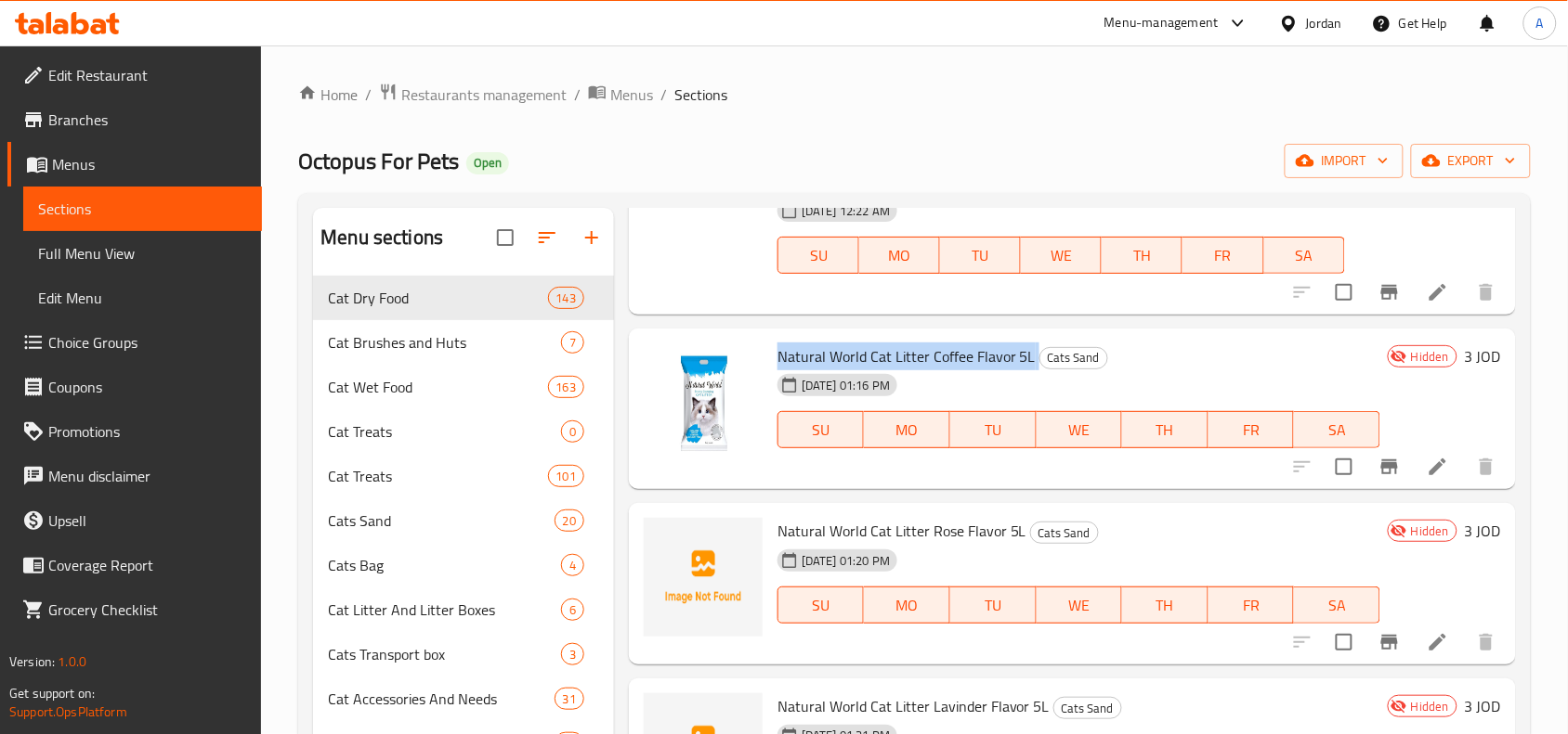
scroll to position [1393, 0]
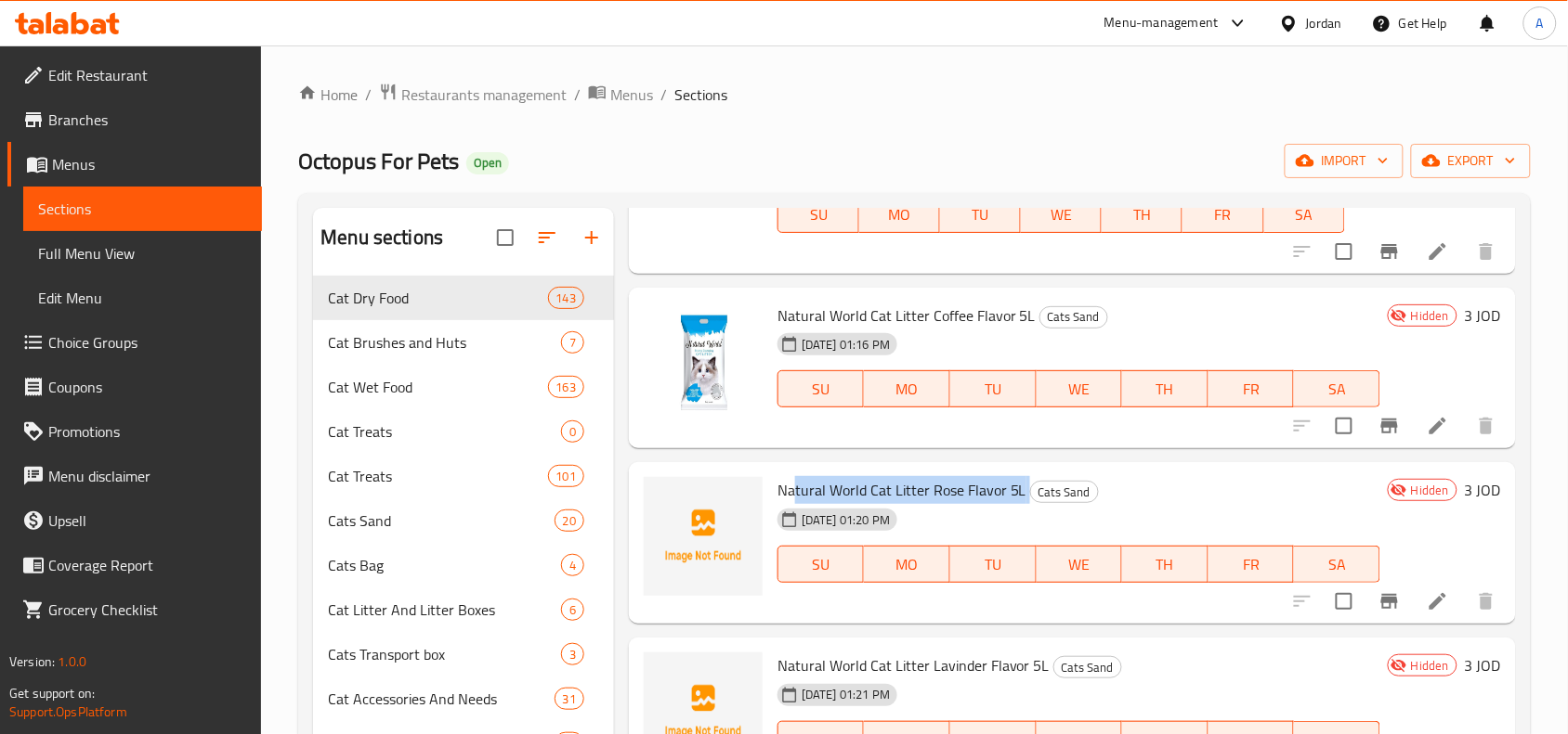
drag, startPoint x: 795, startPoint y: 496, endPoint x: 1025, endPoint y: 494, distance: 230.0
click at [1027, 494] on h6 "Natural World Cat Litter Rose Flavor 5L Cats Sand" at bounding box center [1078, 490] width 603 height 26
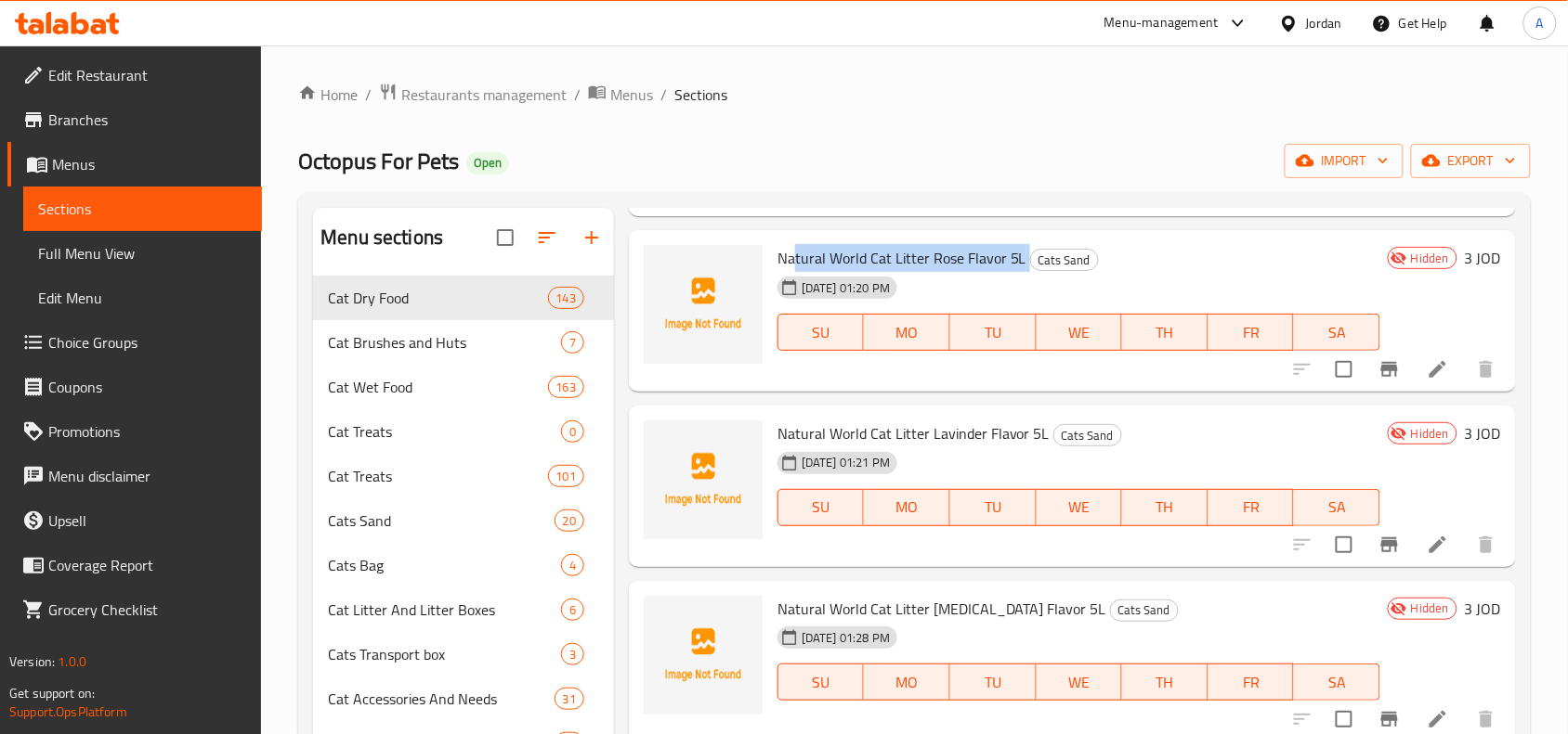
scroll to position [1741, 0]
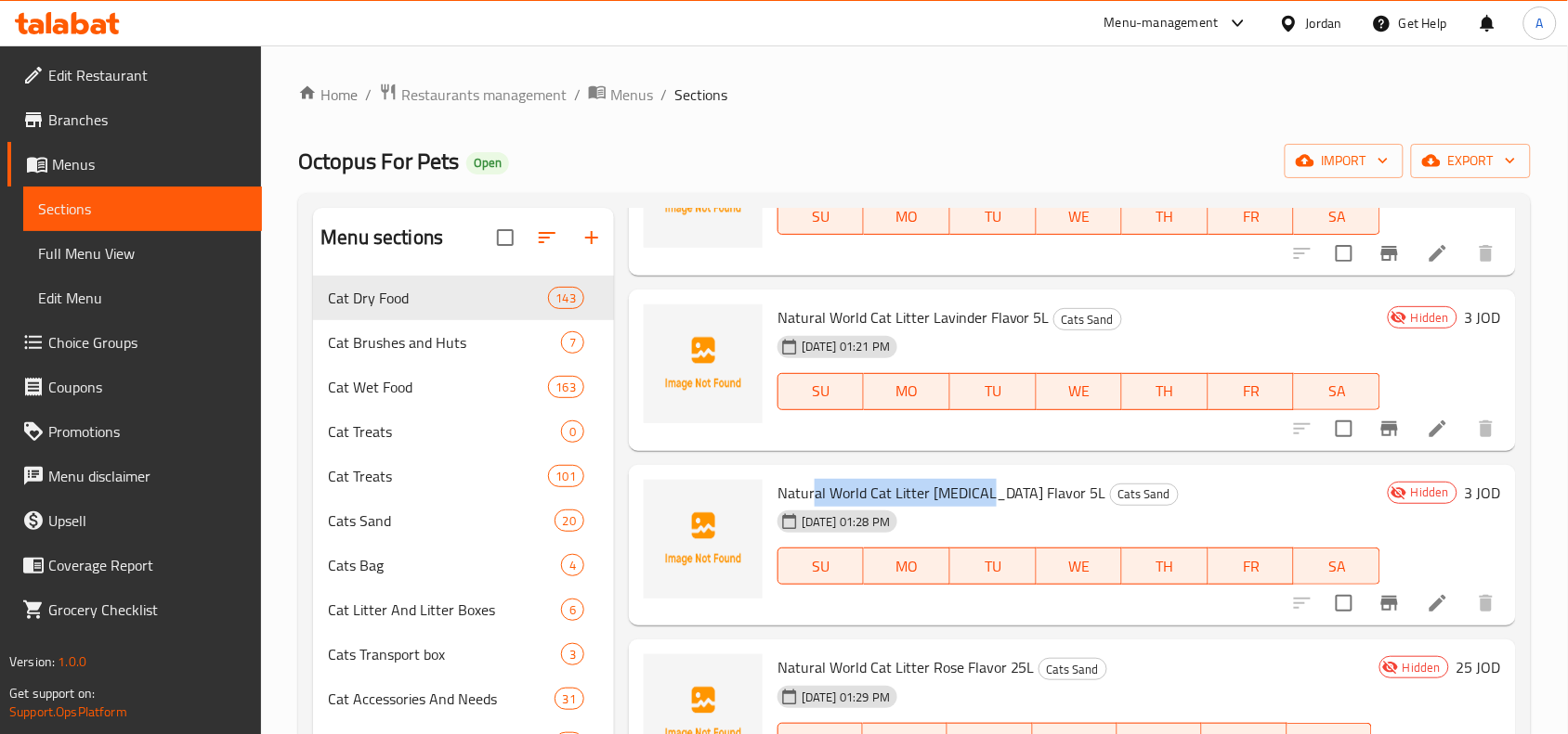
drag, startPoint x: 815, startPoint y: 494, endPoint x: 987, endPoint y: 489, distance: 172.1
click at [987, 489] on span "Natural World Cat Litter [MEDICAL_DATA] Flavor 5L" at bounding box center [942, 493] width 329 height 28
click at [990, 488] on span "Natural World Cat Litter [MEDICAL_DATA] Flavor 5L" at bounding box center [942, 493] width 329 height 28
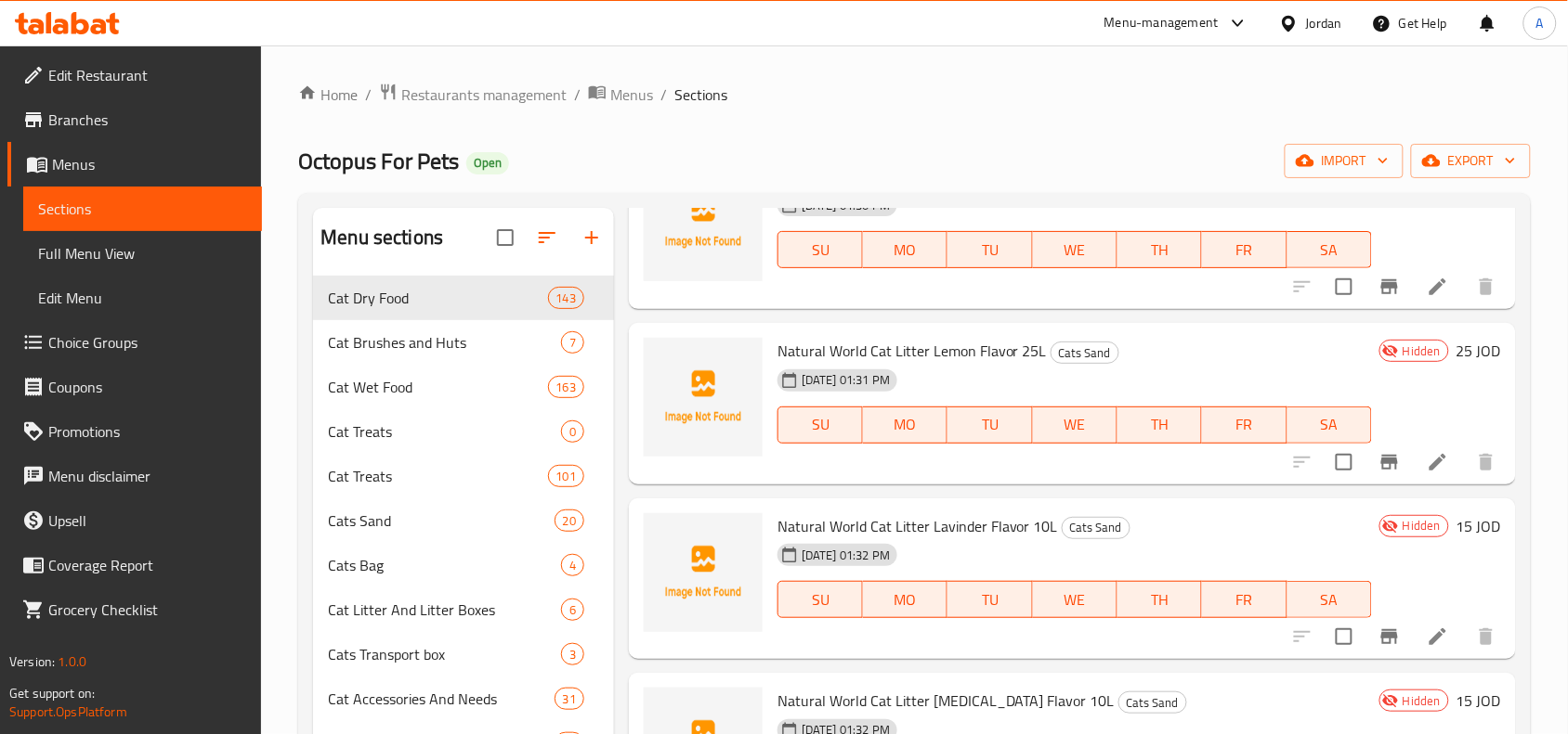
scroll to position [2592, 0]
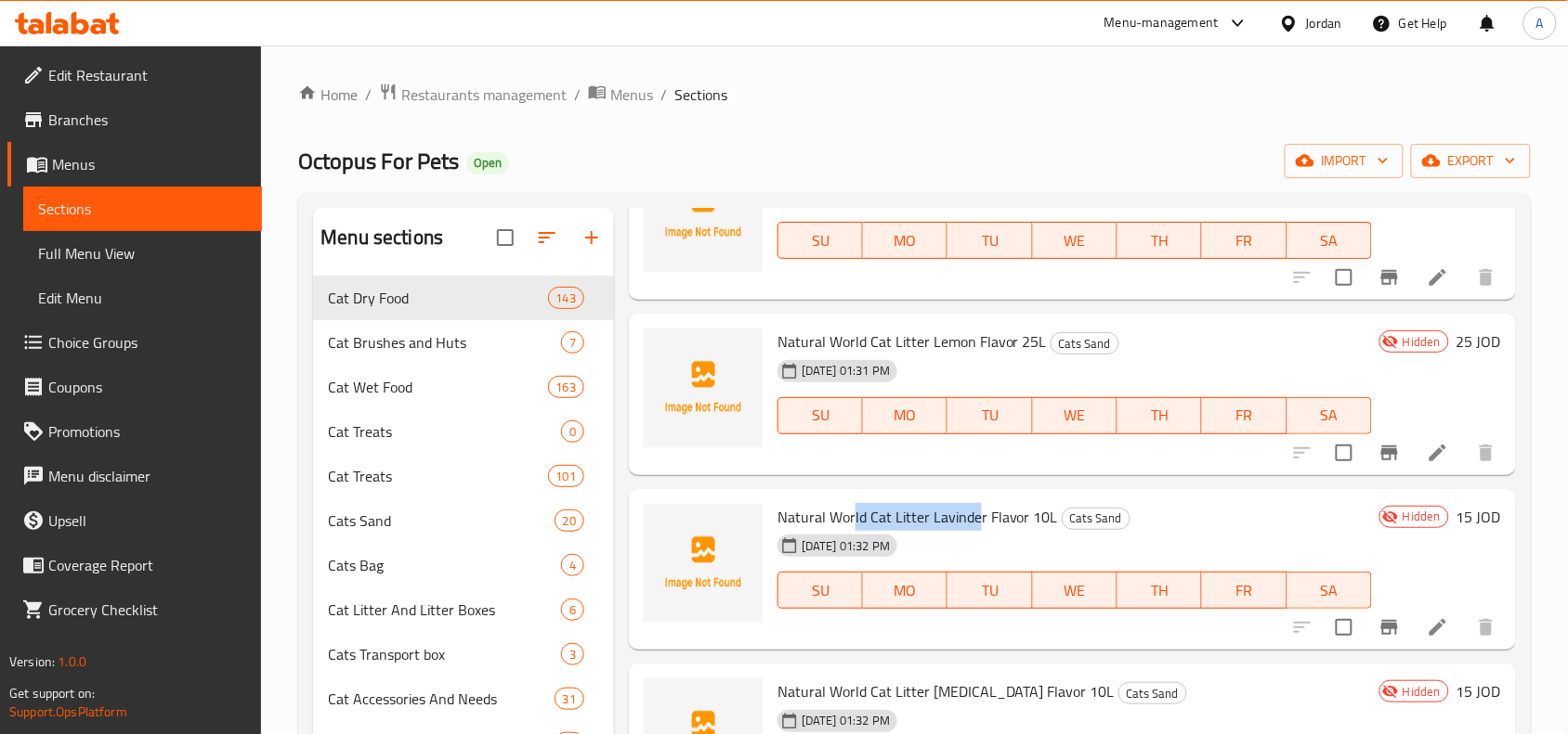
drag, startPoint x: 877, startPoint y: 518, endPoint x: 977, endPoint y: 513, distance: 100.1
click at [977, 513] on span "Natural World Cat Litter Lavinder Flavor 10L" at bounding box center [917, 517] width 280 height 28
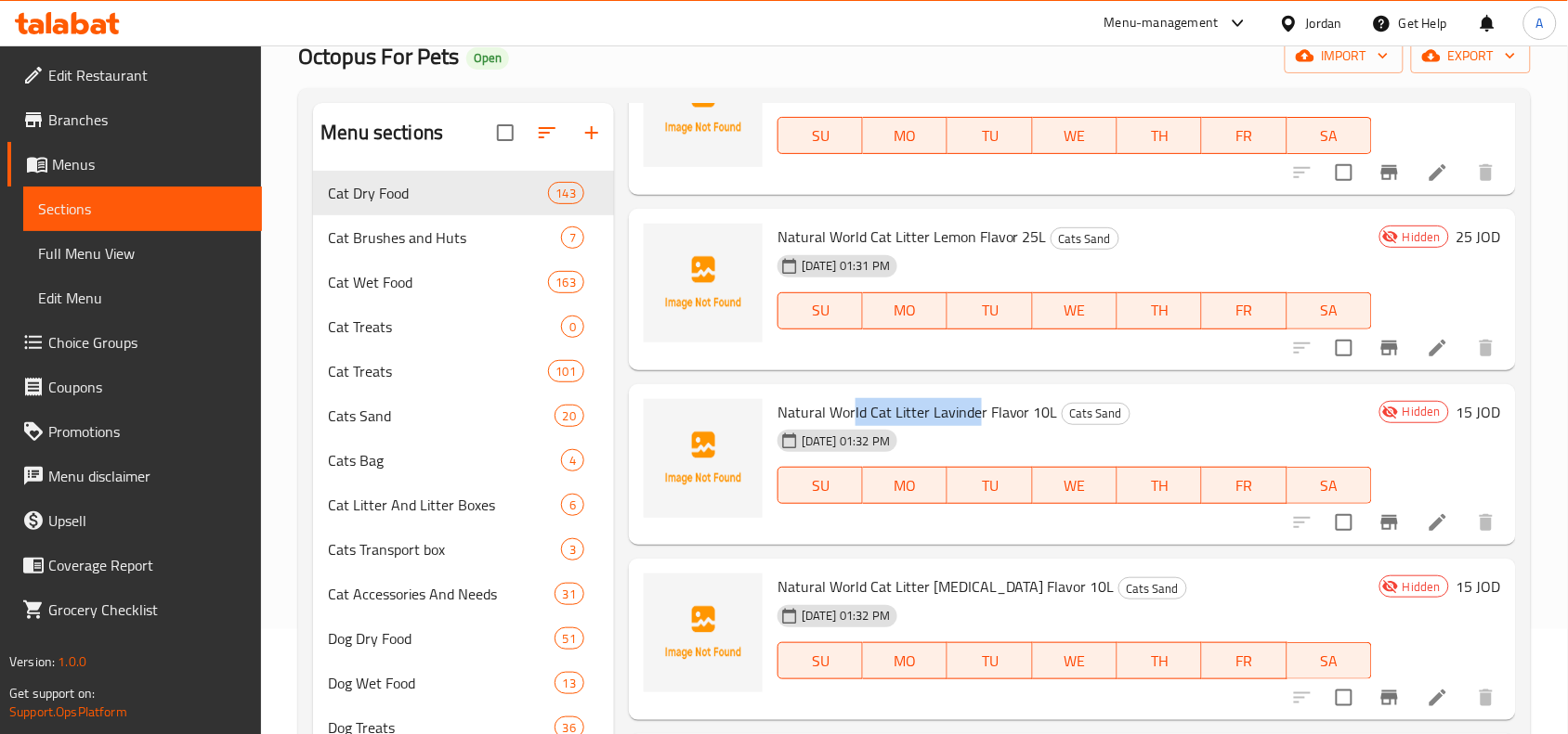
scroll to position [232, 0]
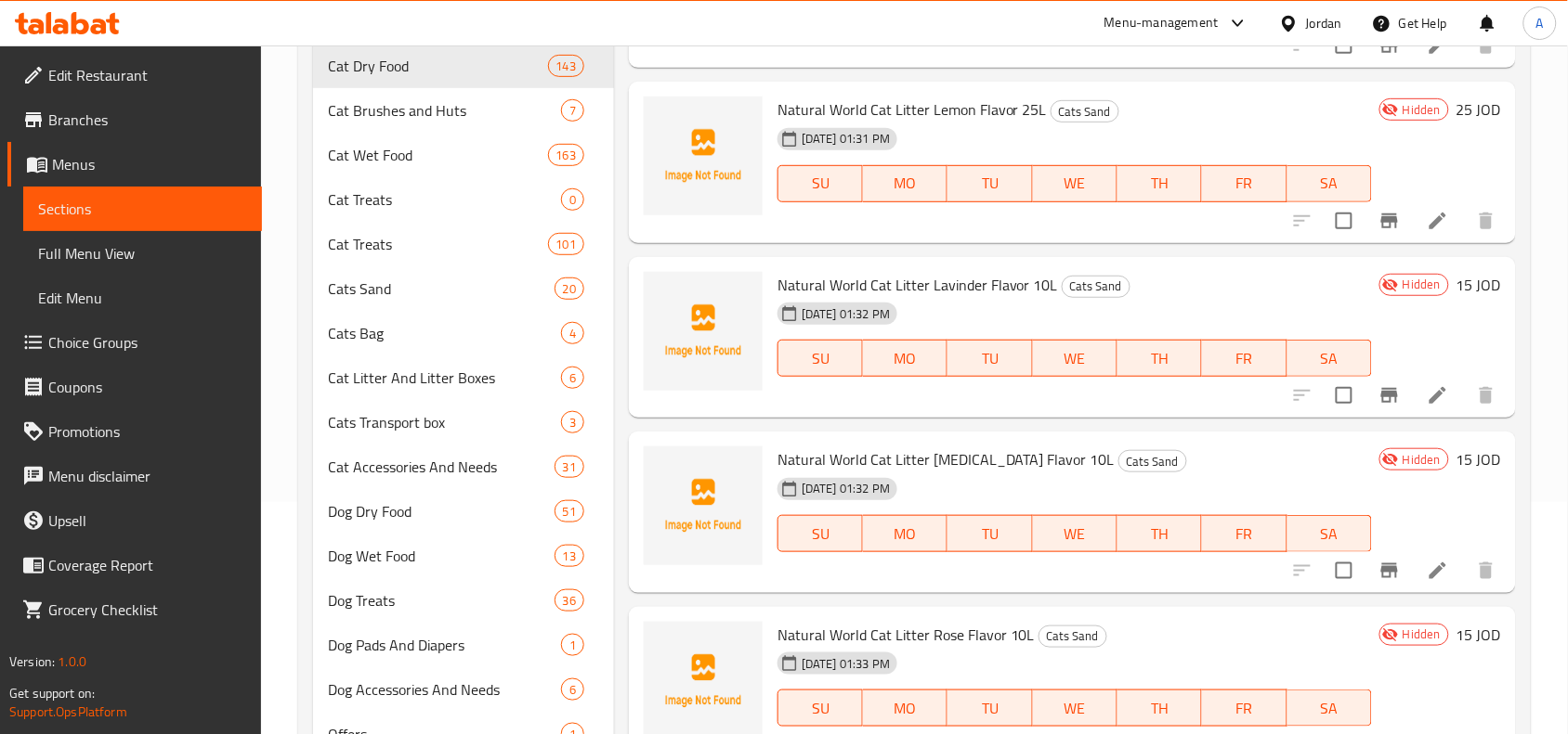
click at [1048, 464] on span "Natural World Cat Litter [MEDICAL_DATA] Flavor 10L" at bounding box center [946, 459] width 337 height 28
click at [1149, 316] on div "[DATE] 01:32 PM SU MO TU WE TH FR SA" at bounding box center [1075, 345] width 610 height 100
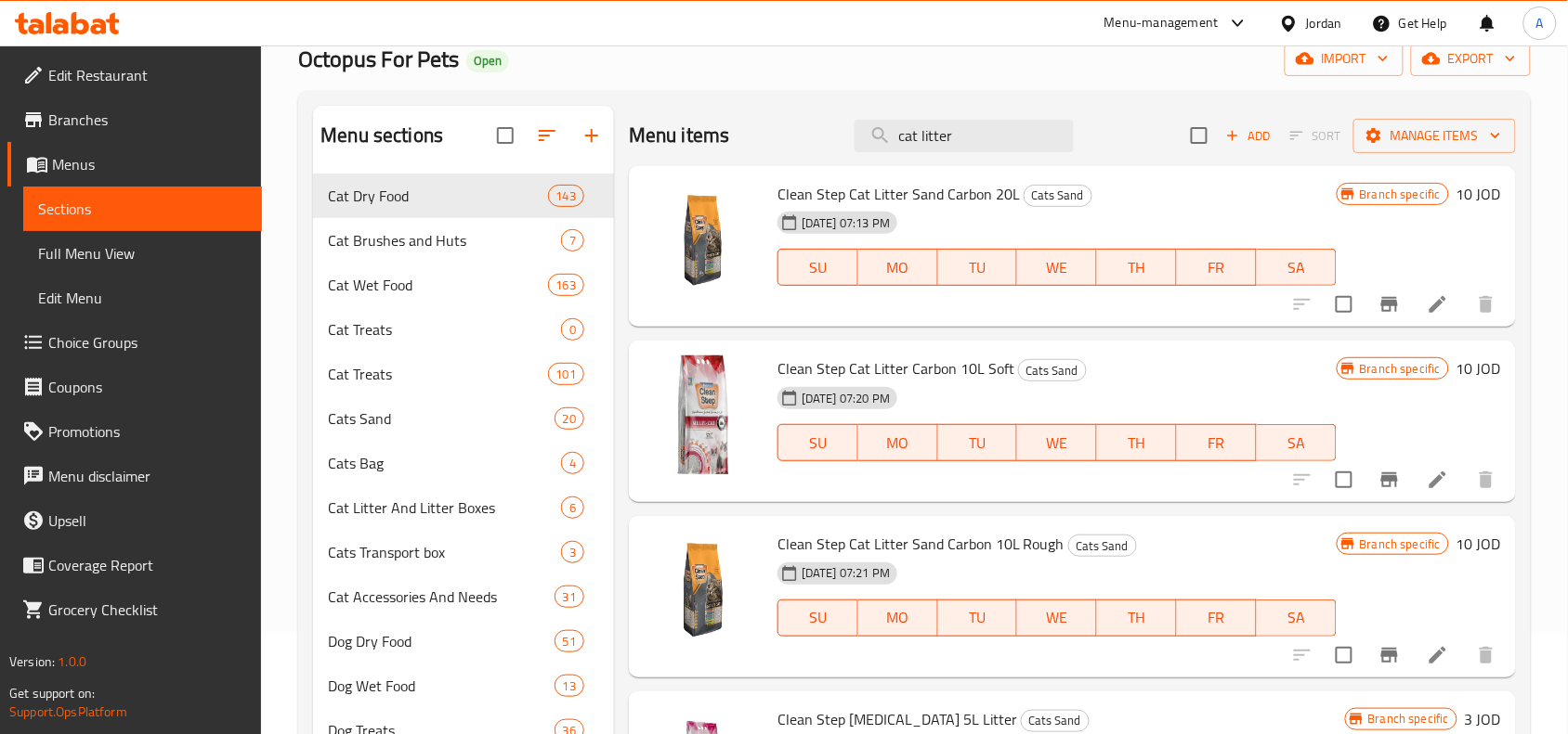
scroll to position [0, 0]
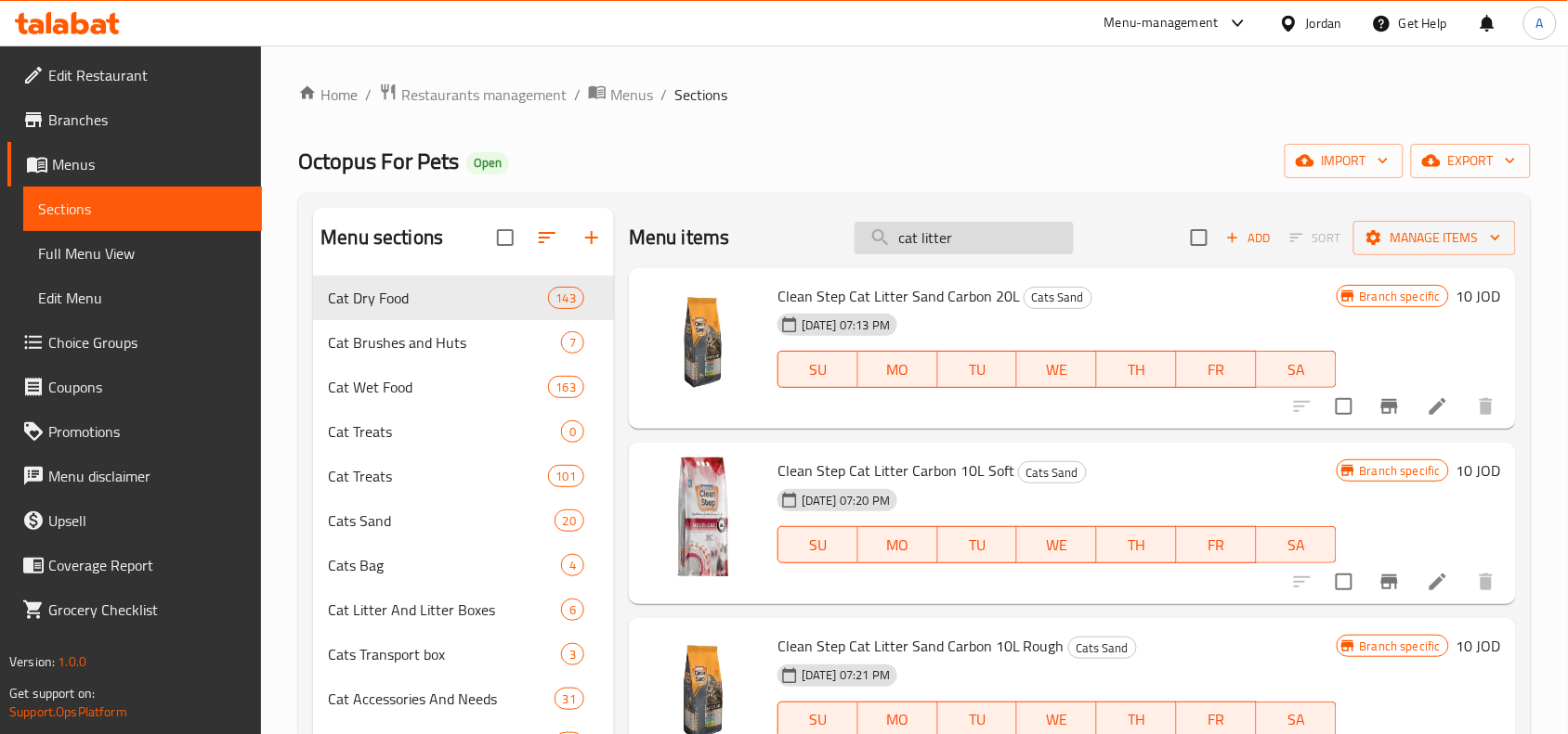
click at [1018, 239] on input "cat litter" at bounding box center [964, 238] width 219 height 32
click at [925, 244] on input "cat litter" at bounding box center [964, 238] width 219 height 32
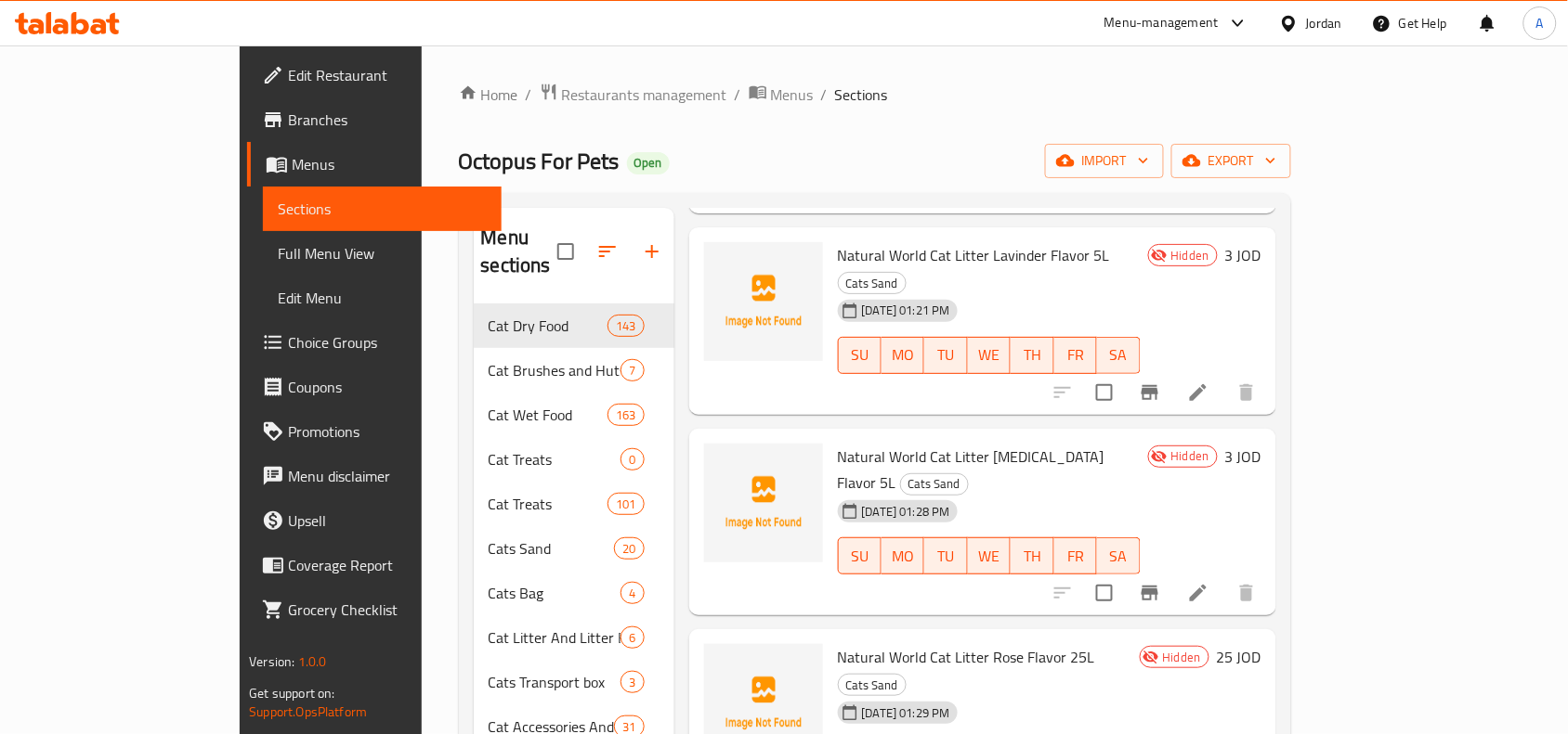
scroll to position [580, 0]
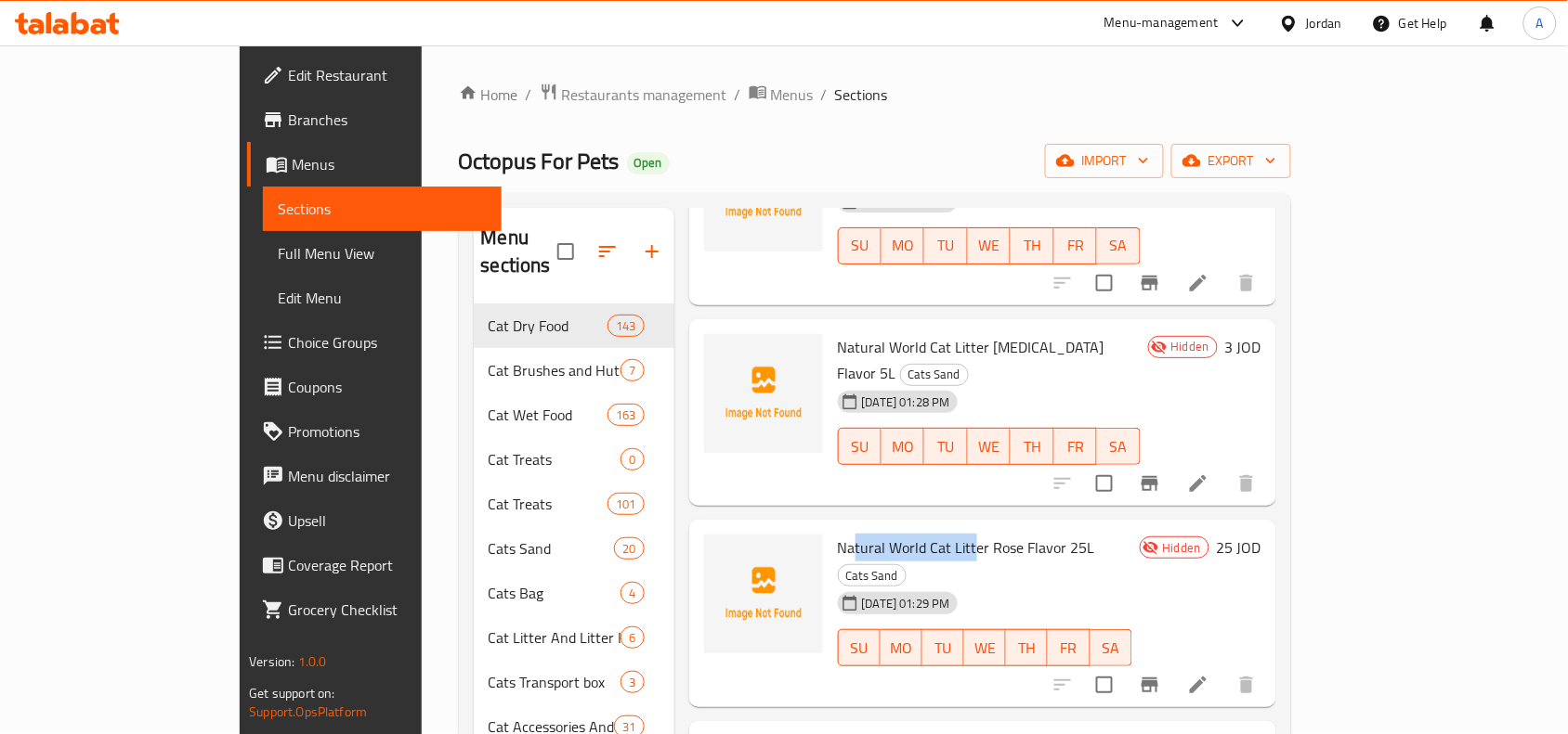
drag, startPoint x: 792, startPoint y: 423, endPoint x: 912, endPoint y: 419, distance: 120.1
click at [911, 533] on span "Natural World Cat Litter Rose Flavor 25L" at bounding box center [966, 547] width 257 height 28
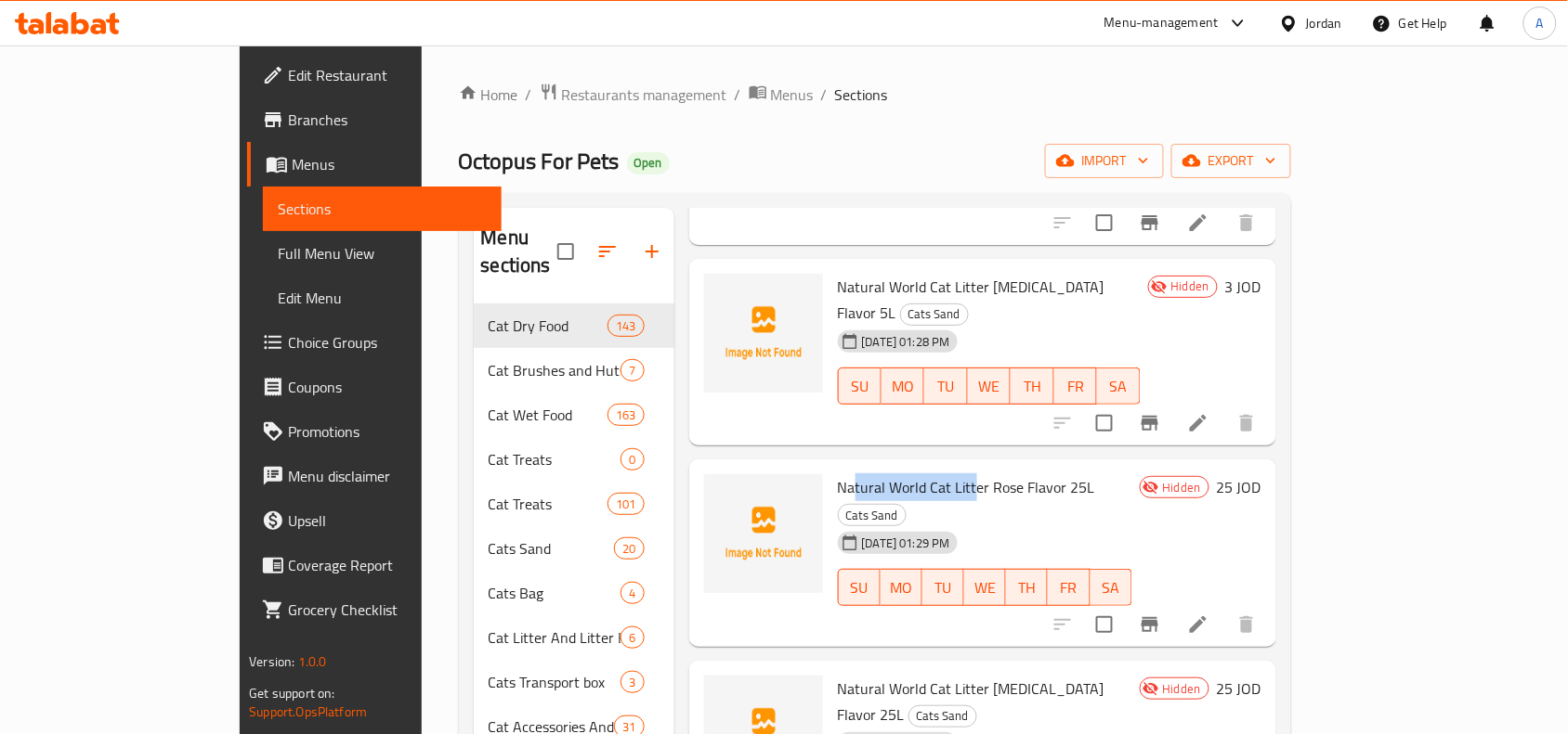
scroll to position [696, 0]
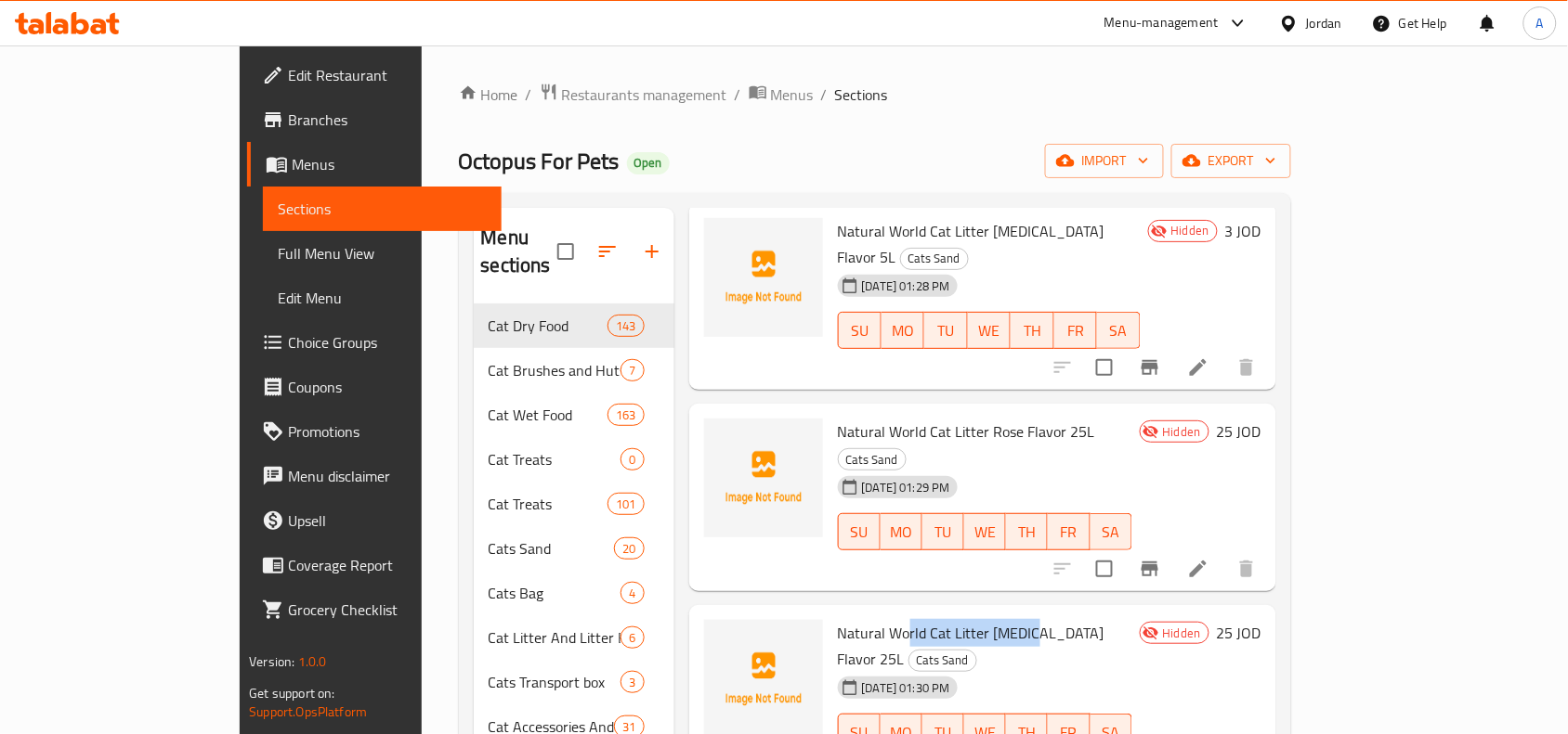
drag, startPoint x: 846, startPoint y: 484, endPoint x: 998, endPoint y: 460, distance: 153.9
click at [976, 619] on span "Natural World Cat Litter [MEDICAL_DATA] Flavor 25L" at bounding box center [971, 645] width 267 height 54
click at [1006, 619] on span "Natural World Cat Litter [MEDICAL_DATA] Flavor 25L" at bounding box center [971, 645] width 267 height 54
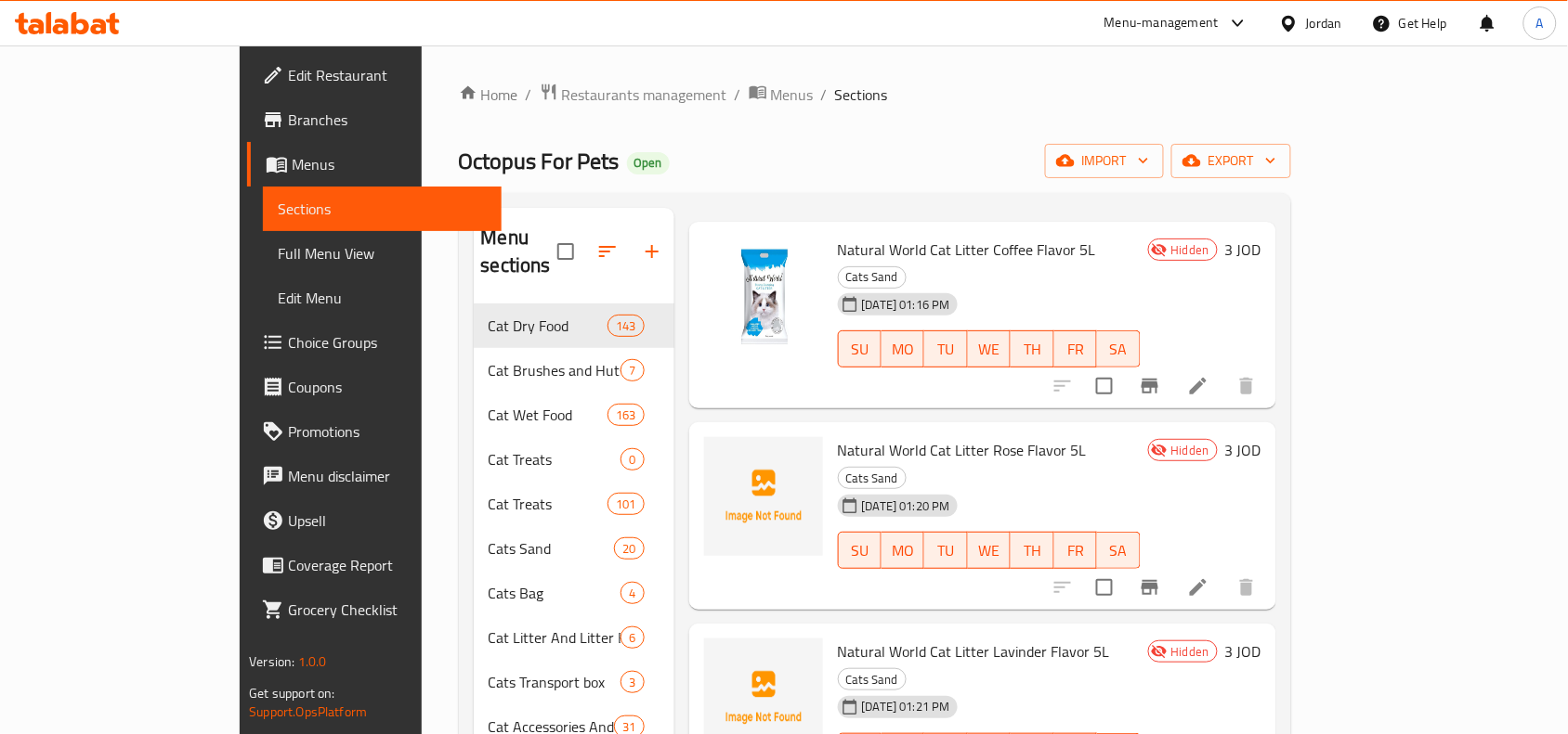
scroll to position [0, 0]
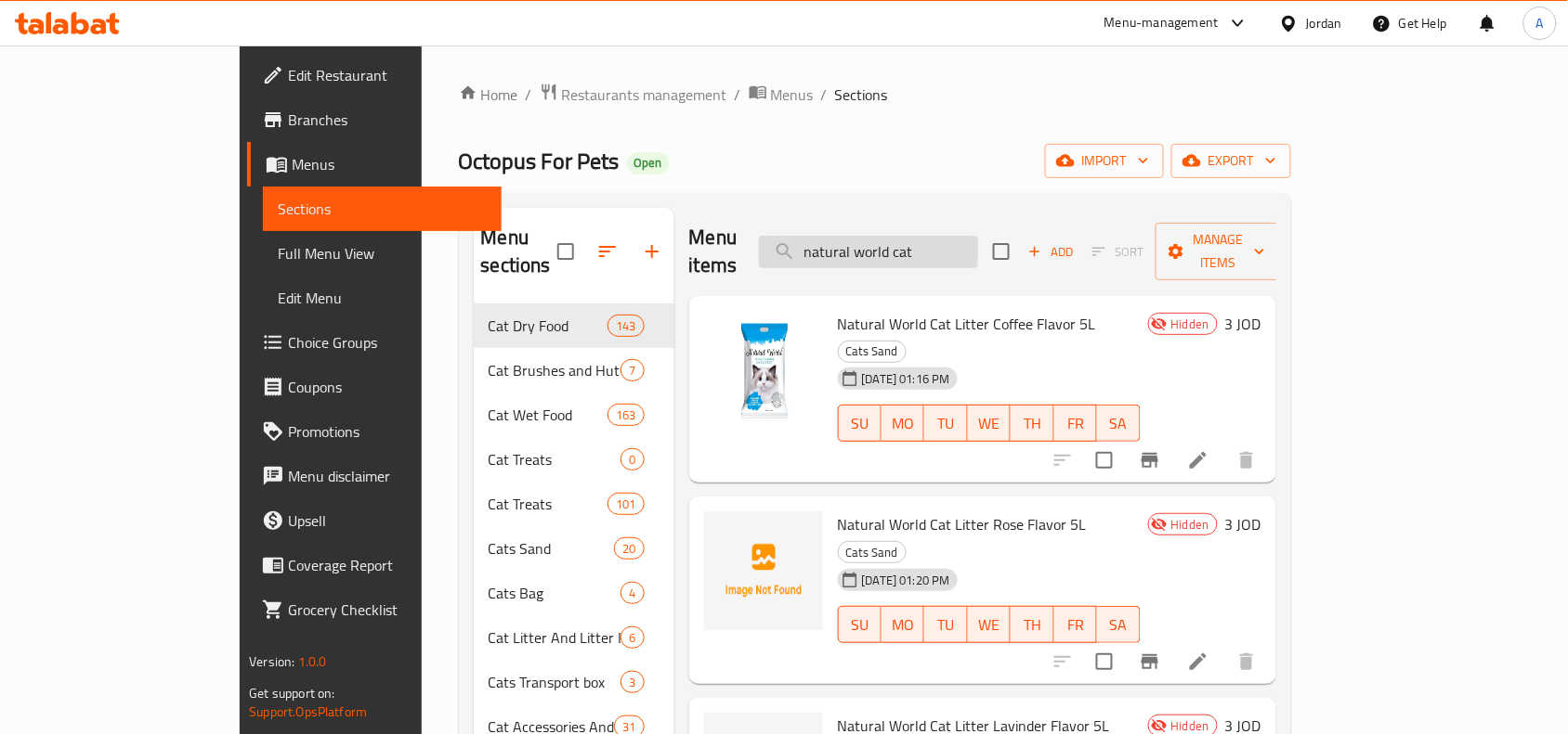
click at [978, 249] on input "natural world cat" at bounding box center [868, 251] width 219 height 32
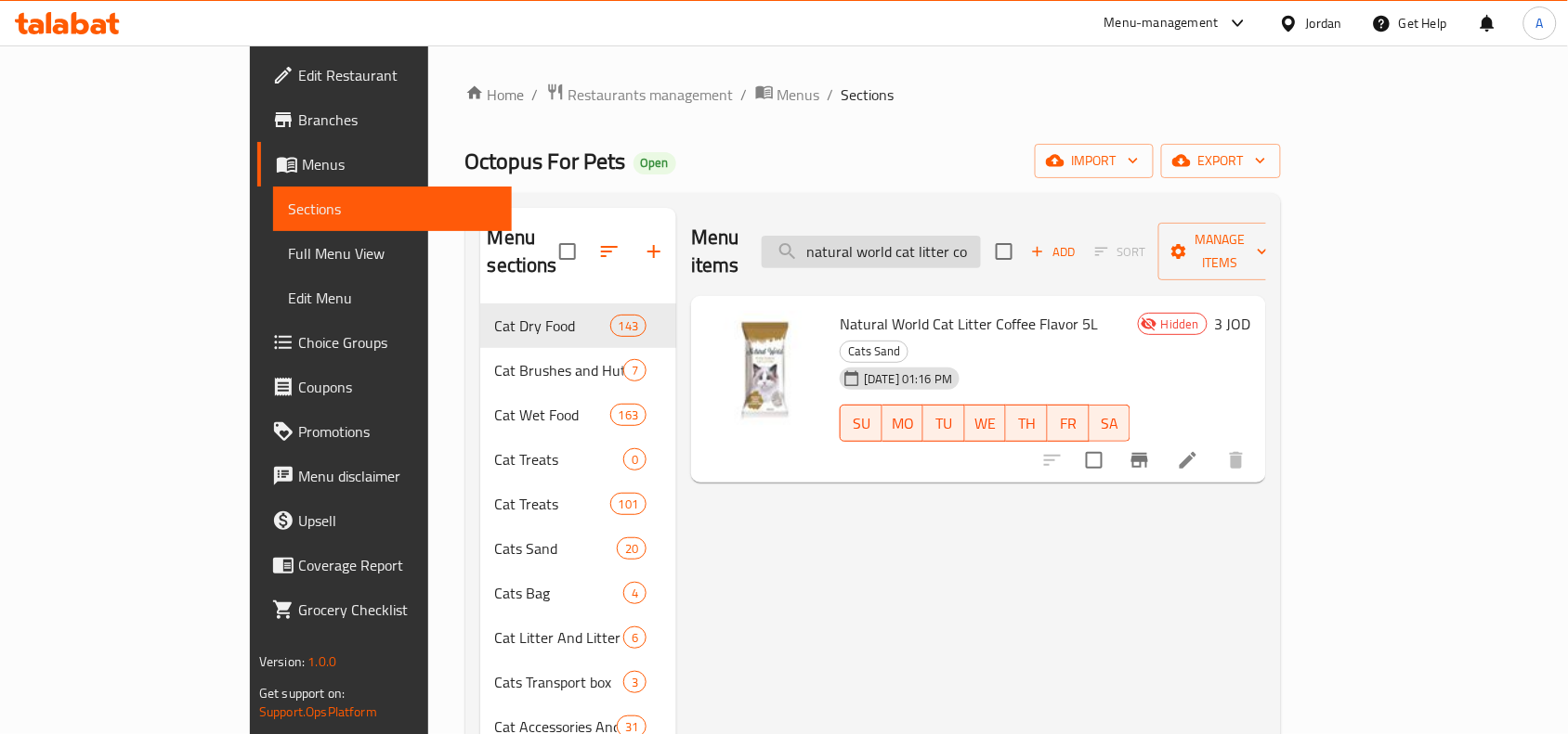
click at [981, 239] on input "natural world cat litter co" at bounding box center [871, 251] width 219 height 32
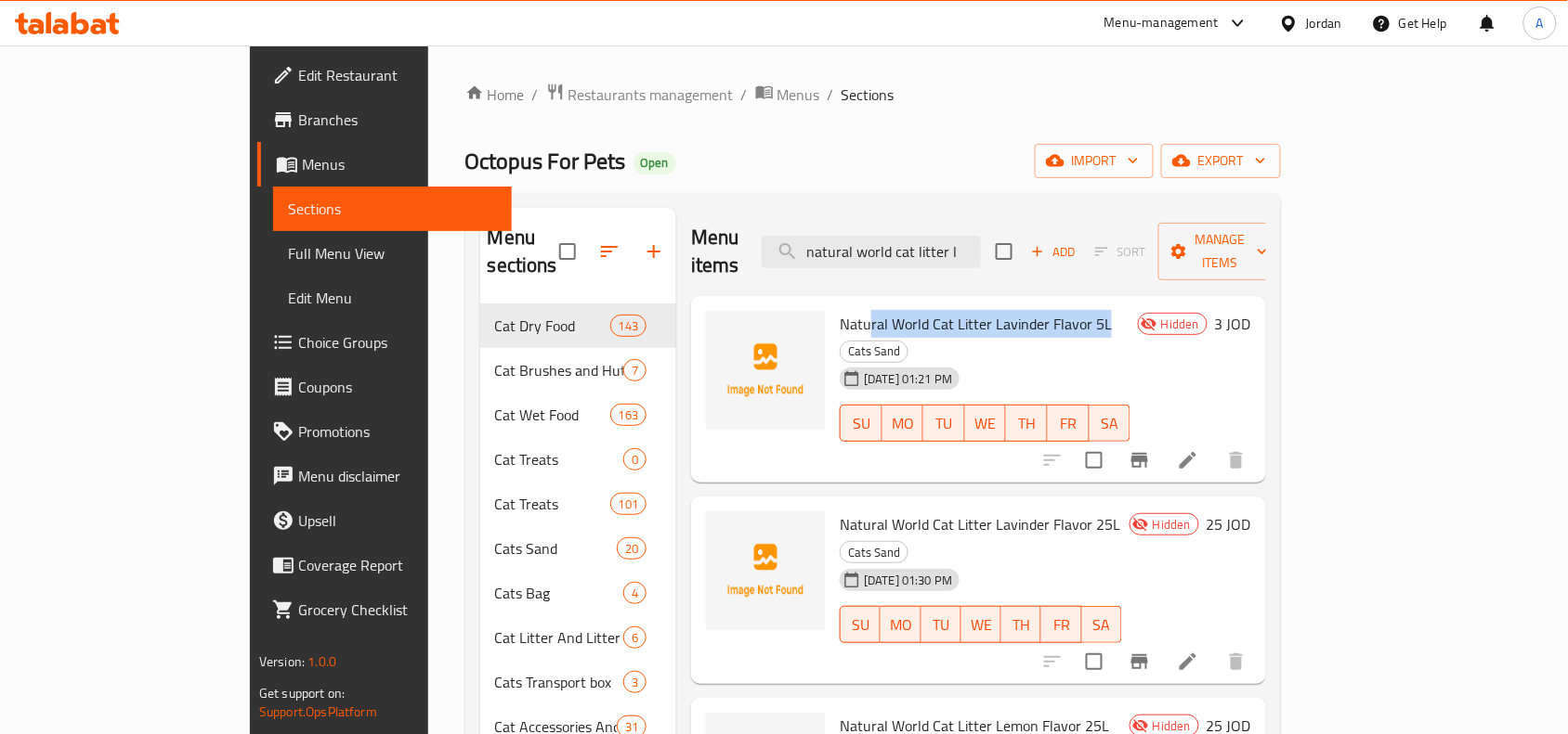
drag, startPoint x: 805, startPoint y: 302, endPoint x: 1043, endPoint y: 302, distance: 238.0
click at [1043, 312] on h6 "Natural World Cat Litter [PERSON_NAME] Flavor 5L Cats Sand" at bounding box center [985, 337] width 291 height 52
click at [1023, 311] on span "Natural World Cat Litter Lavinder Flavor 5L" at bounding box center [975, 324] width 272 height 28
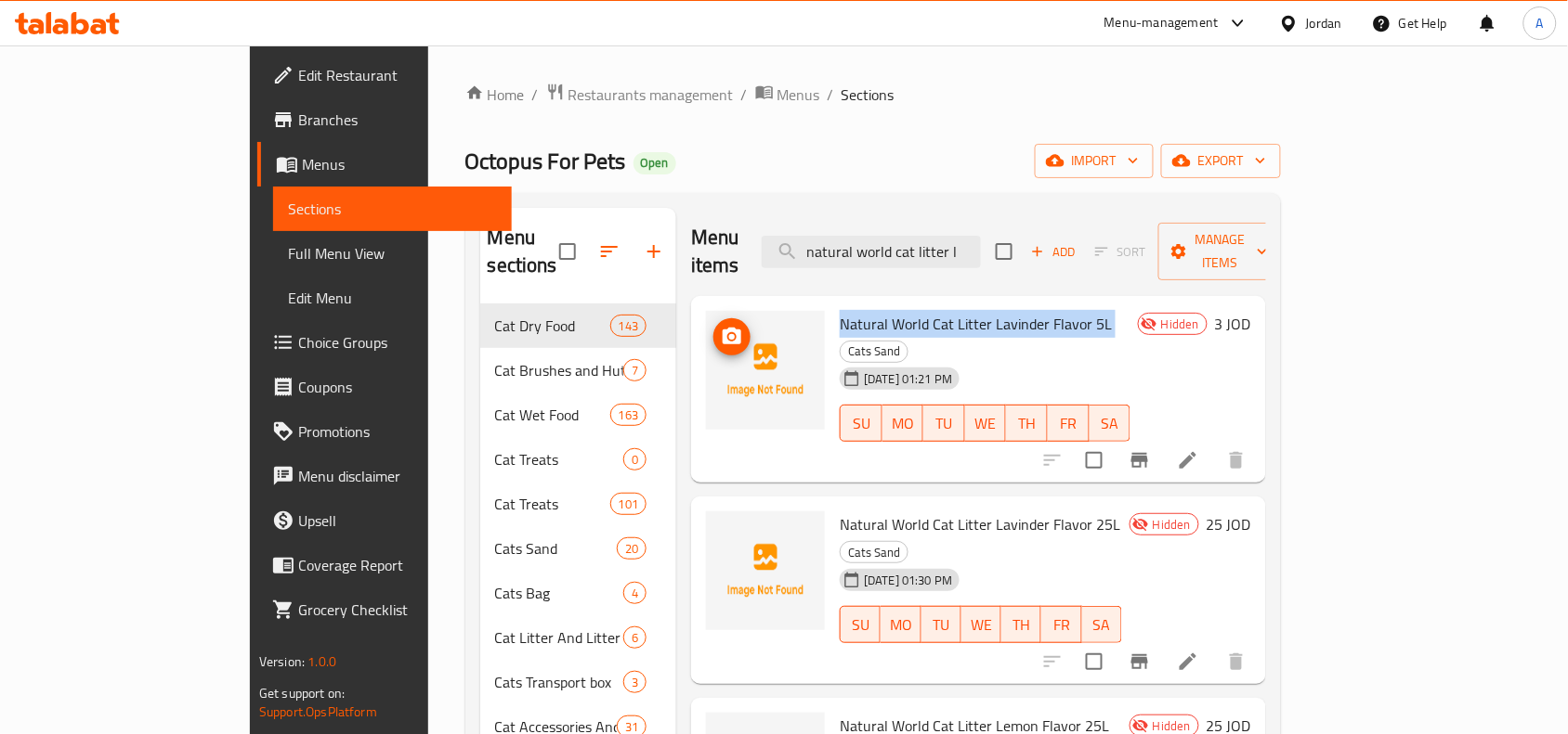
click at [748, 337] on img at bounding box center [765, 371] width 119 height 119
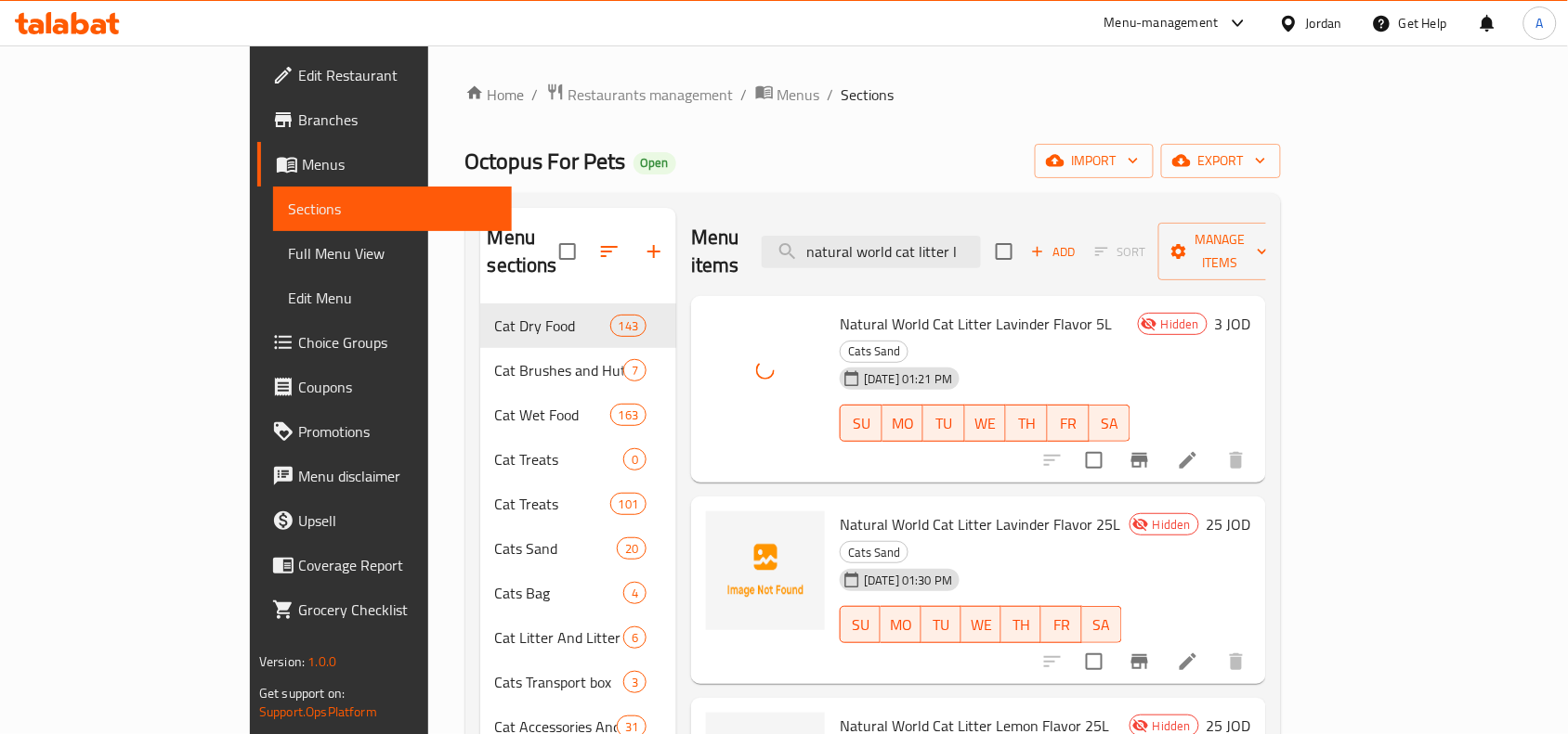
click at [848, 205] on div "Menu sections Cat Dry Food 143 Cat Brushes and Huts 7 Cat Wet Food 163 Cat Trea…" at bounding box center [873, 705] width 815 height 1024
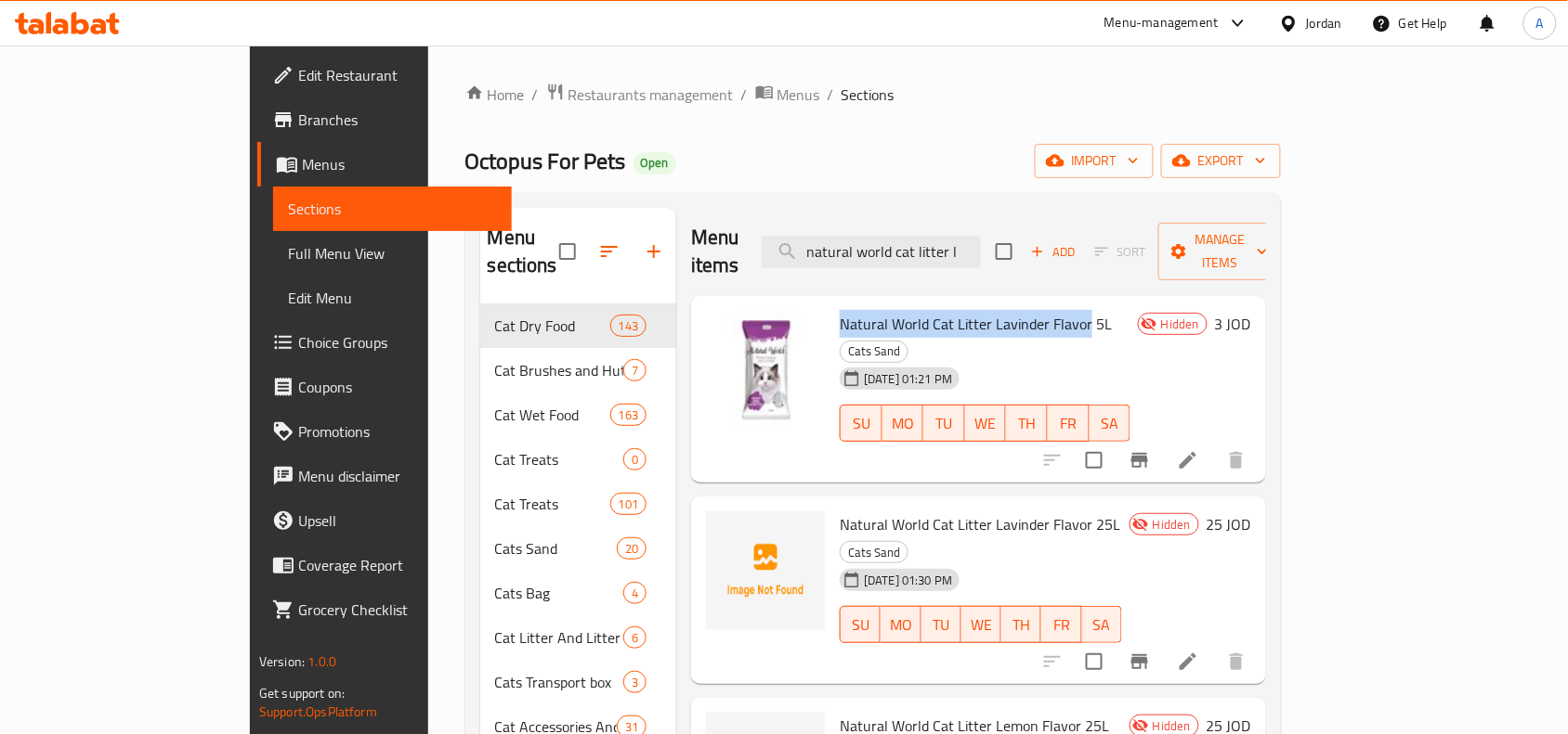
drag, startPoint x: 1023, startPoint y: 298, endPoint x: 781, endPoint y: 302, distance: 242.0
click at [840, 311] on span "Natural World Cat Litter Lavinder Flavor 5L" at bounding box center [975, 324] width 272 height 28
copy span "Natural World Cat Litter [PERSON_NAME] Flavor"
click at [981, 236] on input "natural world cat litter l" at bounding box center [871, 251] width 219 height 32
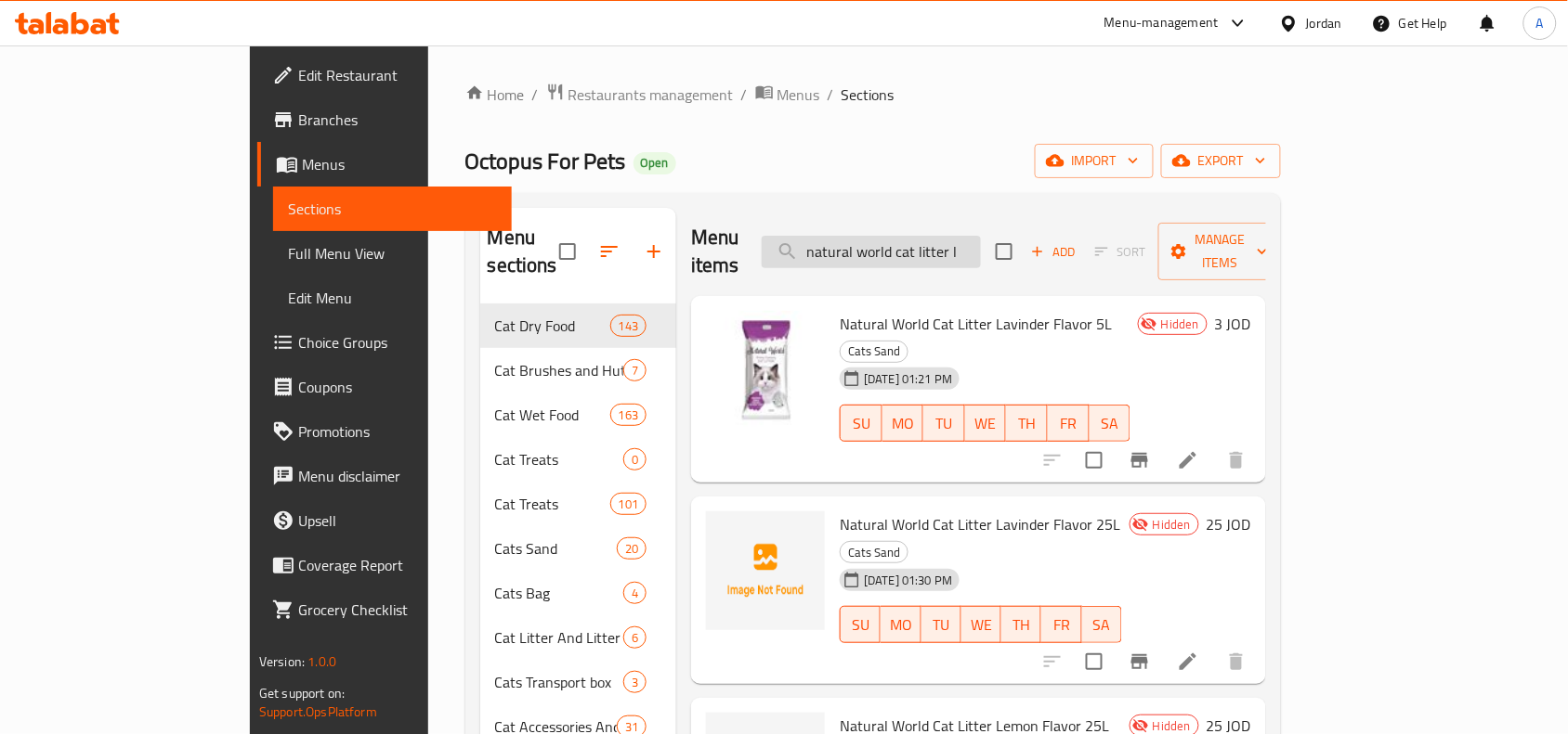
click at [981, 236] on input "natural world cat litter l" at bounding box center [871, 251] width 219 height 32
paste input "Natural World Cat Litter [PERSON_NAME] Flavor"
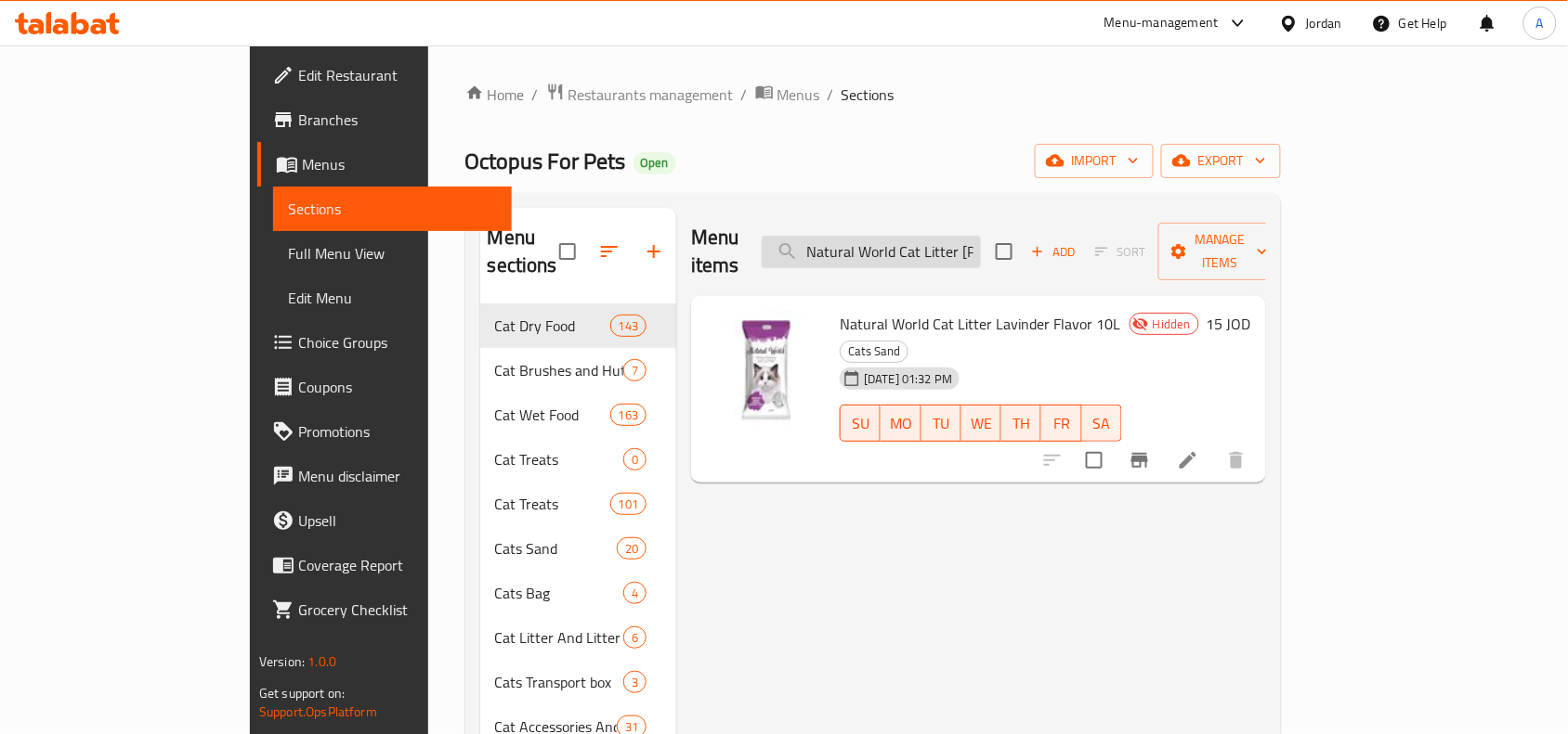
click at [981, 236] on input "Natural World Cat Litter [PERSON_NAME] Flavor 10" at bounding box center [871, 251] width 219 height 32
drag, startPoint x: 1047, startPoint y: 238, endPoint x: 1162, endPoint y: 239, distance: 115.0
click at [1162, 239] on div "Menu items Natural World Cat Litter [PERSON_NAME] Flavor 25 Add Sort Manage ite…" at bounding box center [979, 252] width 575 height 89
click at [981, 242] on input "Natural World Cat Litter [PERSON_NAME] Flavor 25" at bounding box center [871, 251] width 219 height 32
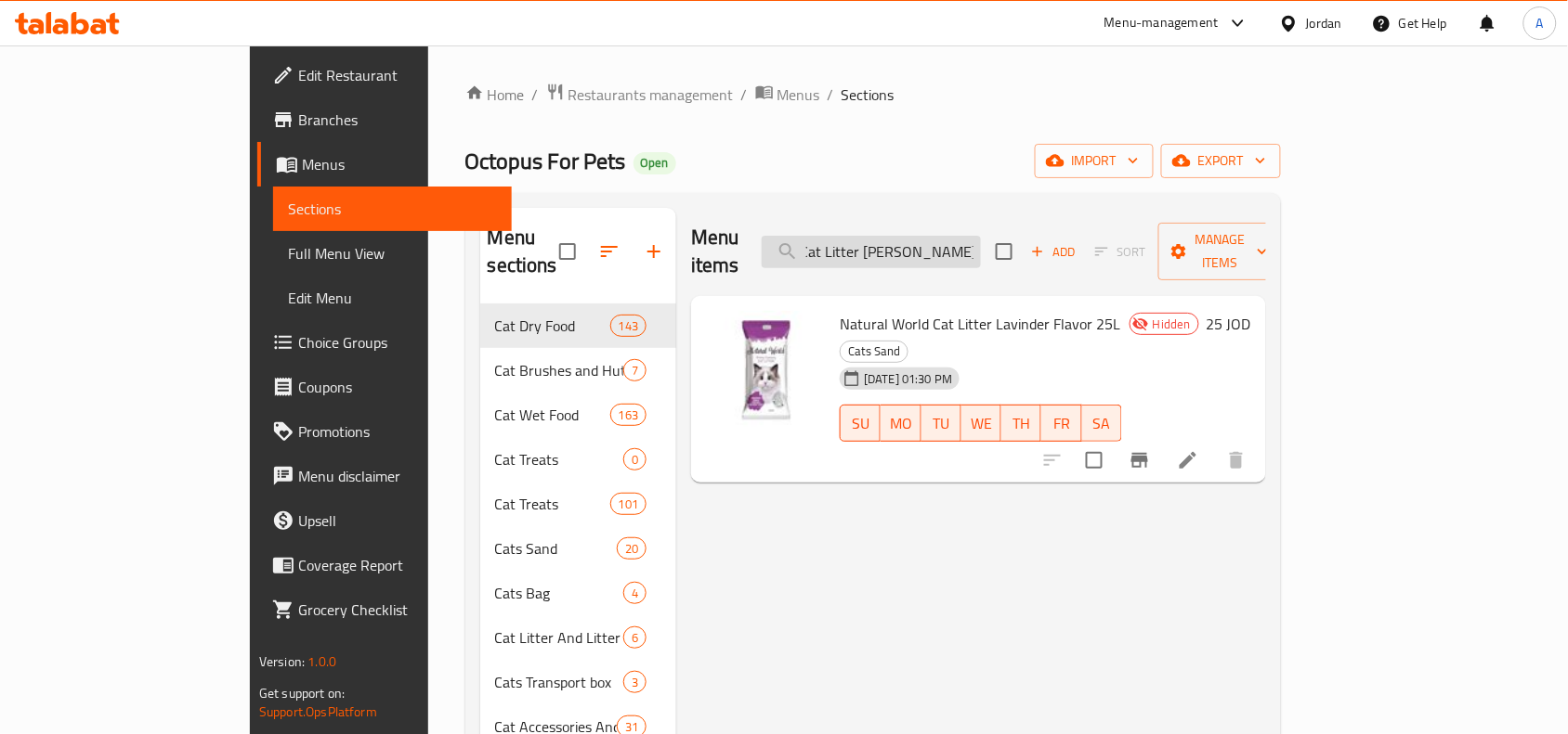
click at [981, 242] on input "Natural World Cat Litter [PERSON_NAME] Flavor 25" at bounding box center [871, 251] width 219 height 32
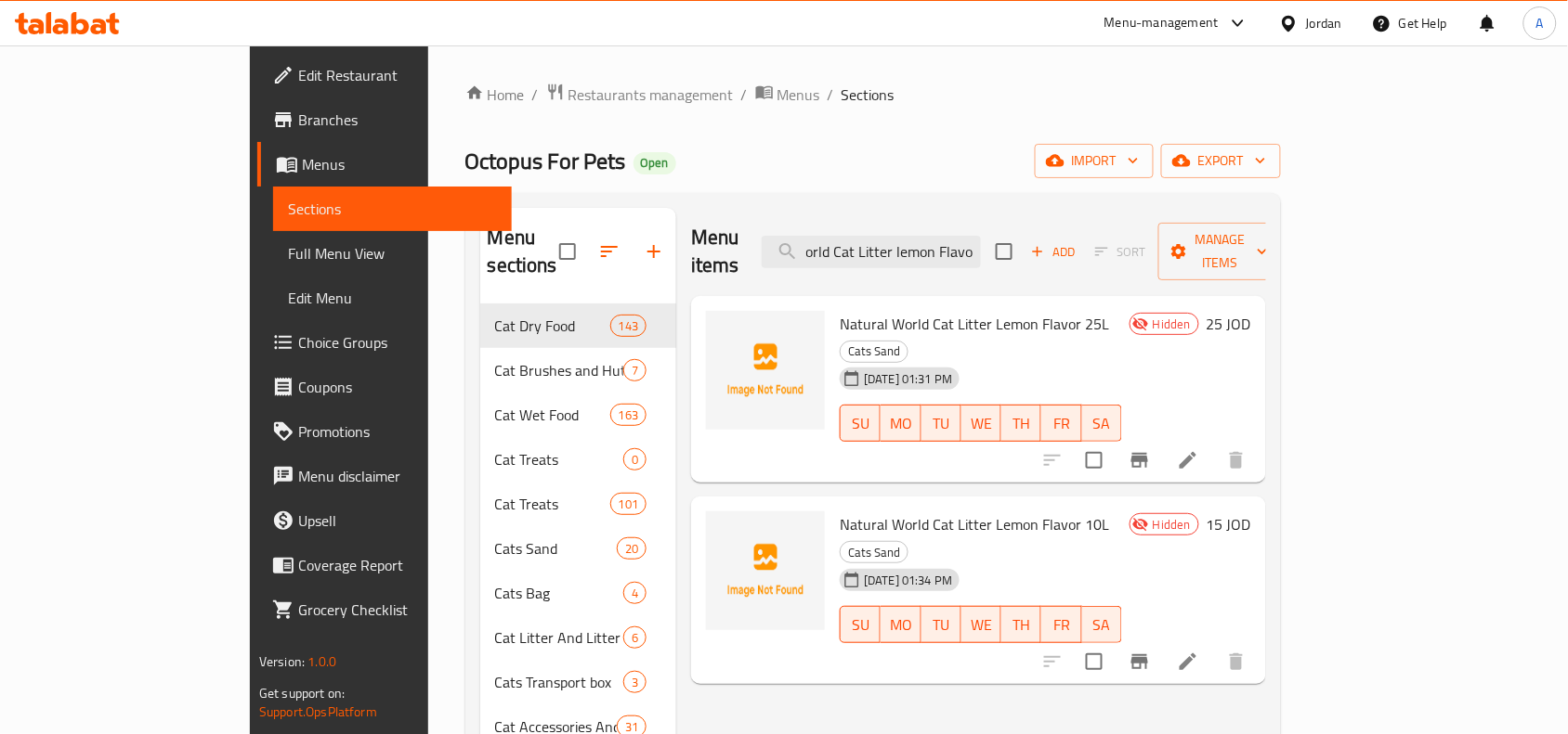
scroll to position [0, 0]
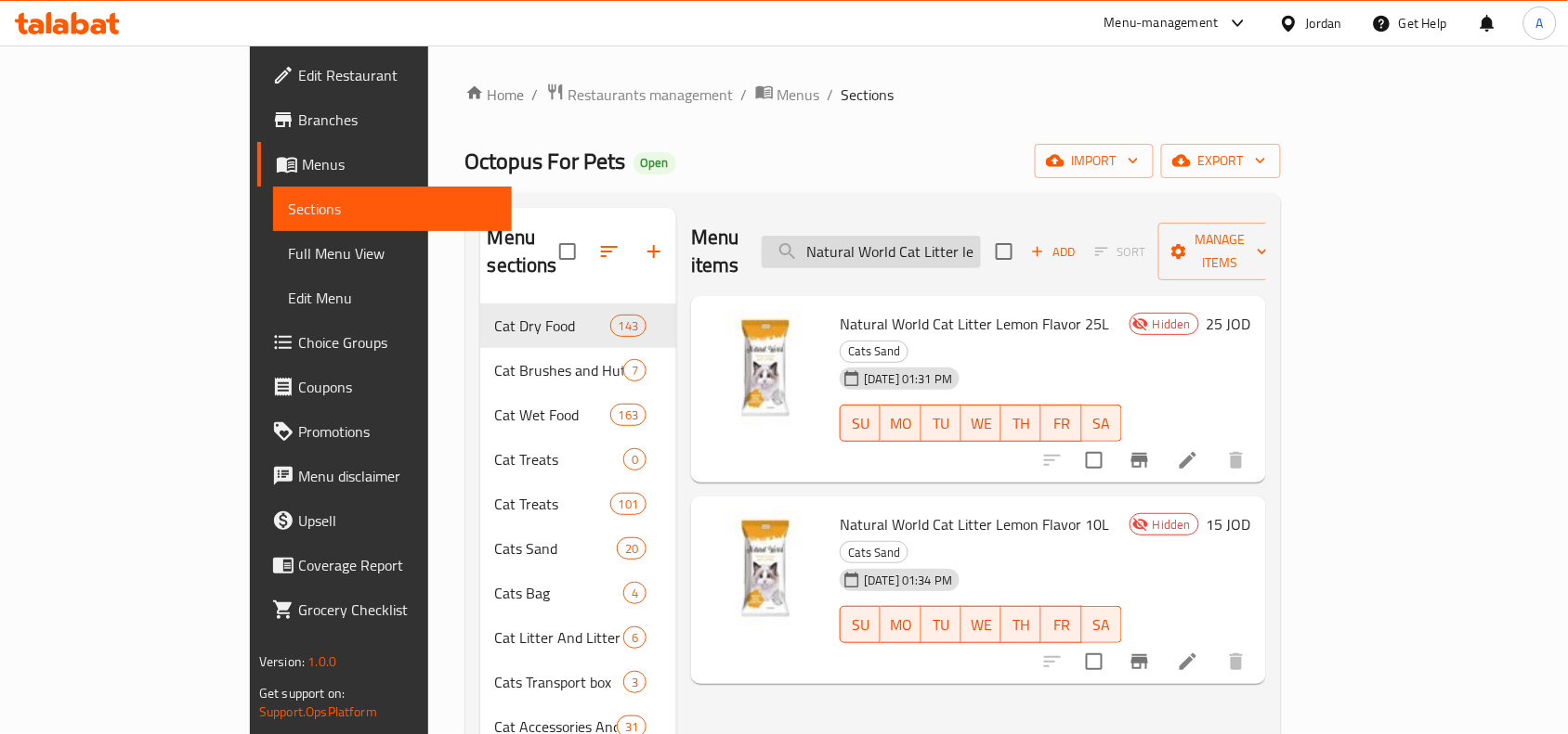
click at [981, 239] on input "Natural World Cat Litter lemon Flavor" at bounding box center [871, 251] width 219 height 32
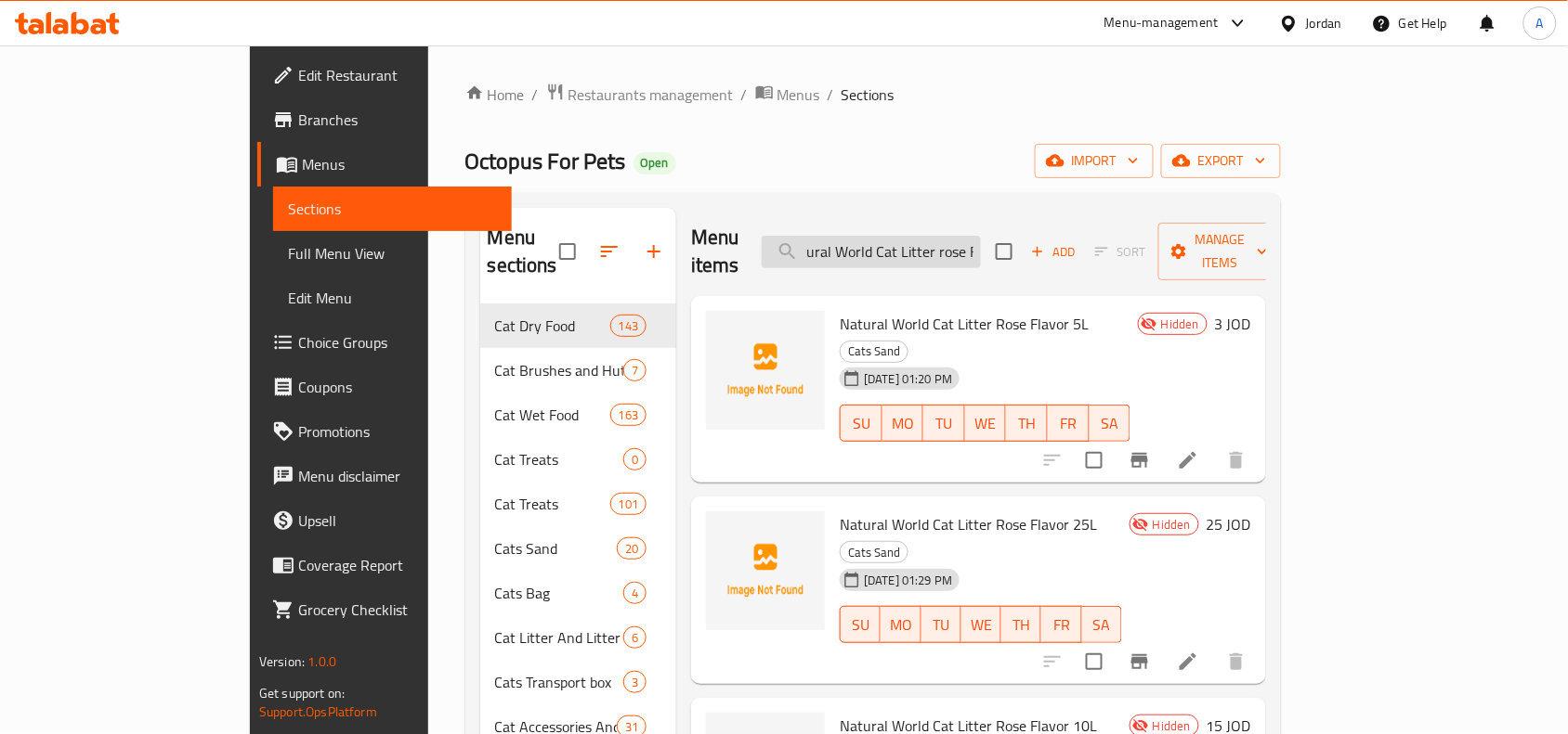
click at [943, 239] on input "Natural World Cat Litter rose Flavor" at bounding box center [871, 251] width 219 height 32
type input "Natural World Cat Litter rose Flavor"
click at [1055, 141] on div "Home / Restaurants management / Menus / Sections Octopus For Pets Open import e…" at bounding box center [873, 650] width 815 height 1135
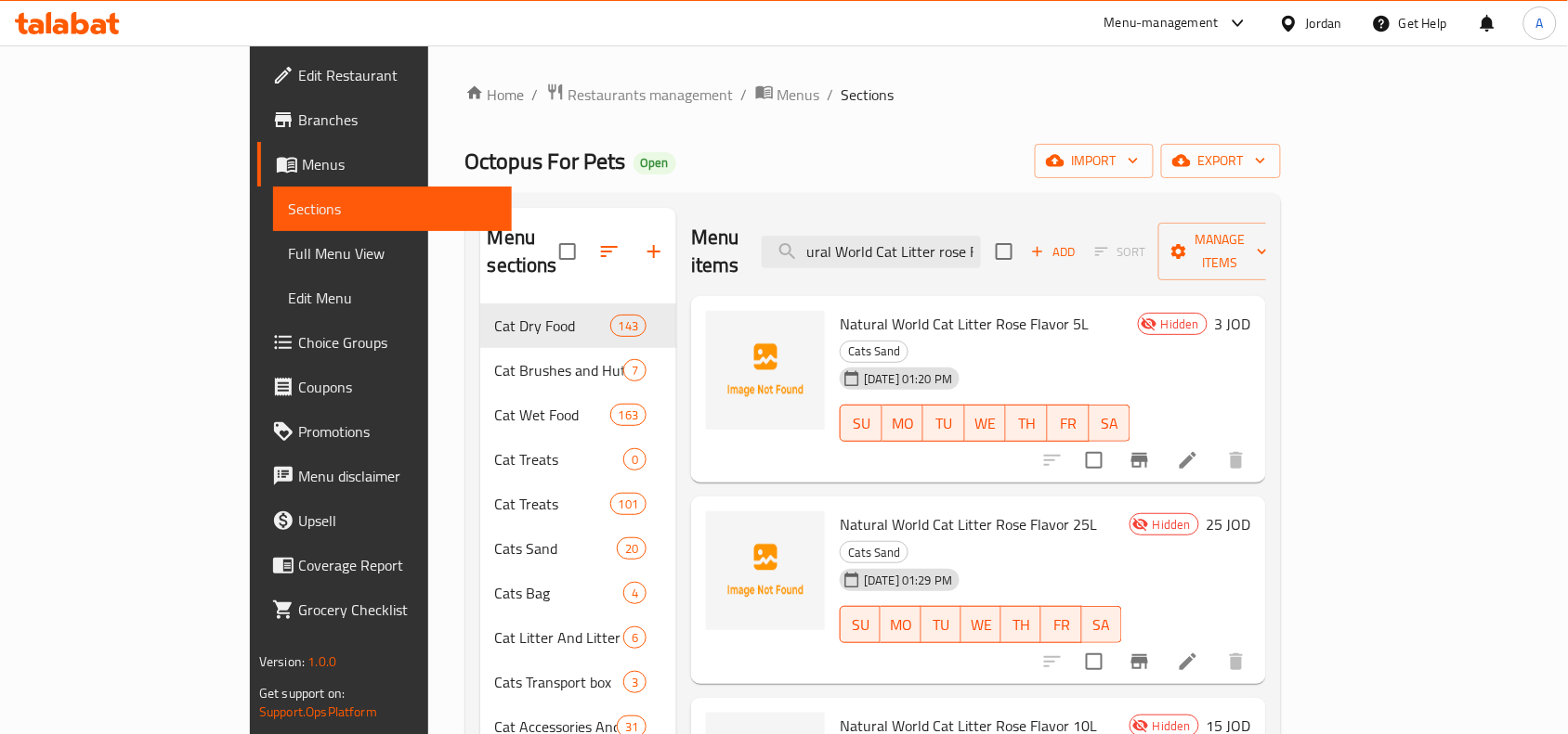
scroll to position [0, 0]
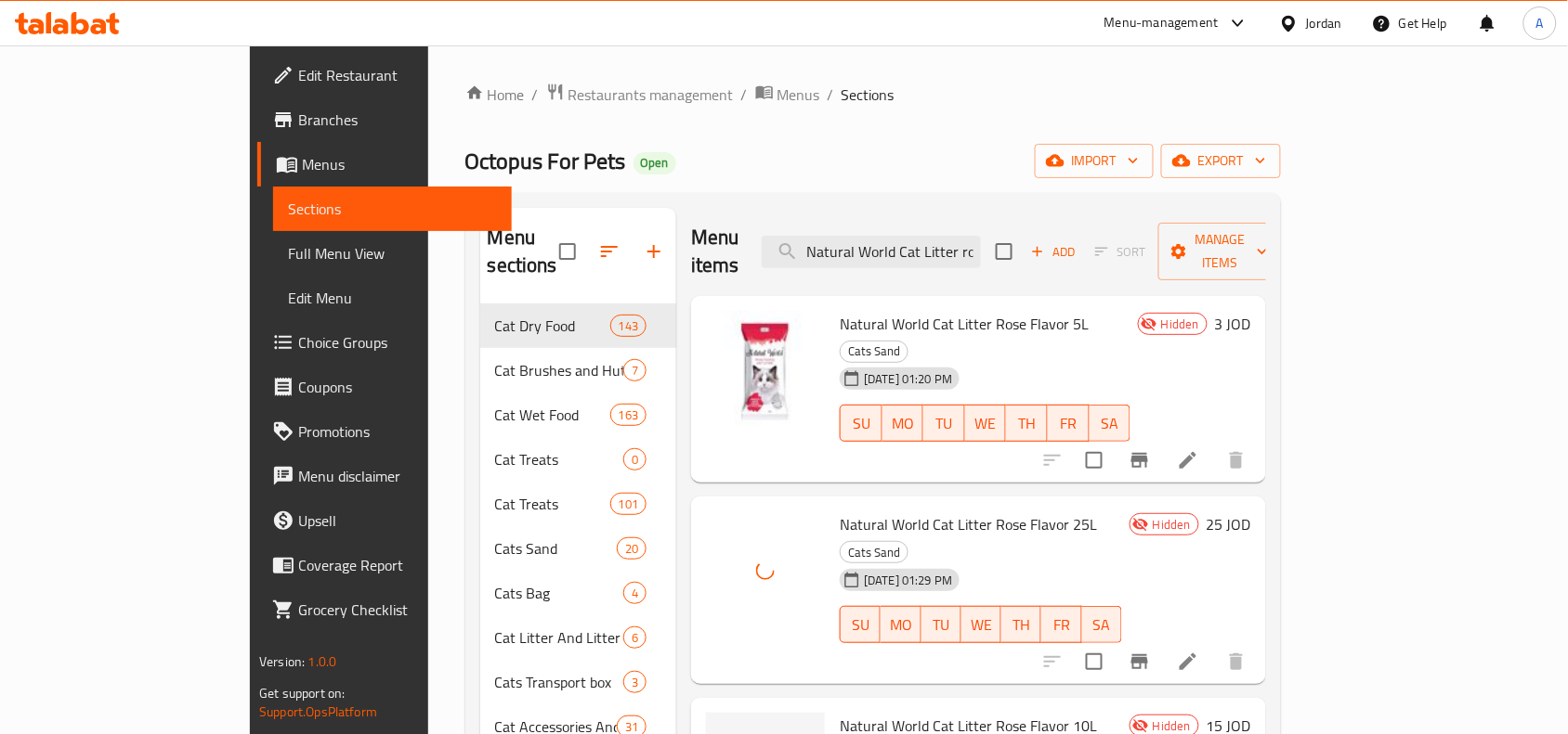
click at [865, 599] on div "SU MO TU WE TH FR SA" at bounding box center [981, 624] width 297 height 52
click at [981, 247] on input "Natural World Cat Litter rose Flavor" at bounding box center [871, 251] width 219 height 32
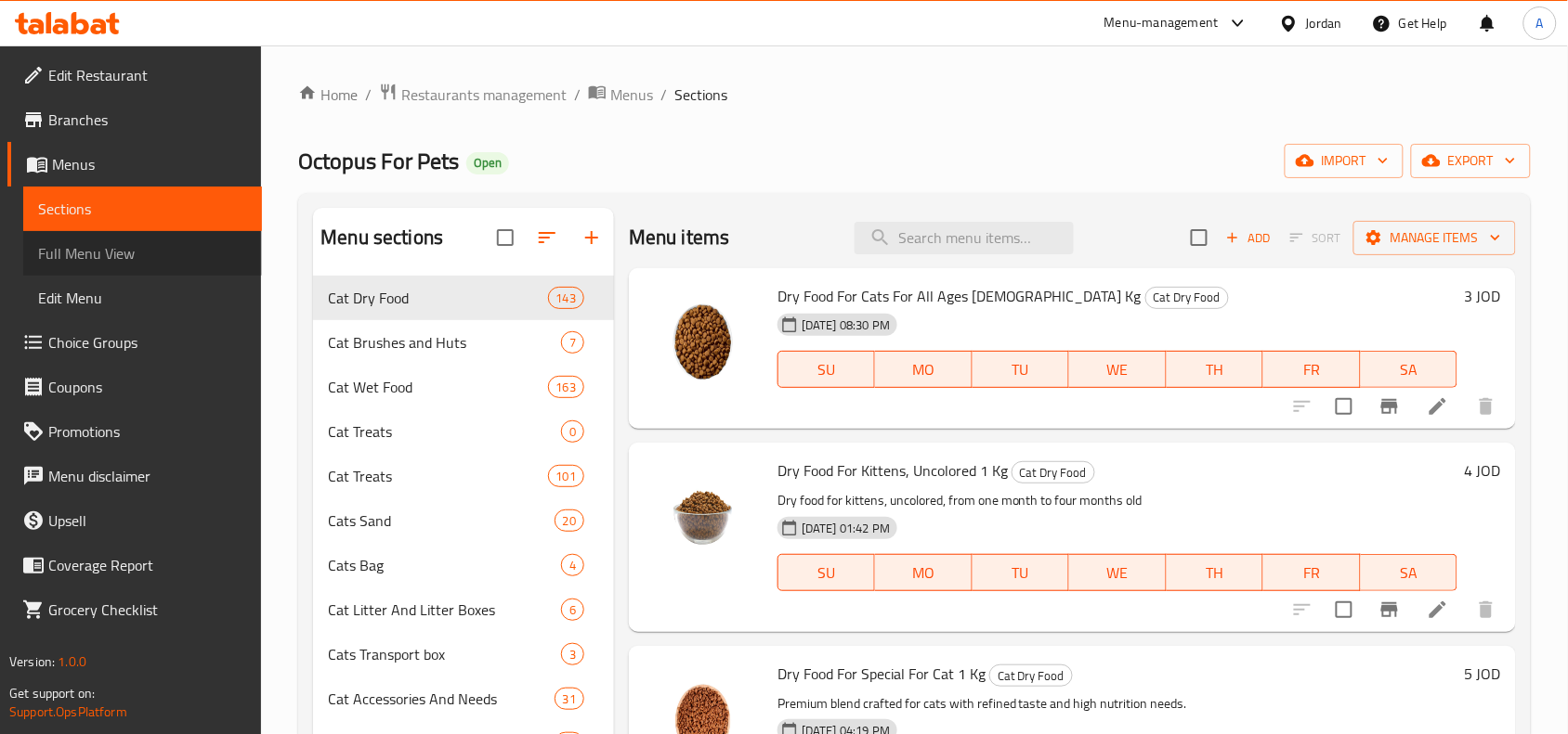
click at [191, 238] on link "Full Menu View" at bounding box center [142, 254] width 239 height 45
click at [149, 266] on link "Full Menu View" at bounding box center [142, 254] width 239 height 45
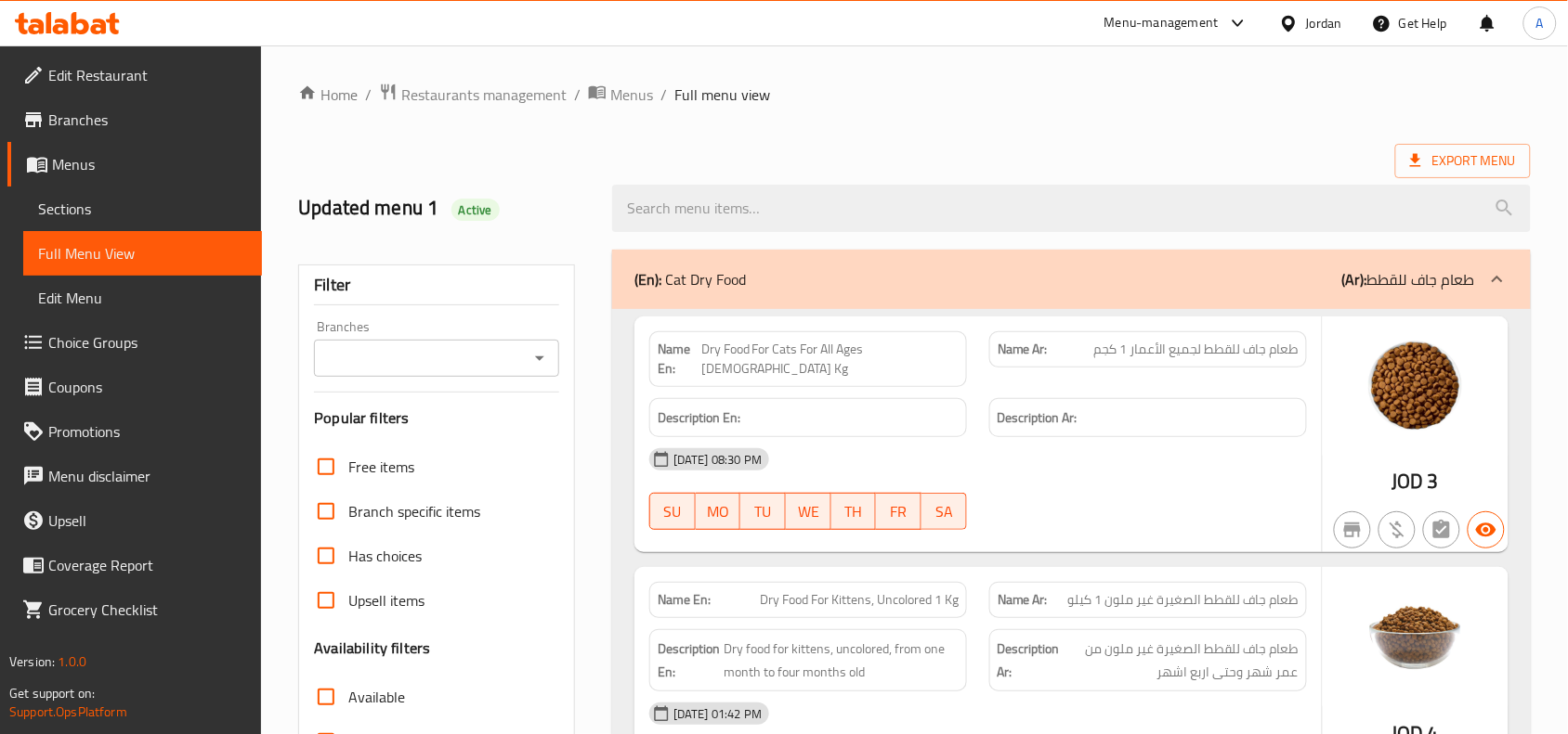
click at [521, 369] on input "Branches" at bounding box center [421, 358] width 204 height 26
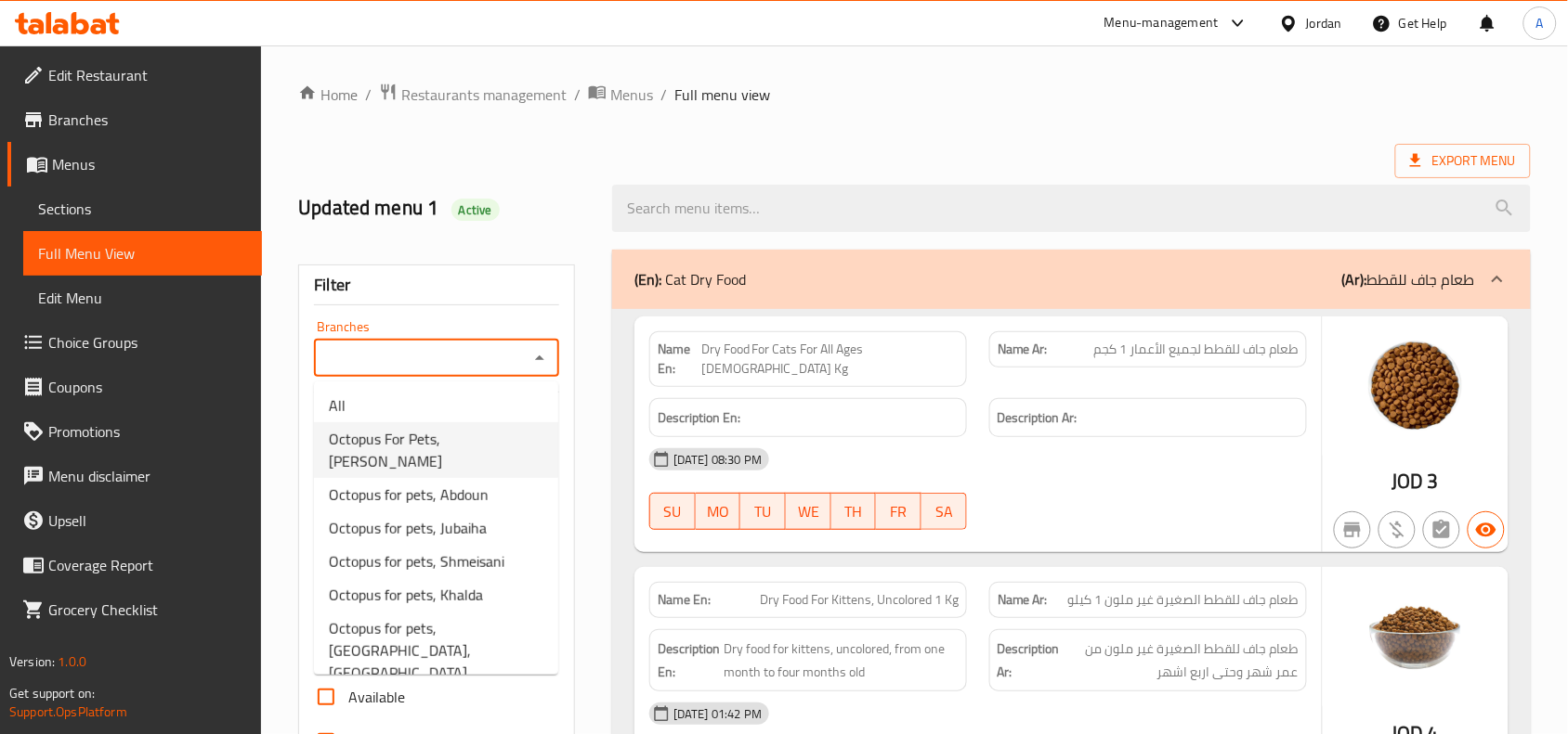
click at [500, 443] on li "Octopus For Pets, [PERSON_NAME]" at bounding box center [435, 450] width 244 height 55
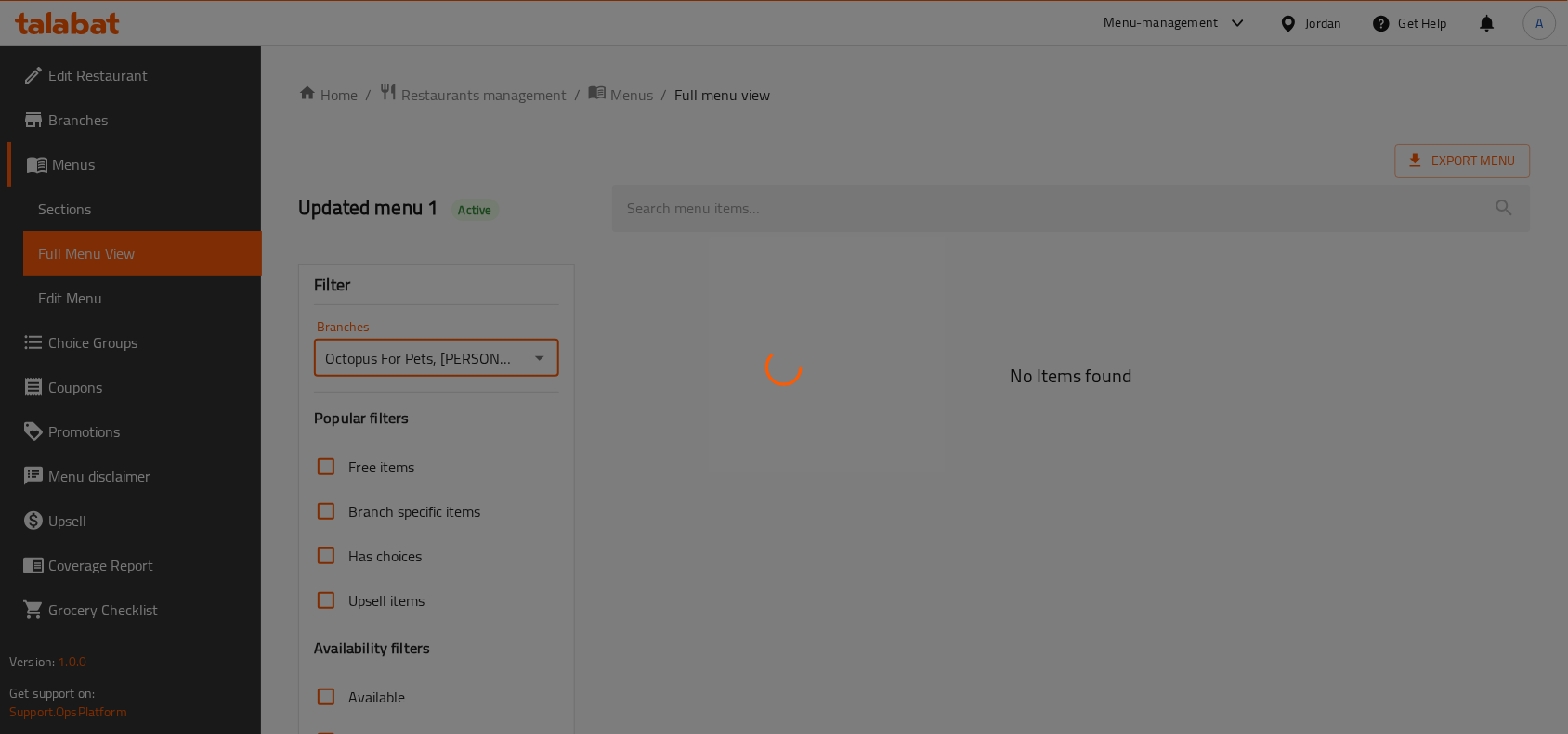
type input "Octopus For Pets, [PERSON_NAME]"
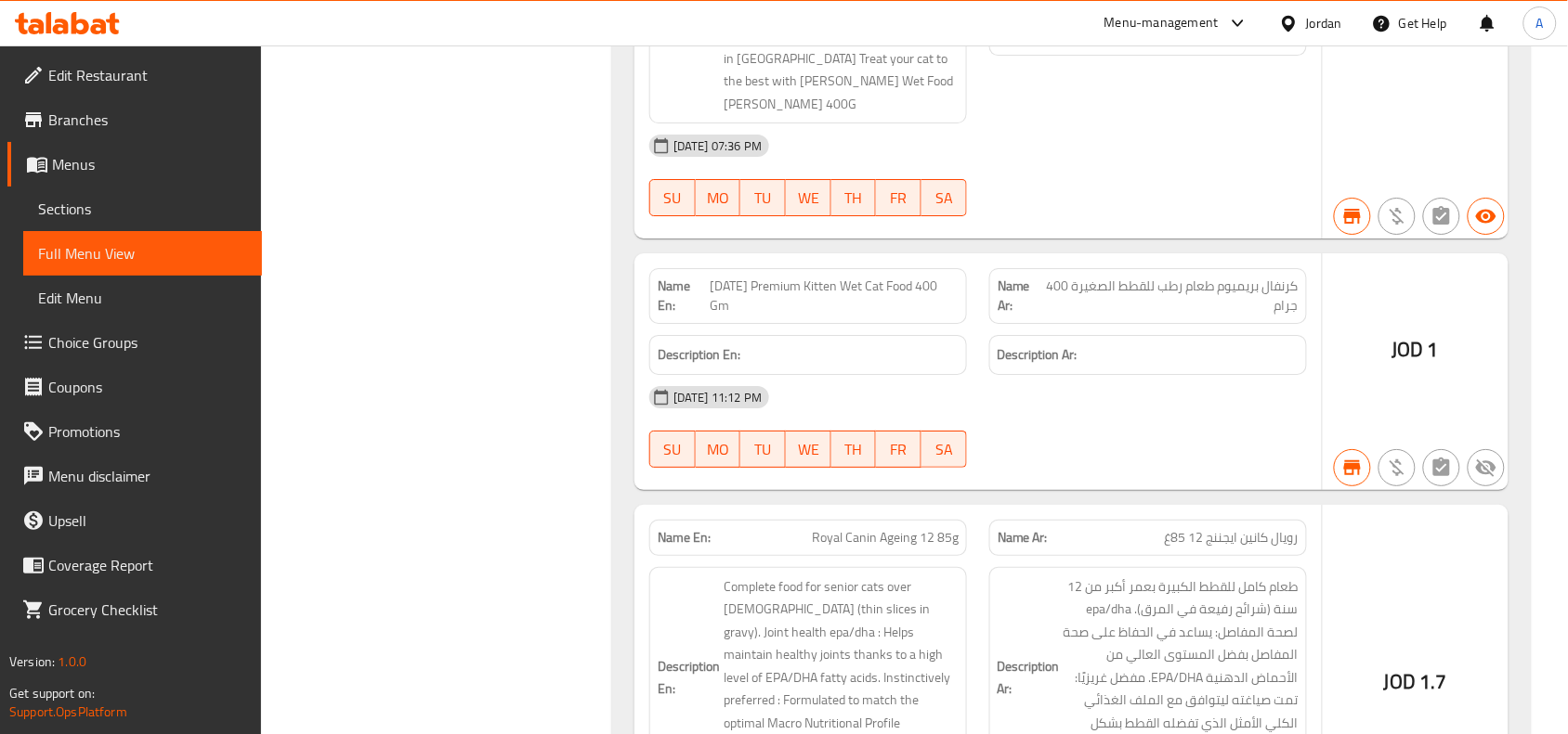
scroll to position [148526, 0]
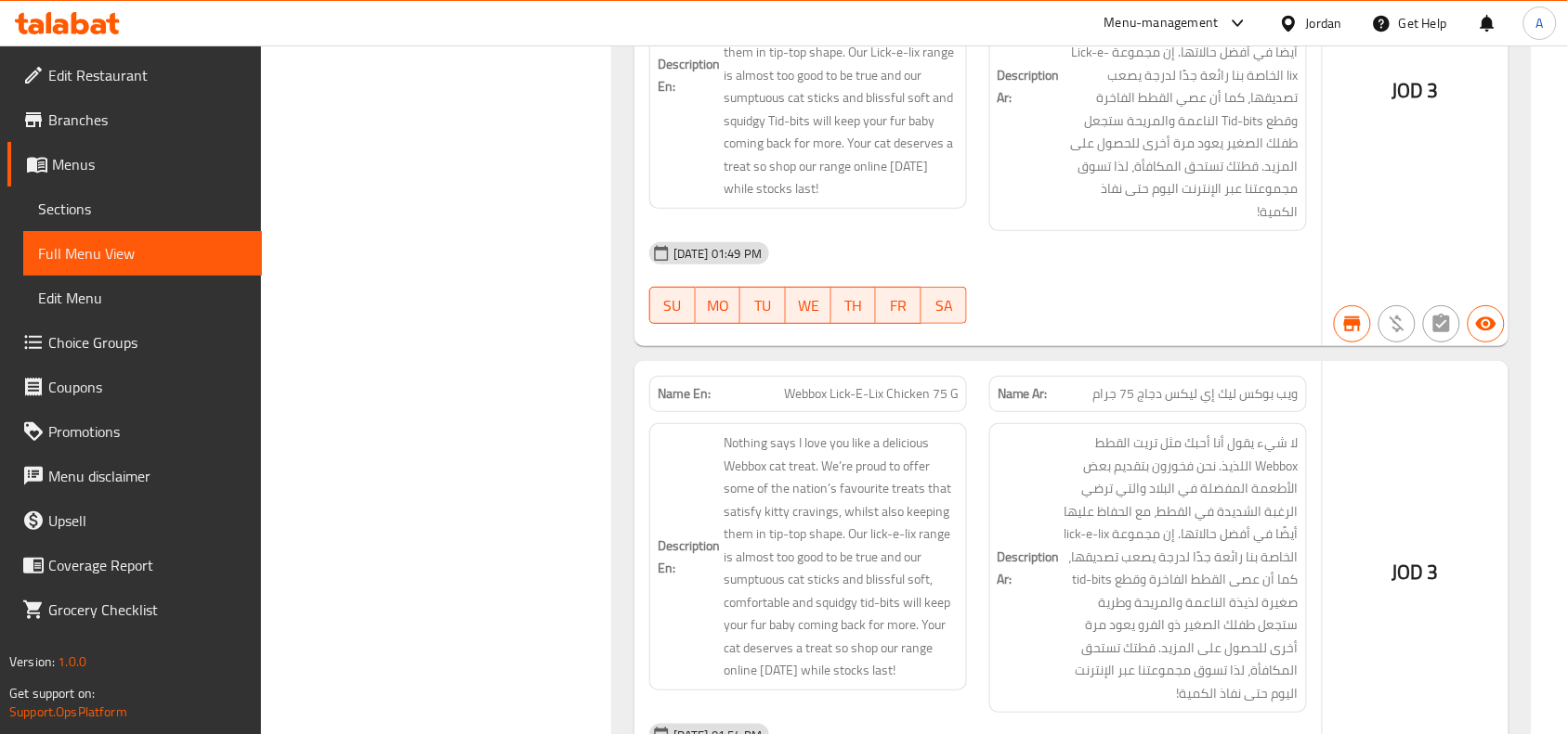
copy span "Clean Step Cat Litter Sand Carbon 20L"
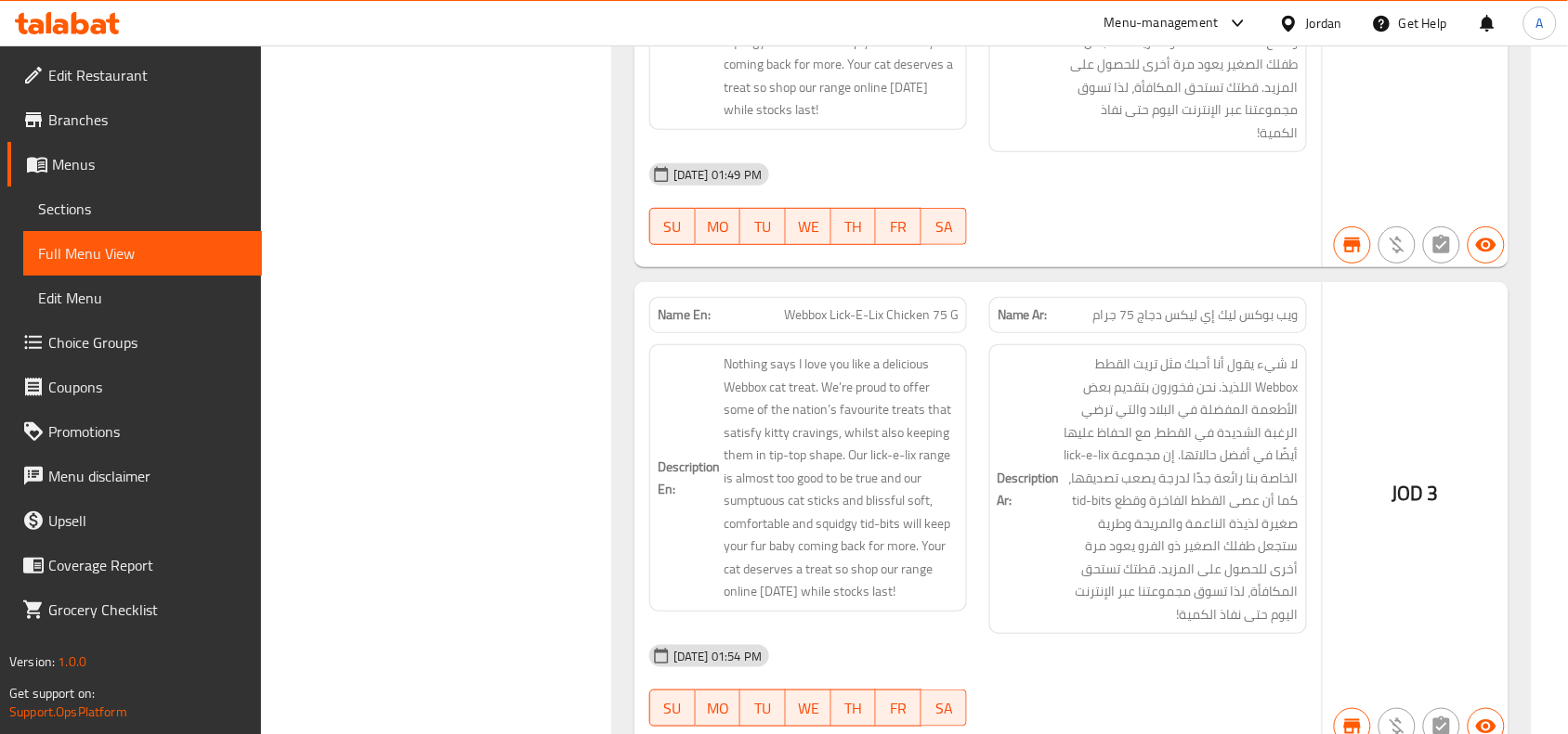
scroll to position [148642, 0]
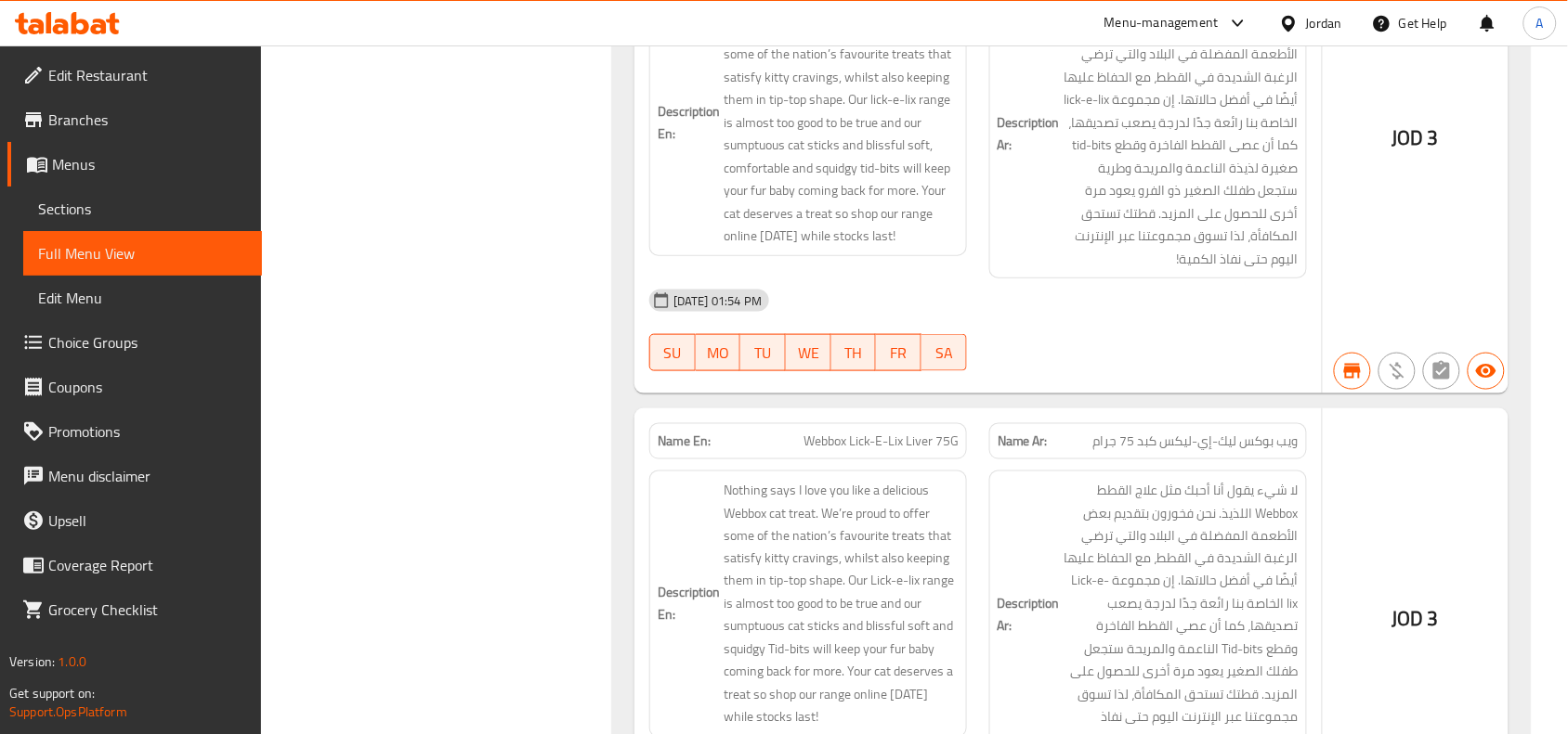
scroll to position [148874, 0]
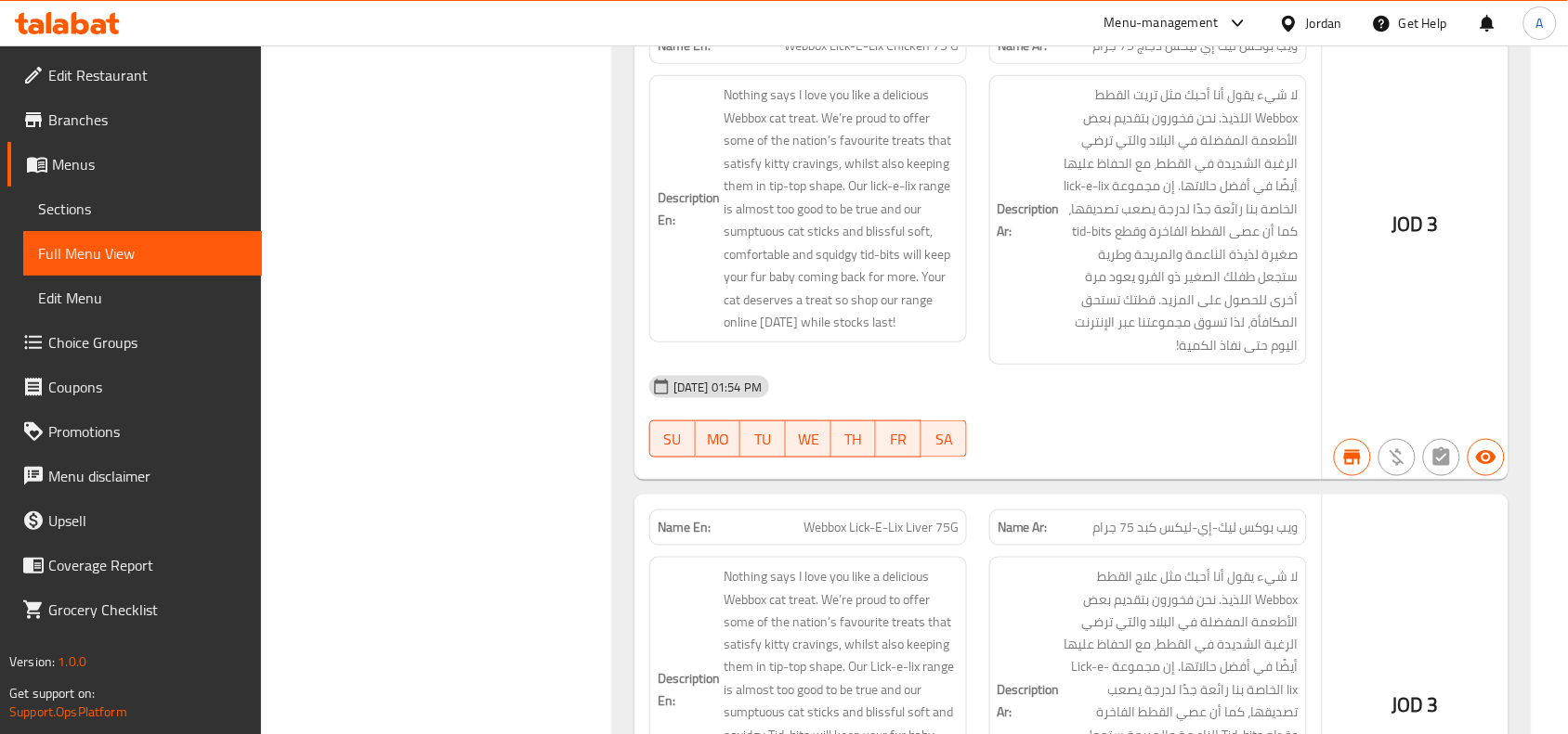
copy span "Clean Step Cat Litter Carbon 10L Soft"
drag, startPoint x: 909, startPoint y: 253, endPoint x: 728, endPoint y: 252, distance: 181.0
copy p "Clean Step Cat Litter Carbon"
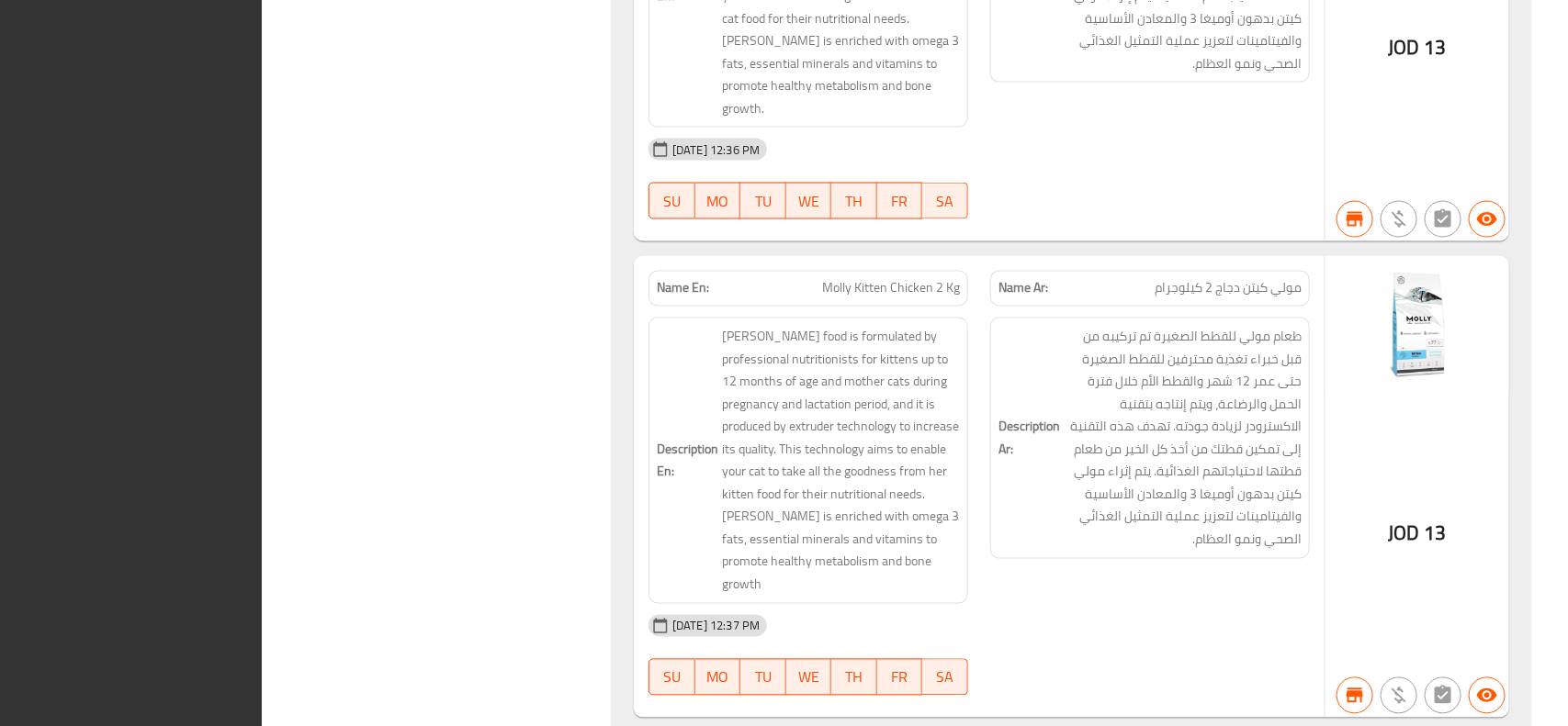
scroll to position [0, 0]
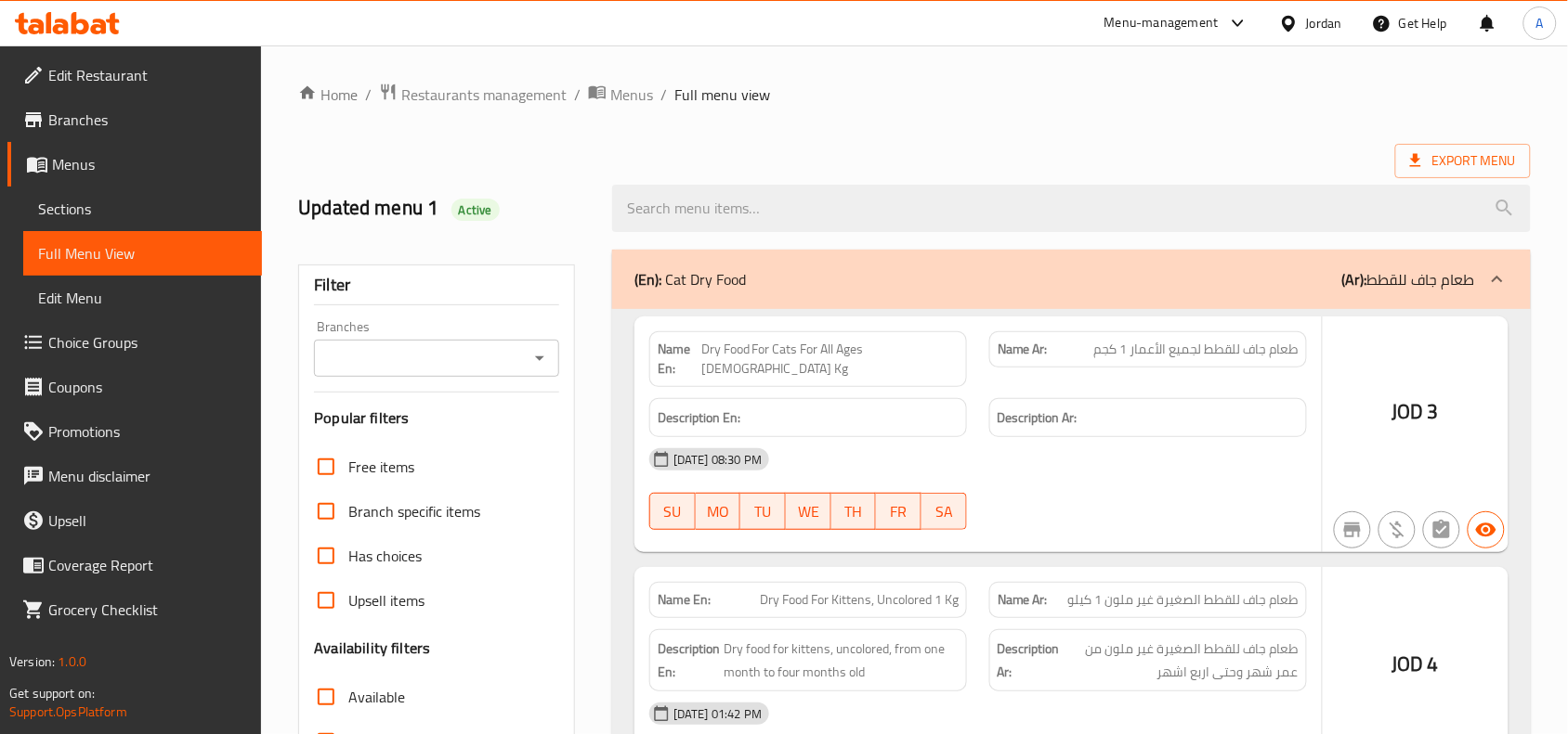
click at [551, 362] on div at bounding box center [784, 367] width 1568 height 734
click at [517, 346] on div at bounding box center [784, 367] width 1568 height 734
click at [541, 352] on div at bounding box center [784, 367] width 1568 height 734
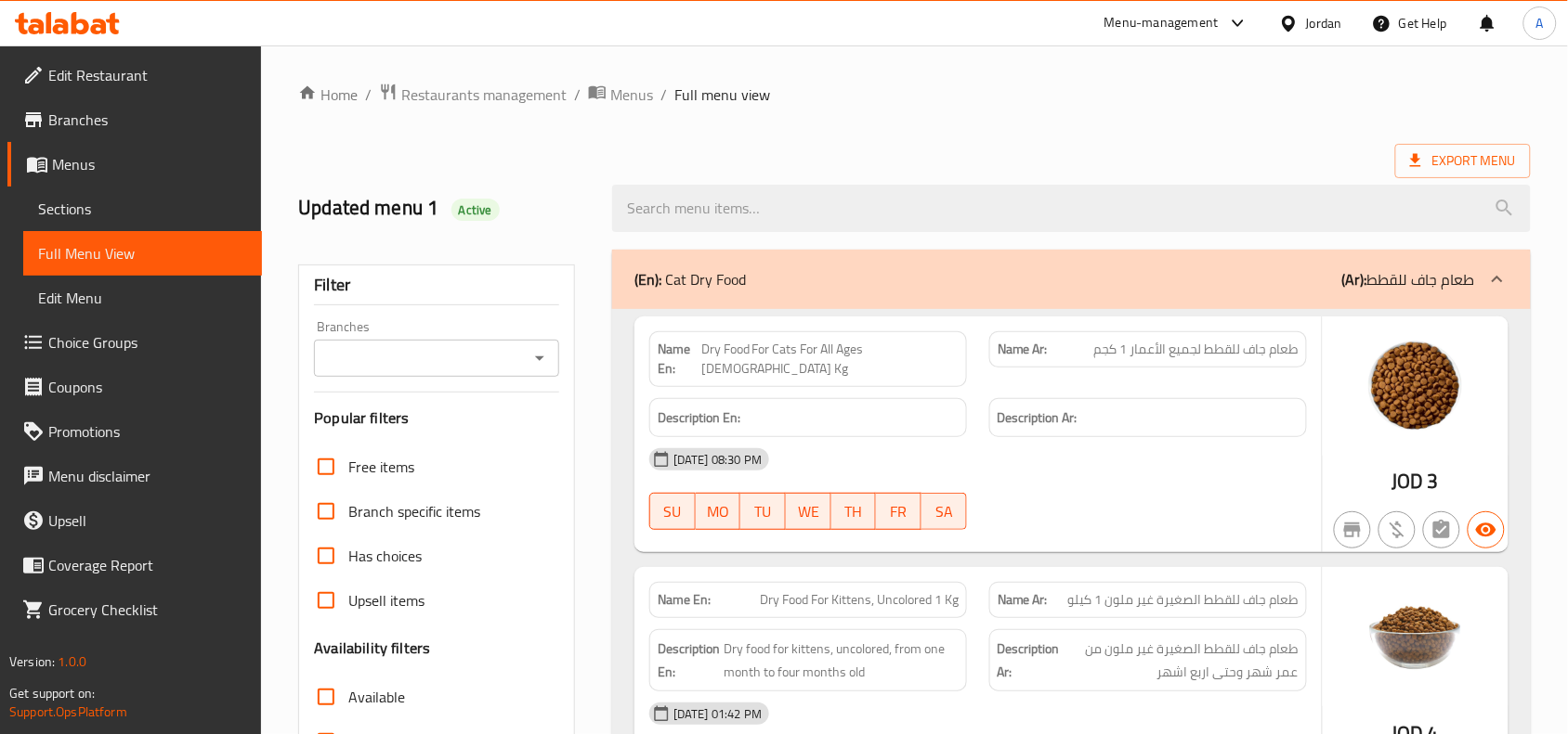
click at [535, 364] on icon "Open" at bounding box center [540, 358] width 22 height 22
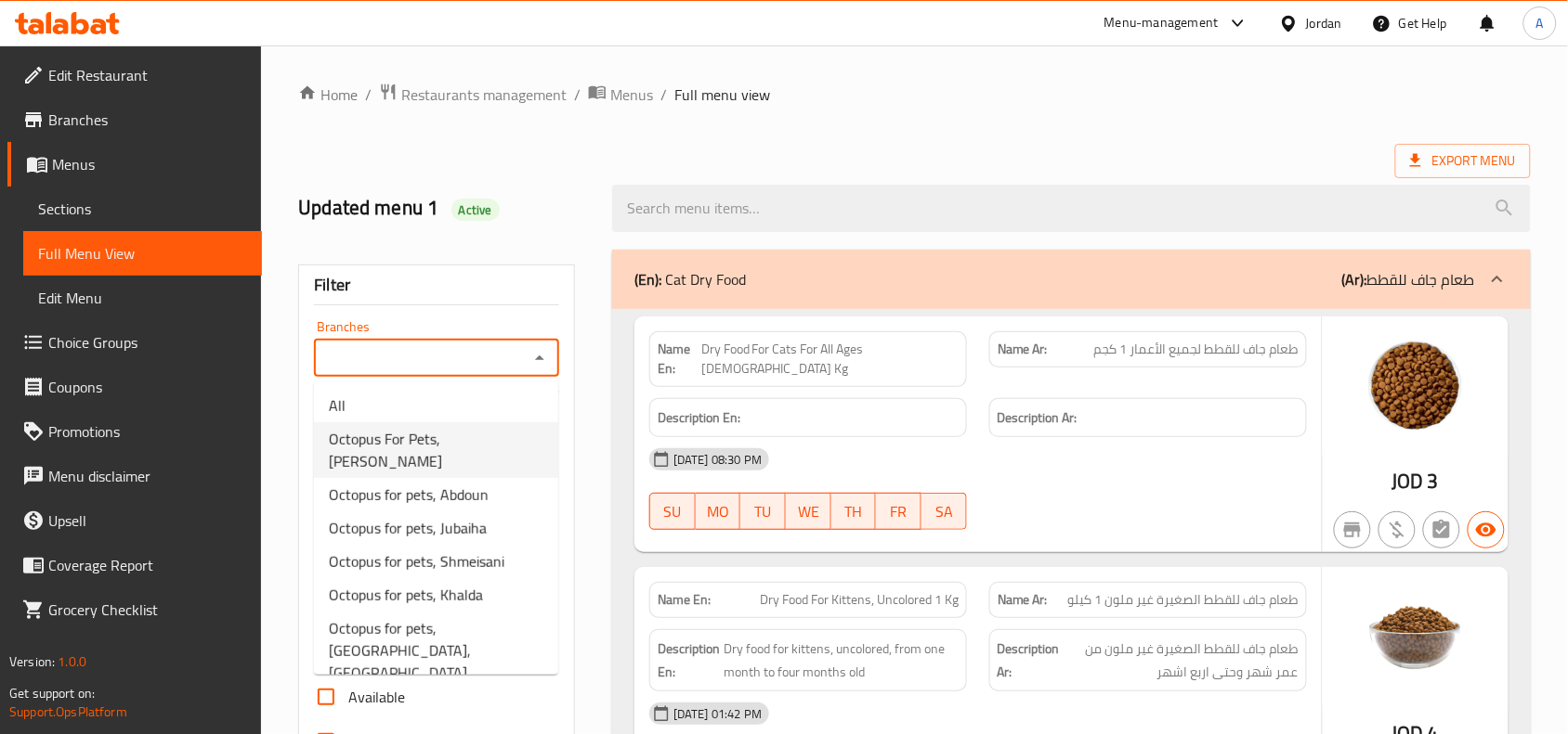
click at [491, 436] on li "Octopus For Pets, [PERSON_NAME]" at bounding box center [435, 450] width 244 height 55
type input "Octopus For Pets, [PERSON_NAME]"
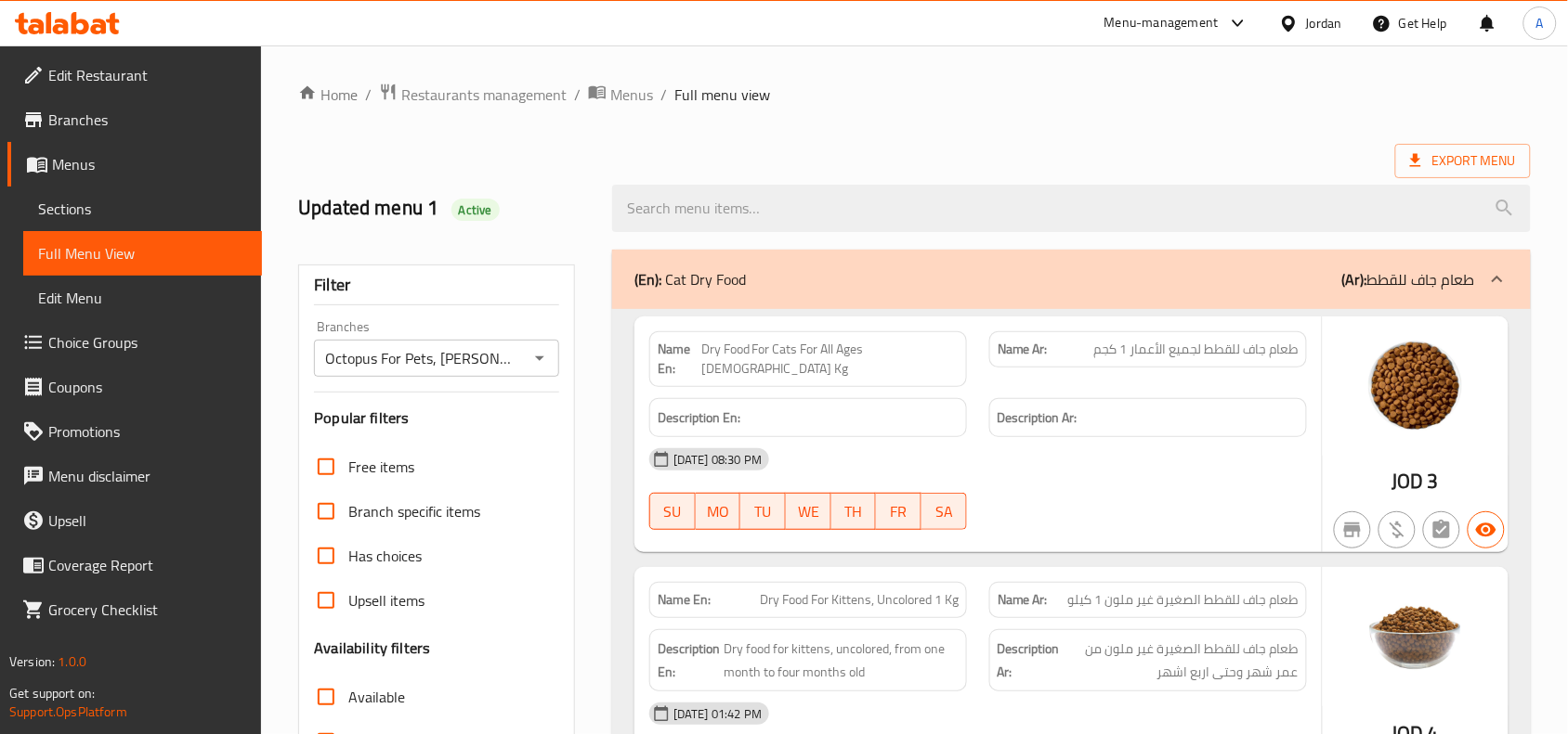
click at [219, 156] on span "Menus" at bounding box center [149, 164] width 195 height 22
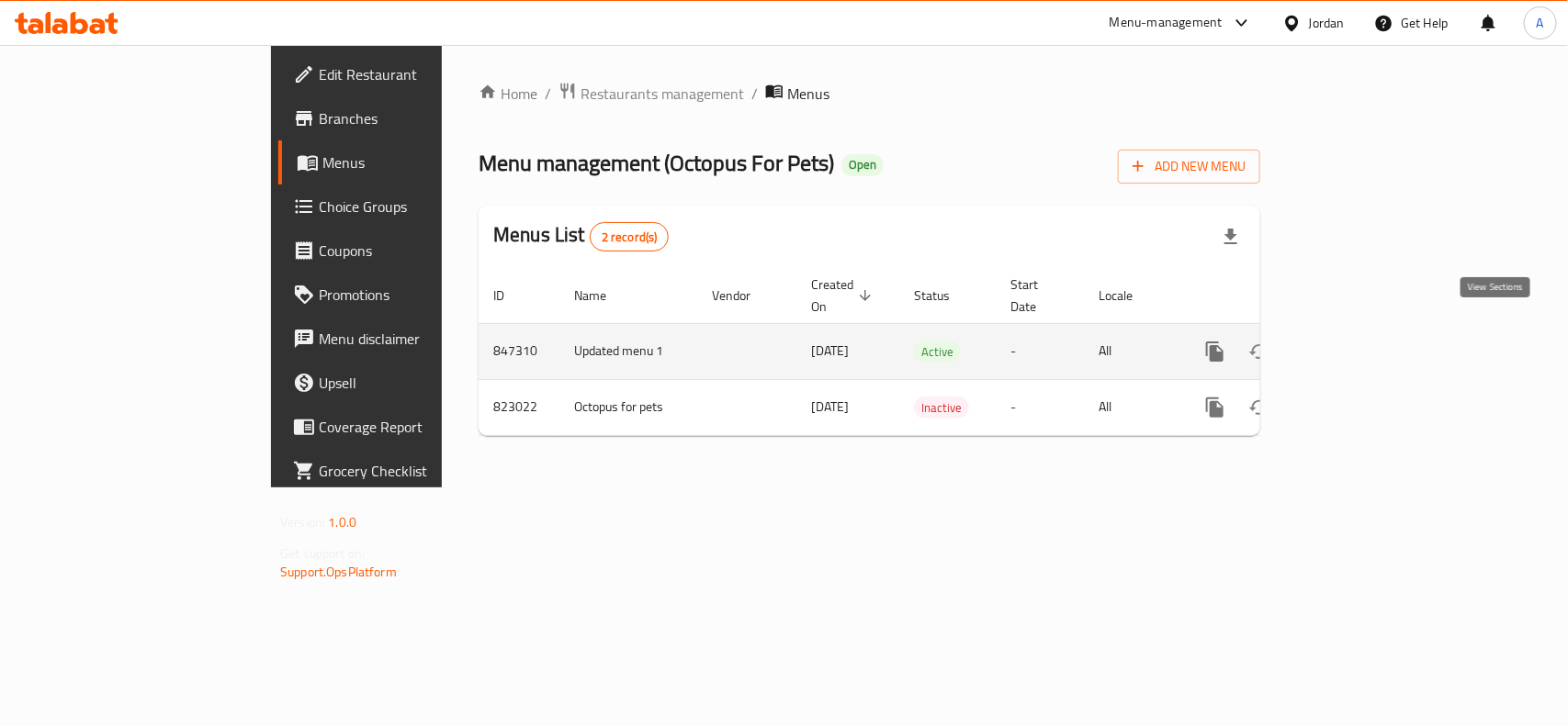
click at [1359, 341] on icon "enhanced table" at bounding box center [1347, 351] width 22 height 22
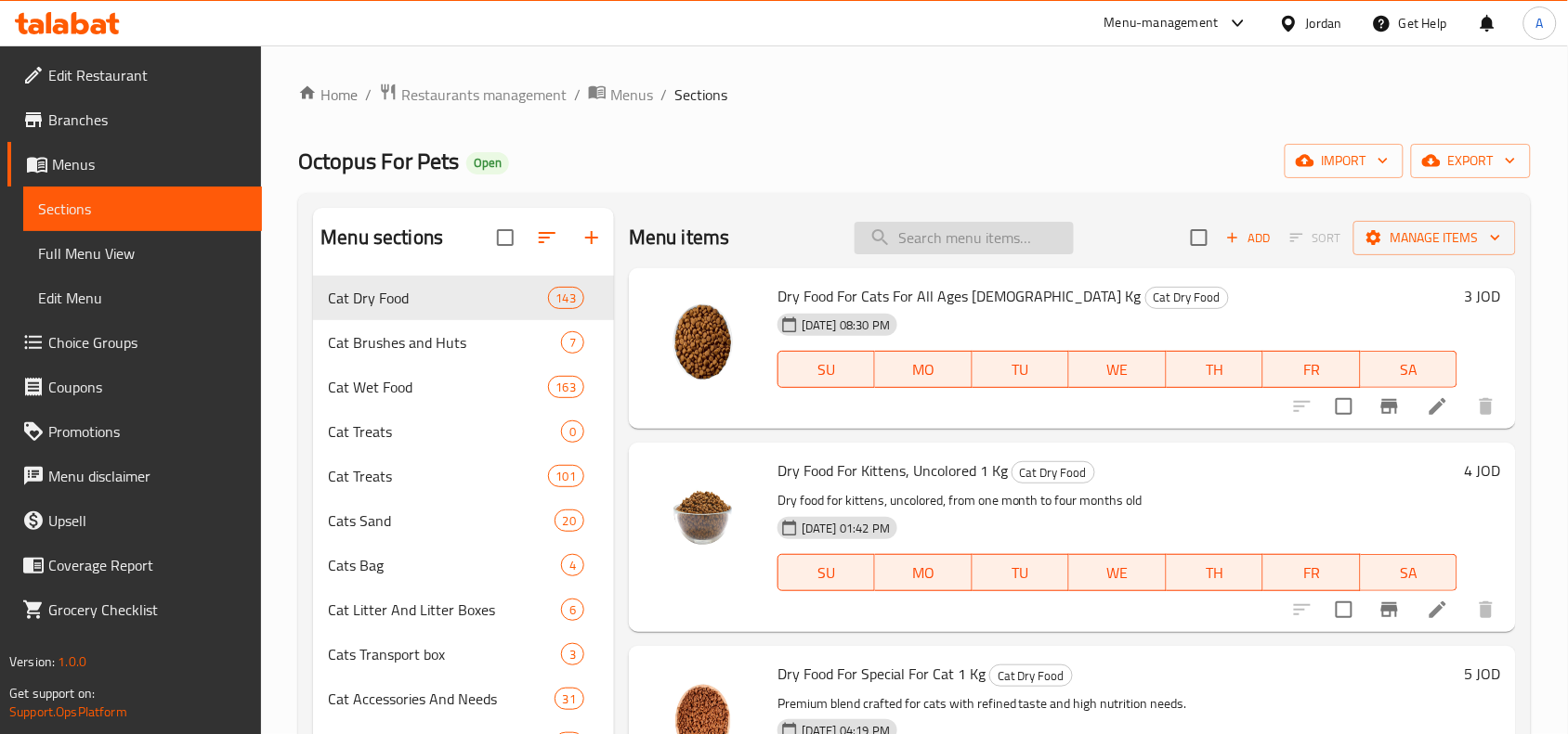
click at [961, 230] on input "search" at bounding box center [964, 238] width 219 height 32
paste input "Clean Step Cat Litter Carbon"
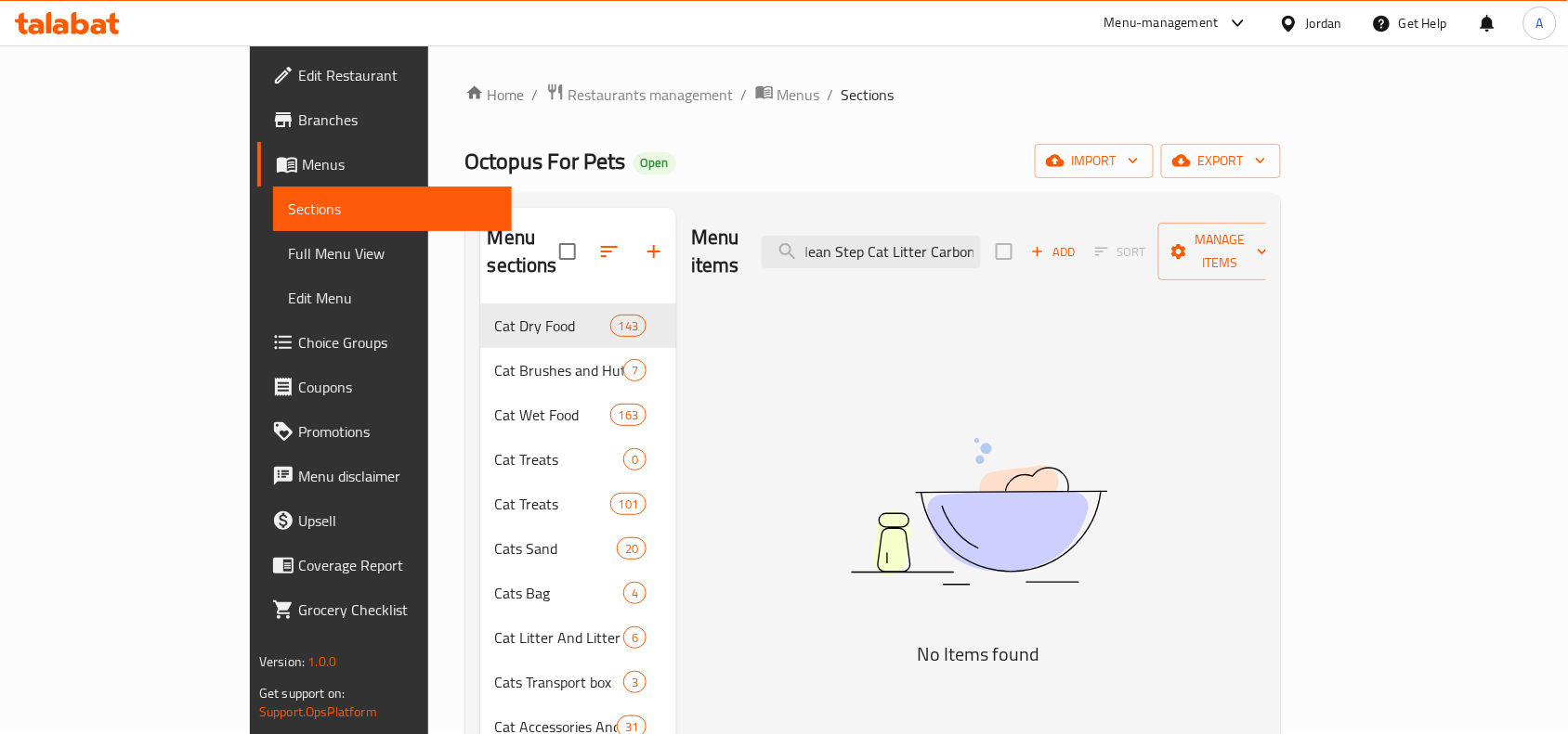
drag, startPoint x: 1024, startPoint y: 241, endPoint x: 1308, endPoint y: 214, distance: 285.3
click at [1266, 215] on div "Menu items Clean Step Cat Litter Carbon Add Sort Manage items" at bounding box center [979, 252] width 575 height 89
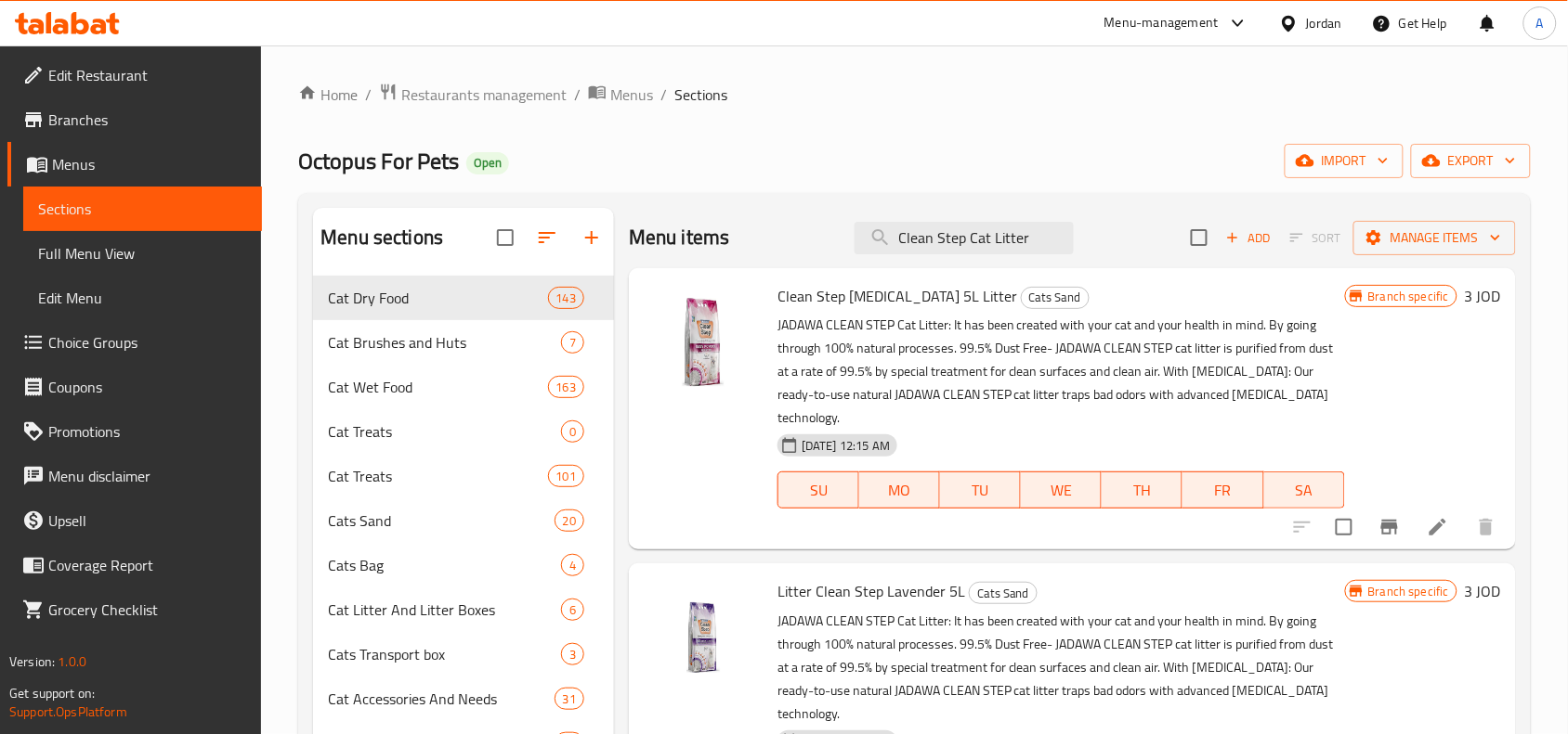
click at [1031, 211] on div "Menu items Clean Step Cat Litter Add Sort Manage items" at bounding box center [1072, 239] width 887 height 60
click at [1043, 234] on input "Clean Step Cat Litter" at bounding box center [964, 238] width 219 height 32
click at [990, 235] on input "Clean Step Cat Litter" at bounding box center [964, 238] width 219 height 32
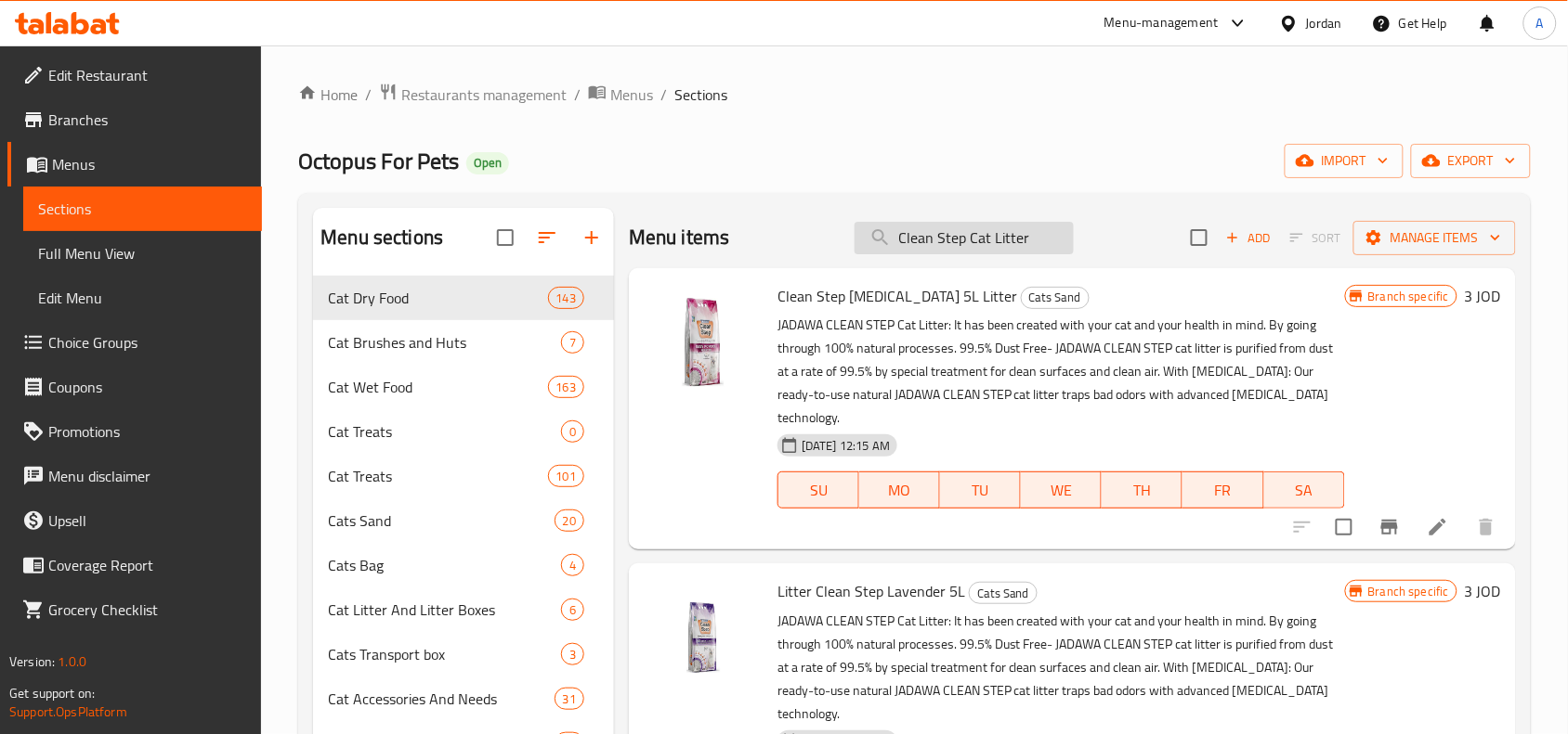
paste input "Clean Step Cat Litter Carbon"
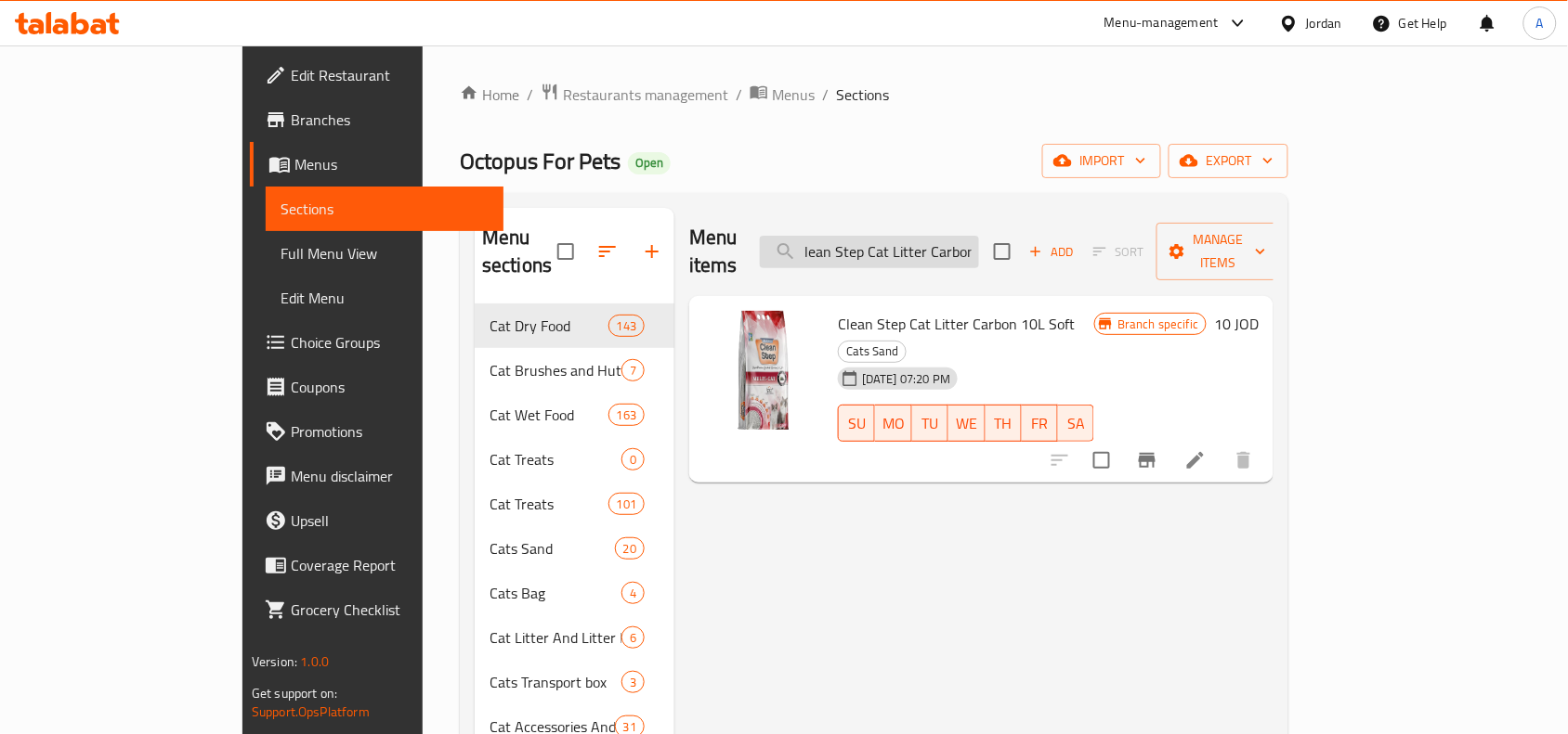
click at [979, 236] on input "Clean Step Cat Litter Carbon" at bounding box center [869, 251] width 219 height 32
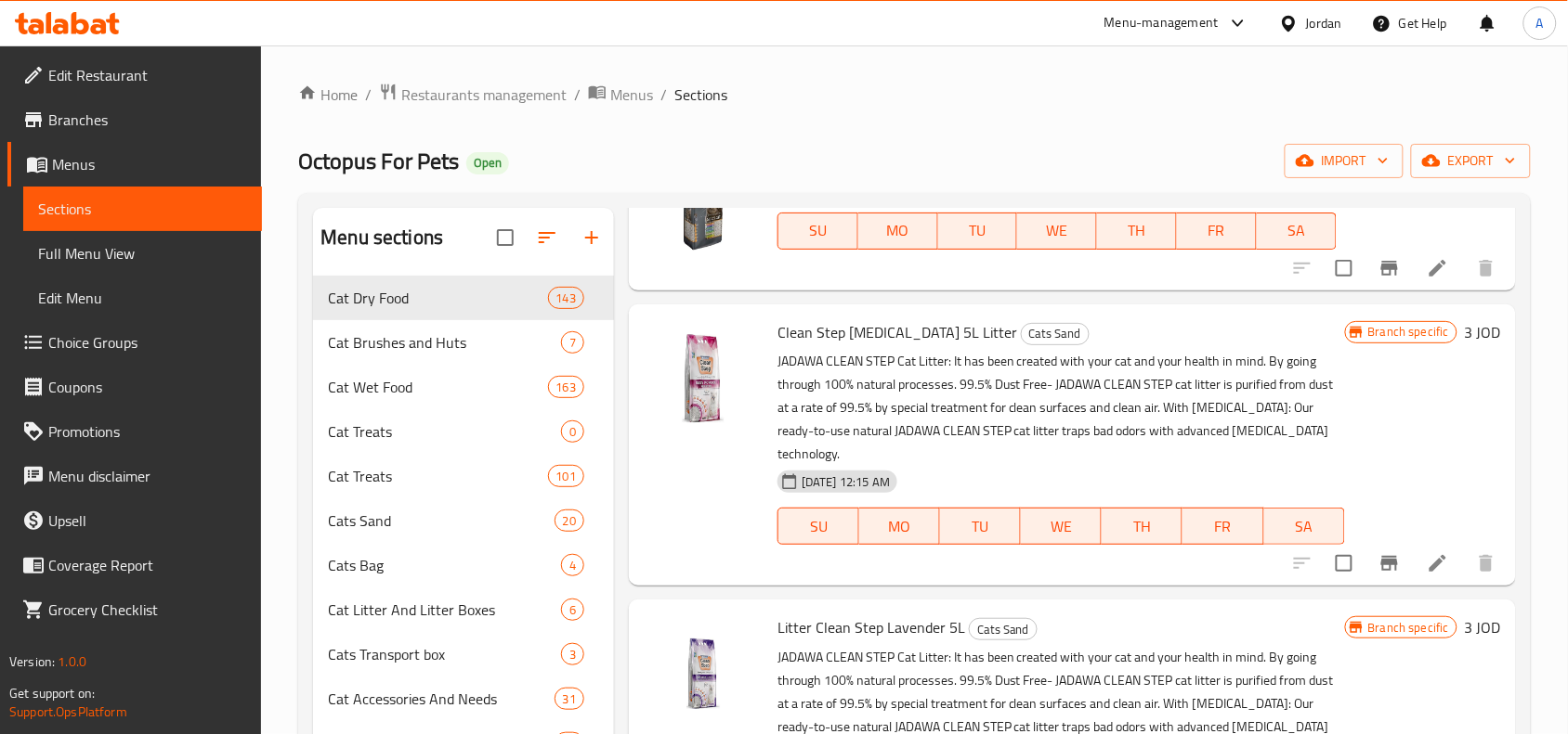
scroll to position [493, 0]
type input "Clean Step Cat Litter"
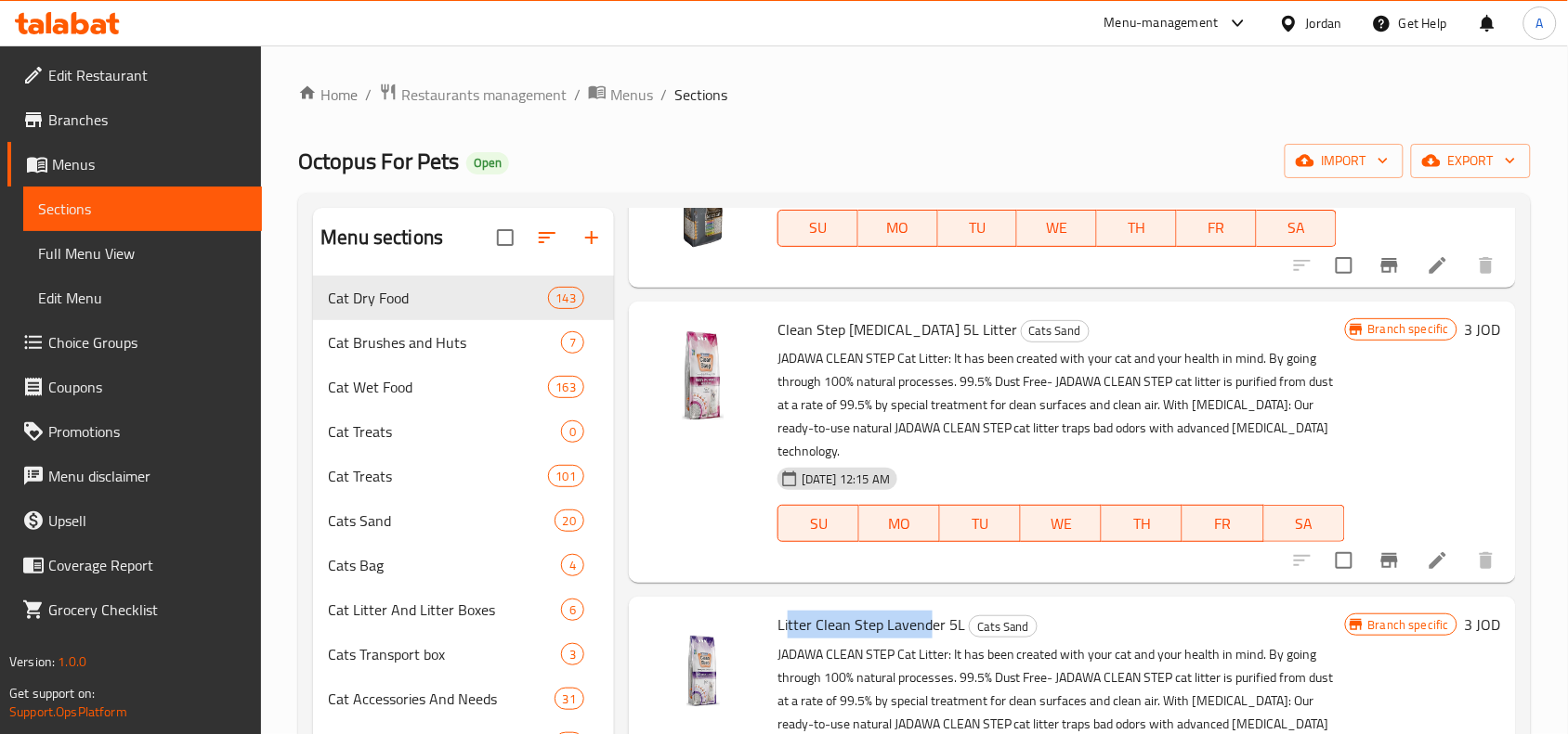
drag, startPoint x: 788, startPoint y: 622, endPoint x: 927, endPoint y: 611, distance: 139.4
click at [927, 611] on span "Litter Clean Step Lavender 5L" at bounding box center [871, 625] width 188 height 28
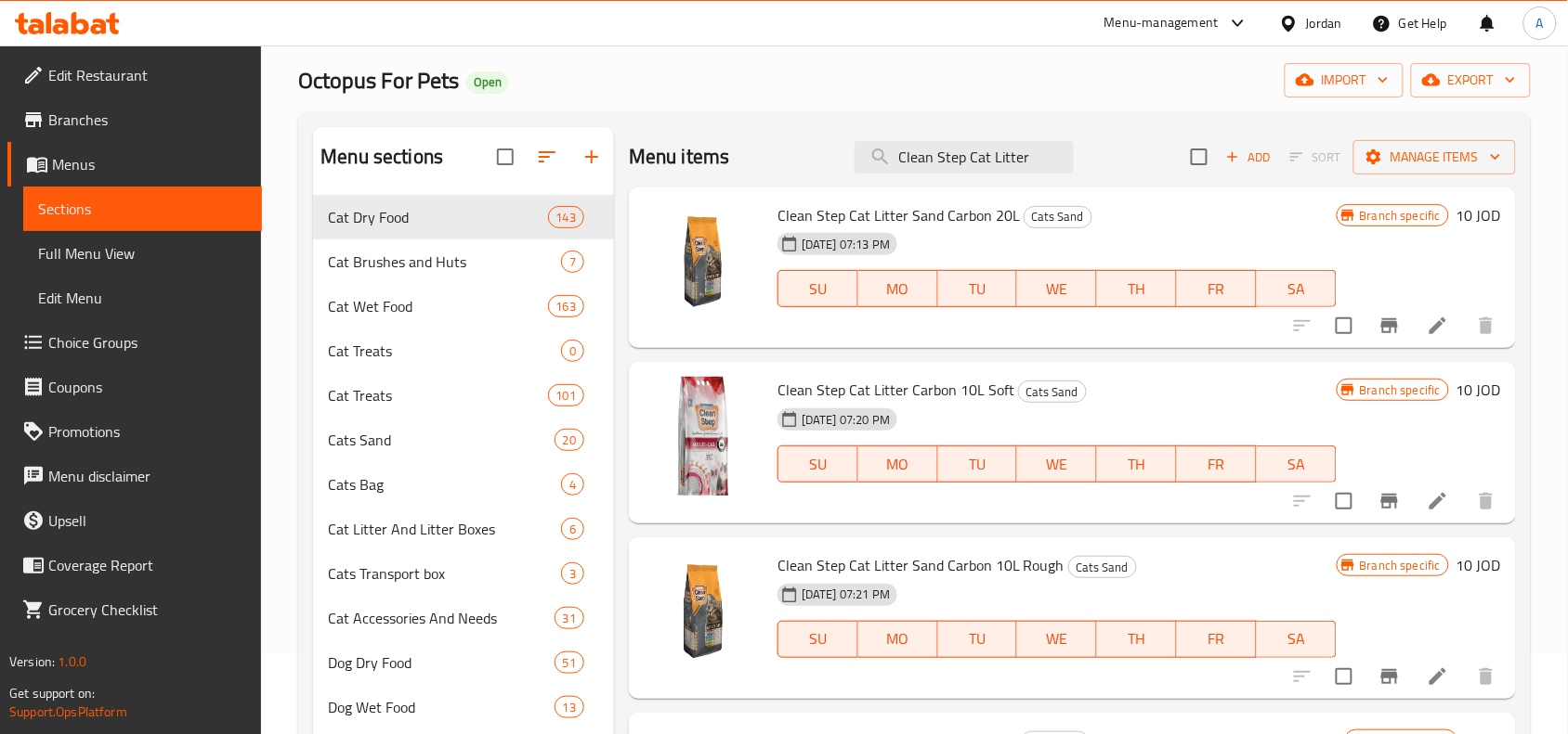
scroll to position [26, 0]
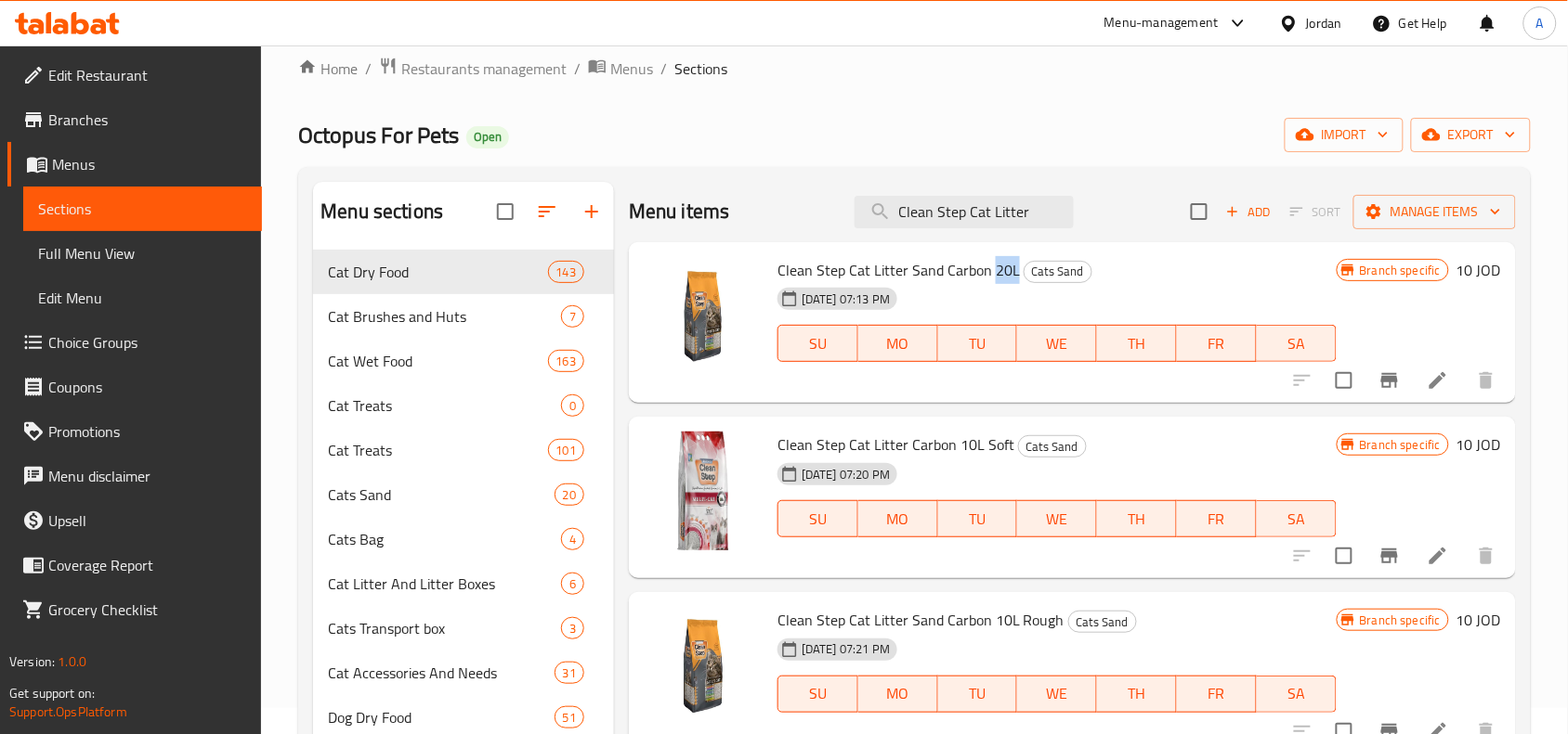
drag, startPoint x: 1011, startPoint y: 272, endPoint x: 990, endPoint y: 272, distance: 21.0
click at [990, 272] on span "Clean Step Cat Litter Sand Carbon 20L" at bounding box center [898, 270] width 243 height 28
click at [976, 447] on span "Clean Step Cat Litter Carbon 10L Soft" at bounding box center [895, 445] width 237 height 28
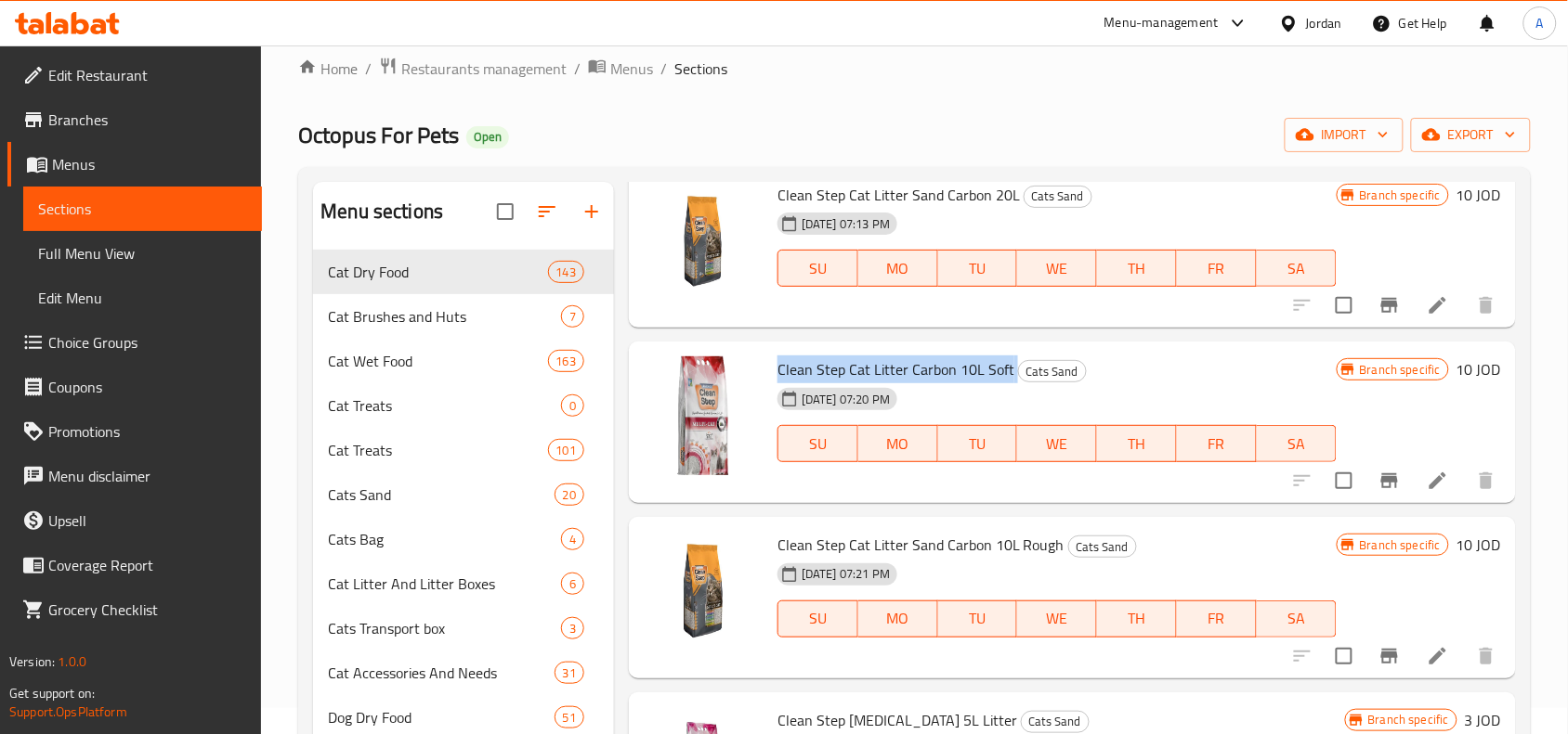
scroll to position [116, 0]
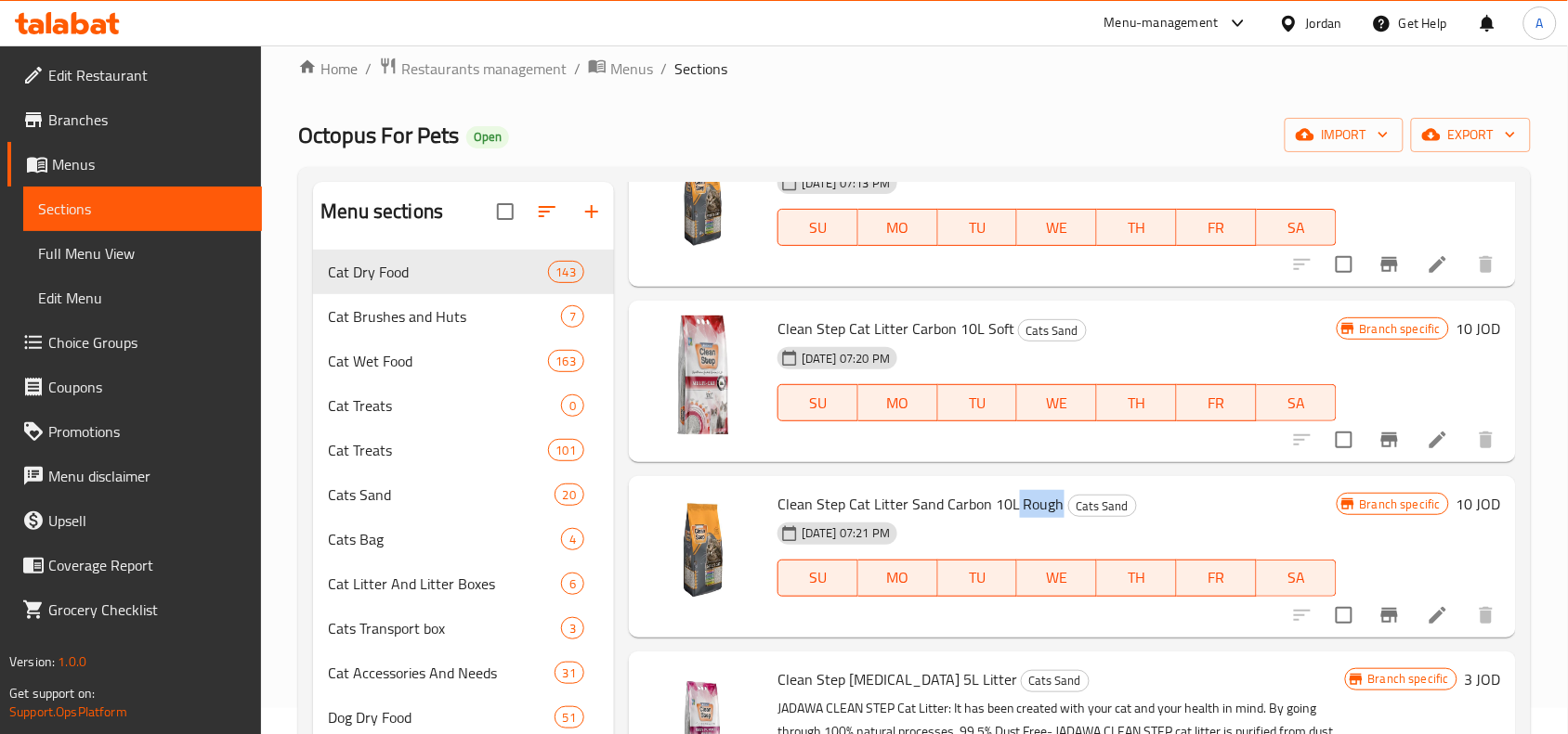
drag, startPoint x: 1056, startPoint y: 508, endPoint x: 1008, endPoint y: 501, distance: 48.5
click at [1009, 501] on h6 "Clean Step Cat Litter Sand Carbon 10L Rough Cats Sand" at bounding box center [1057, 504] width 559 height 26
click at [1022, 501] on span "Clean Step Cat Litter Sand Carbon 10L Rough" at bounding box center [920, 504] width 287 height 28
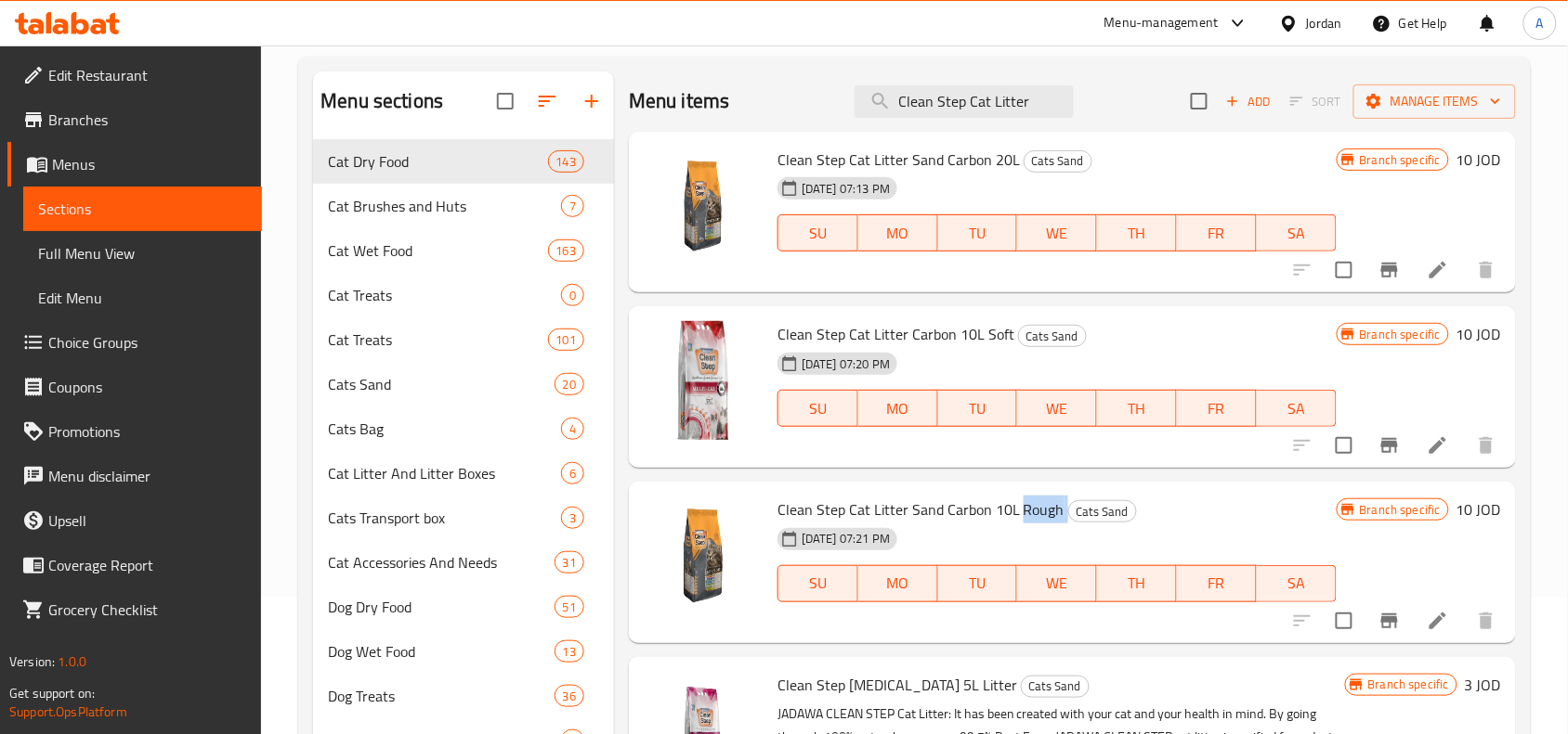
scroll to position [26, 0]
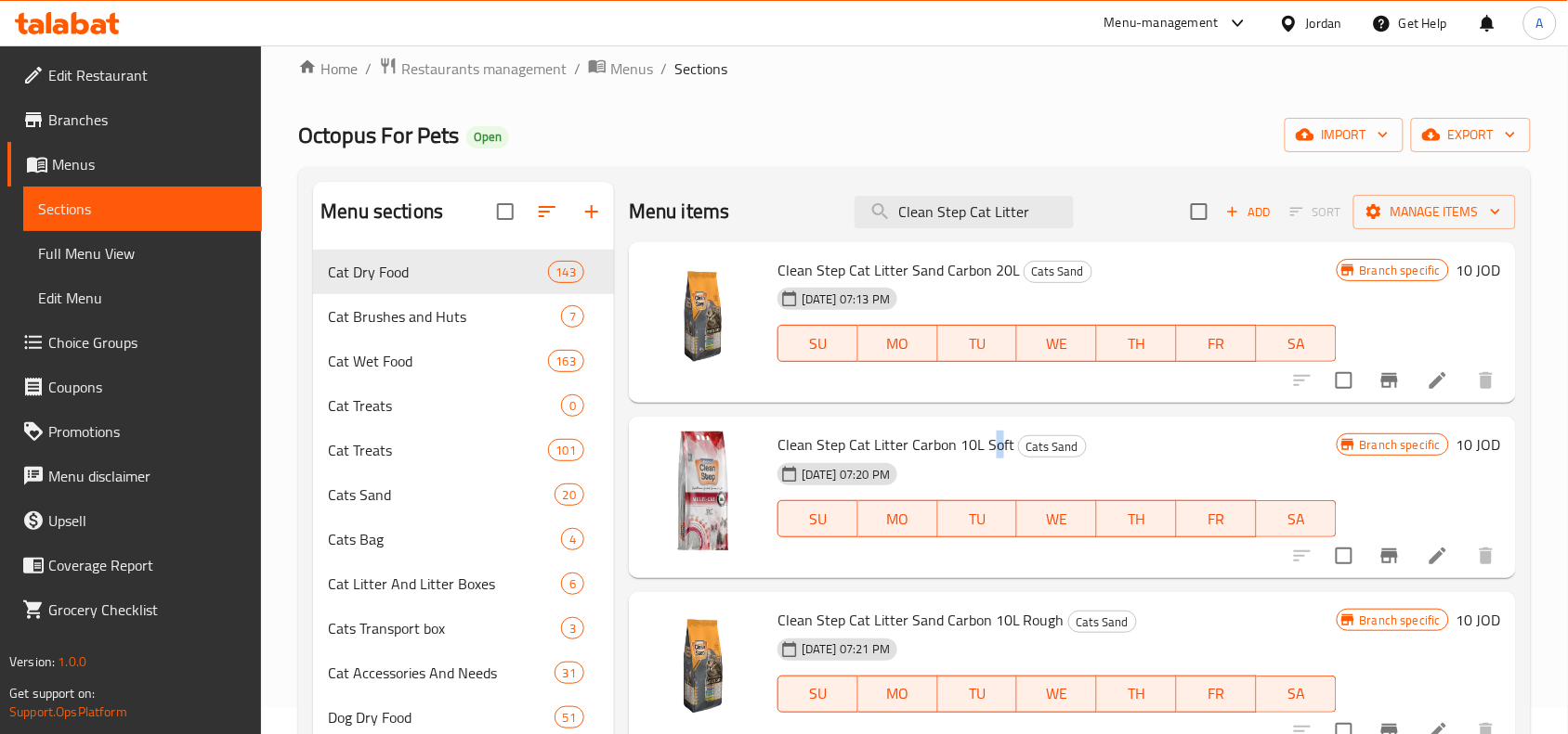
drag, startPoint x: 999, startPoint y: 453, endPoint x: 892, endPoint y: 460, distance: 107.2
click at [908, 462] on div "Clean Step Cat Litter Carbon 10L Soft Cats Sand [DATE] 07:20 PM SU MO TU WE TH …" at bounding box center [1057, 497] width 574 height 147
click at [1000, 442] on span "Clean Step Cat Litter Carbon 10L Soft" at bounding box center [895, 445] width 237 height 28
click at [921, 437] on span "Clean Step Cat Litter Carbon 10L Soft" at bounding box center [895, 445] width 237 height 28
click at [925, 437] on span "Clean Step Cat Litter Carbon 10L Soft" at bounding box center [895, 445] width 237 height 28
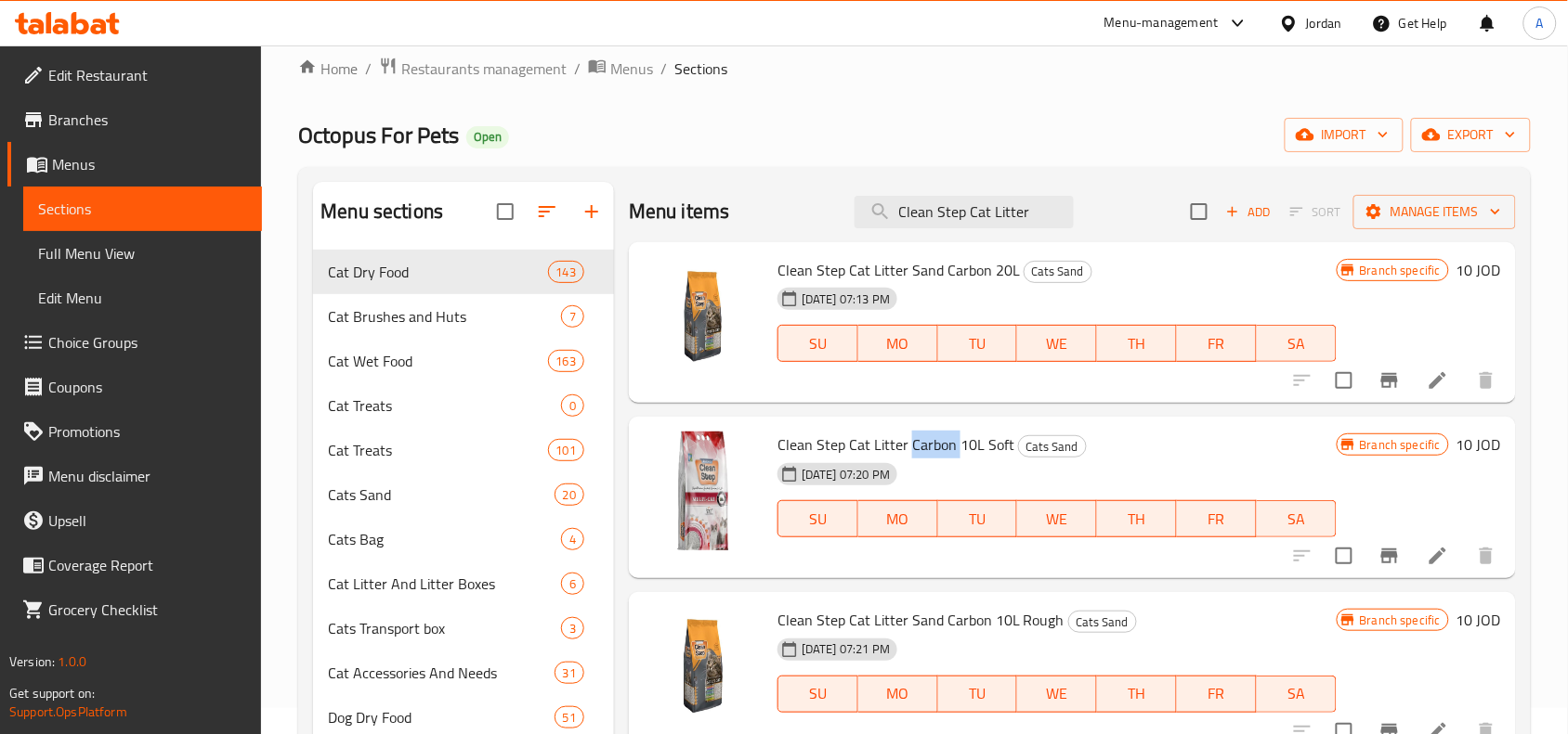
click at [925, 437] on span "Clean Step Cat Litter Carbon 10L Soft" at bounding box center [895, 445] width 237 height 28
click at [964, 628] on span "Clean Step Cat Litter Sand Carbon 10L Rough" at bounding box center [920, 620] width 287 height 28
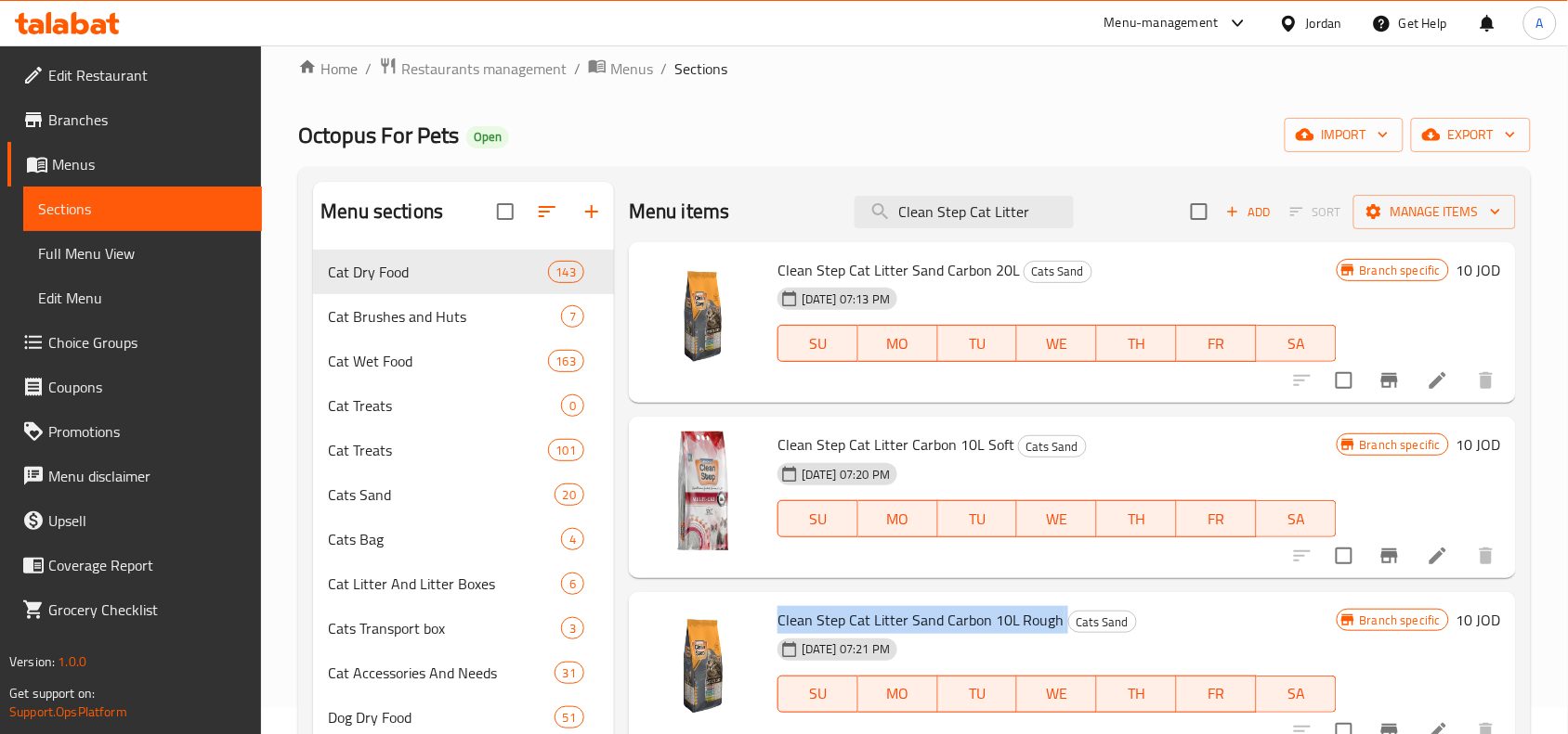
copy h6 "Clean Step Cat Litter Sand Carbon 10L Rough"
